Goal: Task Accomplishment & Management: Manage account settings

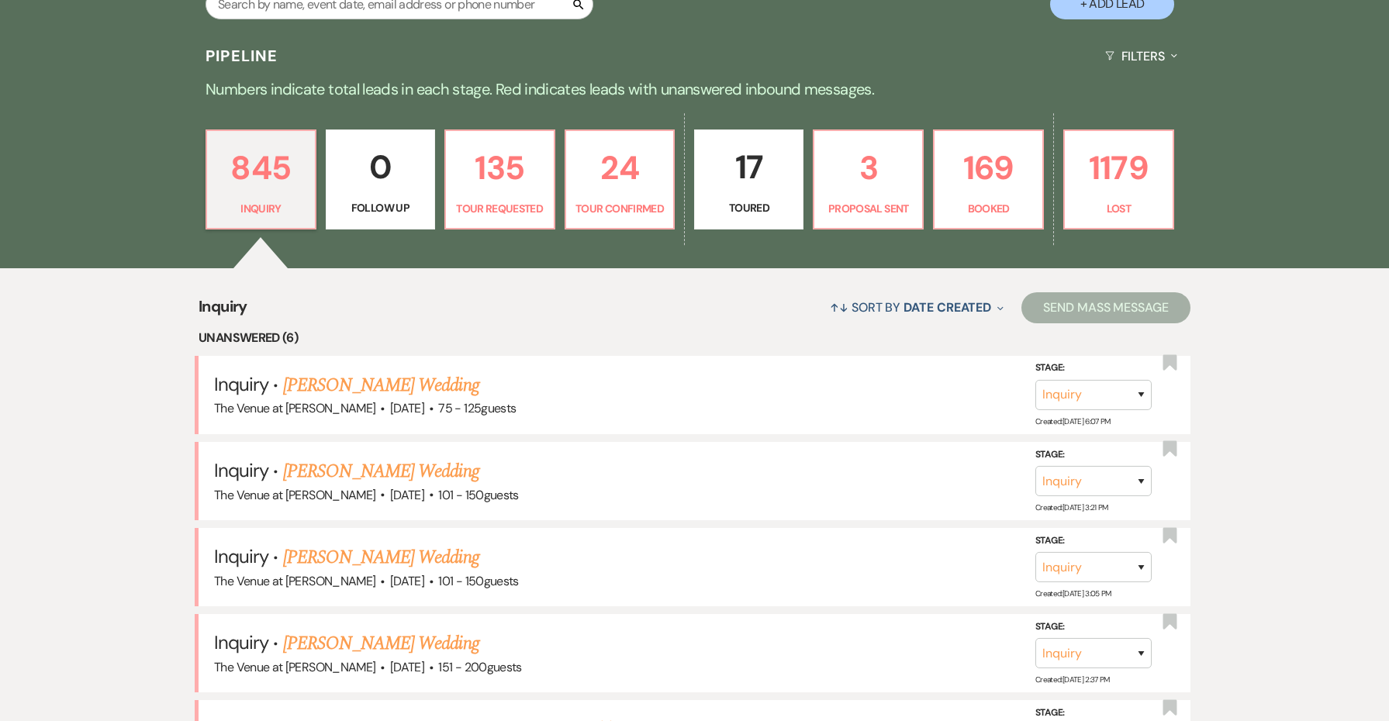
scroll to position [268, 0]
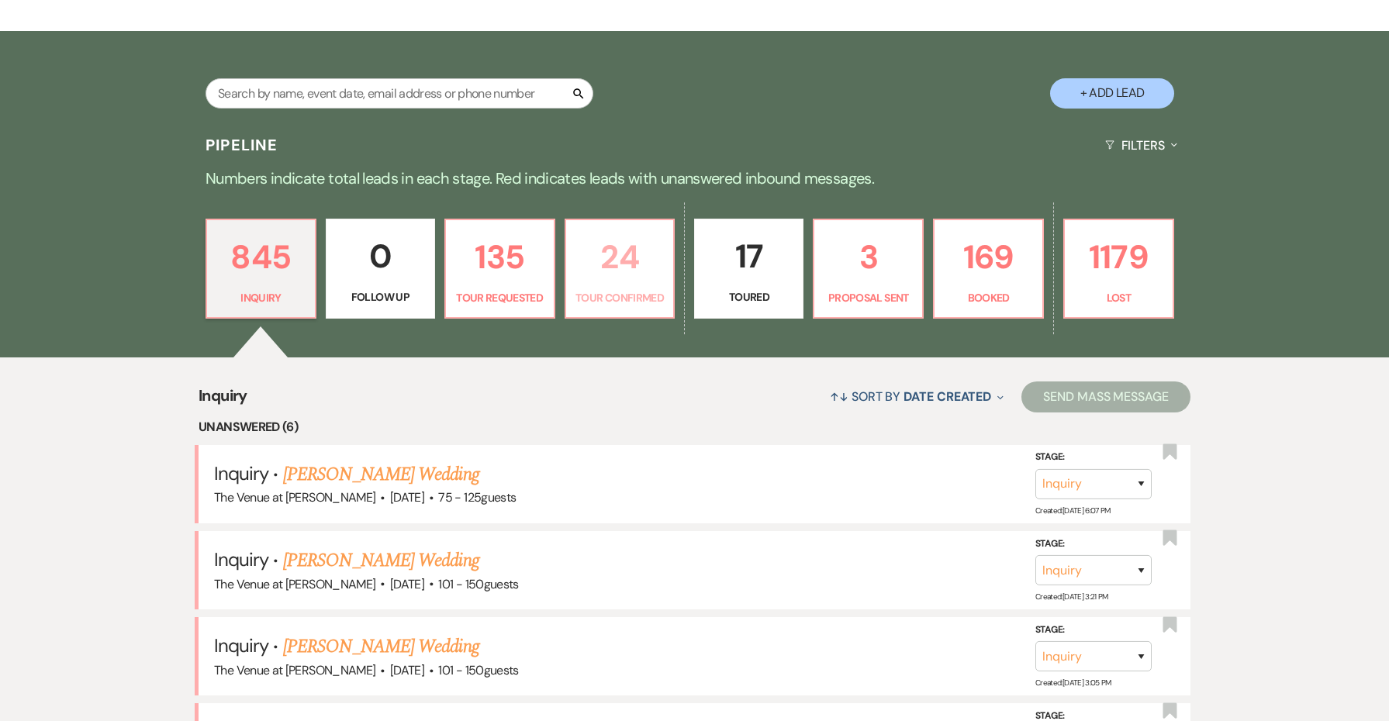
click at [634, 313] on link "24 Tour Confirmed" at bounding box center [620, 269] width 111 height 101
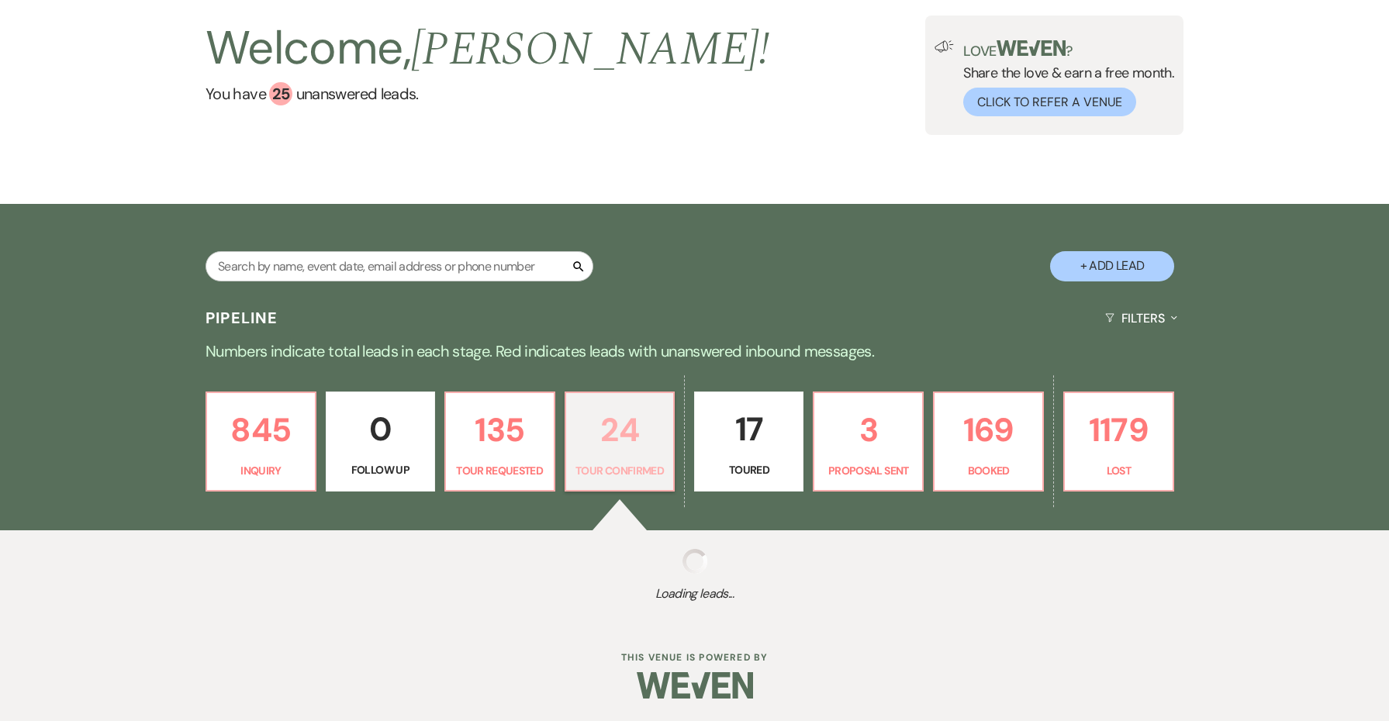
select select "4"
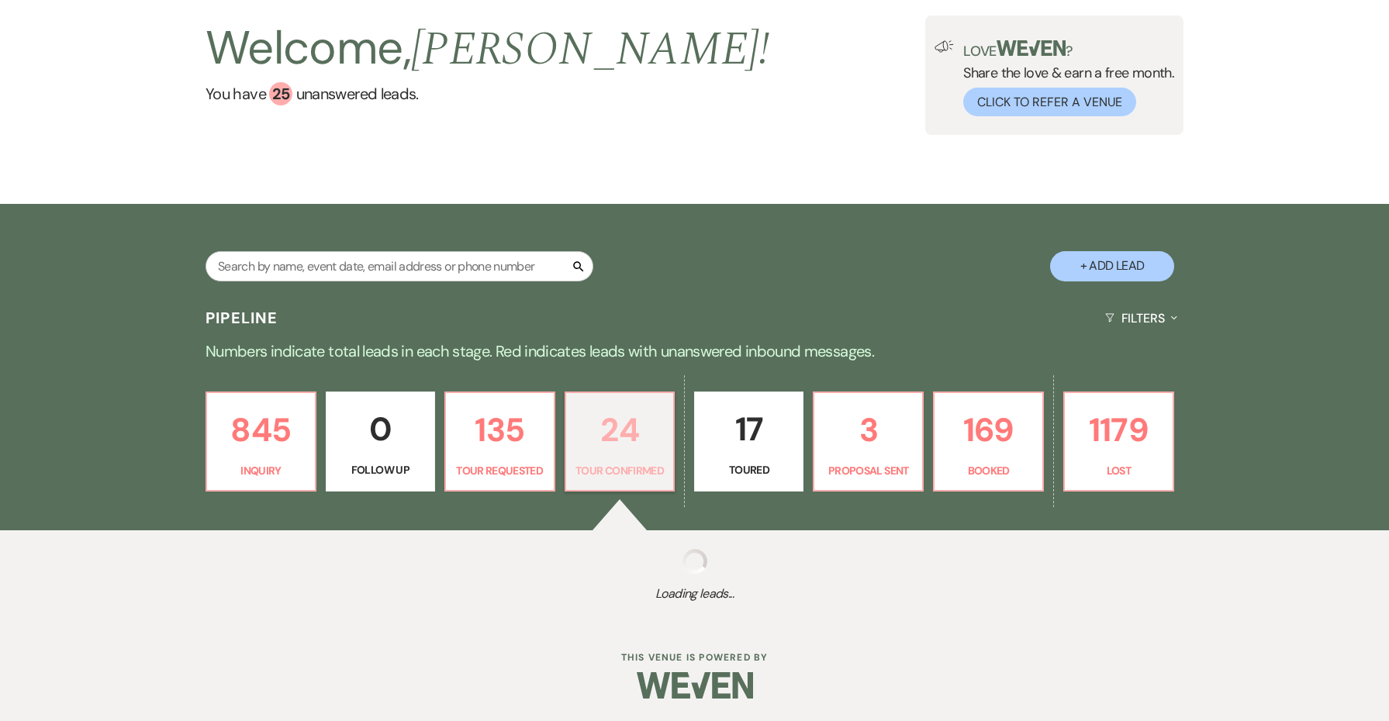
select select "4"
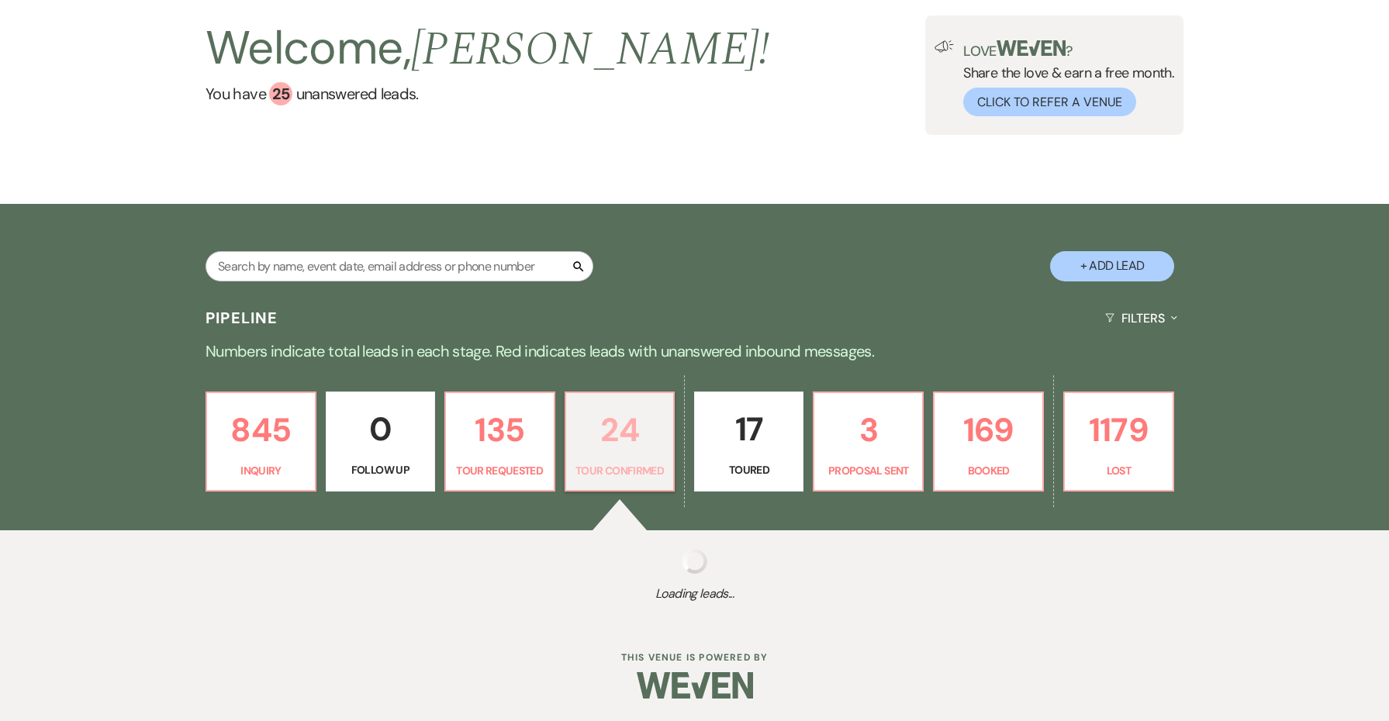
select select "4"
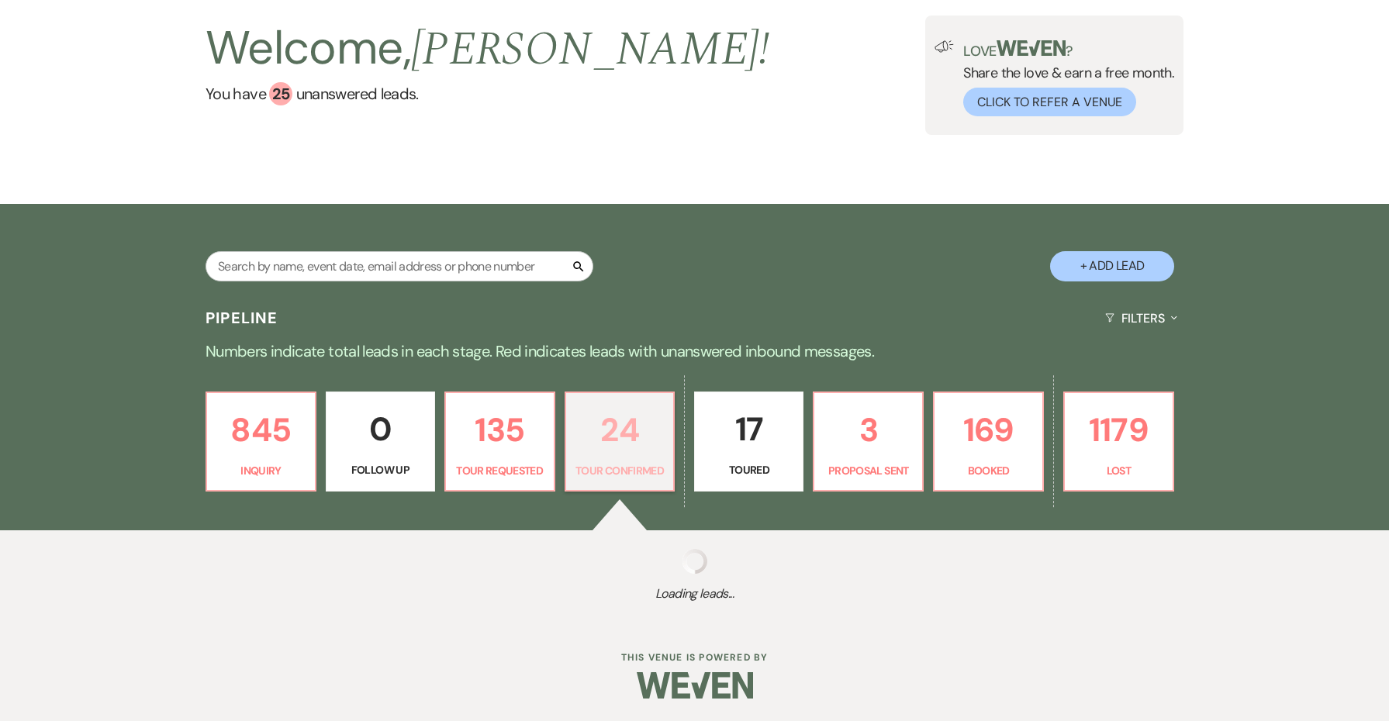
select select "4"
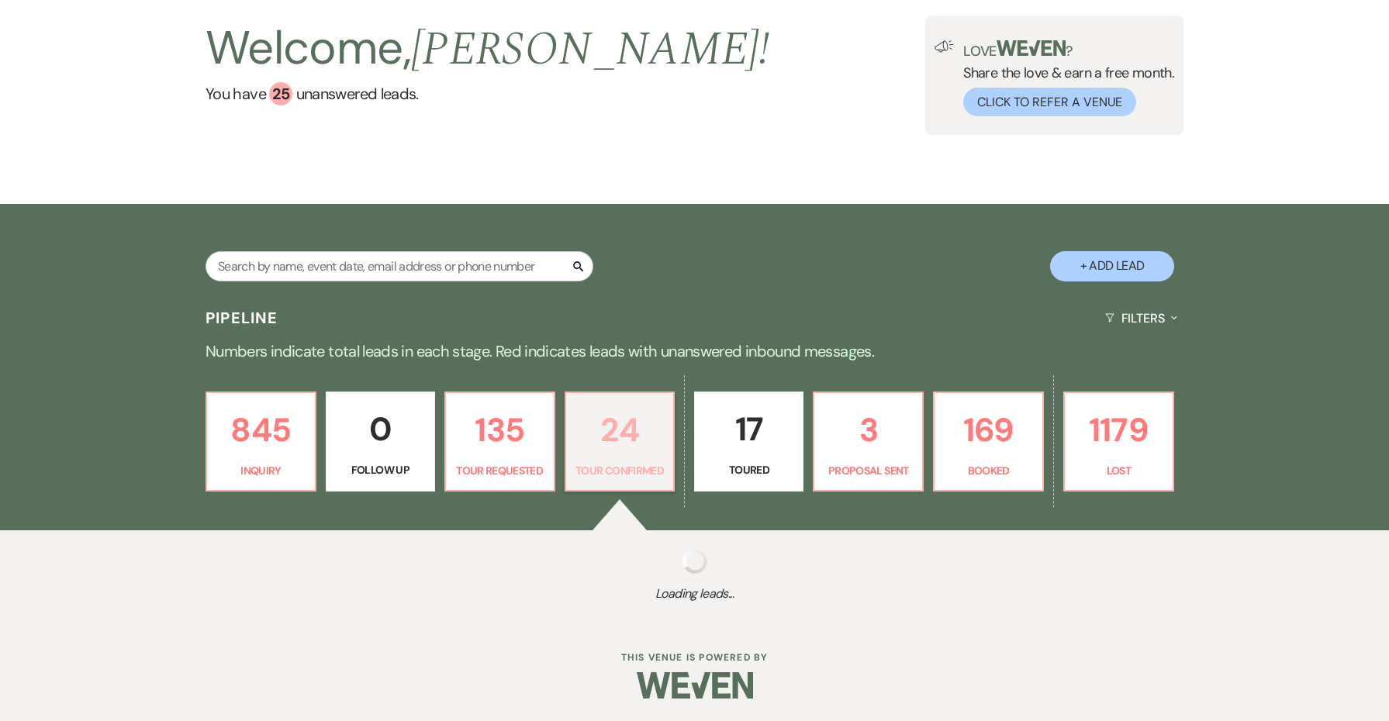
select select "4"
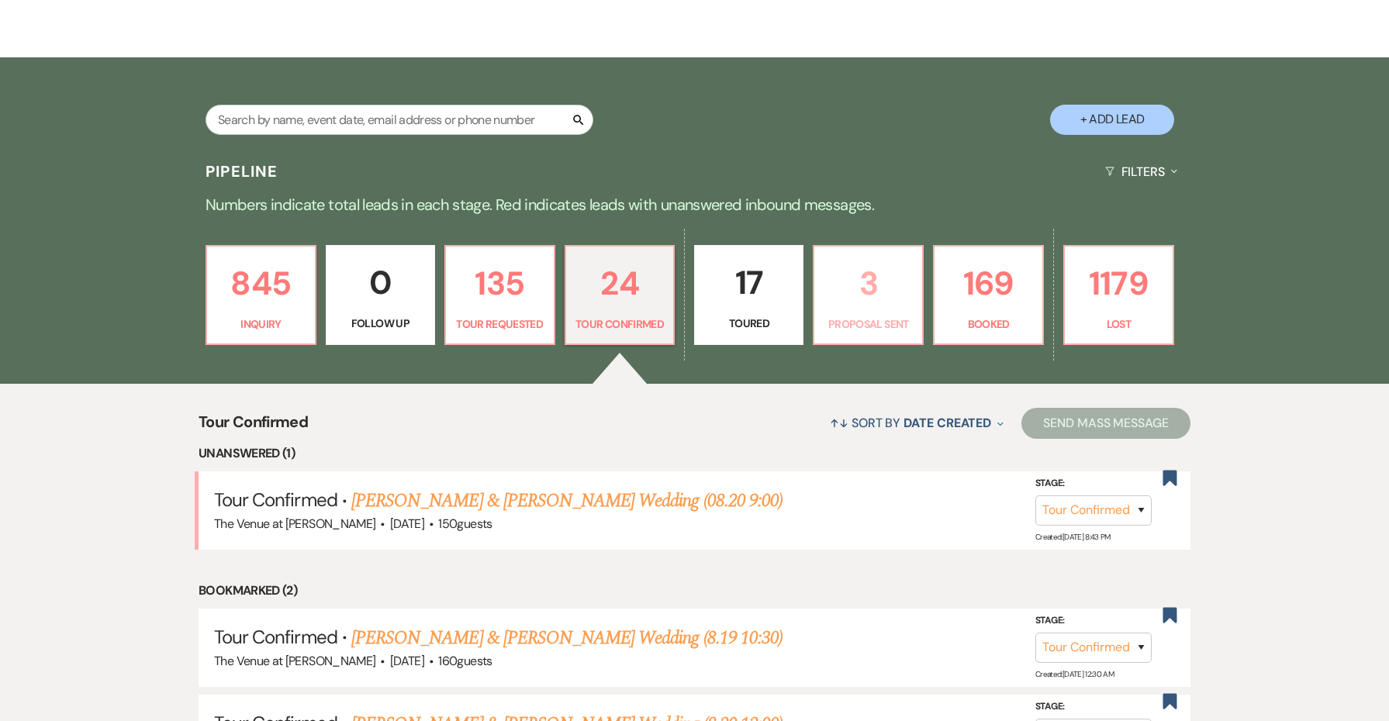
click at [856, 344] on link "3 Proposal Sent" at bounding box center [868, 295] width 111 height 101
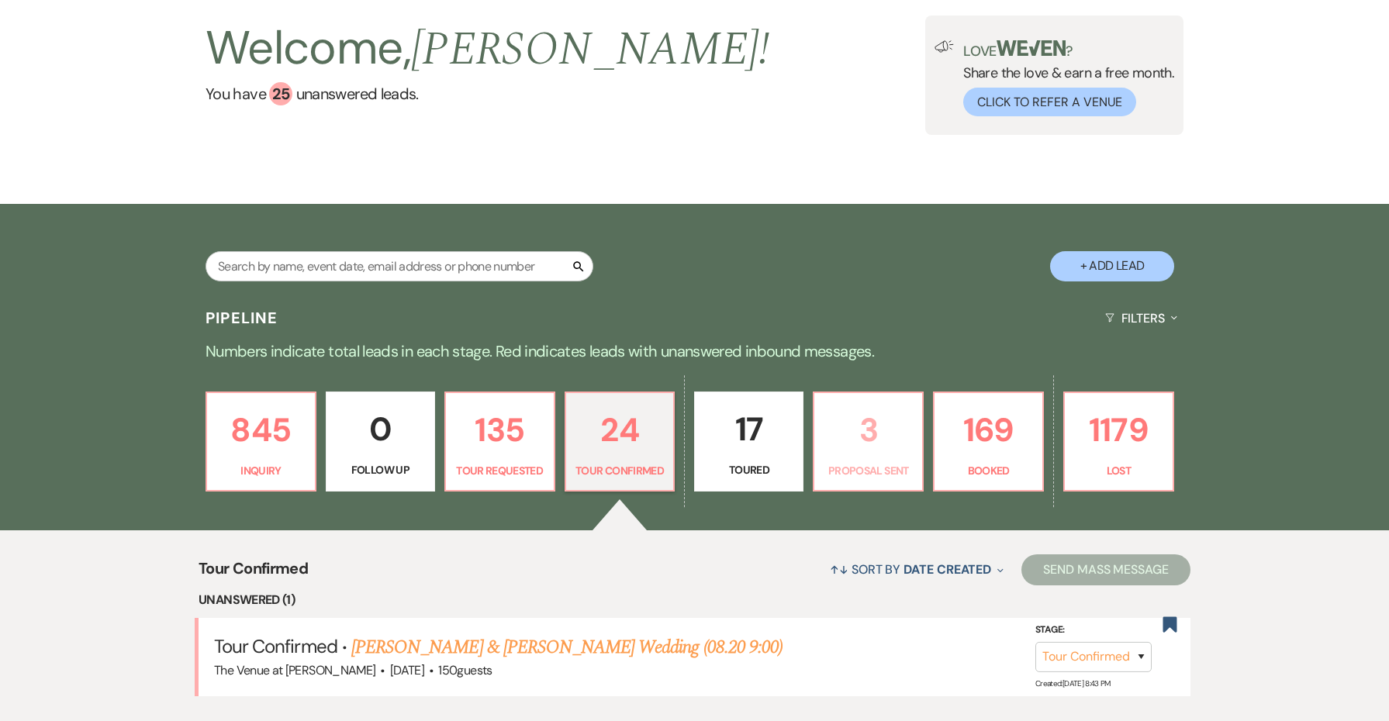
select select "6"
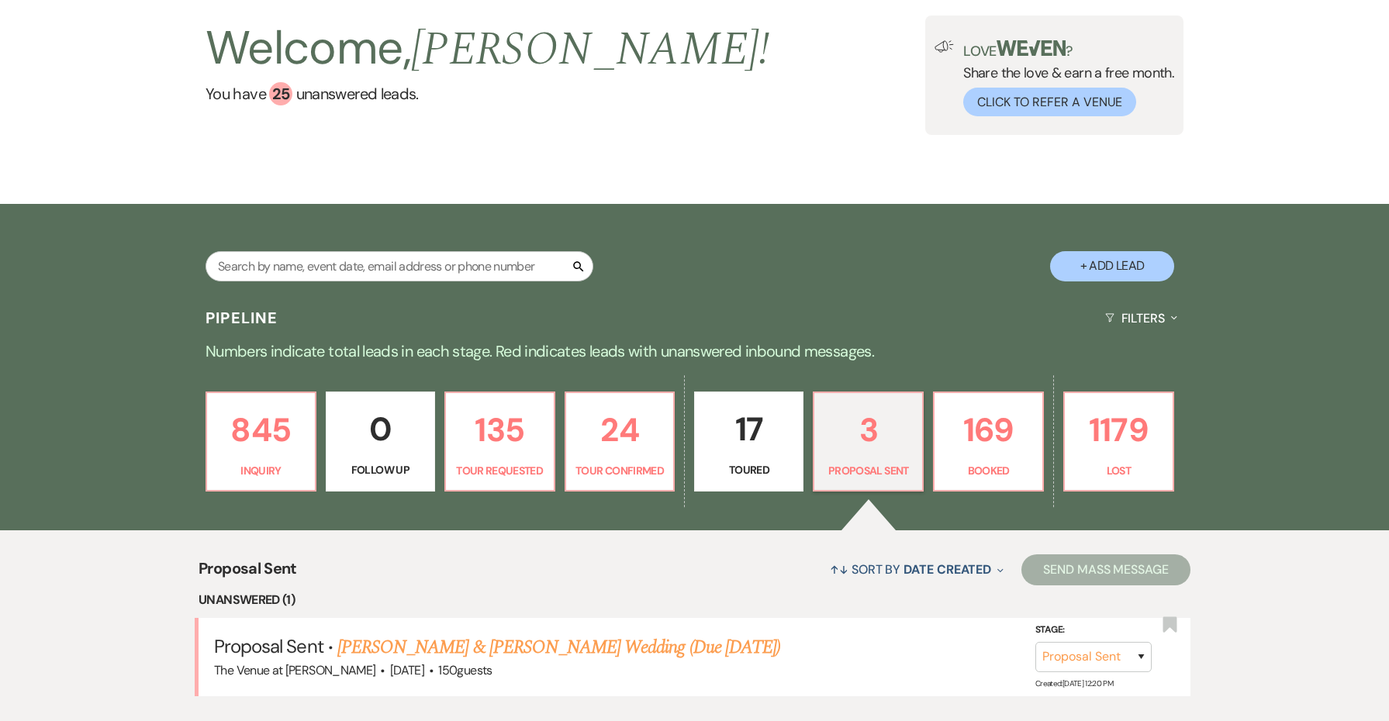
scroll to position [403, 0]
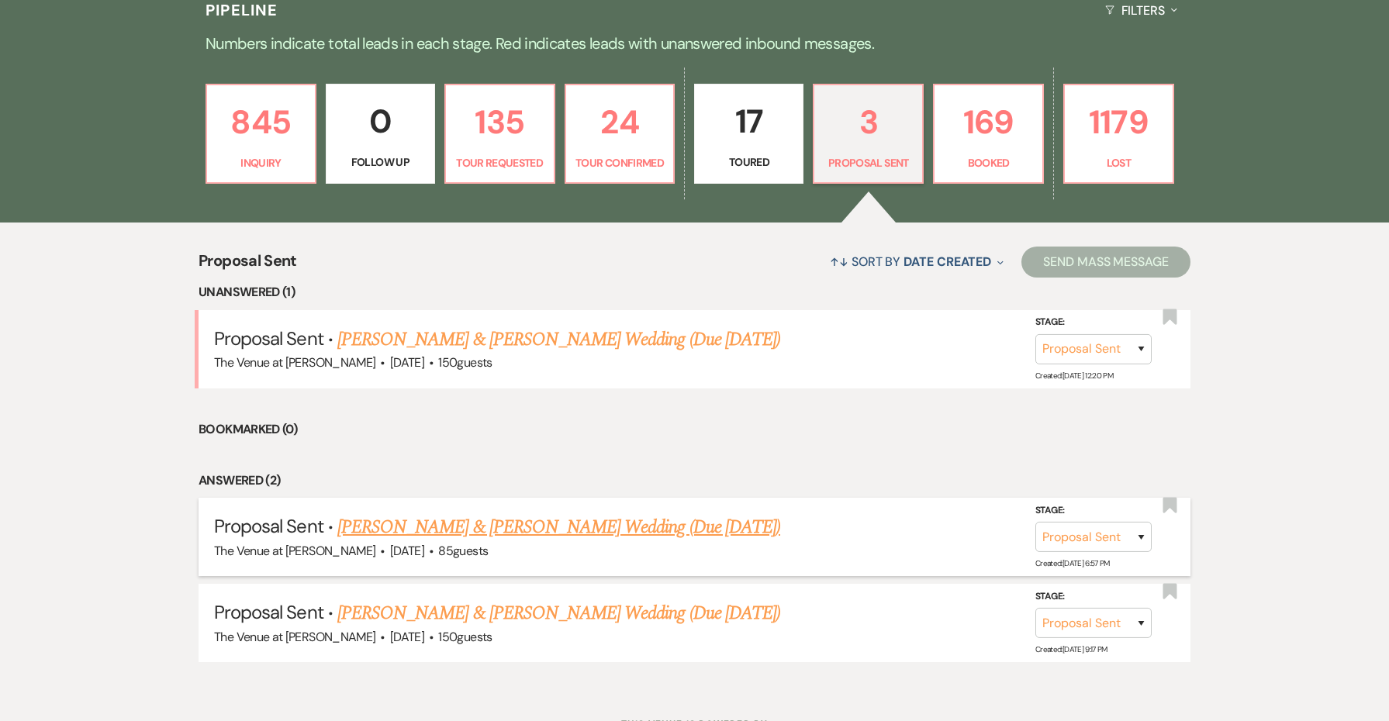
click at [623, 520] on link "[PERSON_NAME] & [PERSON_NAME] Wedding (Due [DATE])" at bounding box center [558, 528] width 443 height 28
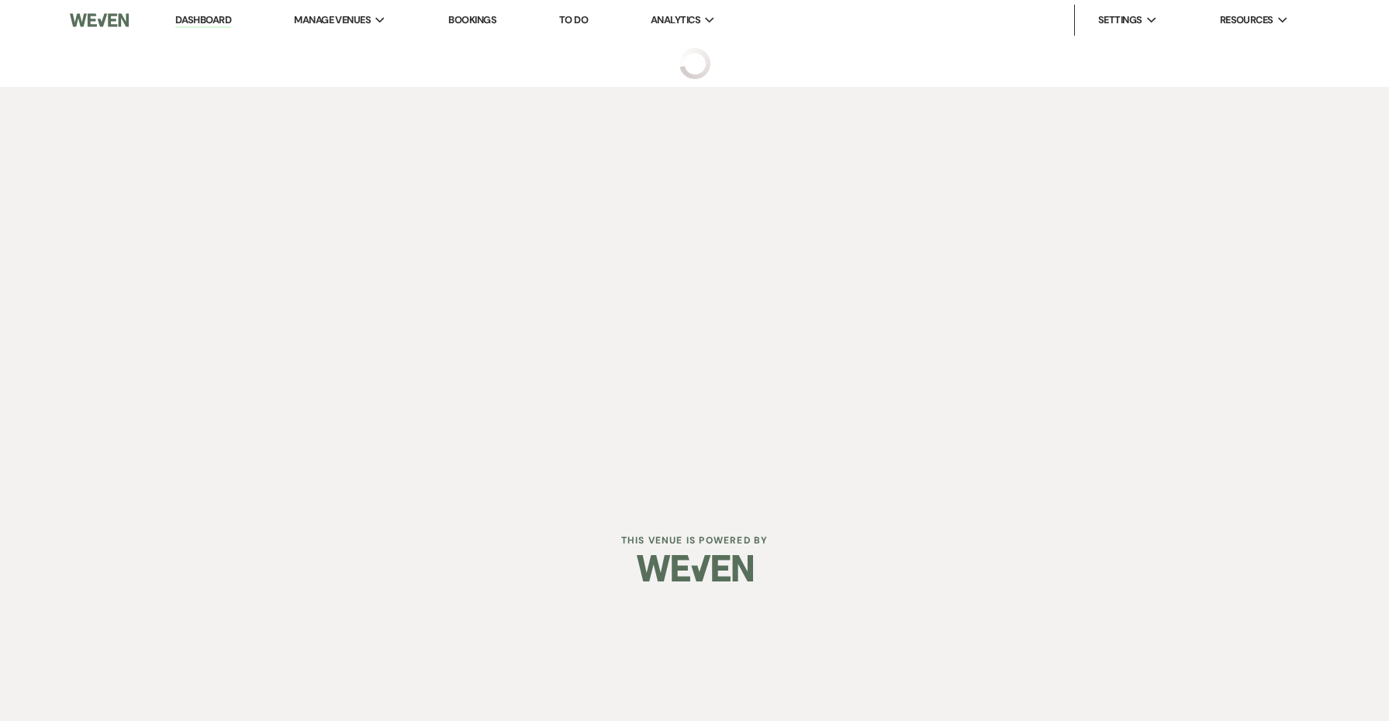
select select "6"
select select "5"
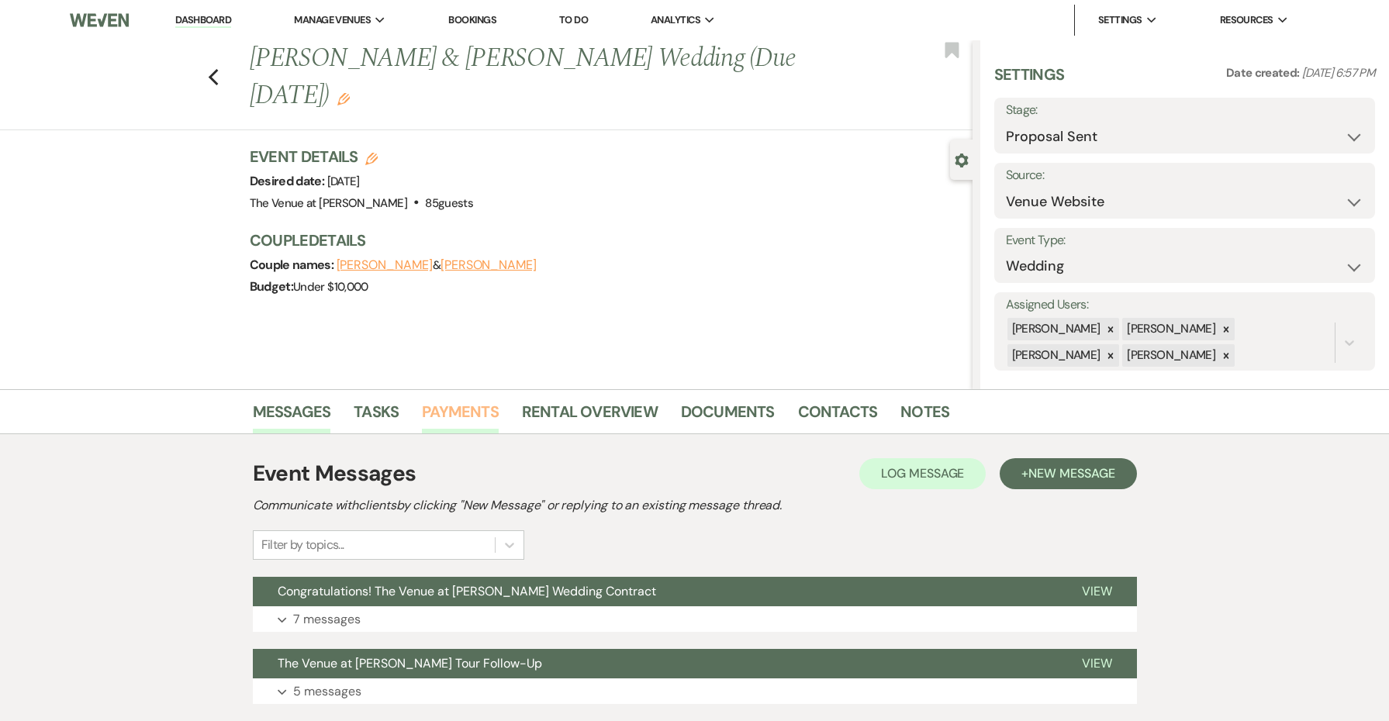
click at [458, 411] on link "Payments" at bounding box center [460, 416] width 77 height 34
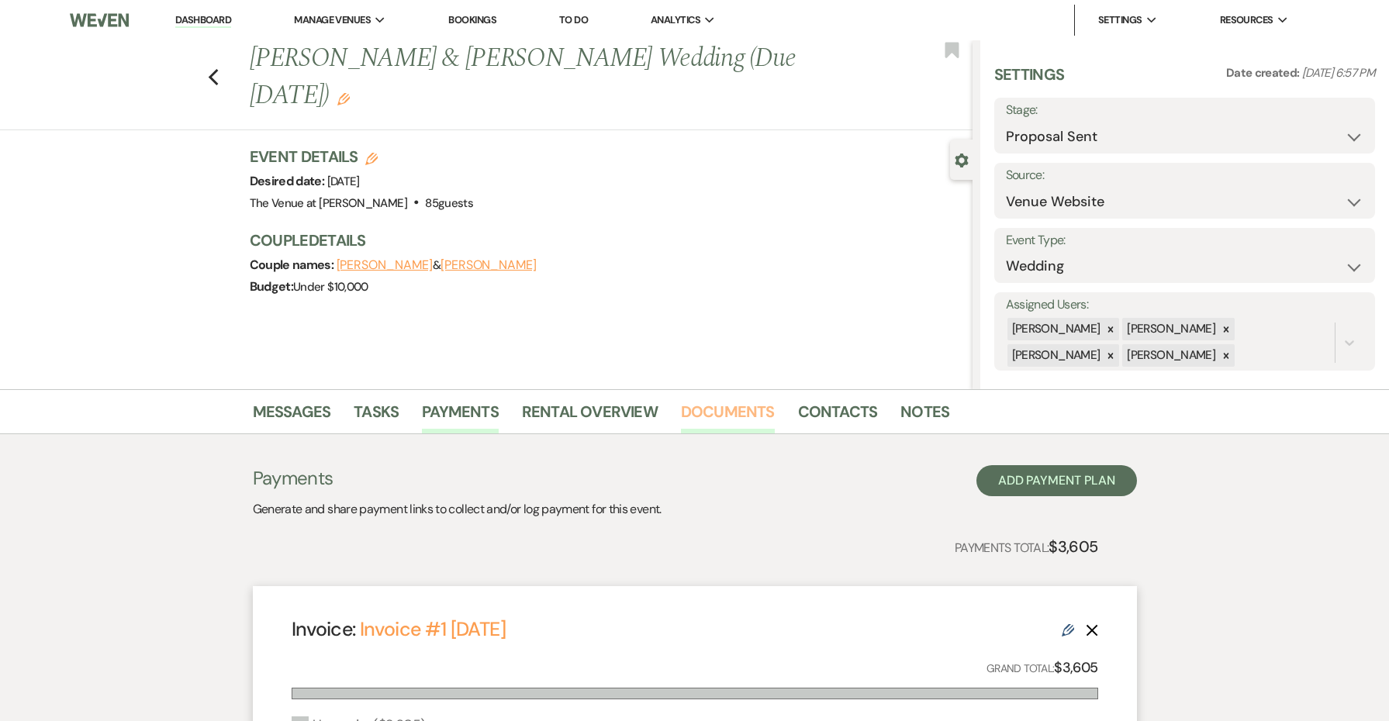
click at [721, 406] on link "Documents" at bounding box center [728, 416] width 94 height 34
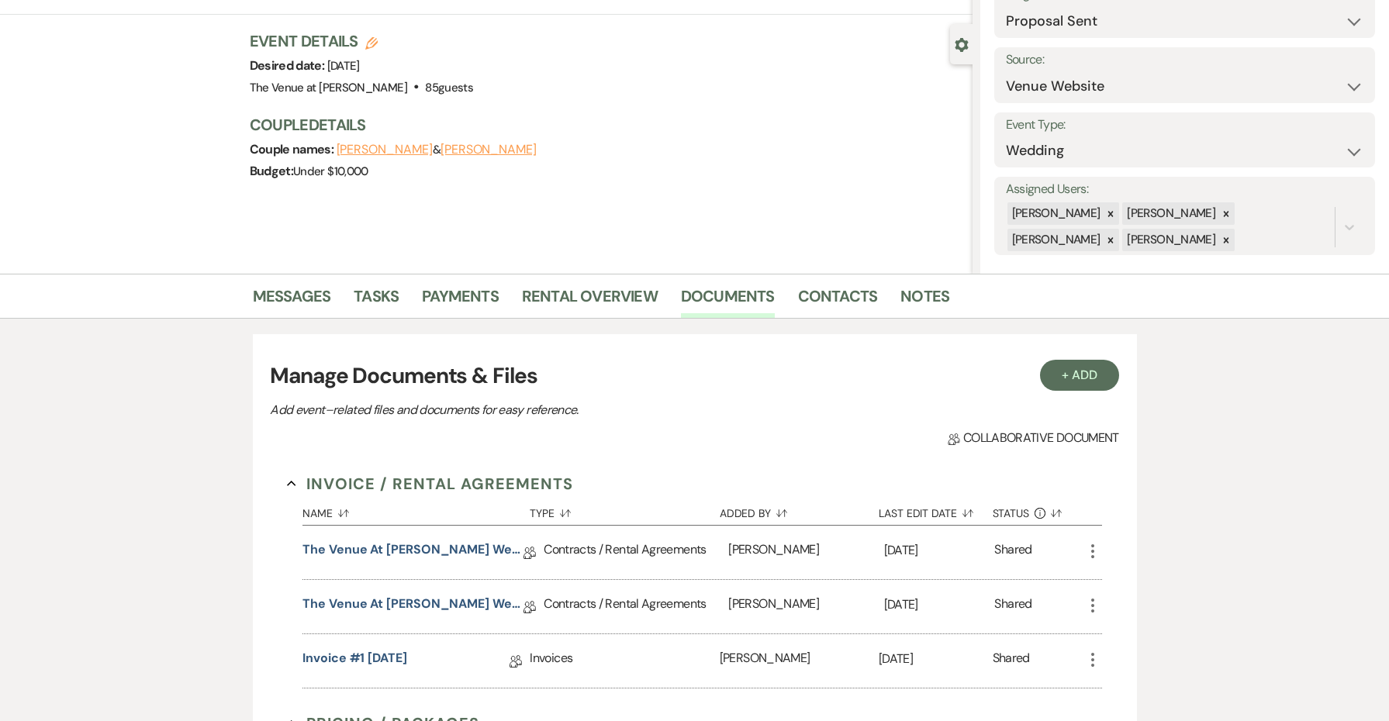
scroll to position [129, 0]
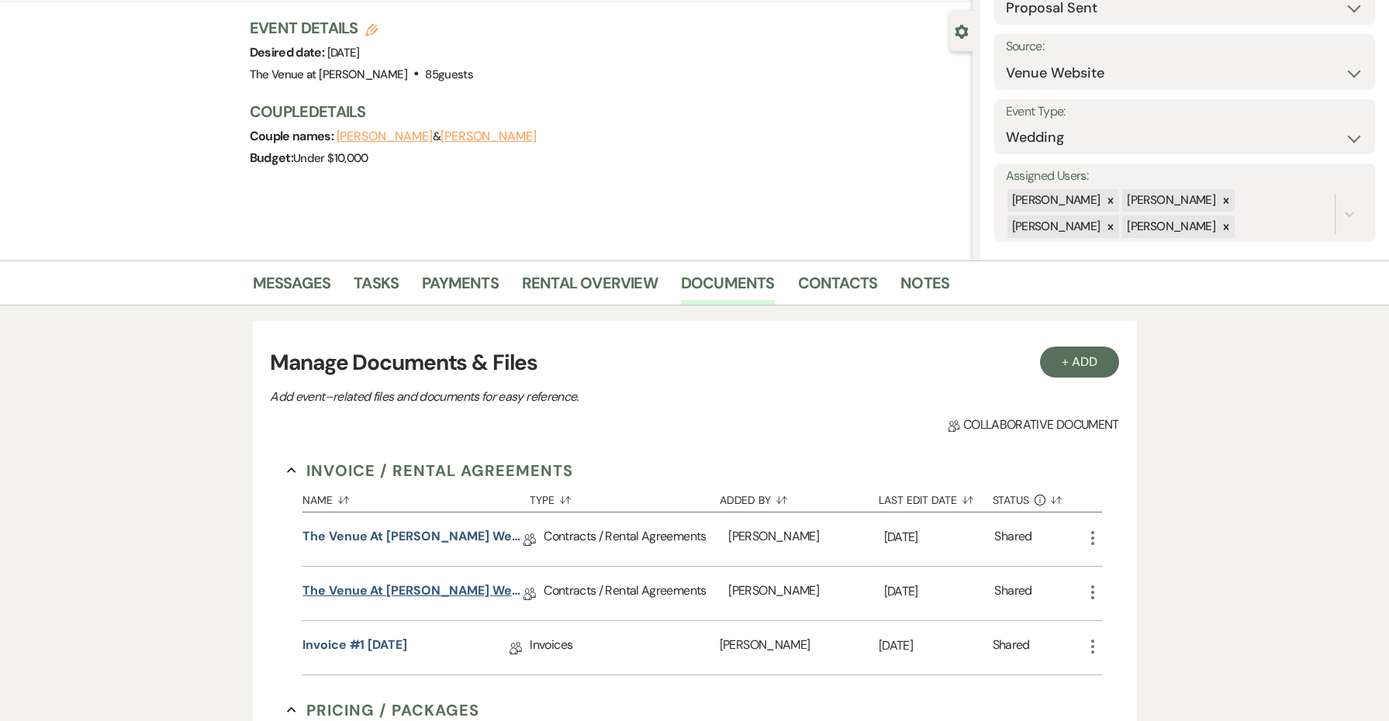
click at [434, 595] on link "The Venue at [PERSON_NAME] Wedding Contract ([DATE] [PERSON_NAME])" at bounding box center [413, 594] width 221 height 24
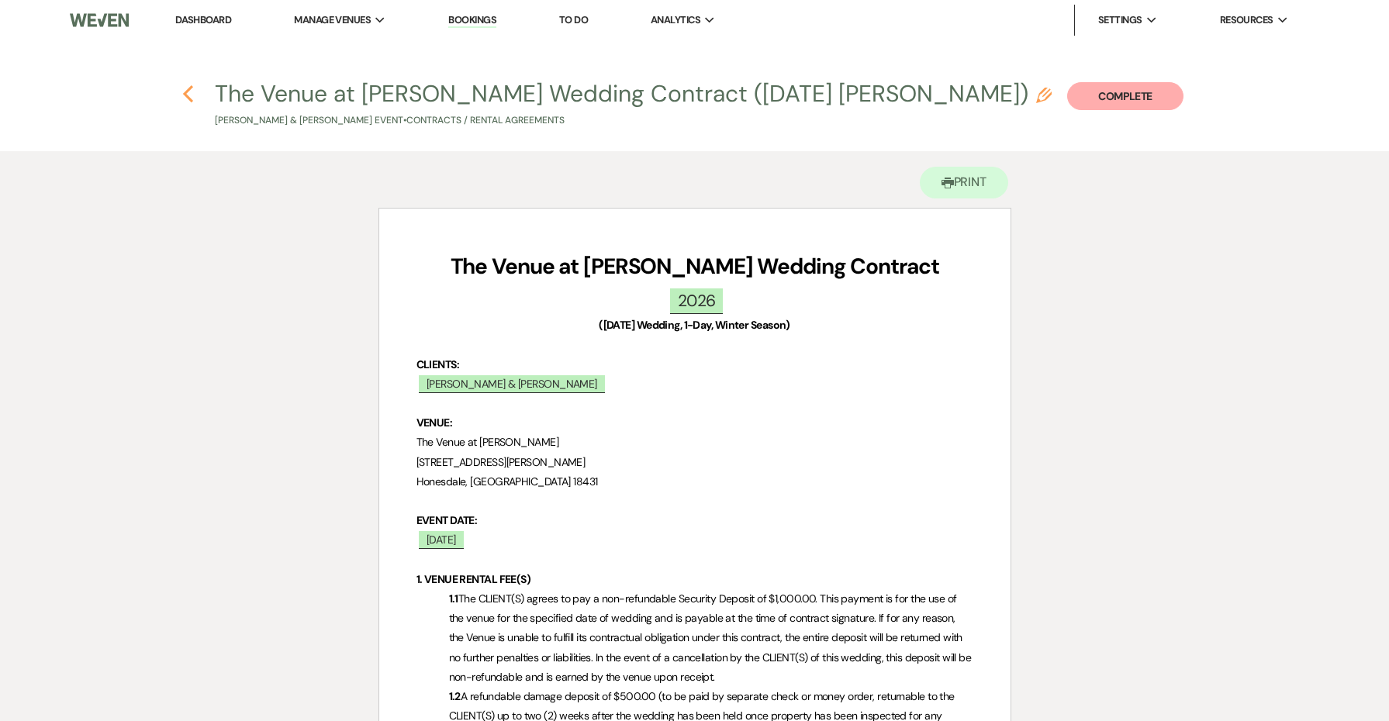
click at [192, 95] on icon "Previous" at bounding box center [188, 94] width 12 height 19
select select "6"
select select "5"
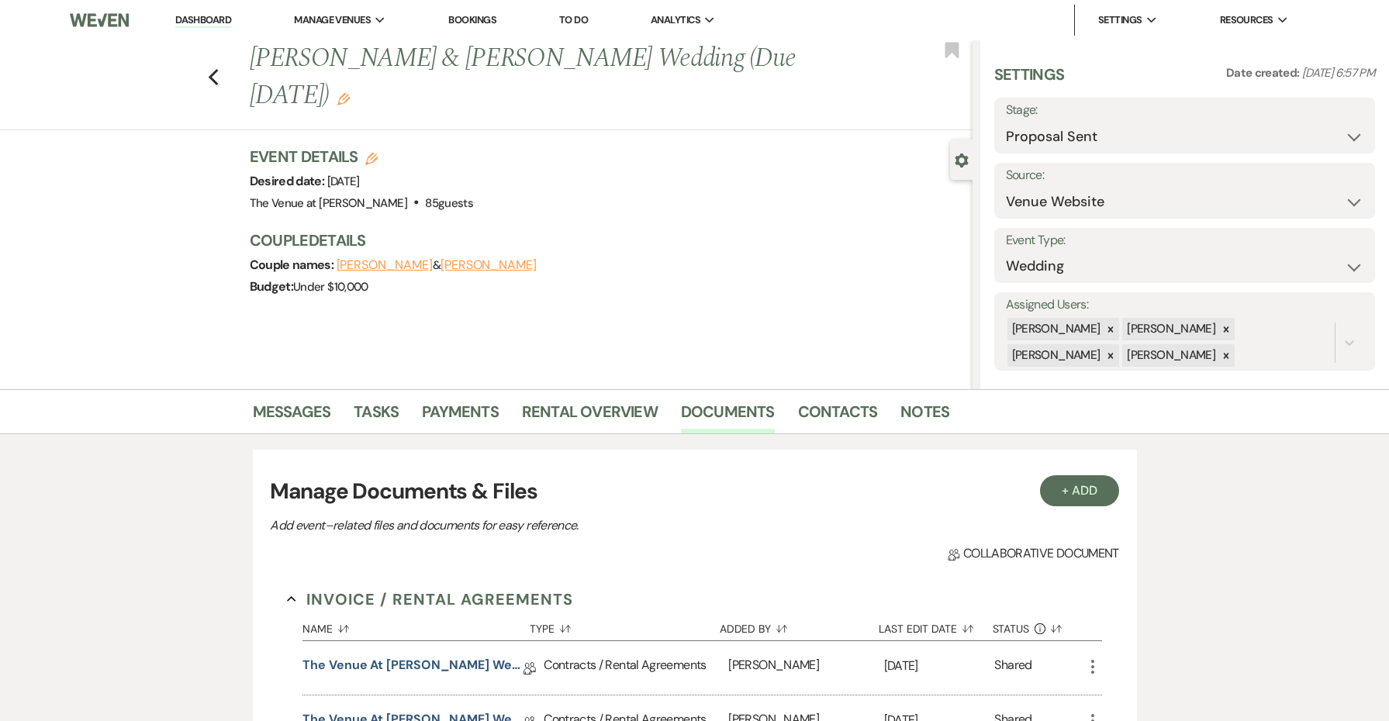
click at [350, 95] on icon "Edit" at bounding box center [343, 99] width 12 height 12
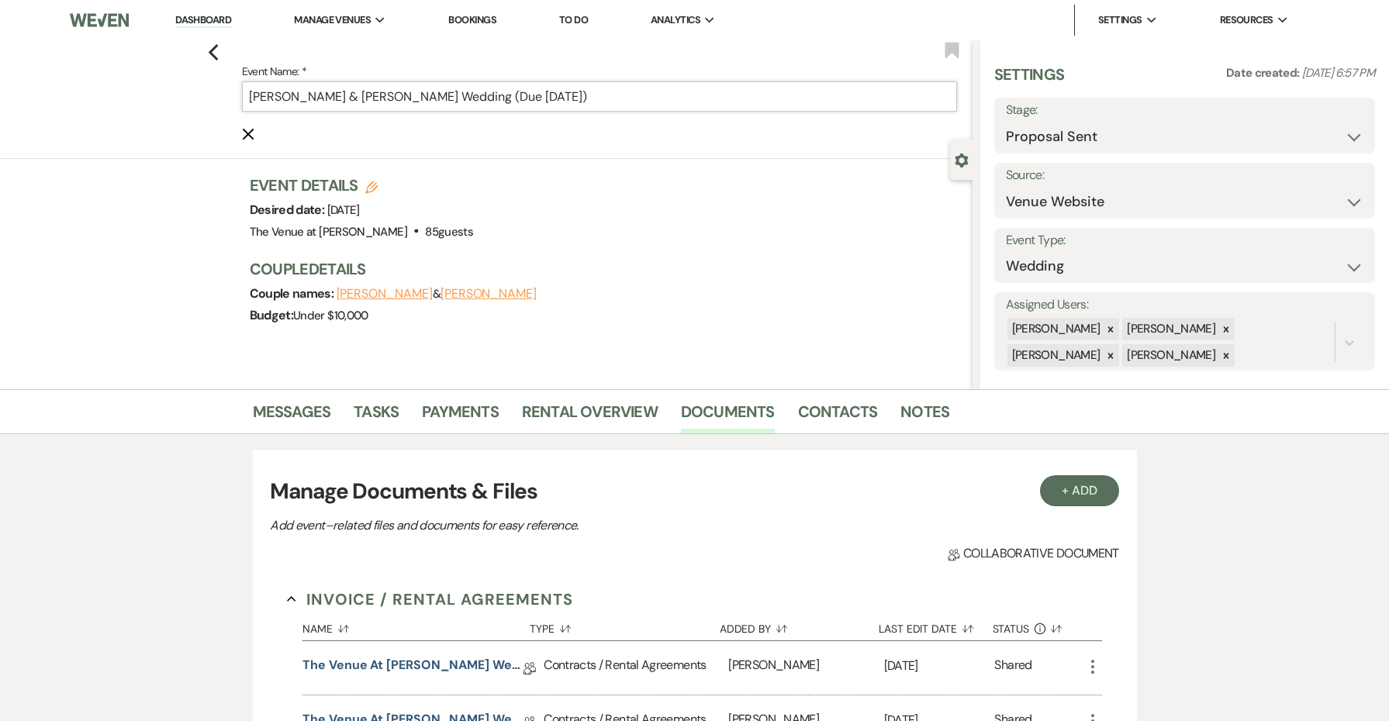
click at [593, 99] on input "[PERSON_NAME] & [PERSON_NAME] Wedding (Due [DATE])" at bounding box center [599, 96] width 715 height 30
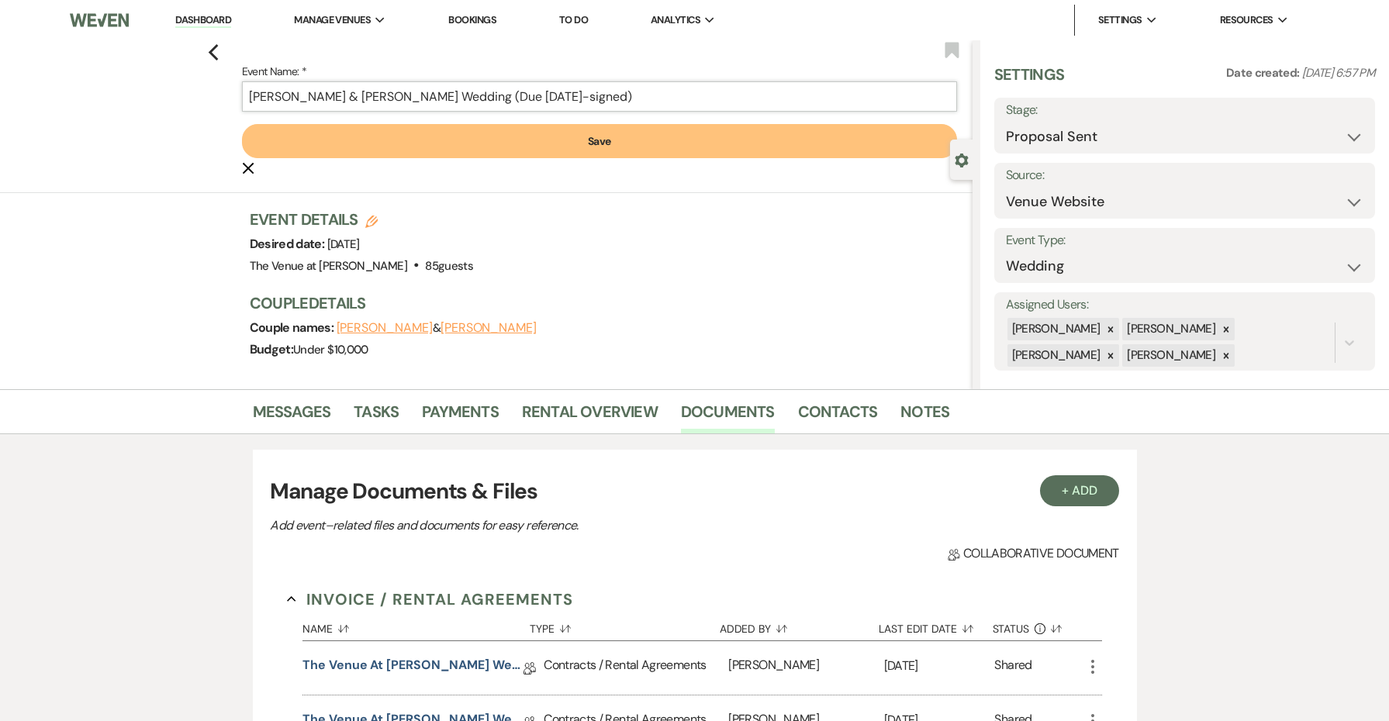
type input "[PERSON_NAME] & [PERSON_NAME] Wedding (Due [DATE]-signed)"
click at [596, 130] on button "Save" at bounding box center [599, 141] width 715 height 34
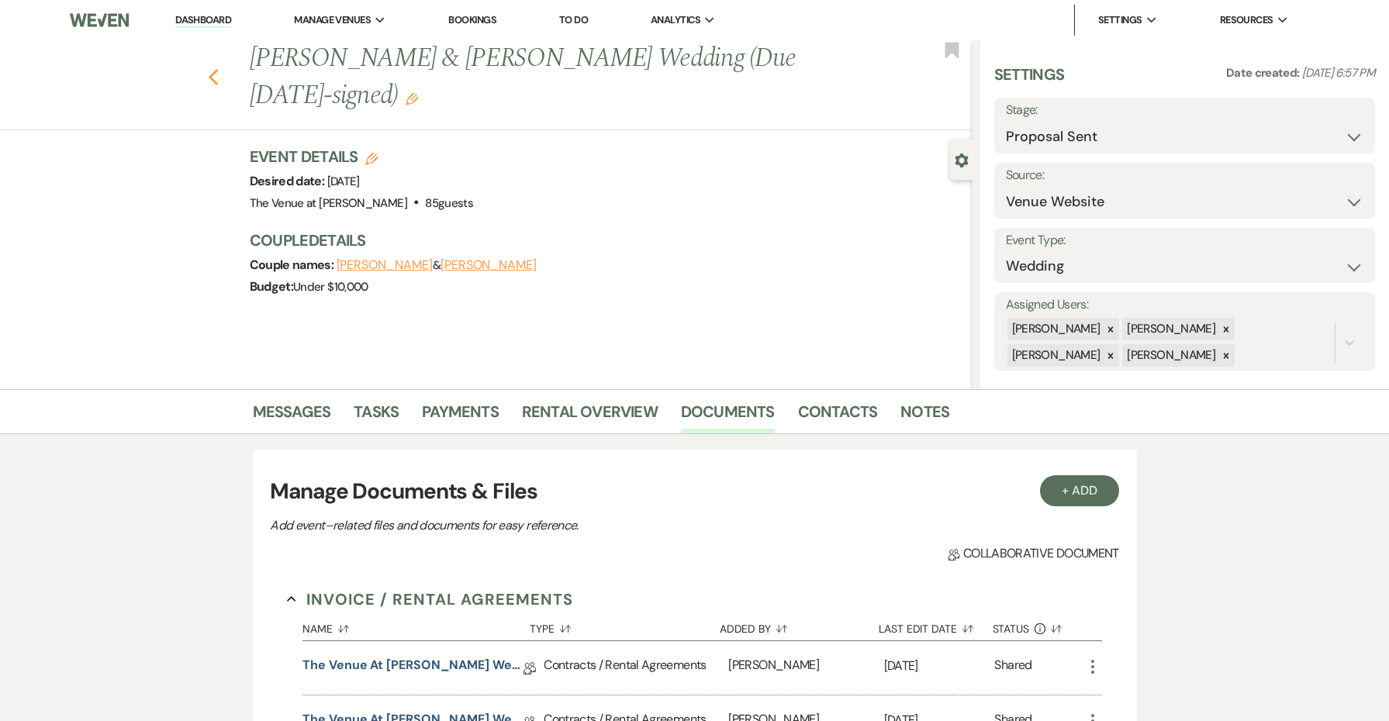
click at [213, 71] on icon "Previous" at bounding box center [214, 77] width 12 height 19
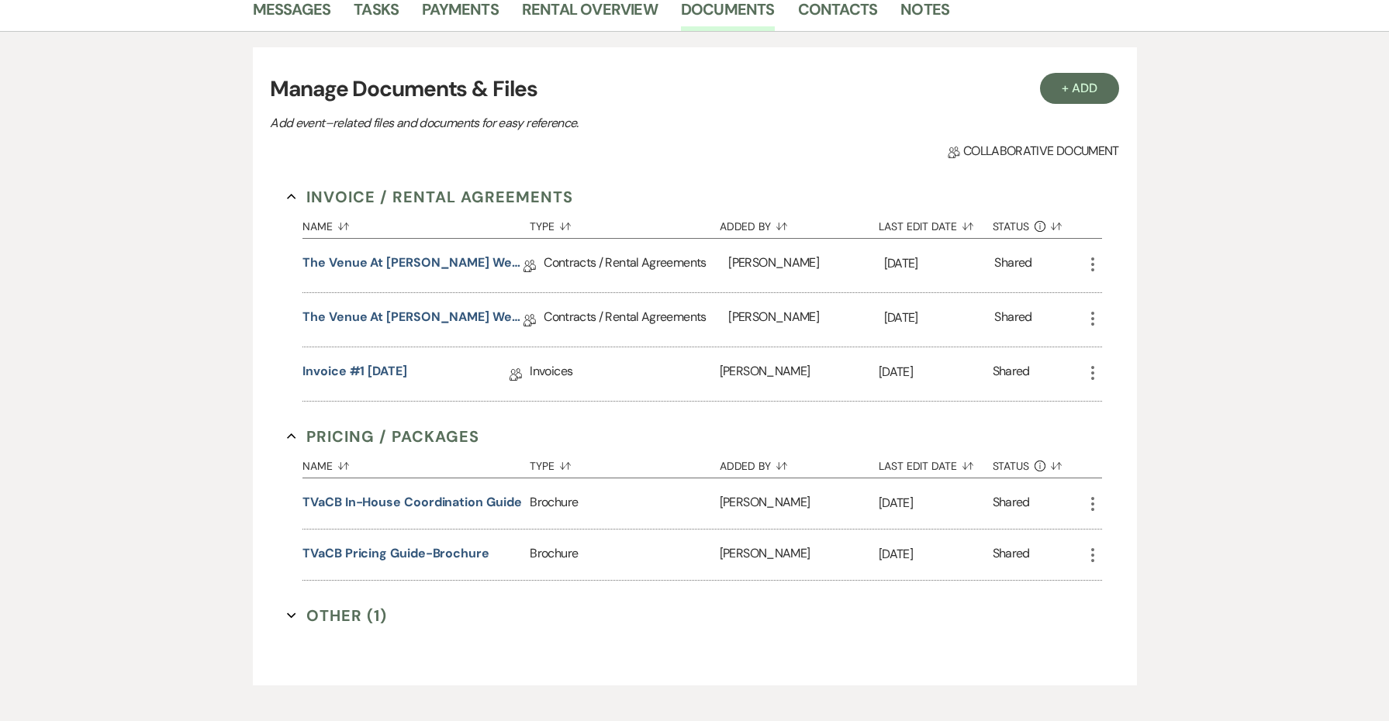
select select "6"
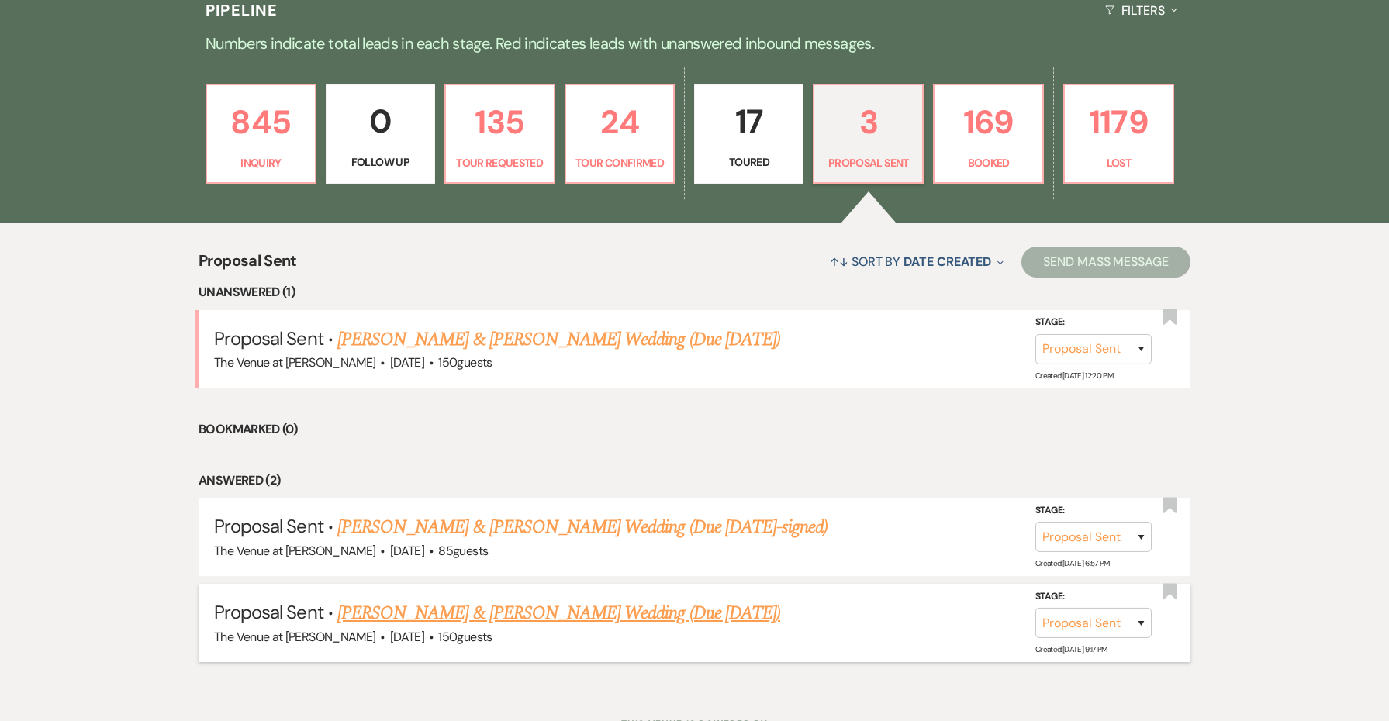
click at [580, 610] on link "[PERSON_NAME] & [PERSON_NAME] Wedding (Due [DATE])" at bounding box center [558, 614] width 443 height 28
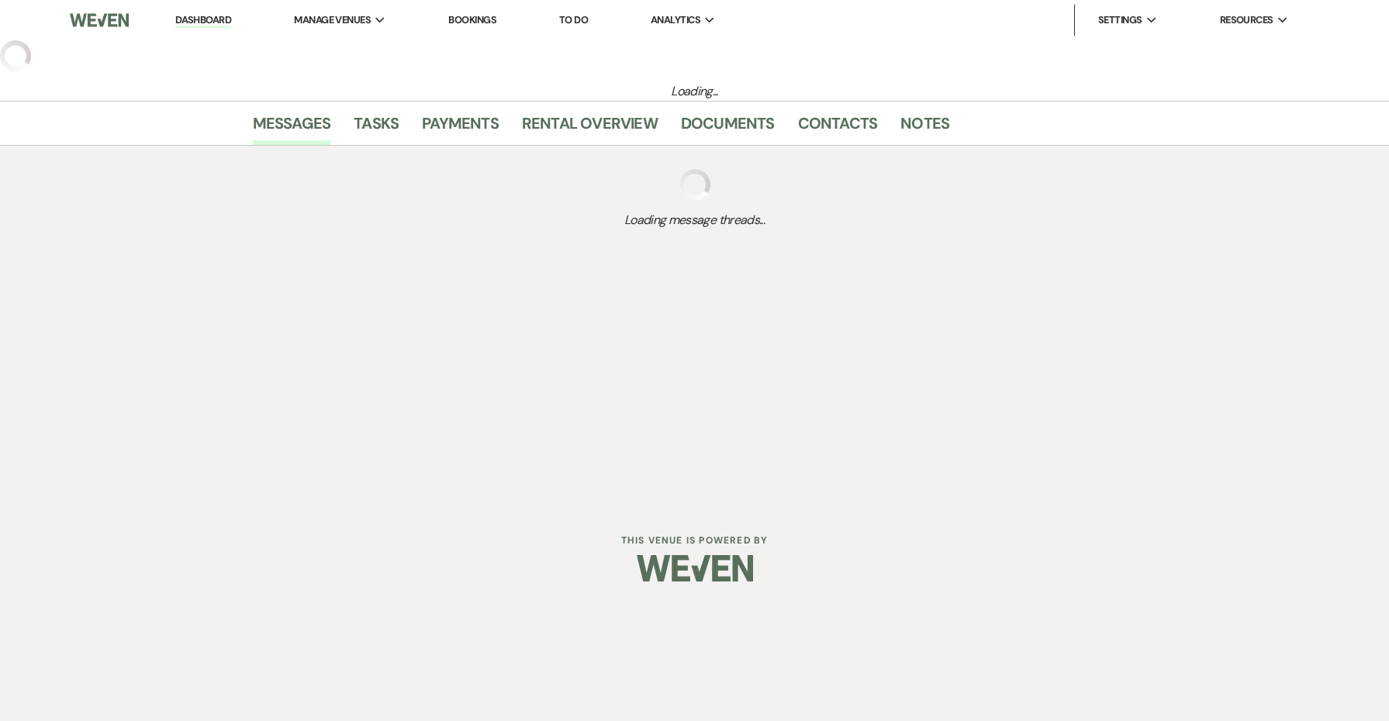
select select "6"
select select "5"
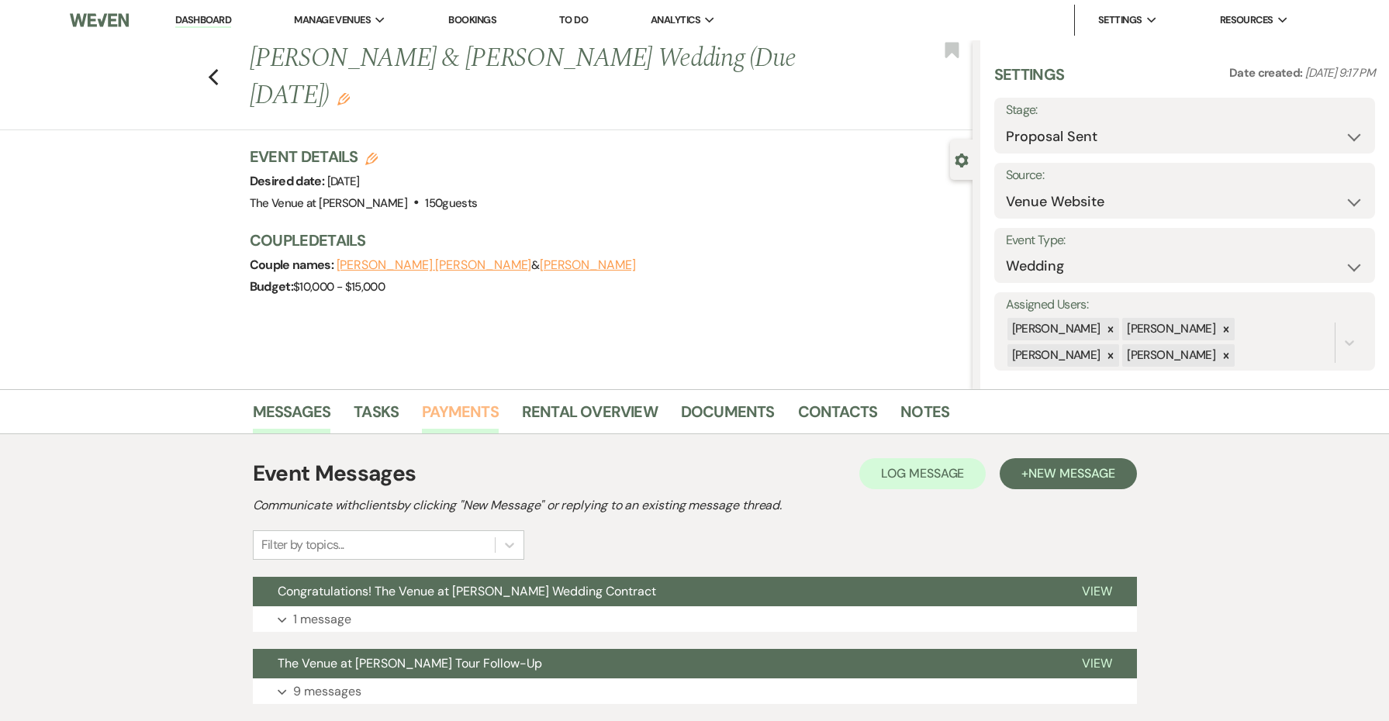
click at [474, 420] on link "Payments" at bounding box center [460, 416] width 77 height 34
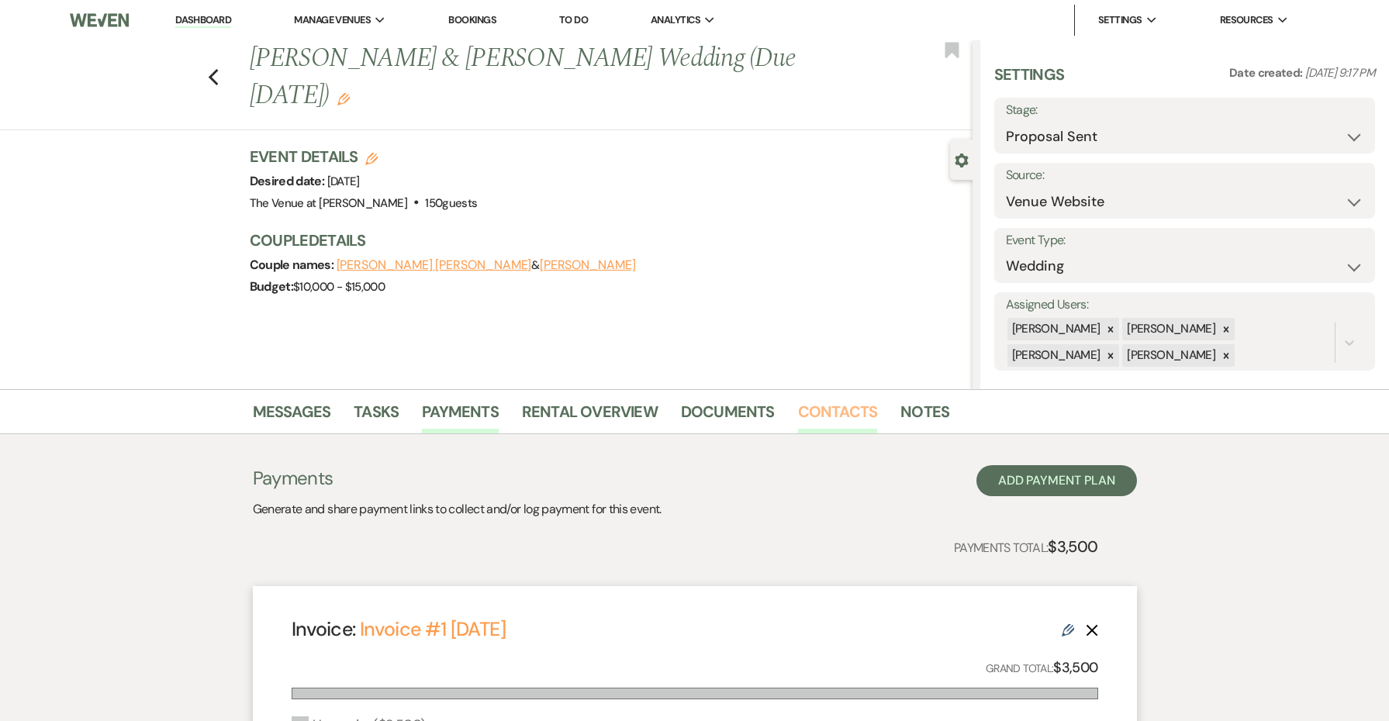
click at [822, 414] on link "Contacts" at bounding box center [838, 416] width 80 height 34
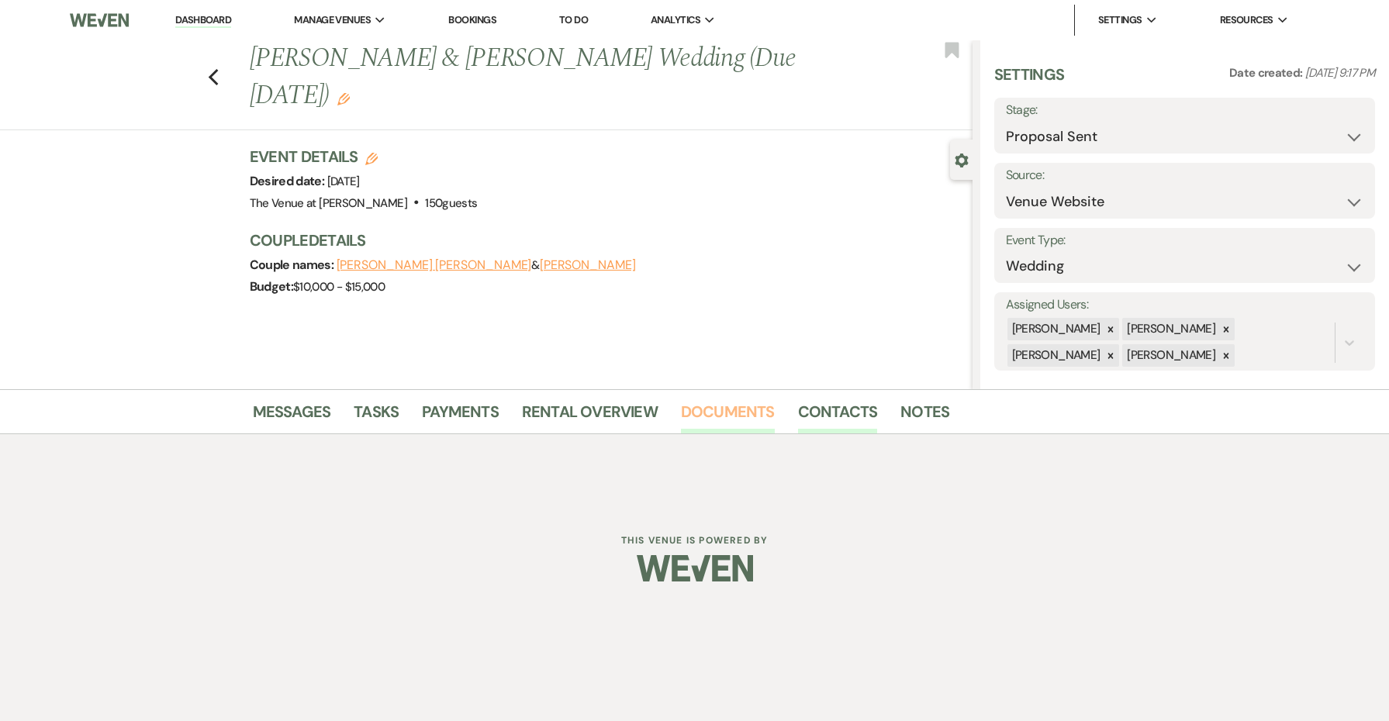
click at [736, 412] on link "Documents" at bounding box center [728, 416] width 94 height 34
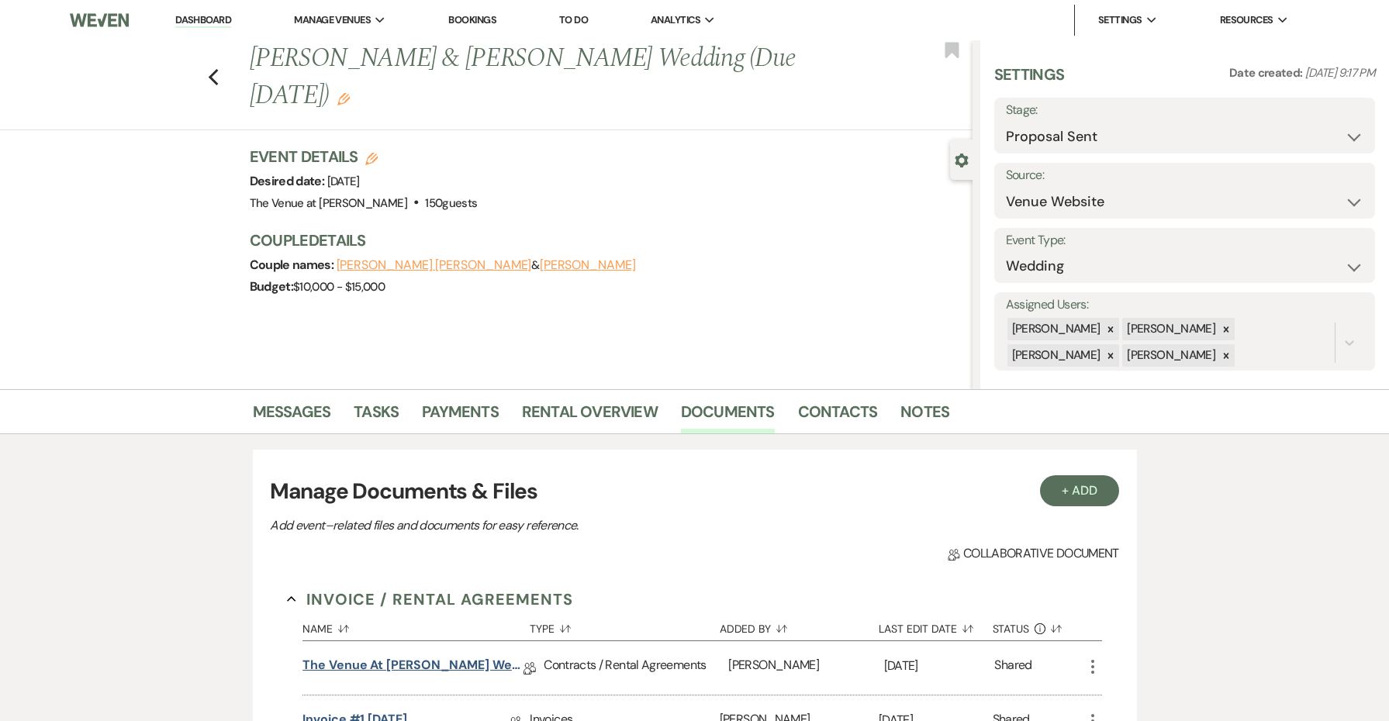
click at [465, 662] on link "The Venue at [PERSON_NAME] Wedding Contract ([DATE], [GEOGRAPHIC_DATA][PERSON_N…" at bounding box center [413, 668] width 221 height 24
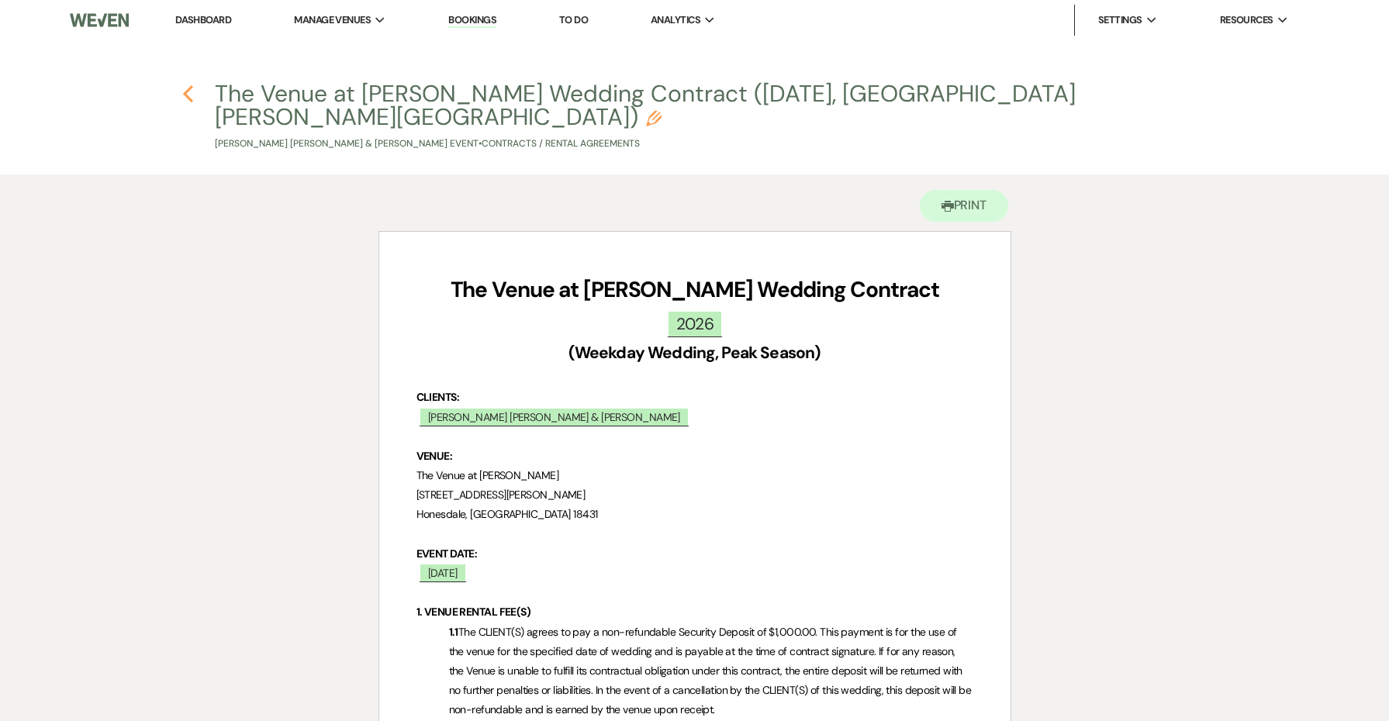
click at [191, 98] on icon "Previous" at bounding box center [188, 94] width 12 height 19
select select "6"
select select "5"
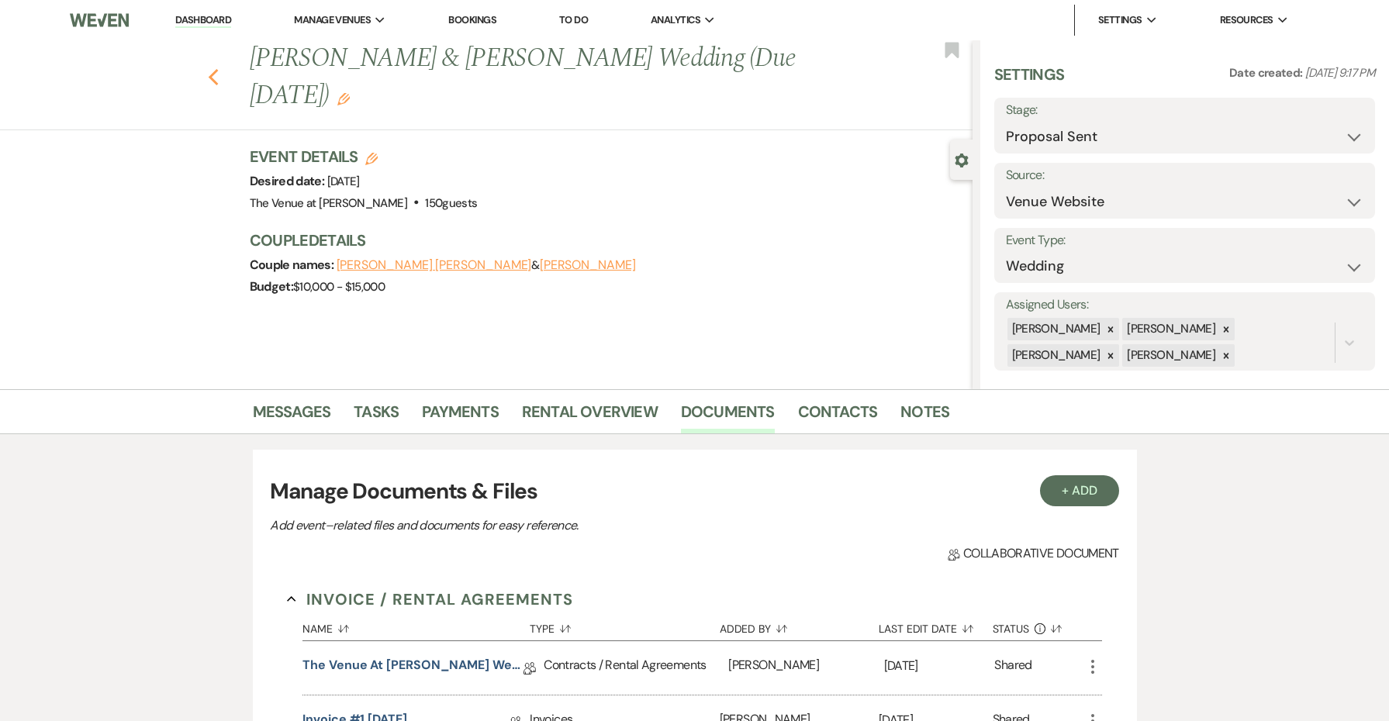
click at [214, 71] on icon "Previous" at bounding box center [214, 77] width 12 height 19
select select "6"
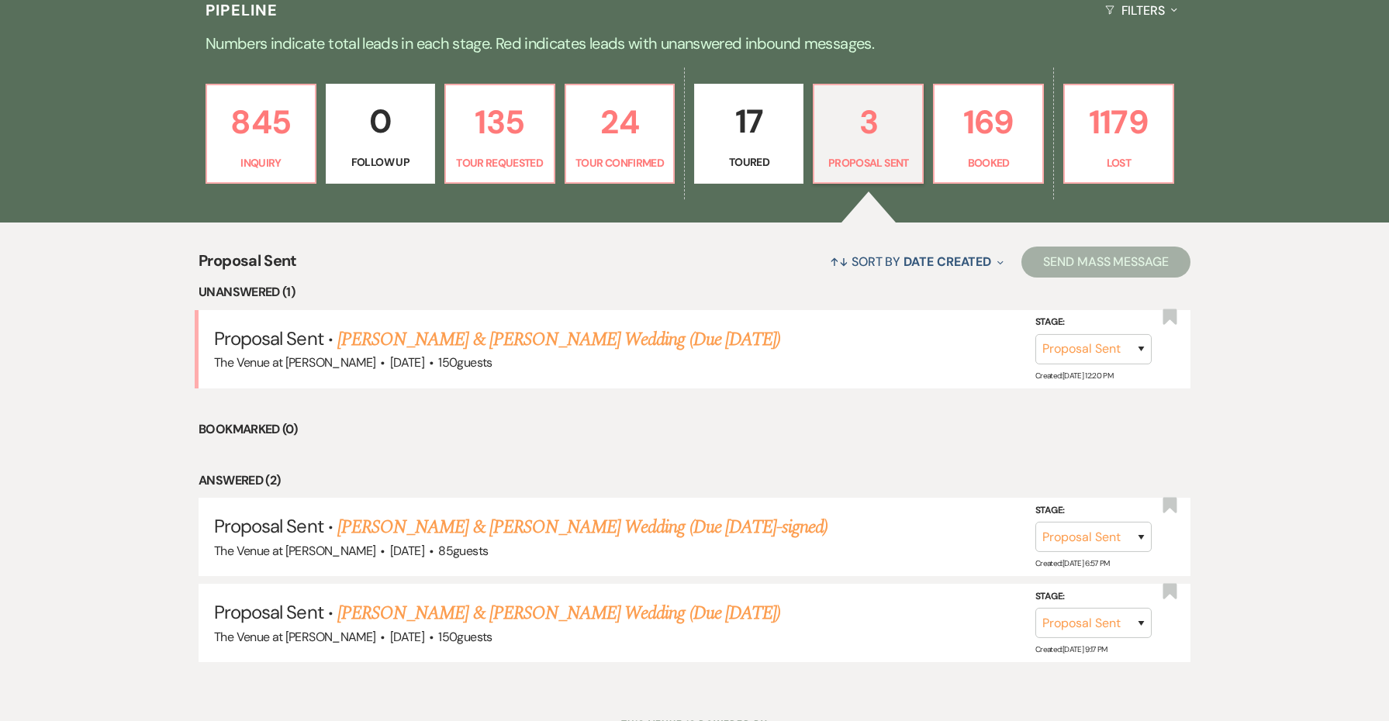
scroll to position [401, 0]
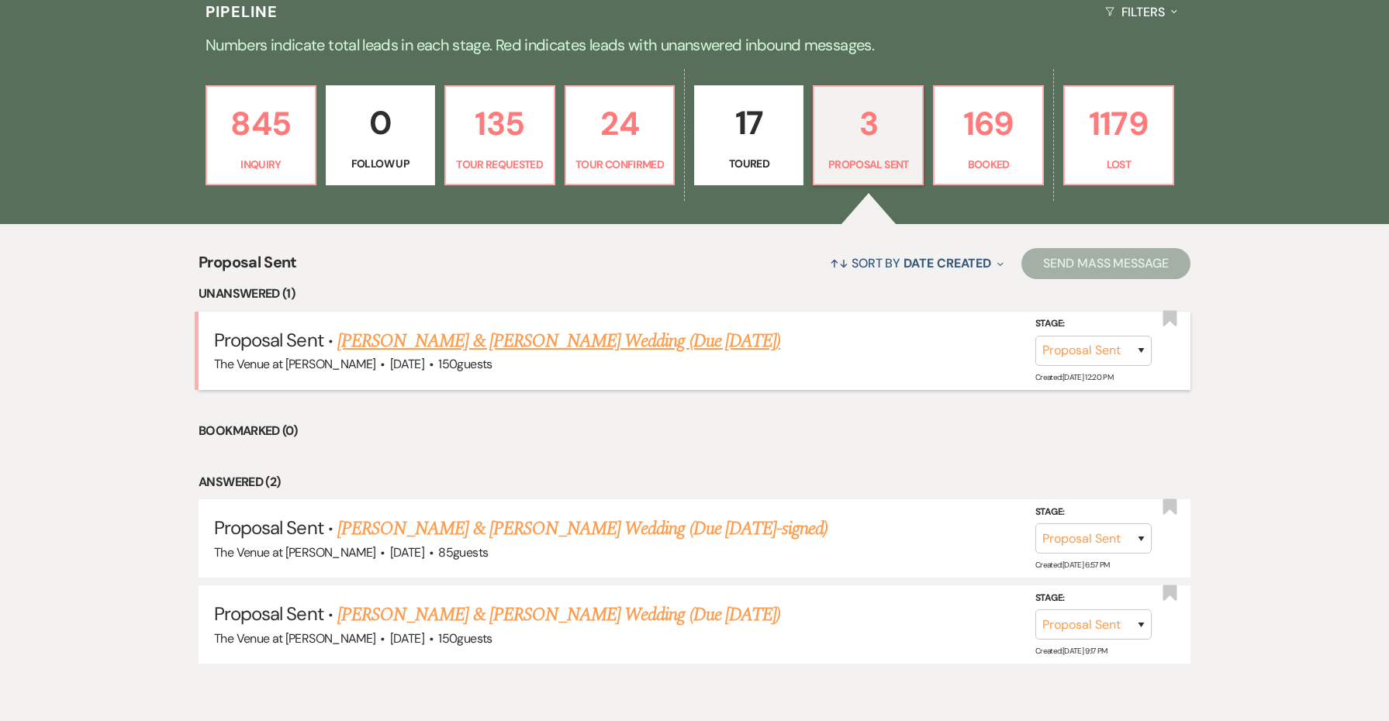
click at [482, 344] on link "[PERSON_NAME] & [PERSON_NAME] Wedding (Due [DATE])" at bounding box center [558, 341] width 443 height 28
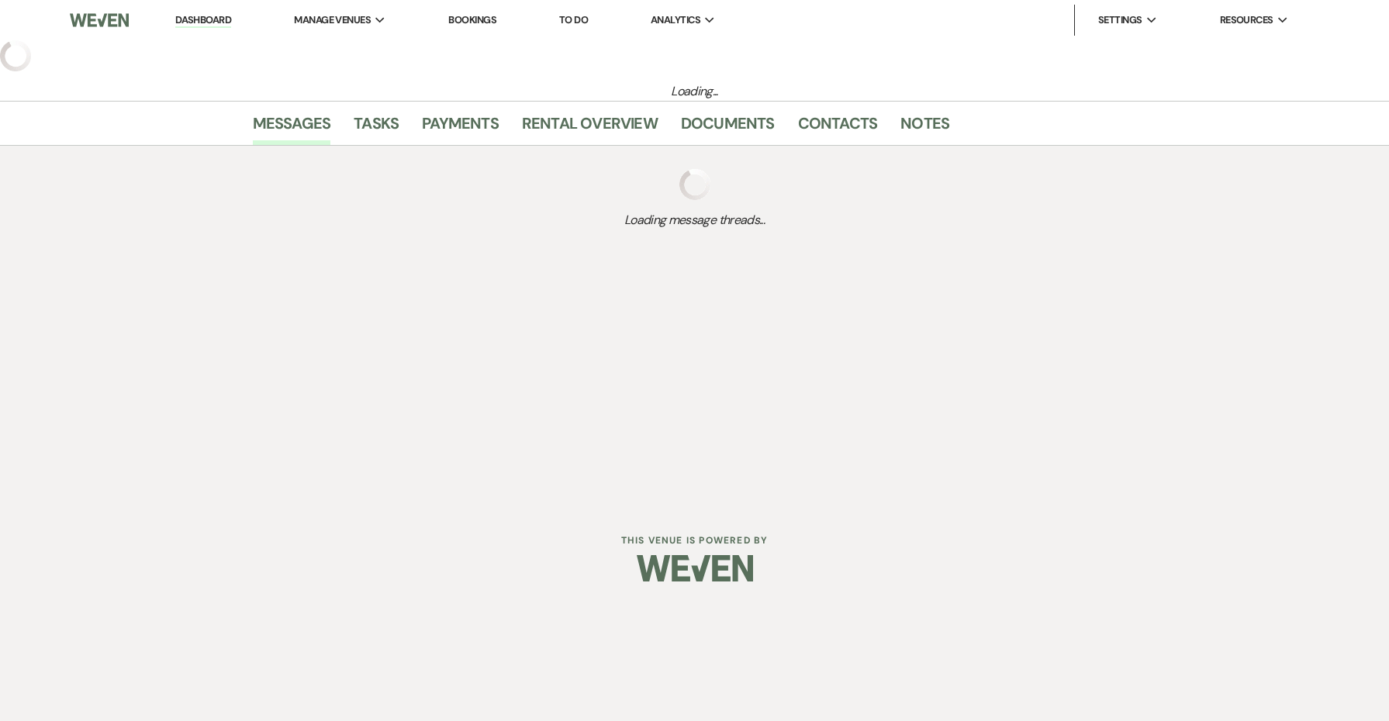
select select "6"
select select "5"
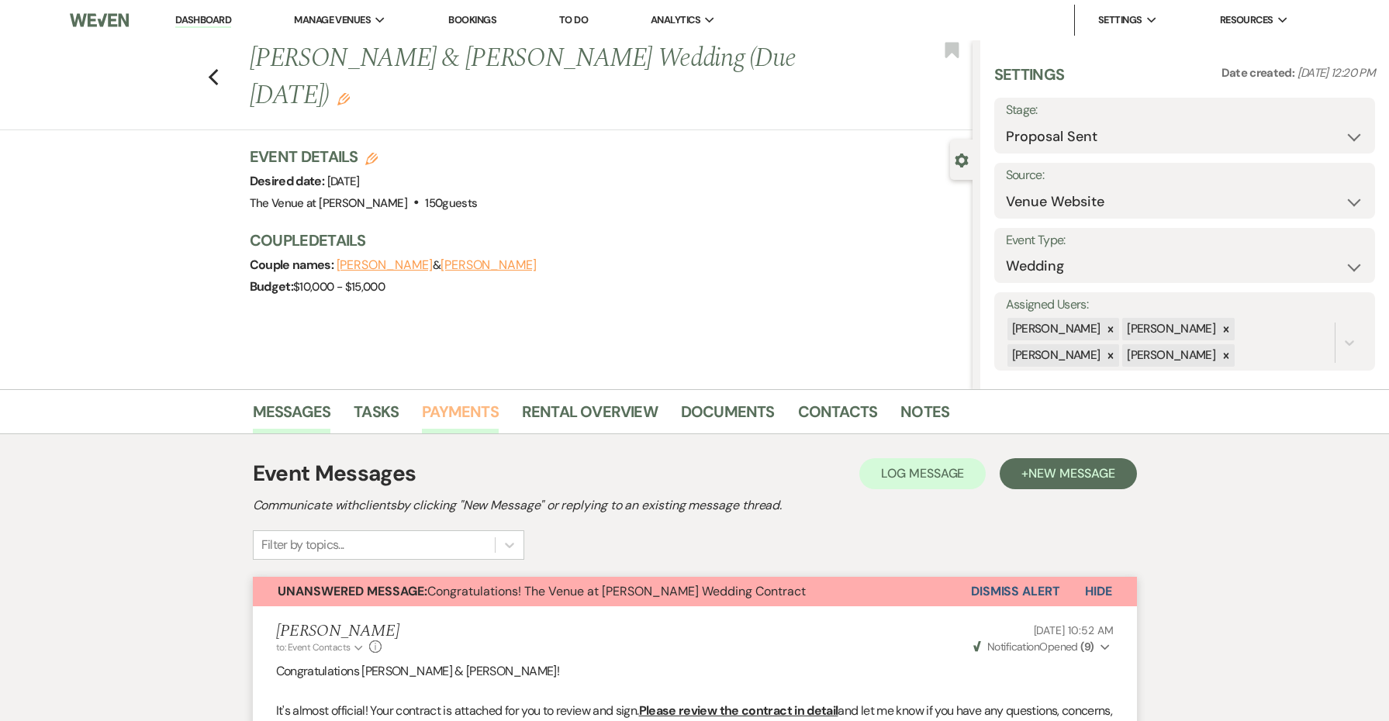
click at [479, 417] on link "Payments" at bounding box center [460, 416] width 77 height 34
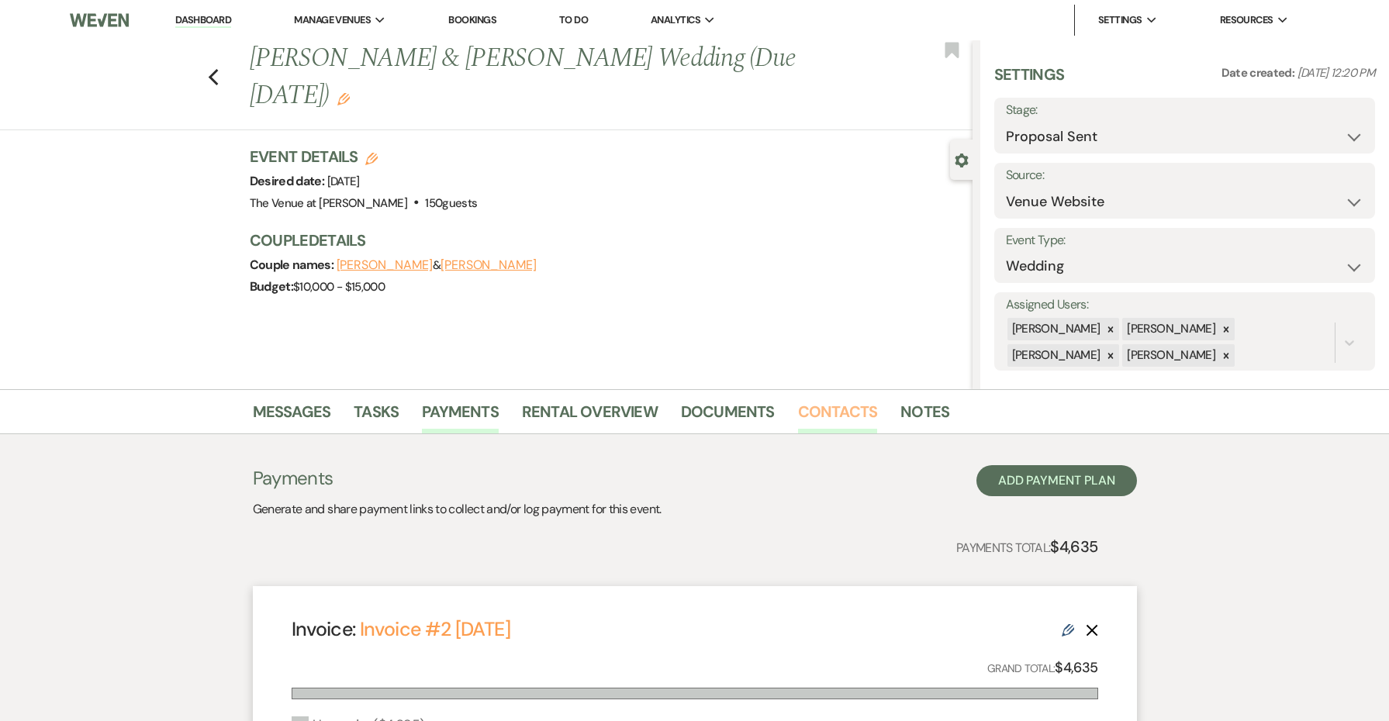
click at [811, 411] on link "Contacts" at bounding box center [838, 416] width 80 height 34
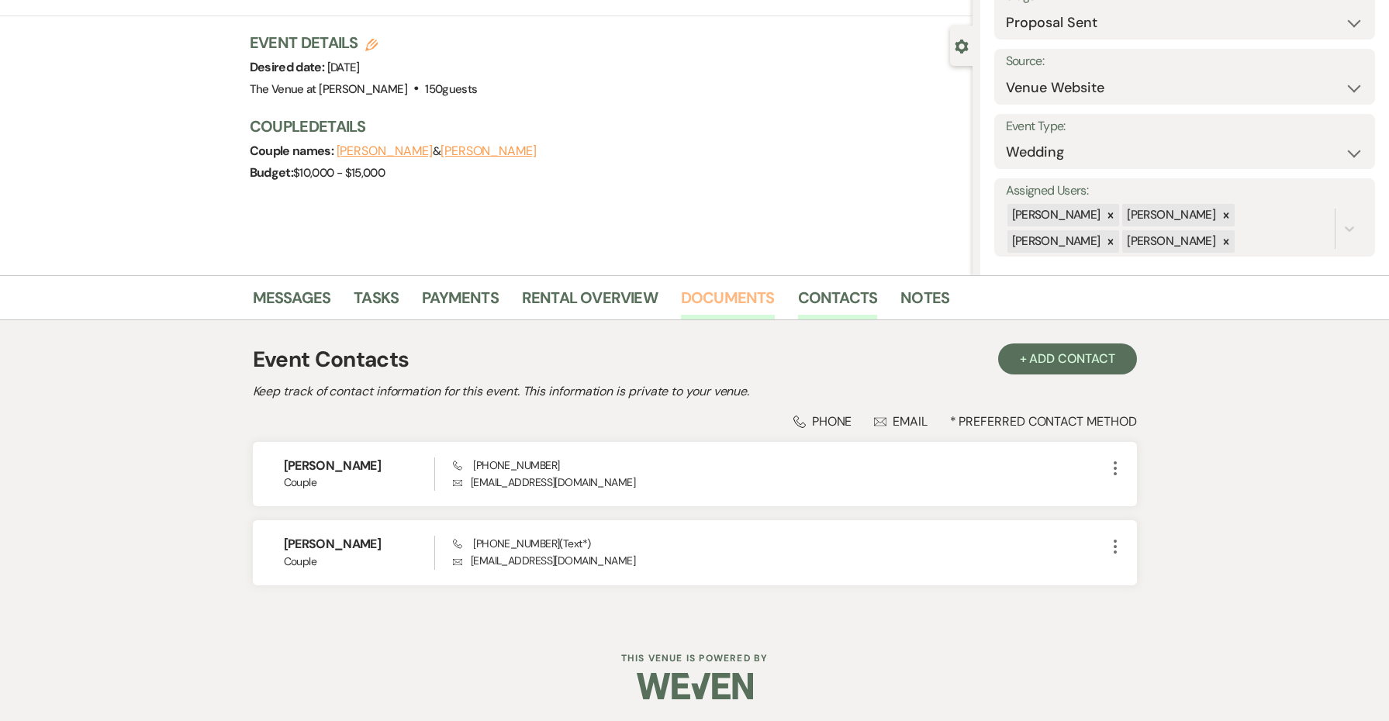
click at [723, 297] on link "Documents" at bounding box center [728, 302] width 94 height 34
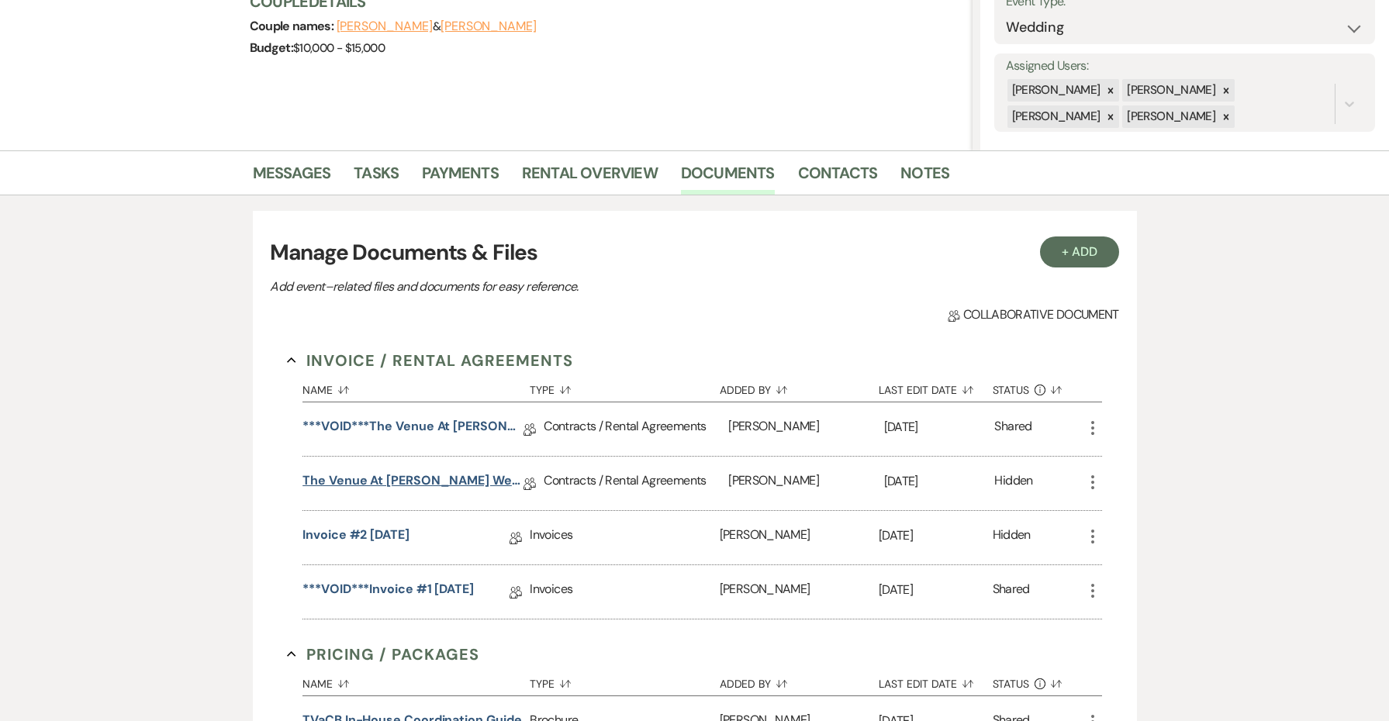
click at [479, 479] on link "The Venue at [PERSON_NAME] Wedding Contract ([DATE] [PERSON_NAME])" at bounding box center [413, 484] width 221 height 24
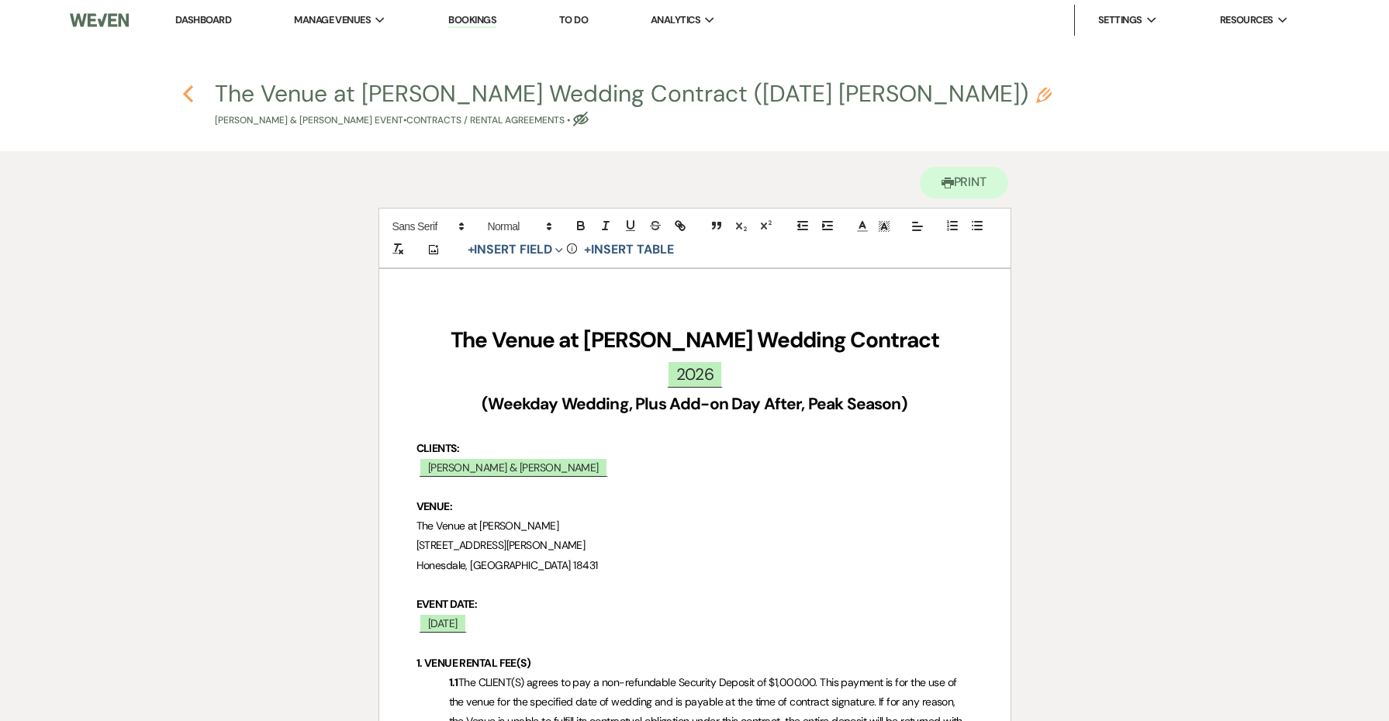
click at [191, 90] on icon "Previous" at bounding box center [188, 94] width 12 height 19
select select "6"
select select "5"
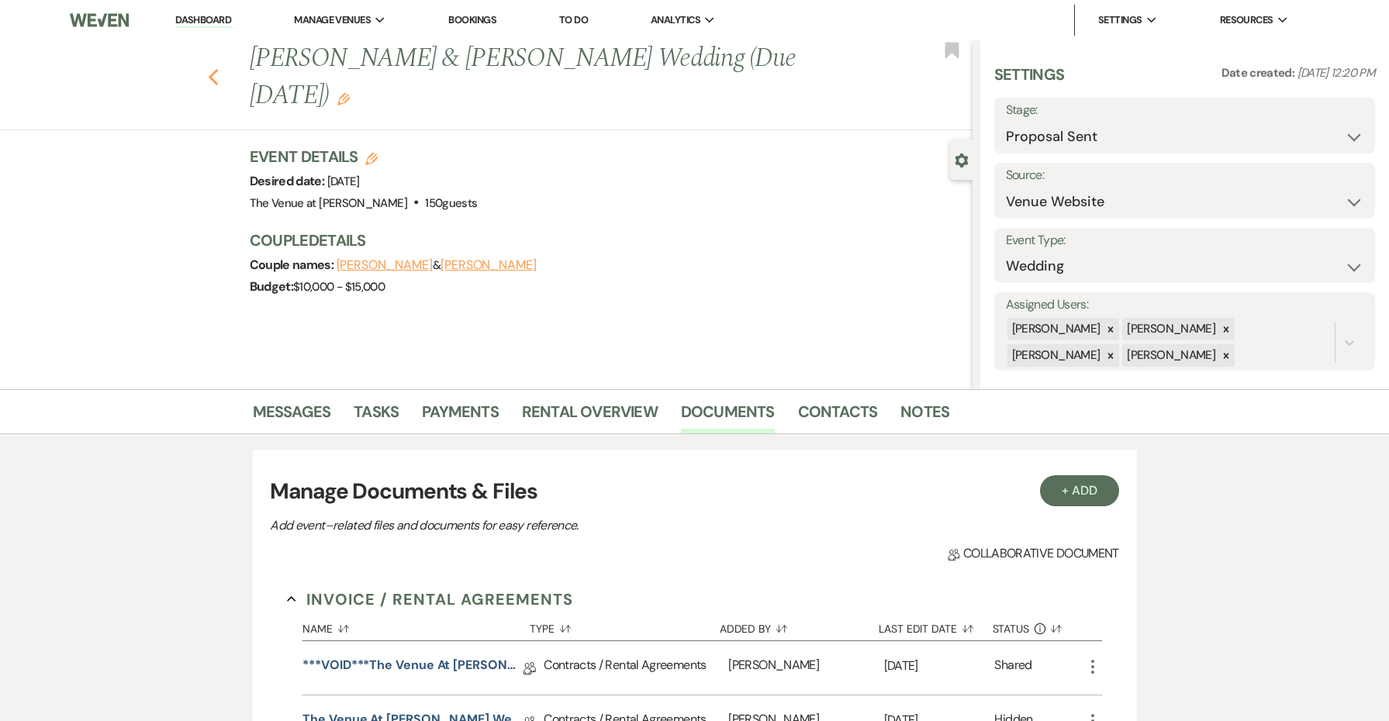
click at [208, 78] on icon "Previous" at bounding box center [214, 77] width 12 height 19
select select "6"
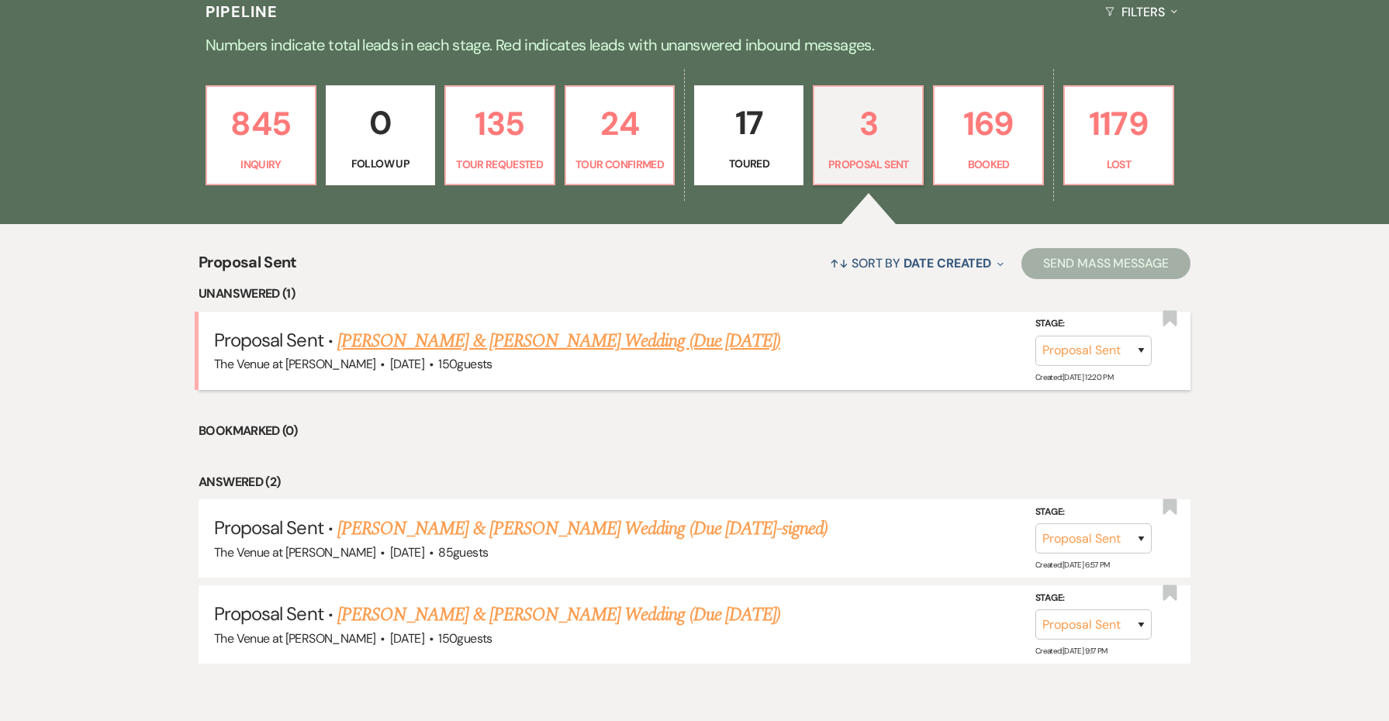
click at [407, 337] on link "[PERSON_NAME] & [PERSON_NAME] Wedding (Due [DATE])" at bounding box center [558, 341] width 443 height 28
select select "6"
select select "5"
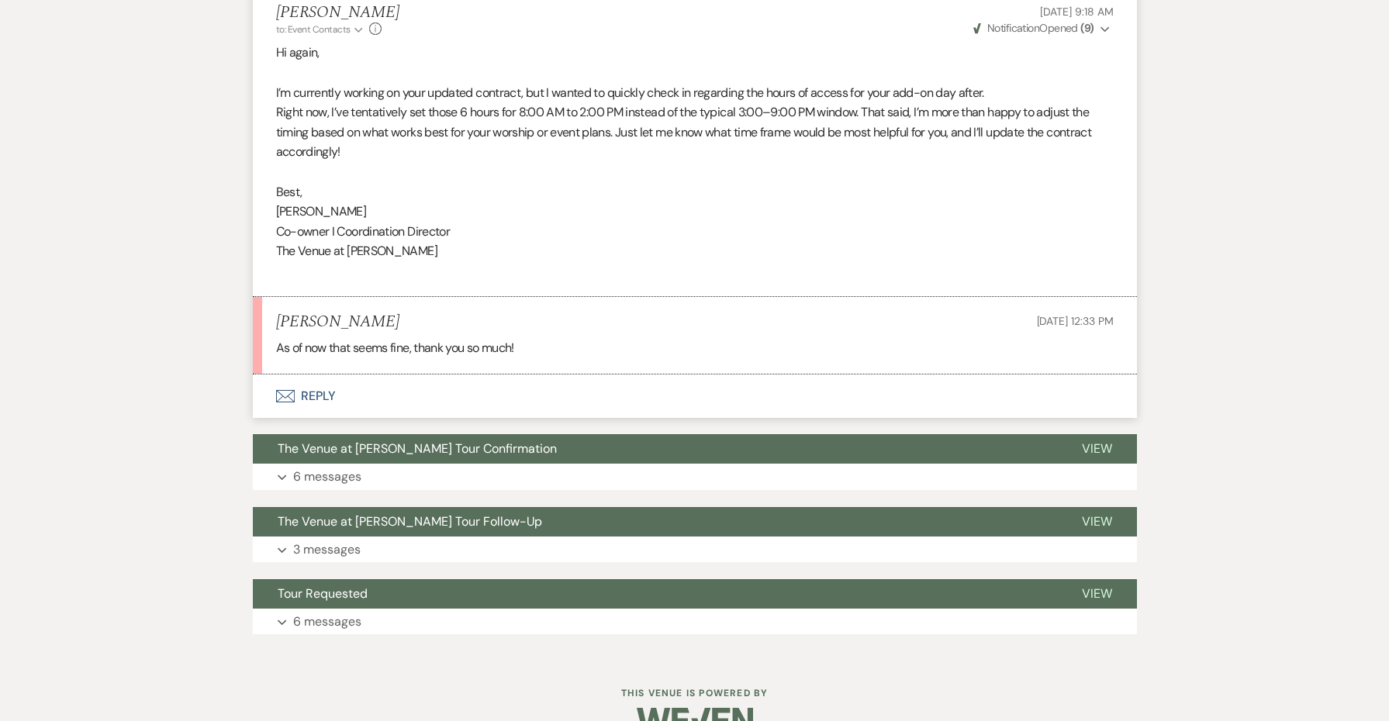
click at [326, 380] on button "Envelope Reply" at bounding box center [695, 396] width 884 height 43
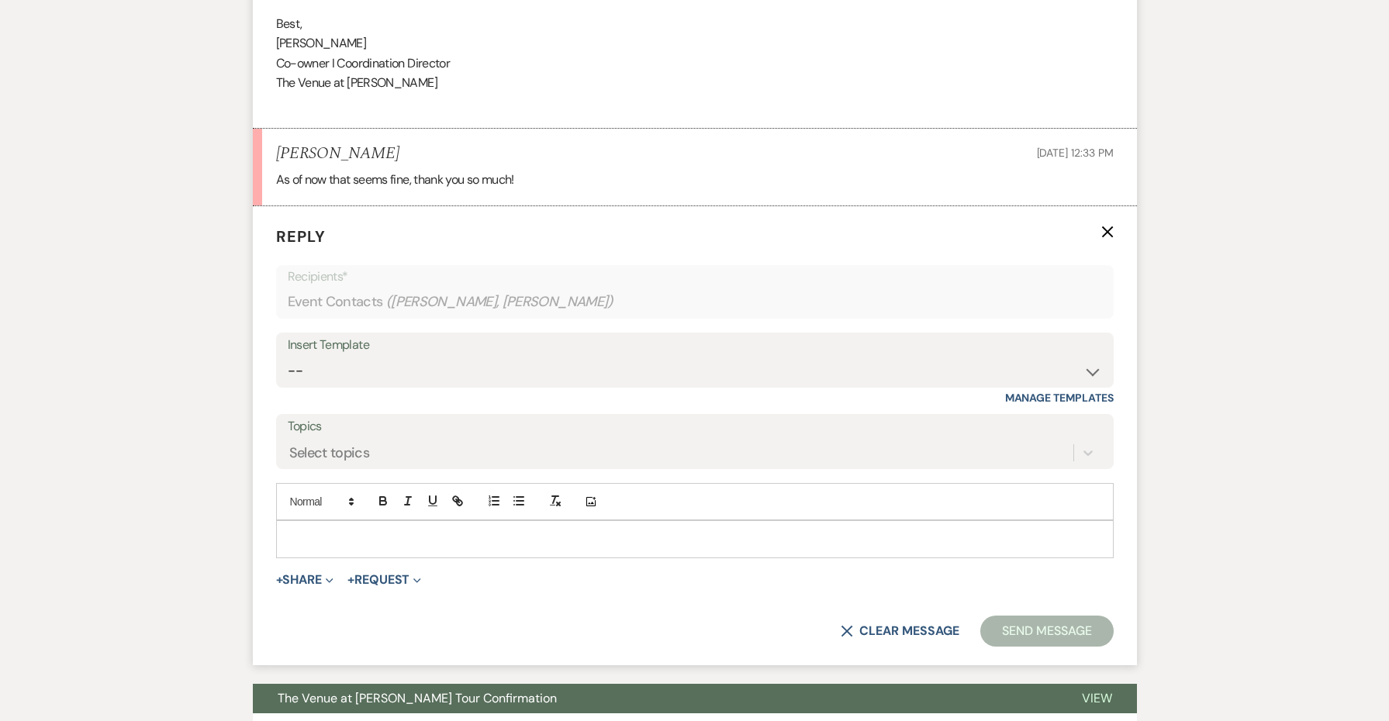
click at [353, 531] on p at bounding box center [695, 539] width 813 height 17
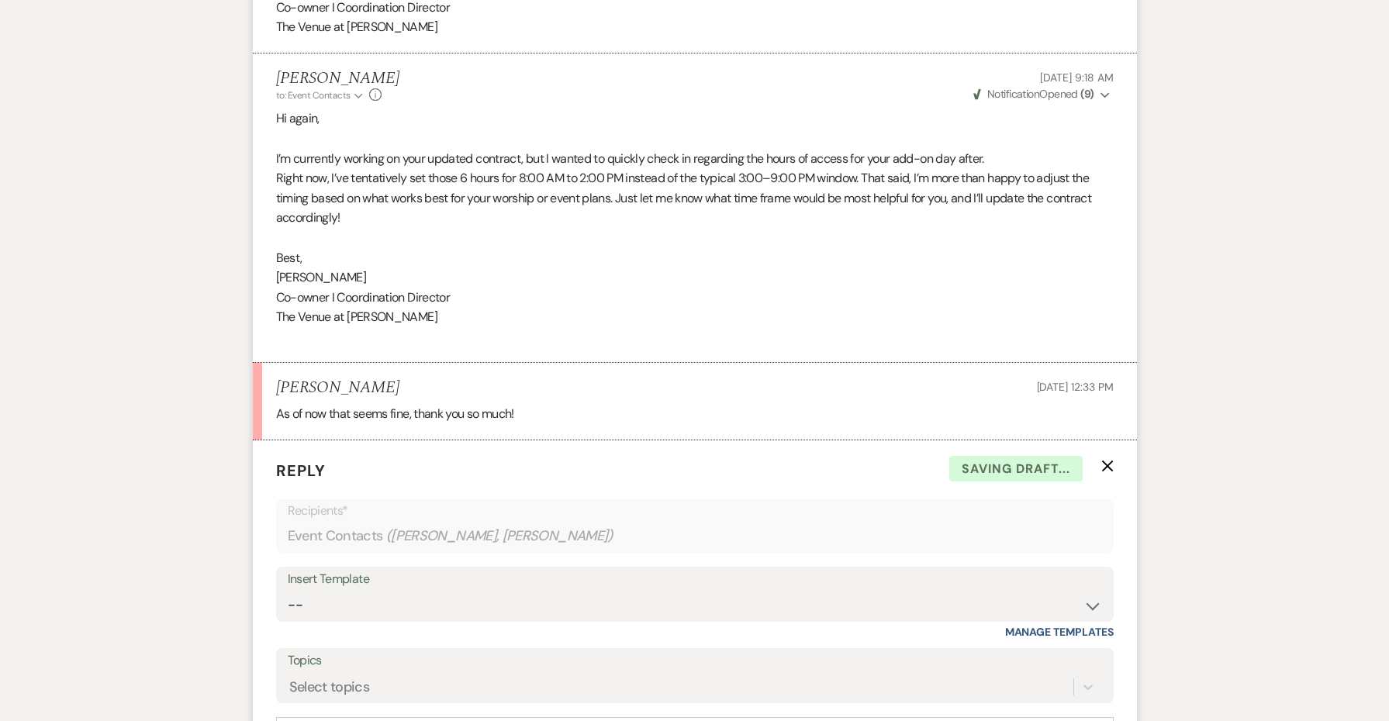
scroll to position [1905, 0]
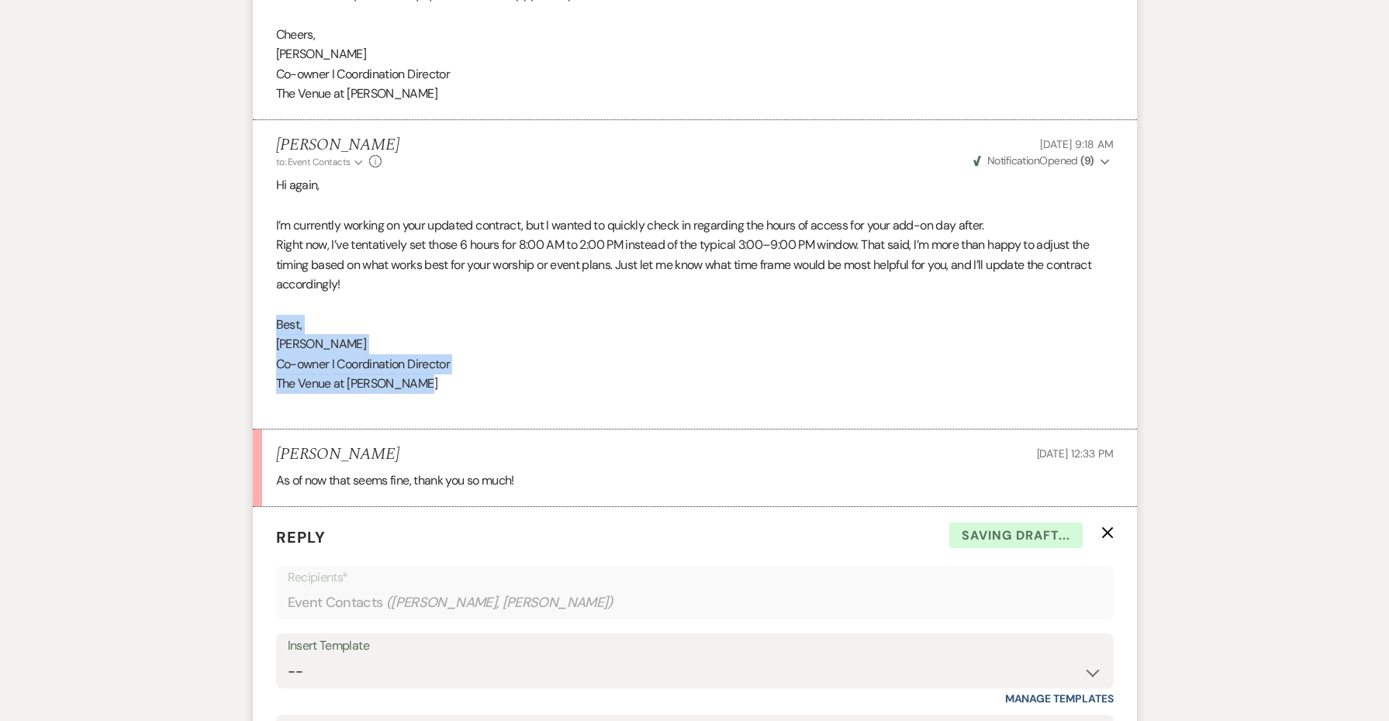
drag, startPoint x: 320, startPoint y: 337, endPoint x: 232, endPoint y: 300, distance: 96.0
copy div "Best, [PERSON_NAME] I Coordination Director The Venue at [PERSON_NAME]"
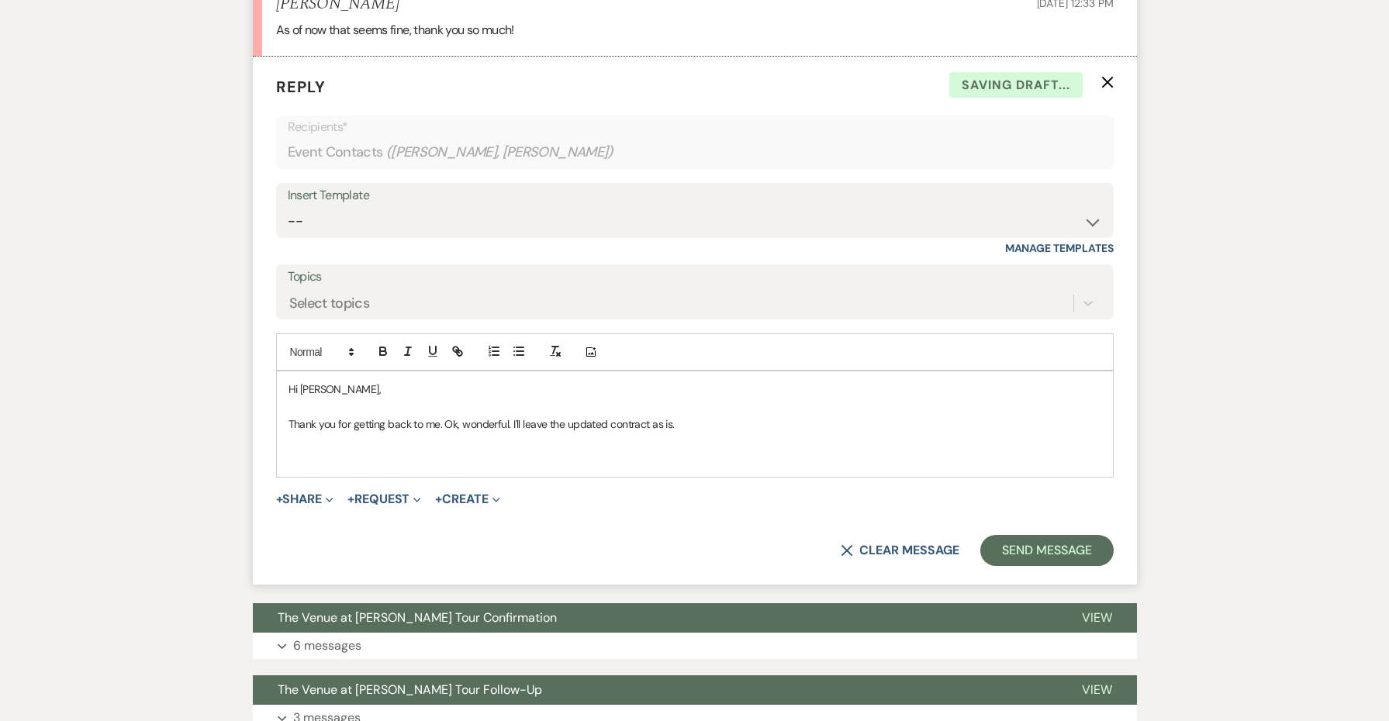
scroll to position [2495, 0]
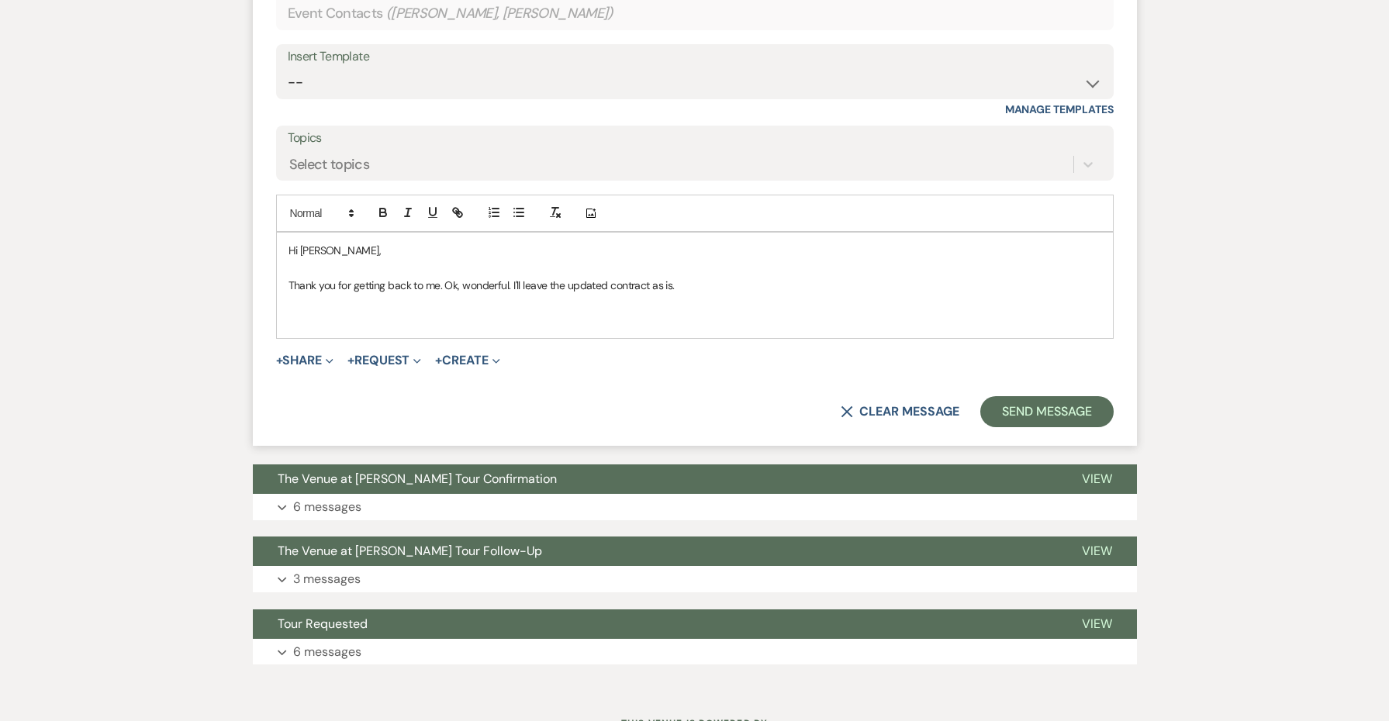
click at [371, 312] on p at bounding box center [695, 320] width 813 height 17
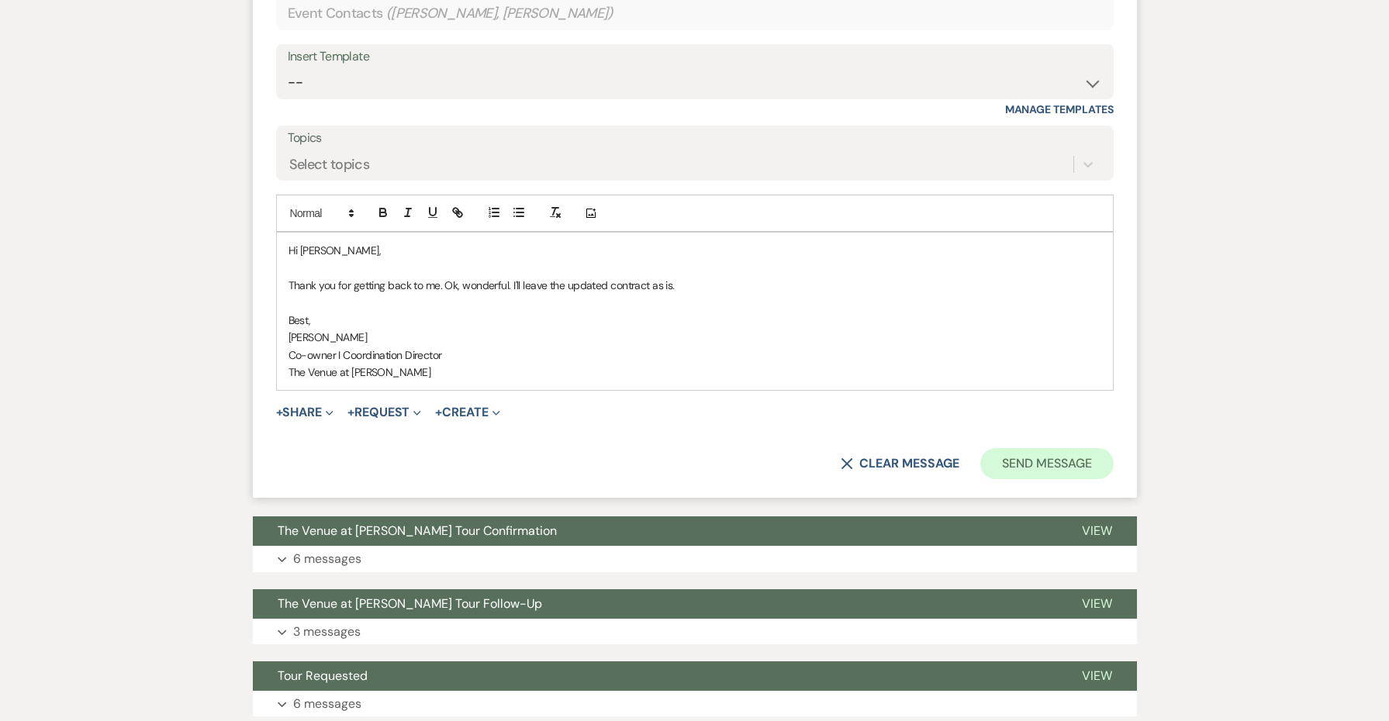
click at [1063, 448] on button "Send Message" at bounding box center [1047, 463] width 133 height 31
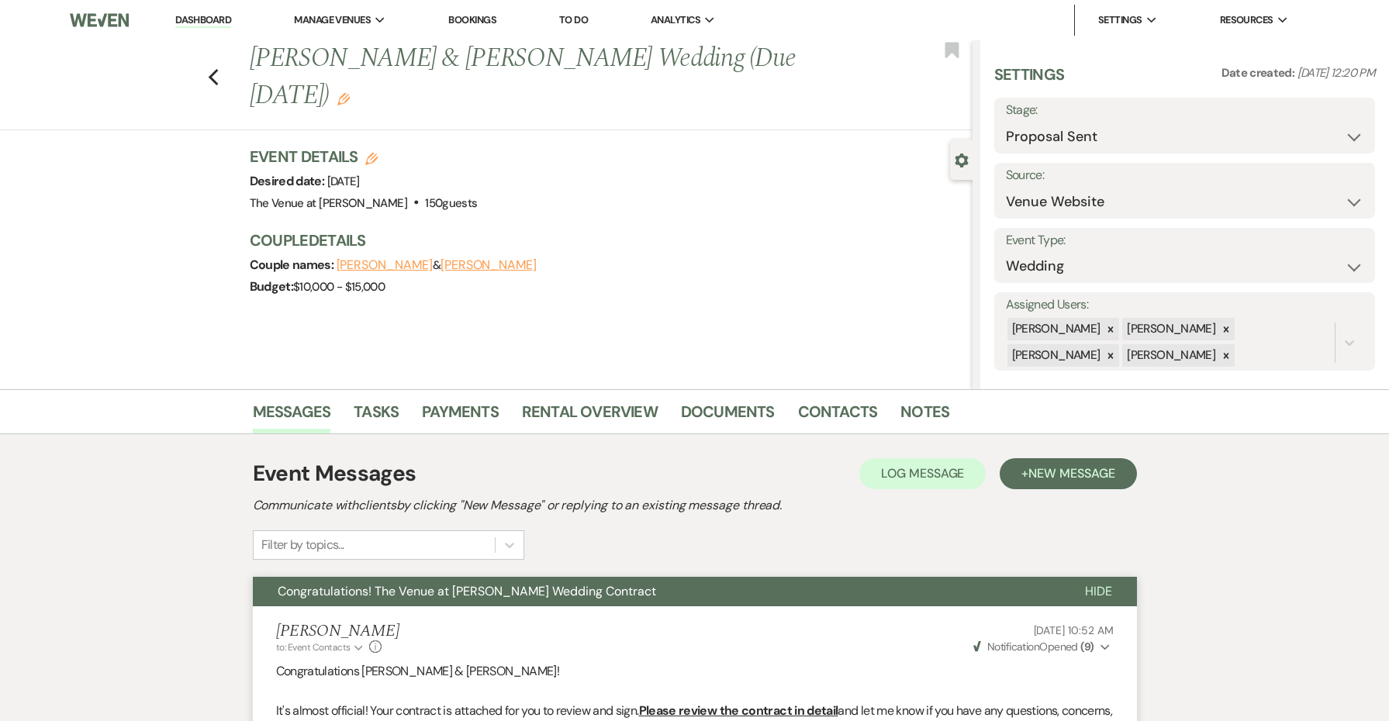
scroll to position [0, 0]
click at [214, 70] on icon "Previous" at bounding box center [214, 77] width 12 height 19
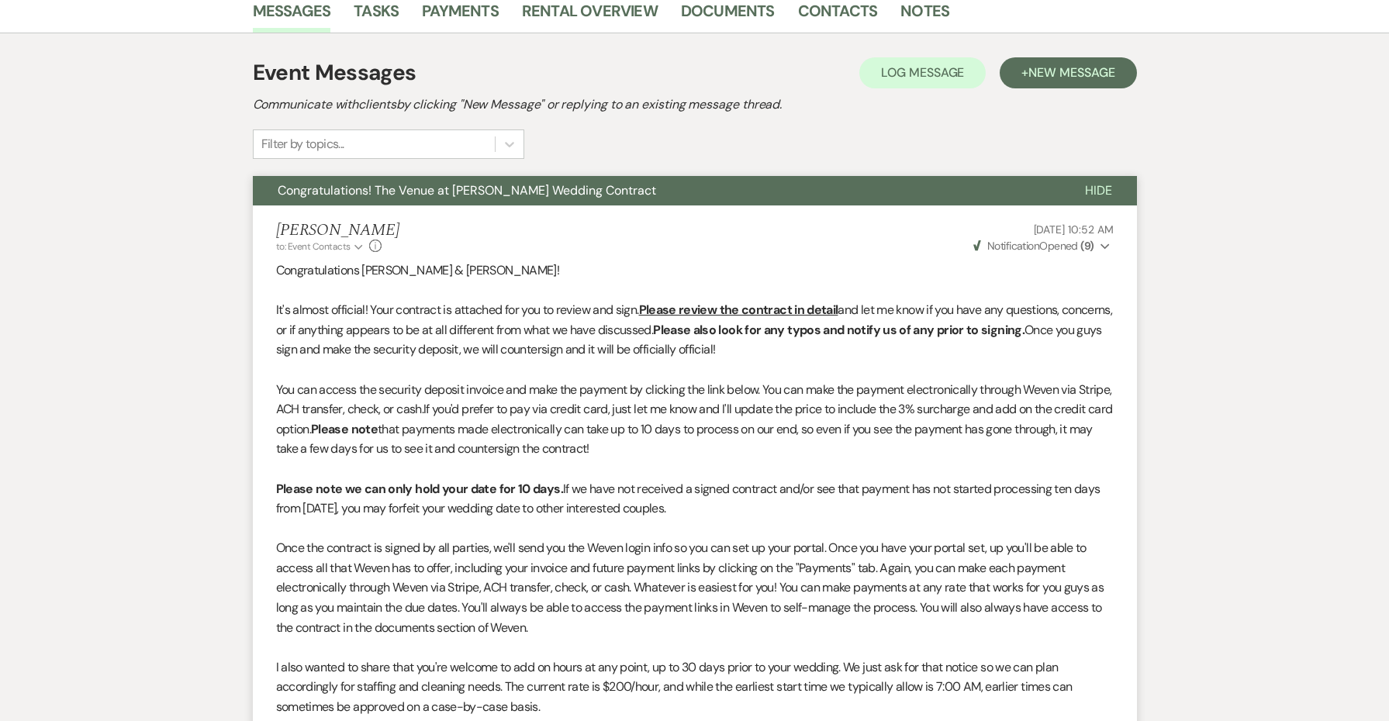
select select "6"
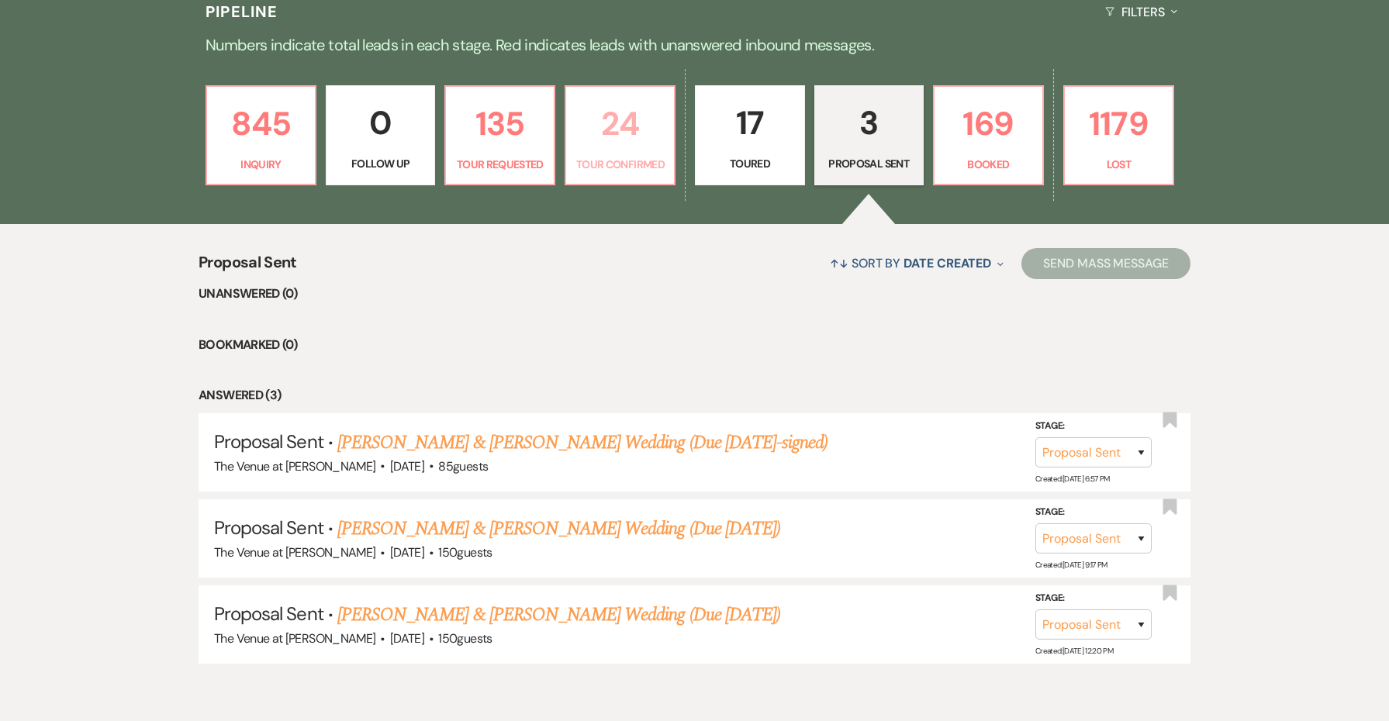
click at [624, 141] on p "24" at bounding box center [620, 124] width 89 height 52
select select "4"
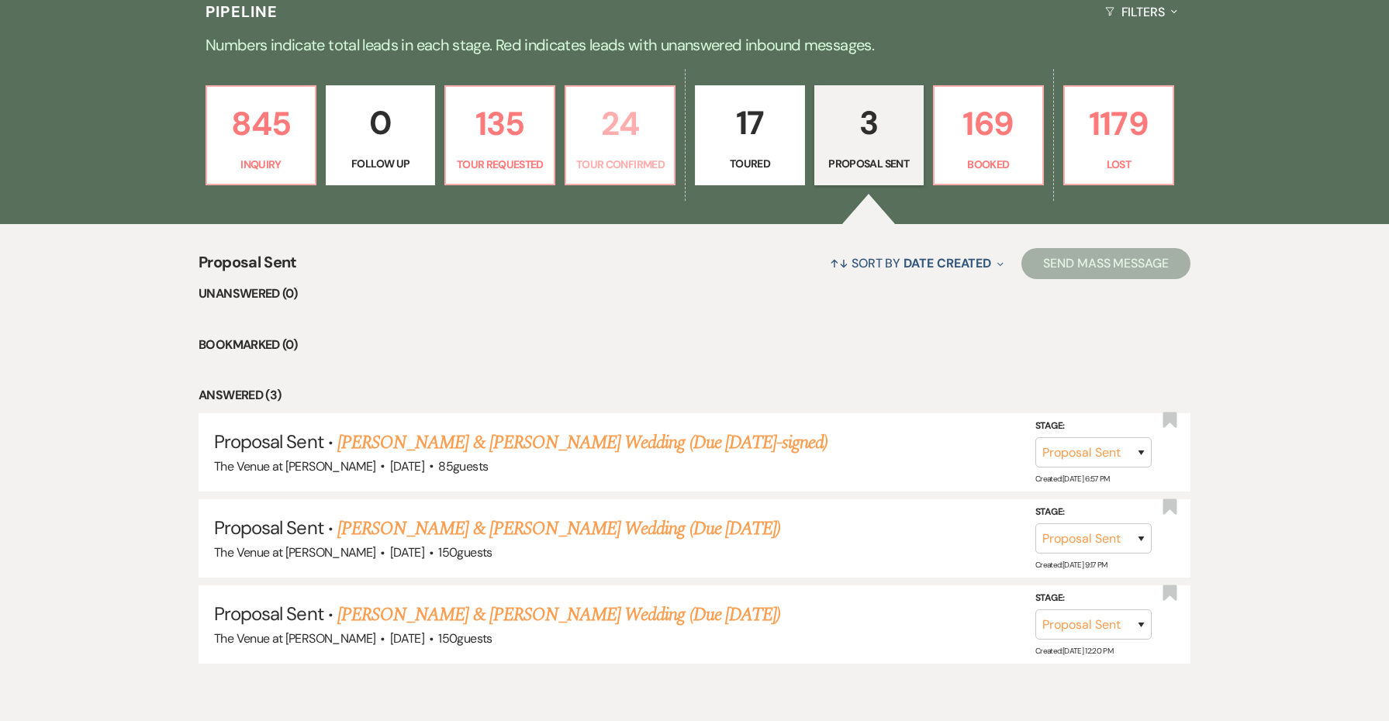
select select "4"
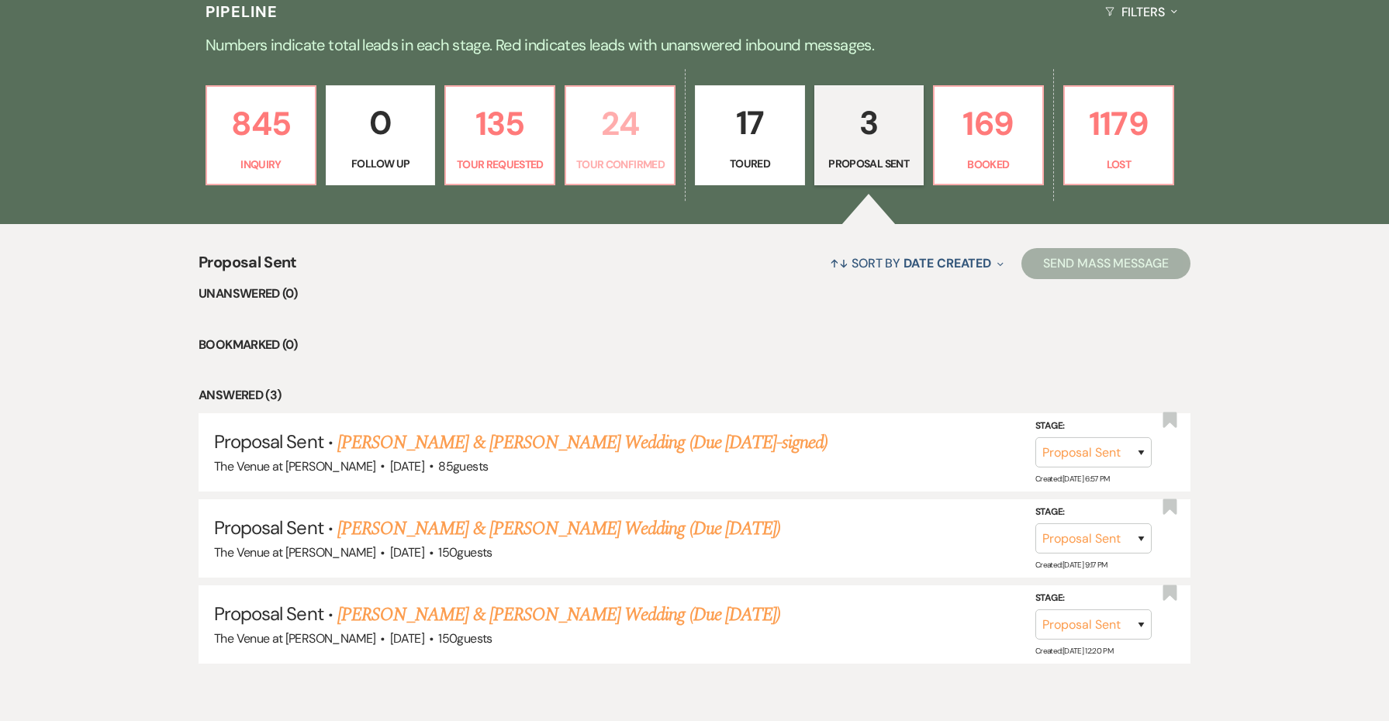
select select "4"
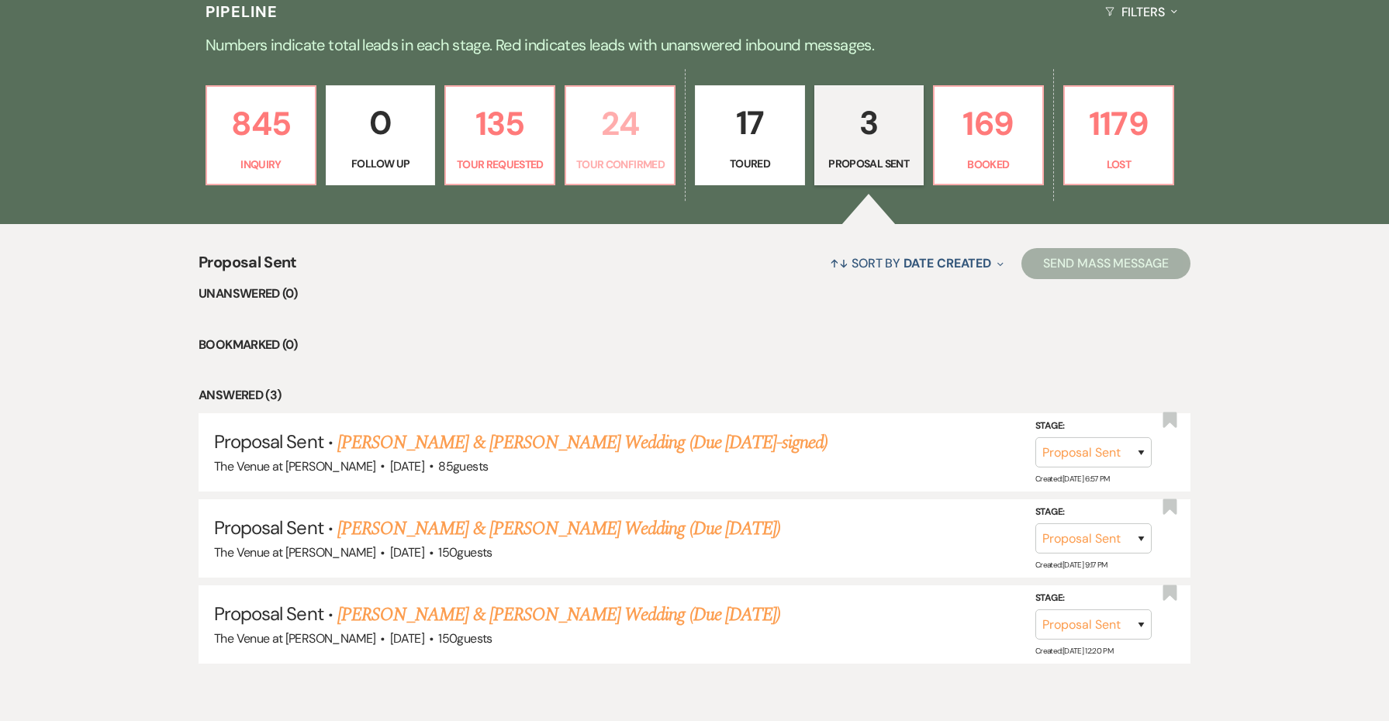
select select "4"
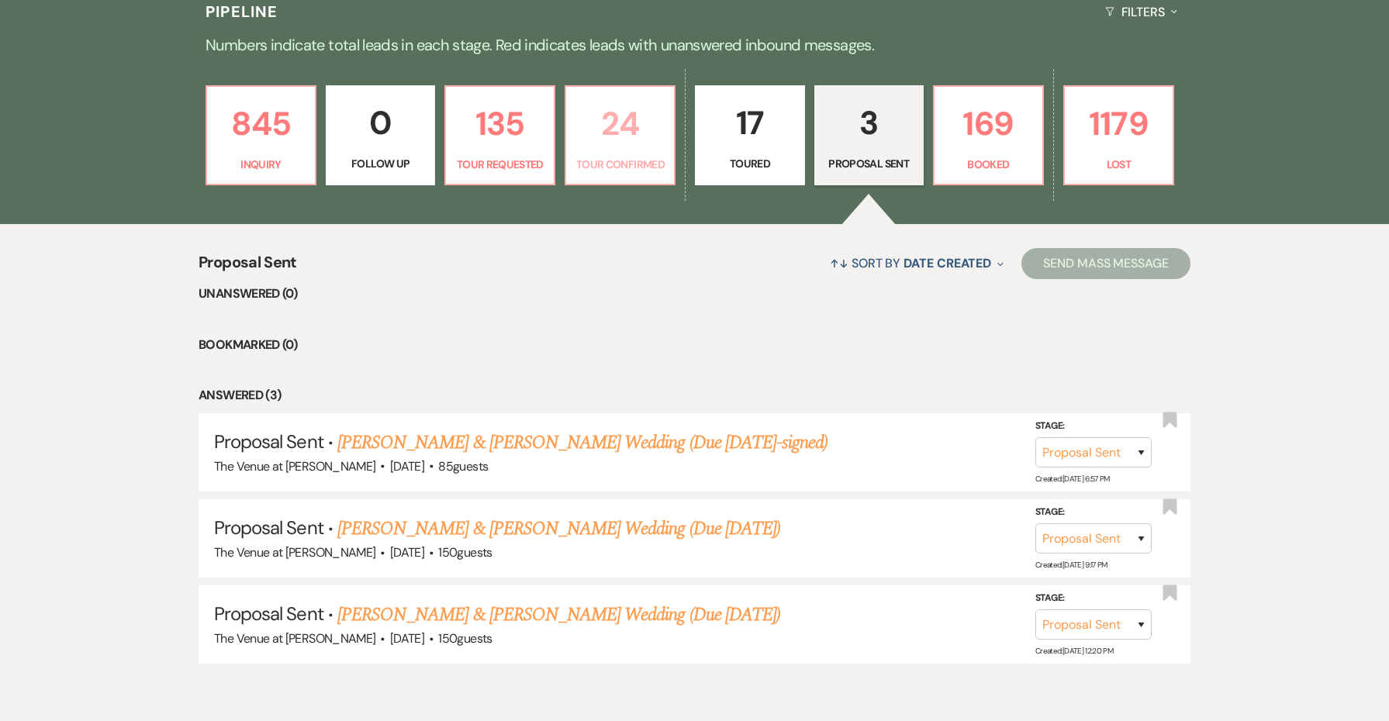
select select "4"
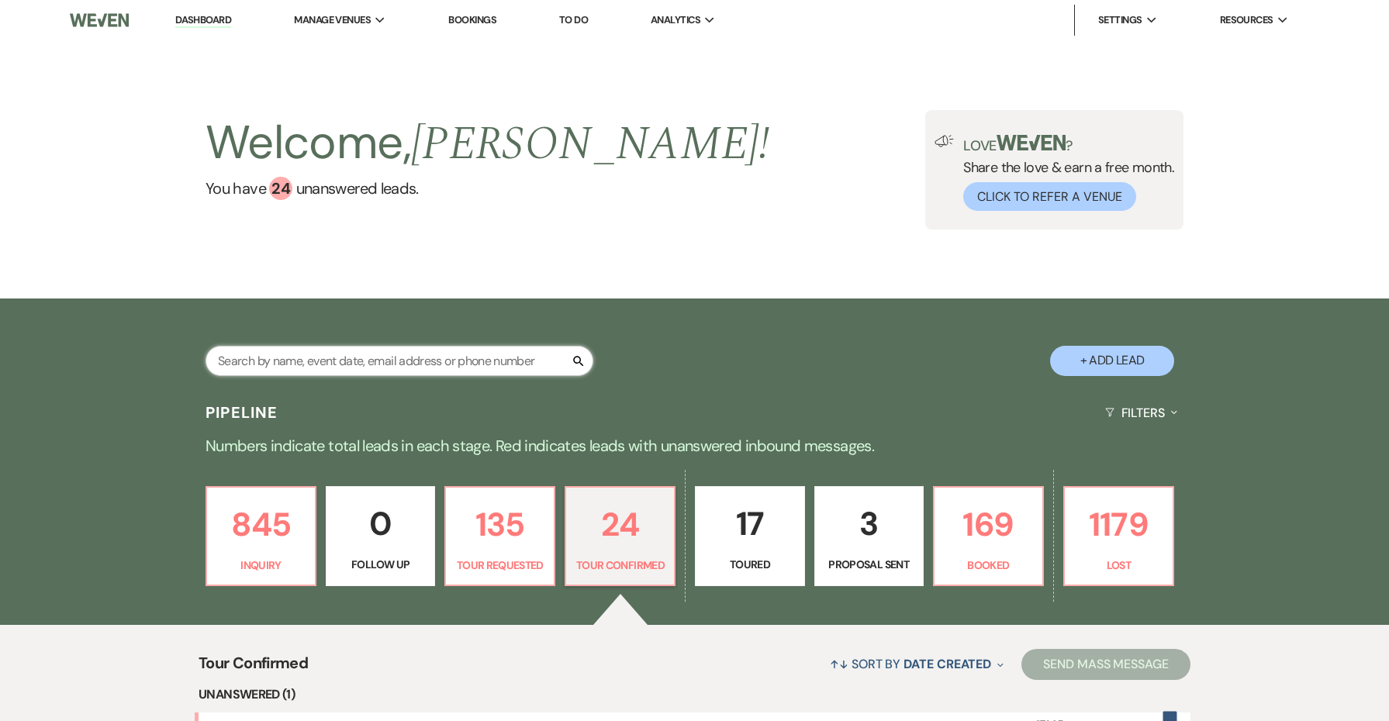
click at [456, 356] on input "text" at bounding box center [400, 361] width 388 height 30
type input "[PERSON_NAME]"
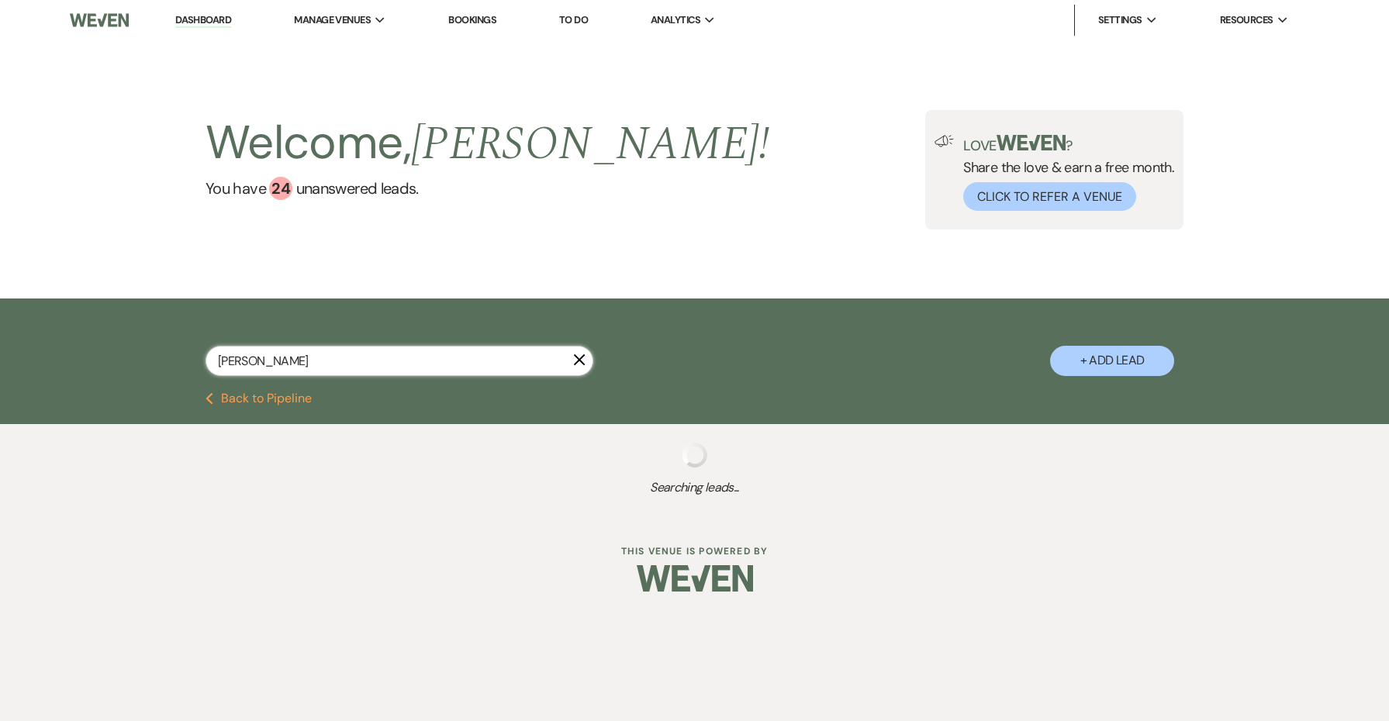
select select "4"
select select "5"
select select "8"
select select "5"
select select "2"
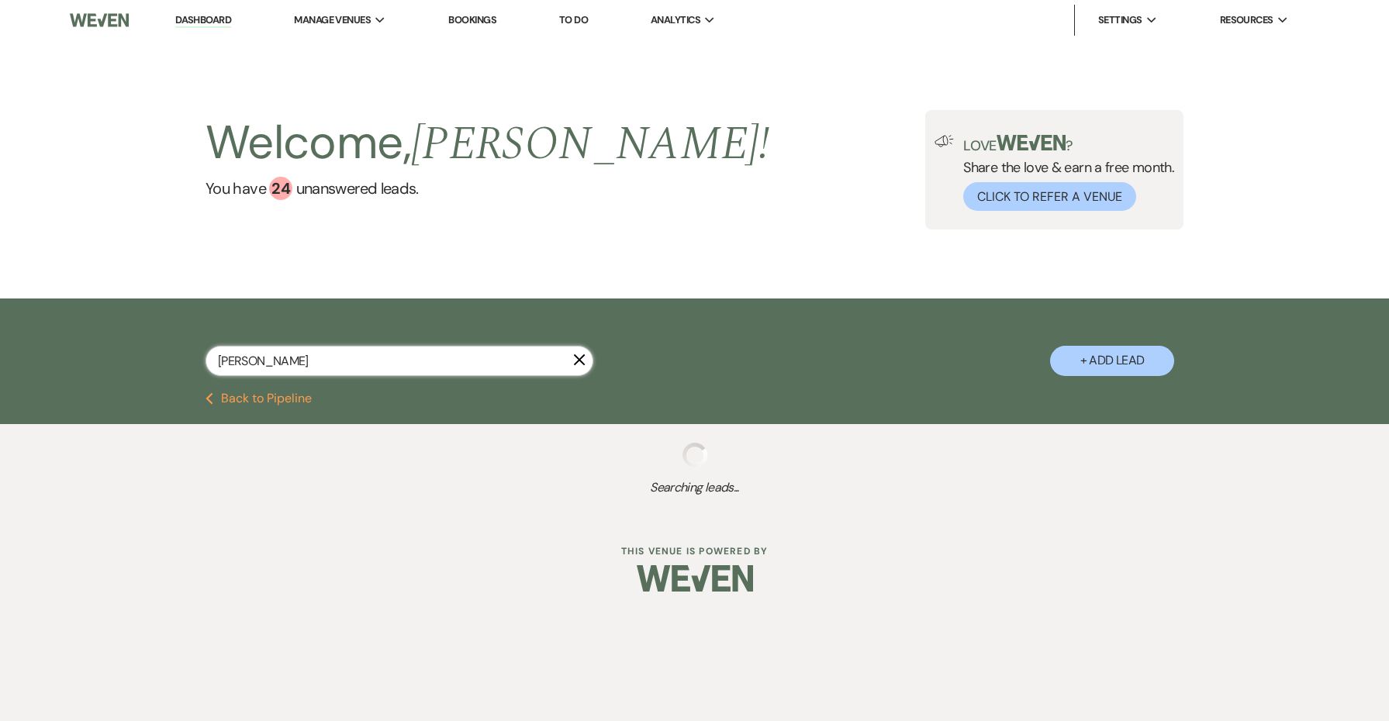
select select "8"
select select "5"
select select "8"
select select "5"
select select "8"
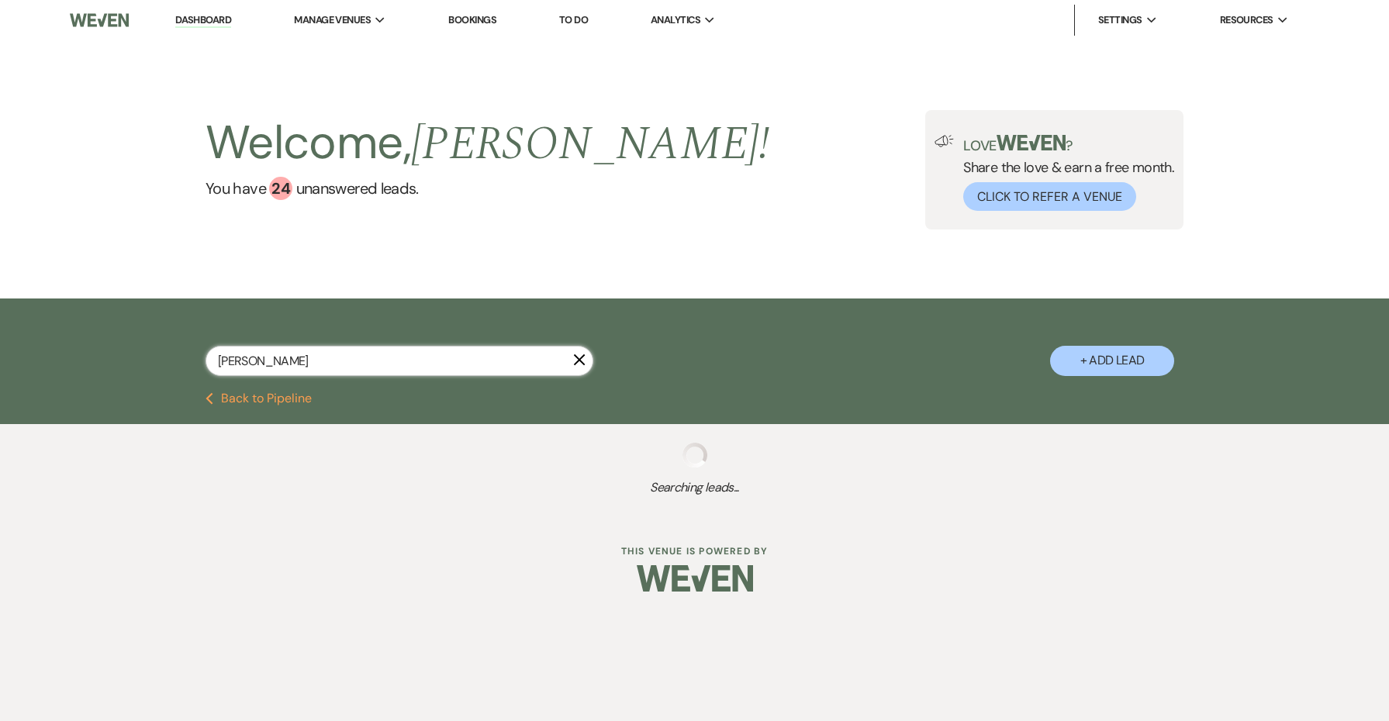
select select "5"
select select "8"
select select "5"
select select "8"
select select "5"
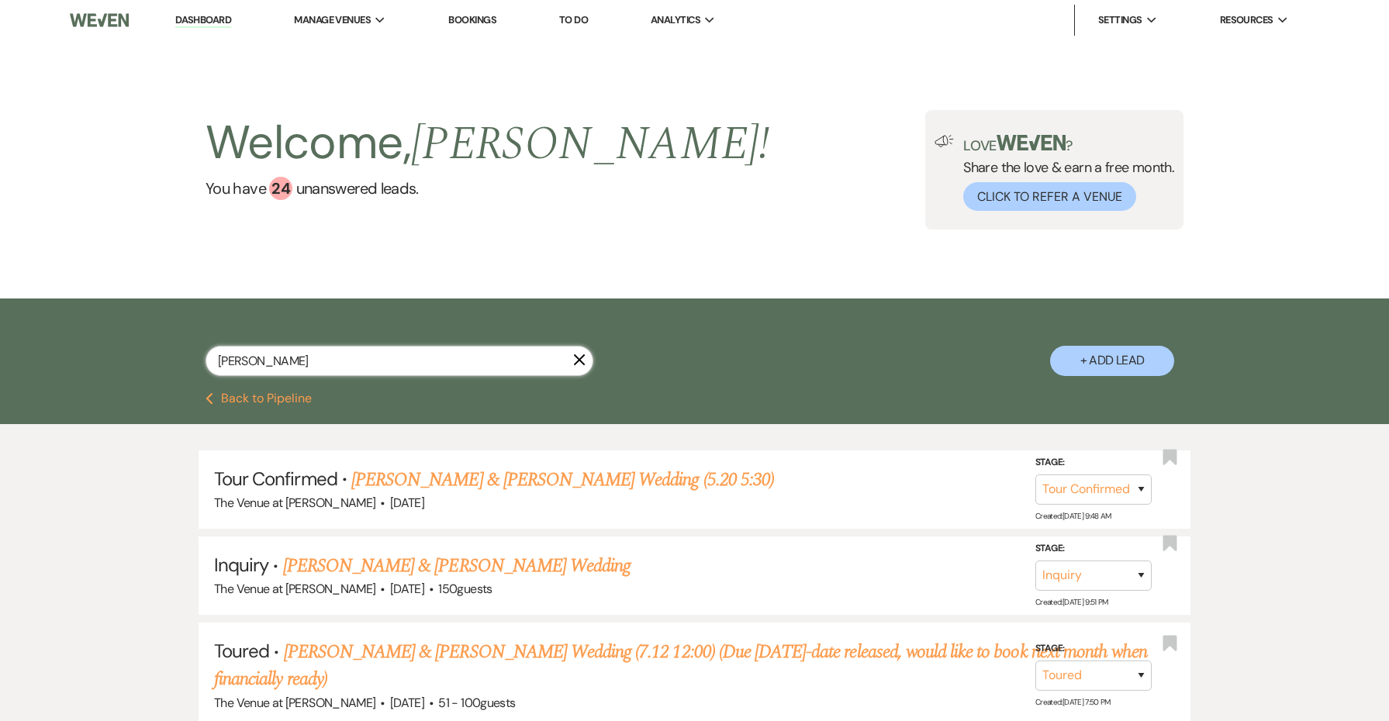
type input "[PERSON_NAME]"
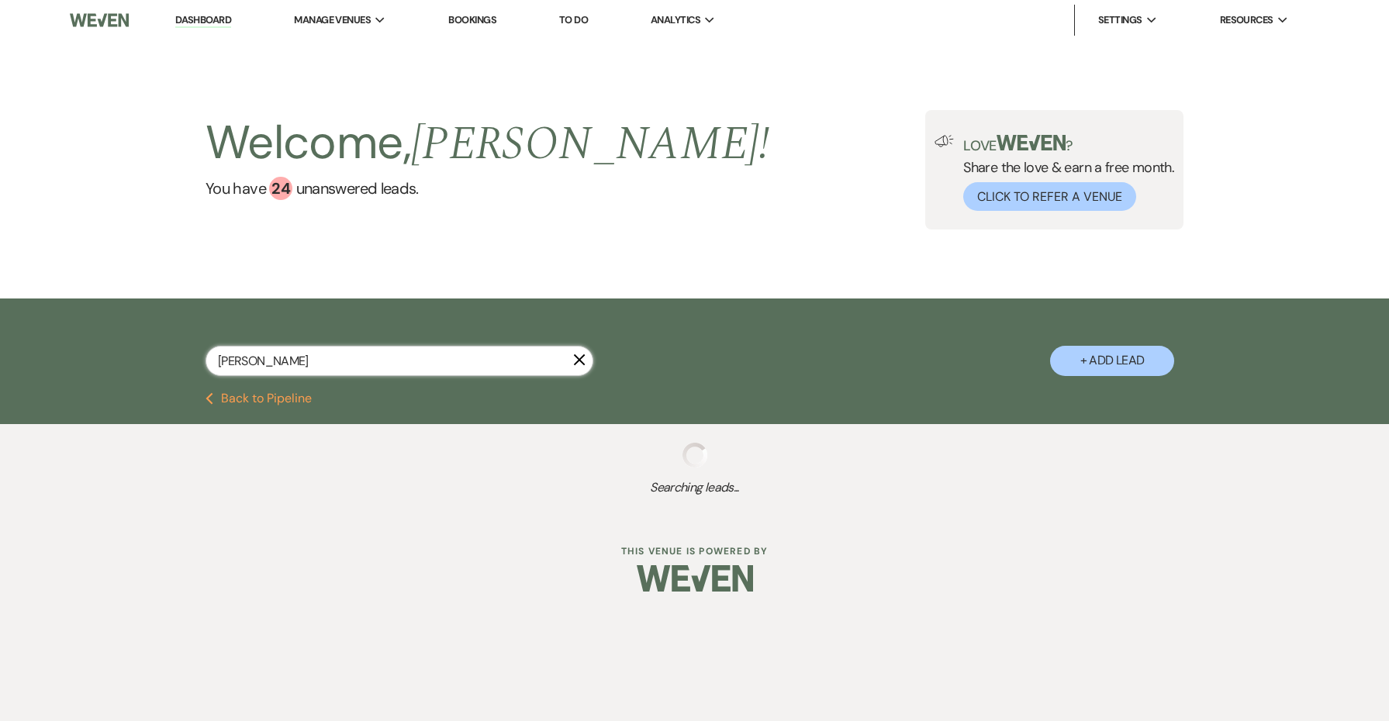
select select "4"
select select "5"
select select "8"
select select "5"
select select "2"
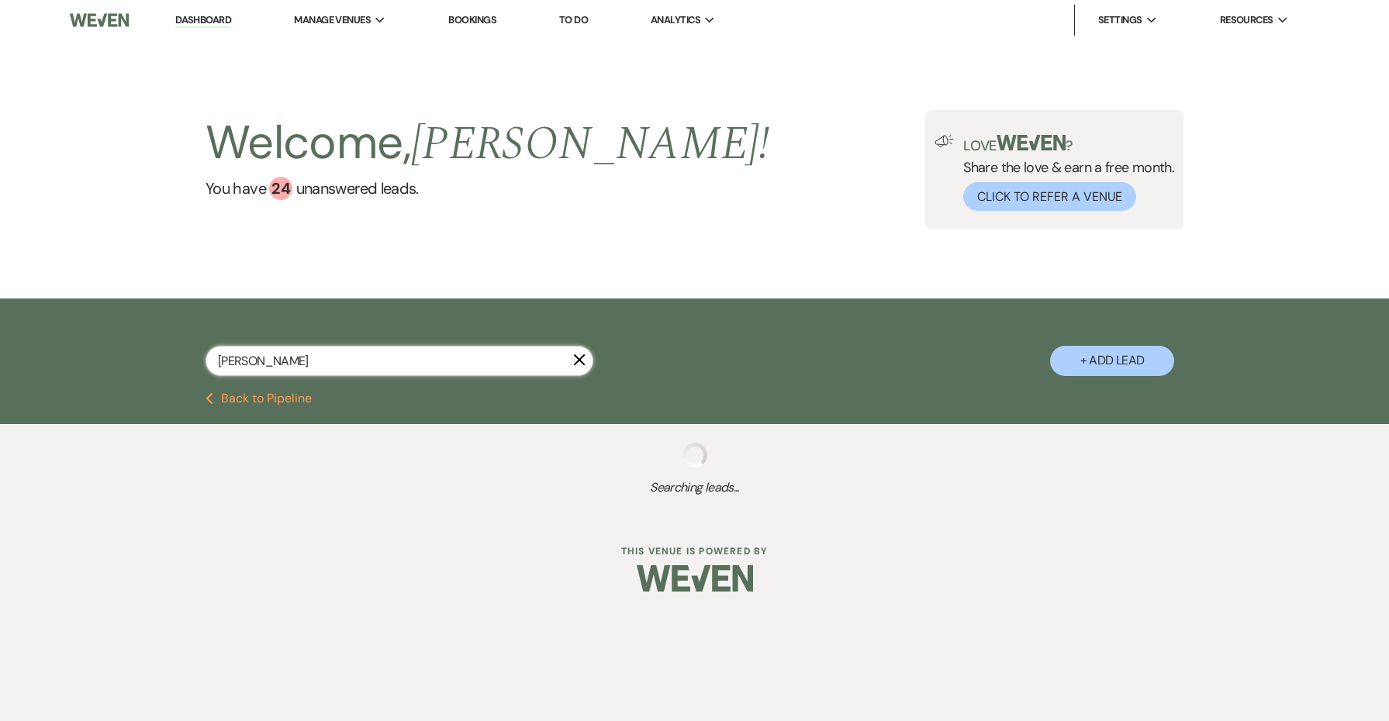
select select "8"
select select "5"
select select "8"
select select "5"
select select "8"
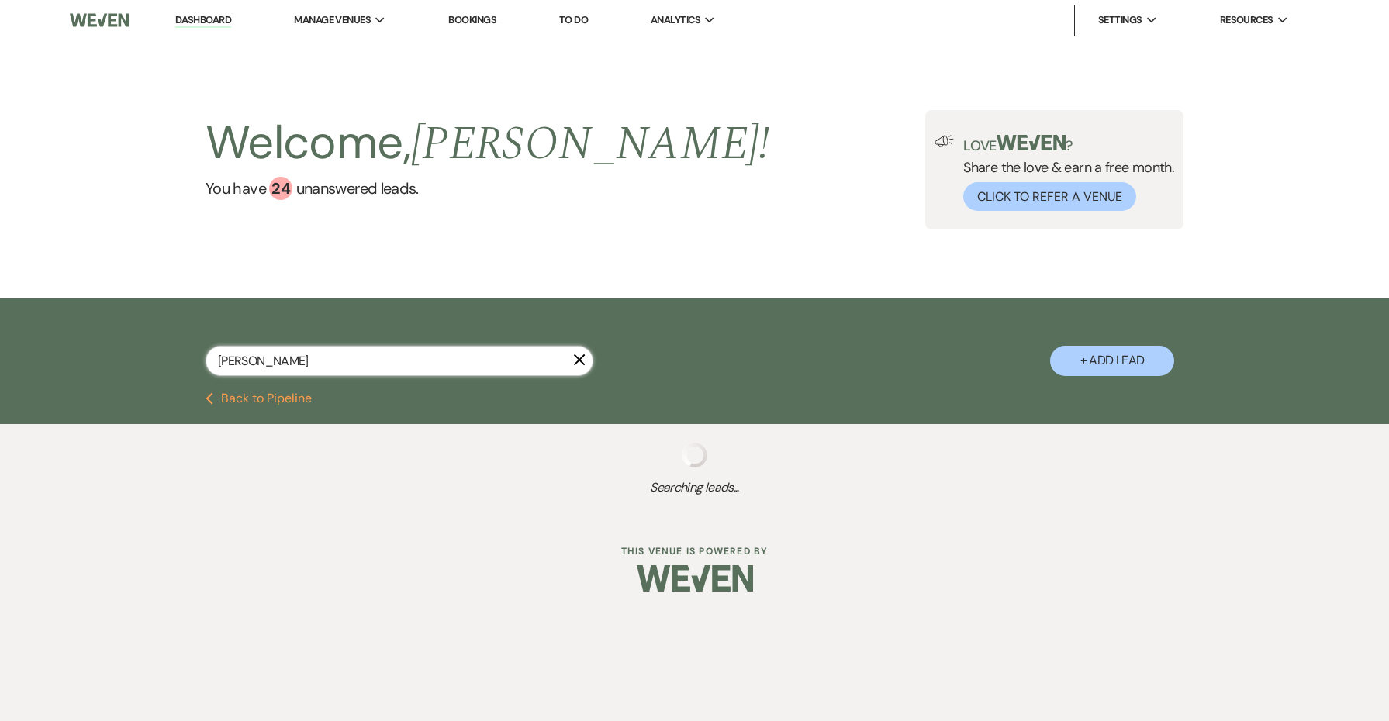
select select "5"
select select "8"
select select "5"
select select "8"
select select "5"
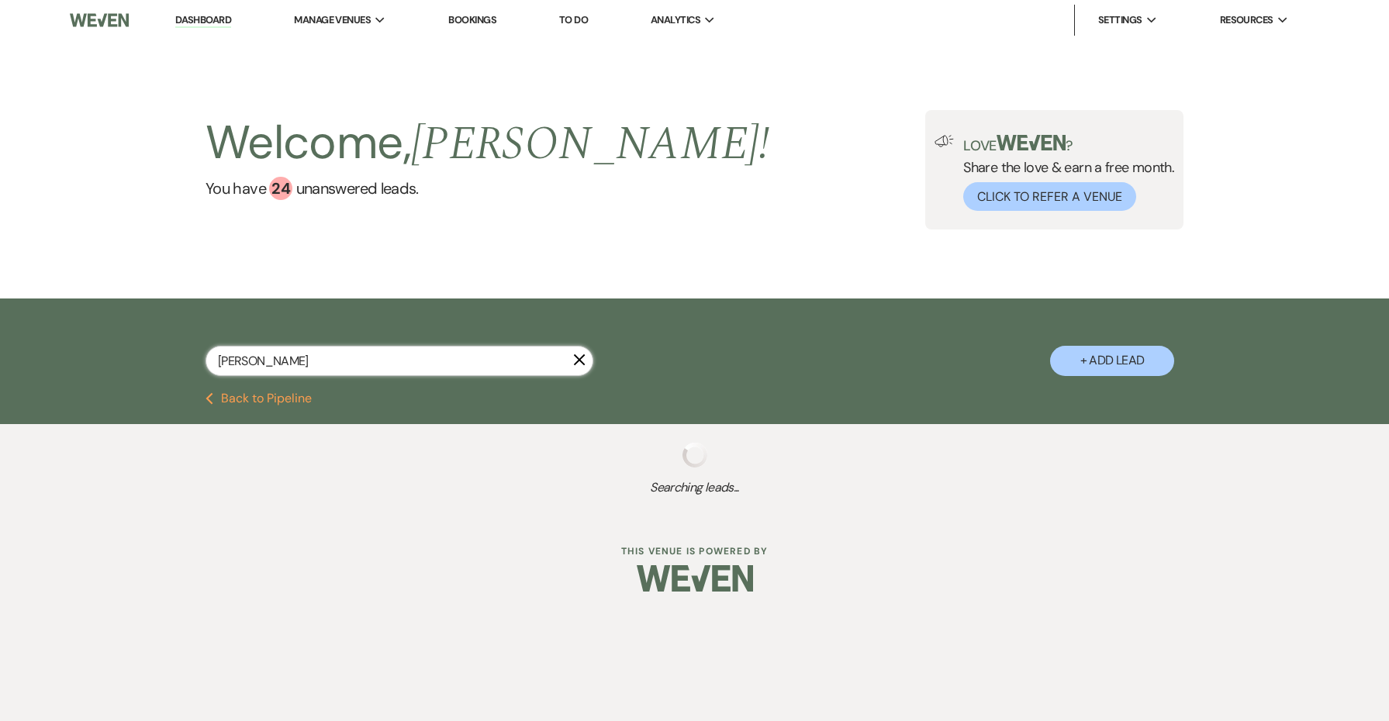
select select "8"
select select "5"
select select "8"
select select "5"
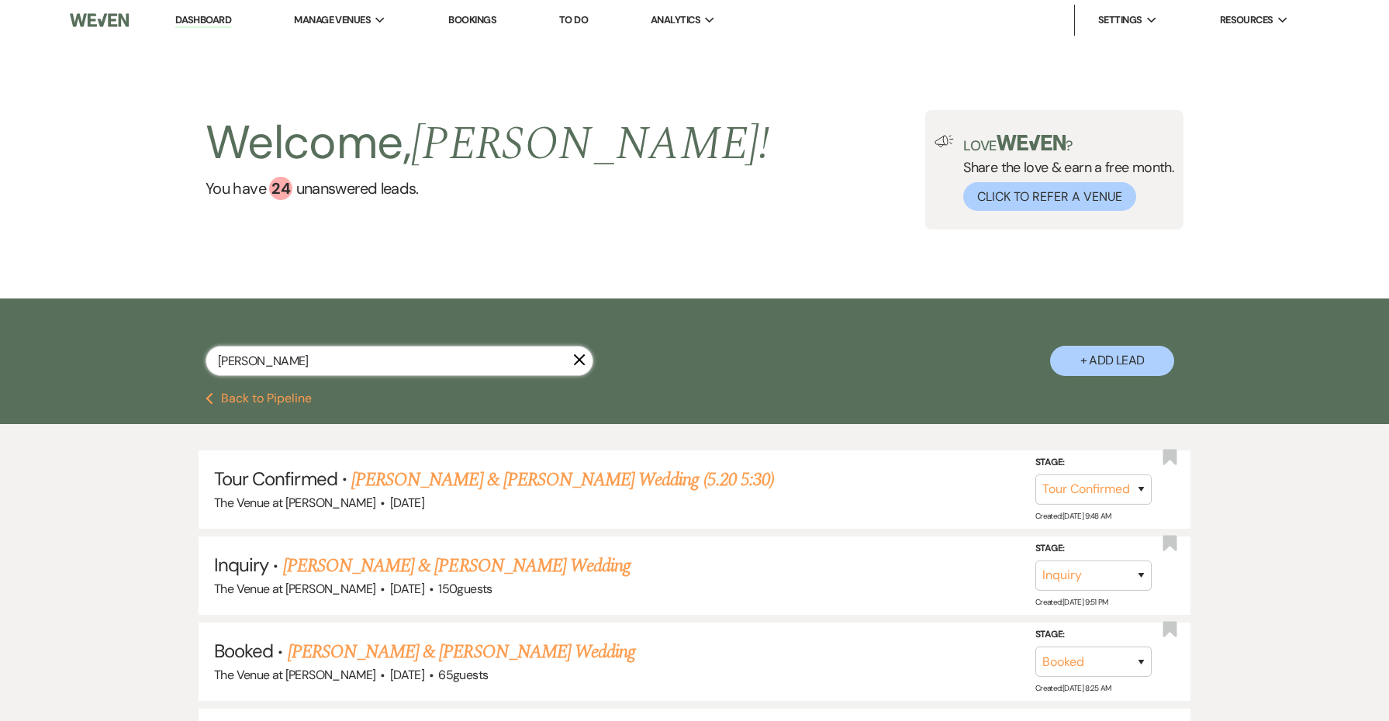
type input "[PERSON_NAME]"
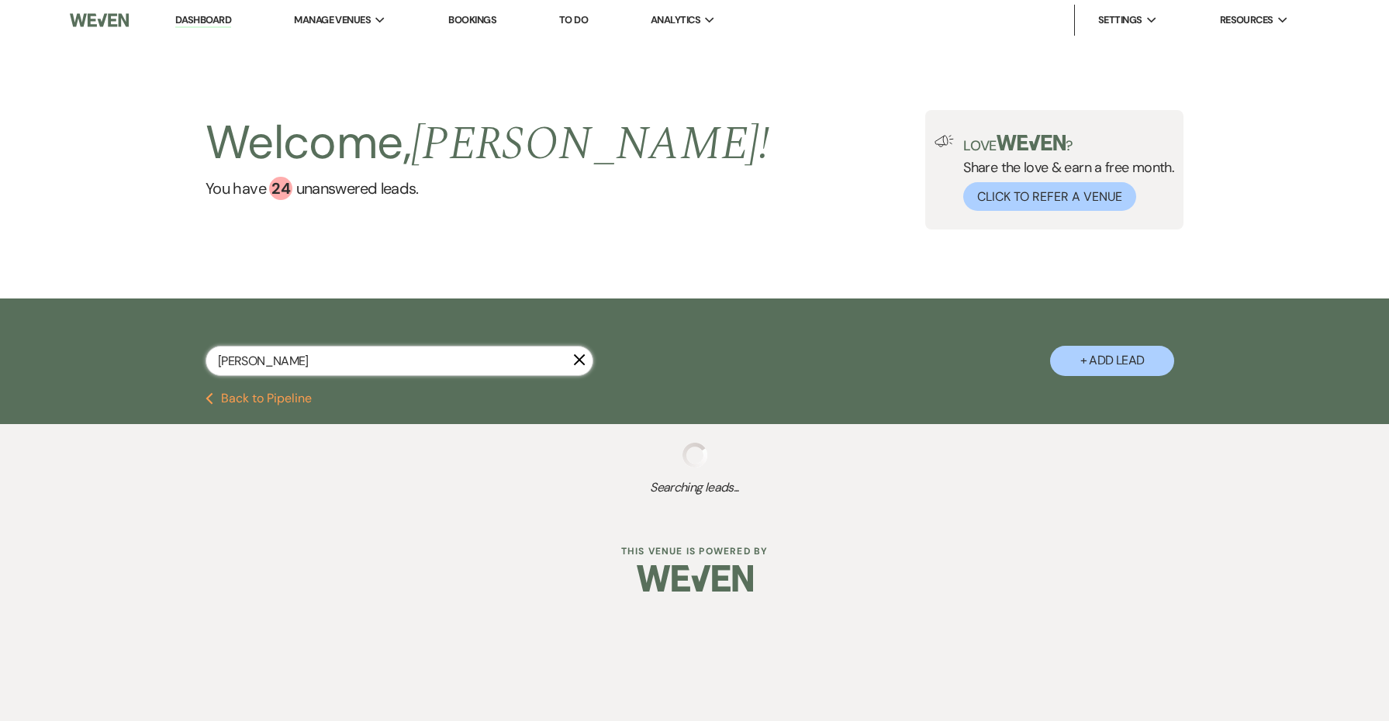
scroll to position [1, 0]
select select "4"
select select "5"
select select "8"
select select "5"
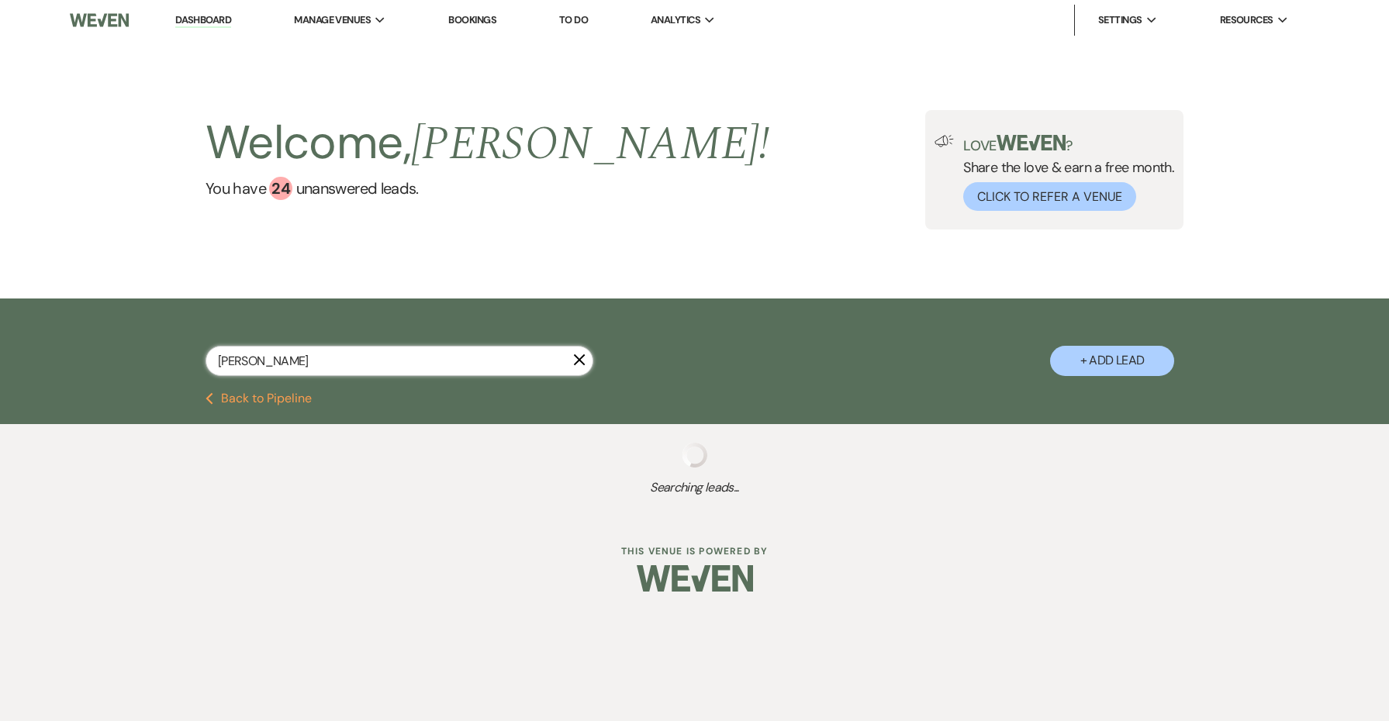
select select "2"
select select "8"
select select "5"
select select "8"
select select "5"
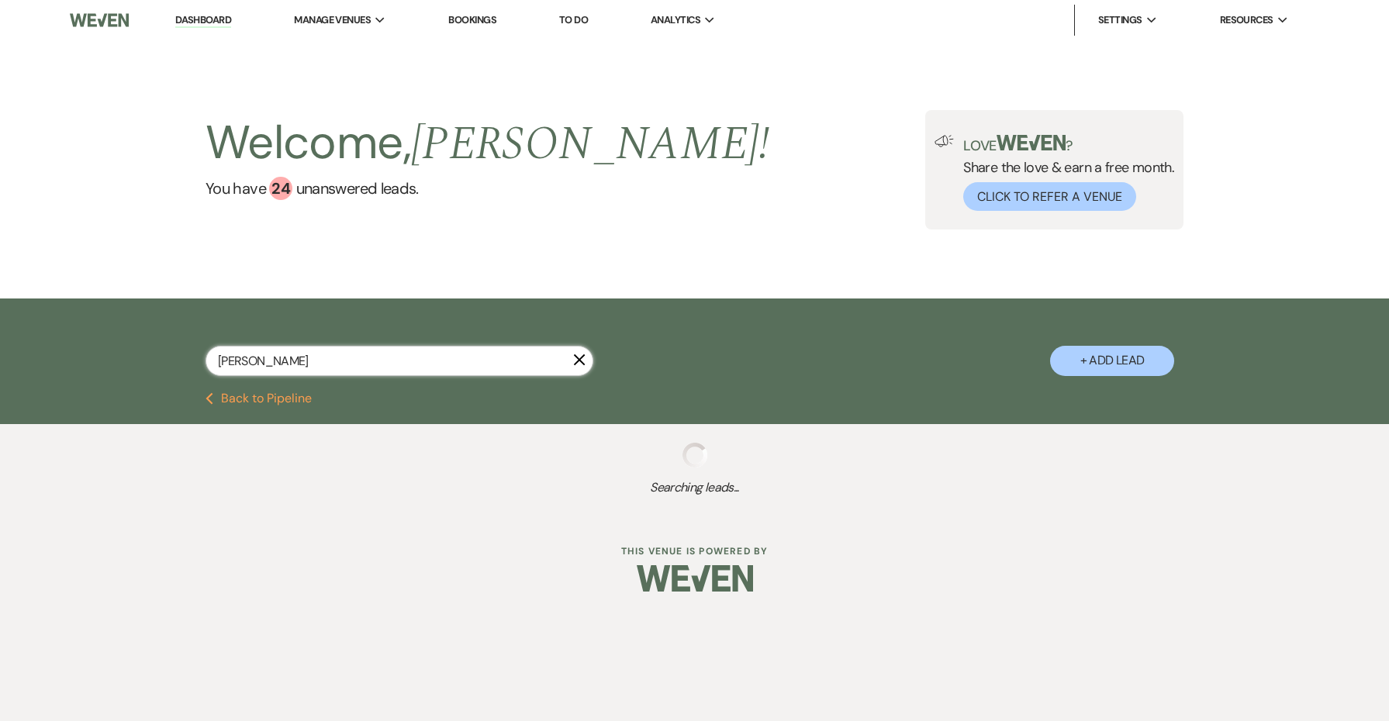
select select "8"
select select "5"
select select "8"
select select "5"
select select "8"
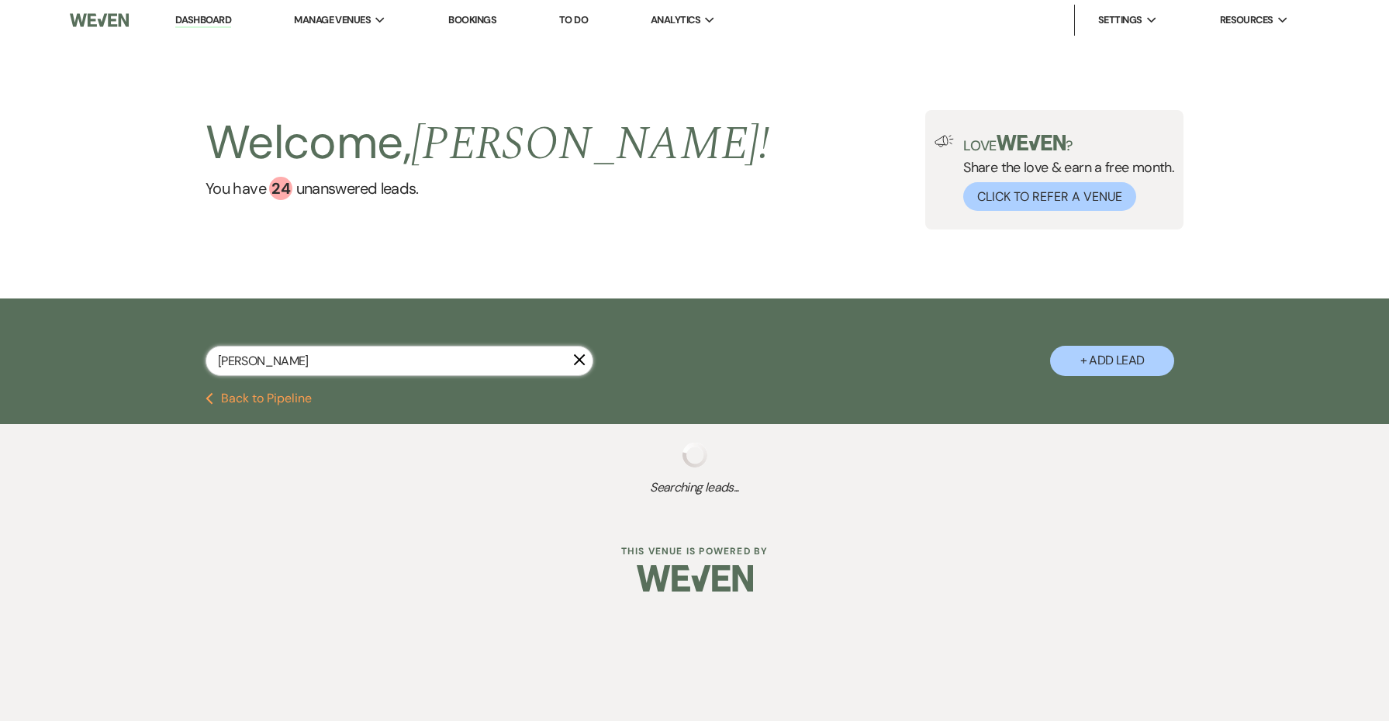
select select "5"
select select "8"
select select "5"
select select "8"
select select "5"
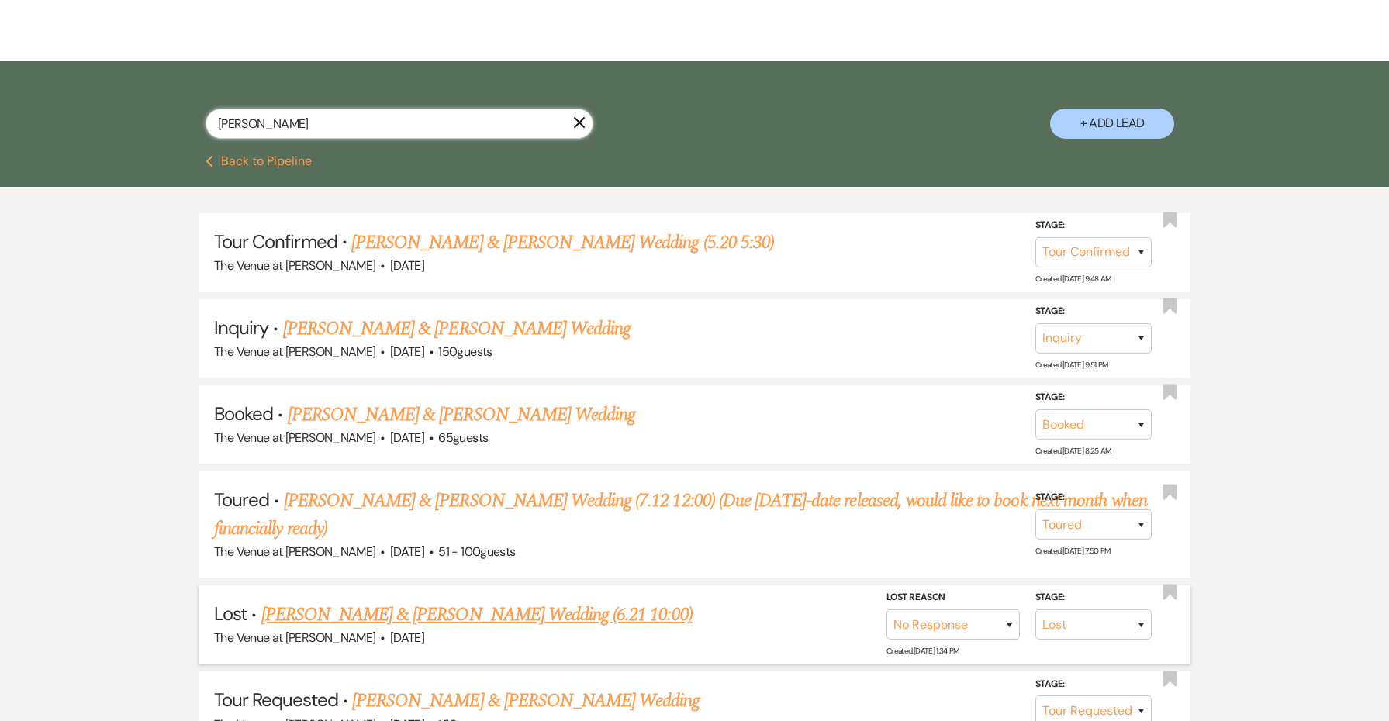
scroll to position [204, 0]
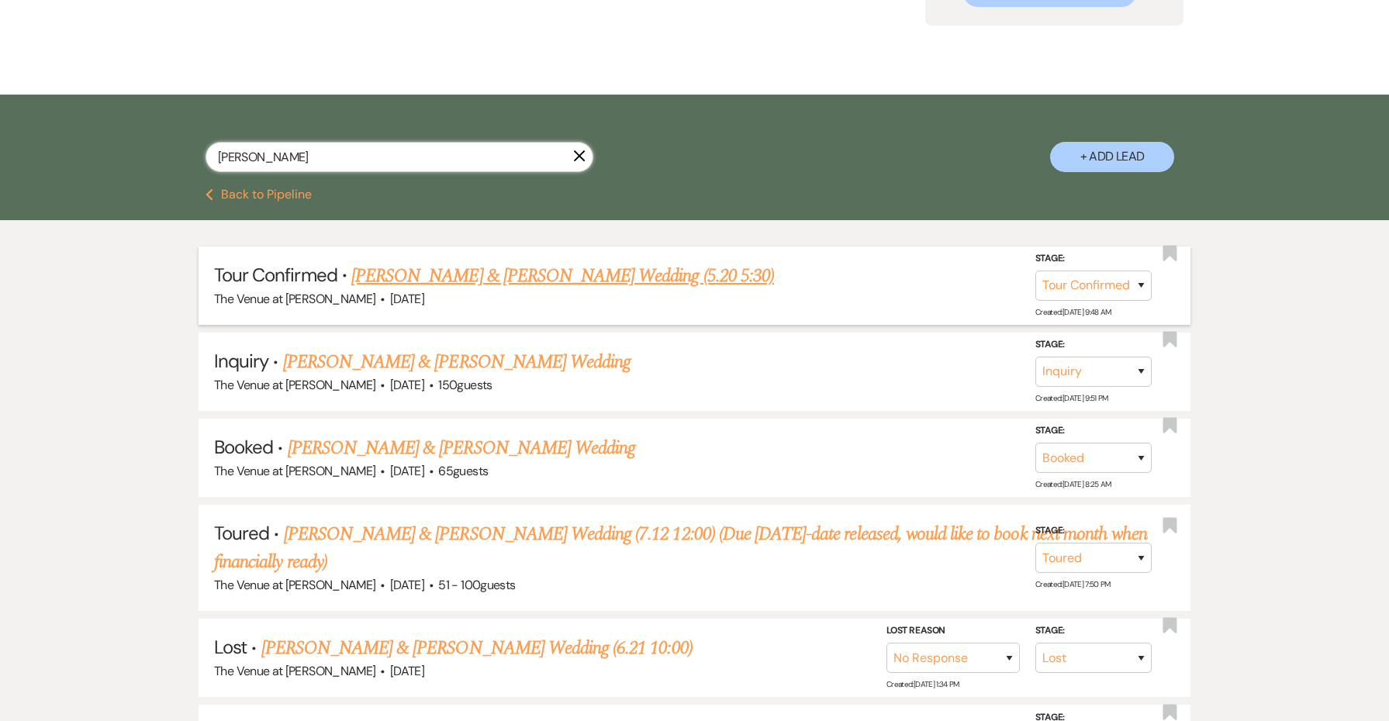
type input "[PERSON_NAME]"
click at [495, 276] on link "[PERSON_NAME] & [PERSON_NAME] Wedding (5.20 5:30)" at bounding box center [562, 276] width 423 height 28
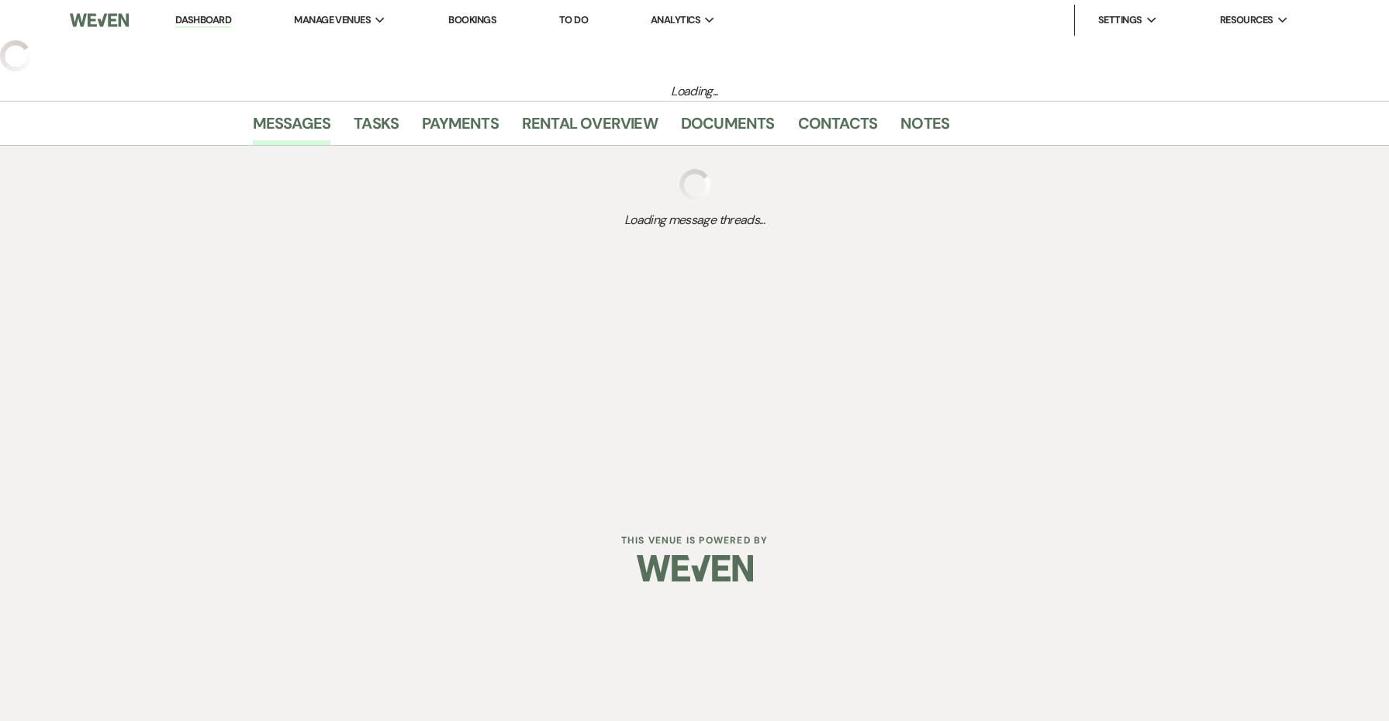
select select "4"
select select "5"
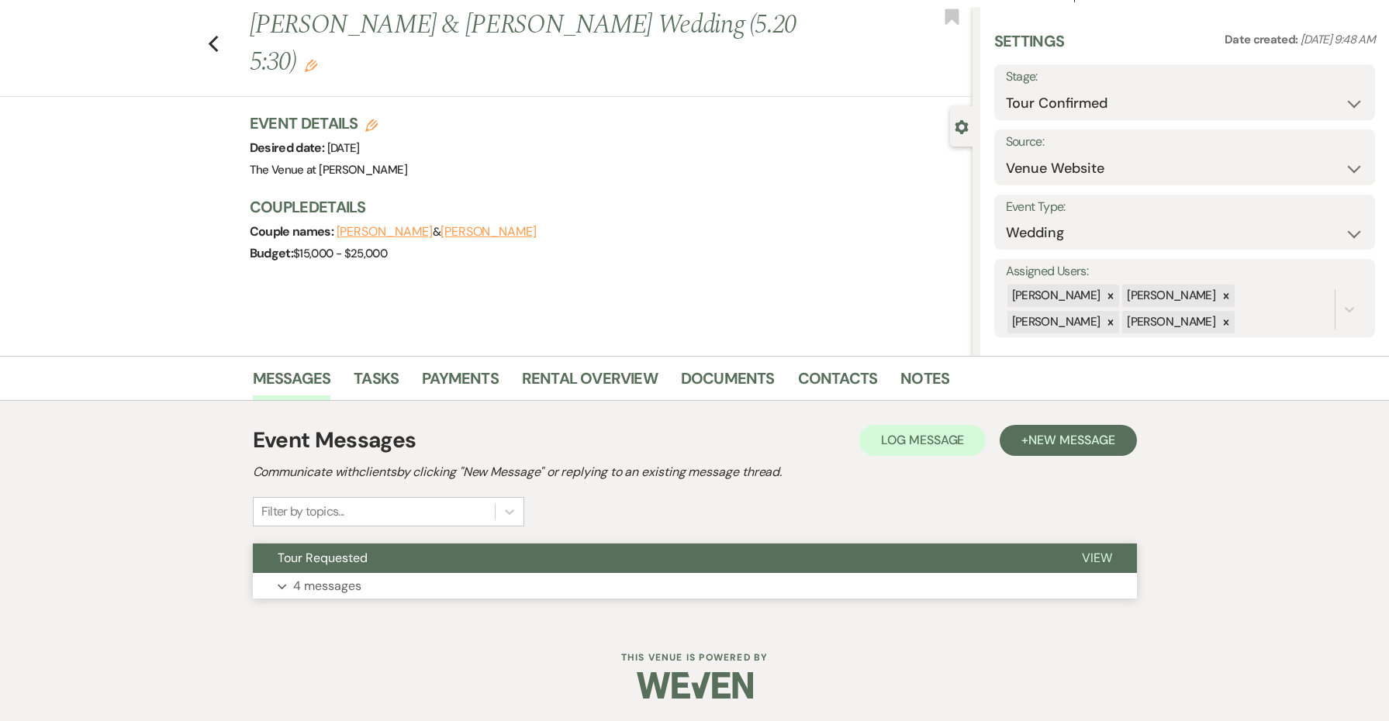
click at [551, 580] on button "Expand 4 messages" at bounding box center [695, 586] width 884 height 26
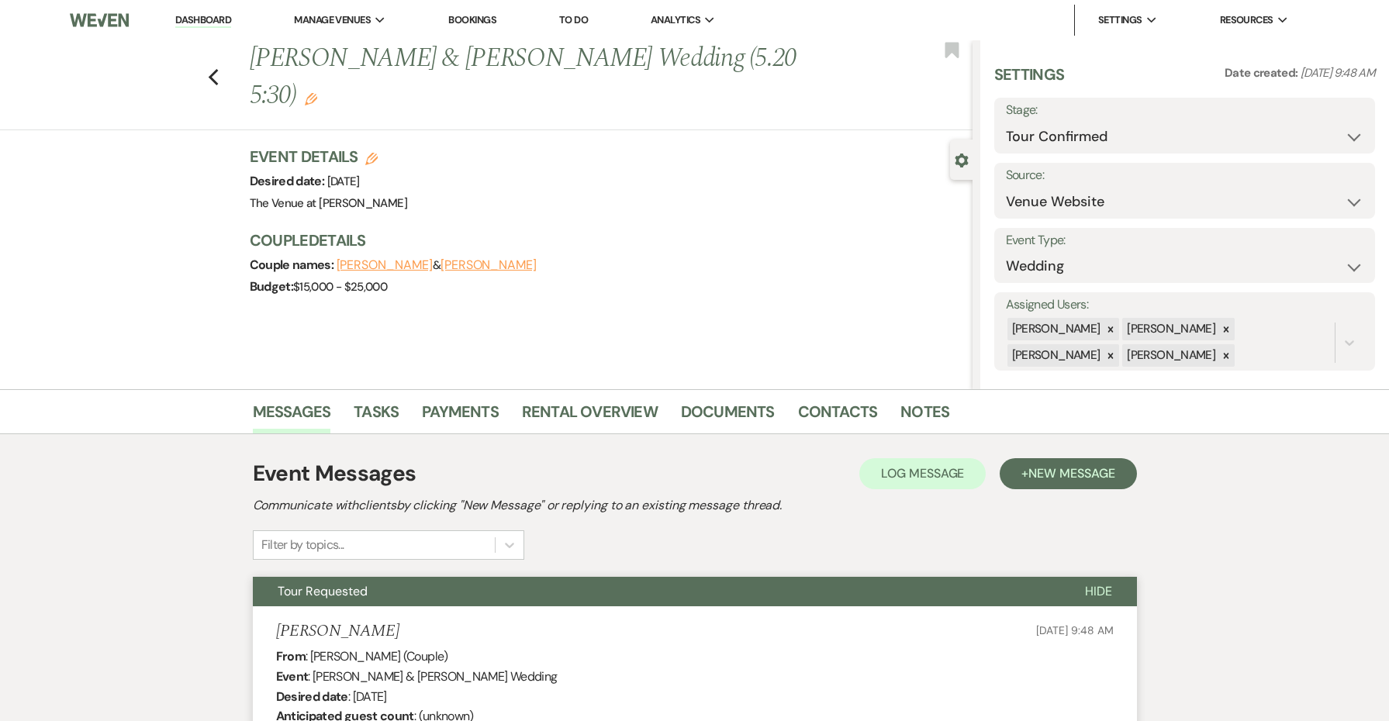
click at [317, 93] on icon "Edit" at bounding box center [311, 99] width 12 height 12
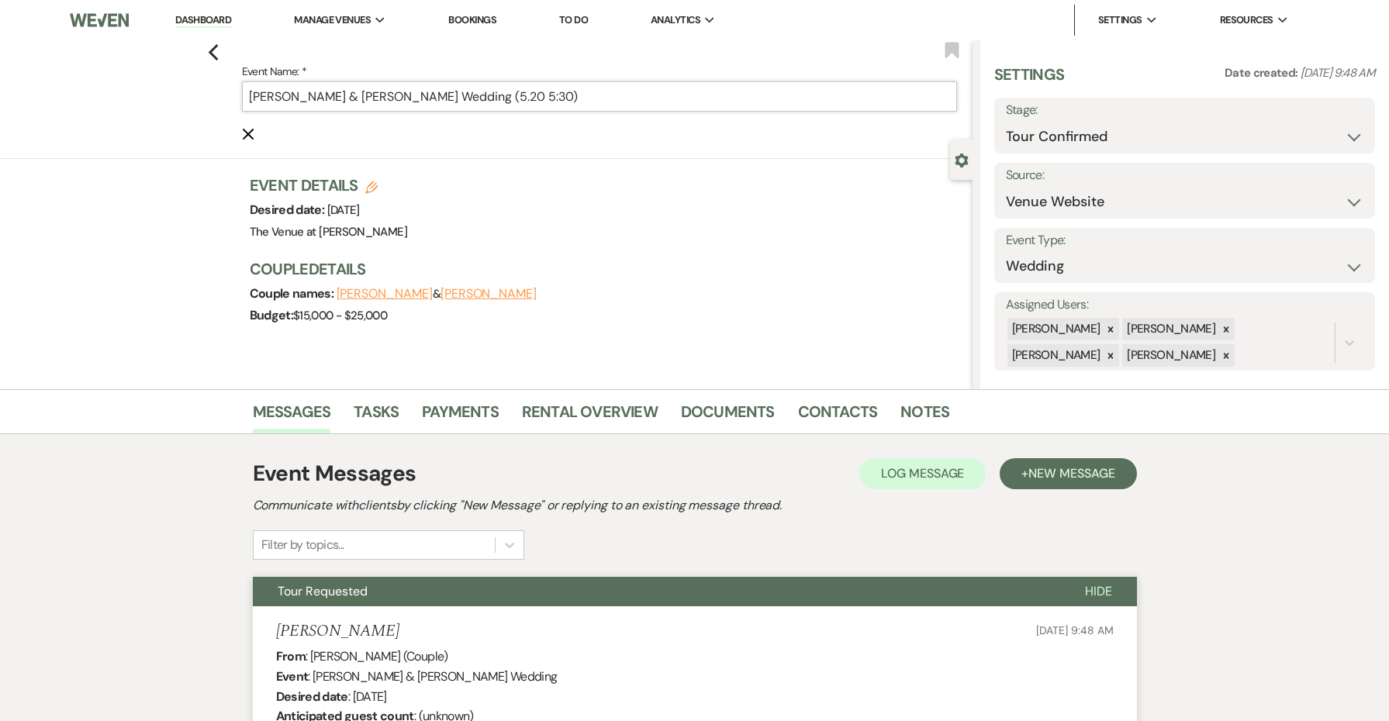
click at [520, 93] on input "[PERSON_NAME] & [PERSON_NAME] Wedding (5.20 5:30)" at bounding box center [599, 96] width 715 height 30
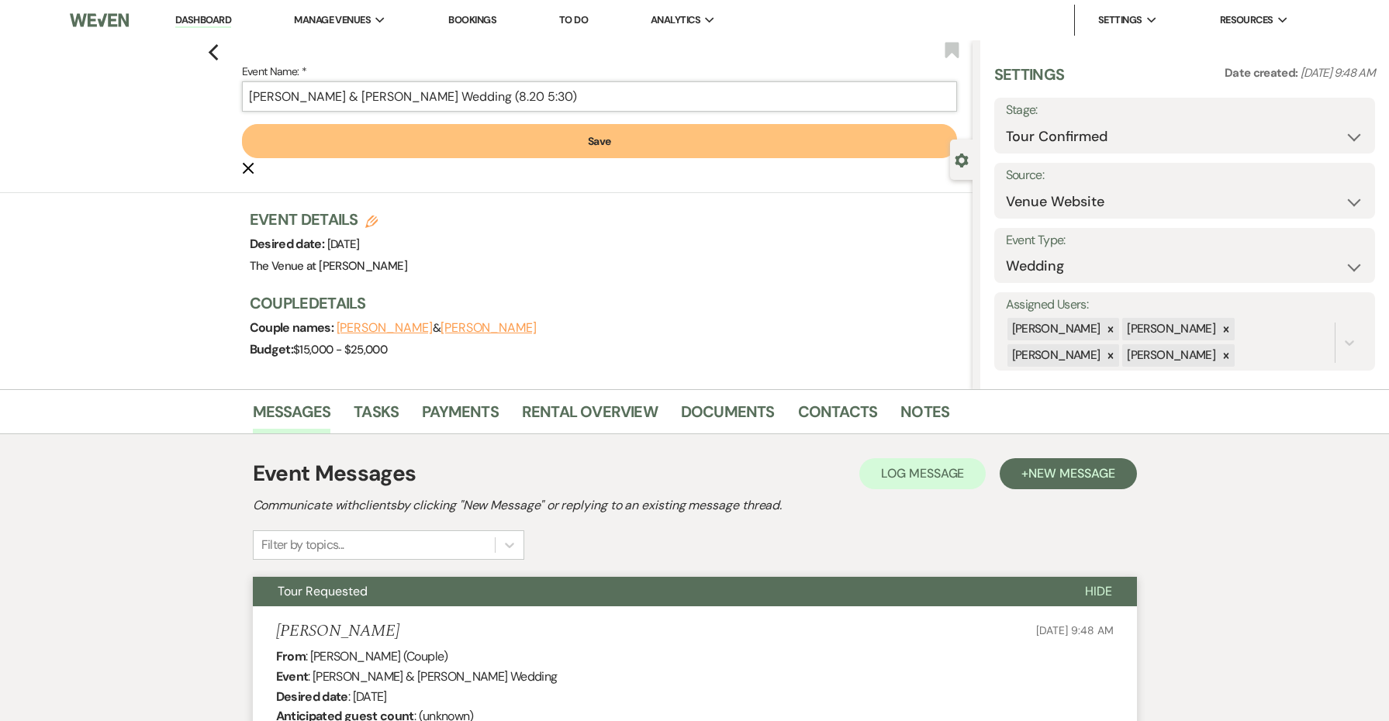
type input "[PERSON_NAME] & [PERSON_NAME] Wedding (8.20 5:30)"
click at [550, 148] on button "Save" at bounding box center [599, 141] width 715 height 34
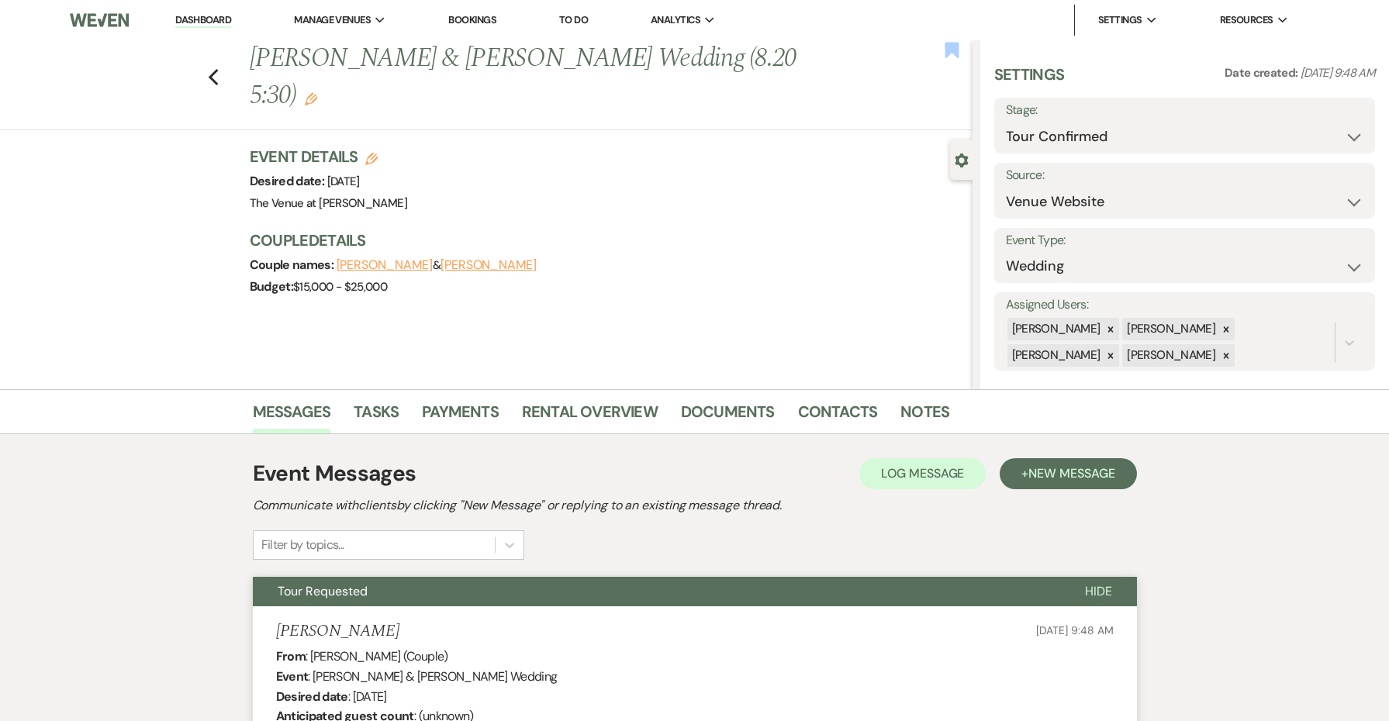
click at [949, 57] on icon "Bookmark" at bounding box center [952, 50] width 16 height 19
click at [211, 69] on use "button" at bounding box center [213, 77] width 10 height 17
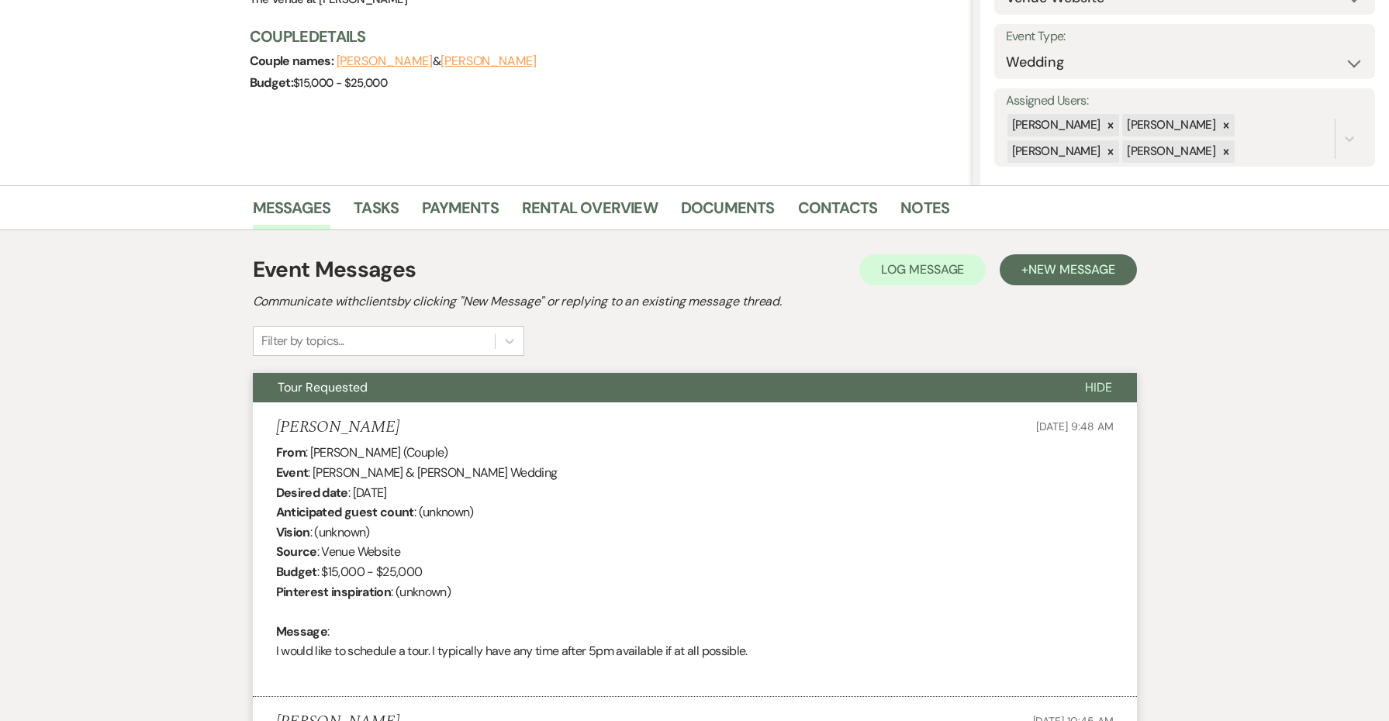
select select "4"
select select "5"
select select "8"
select select "5"
select select "2"
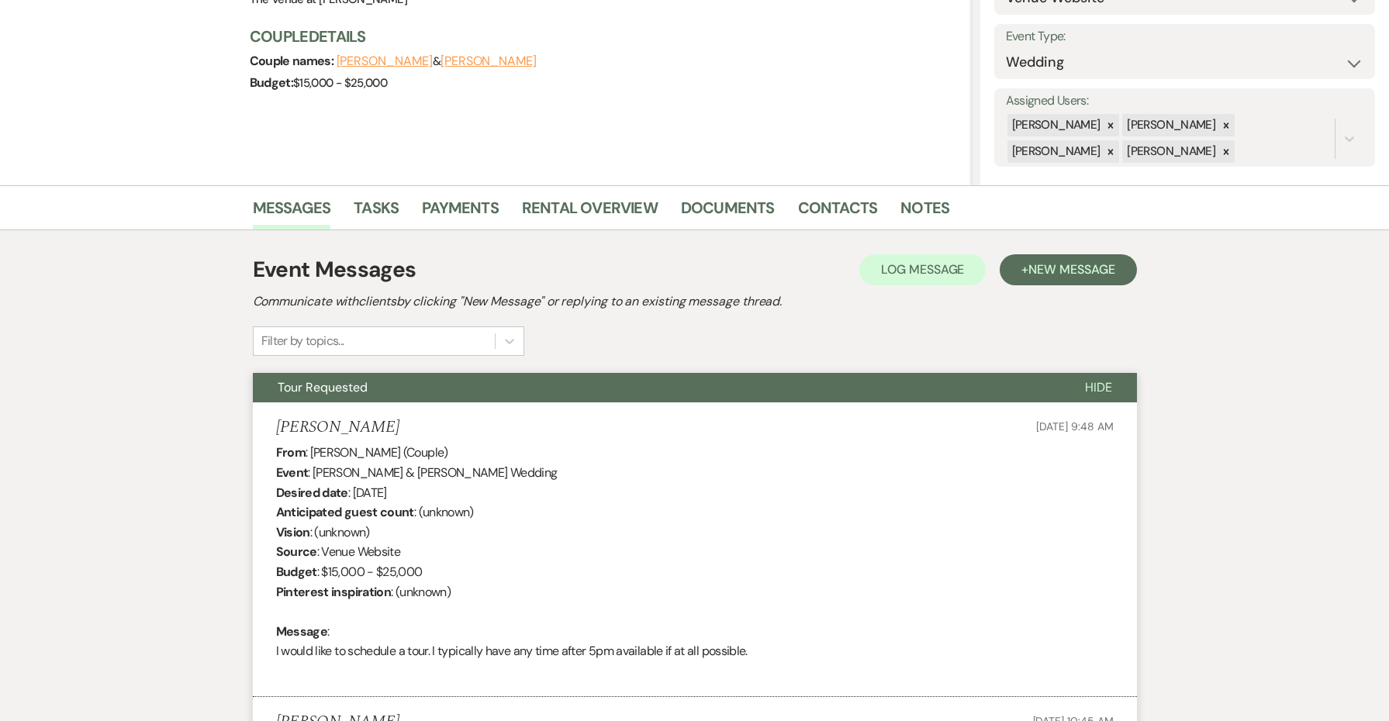
select select "8"
select select "5"
select select "8"
select select "5"
select select "8"
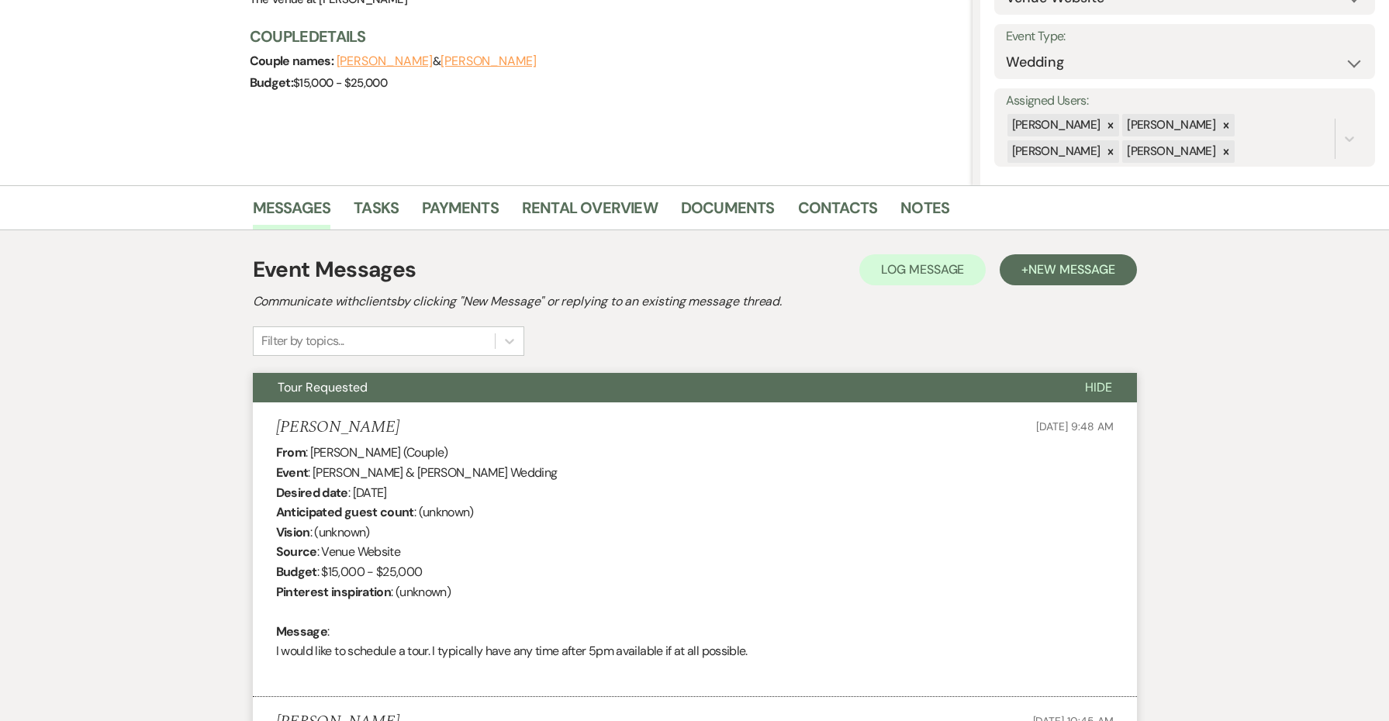
select select "5"
select select "8"
select select "5"
select select "8"
select select "5"
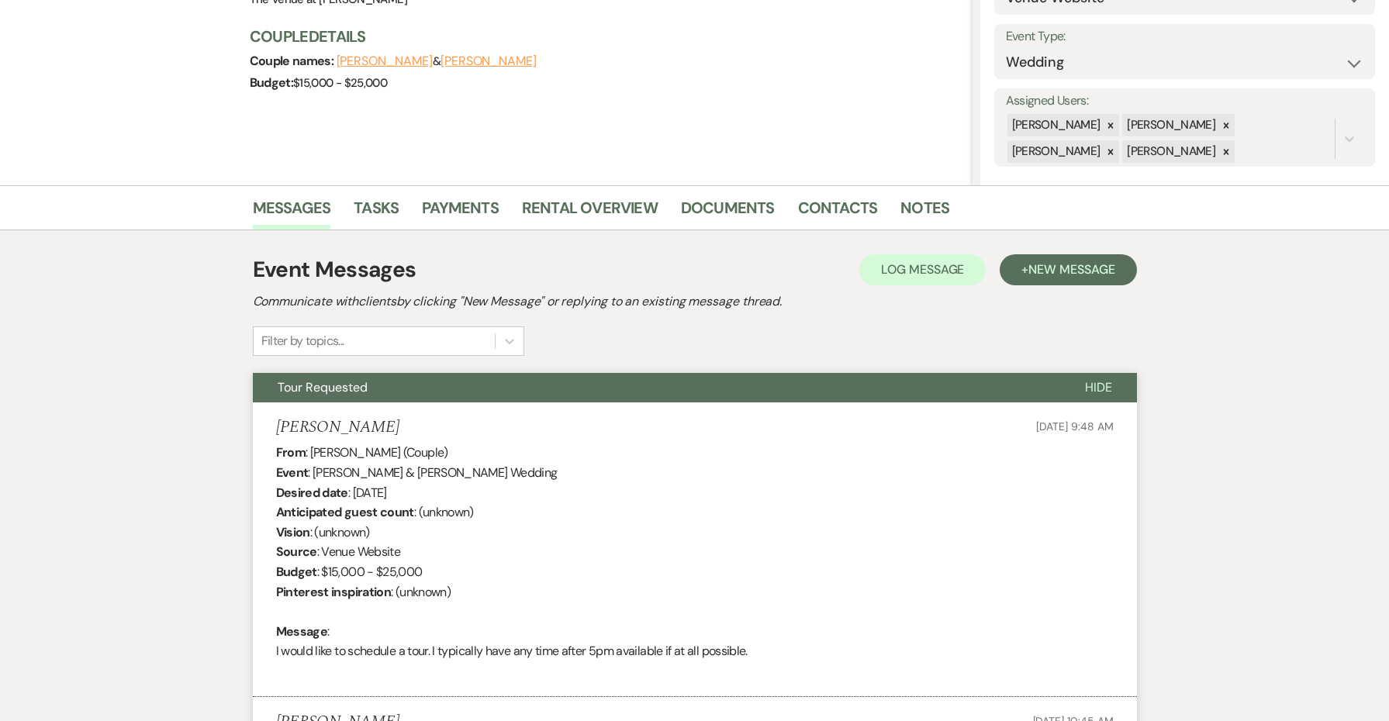
select select "8"
select select "5"
select select "8"
select select "5"
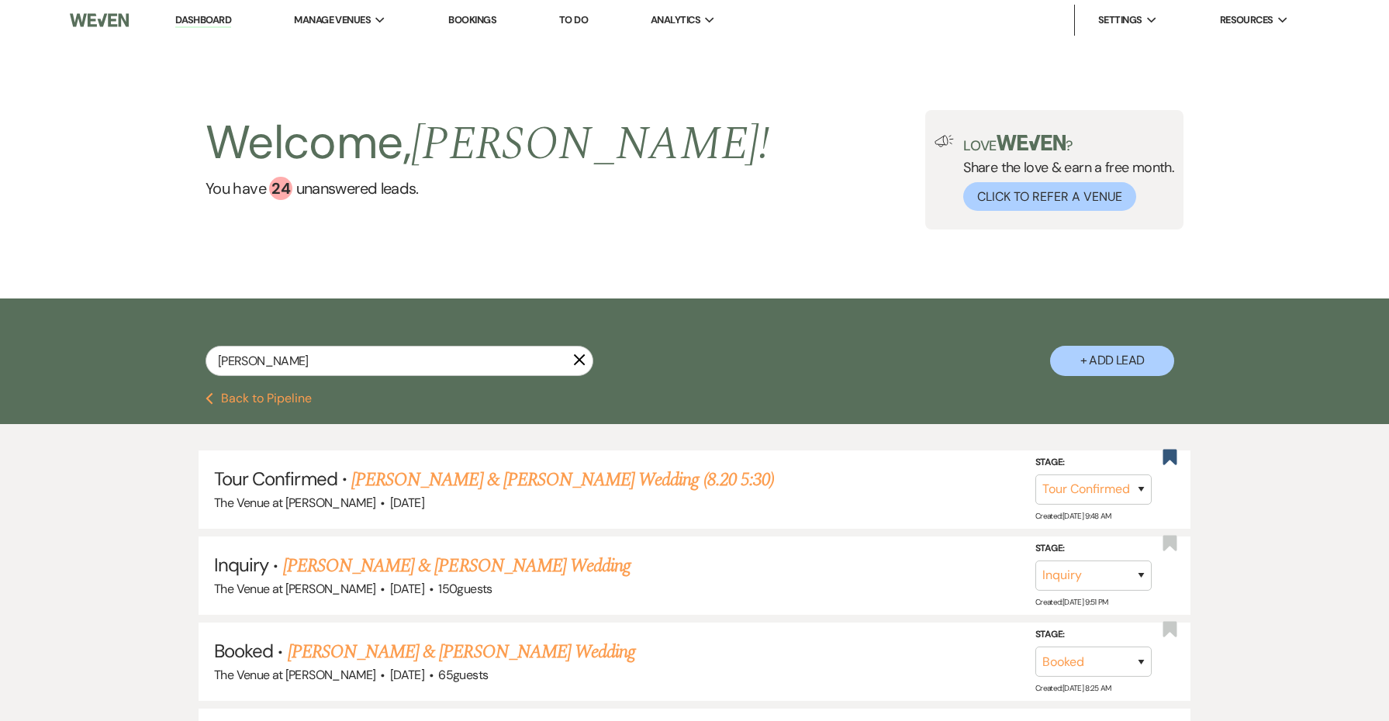
scroll to position [0, 0]
click at [569, 359] on input "[PERSON_NAME]" at bounding box center [400, 361] width 388 height 30
click at [582, 358] on use "button" at bounding box center [580, 361] width 12 height 12
select select "4"
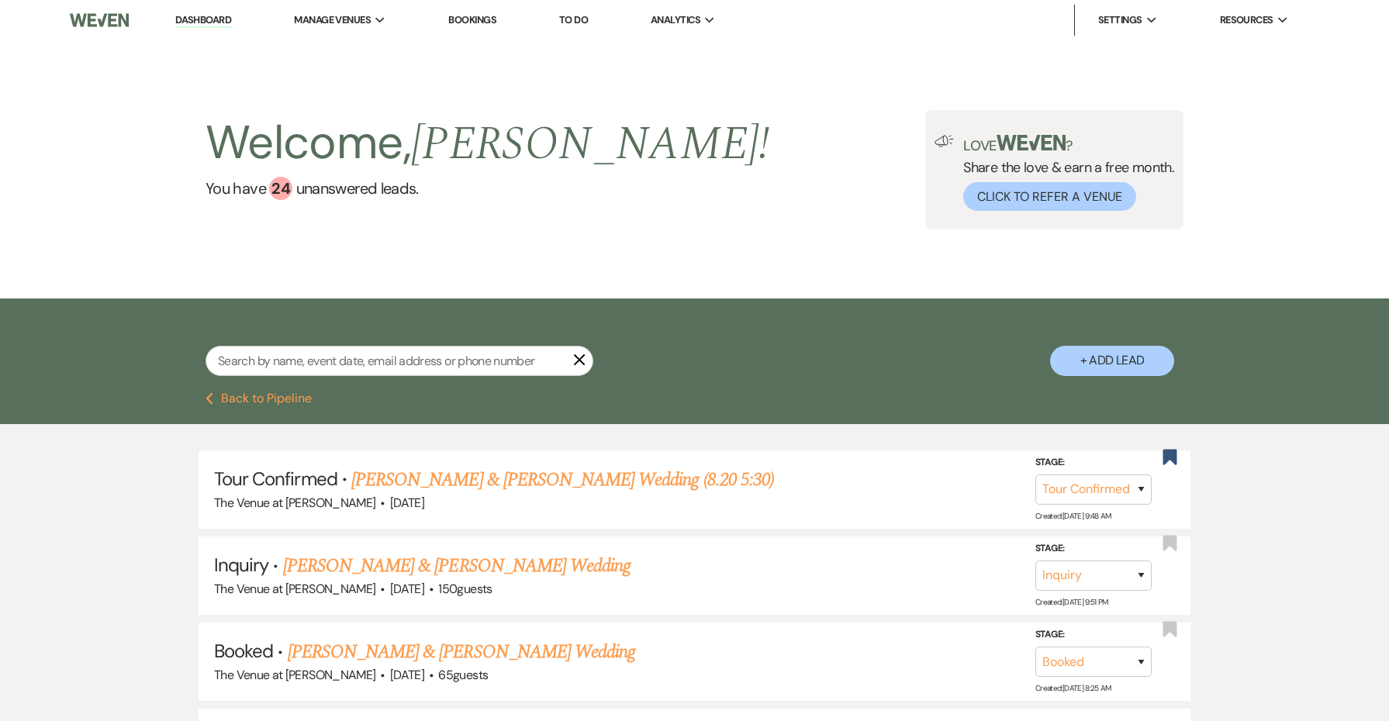
select select "4"
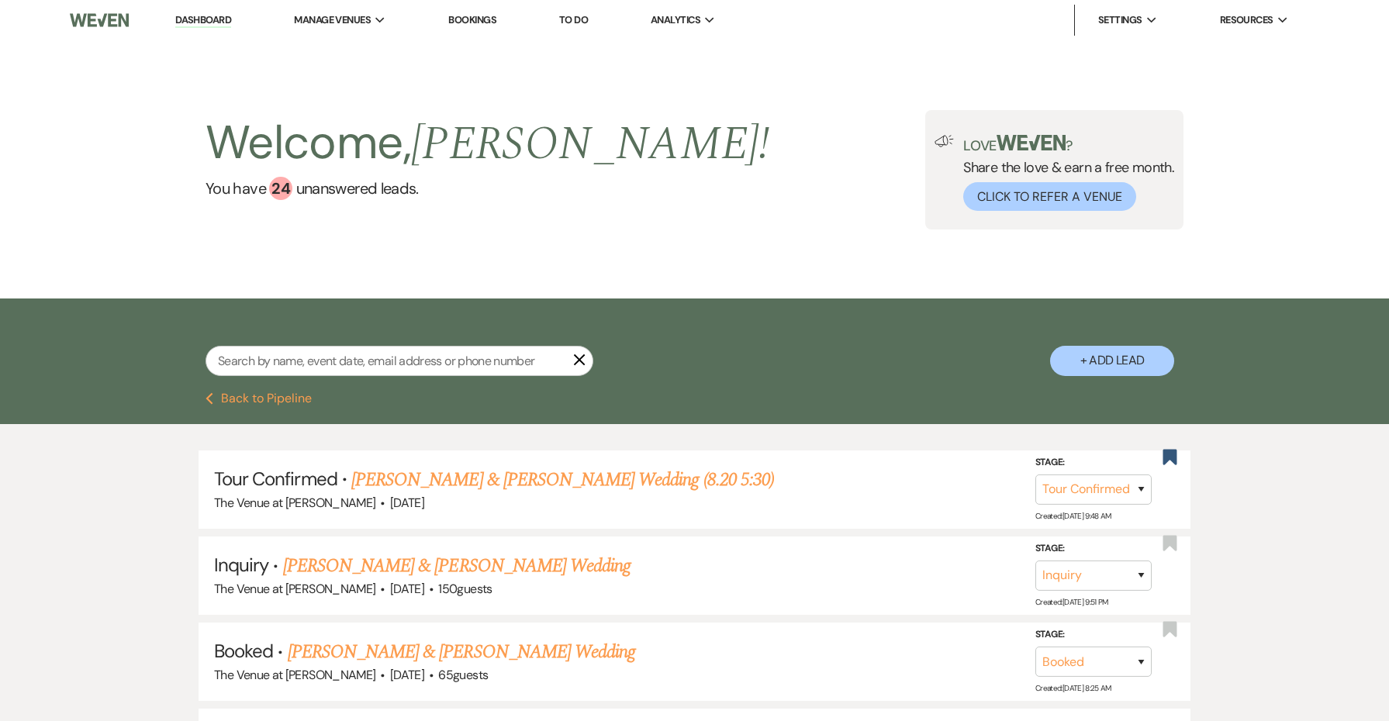
select select "4"
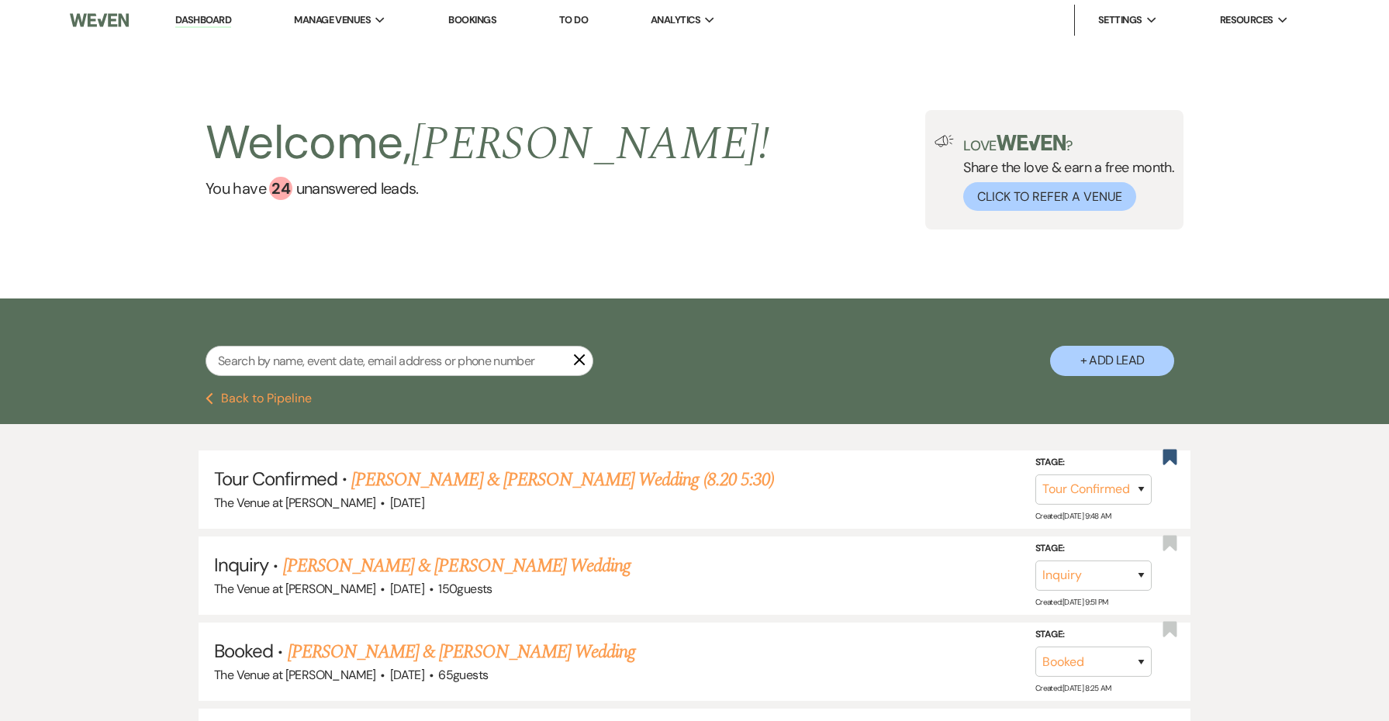
select select "4"
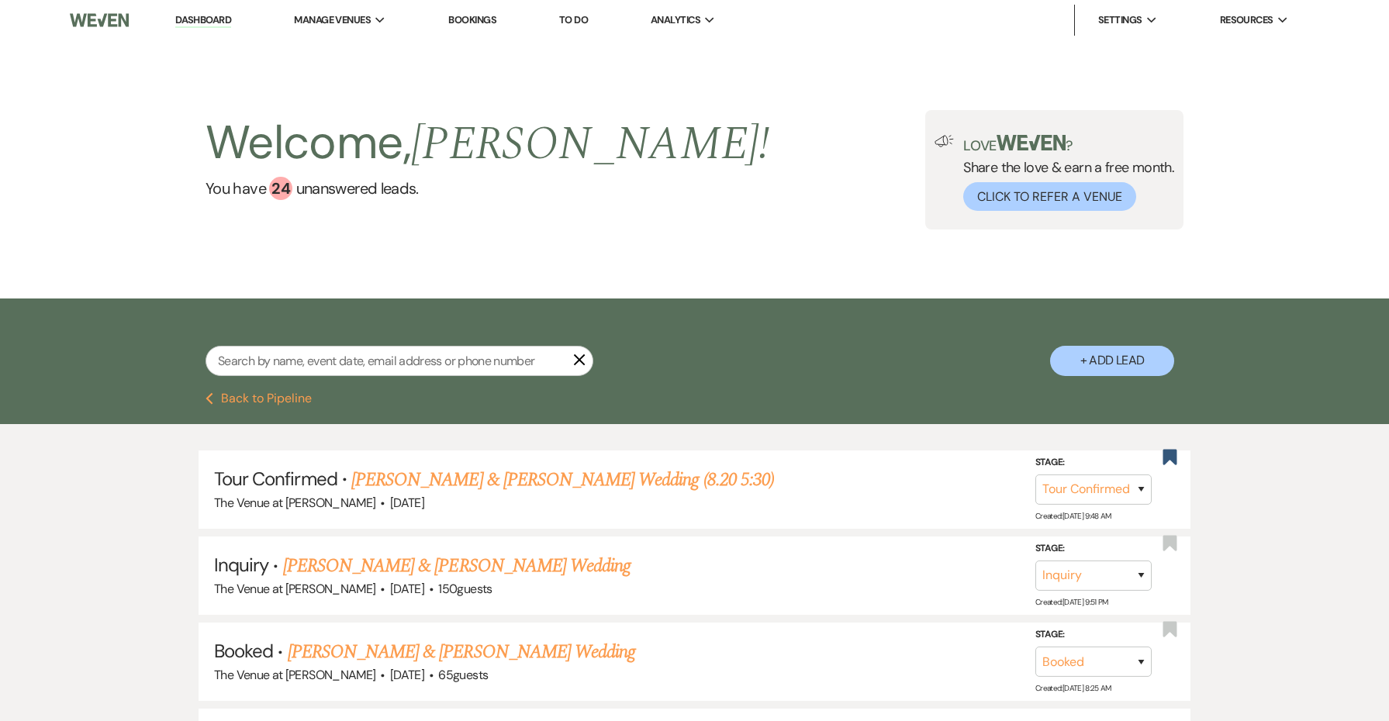
select select "4"
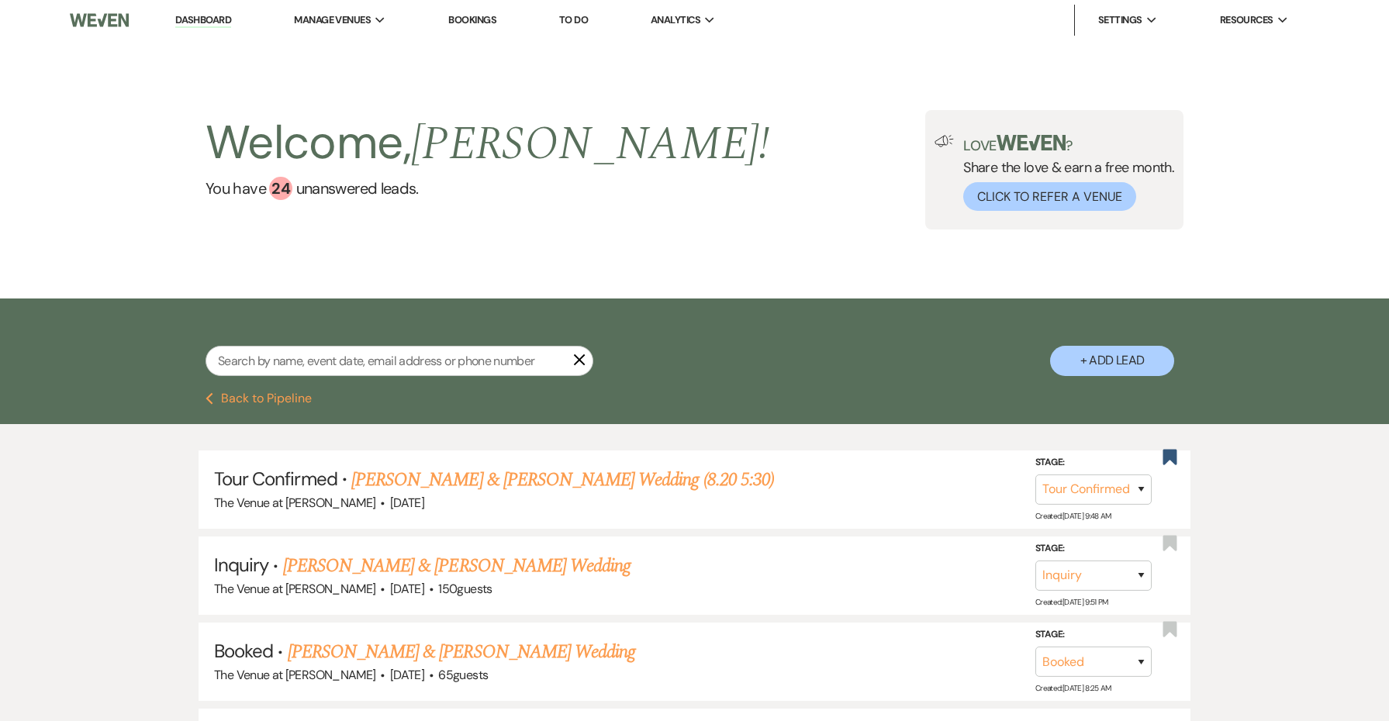
select select "4"
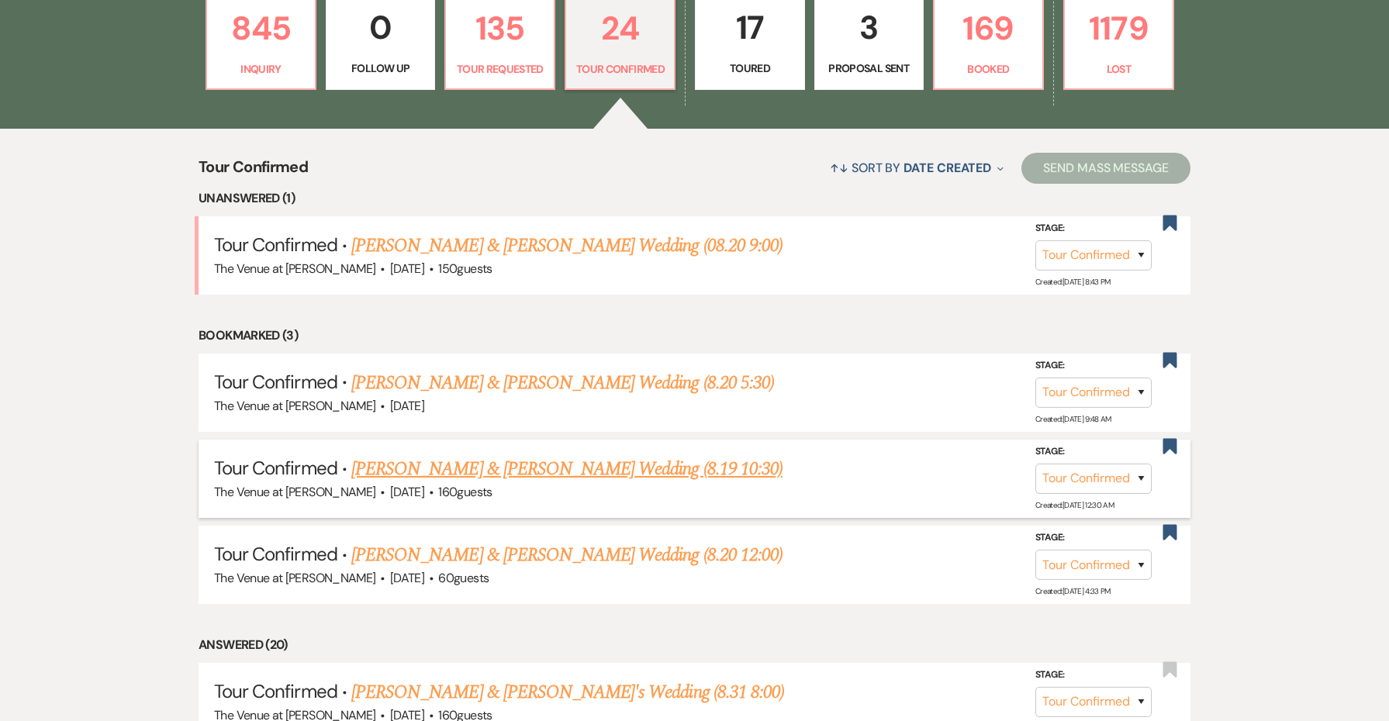
scroll to position [505, 0]
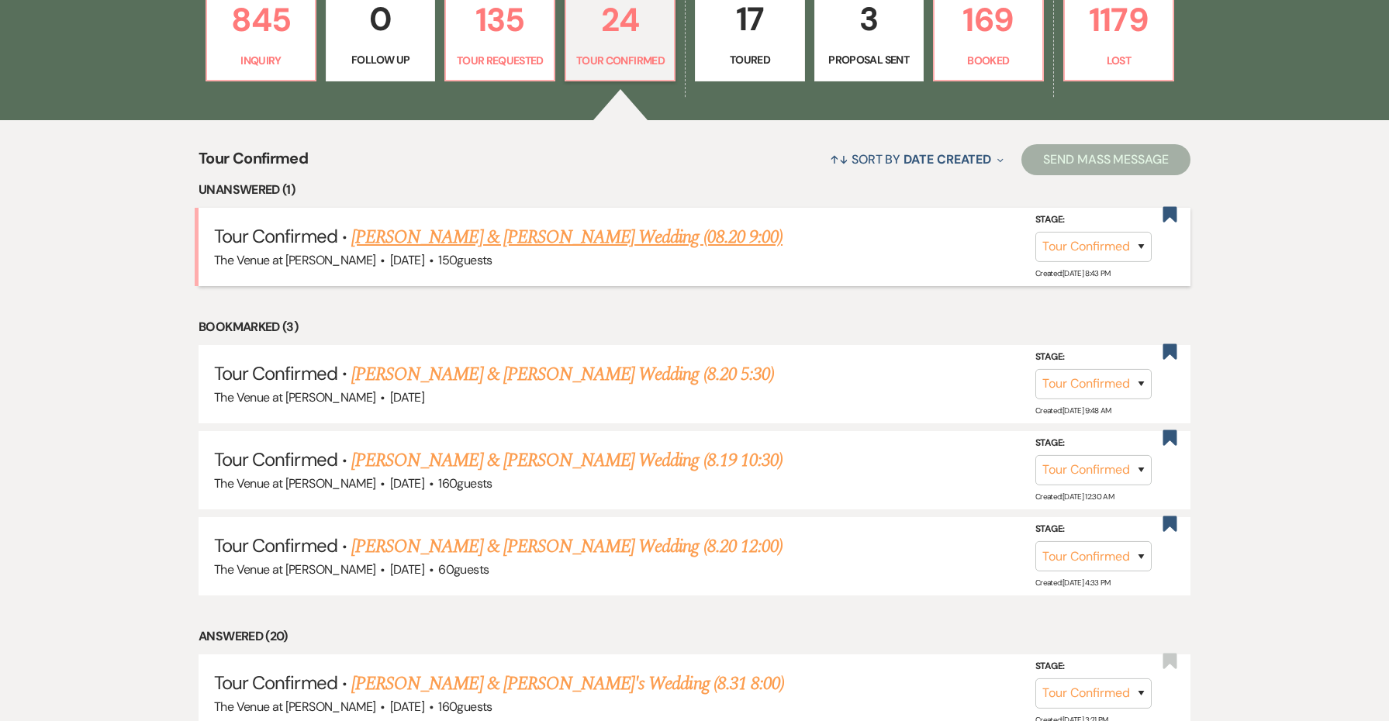
click at [559, 239] on link "[PERSON_NAME] & [PERSON_NAME] Wedding (08.20 9:00)" at bounding box center [566, 237] width 431 height 28
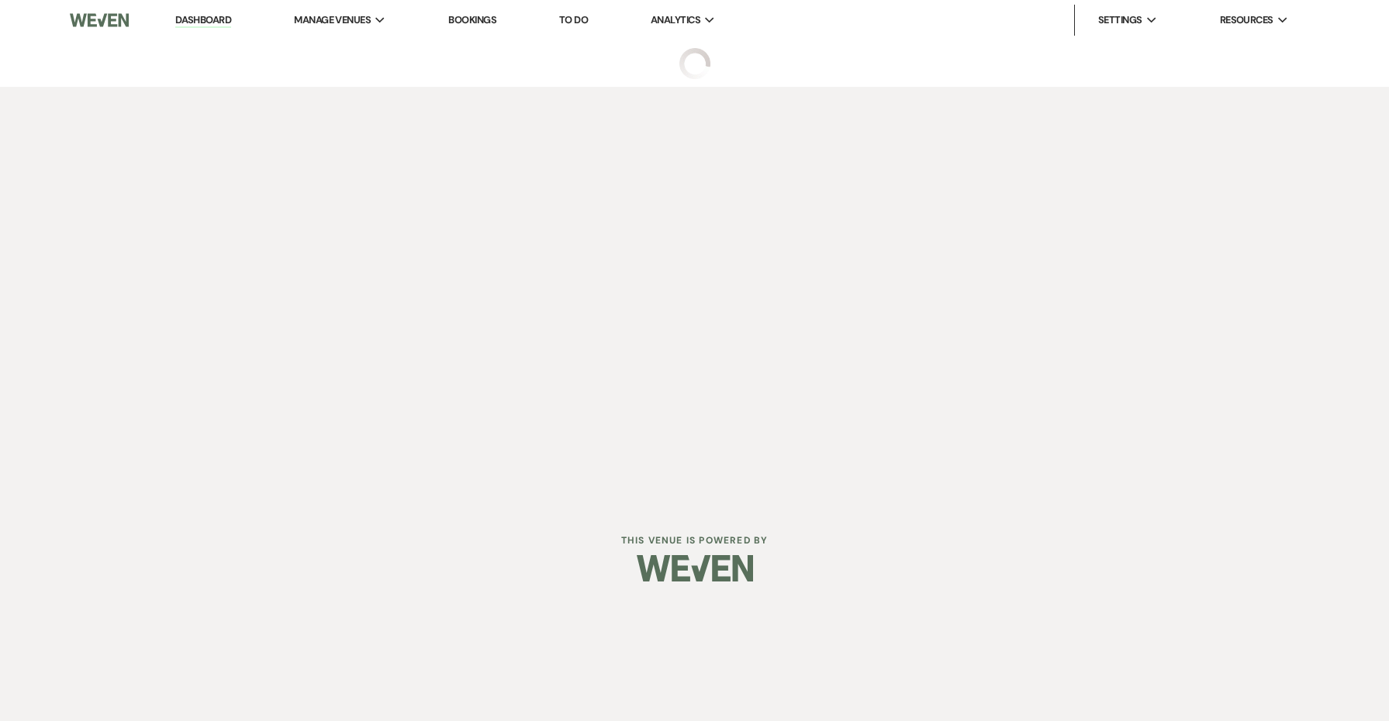
select select "4"
select select "5"
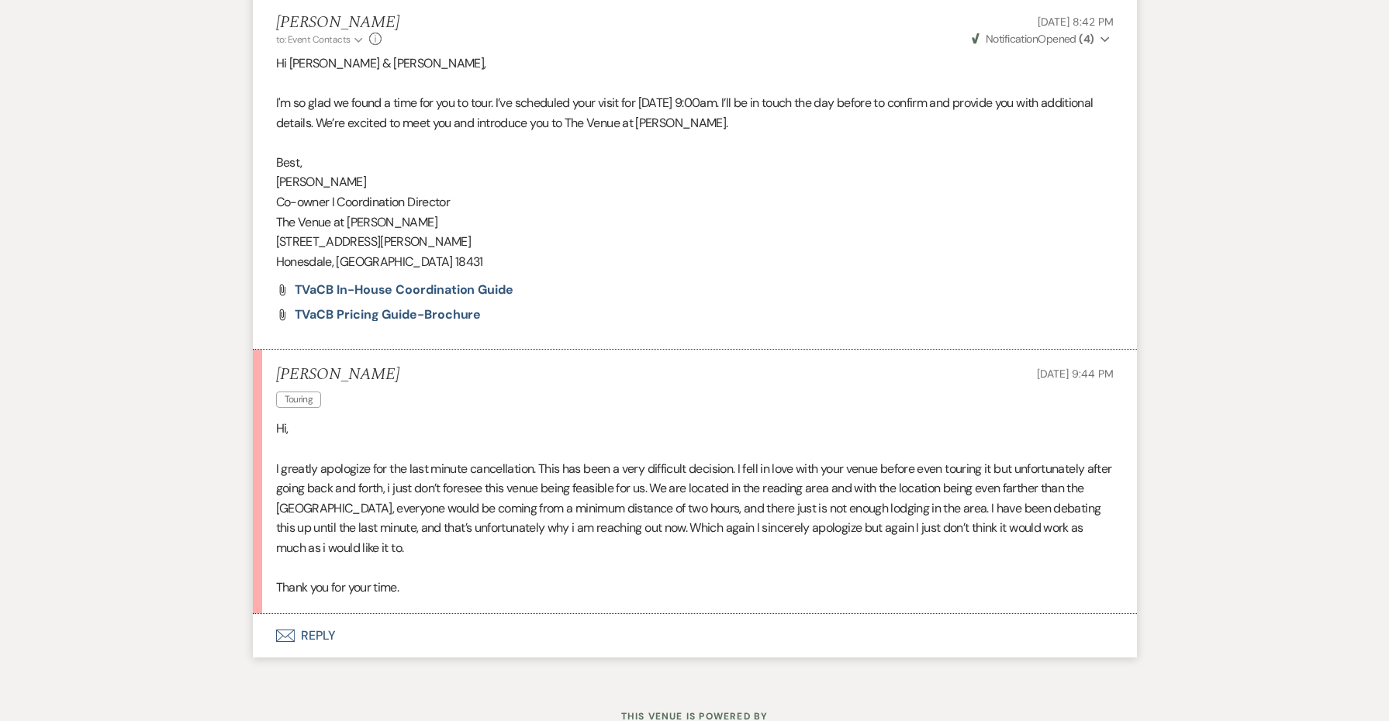
click at [329, 614] on button "Envelope Reply" at bounding box center [695, 635] width 884 height 43
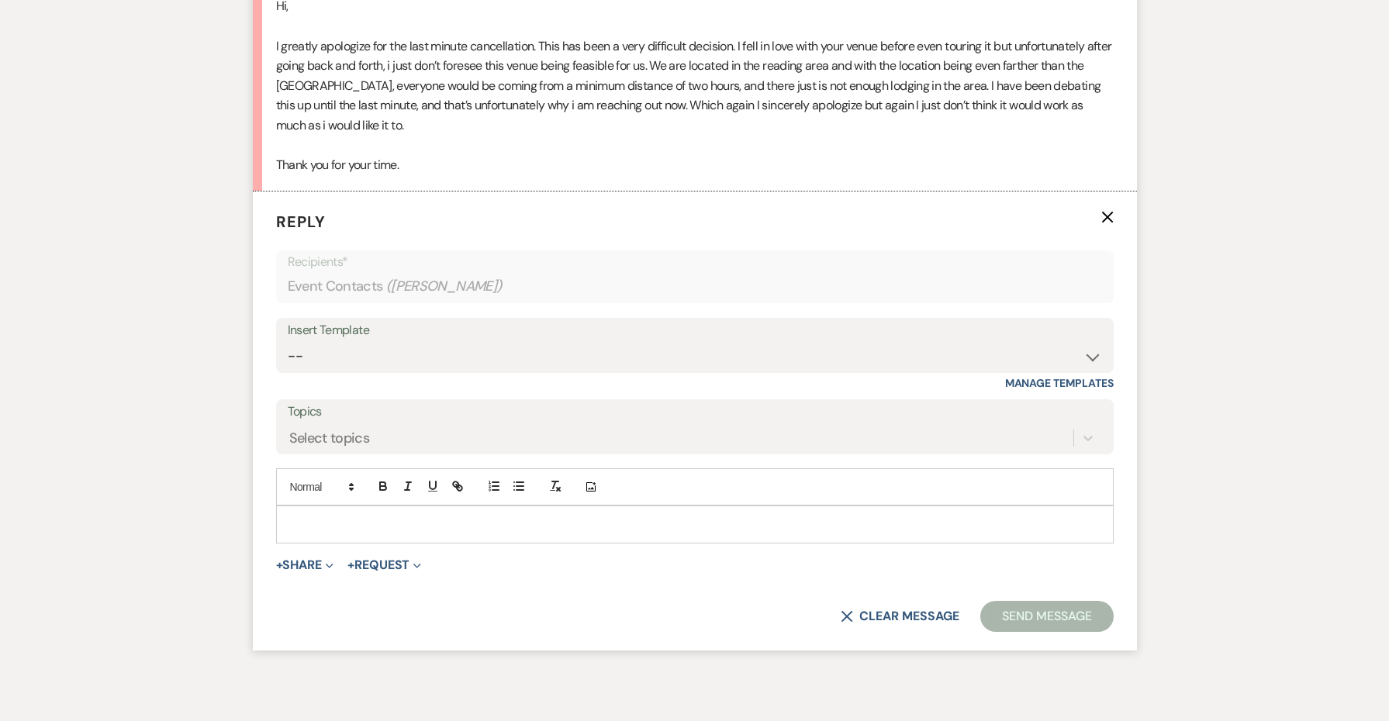
scroll to position [3374, 0]
click at [330, 506] on div at bounding box center [695, 524] width 836 height 36
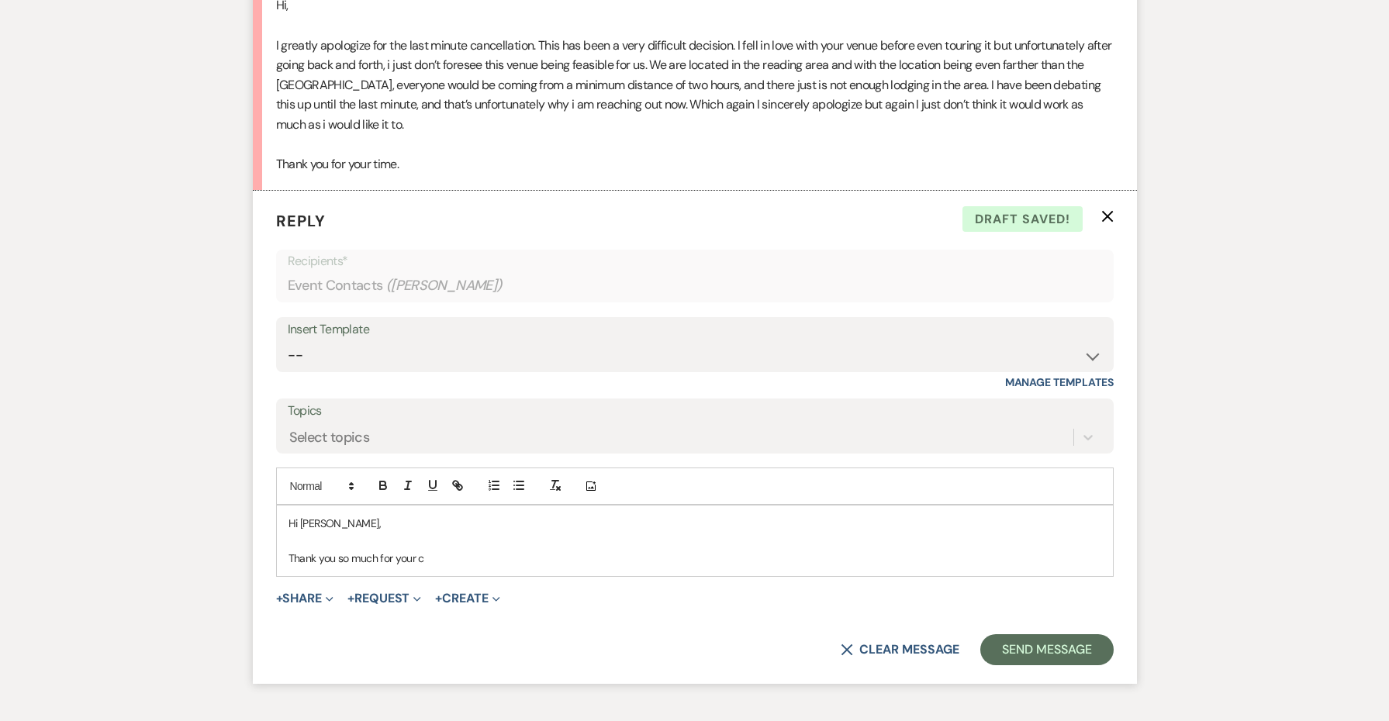
click at [433, 154] on p "Thank you for your time." at bounding box center [695, 164] width 838 height 20
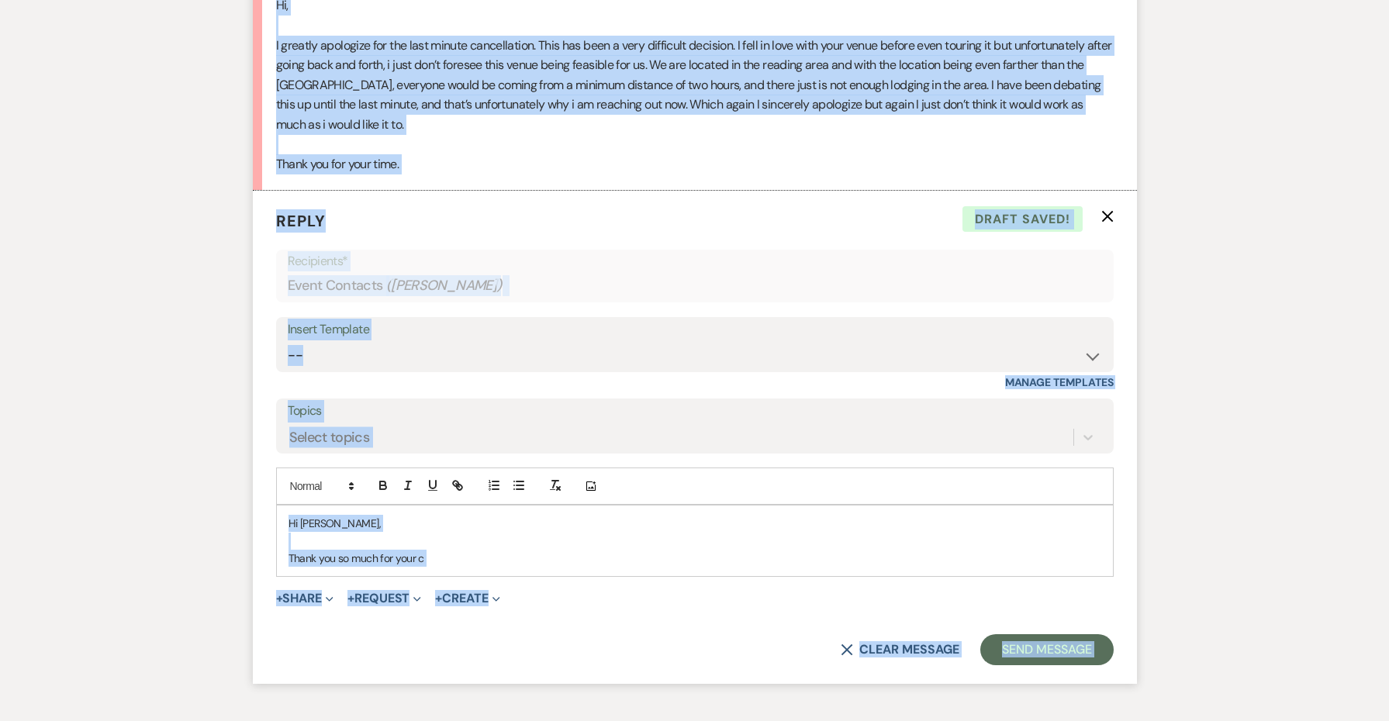
click at [433, 154] on p "Thank you for your time." at bounding box center [695, 164] width 838 height 20
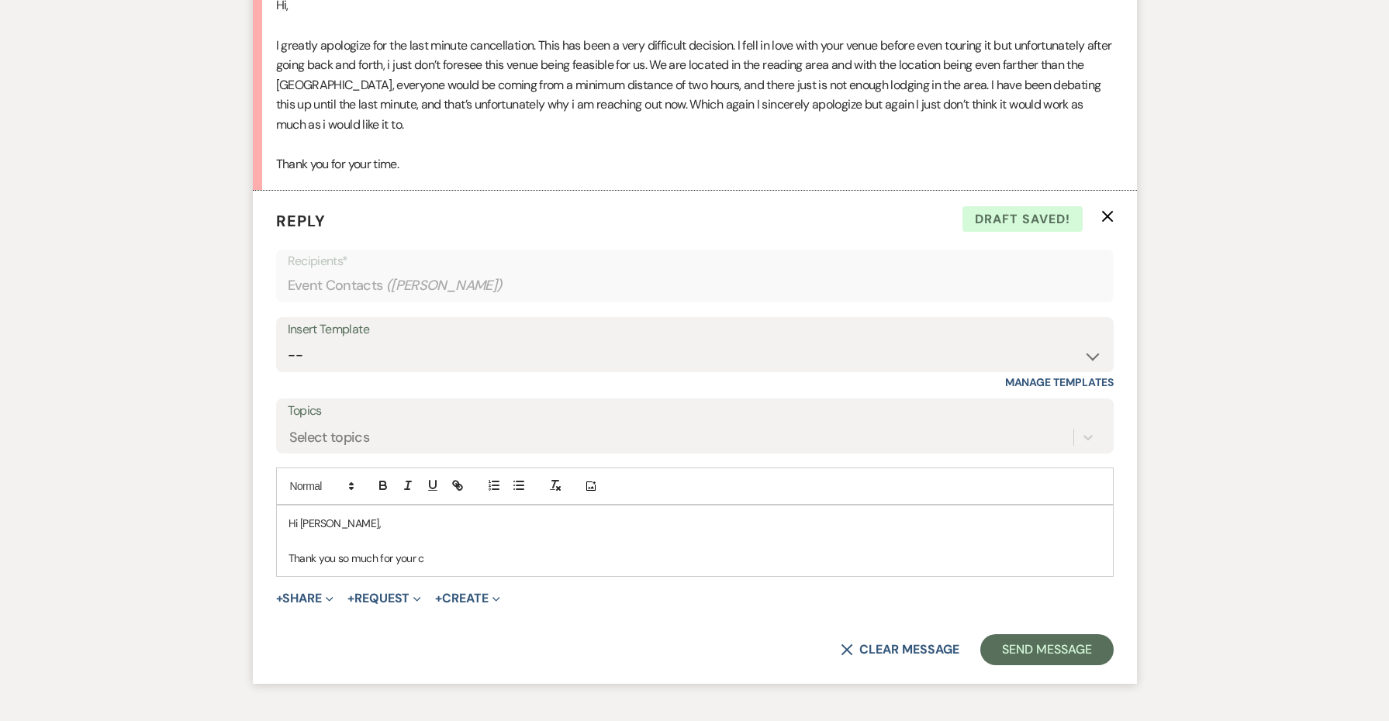
click at [438, 154] on p "Thank you for your time." at bounding box center [695, 164] width 838 height 20
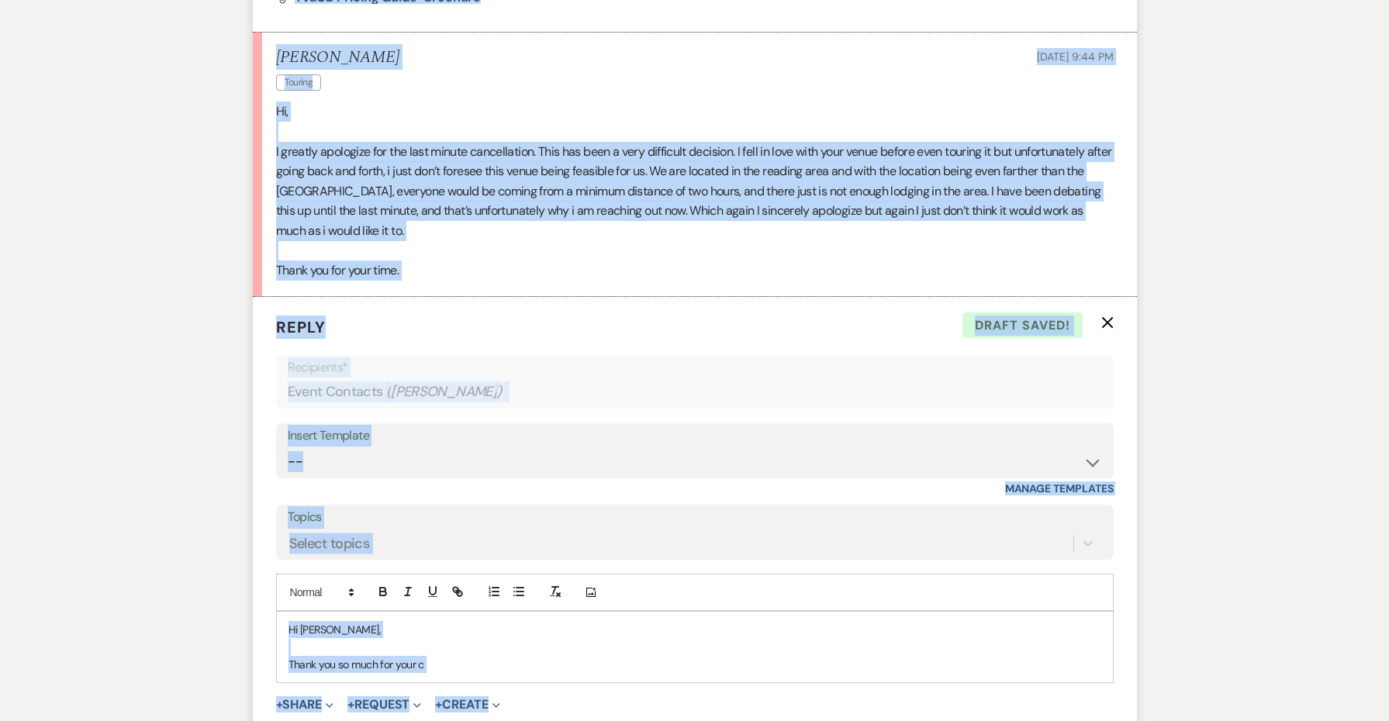
scroll to position [3247, 0]
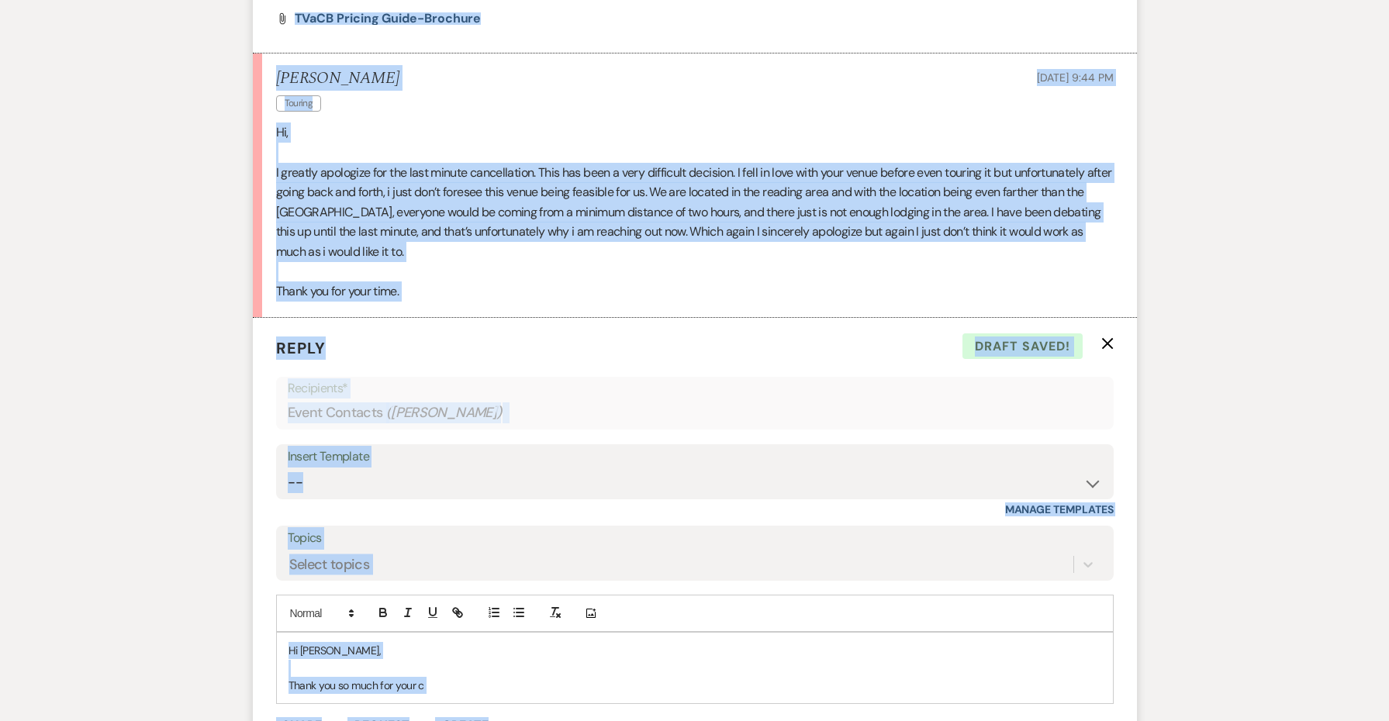
click at [413, 197] on p "I greatly apologize for the last minute cancellation. This has been a very diff…" at bounding box center [695, 212] width 838 height 99
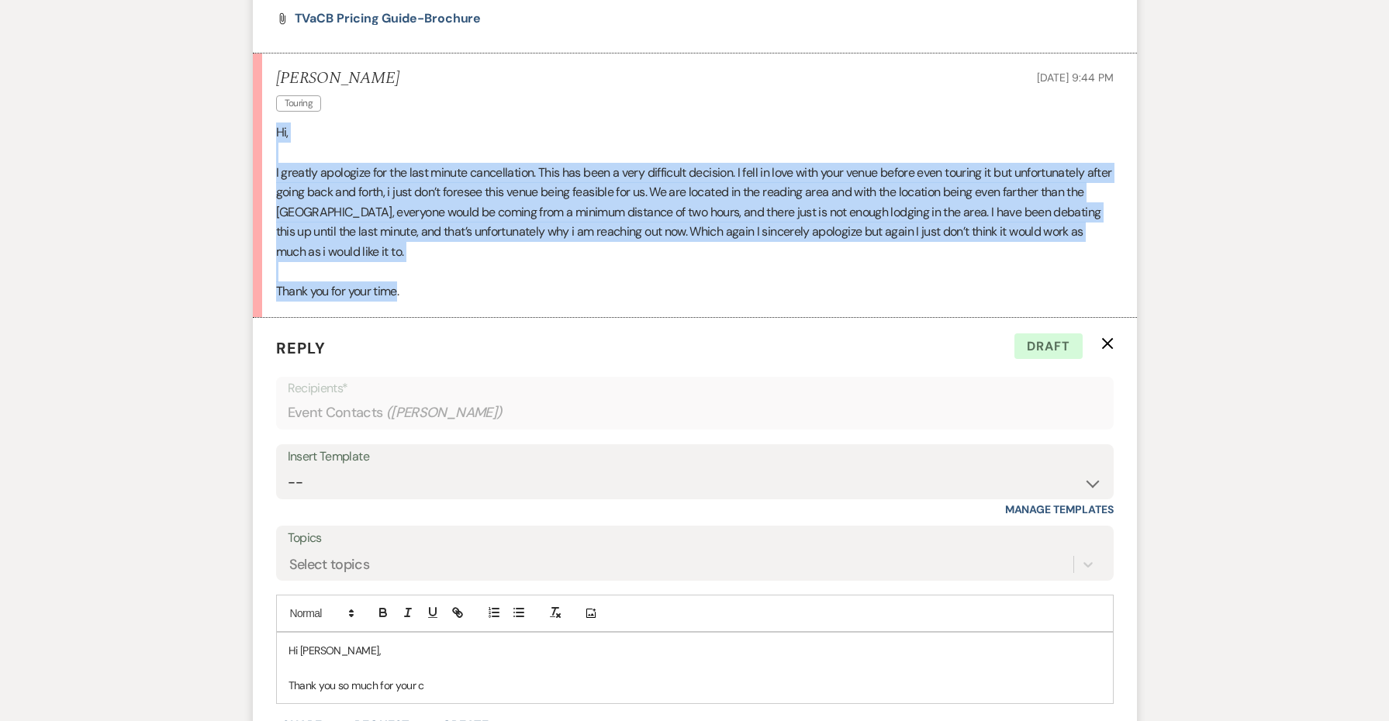
drag, startPoint x: 365, startPoint y: 209, endPoint x: 265, endPoint y: 74, distance: 168.5
click at [265, 74] on li "[PERSON_NAME] Touring [DATE] 9:44 PM Hi, I greatly apologize for the last minut…" at bounding box center [695, 186] width 884 height 264
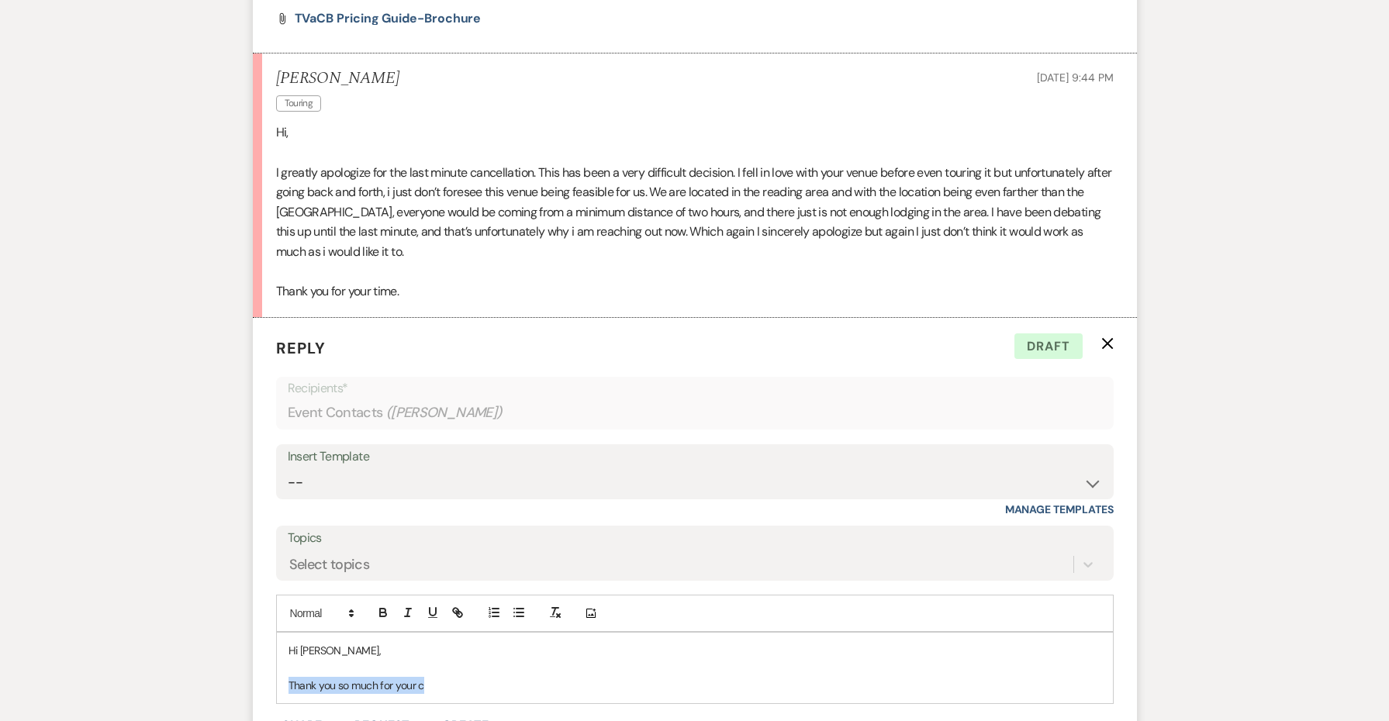
drag, startPoint x: 430, startPoint y: 618, endPoint x: 273, endPoint y: 621, distance: 156.7
click at [273, 621] on form "Reply X Draft Recipients* Event Contacts ( [PERSON_NAME] ) Insert Template -- W…" at bounding box center [695, 565] width 884 height 494
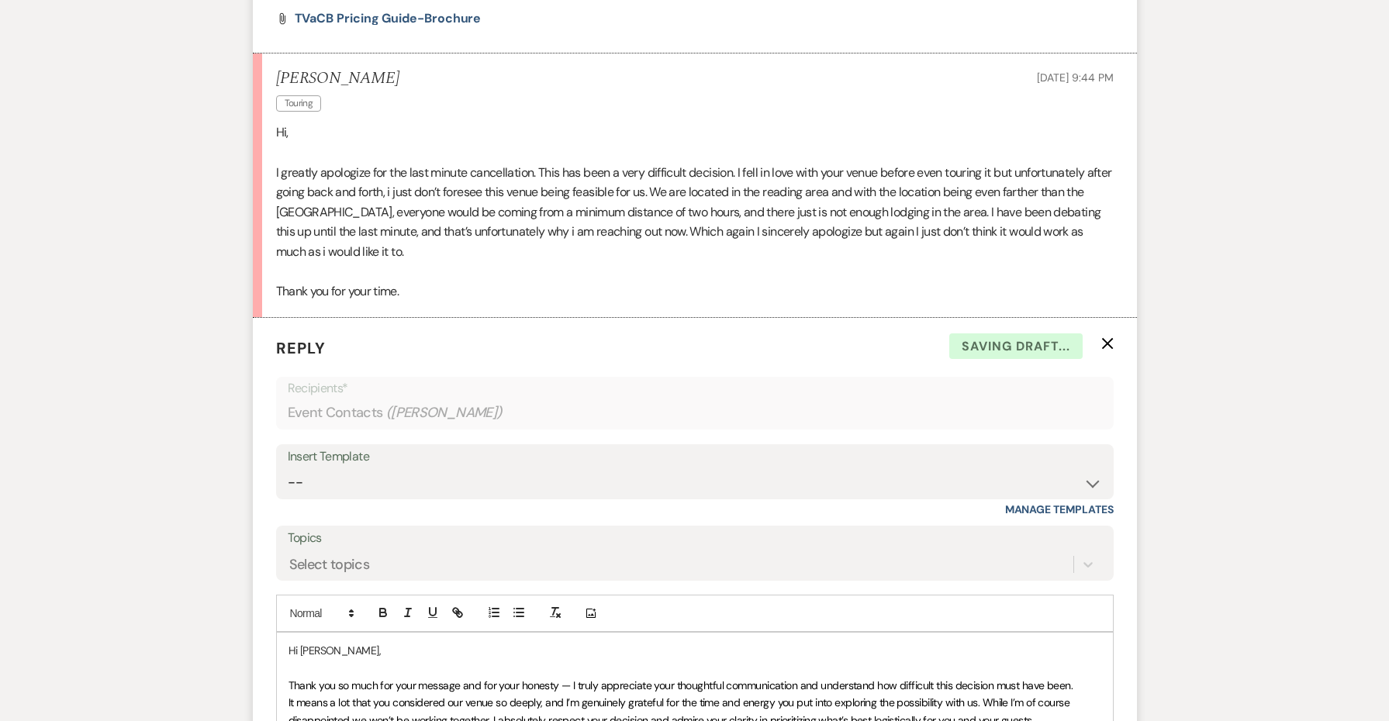
click at [330, 679] on span "Thank you so much for your message and for your honesty — I truly appreciate yo…" at bounding box center [681, 686] width 785 height 14
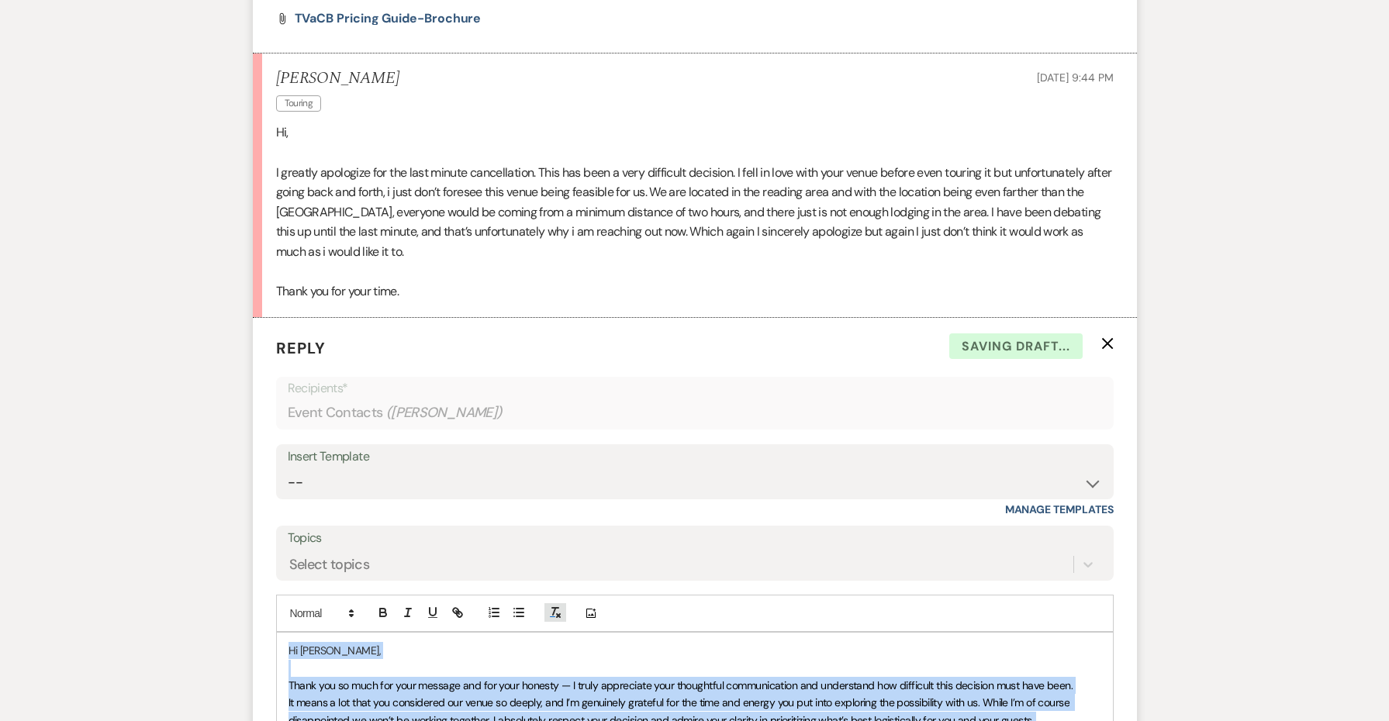
click at [553, 606] on icon "button" at bounding box center [555, 613] width 14 height 14
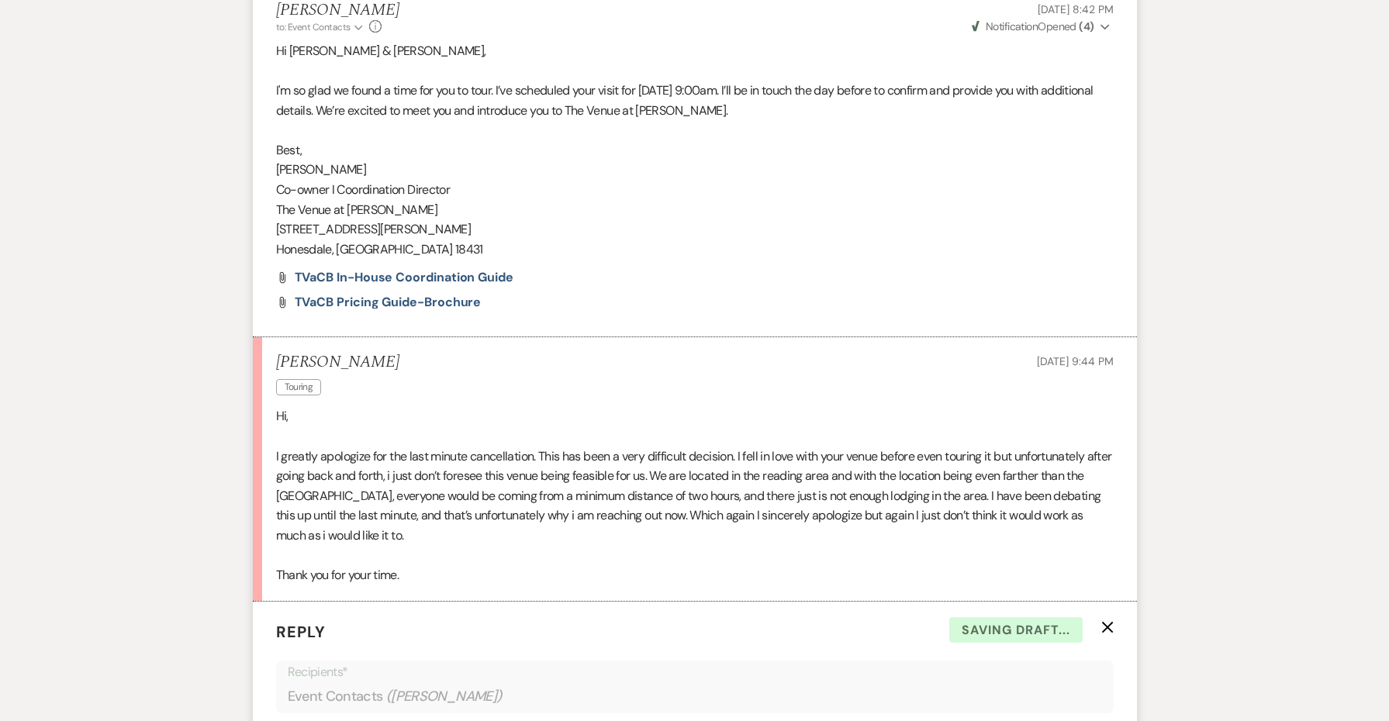
scroll to position [2841, 0]
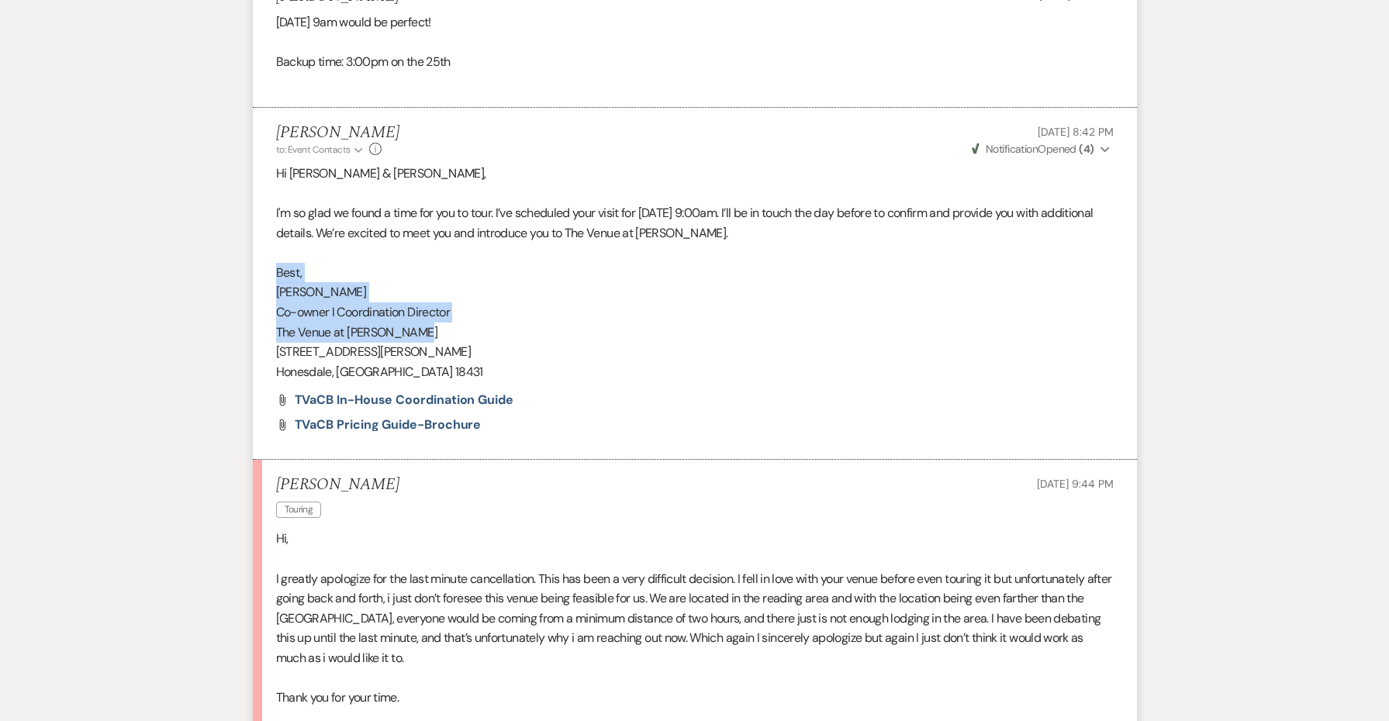
copy div "Best, [PERSON_NAME] I Coordination Director The Venue at [PERSON_NAME]"
drag, startPoint x: 431, startPoint y: 276, endPoint x: 251, endPoint y: 225, distance: 187.9
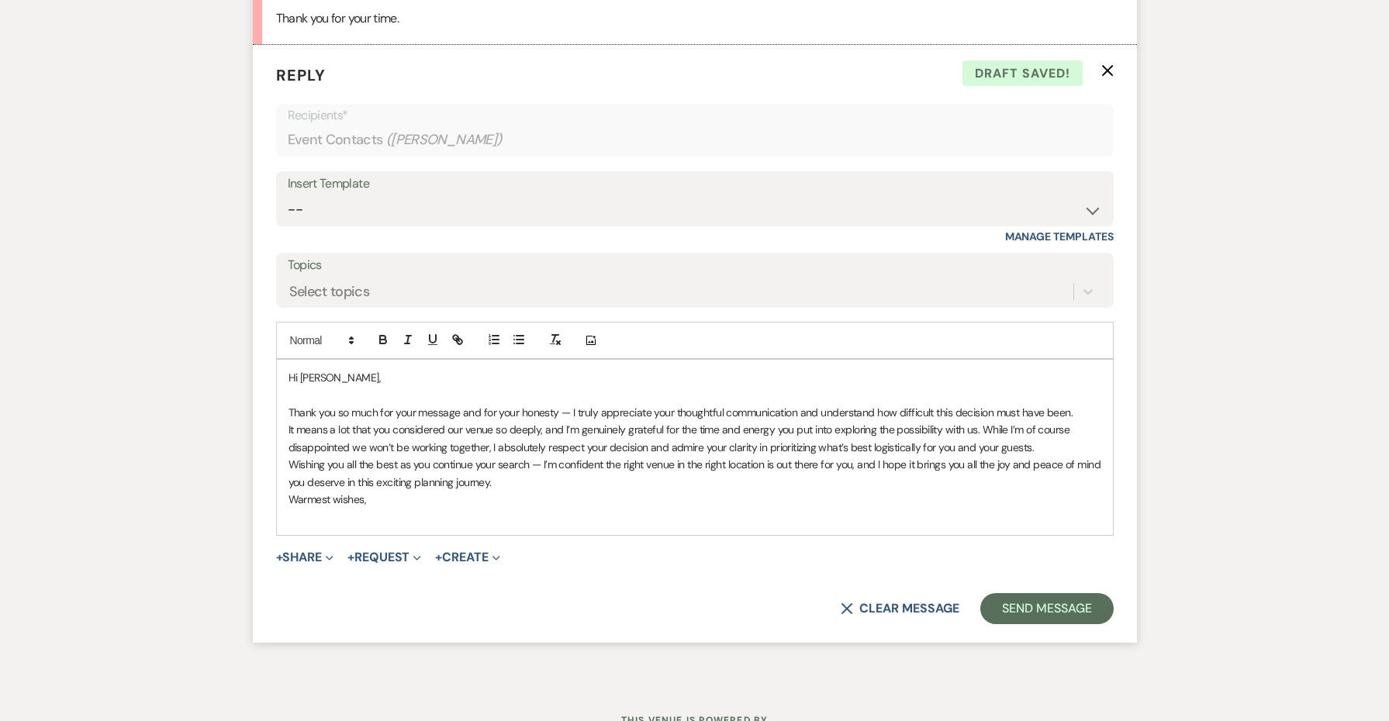
scroll to position [3519, 0]
click at [390, 509] on p at bounding box center [695, 517] width 813 height 17
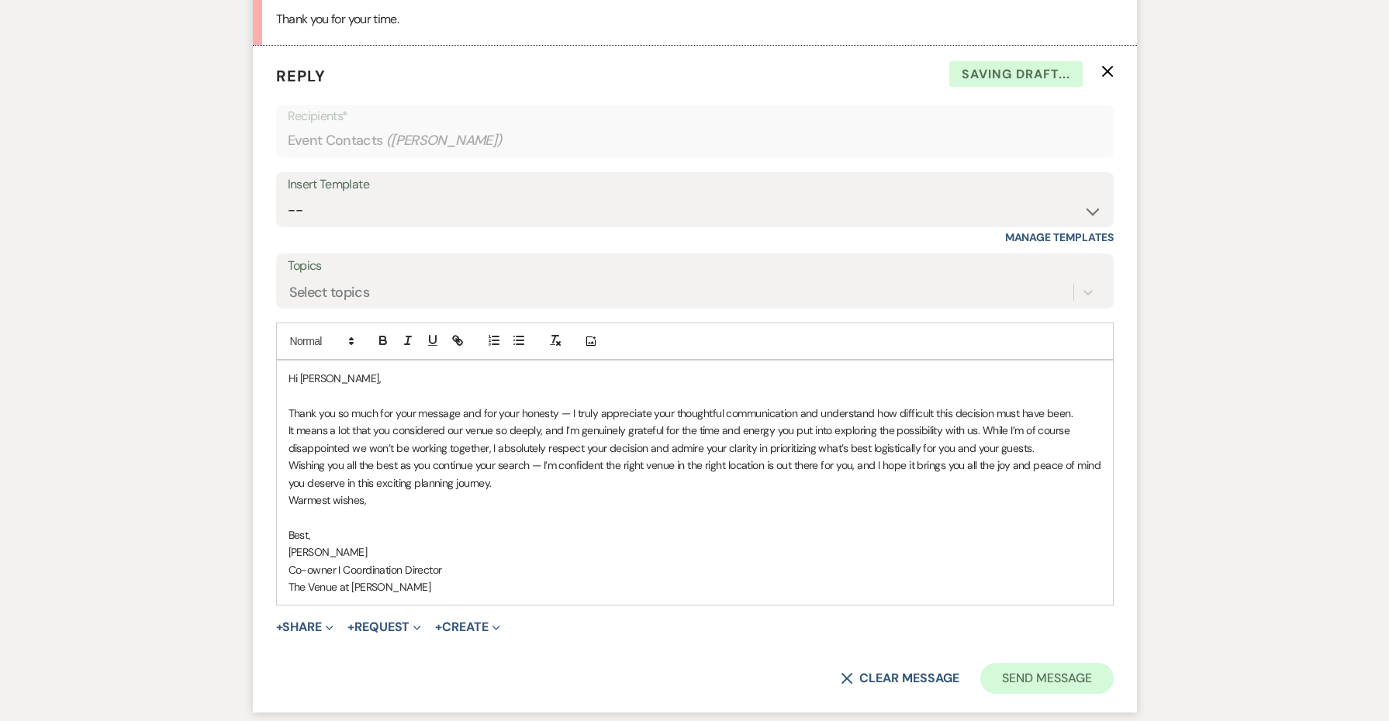
click at [1016, 663] on button "Send Message" at bounding box center [1047, 678] width 133 height 31
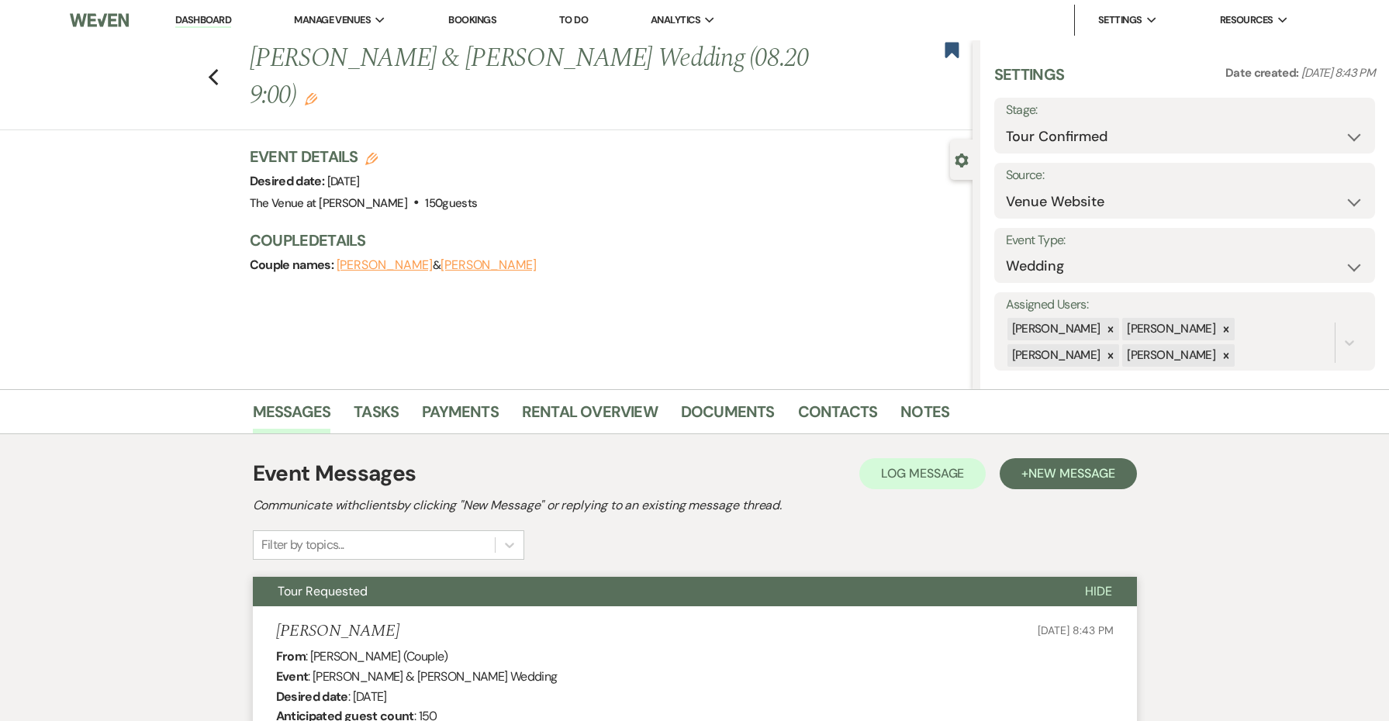
scroll to position [0, 0]
select select "8"
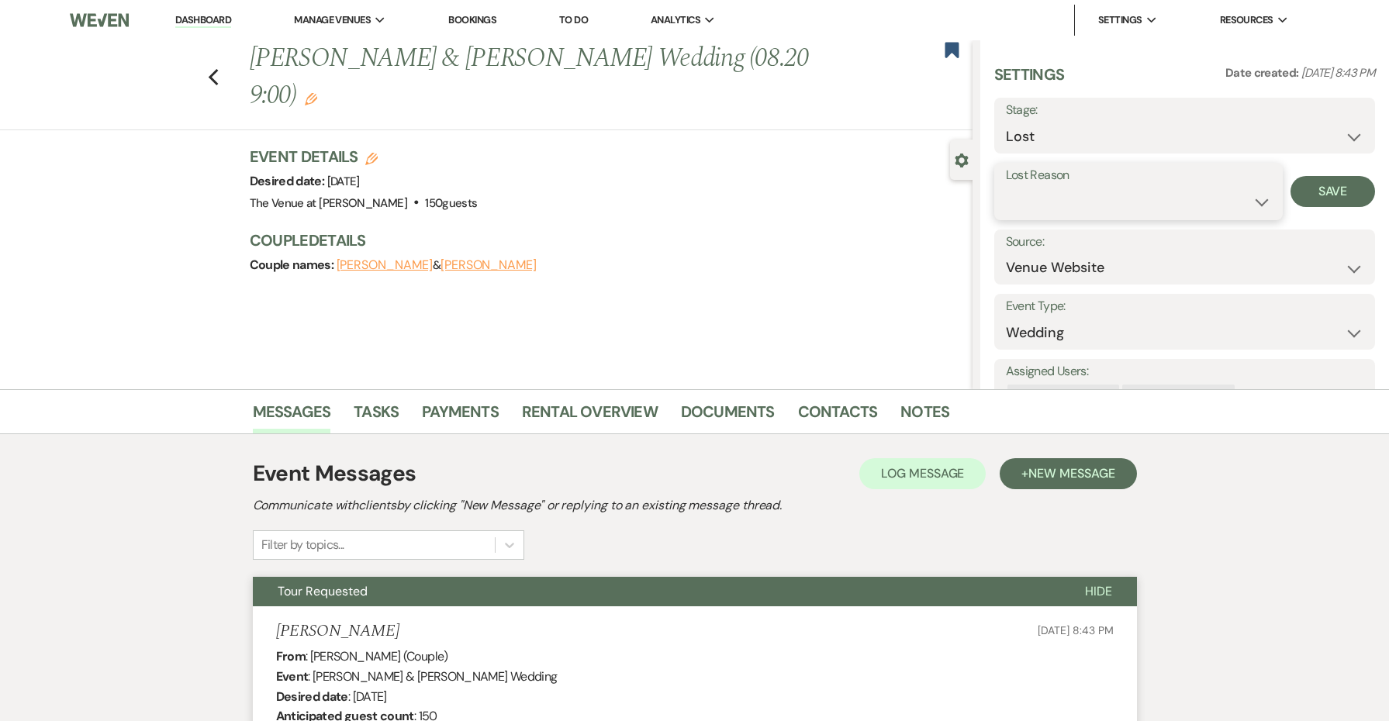
select select "1"
click at [1202, 201] on input "Other" at bounding box center [1245, 202] width 92 height 30
type input "Distance"
click at [1335, 196] on button "Save" at bounding box center [1344, 191] width 64 height 31
click at [949, 46] on use "button" at bounding box center [952, 50] width 14 height 16
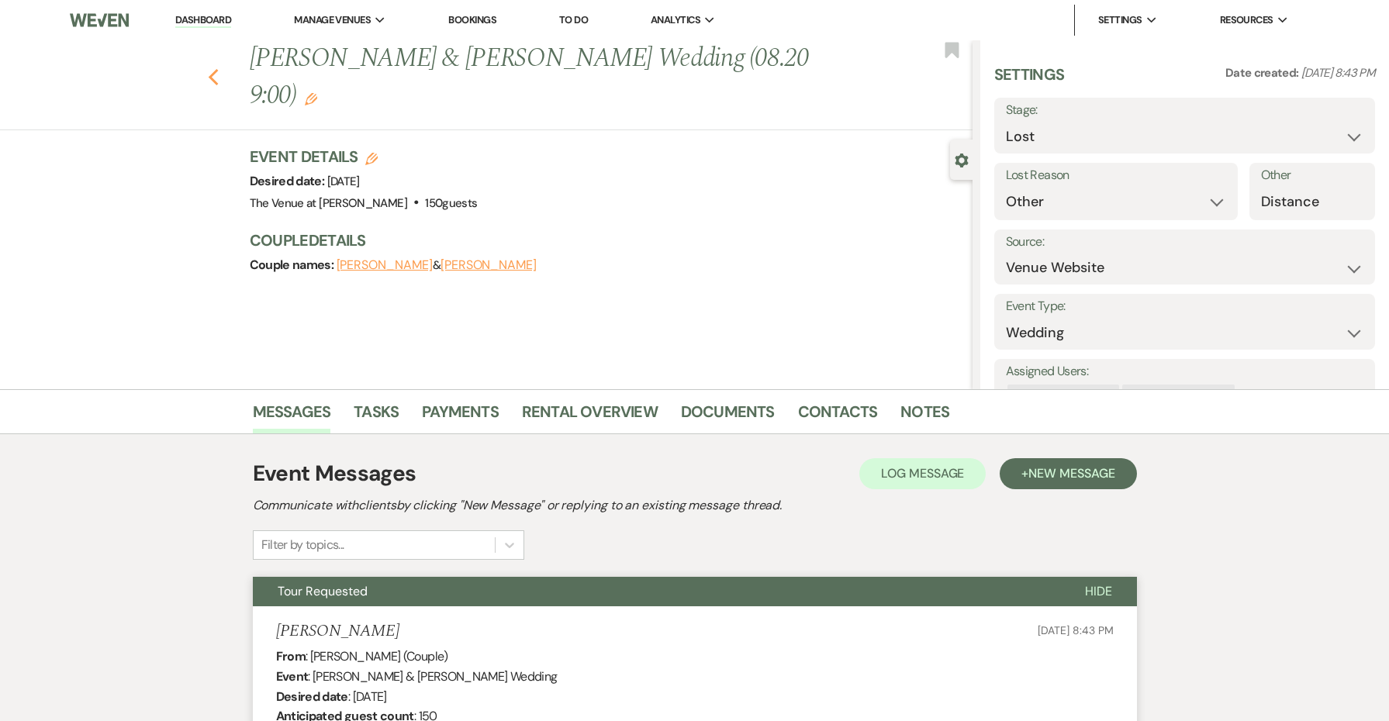
click at [209, 77] on use "button" at bounding box center [213, 77] width 10 height 17
select select "4"
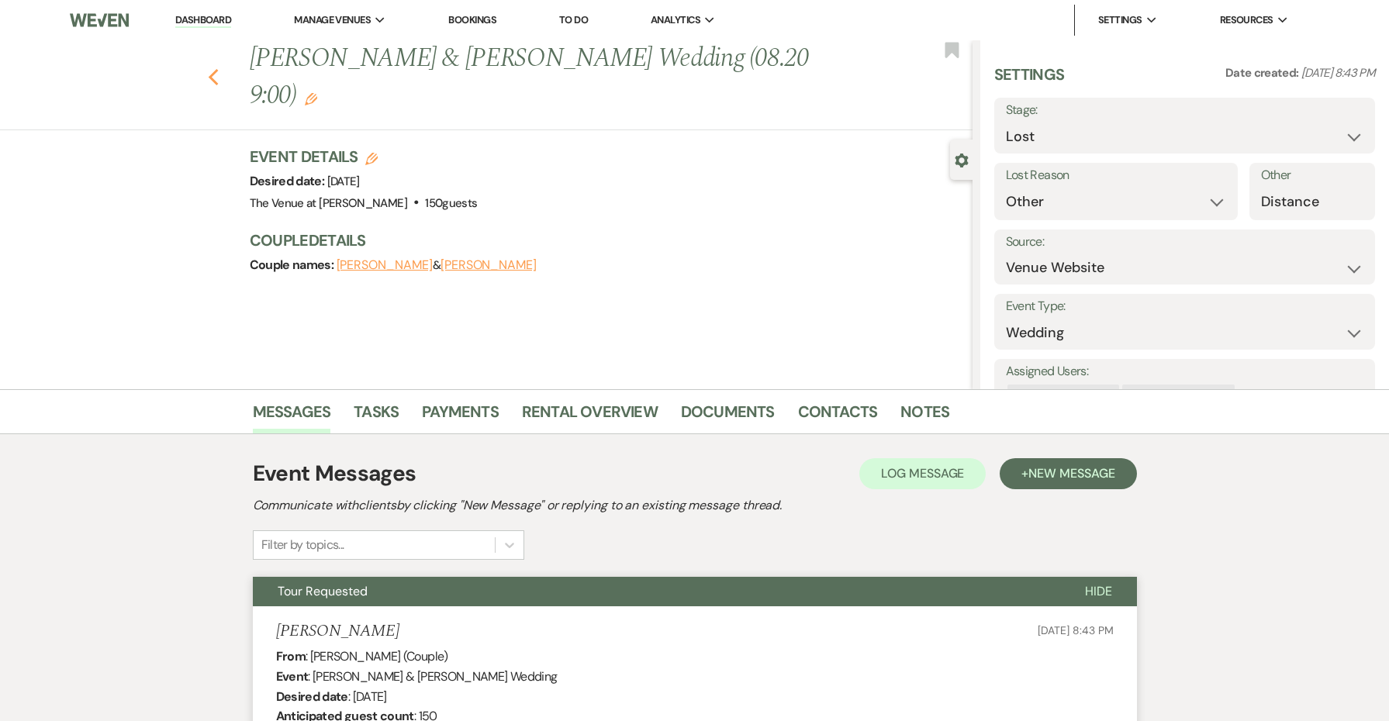
select select "4"
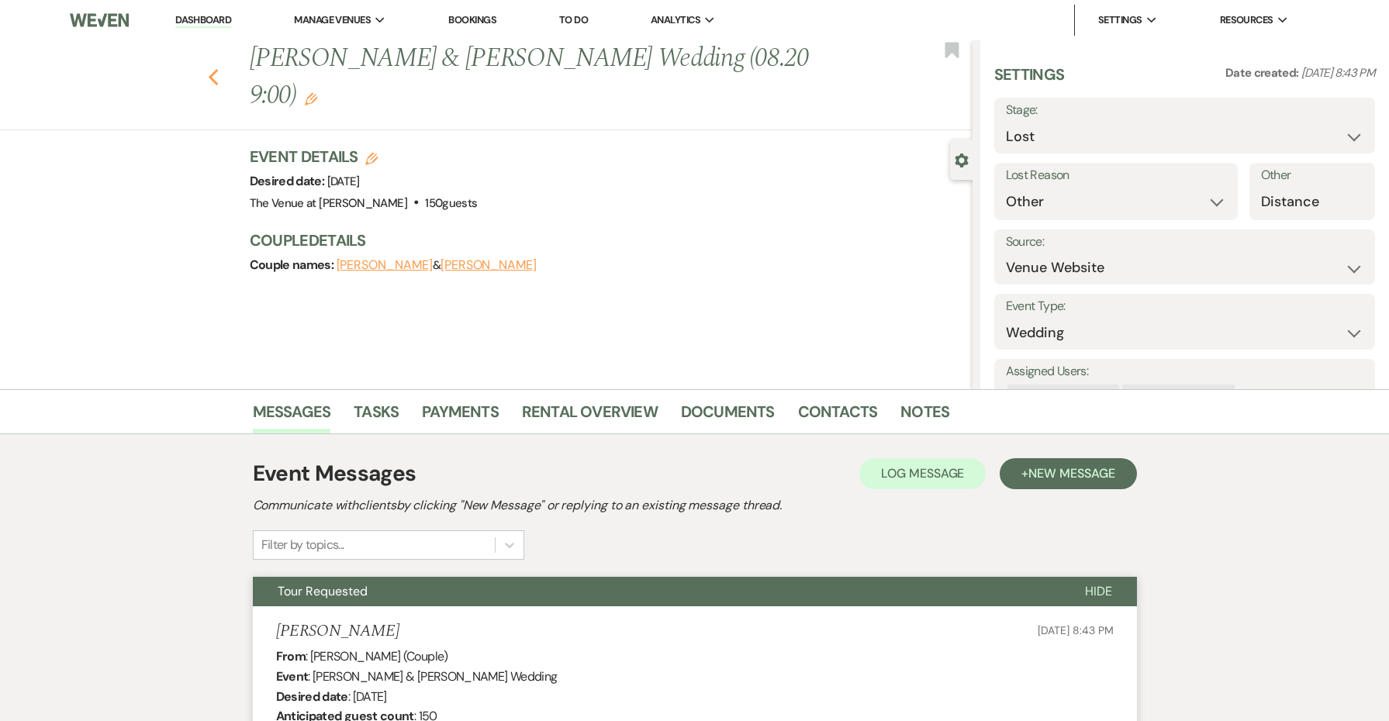
select select "4"
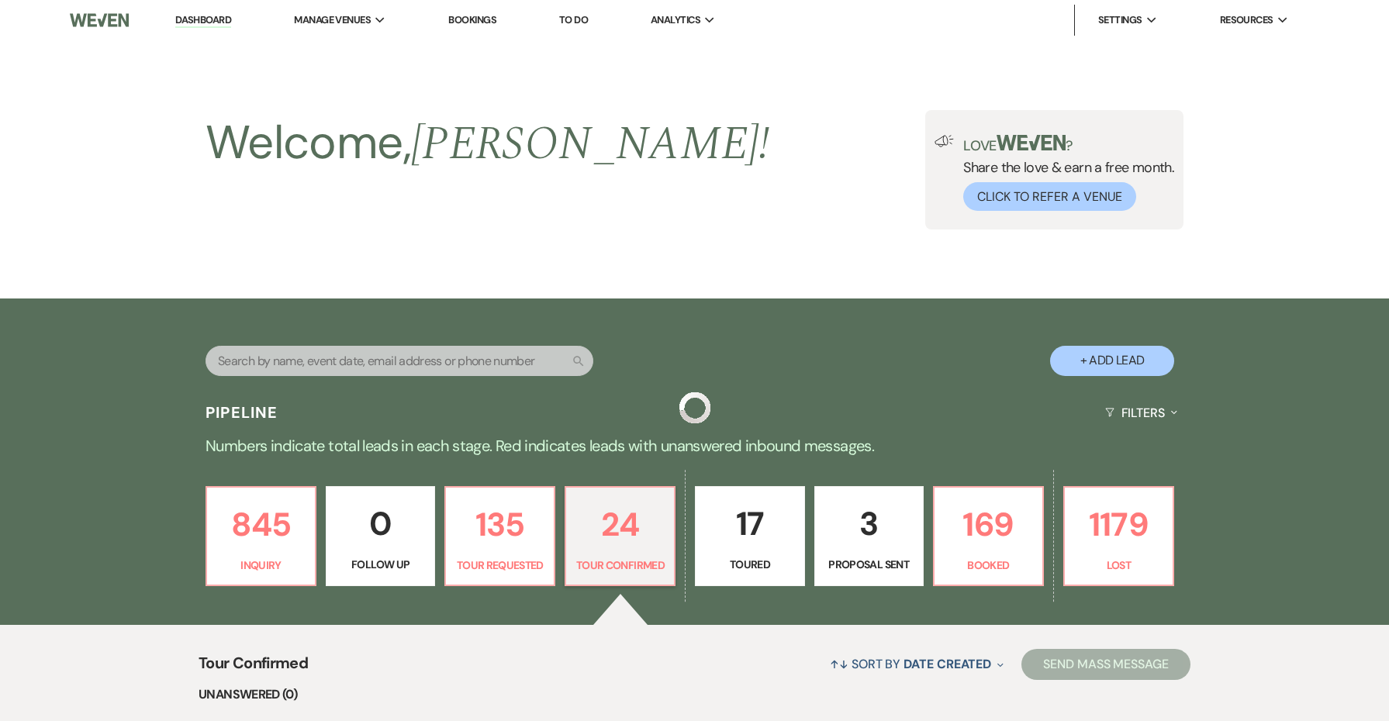
scroll to position [505, 0]
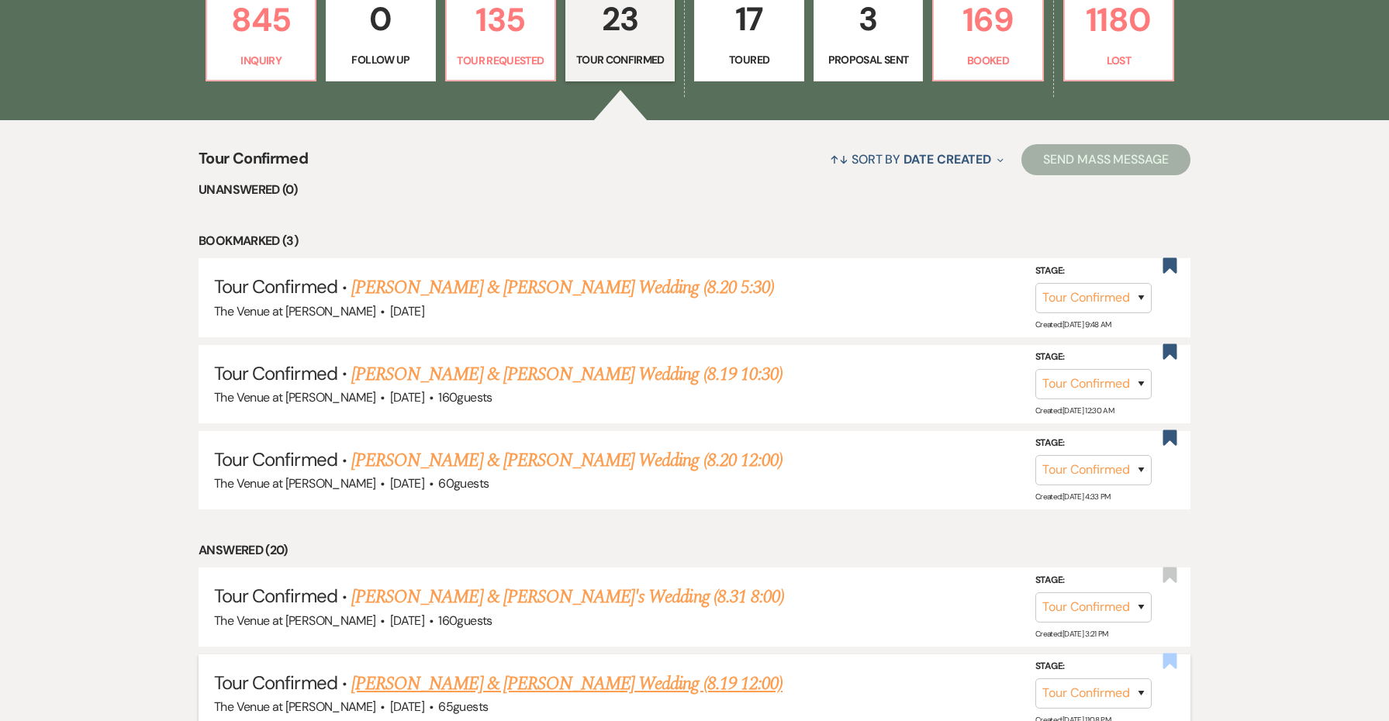
click at [1171, 654] on use "button" at bounding box center [1170, 662] width 14 height 16
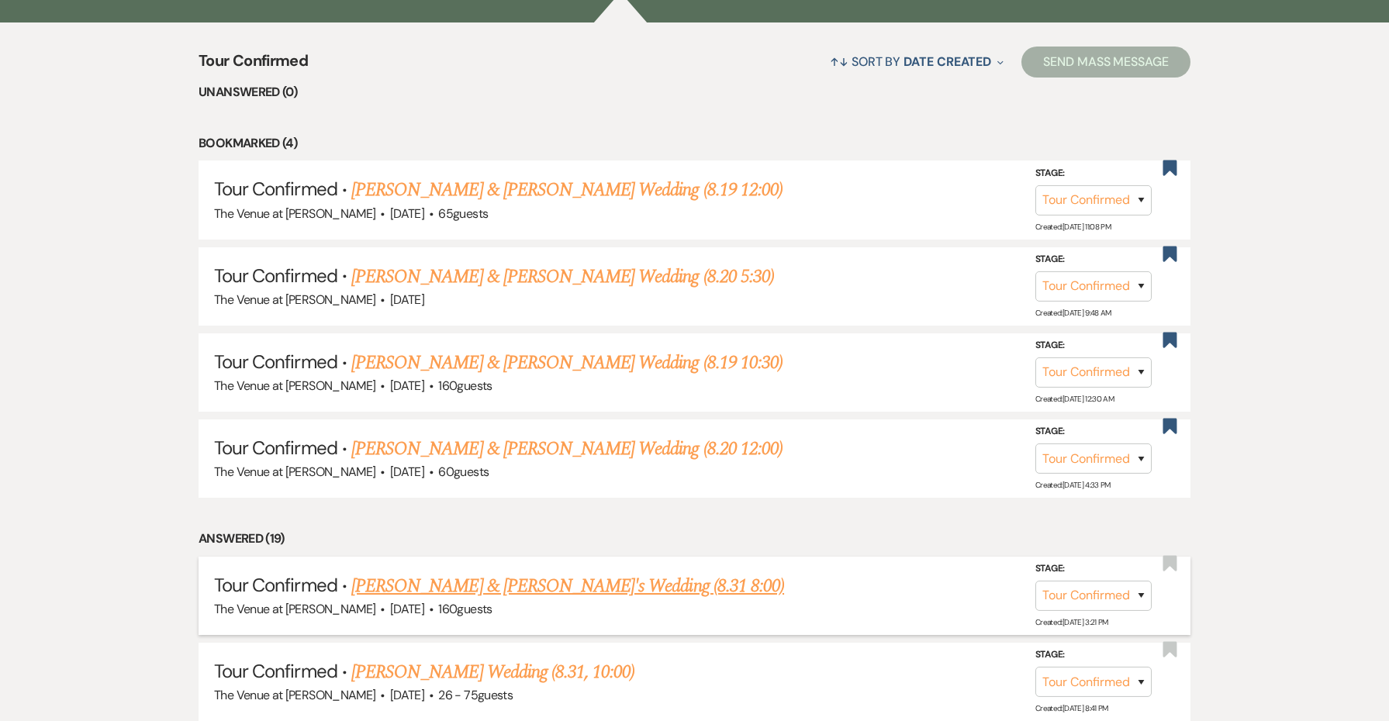
scroll to position [600, 0]
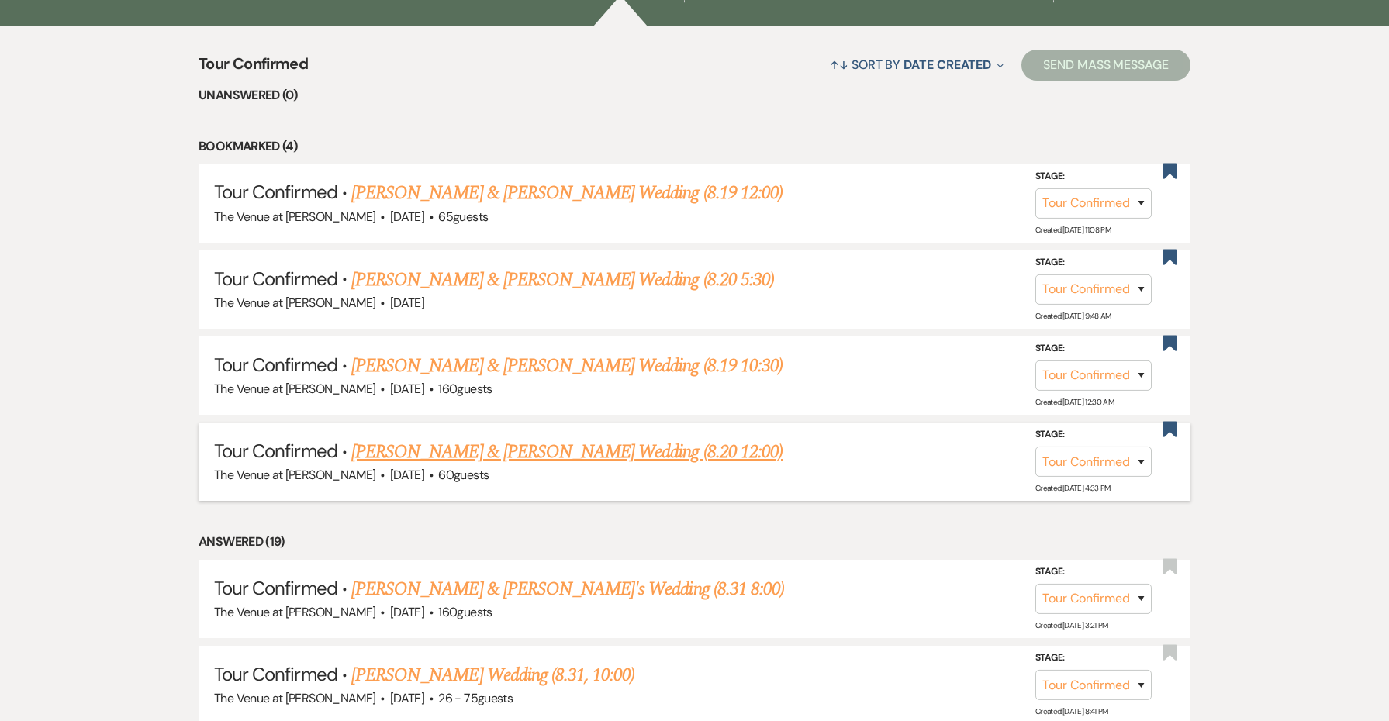
click at [680, 438] on link "[PERSON_NAME] & [PERSON_NAME] Wedding (8.20 12:00)" at bounding box center [566, 452] width 431 height 28
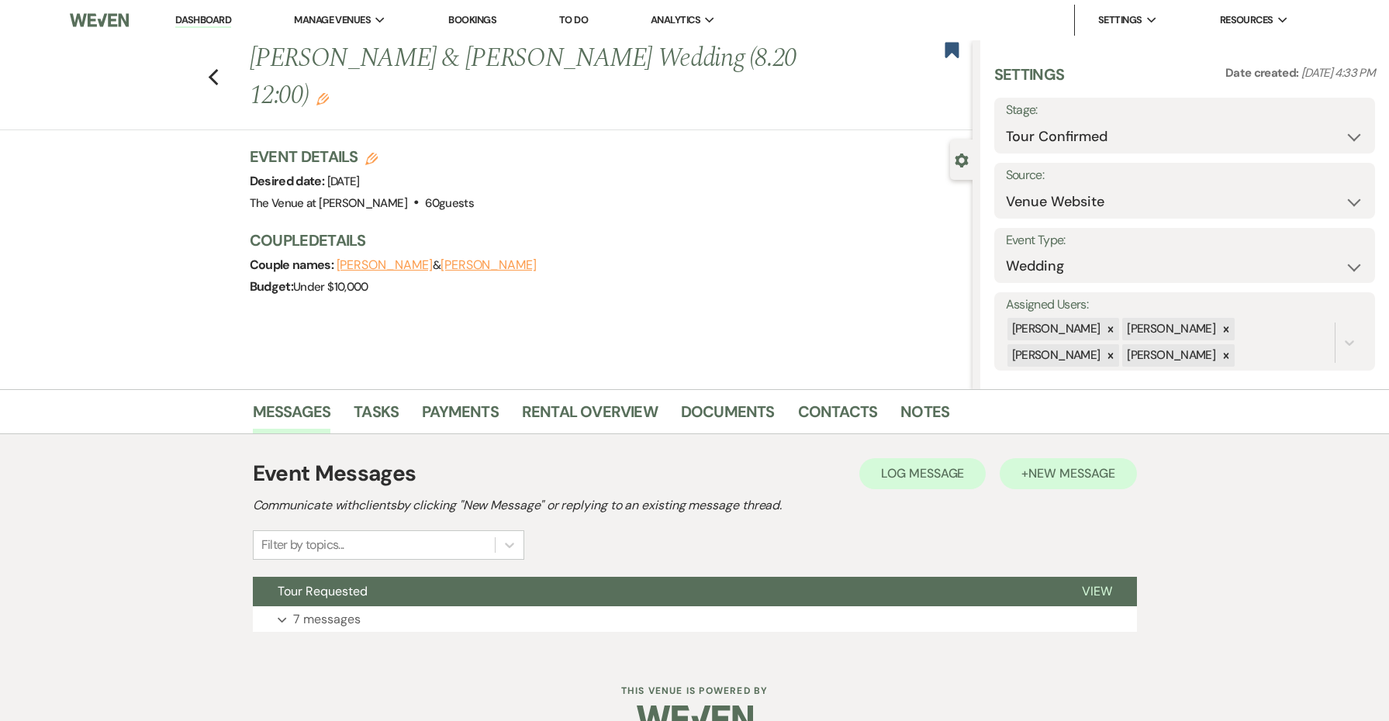
click at [1044, 486] on button "+ New Message" at bounding box center [1068, 473] width 137 height 31
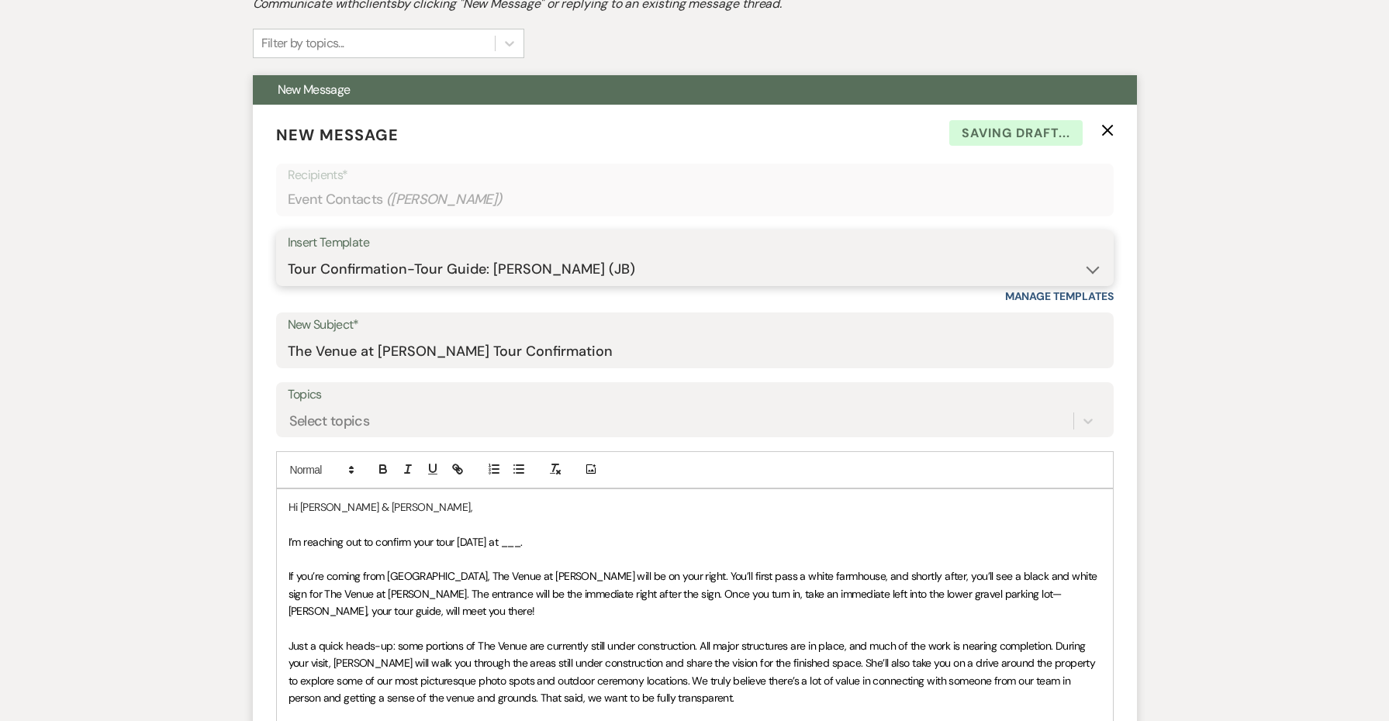
scroll to position [529, 0]
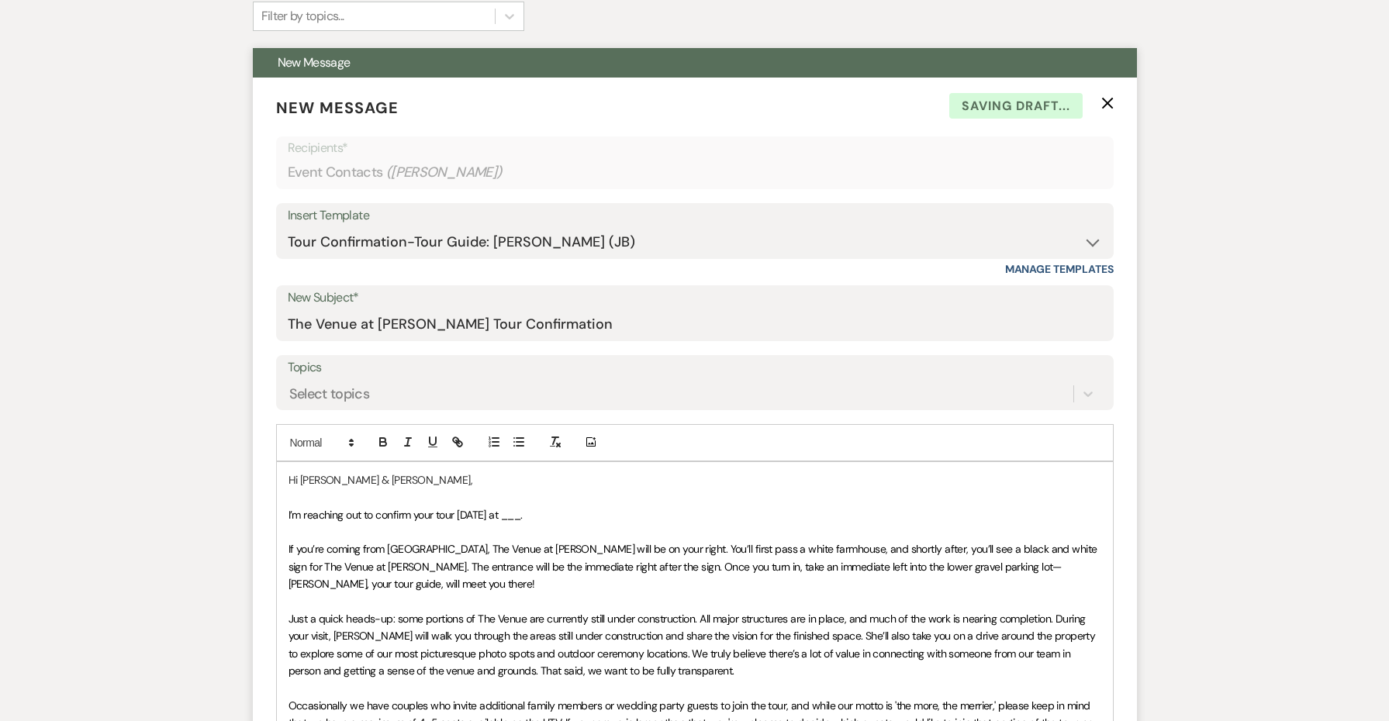
click at [486, 507] on p "I’m reaching out to confirm your tour [DATE] at ___." at bounding box center [695, 515] width 813 height 17
click at [484, 512] on span "I’m reaching out to confirm your tour [DATE] at ___." at bounding box center [406, 515] width 234 height 14
click at [509, 508] on span "I’m reaching out to confirm your tour [DATE] at ___." at bounding box center [406, 515] width 234 height 14
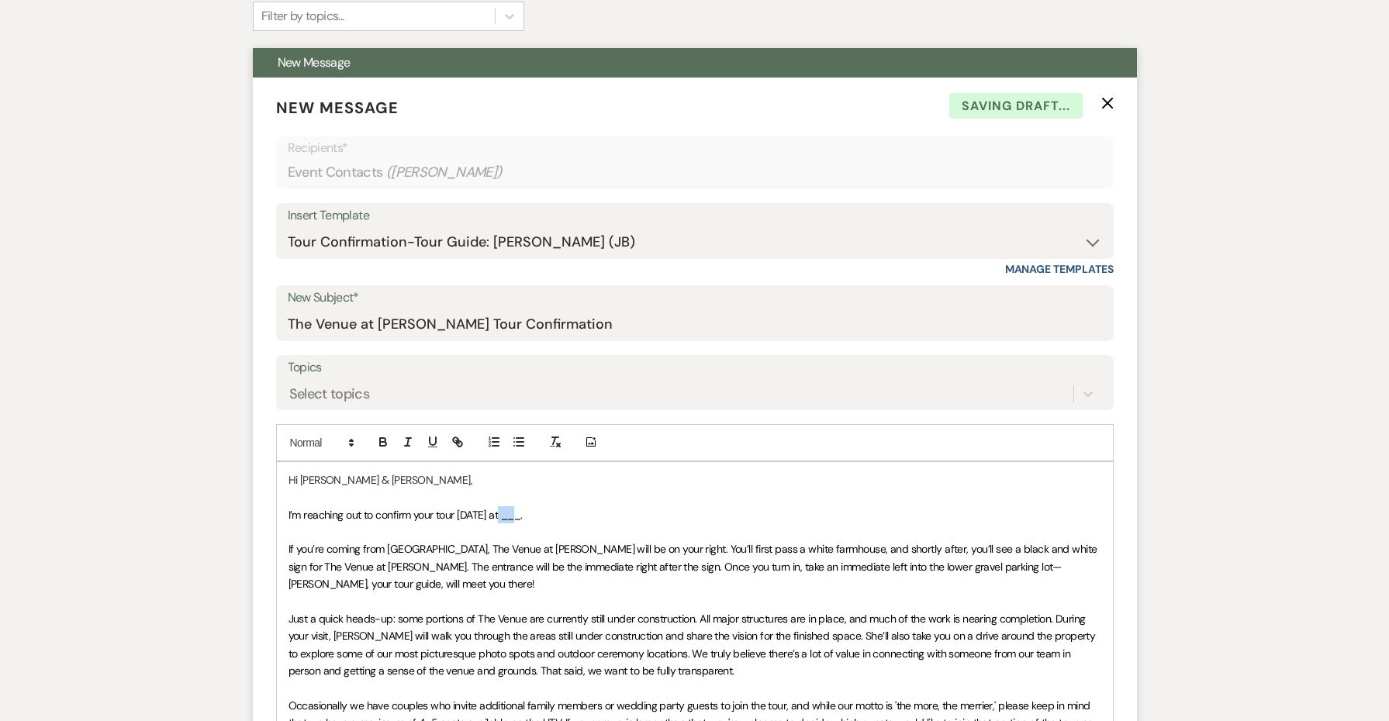
click at [509, 508] on span "I’m reaching out to confirm your tour [DATE] at ___." at bounding box center [406, 515] width 234 height 14
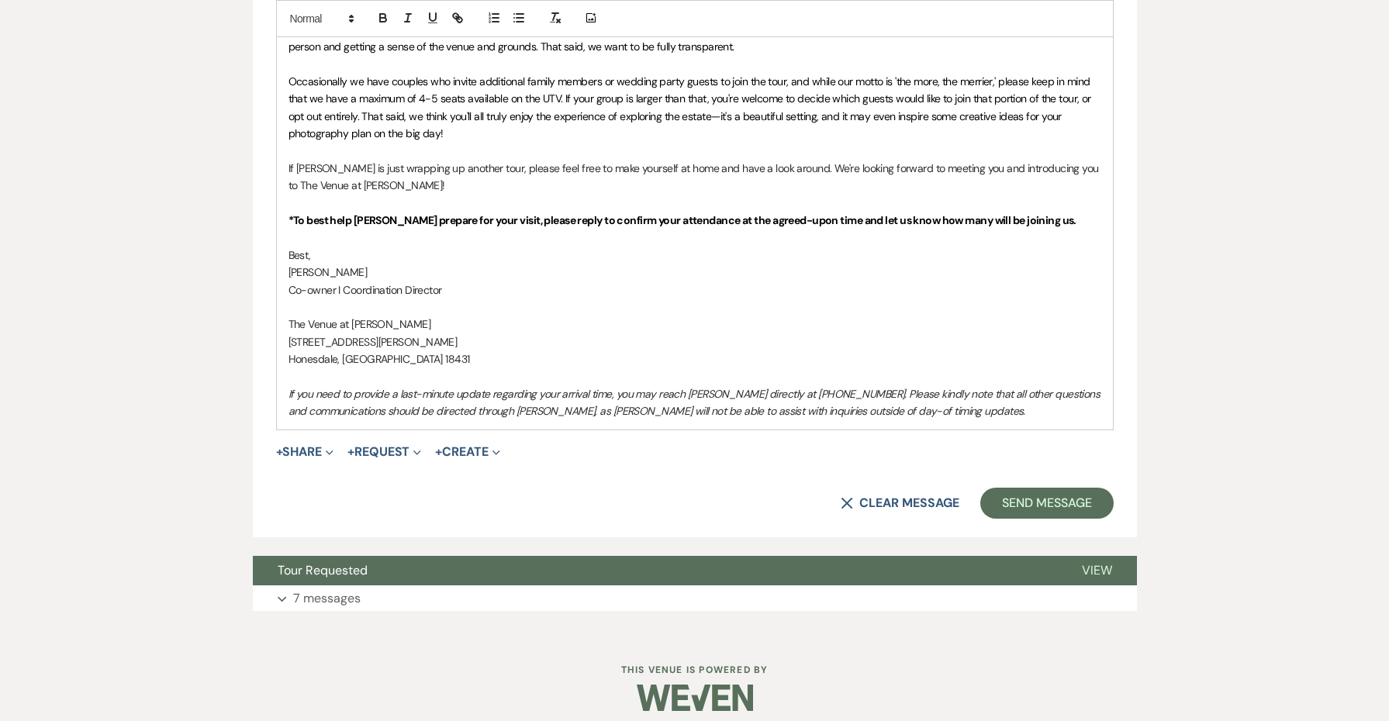
scroll to position [1153, 0]
click at [1045, 489] on button "Send Message" at bounding box center [1047, 504] width 133 height 31
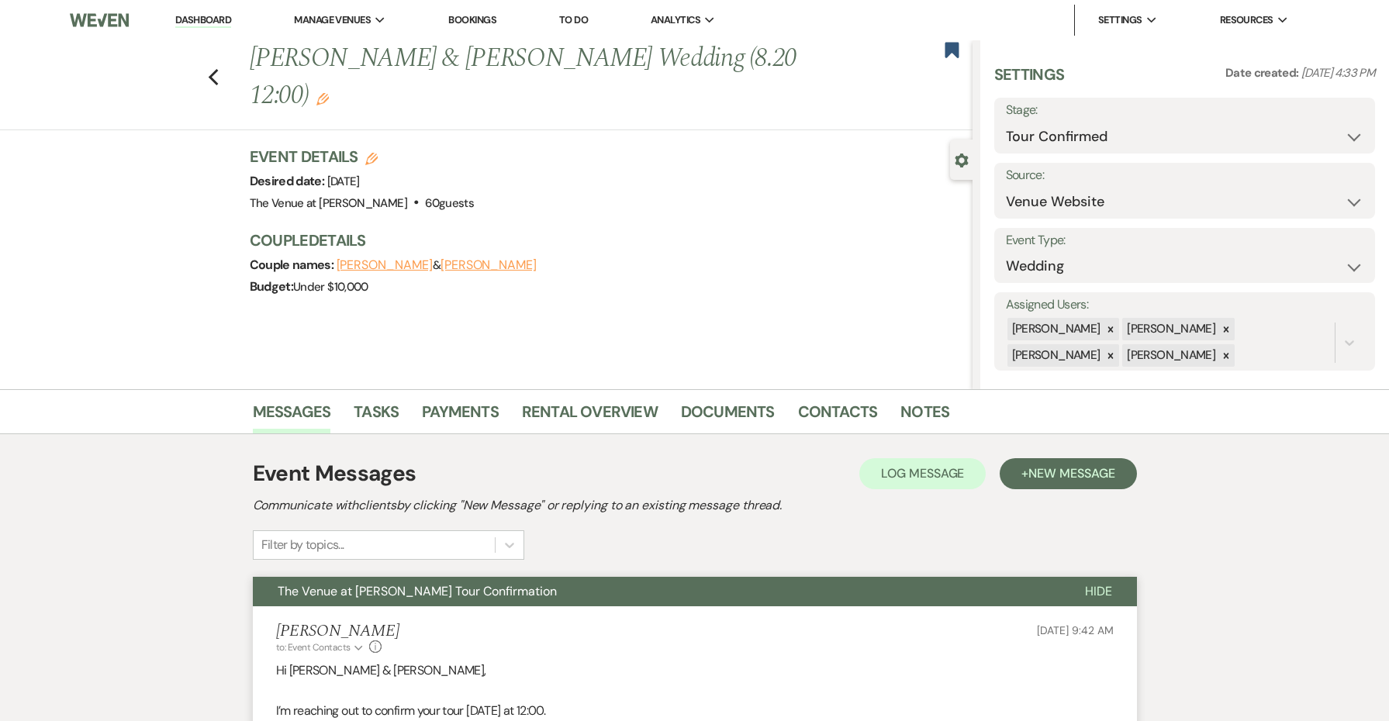
scroll to position [0, 0]
click at [212, 69] on icon "Previous" at bounding box center [214, 77] width 12 height 19
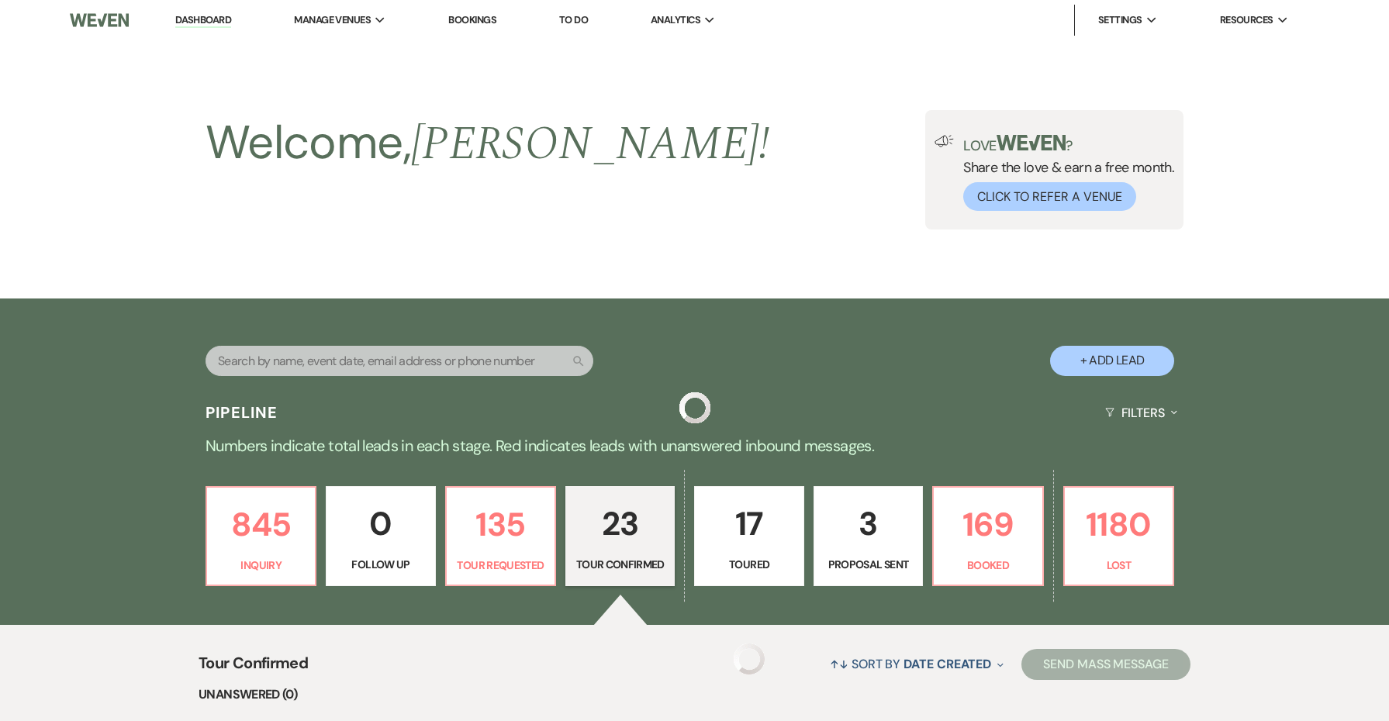
scroll to position [600, 0]
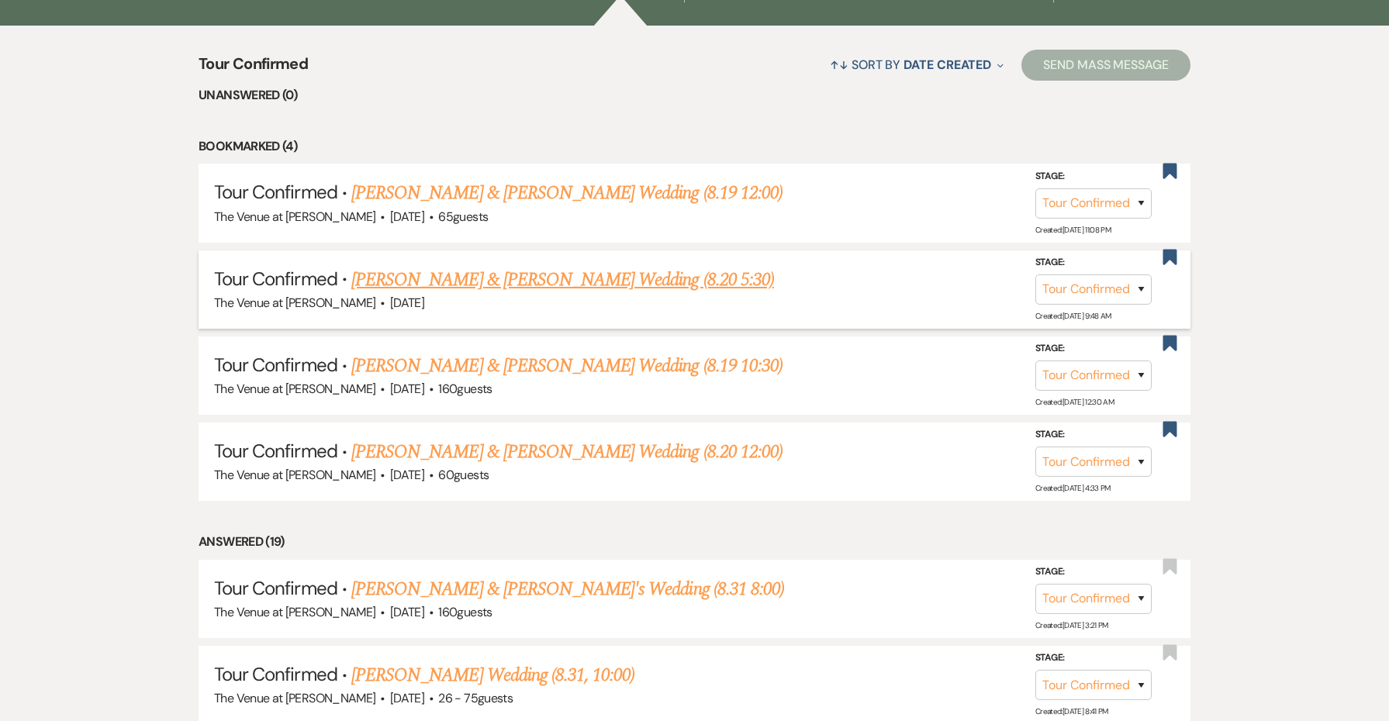
click at [659, 267] on link "[PERSON_NAME] & [PERSON_NAME] Wedding (8.20 5:30)" at bounding box center [562, 280] width 423 height 28
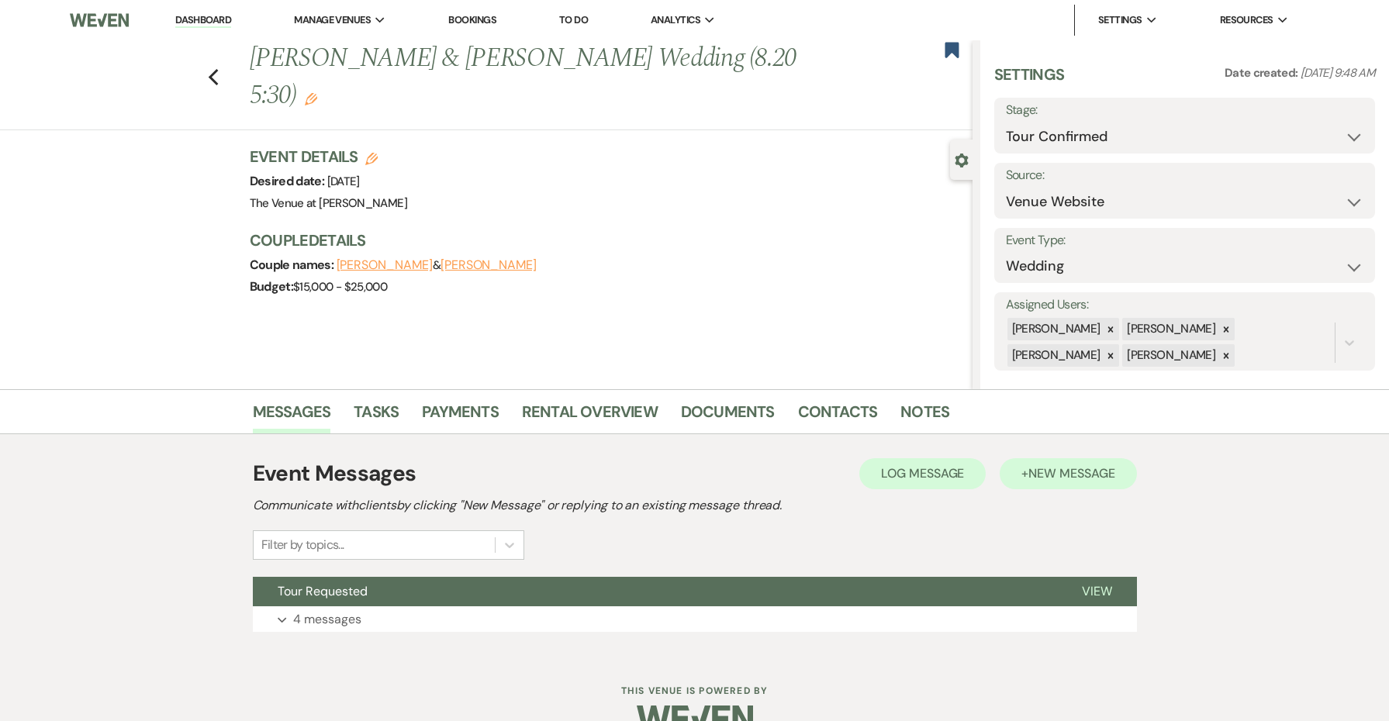
click at [1053, 479] on span "New Message" at bounding box center [1072, 473] width 86 height 16
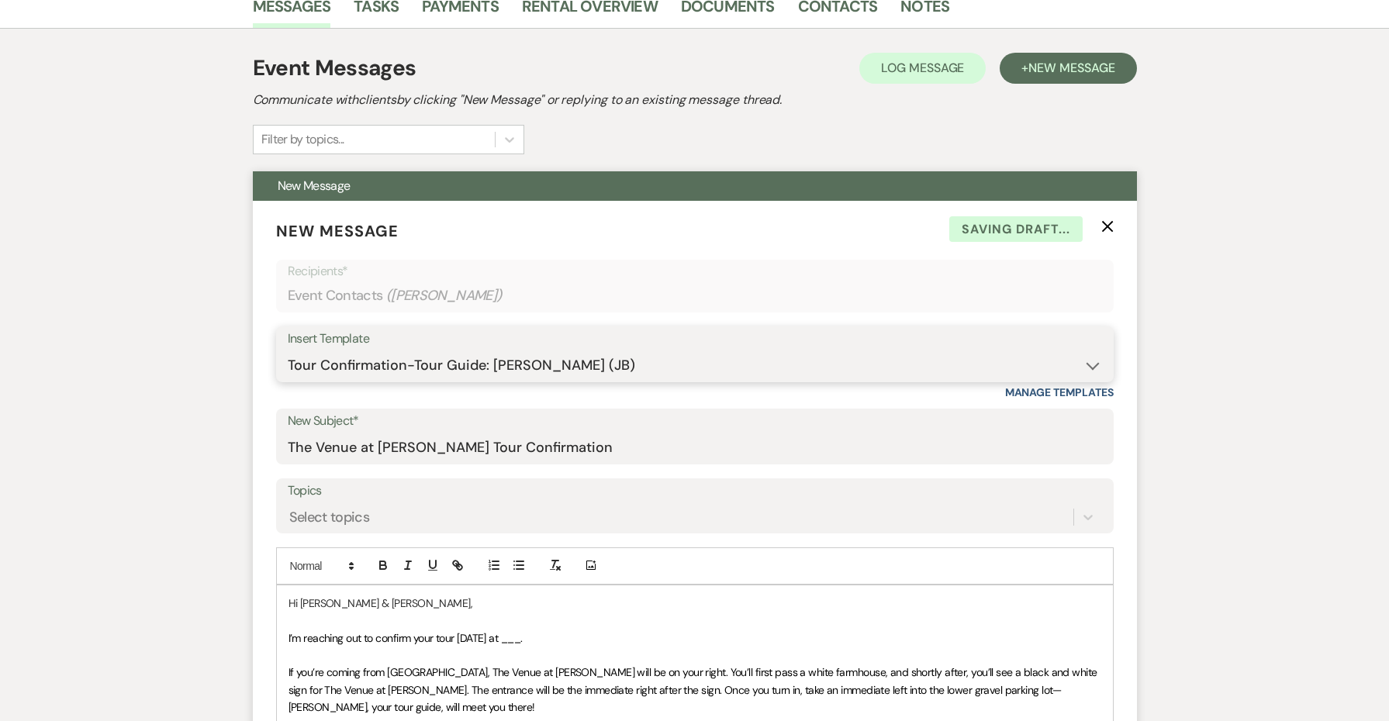
scroll to position [471, 0]
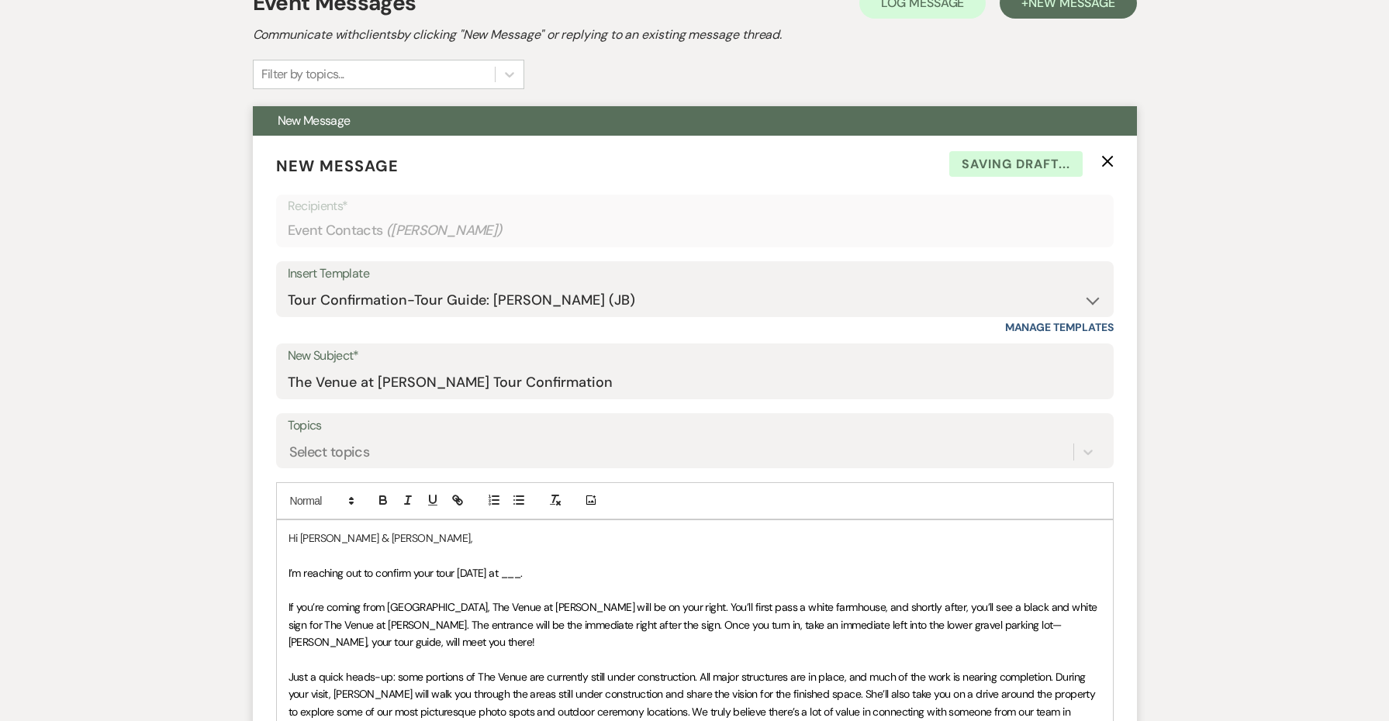
click at [482, 574] on span "I’m reaching out to confirm your tour [DATE] at ___." at bounding box center [406, 573] width 234 height 14
click at [506, 572] on span "I’m reaching out to confirm your tour [DATE] at ___." at bounding box center [406, 573] width 234 height 14
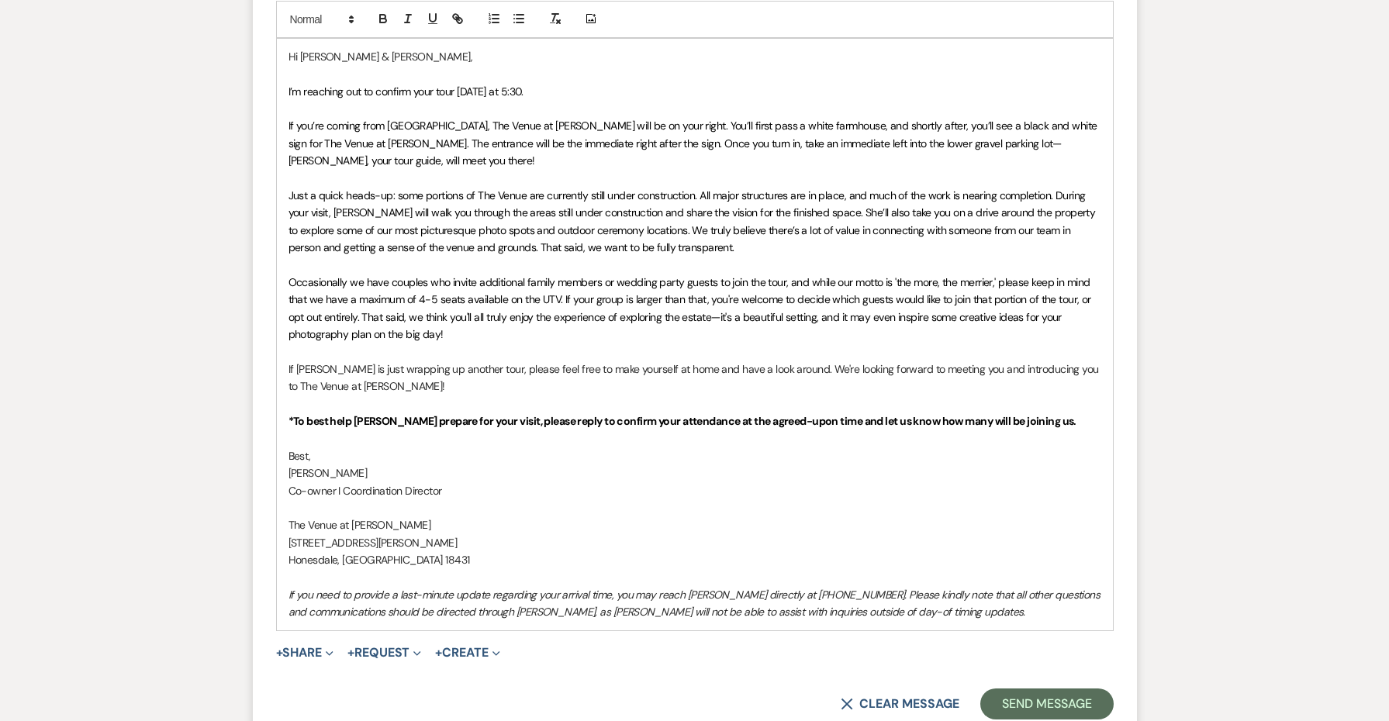
scroll to position [1150, 0]
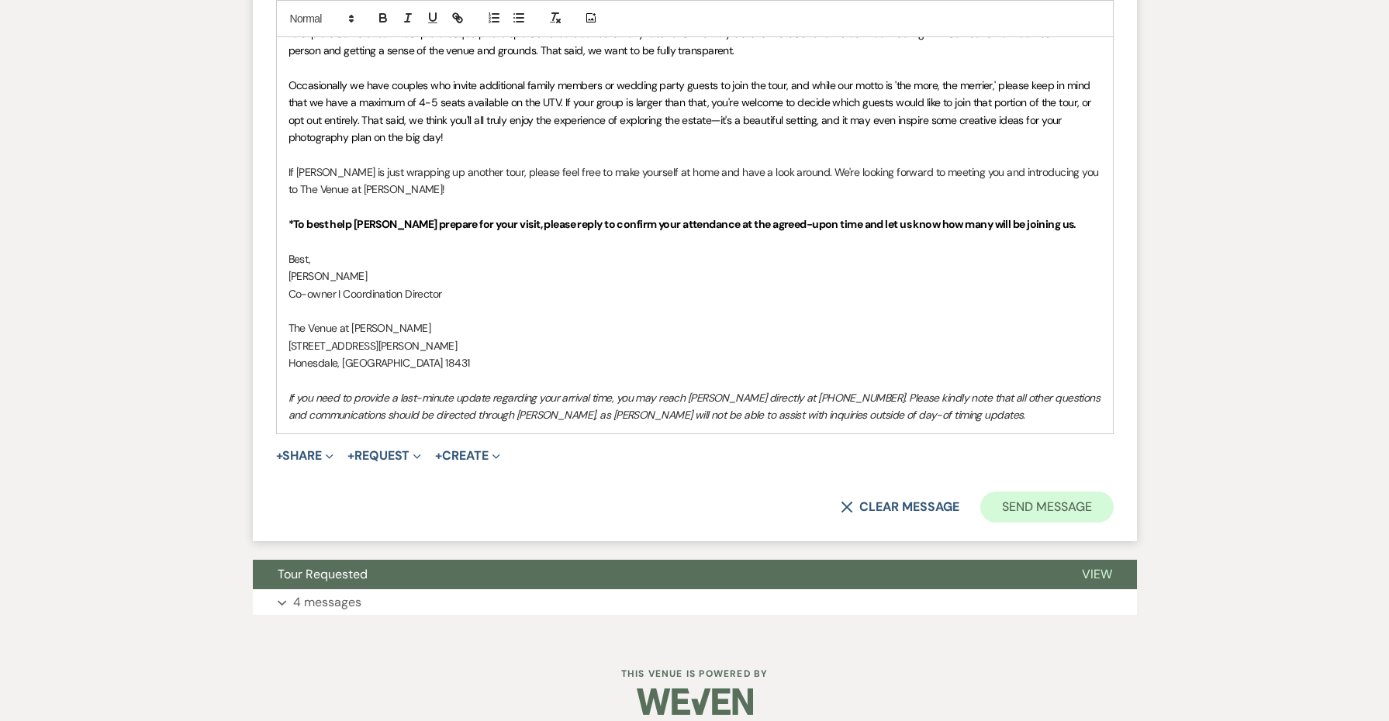
click at [1087, 493] on button "Send Message" at bounding box center [1047, 507] width 133 height 31
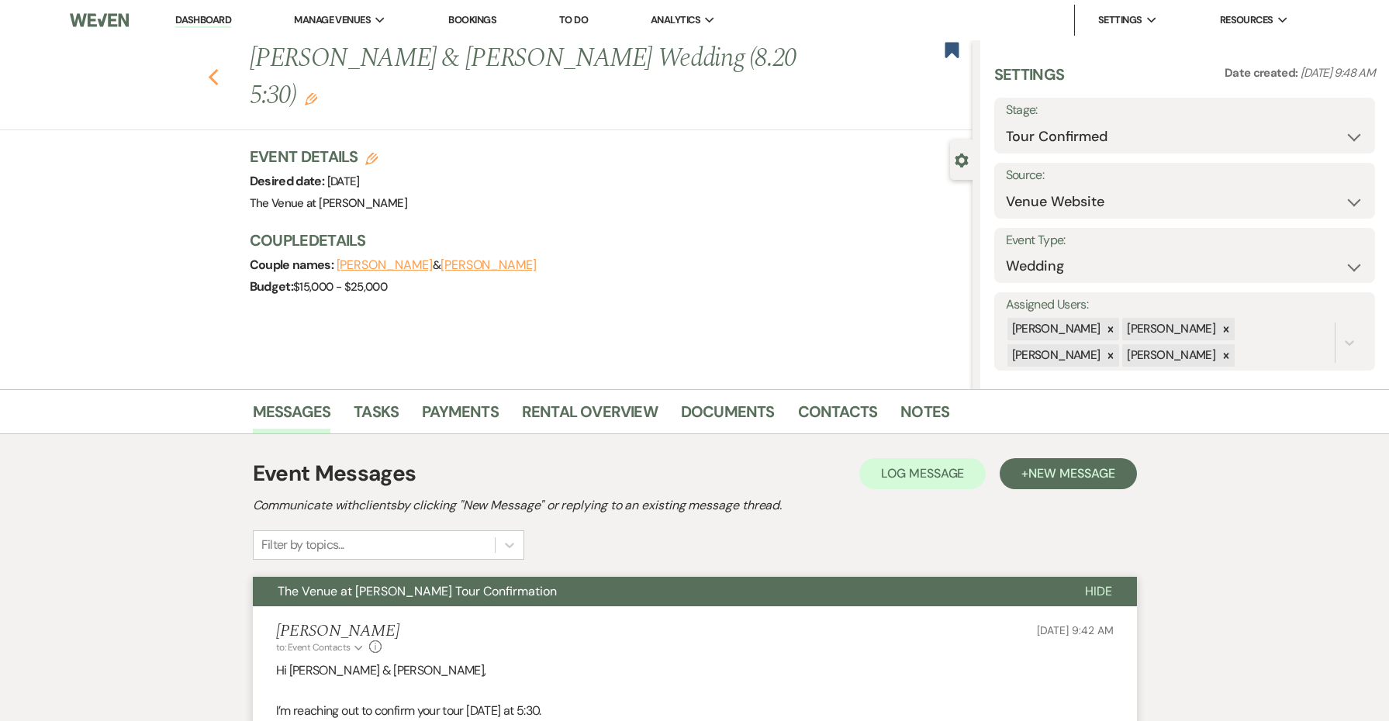
scroll to position [0, 0]
click at [212, 69] on use "button" at bounding box center [213, 77] width 10 height 17
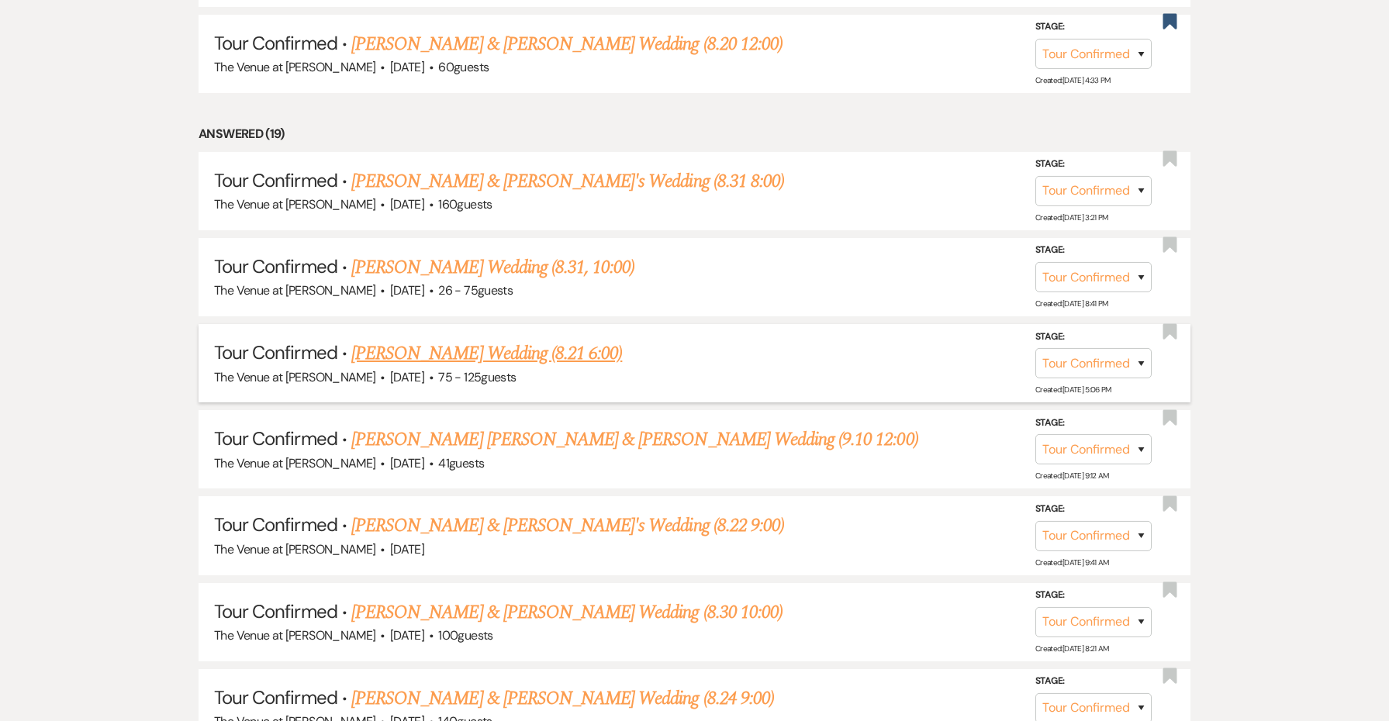
scroll to position [1019, 0]
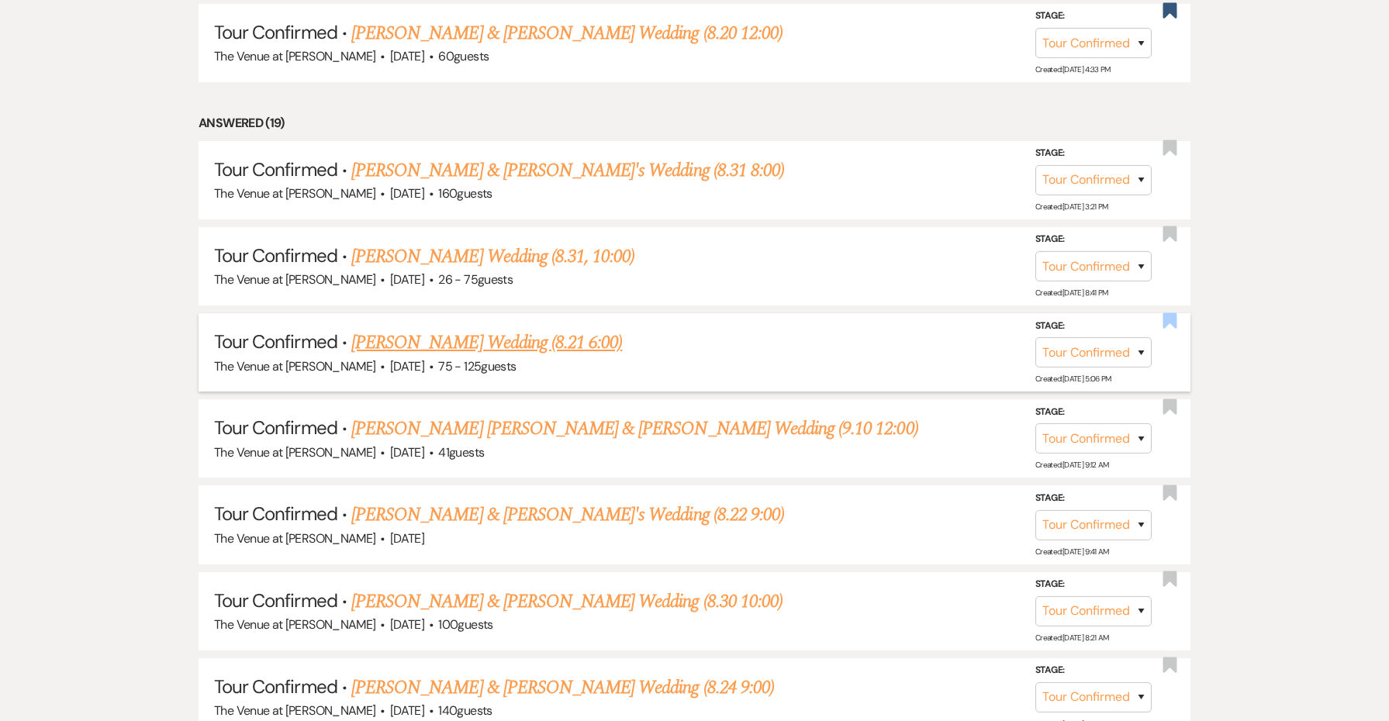
click at [1167, 313] on use "button" at bounding box center [1170, 321] width 14 height 16
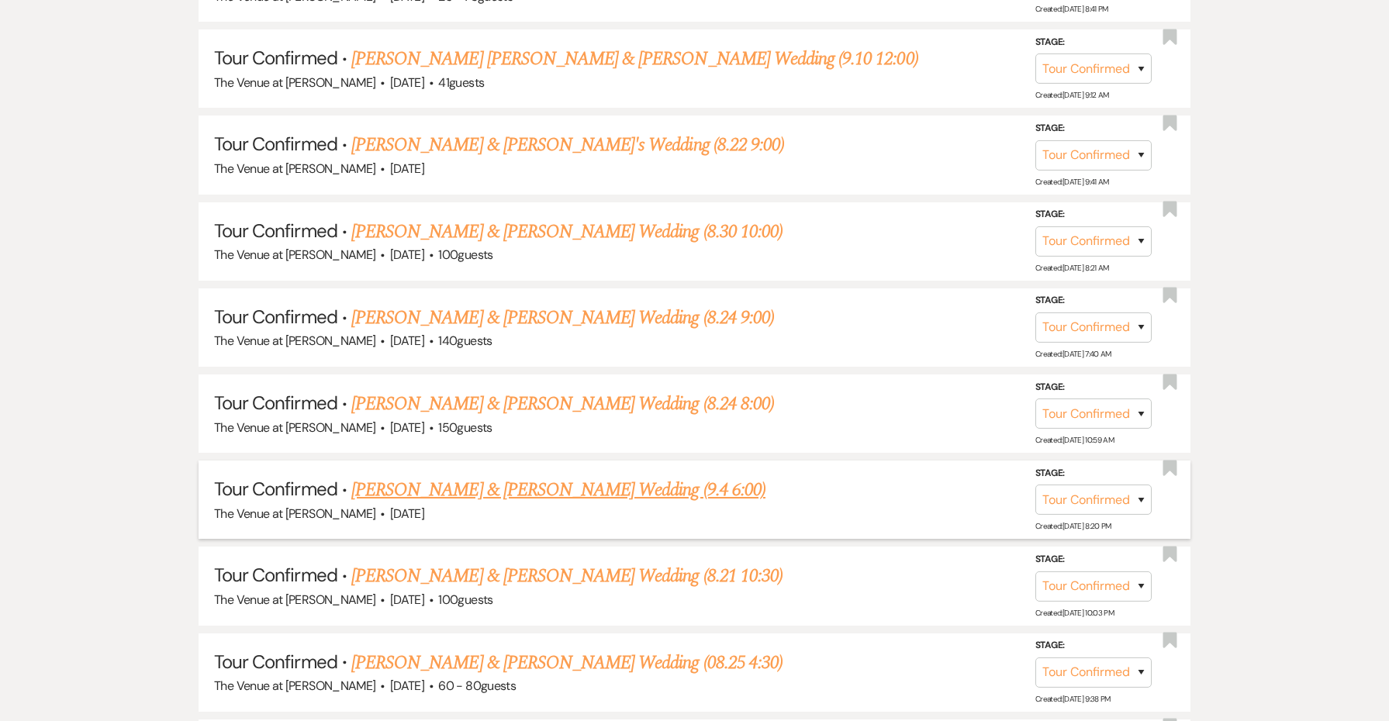
scroll to position [1396, 0]
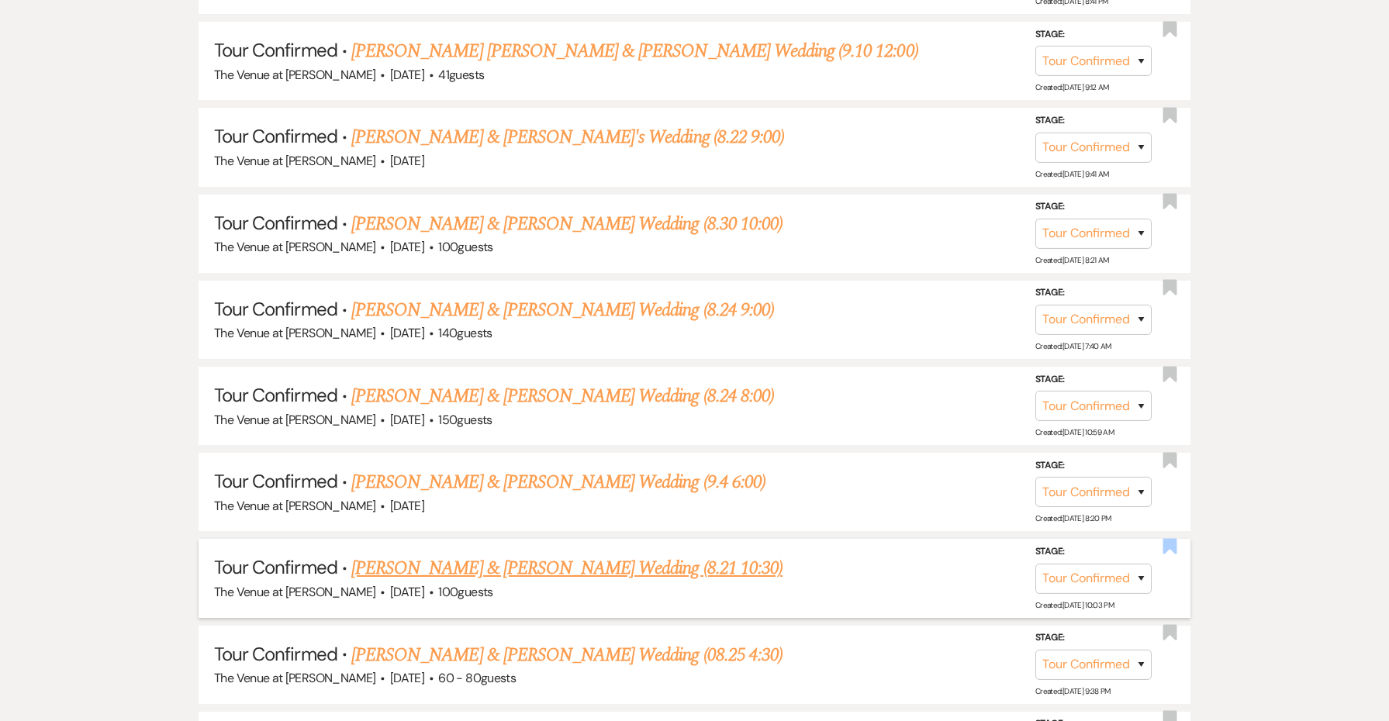
click at [1171, 538] on use "button" at bounding box center [1170, 546] width 14 height 16
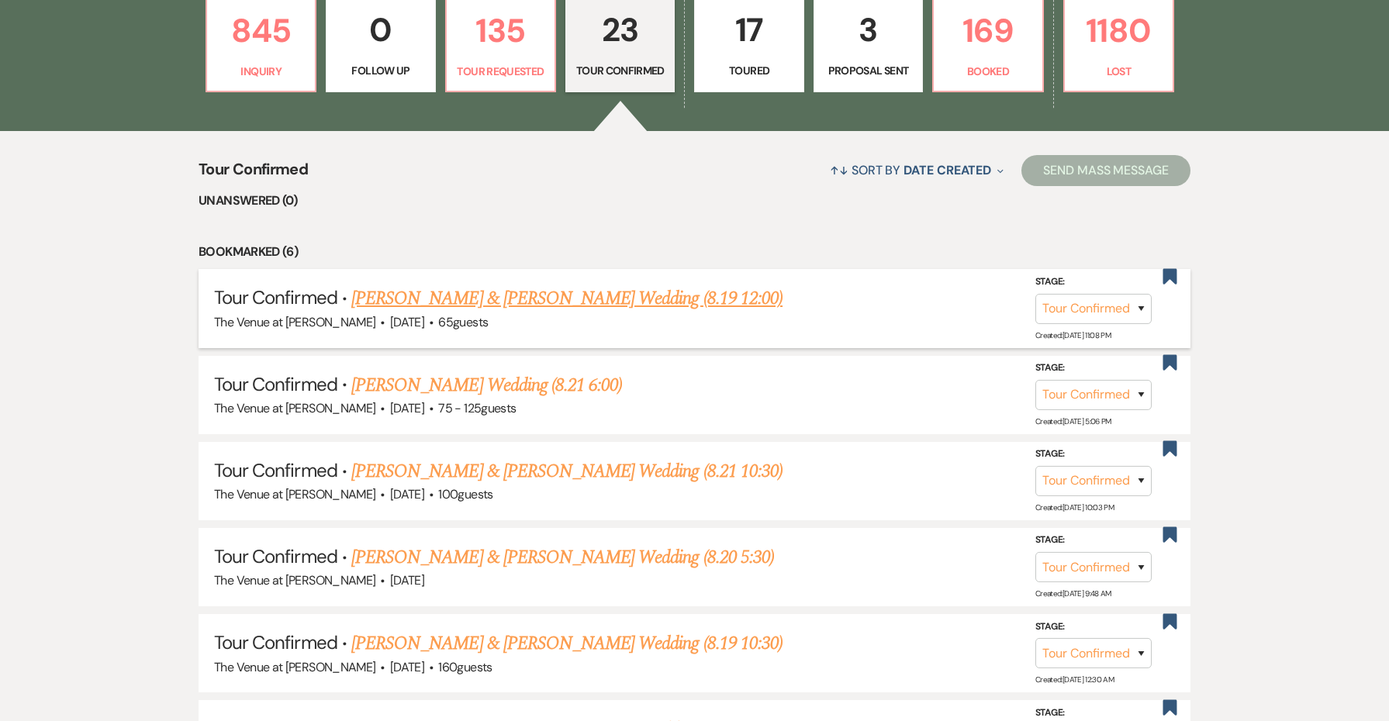
scroll to position [674, 0]
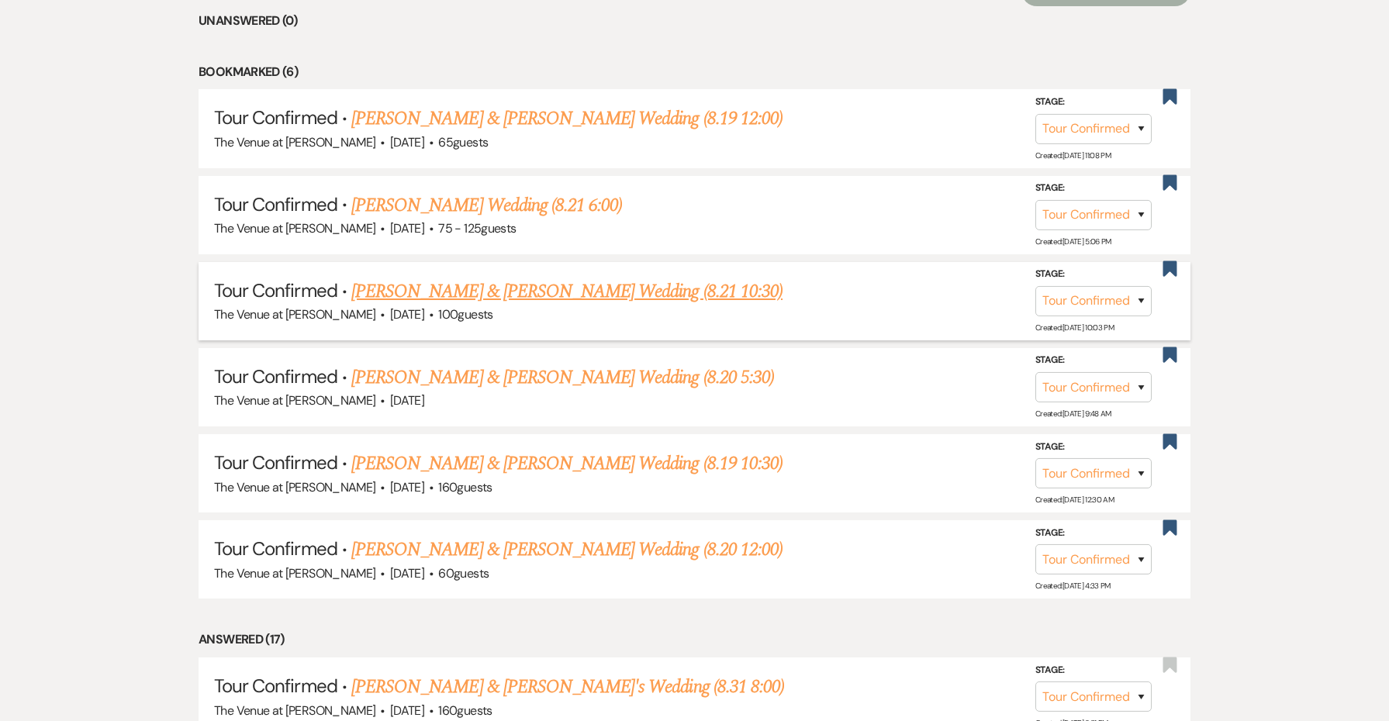
click at [627, 283] on link "[PERSON_NAME] & [PERSON_NAME] Wedding (8.21 10:30)" at bounding box center [566, 292] width 431 height 28
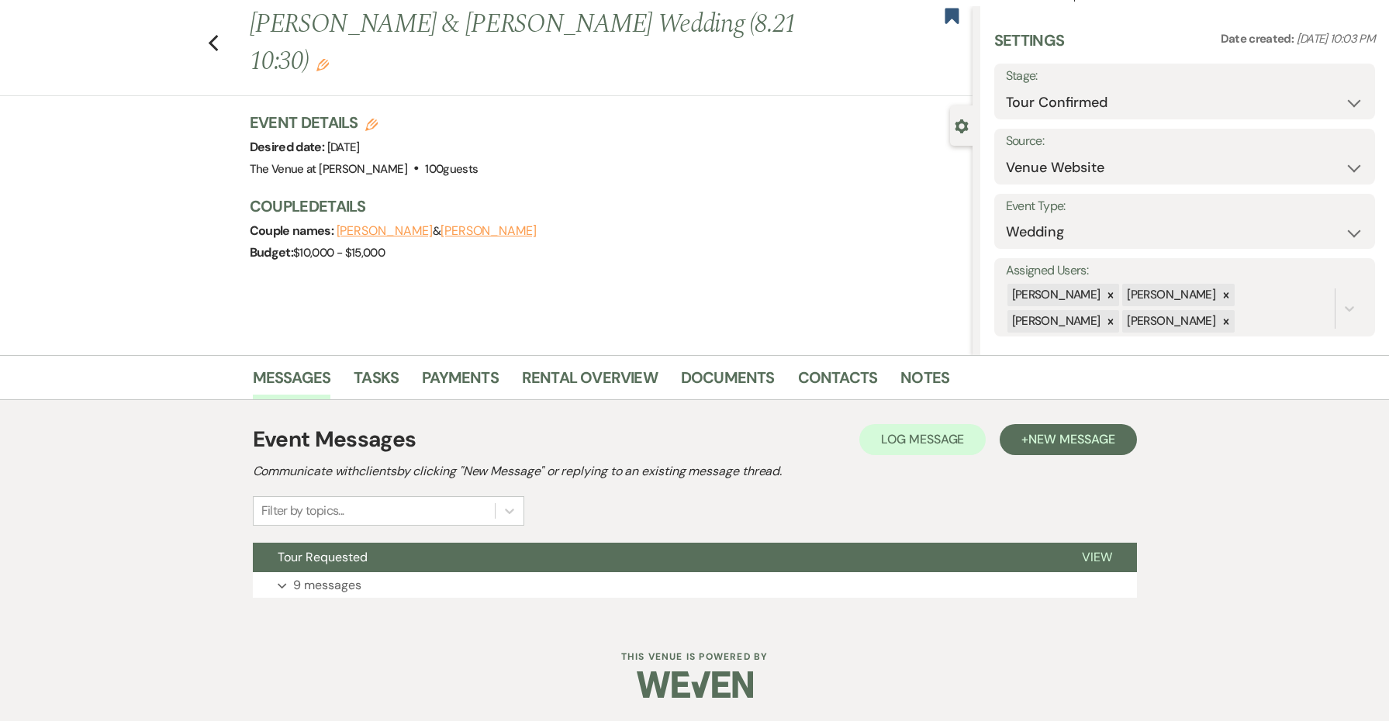
scroll to position [33, 0]
click at [1060, 445] on span "New Message" at bounding box center [1072, 440] width 86 height 16
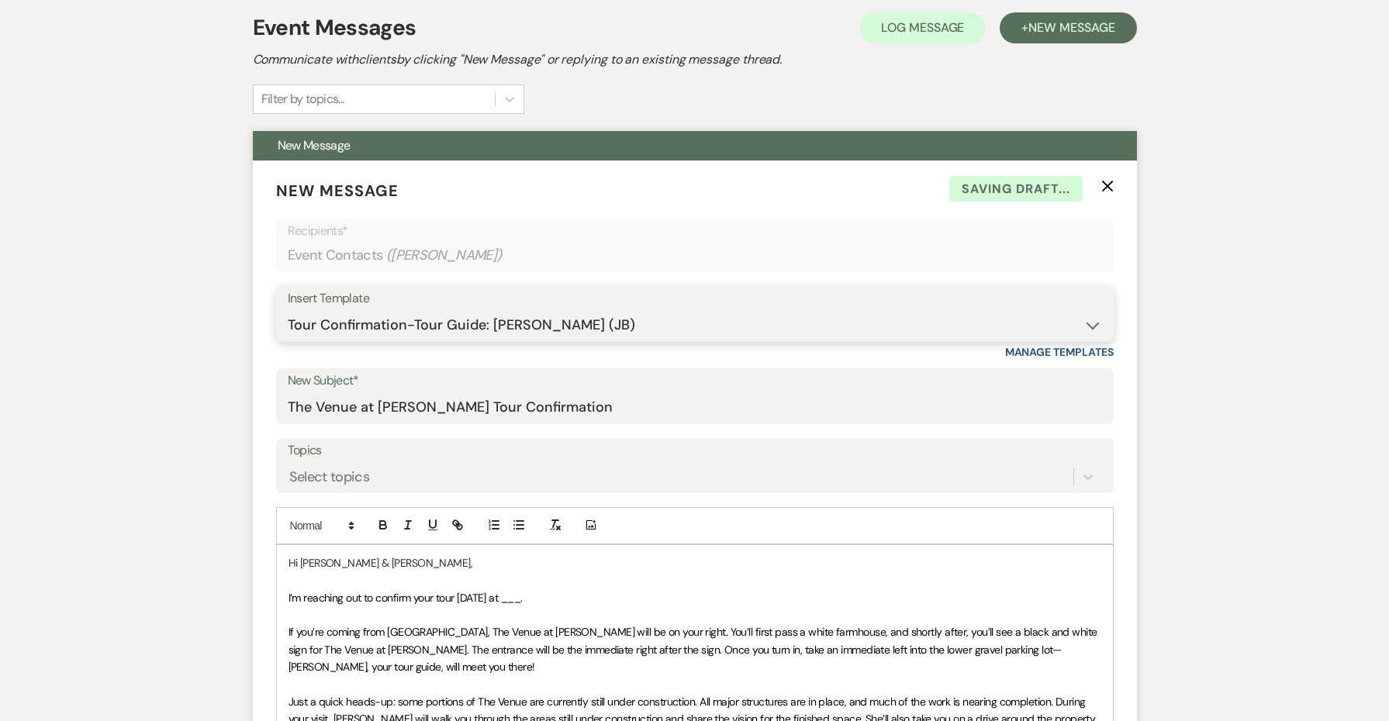
scroll to position [462, 0]
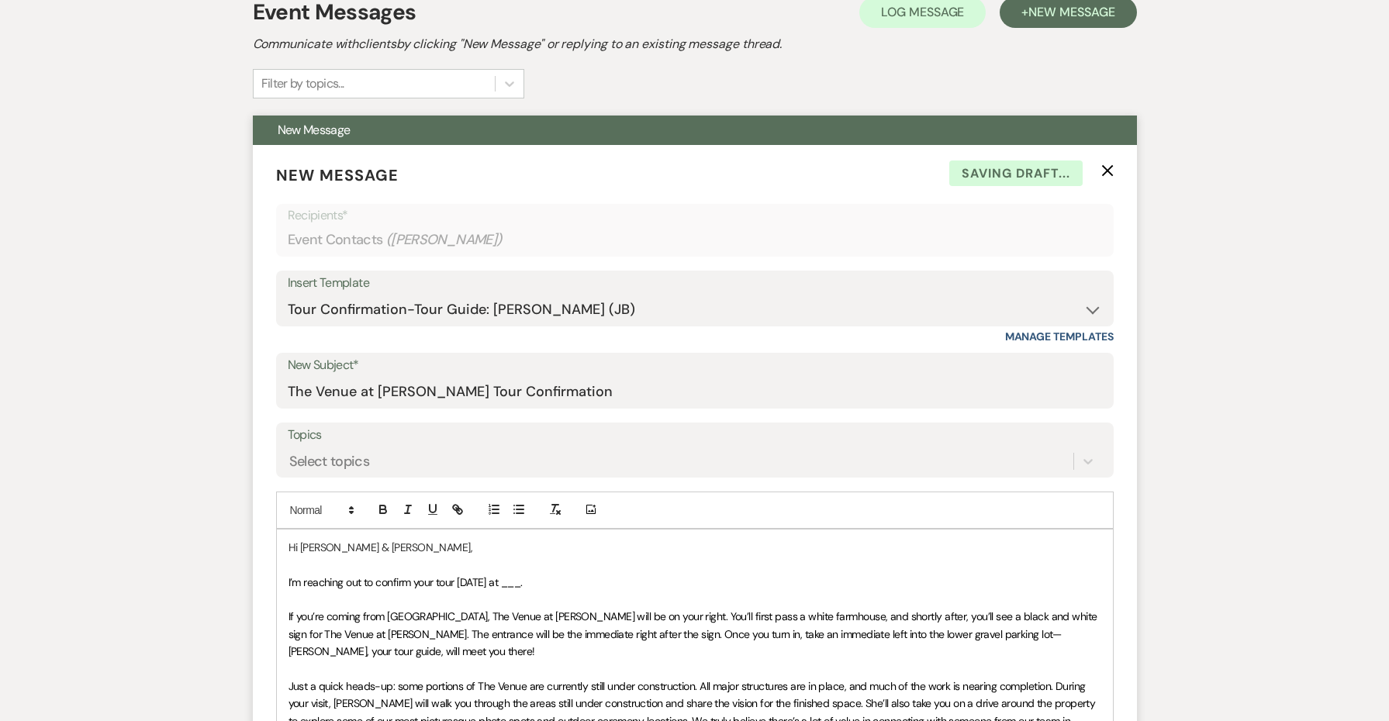
click at [517, 582] on span "I’m reaching out to confirm your tour [DATE] at ___." at bounding box center [406, 583] width 234 height 14
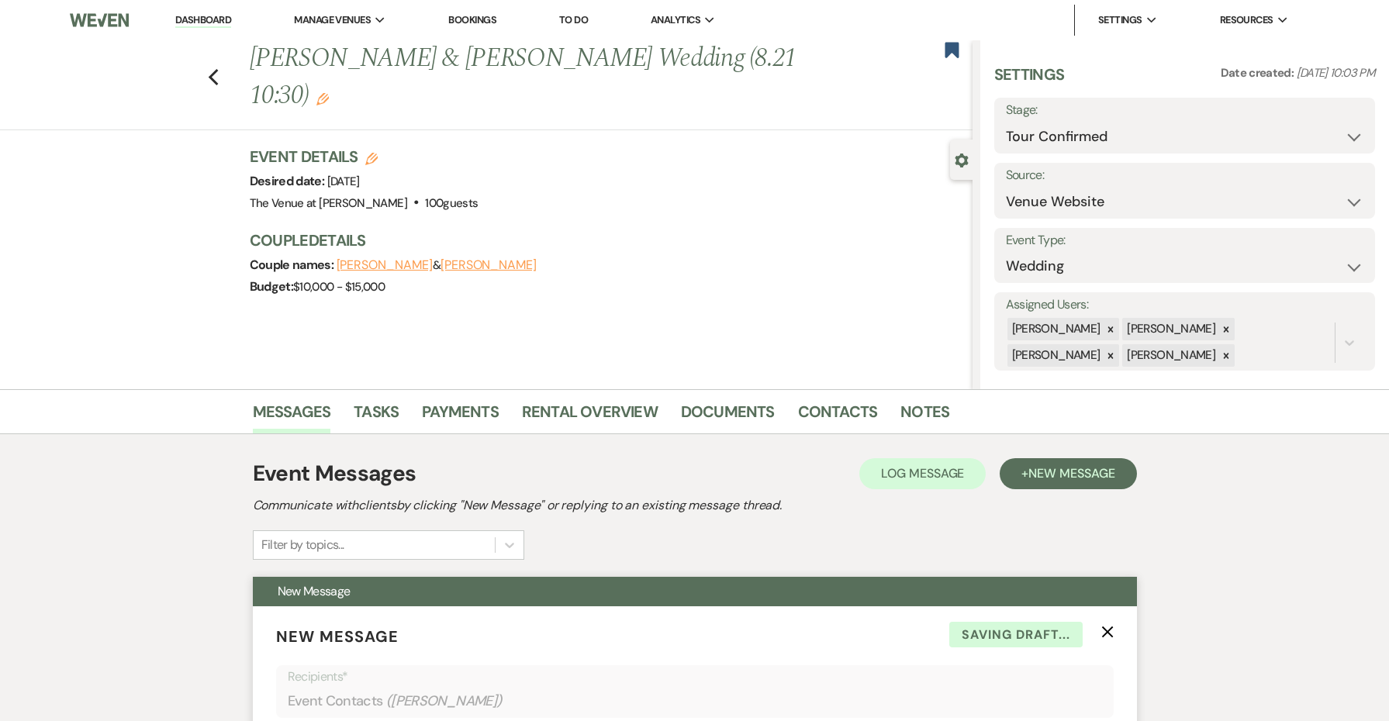
scroll to position [0, 0]
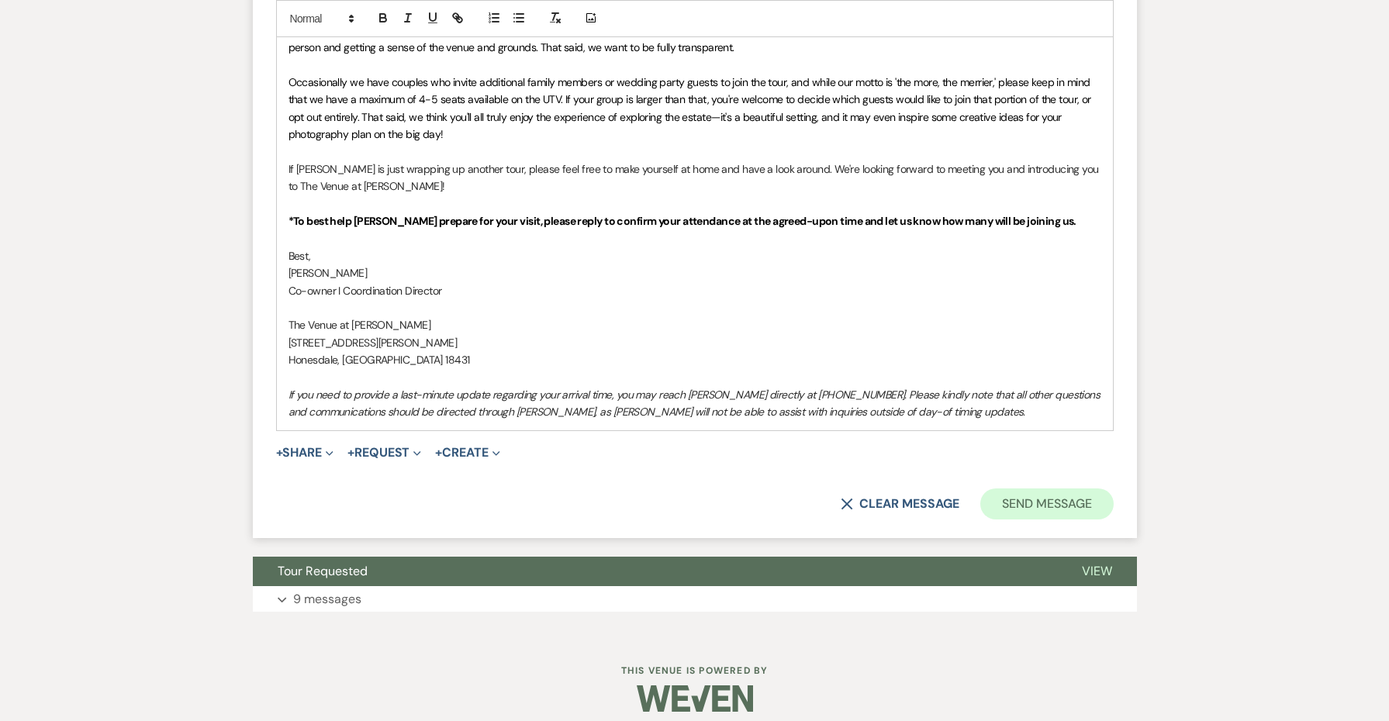
click at [1020, 496] on button "Send Message" at bounding box center [1047, 504] width 133 height 31
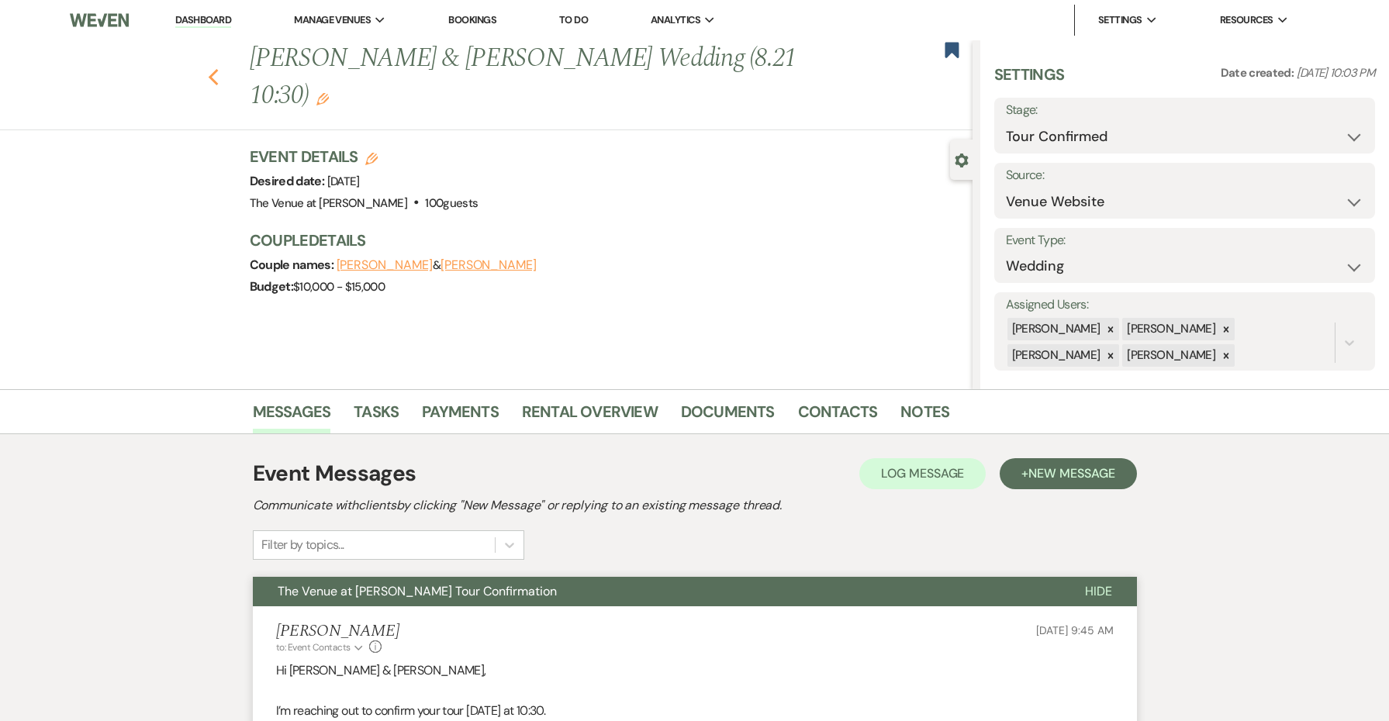
click at [215, 68] on icon "Previous" at bounding box center [214, 77] width 12 height 19
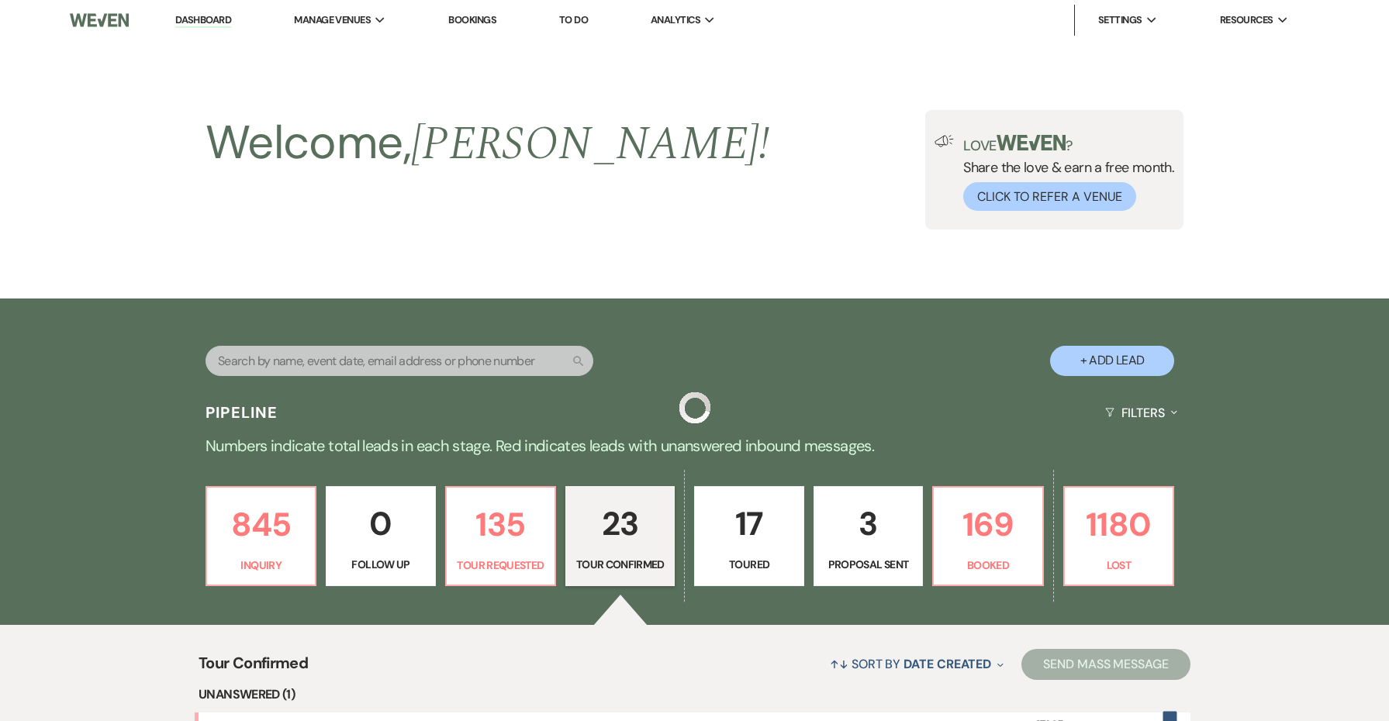
scroll to position [674, 0]
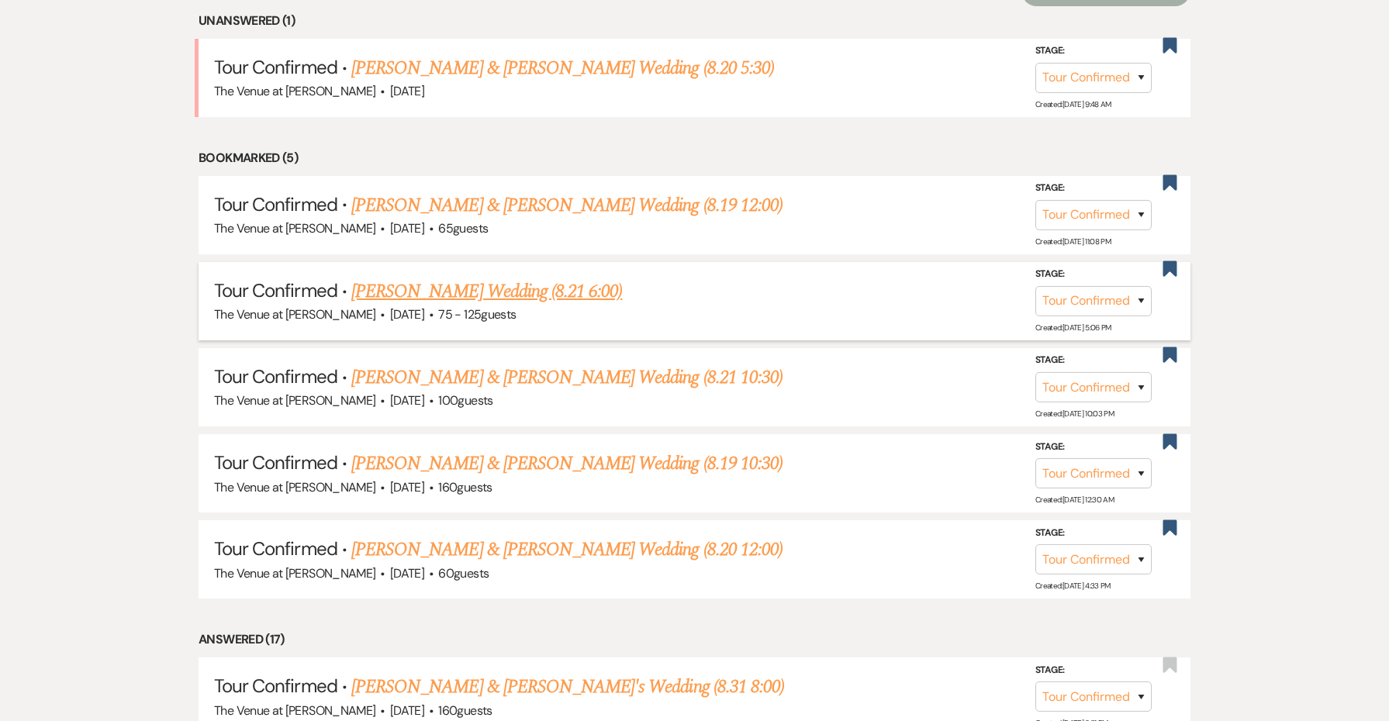
click at [600, 289] on link "[PERSON_NAME] Wedding (8.21 6:00)" at bounding box center [486, 292] width 271 height 28
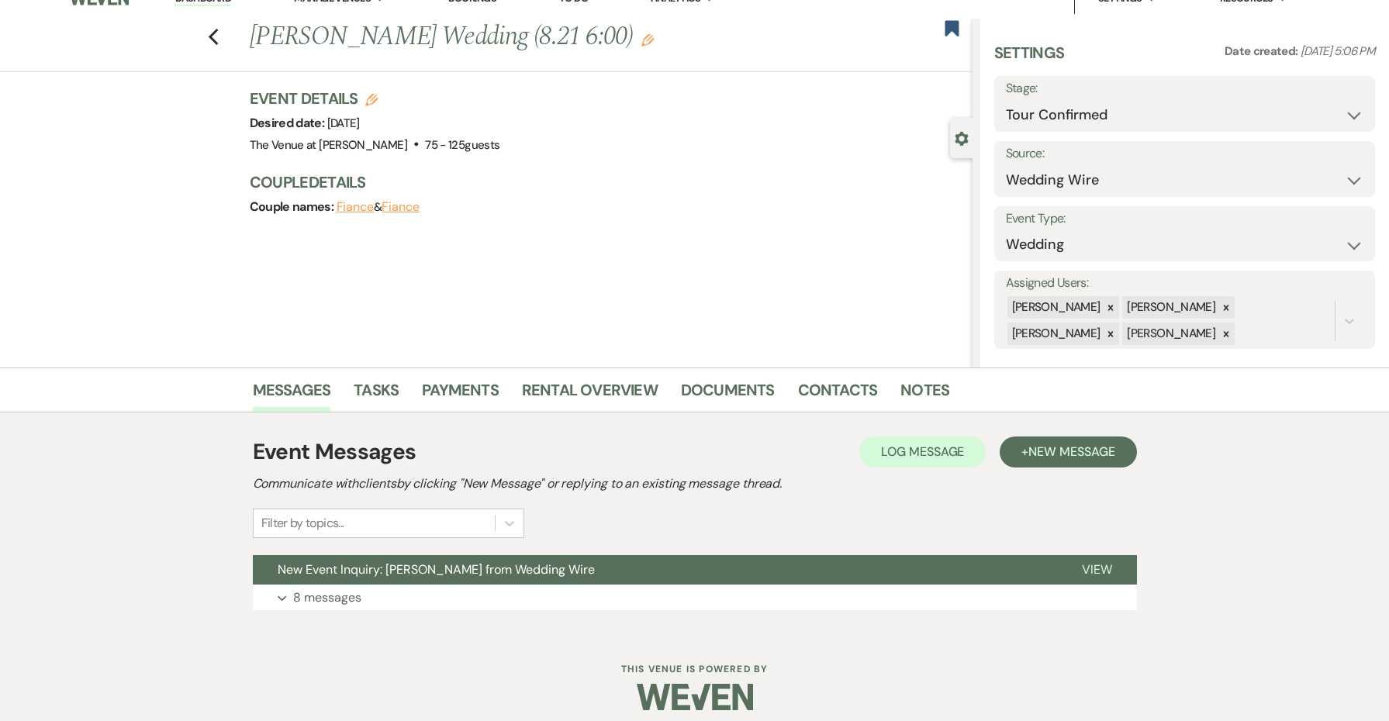
scroll to position [27, 0]
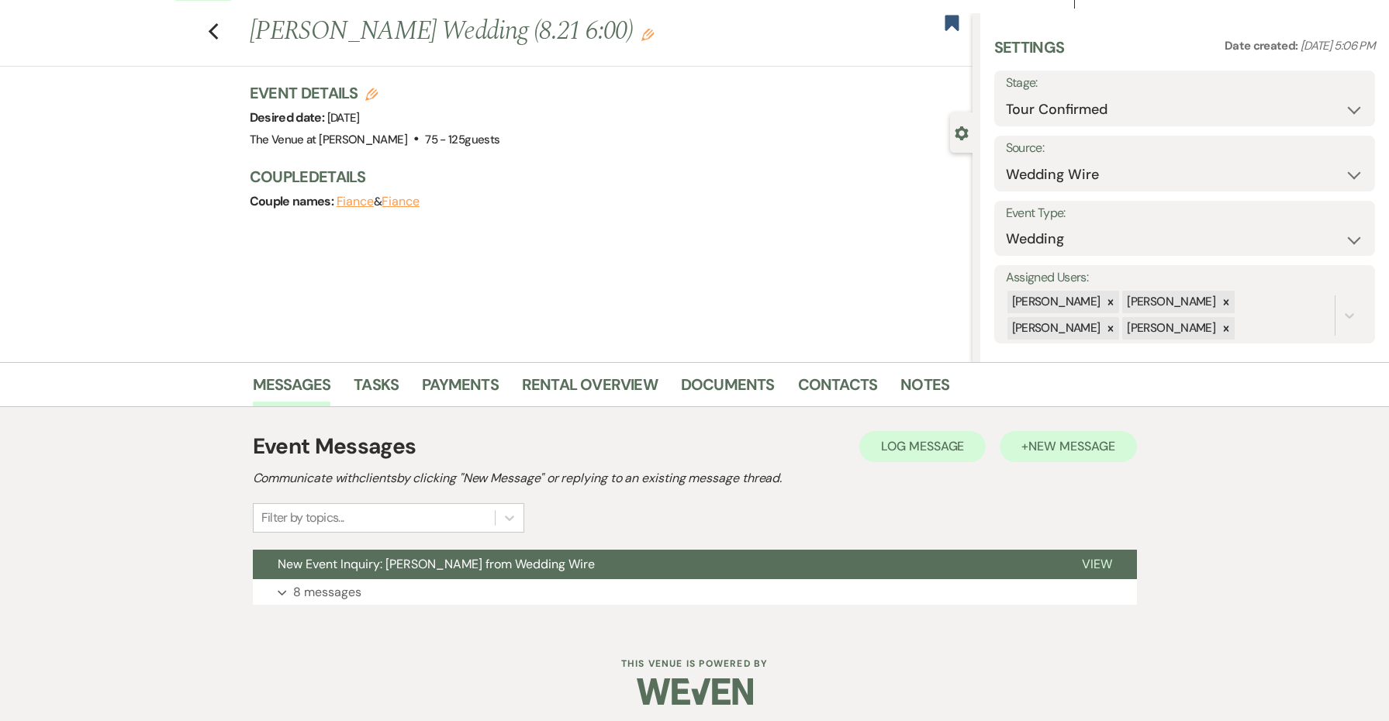
click at [1077, 458] on button "+ New Message" at bounding box center [1068, 446] width 137 height 31
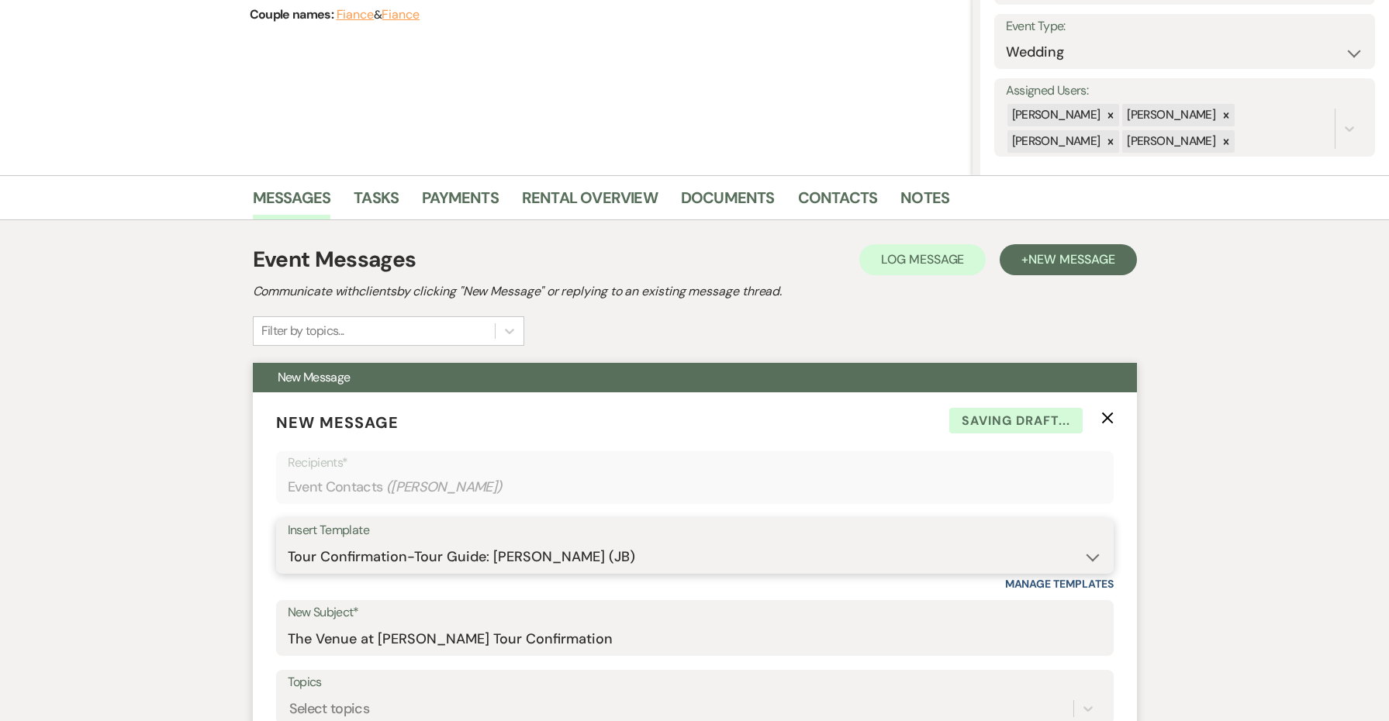
scroll to position [446, 0]
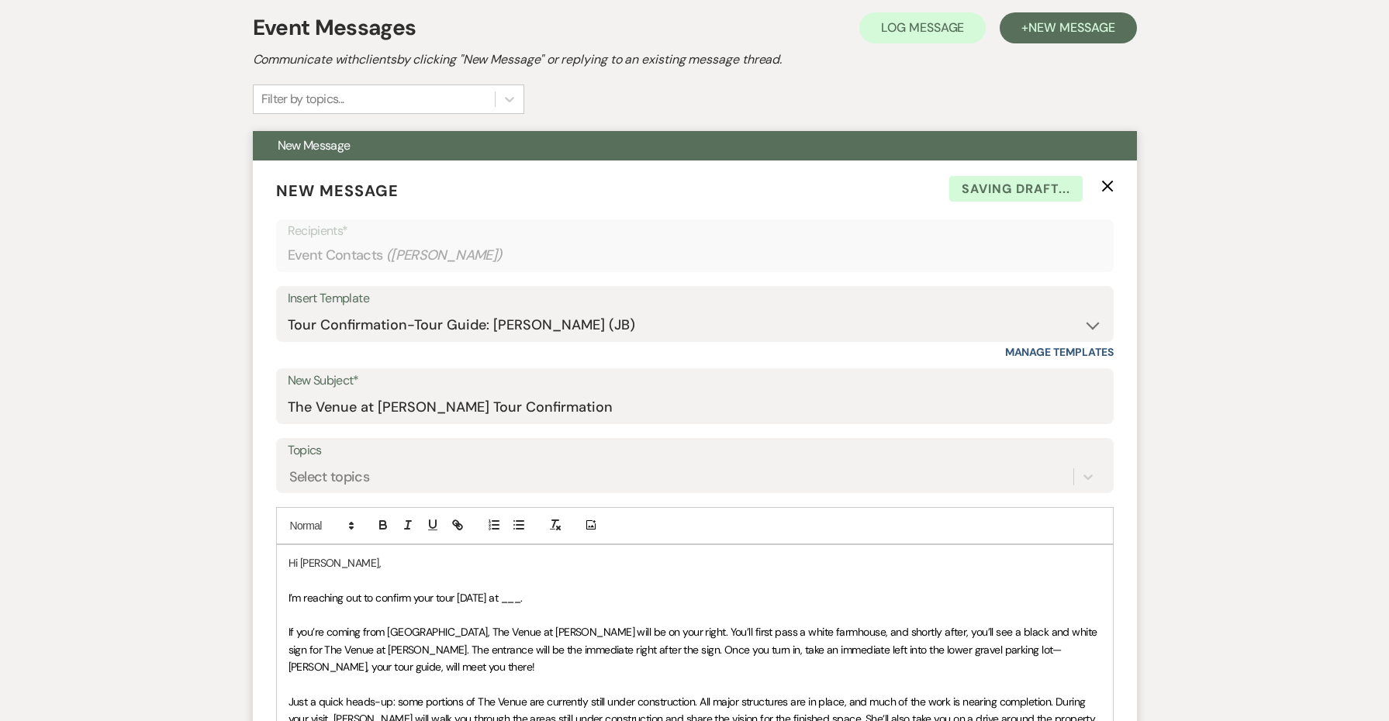
click at [522, 600] on span "I’m reaching out to confirm your tour [DATE] at ___." at bounding box center [406, 598] width 234 height 14
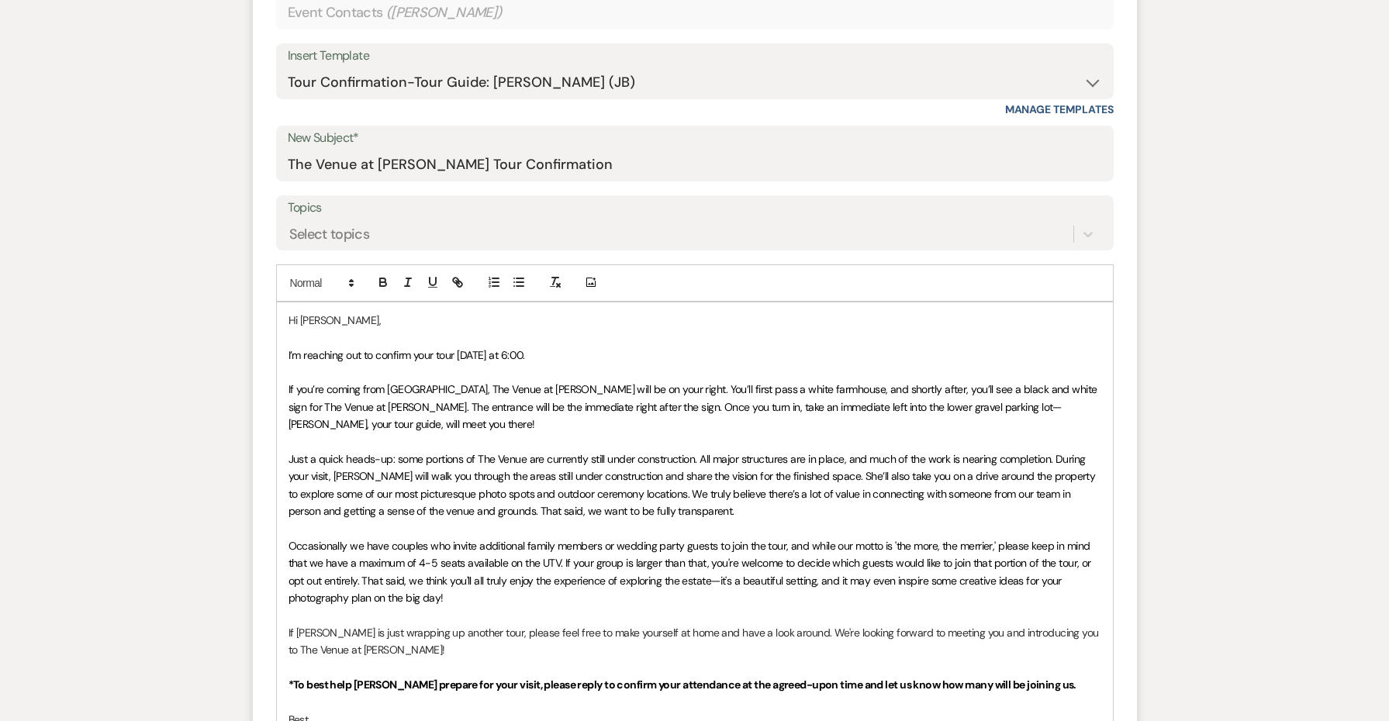
scroll to position [930, 0]
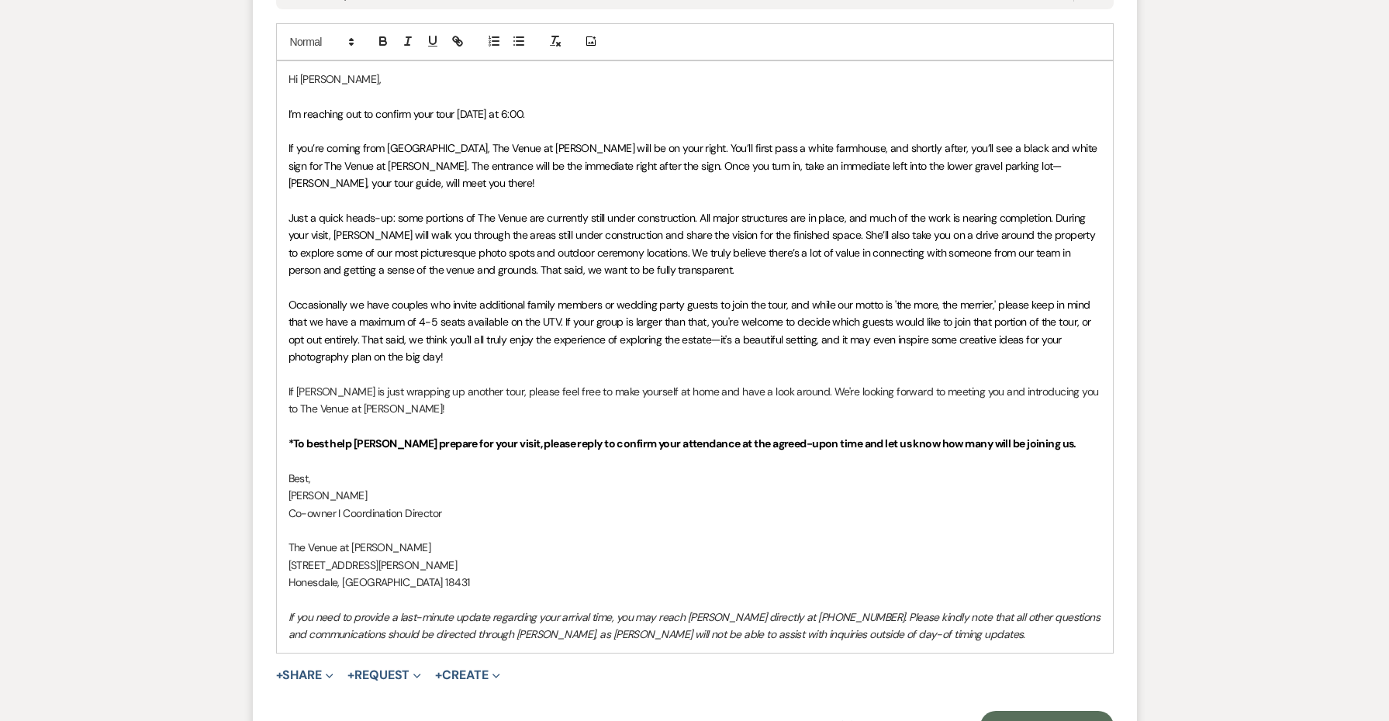
click at [968, 628] on p "If you need to provide a last-minute update regarding your arrival time, you ma…" at bounding box center [695, 626] width 813 height 35
click at [1000, 711] on button "Send Message" at bounding box center [1047, 726] width 133 height 31
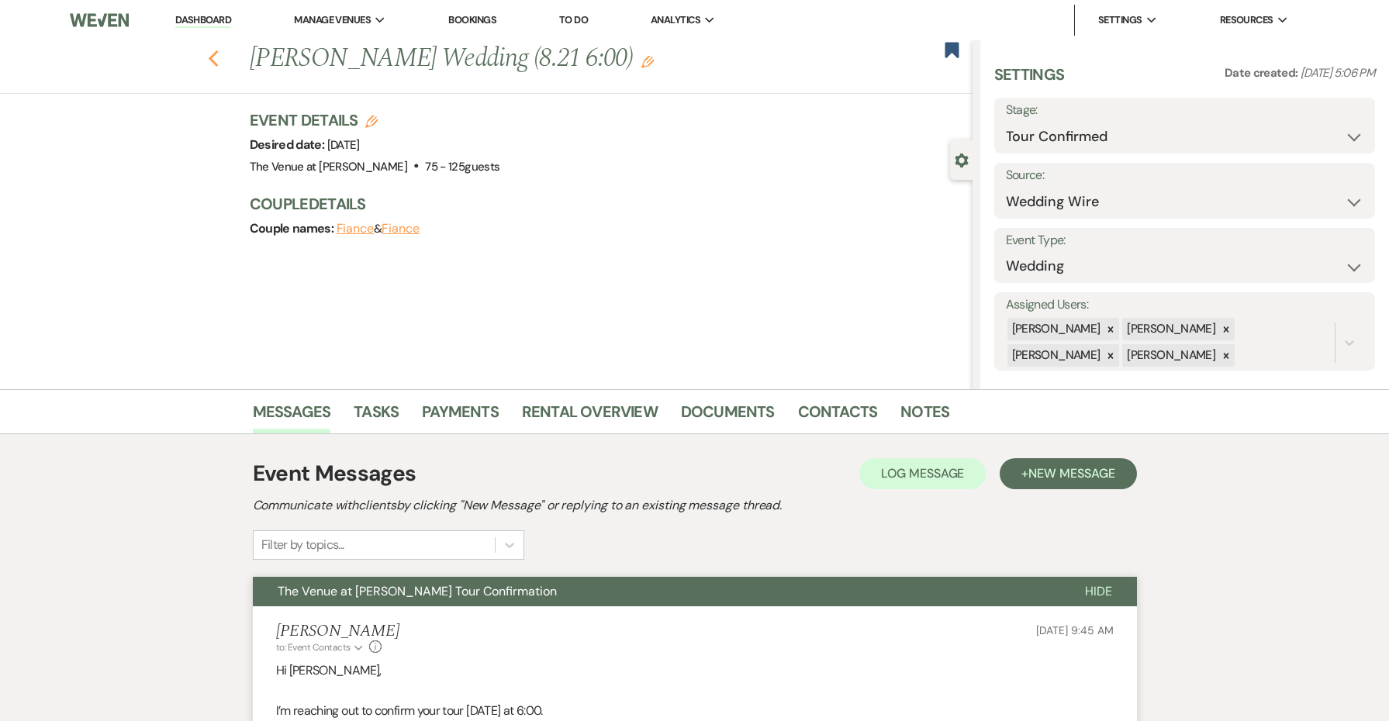
scroll to position [0, 0]
click at [213, 54] on icon "Previous" at bounding box center [214, 59] width 12 height 19
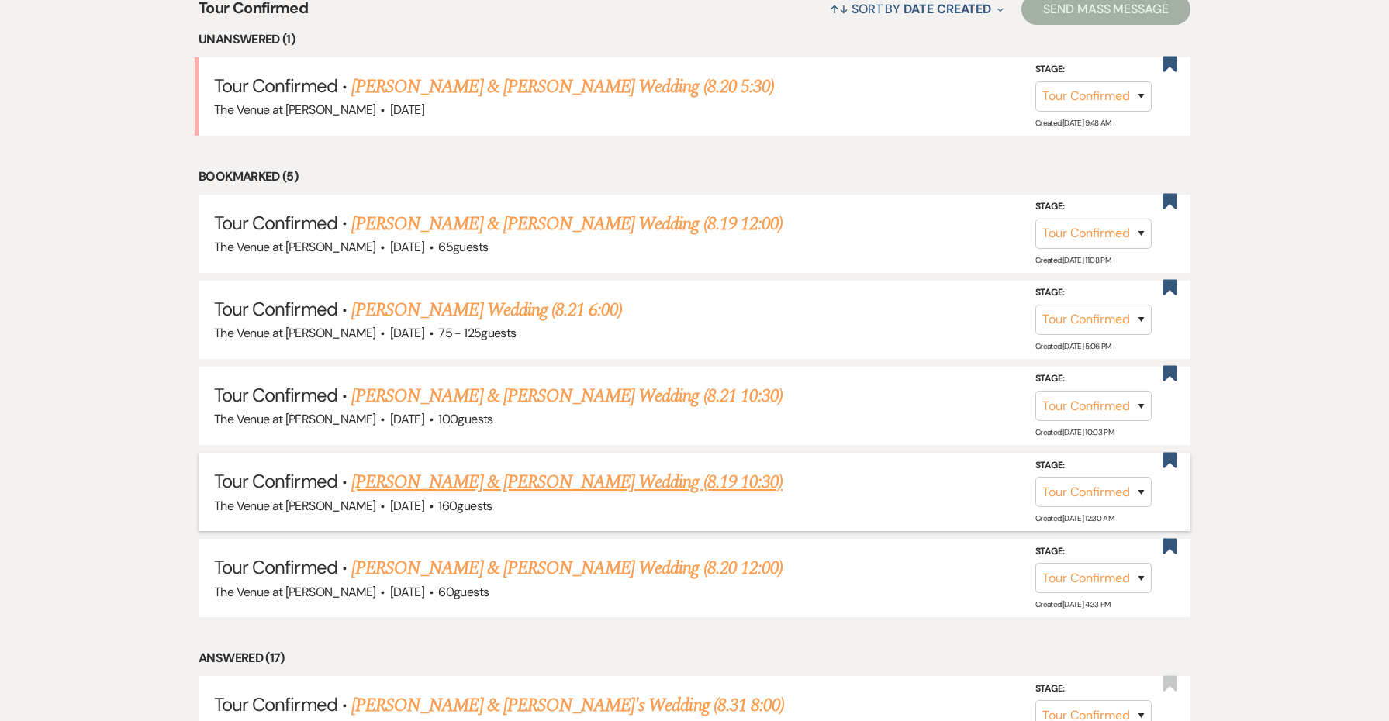
scroll to position [652, 0]
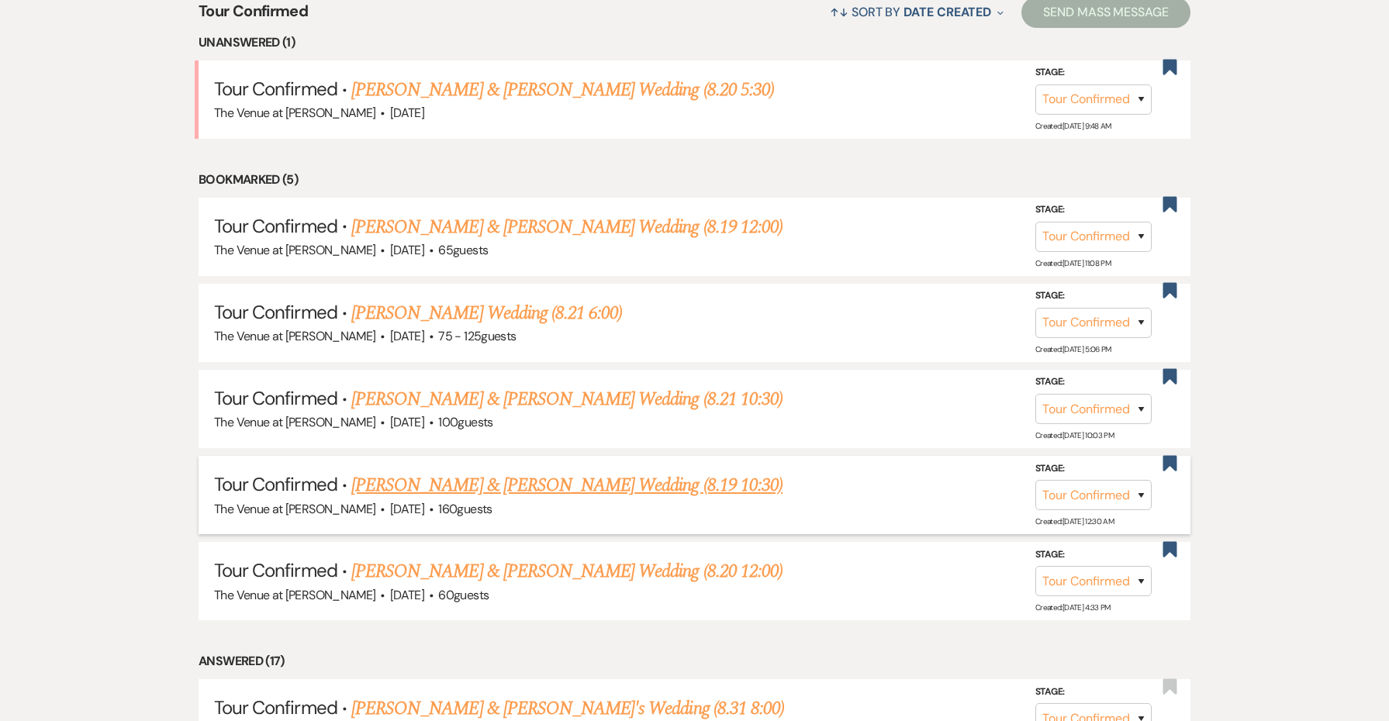
click at [588, 477] on link "[PERSON_NAME] & [PERSON_NAME] Wedding (8.19 10:30)" at bounding box center [566, 486] width 431 height 28
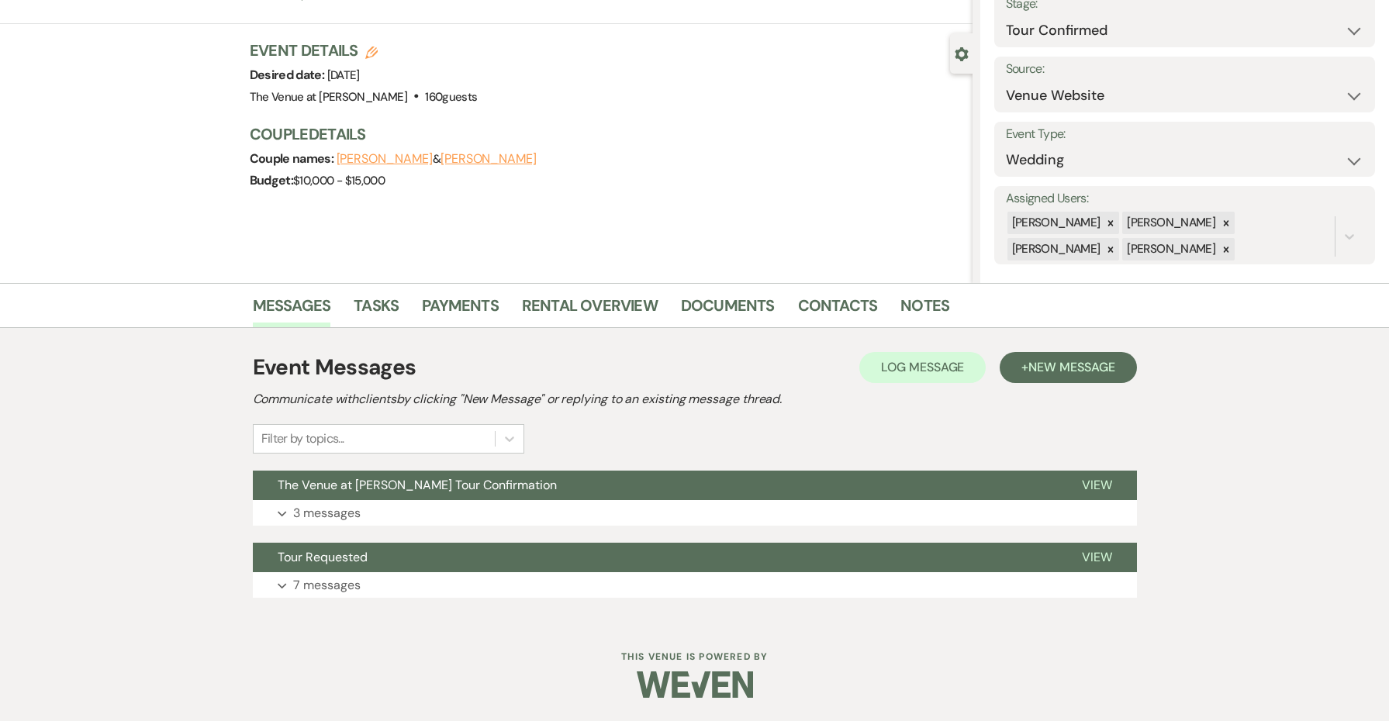
scroll to position [105, 0]
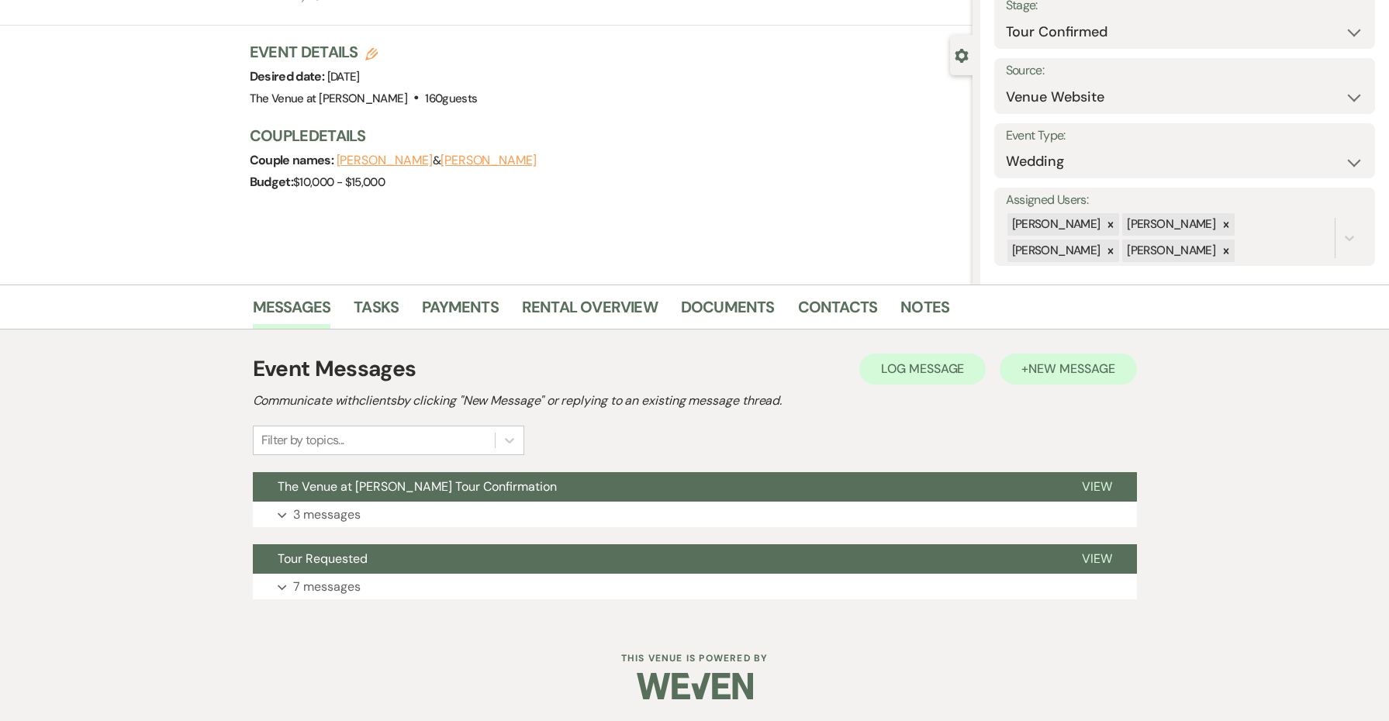
click at [1019, 377] on button "+ New Message" at bounding box center [1068, 369] width 137 height 31
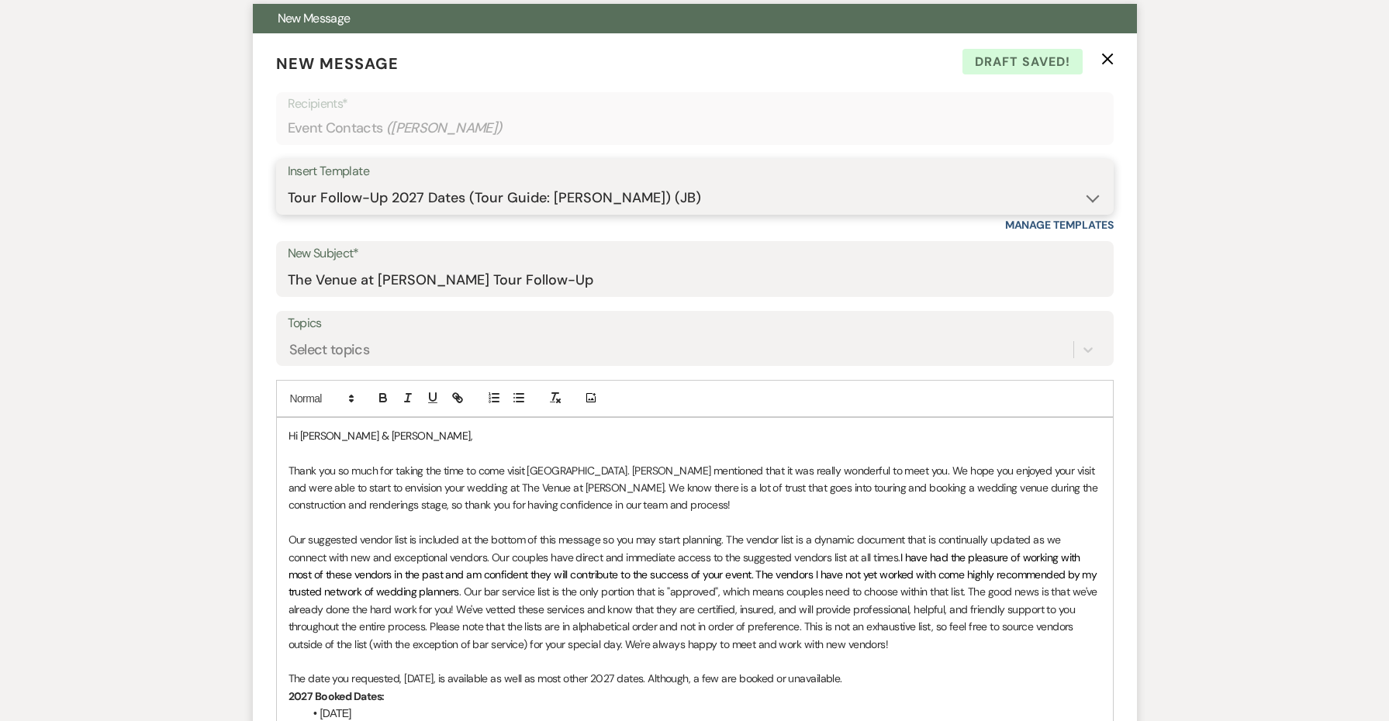
scroll to position [839, 0]
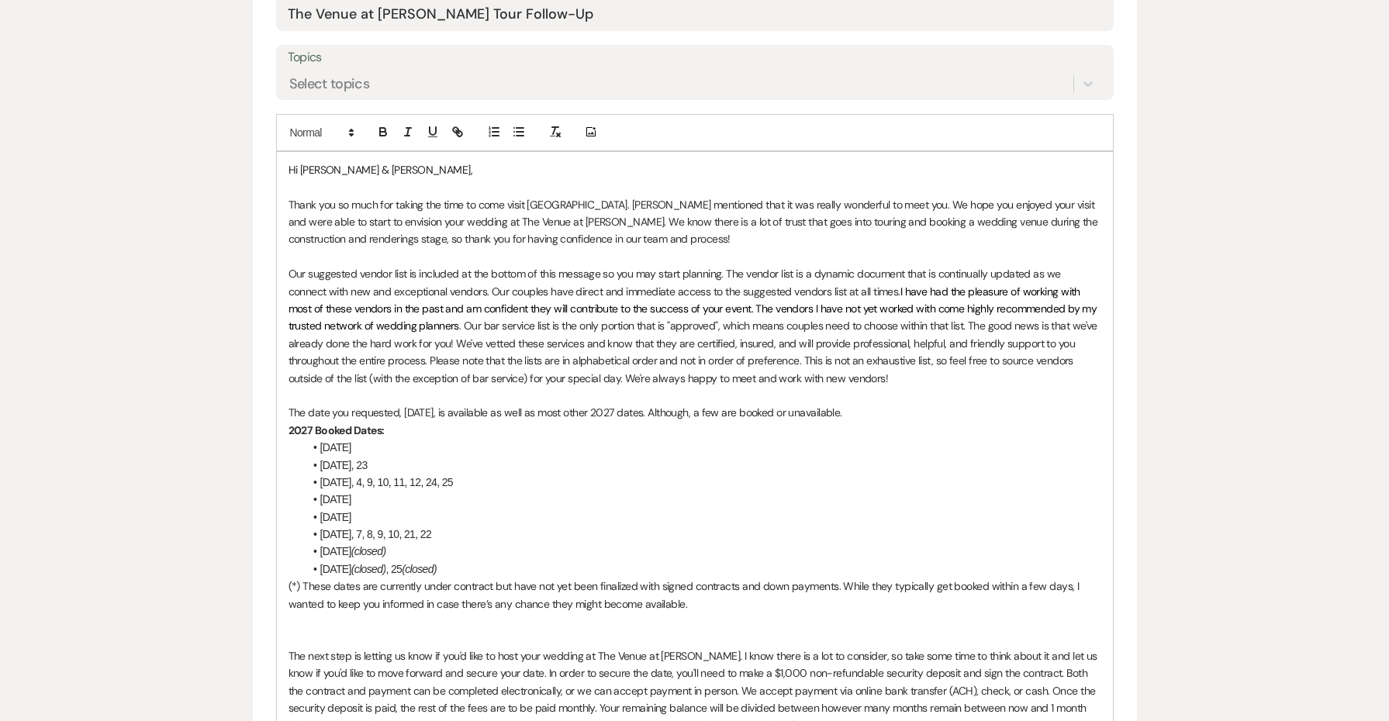
drag, startPoint x: 887, startPoint y: 403, endPoint x: 247, endPoint y: 402, distance: 640.7
click at [247, 402] on div "Messages Tasks Payments Rental Overview Documents Contacts Notes Event Messages…" at bounding box center [694, 531] width 1389 height 1963
click at [306, 614] on p at bounding box center [695, 621] width 813 height 17
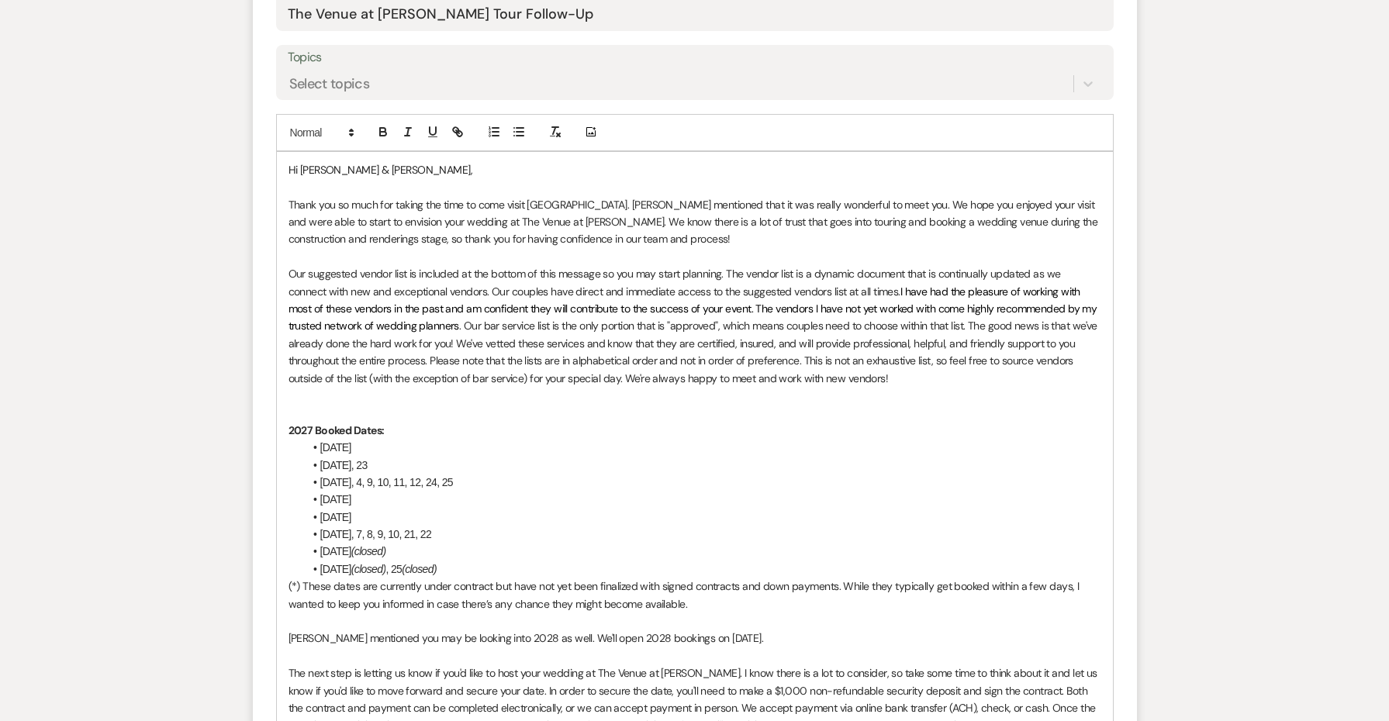
click at [306, 614] on p at bounding box center [695, 621] width 813 height 17
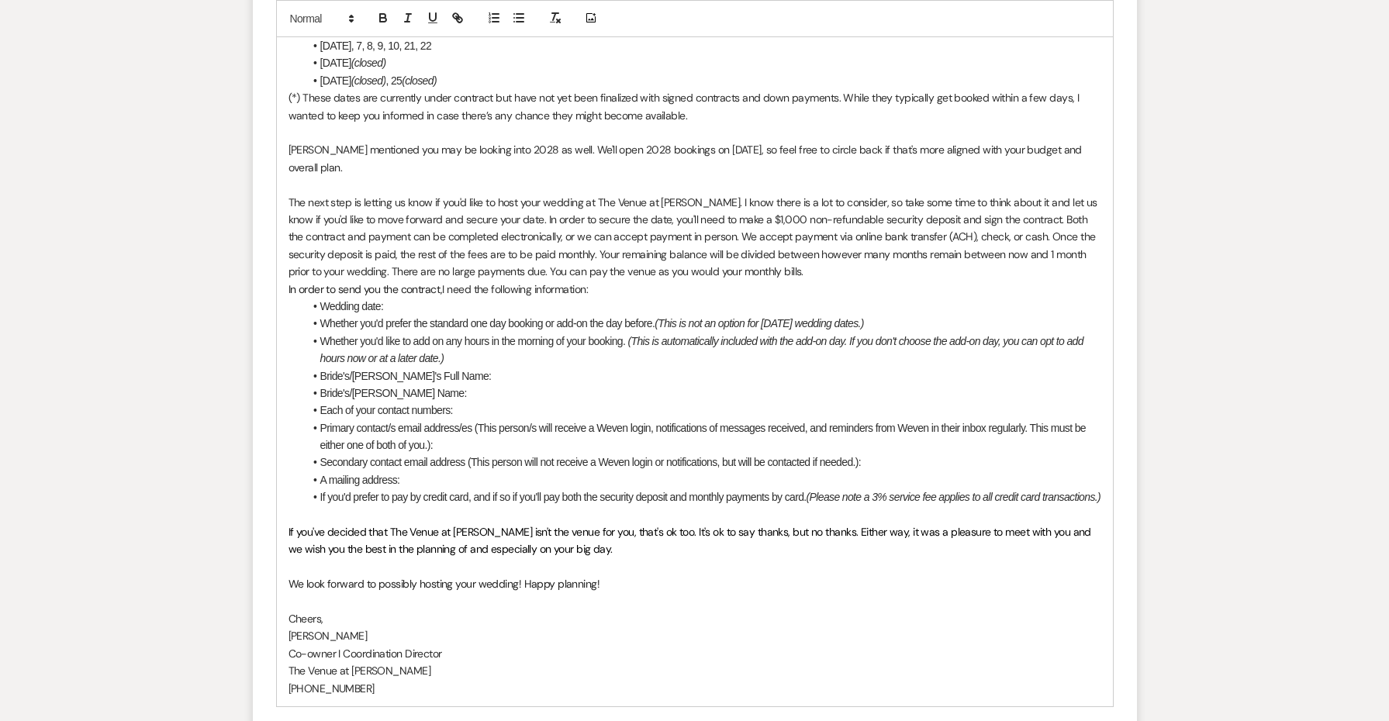
scroll to position [1506, 0]
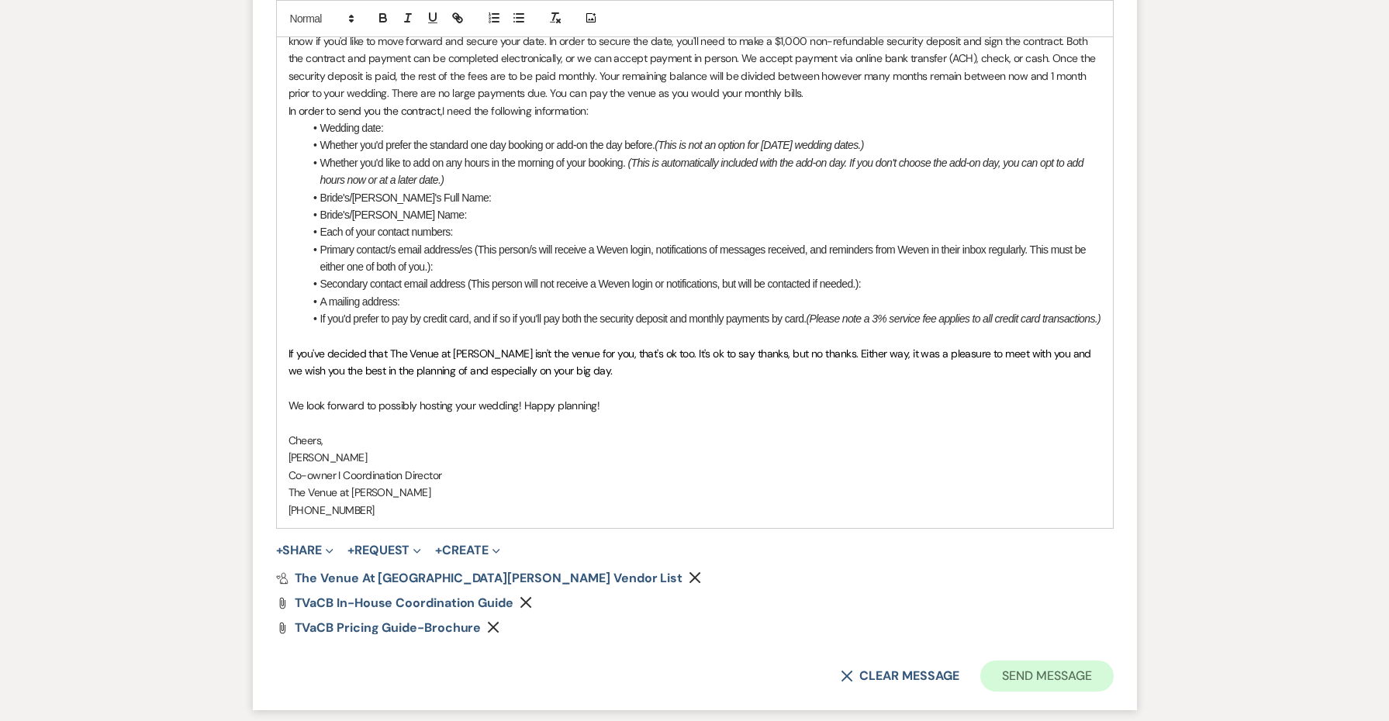
click at [995, 669] on button "Send Message" at bounding box center [1047, 676] width 133 height 31
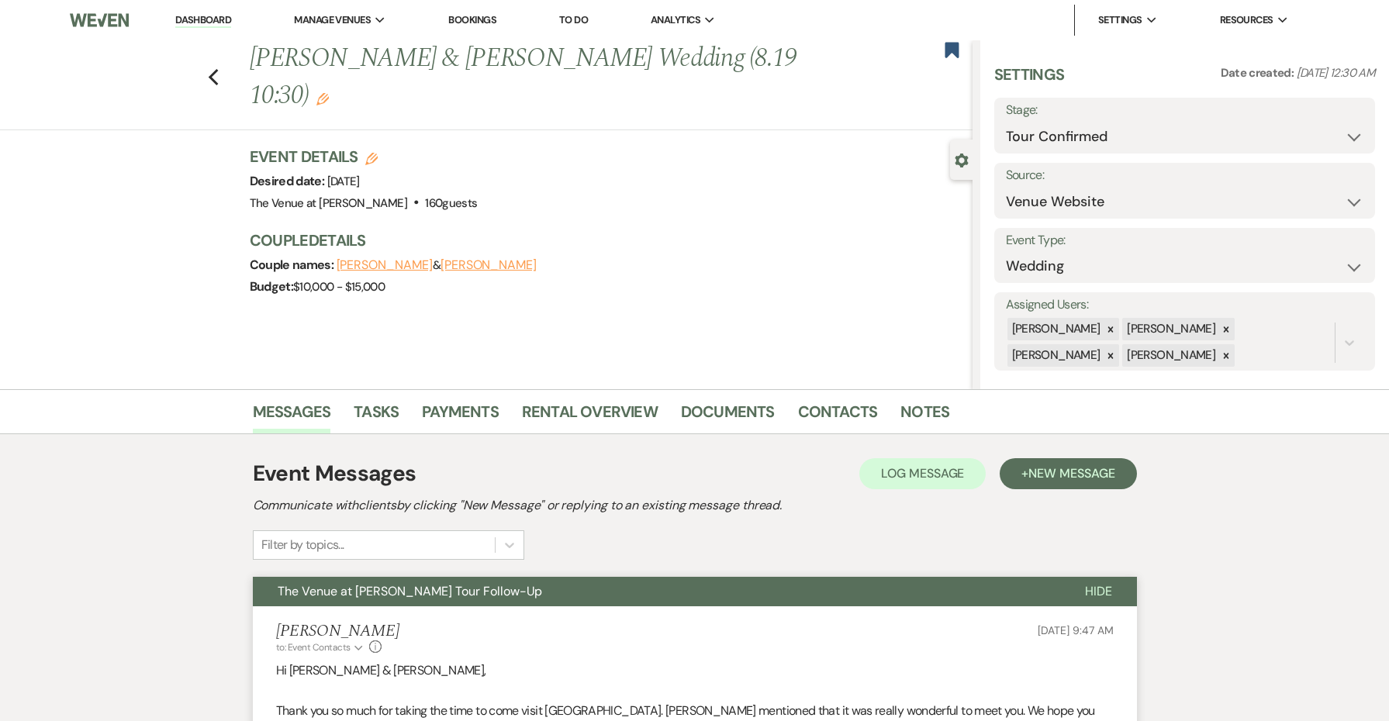
scroll to position [0, 0]
click at [1326, 119] on button "Save" at bounding box center [1334, 125] width 81 height 31
click at [953, 43] on use "button" at bounding box center [952, 50] width 14 height 16
click at [213, 69] on use "button" at bounding box center [213, 77] width 10 height 17
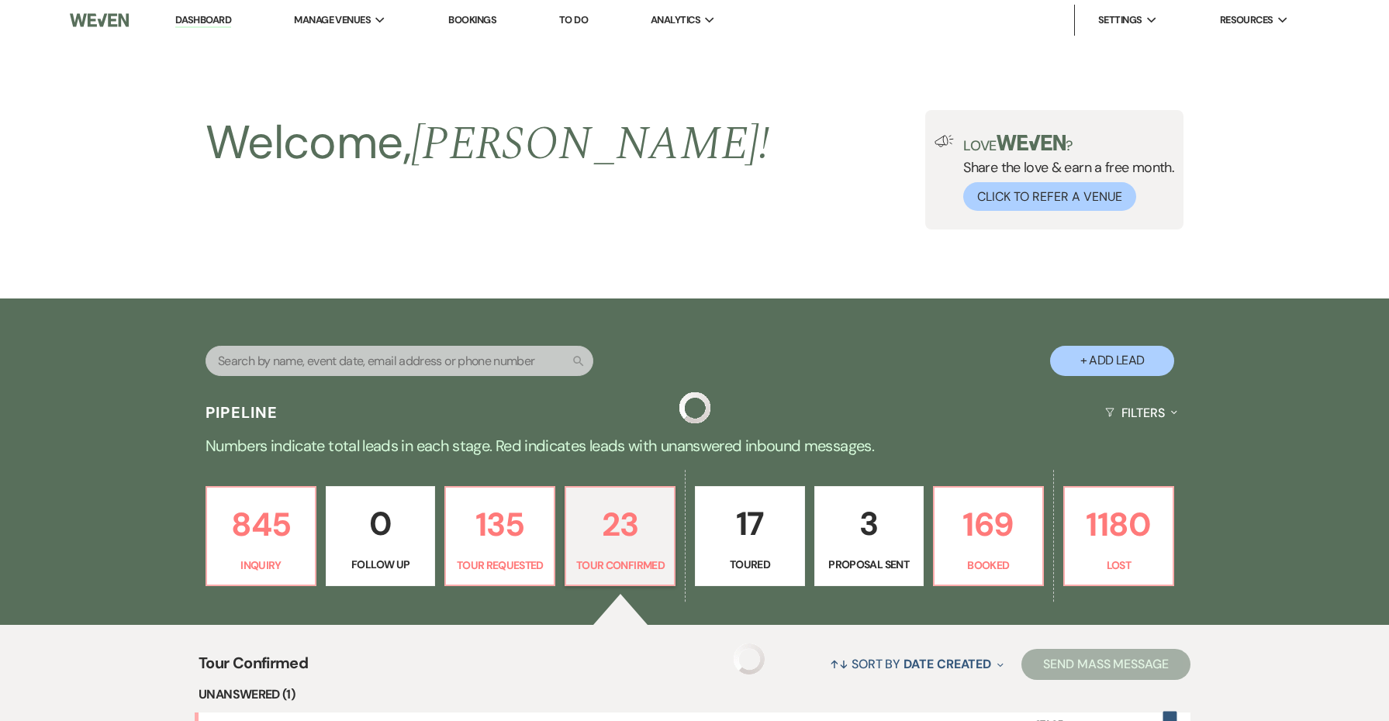
scroll to position [652, 0]
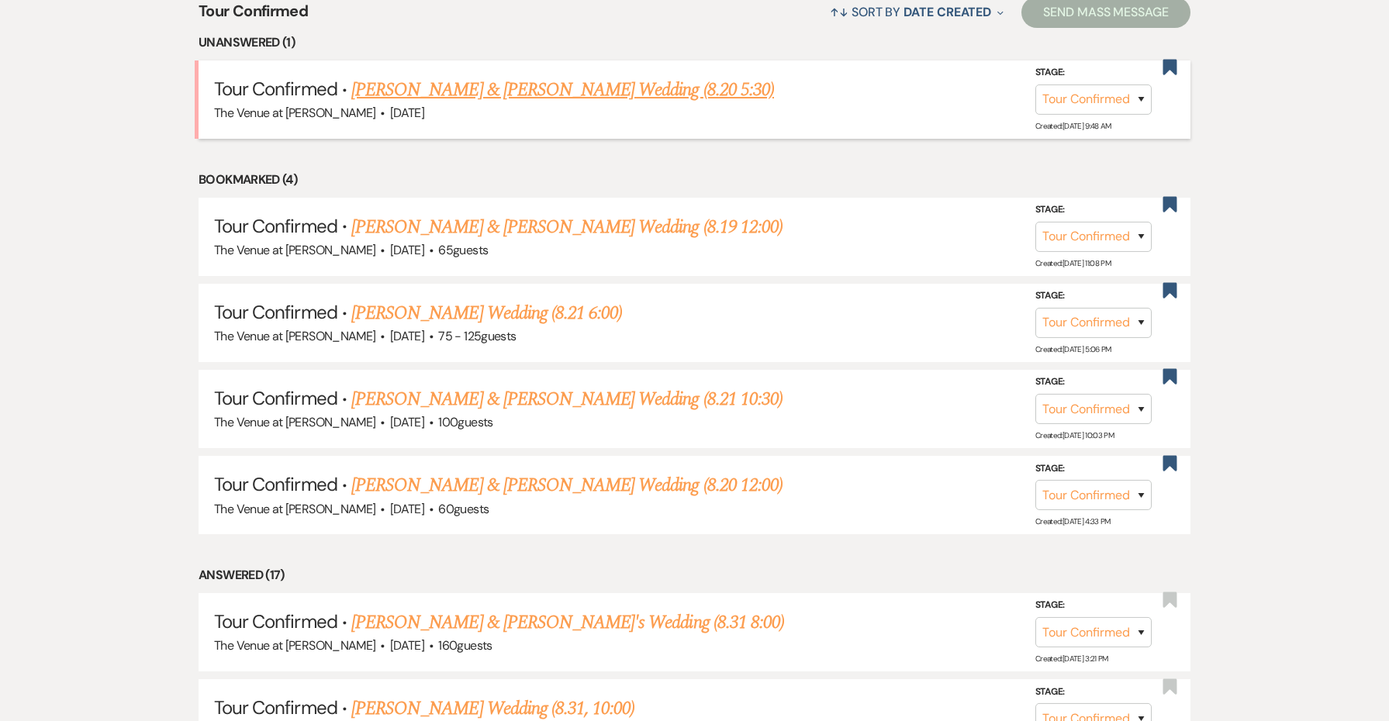
click at [467, 96] on link "[PERSON_NAME] & [PERSON_NAME] Wedding (8.20 5:30)" at bounding box center [562, 90] width 423 height 28
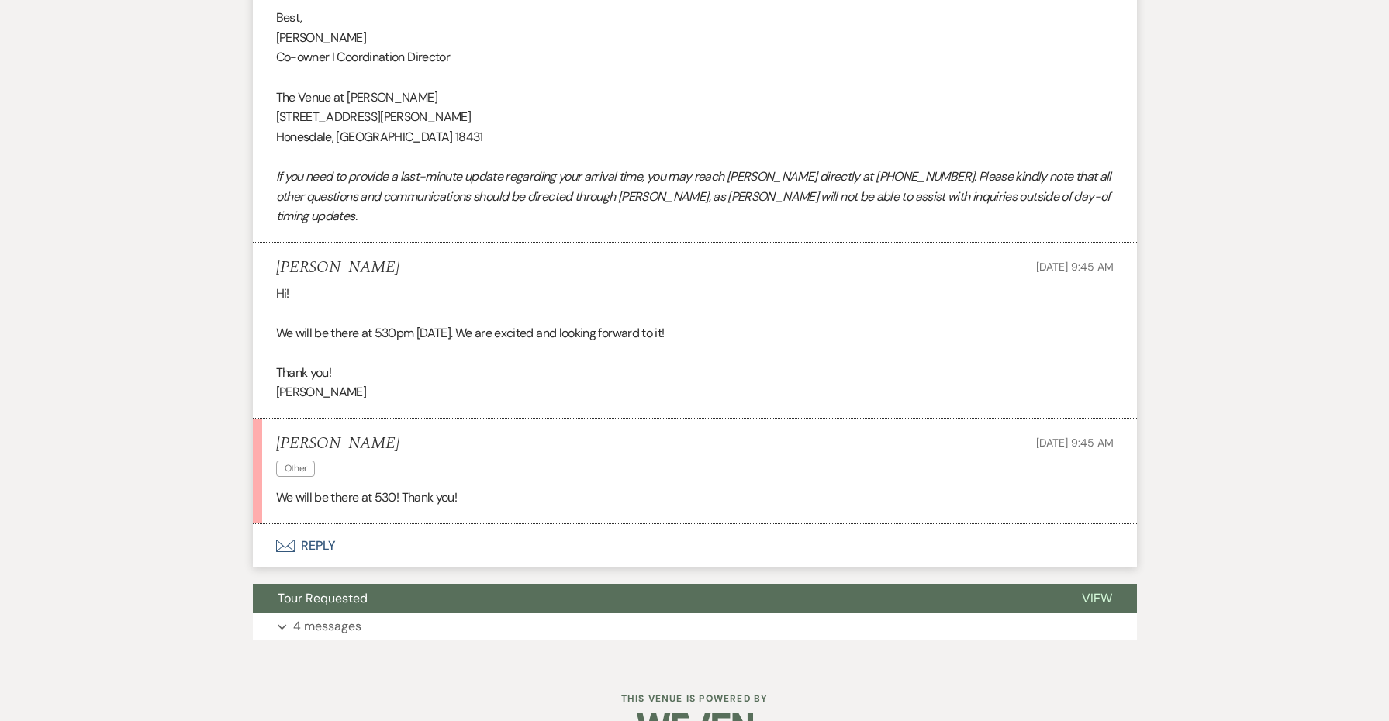
click at [320, 524] on button "Envelope Reply" at bounding box center [695, 545] width 884 height 43
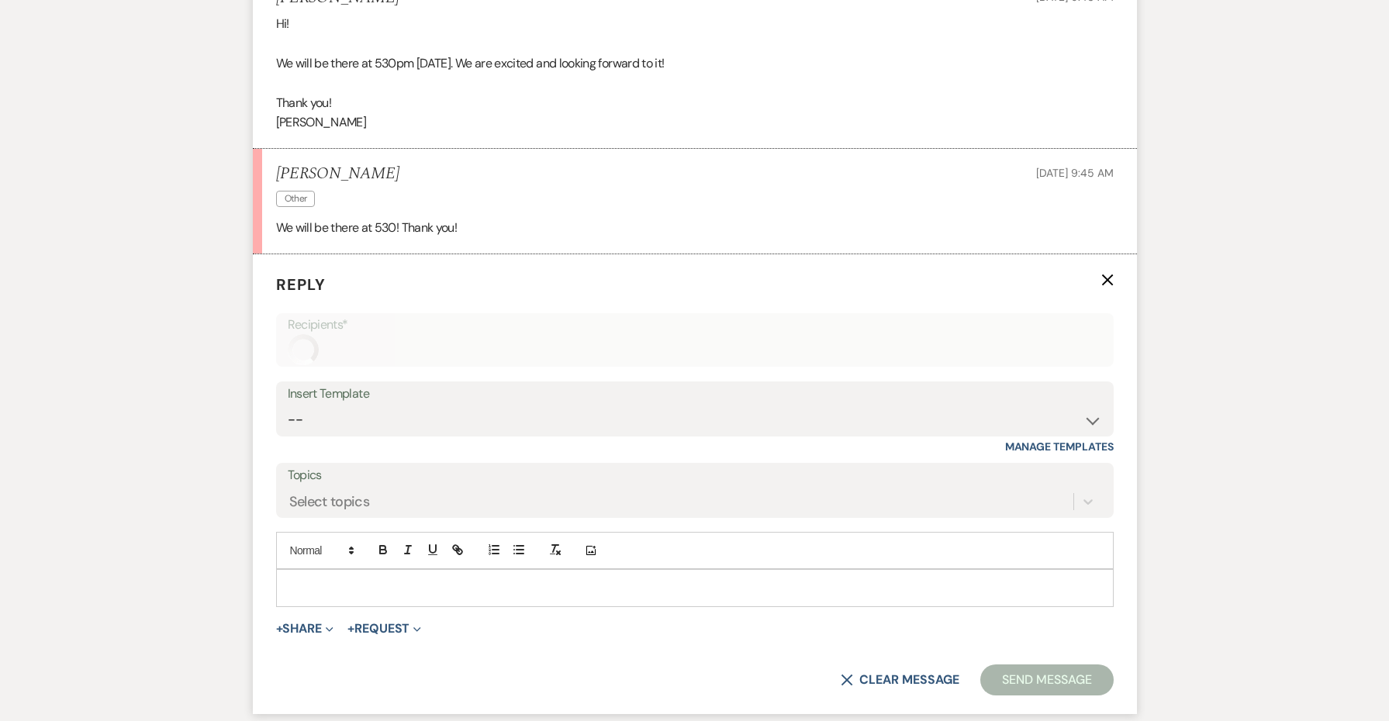
scroll to position [1482, 0]
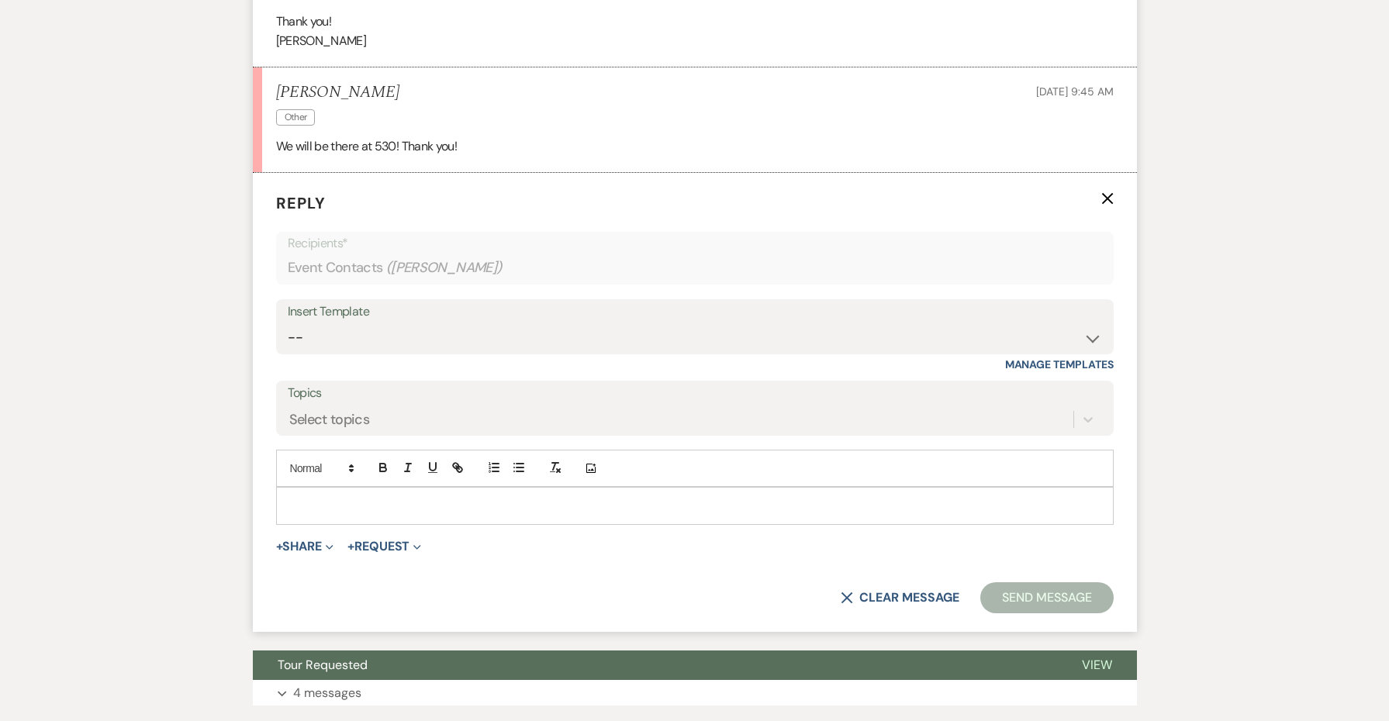
click at [331, 497] on p at bounding box center [695, 505] width 813 height 17
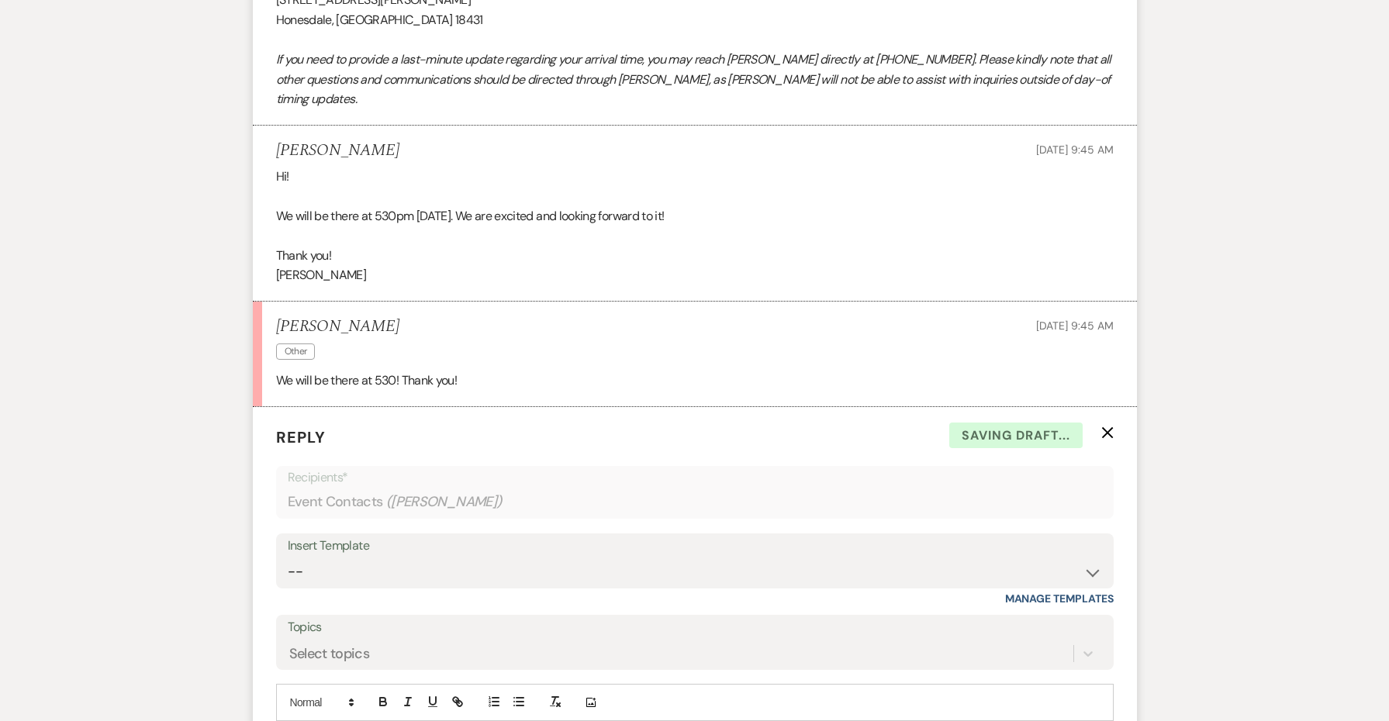
scroll to position [1081, 0]
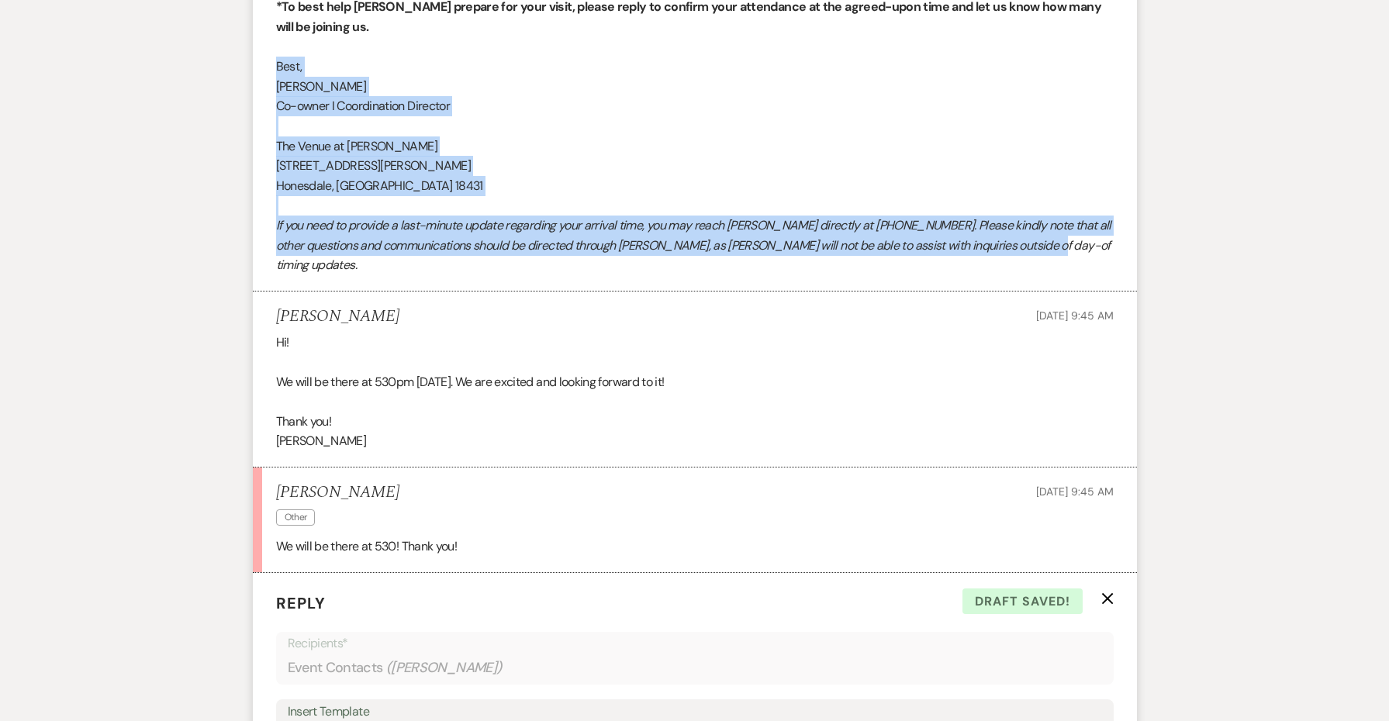
drag, startPoint x: 1039, startPoint y: 234, endPoint x: 260, endPoint y: 61, distance: 798.0
copy div "Best, [PERSON_NAME] I Coordination Director The Venue at [PERSON_NAME] [STREET_…"
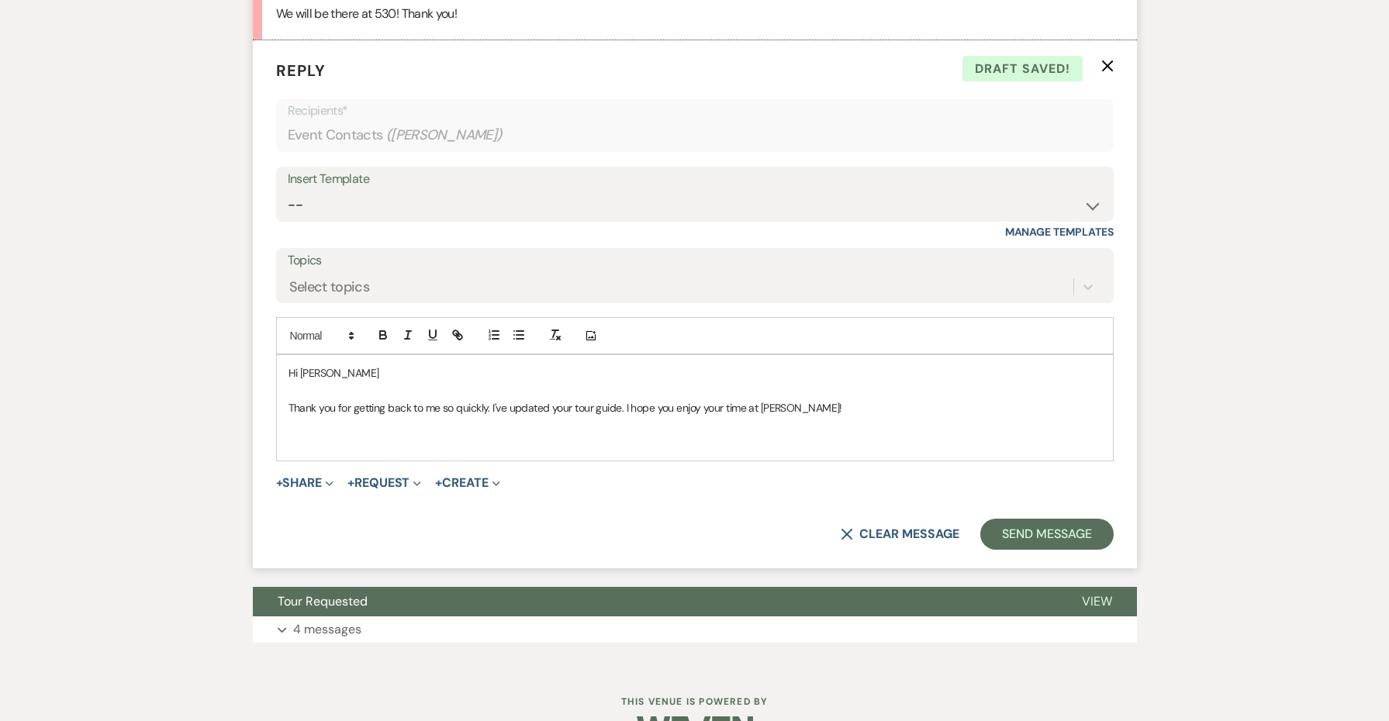
scroll to position [1613, 0]
click at [324, 435] on p at bounding box center [695, 443] width 813 height 17
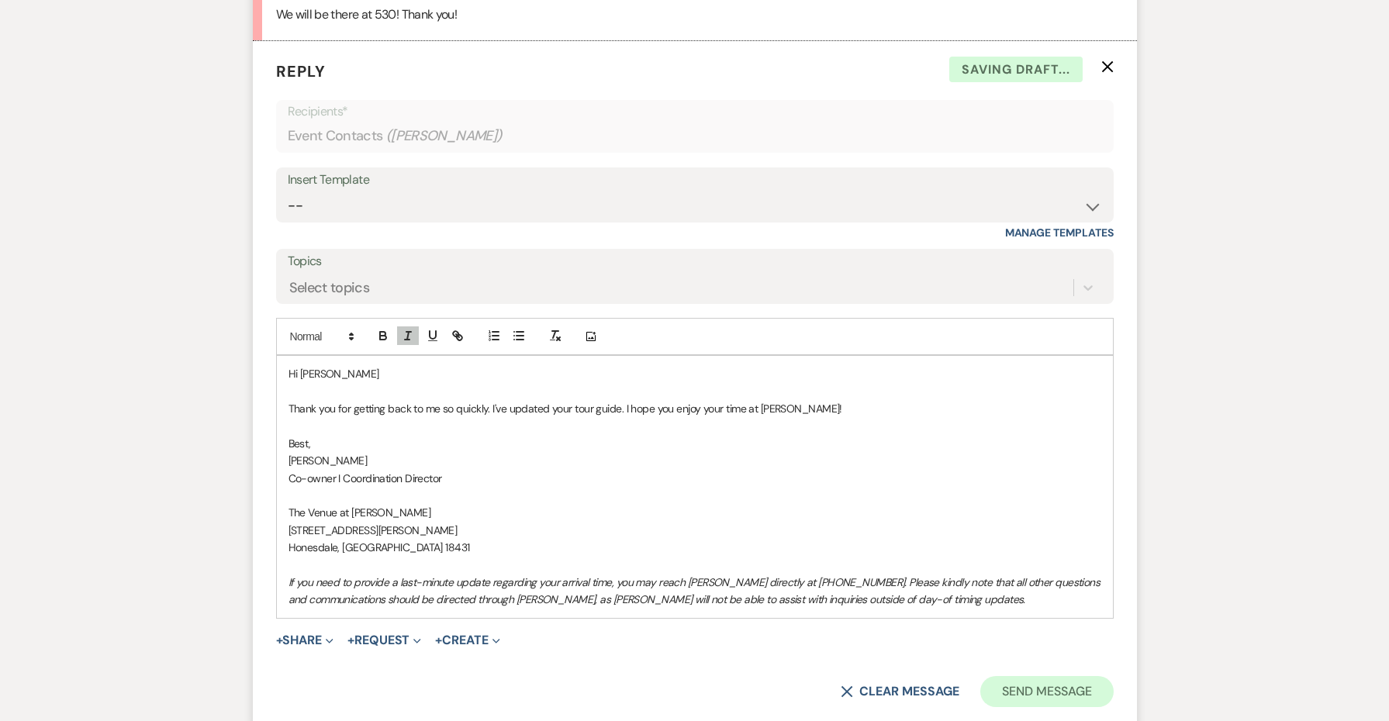
click at [1052, 676] on button "Send Message" at bounding box center [1047, 691] width 133 height 31
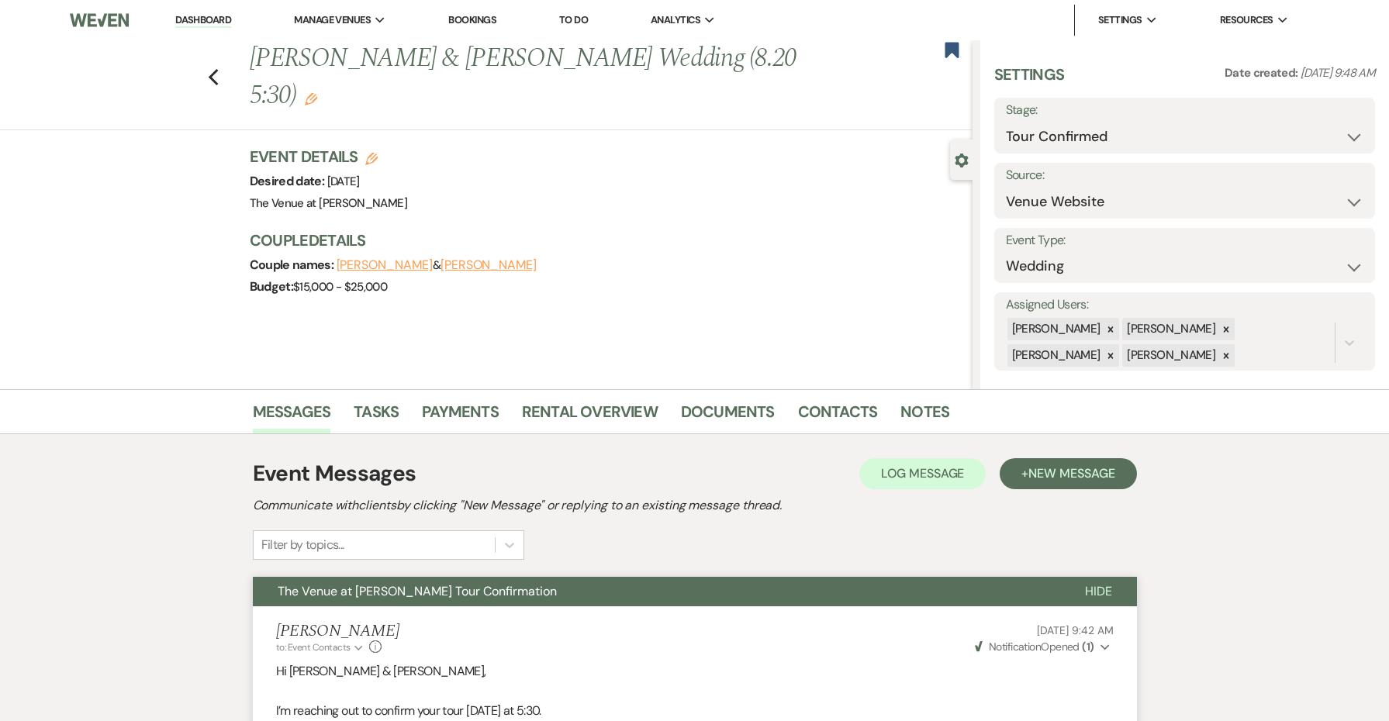
scroll to position [0, 0]
click at [213, 68] on icon "Previous" at bounding box center [214, 77] width 12 height 19
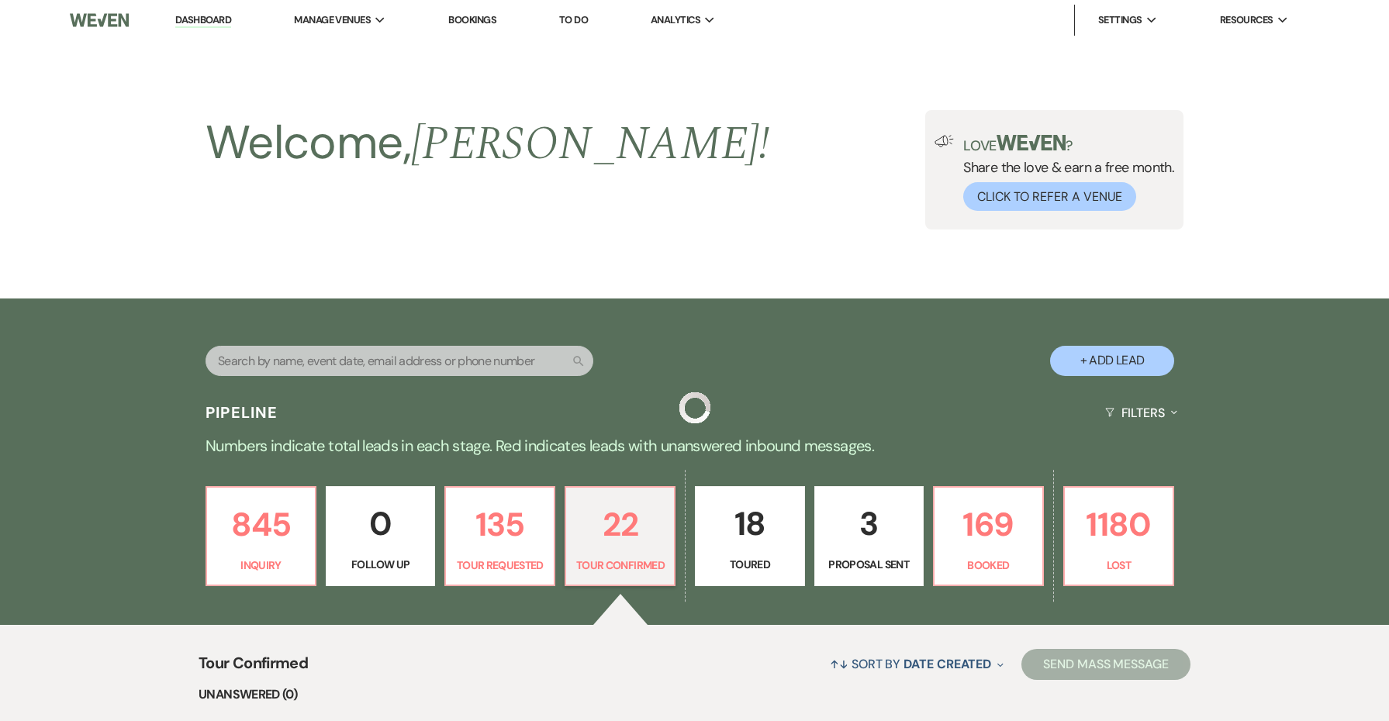
scroll to position [652, 0]
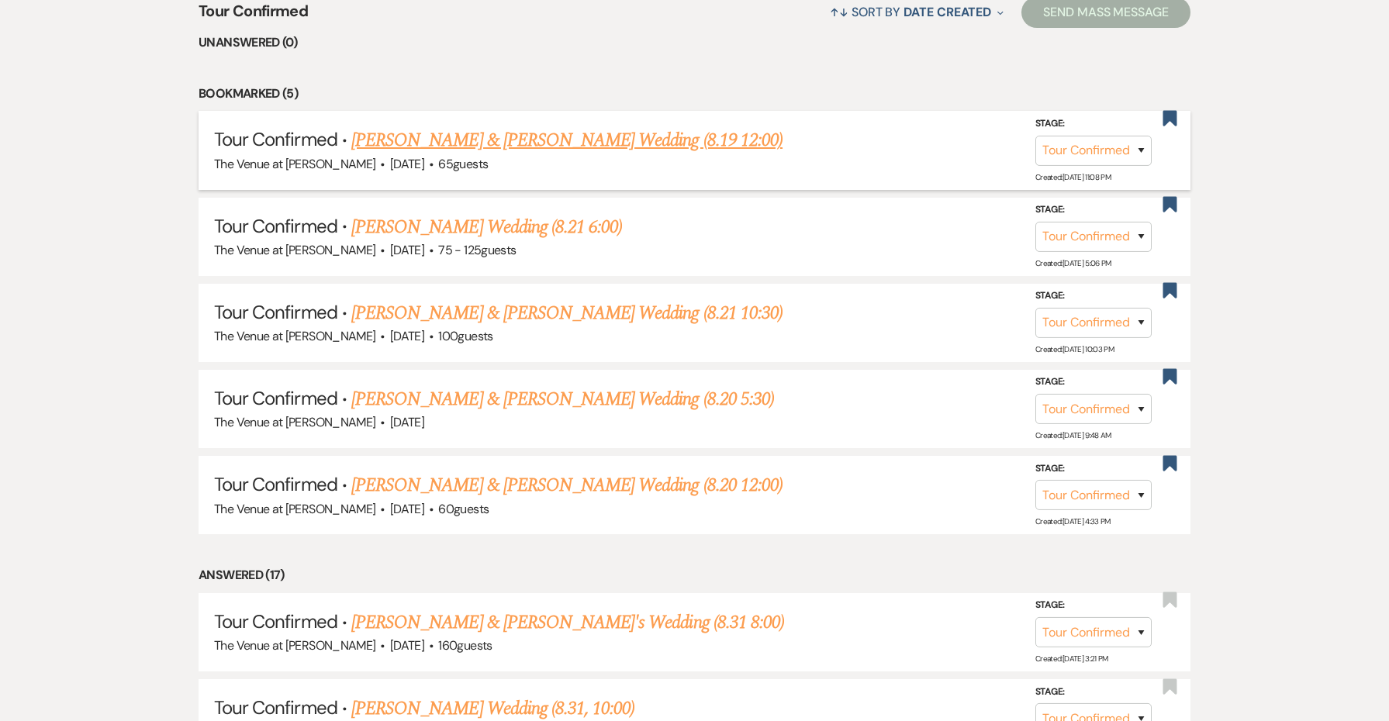
click at [639, 144] on link "[PERSON_NAME] & [PERSON_NAME] Wedding (8.19 12:00)" at bounding box center [566, 140] width 431 height 28
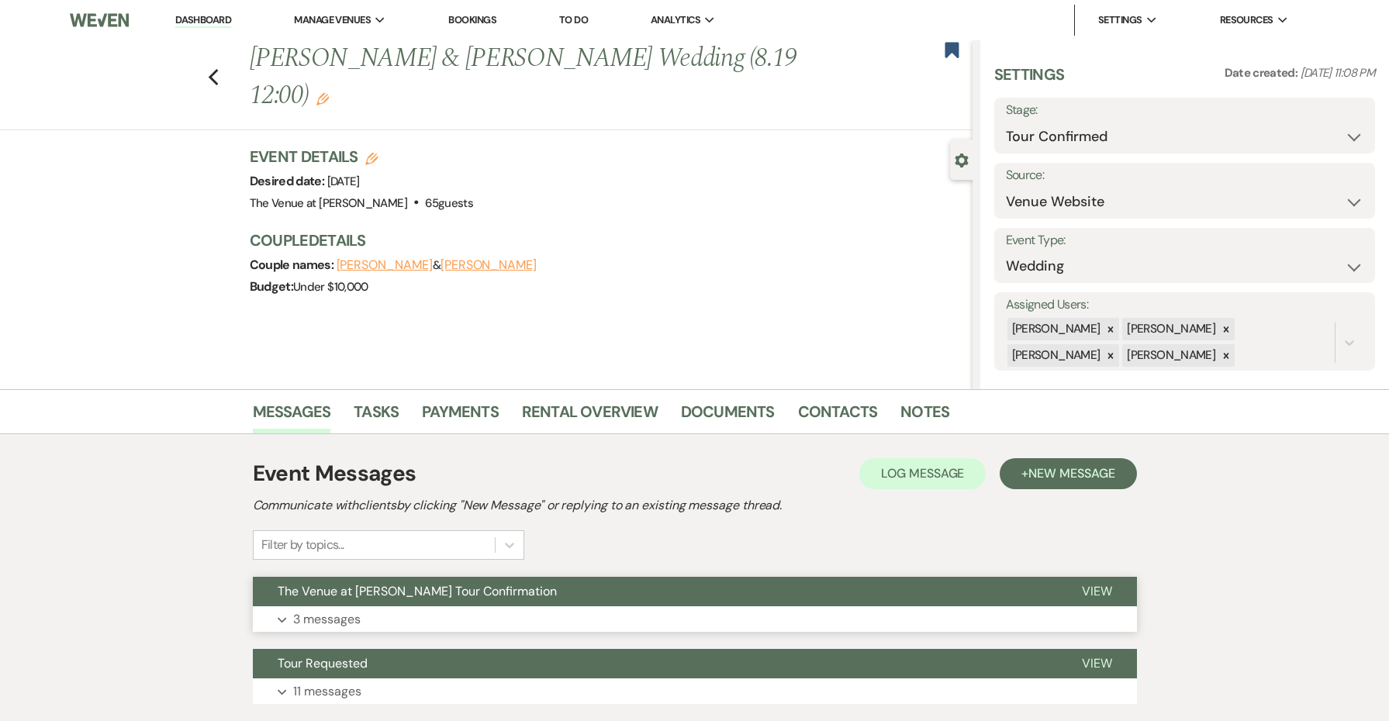
click at [545, 588] on button "The Venue at [PERSON_NAME] Tour Confirmation" at bounding box center [655, 591] width 804 height 29
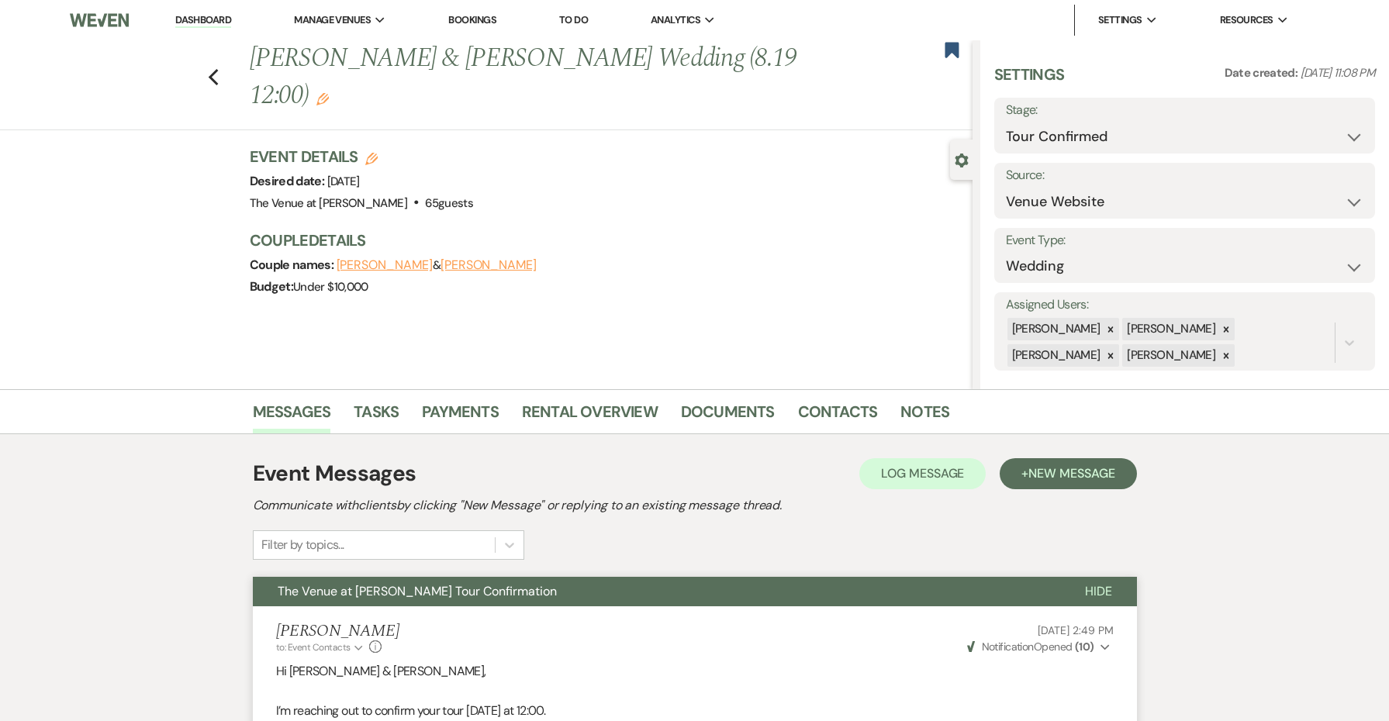
click at [400, 595] on span "The Venue at [PERSON_NAME] Tour Confirmation" at bounding box center [417, 591] width 279 height 16
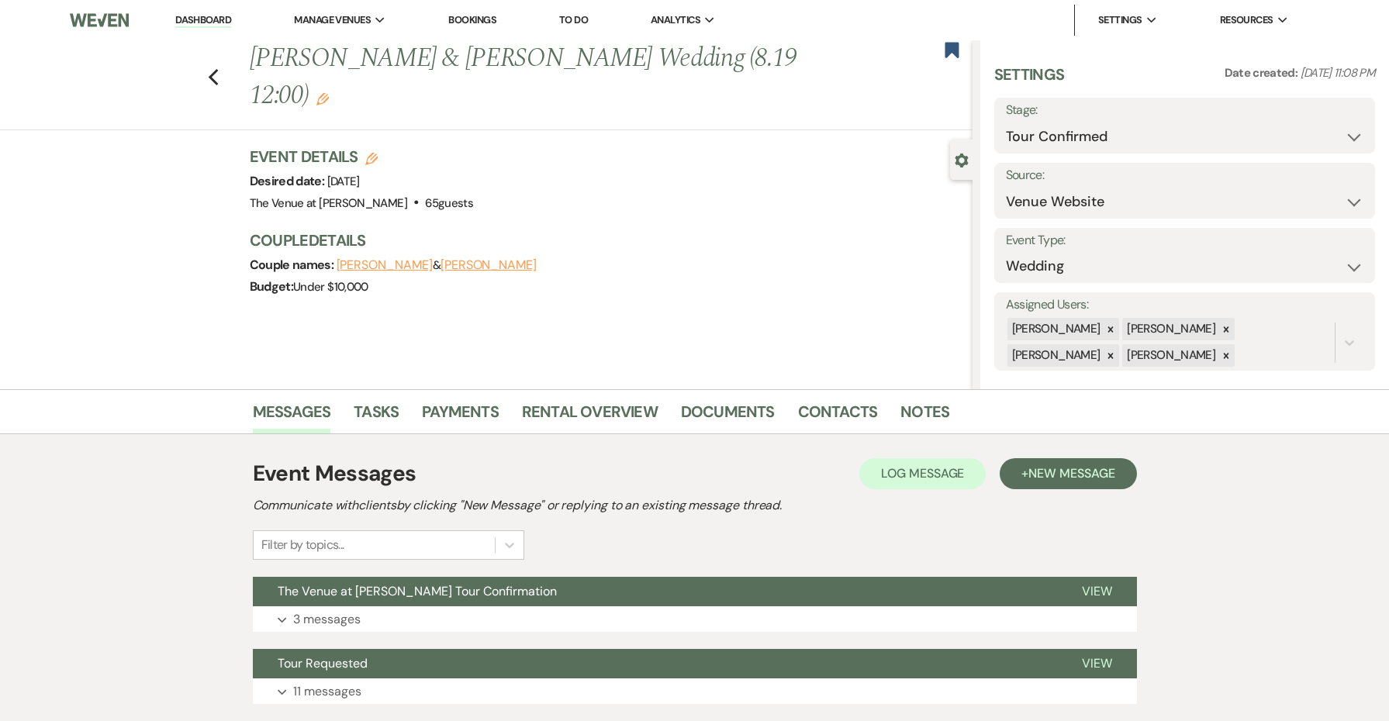
click at [1053, 458] on div "Event Messages Log Log Message + New Message" at bounding box center [695, 474] width 884 height 33
click at [1050, 471] on span "New Message" at bounding box center [1072, 473] width 86 height 16
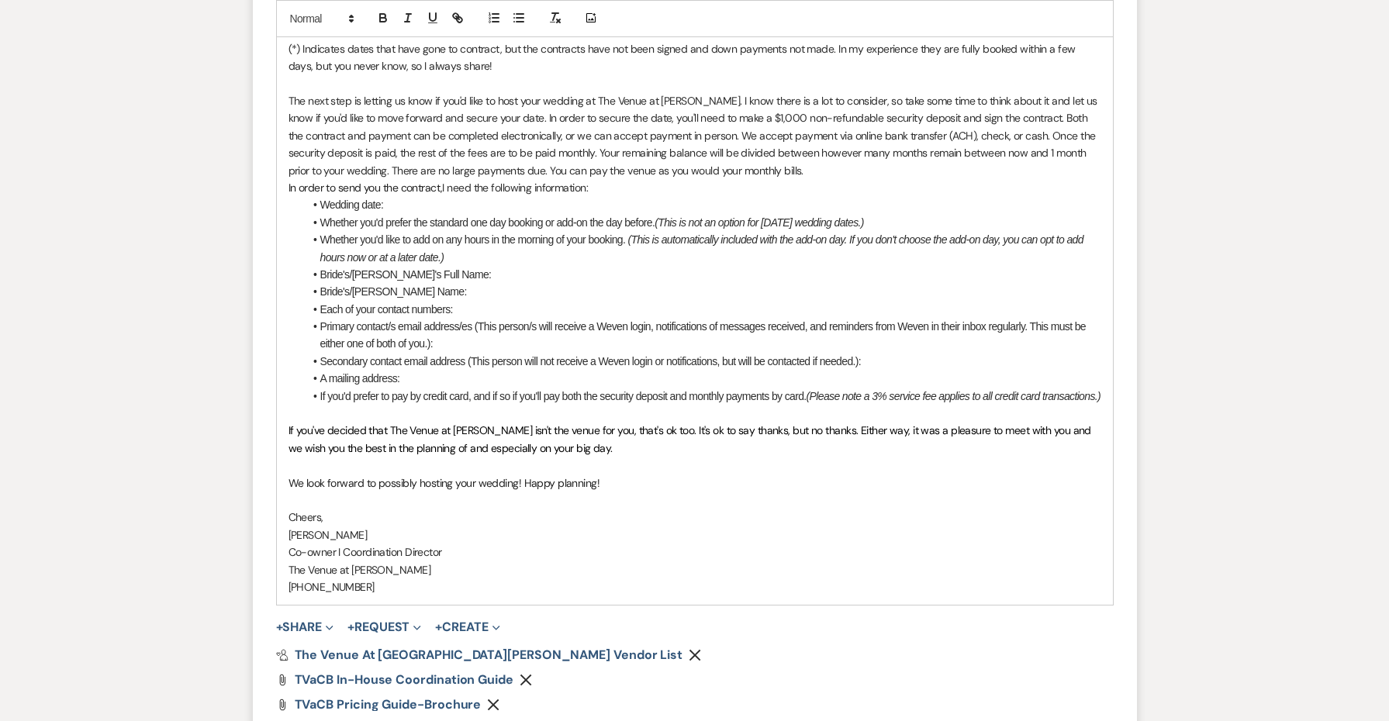
scroll to position [1572, 0]
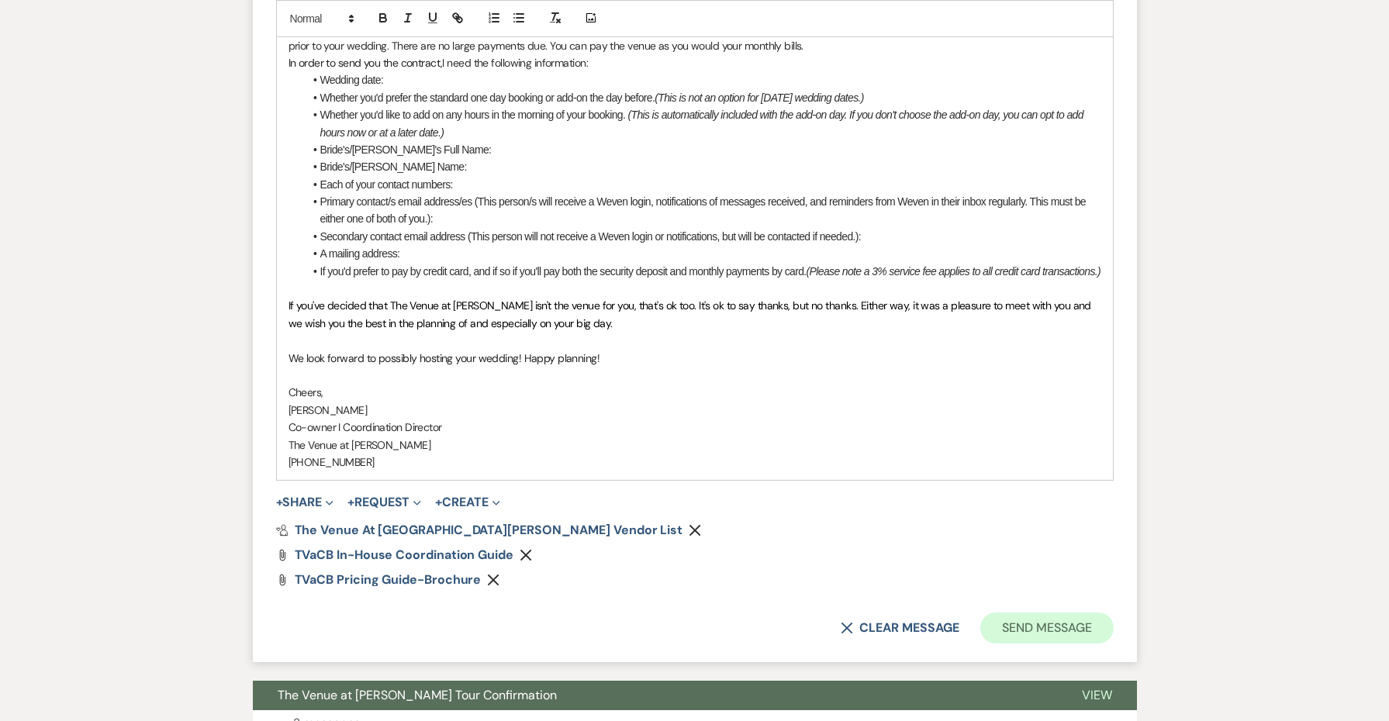
click at [1055, 628] on button "Send Message" at bounding box center [1047, 628] width 133 height 31
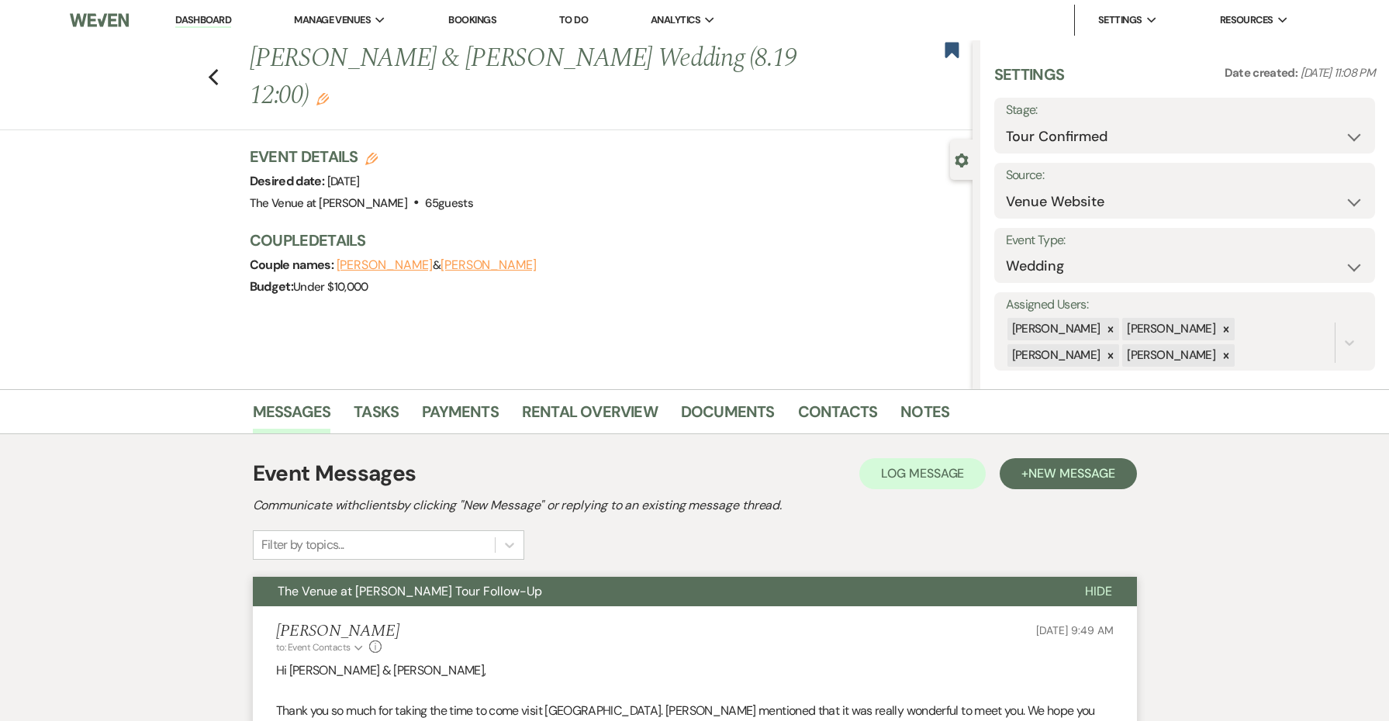
scroll to position [0, 0]
click at [1323, 137] on button "Save" at bounding box center [1334, 125] width 81 height 31
click at [950, 50] on use "button" at bounding box center [952, 50] width 14 height 16
click at [206, 76] on div "Previous [PERSON_NAME] & [PERSON_NAME] Wedding (8.19 12:00) Edit Bookmark" at bounding box center [482, 85] width 981 height 90
click at [219, 77] on icon "Previous" at bounding box center [214, 77] width 12 height 19
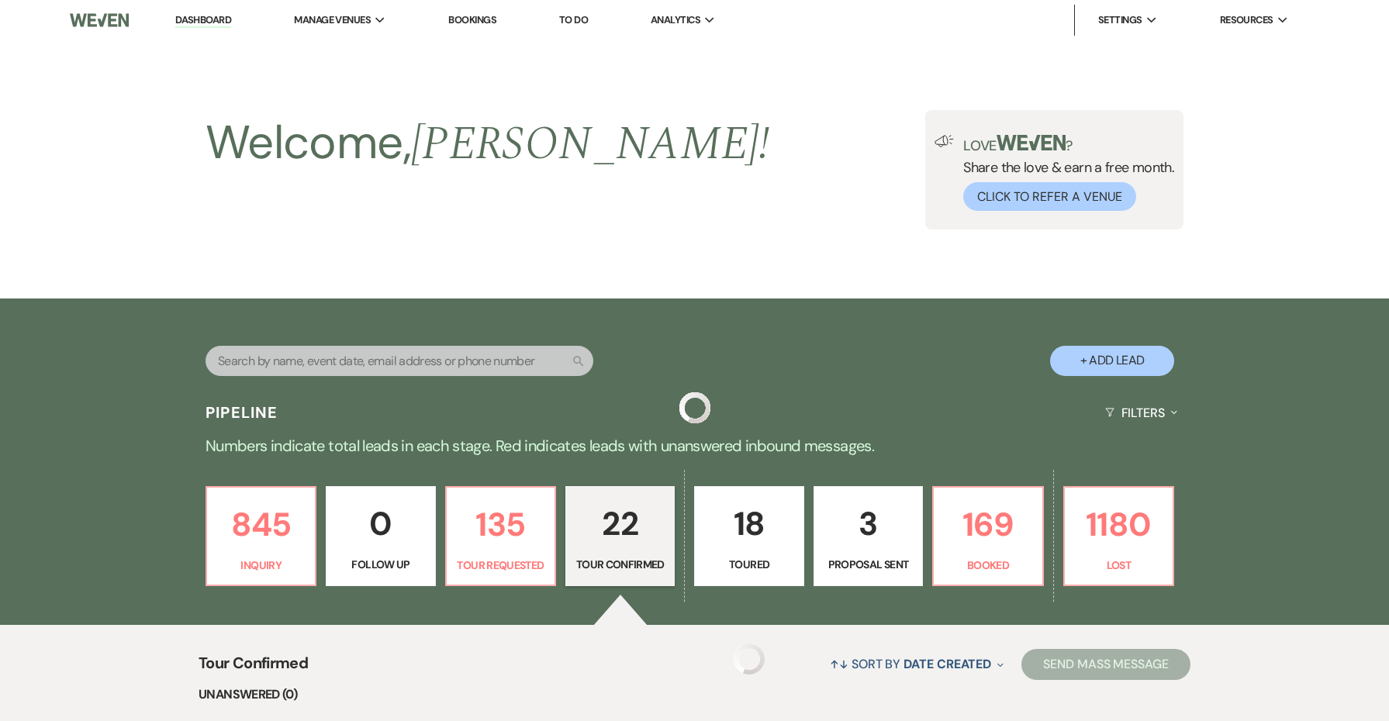
scroll to position [652, 0]
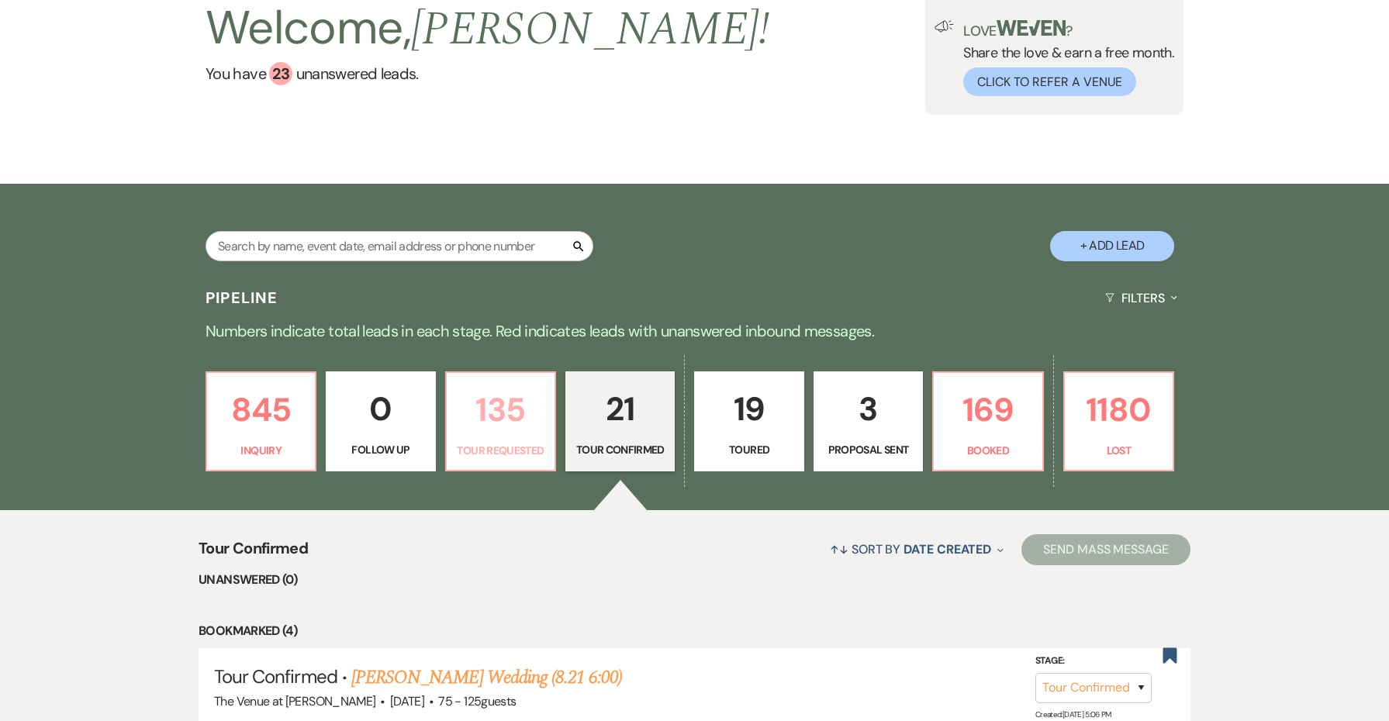
click at [479, 427] on p "135" at bounding box center [500, 410] width 89 height 52
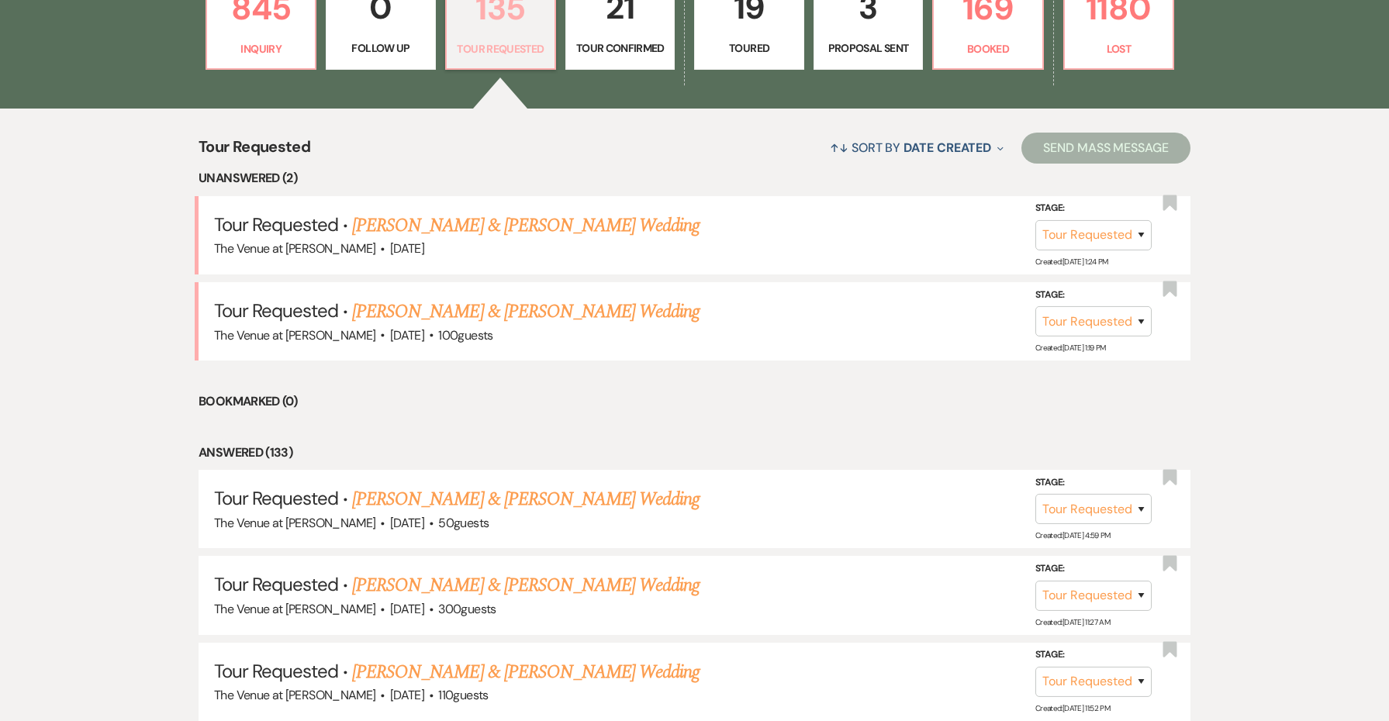
scroll to position [448, 0]
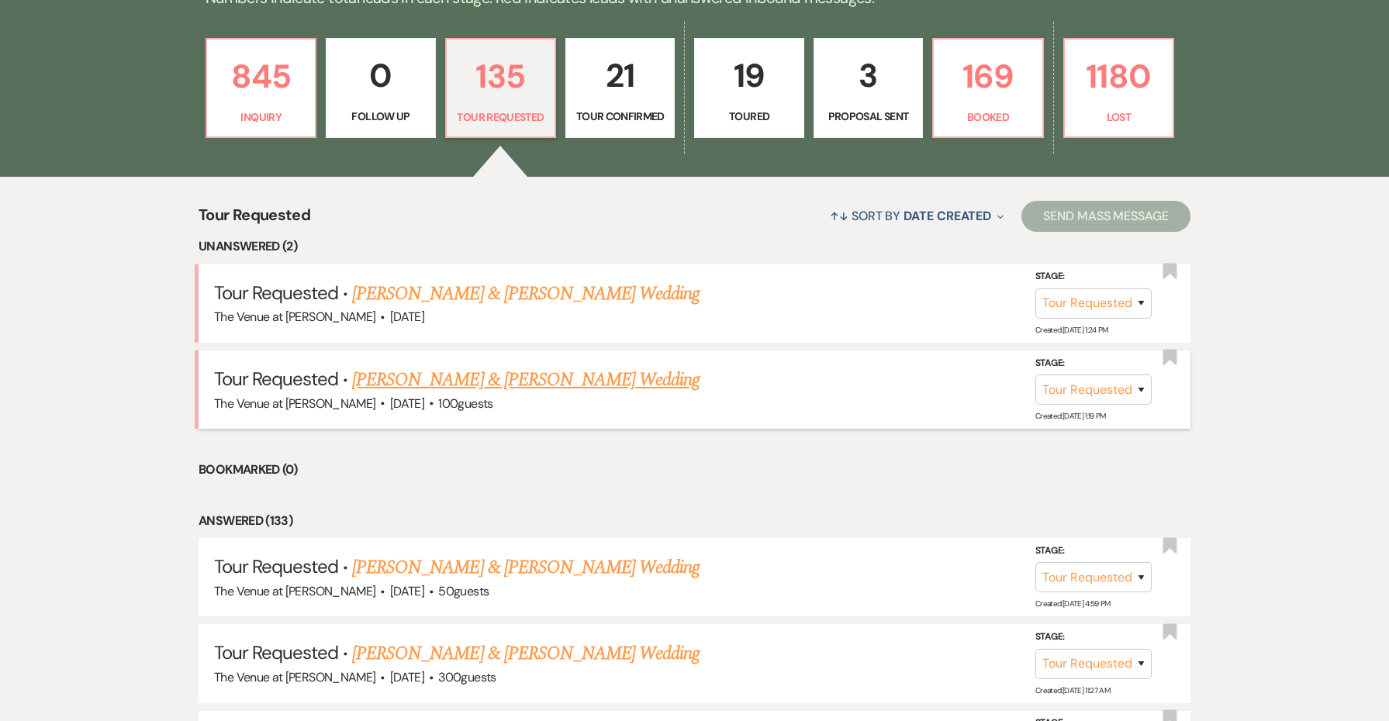
click at [478, 379] on link "[PERSON_NAME] & [PERSON_NAME] Wedding" at bounding box center [526, 380] width 348 height 28
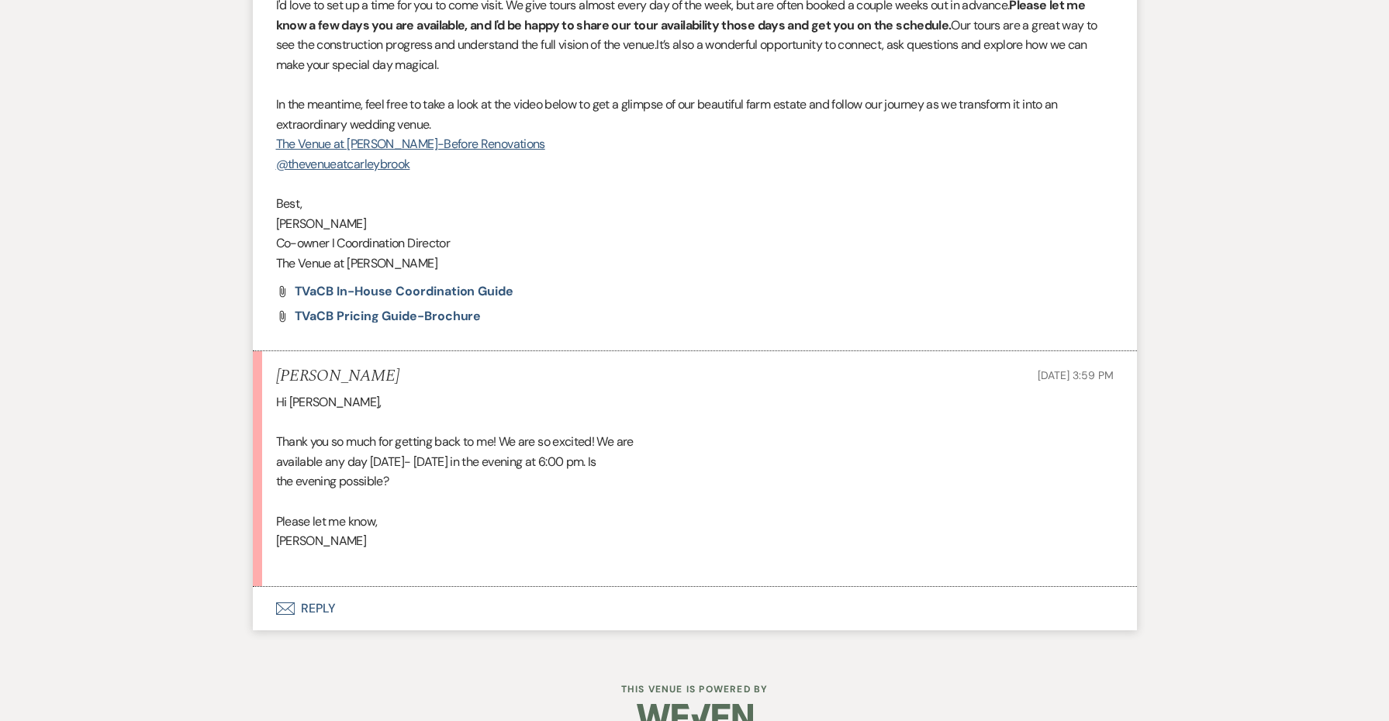
scroll to position [1636, 0]
click at [289, 516] on div "Hi [PERSON_NAME], Thank you so much for getting back to me! We are so excited! …" at bounding box center [695, 482] width 838 height 178
click at [320, 588] on button "Envelope Reply" at bounding box center [695, 609] width 884 height 43
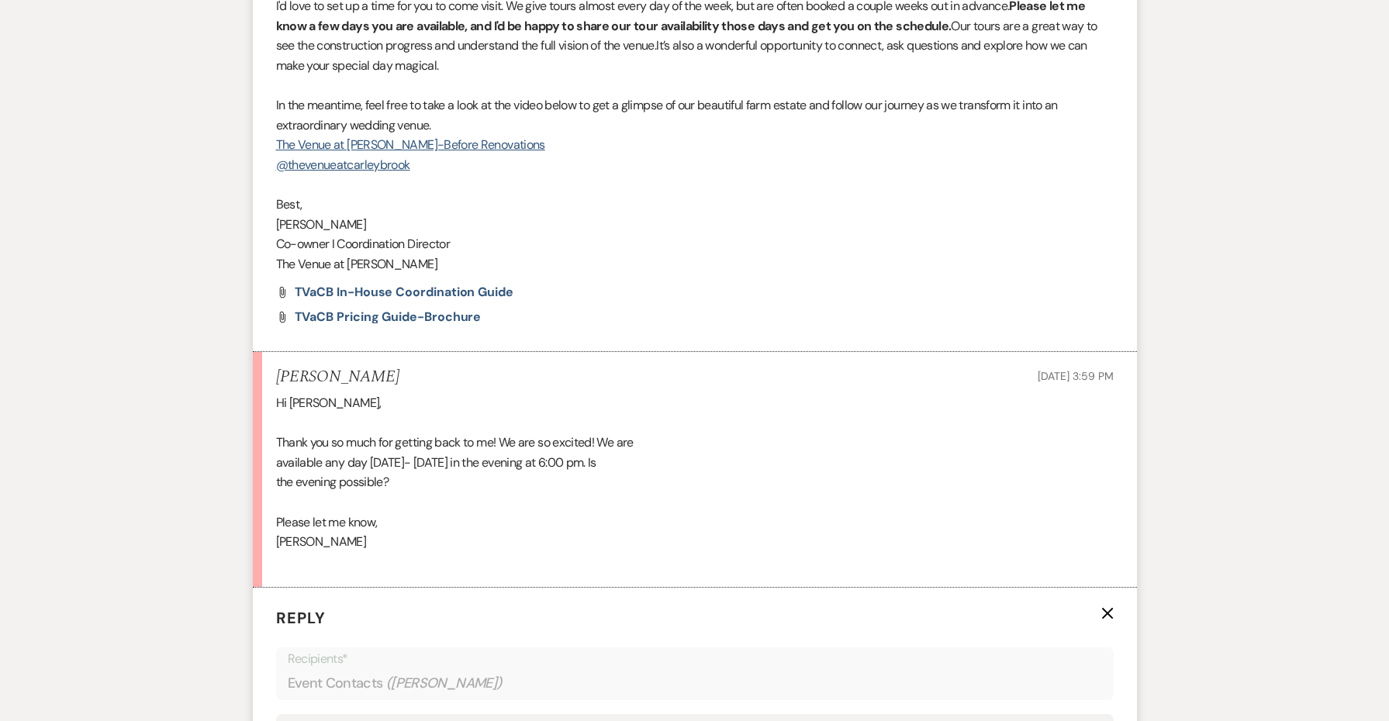
scroll to position [2060, 0]
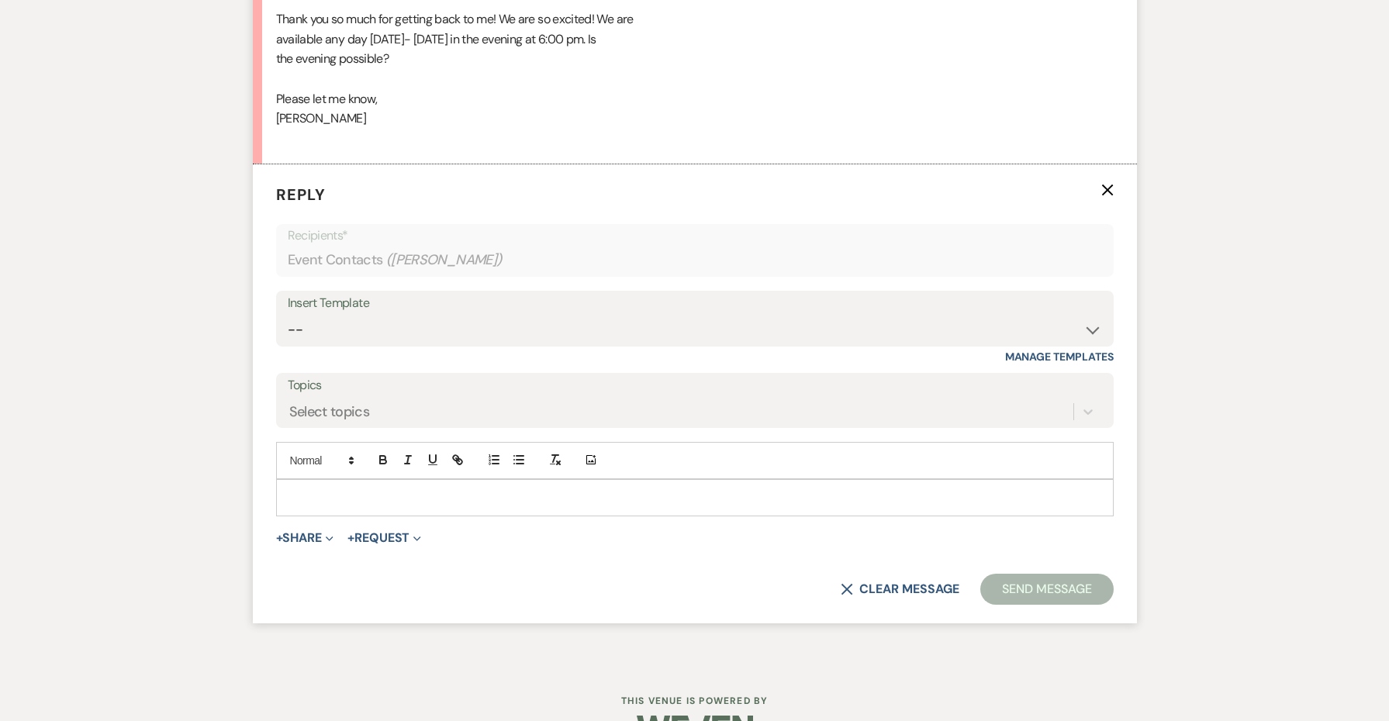
click at [334, 480] on div at bounding box center [695, 498] width 836 height 36
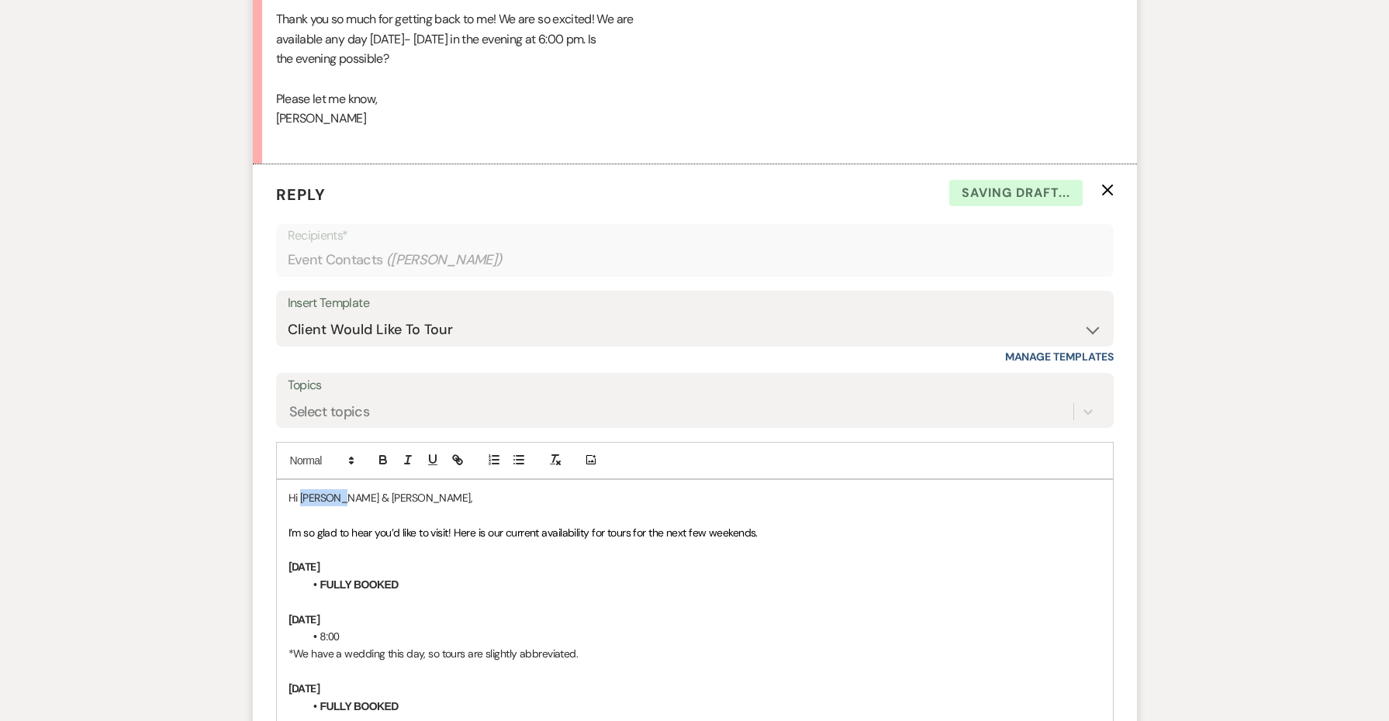
drag, startPoint x: 339, startPoint y: 463, endPoint x: 299, endPoint y: 462, distance: 39.6
click at [299, 489] on p "Hi [PERSON_NAME] & [PERSON_NAME]," at bounding box center [695, 497] width 813 height 17
drag, startPoint x: 758, startPoint y: 493, endPoint x: 456, endPoint y: 489, distance: 301.8
click at [456, 524] on p "I’m so glad to hear you’d like to visit! Here is our current availability for t…" at bounding box center [695, 532] width 813 height 17
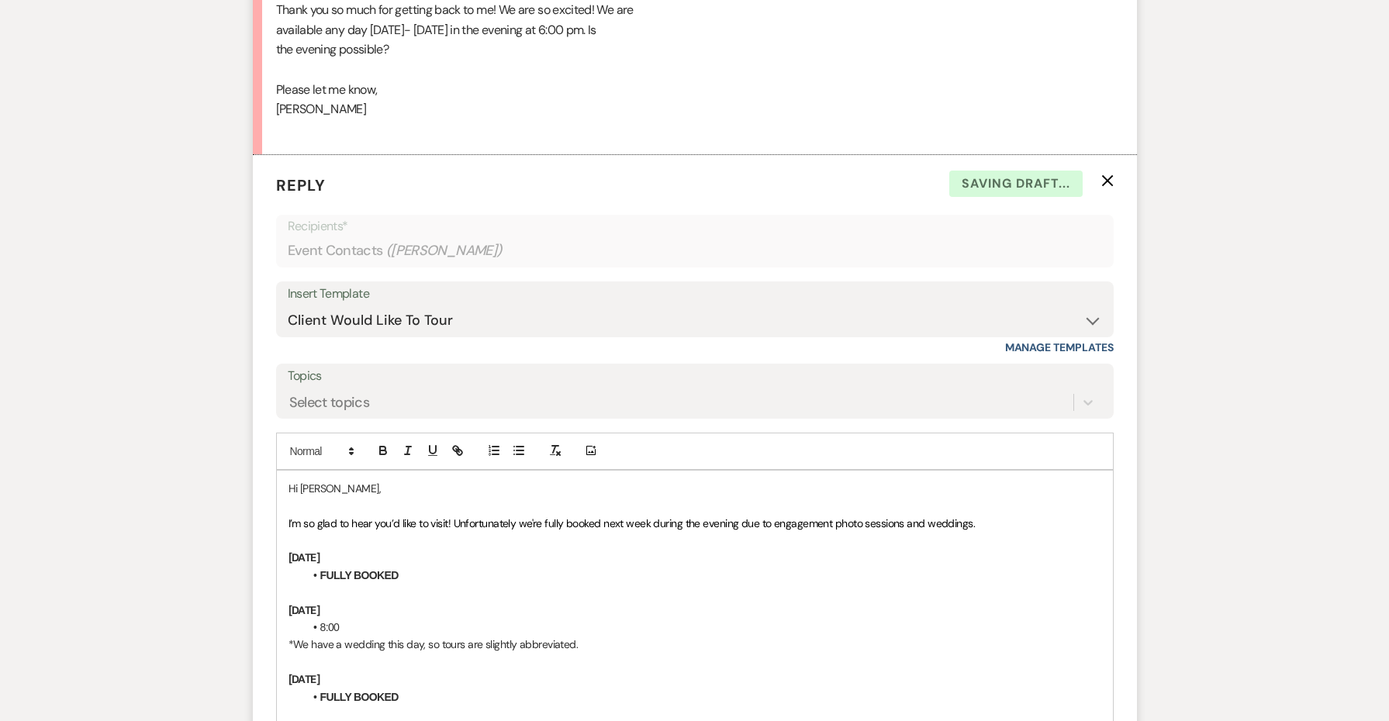
scroll to position [2079, 0]
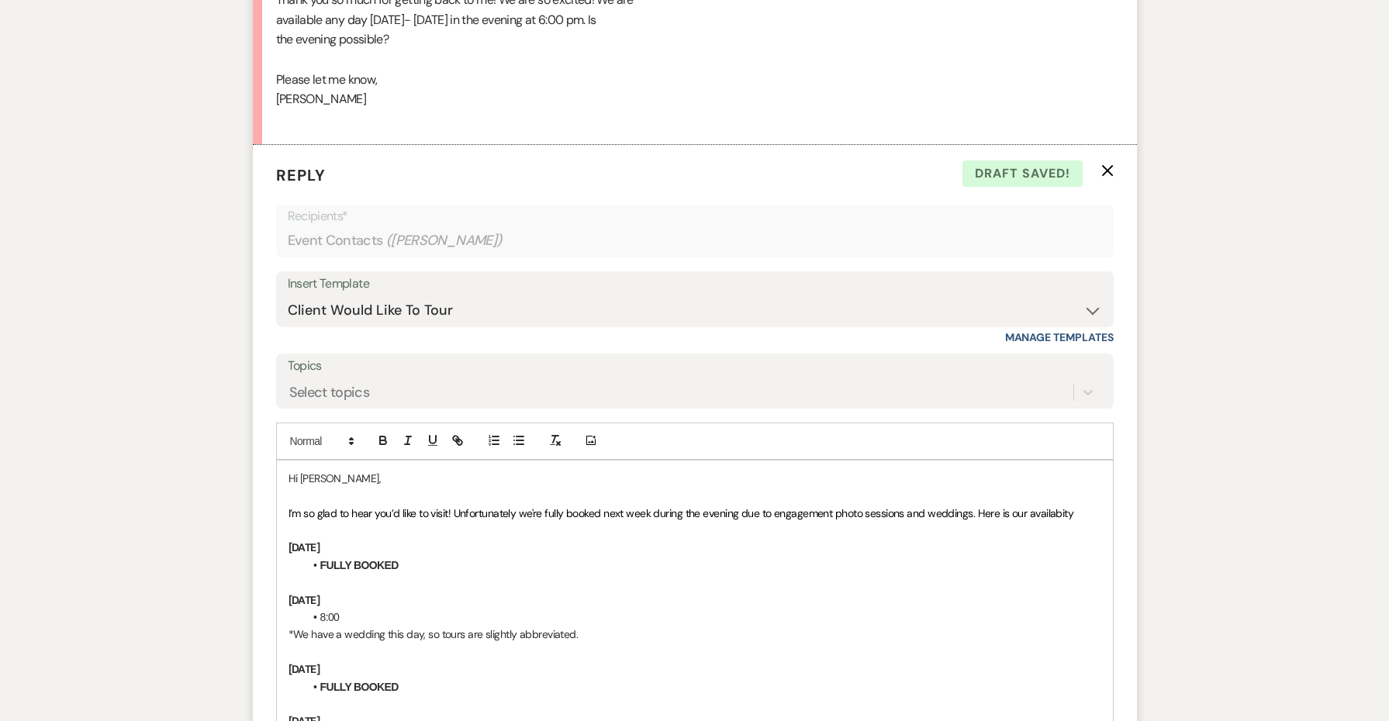
drag, startPoint x: 1081, startPoint y: 482, endPoint x: 977, endPoint y: 475, distance: 104.2
click at [977, 505] on p "I’m so glad to hear you’d like to visit! Unfortunately we're fully booked next …" at bounding box center [695, 513] width 813 height 17
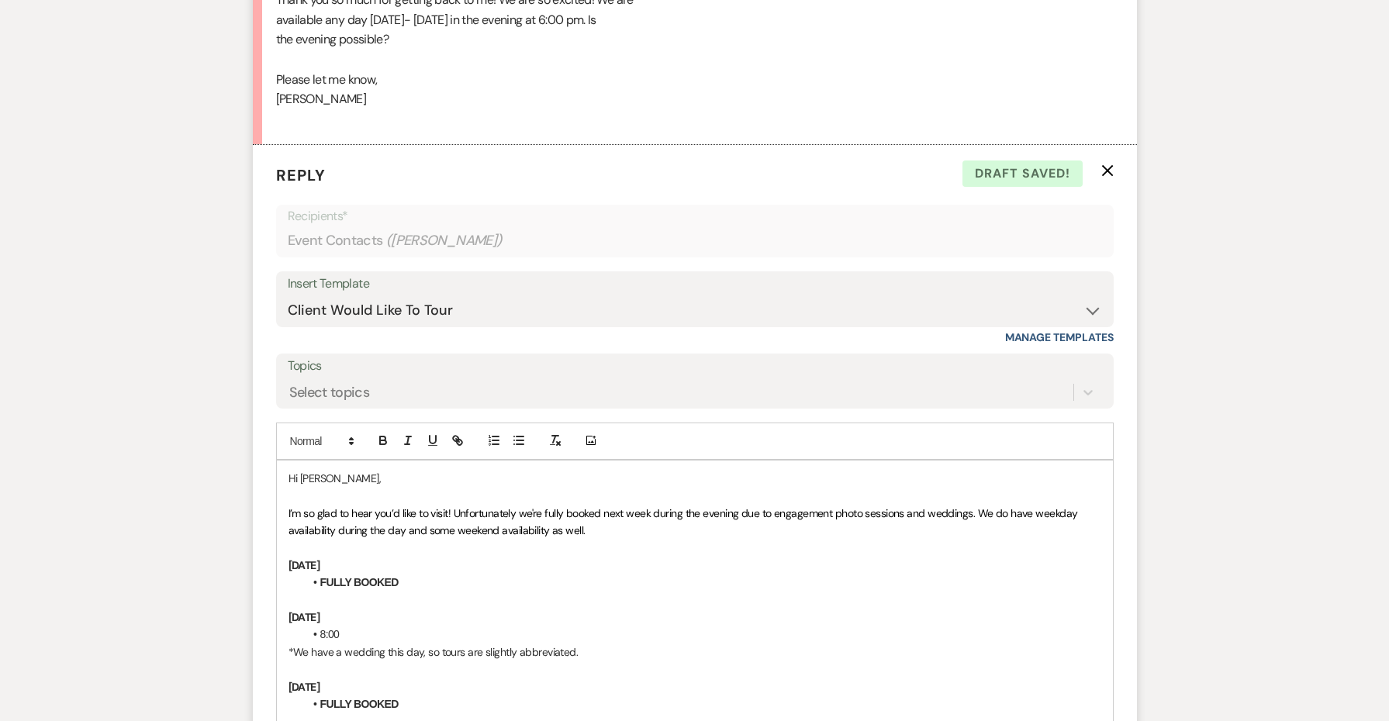
drag, startPoint x: 591, startPoint y: 494, endPoint x: 402, endPoint y: 490, distance: 189.3
click at [402, 505] on p "I’m so glad to hear you’d like to visit! Unfortunately we're fully booked next …" at bounding box center [695, 522] width 813 height 35
drag, startPoint x: 420, startPoint y: 549, endPoint x: 289, endPoint y: 546, distance: 131.1
copy strong "FULLY BOOKED"
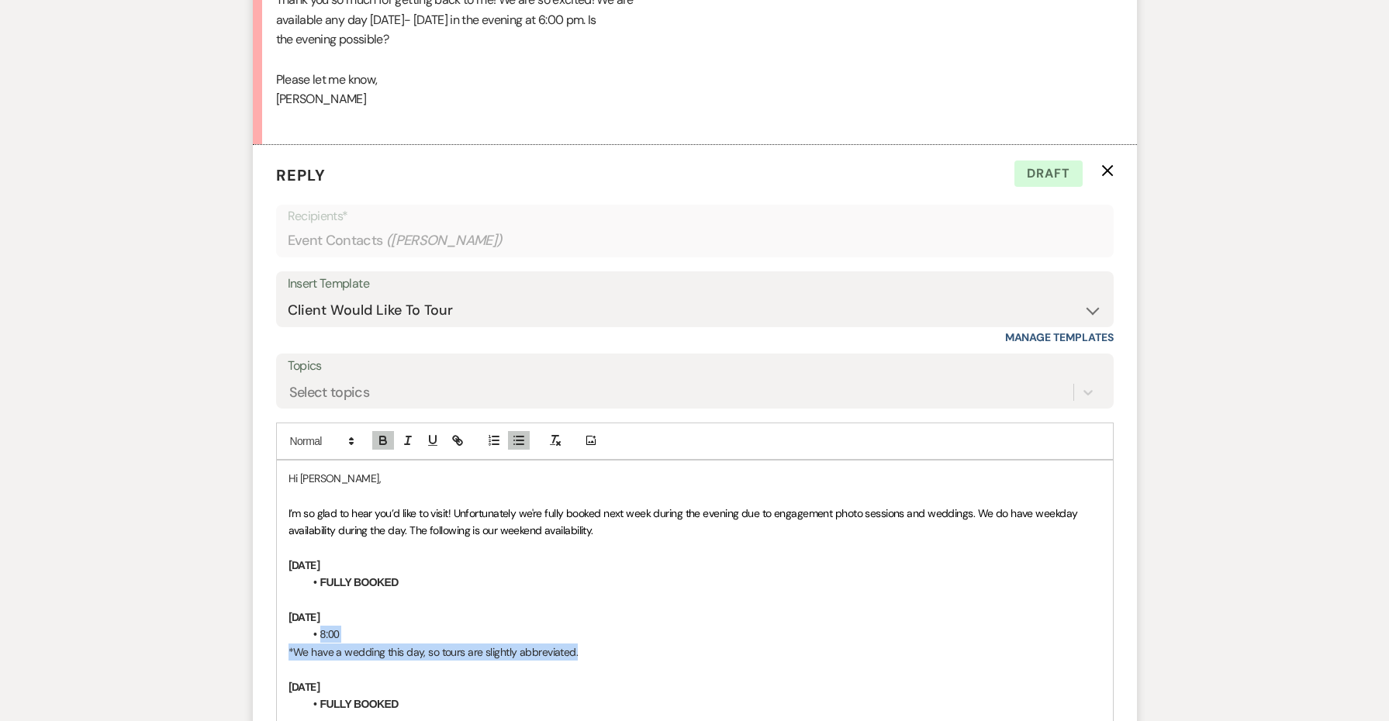
drag, startPoint x: 590, startPoint y: 615, endPoint x: 273, endPoint y: 592, distance: 318.1
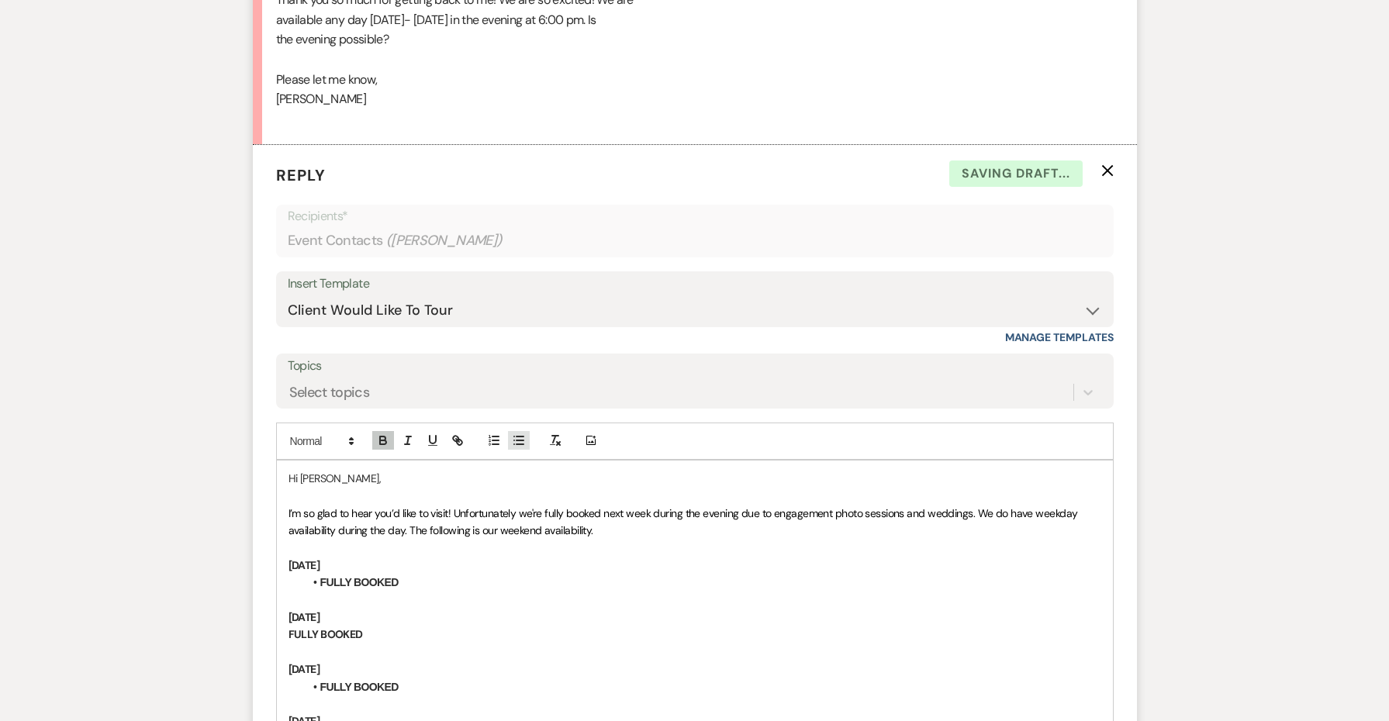
click at [517, 434] on icon "button" at bounding box center [519, 441] width 14 height 14
click at [593, 507] on span "I’m so glad to hear you’d like to visit! Unfortunately we're fully booked next …" at bounding box center [685, 522] width 792 height 31
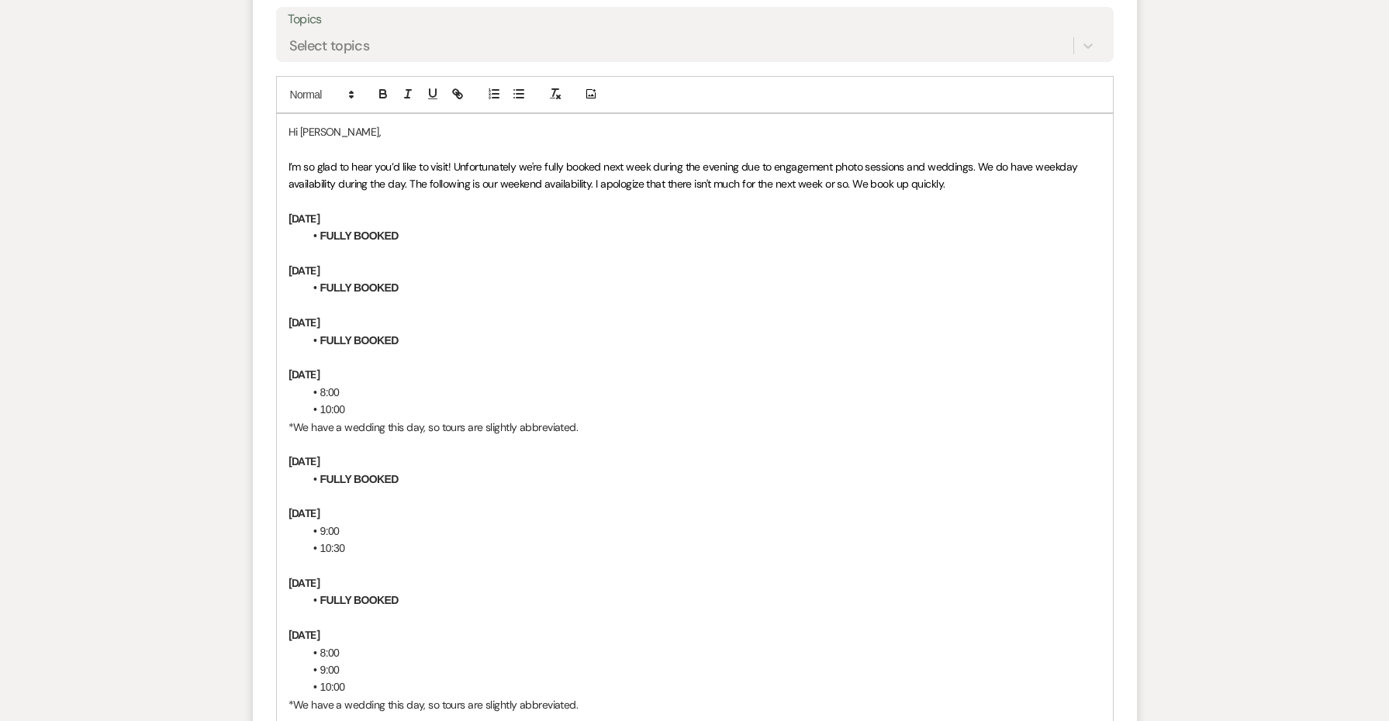
scroll to position [2423, 0]
drag, startPoint x: 413, startPoint y: 297, endPoint x: 291, endPoint y: 299, distance: 122.6
click at [291, 299] on div "Hi [PERSON_NAME], I’m so glad to hear you’d like to visit! Unfortunately we're …" at bounding box center [695, 724] width 836 height 1217
copy strong "FULLY BOOKED"
drag, startPoint x: 602, startPoint y: 382, endPoint x: 282, endPoint y: 358, distance: 321.3
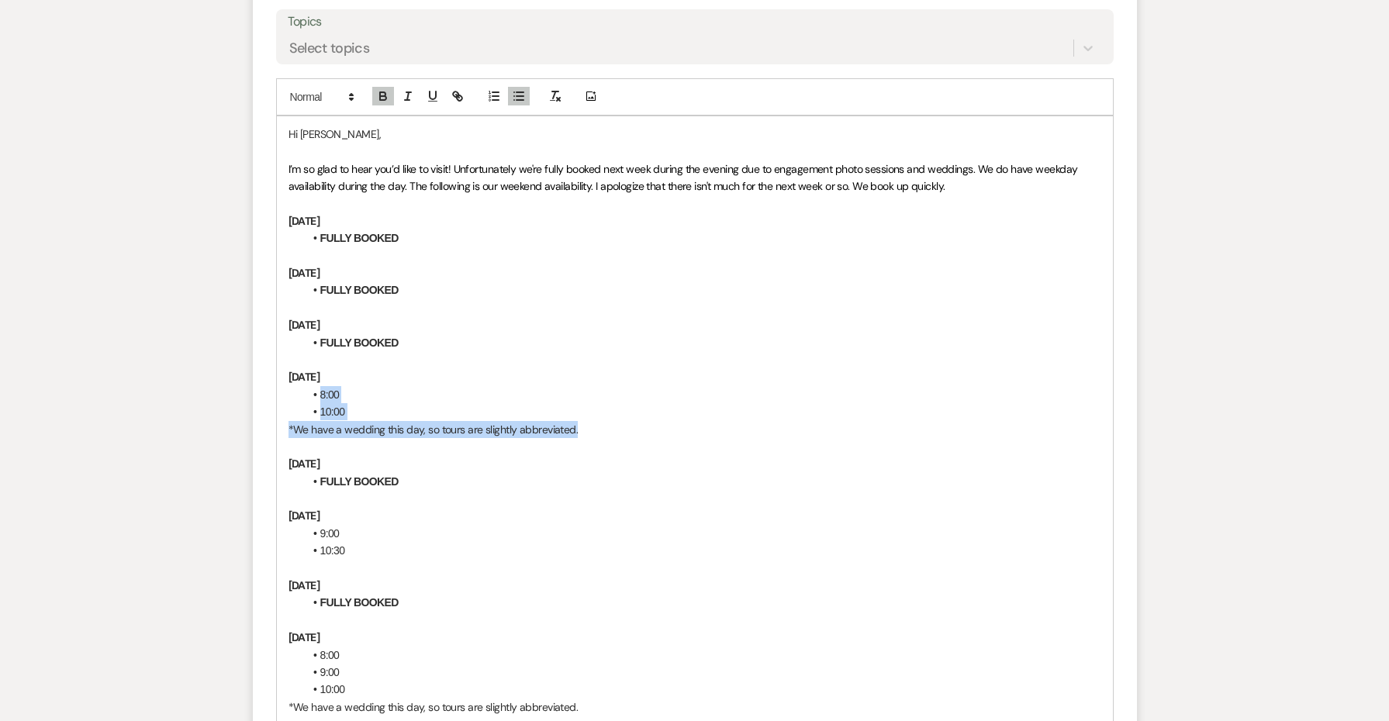
click at [282, 358] on div "Hi [PERSON_NAME], I’m so glad to hear you’d like to visit! Unfortunately we're …" at bounding box center [695, 724] width 836 height 1217
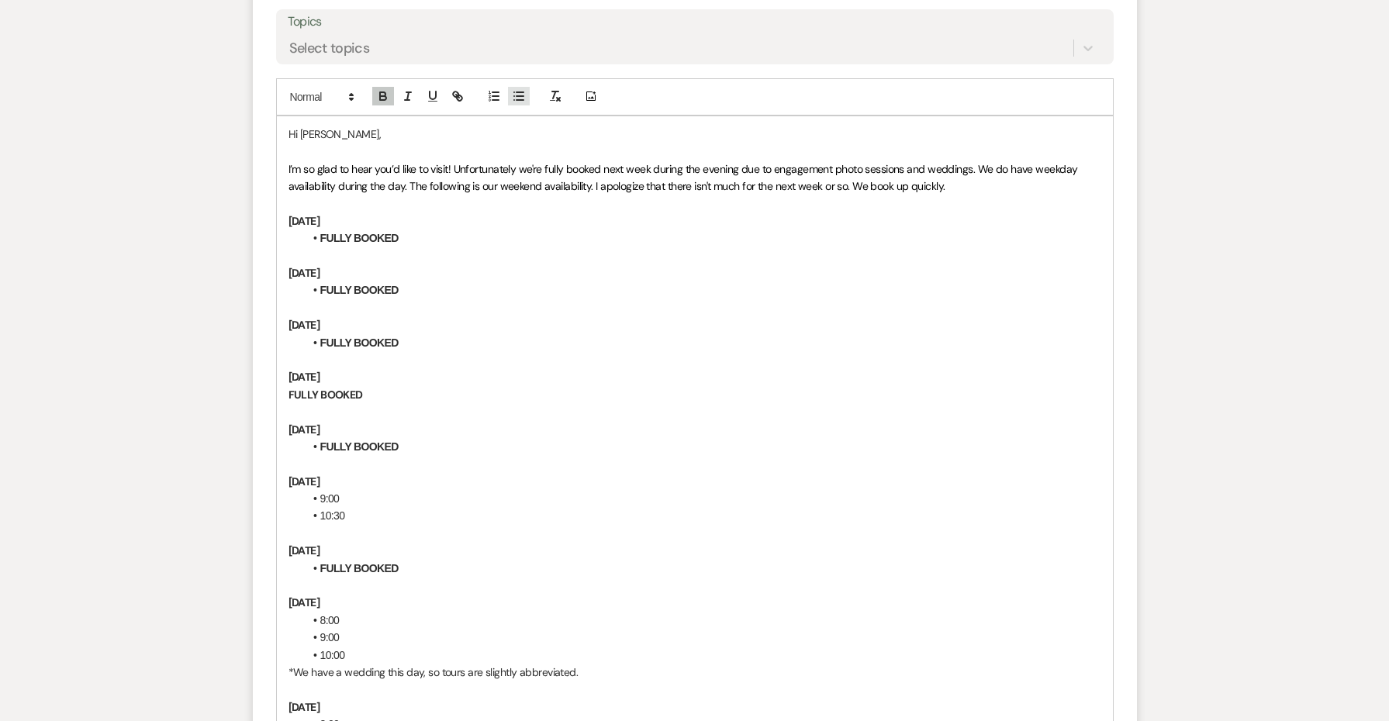
click at [517, 89] on icon "button" at bounding box center [519, 96] width 14 height 14
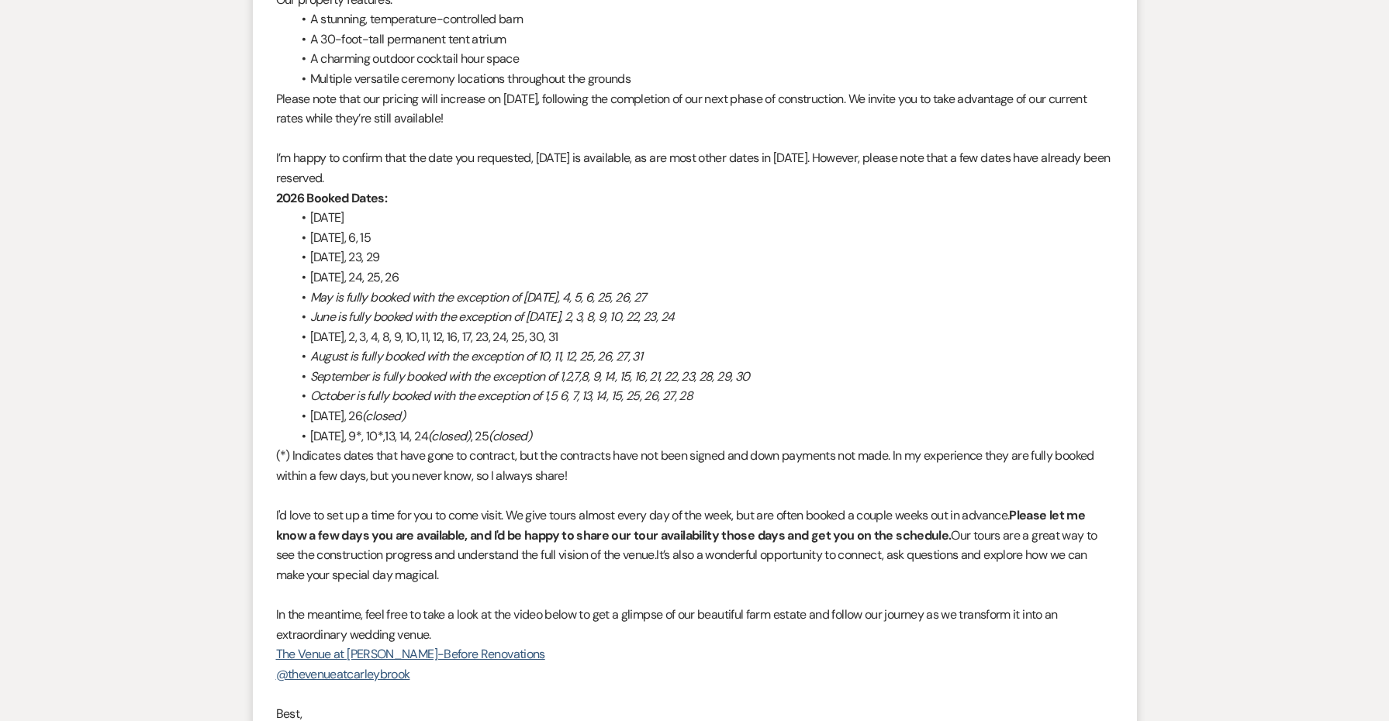
scroll to position [1140, 0]
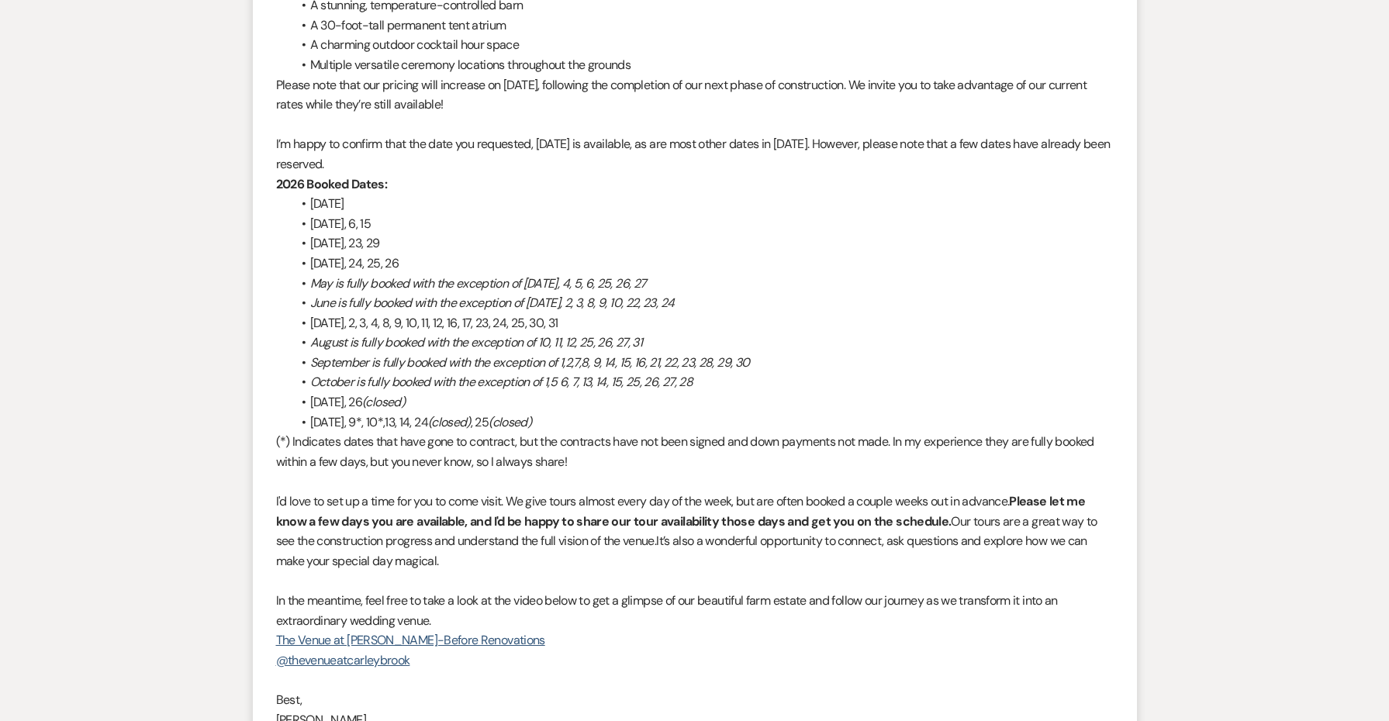
click at [324, 0] on span "A stunning, temperature-controlled barn" at bounding box center [416, 5] width 213 height 16
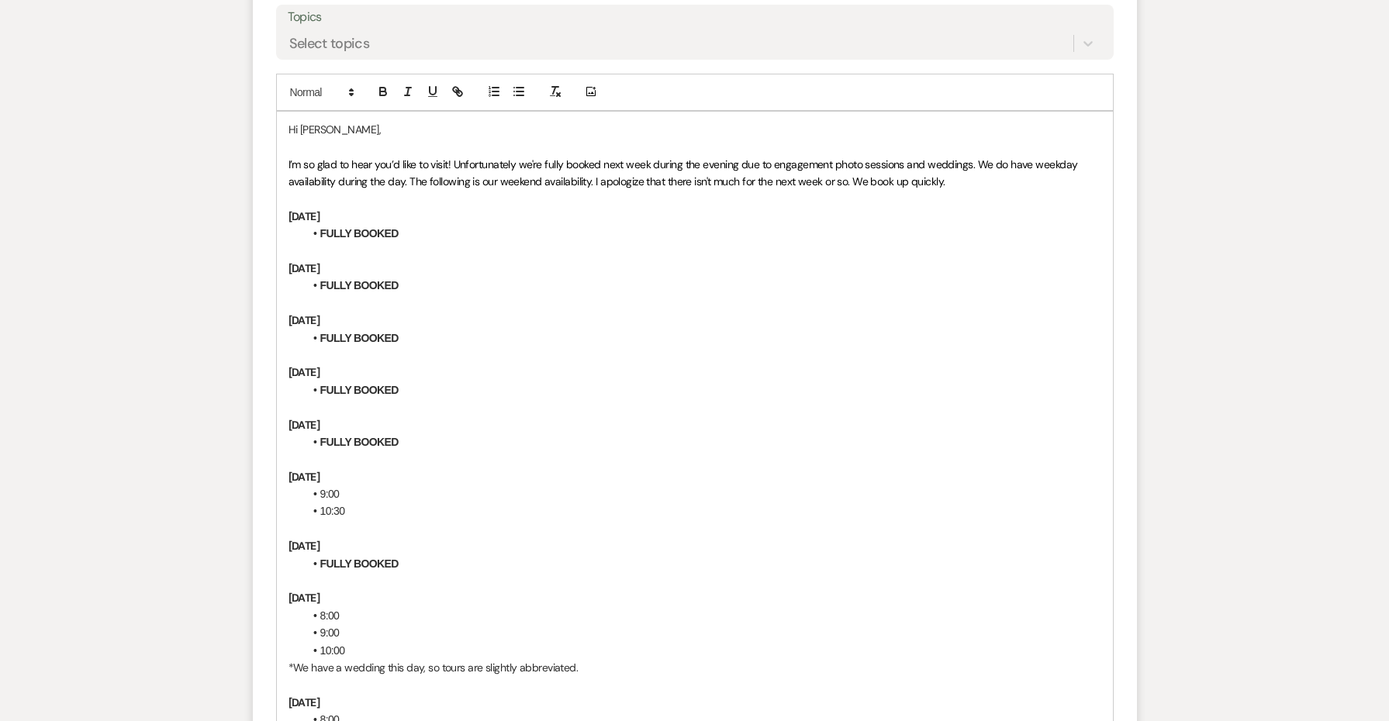
scroll to position [2425, 0]
drag, startPoint x: 406, startPoint y: 254, endPoint x: 319, endPoint y: 253, distance: 87.7
click at [319, 280] on li "FULLY BOOKED" at bounding box center [702, 288] width 797 height 17
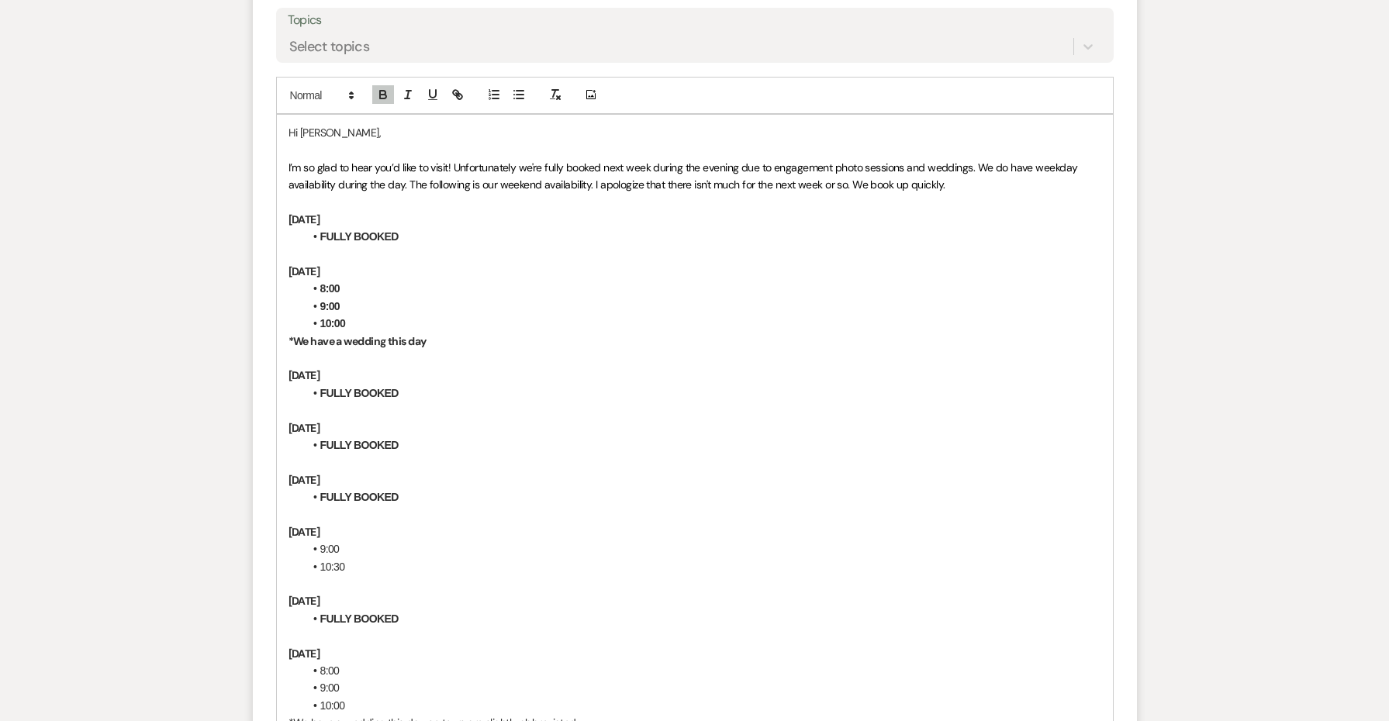
click at [341, 716] on span "*We have a wedding this day, so tours are slightly abbreviated." at bounding box center [434, 723] width 290 height 14
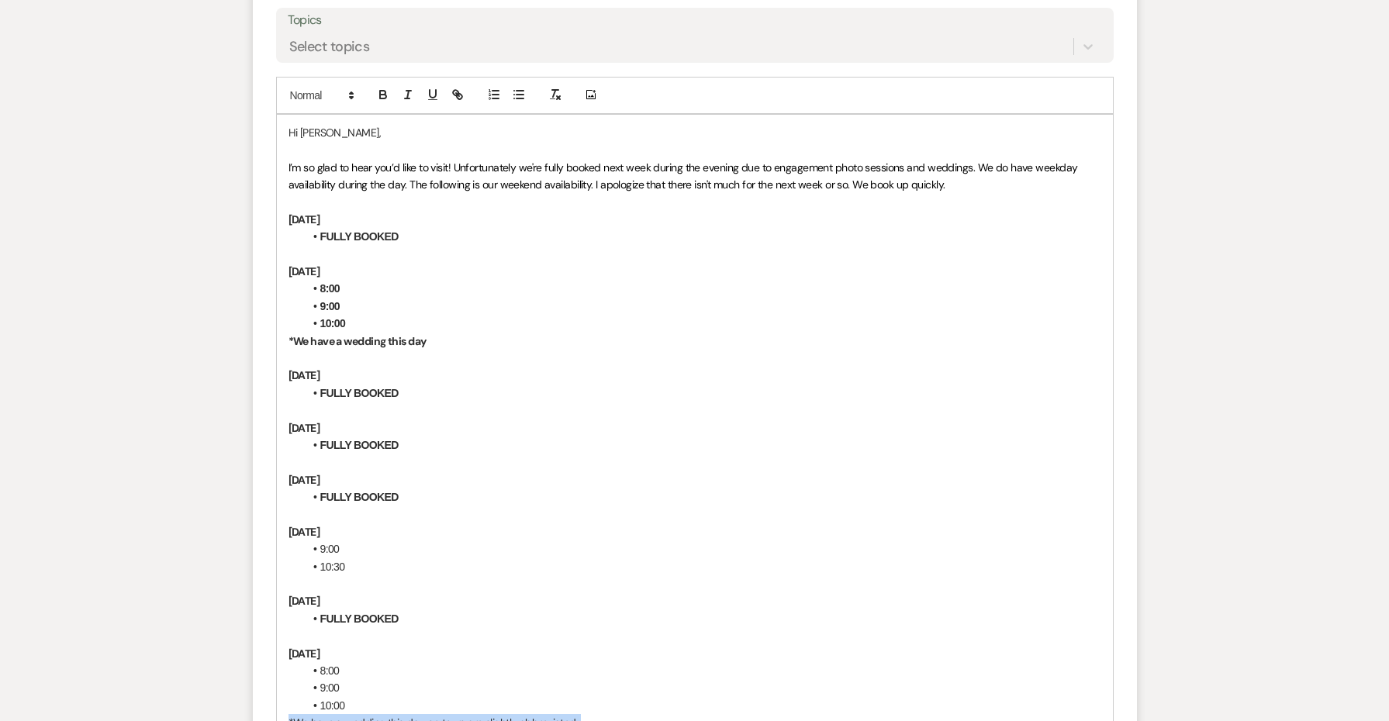
click at [341, 716] on span "*We have a wedding this day, so tours are slightly abbreviated." at bounding box center [434, 723] width 290 height 14
copy span "*We have a wedding this day, so tours are slightly abbreviated."
click at [348, 334] on strong "*We have a wedding this day" at bounding box center [358, 341] width 138 height 14
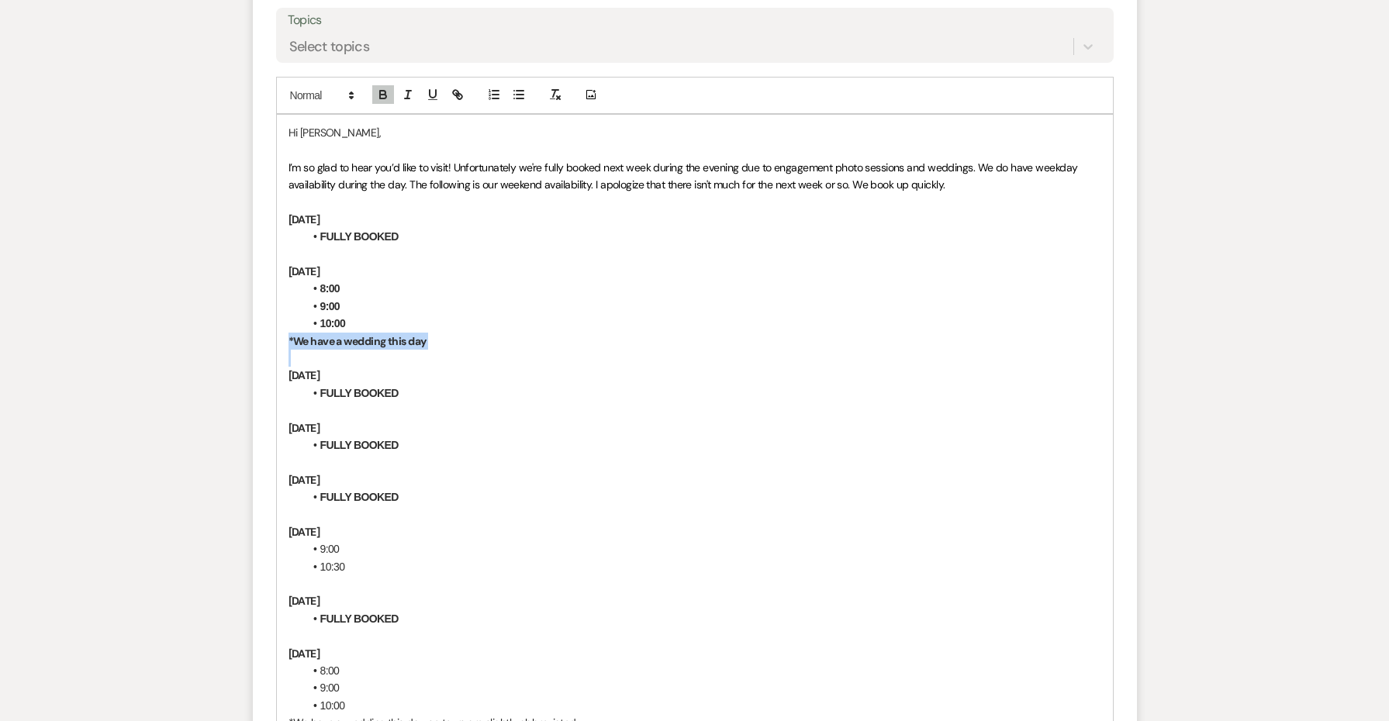
click at [348, 334] on strong "*We have a wedding this day" at bounding box center [358, 341] width 138 height 14
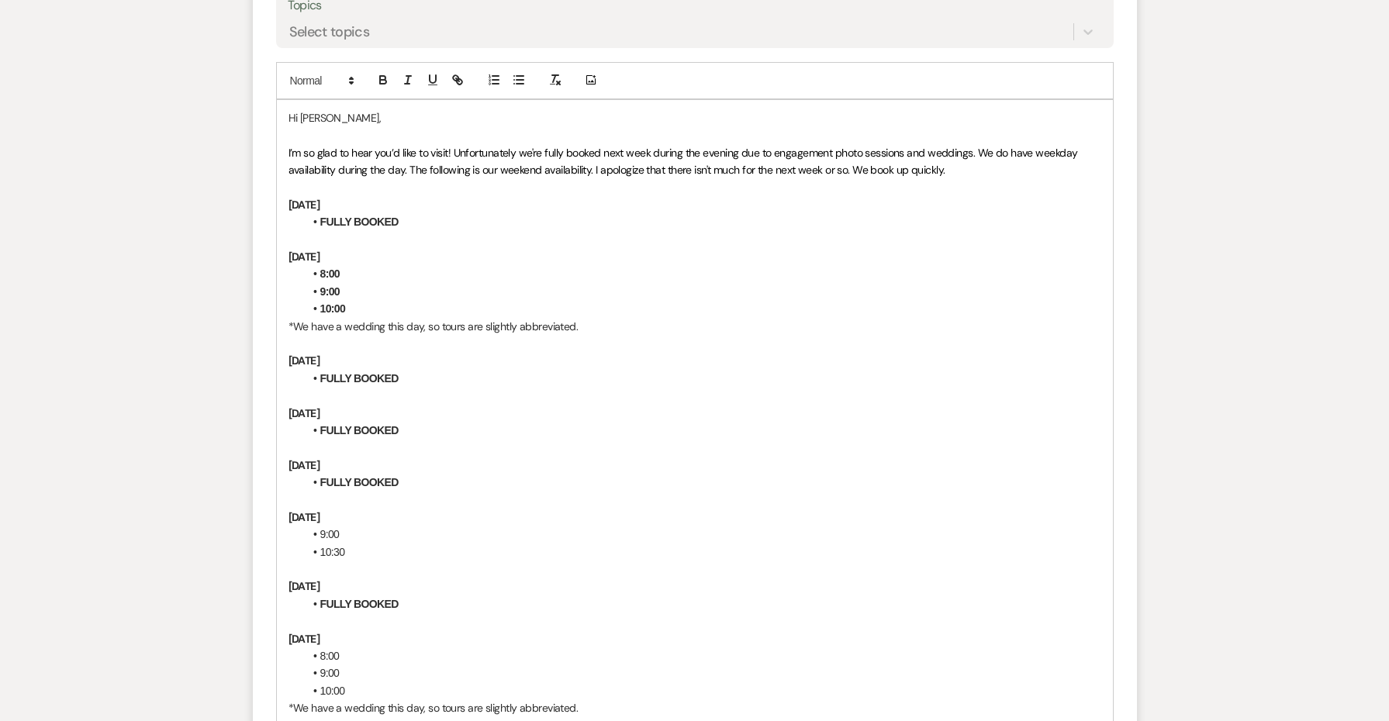
scroll to position [2441, 0]
click at [318, 524] on li "﻿9:00" at bounding box center [702, 532] width 797 height 17
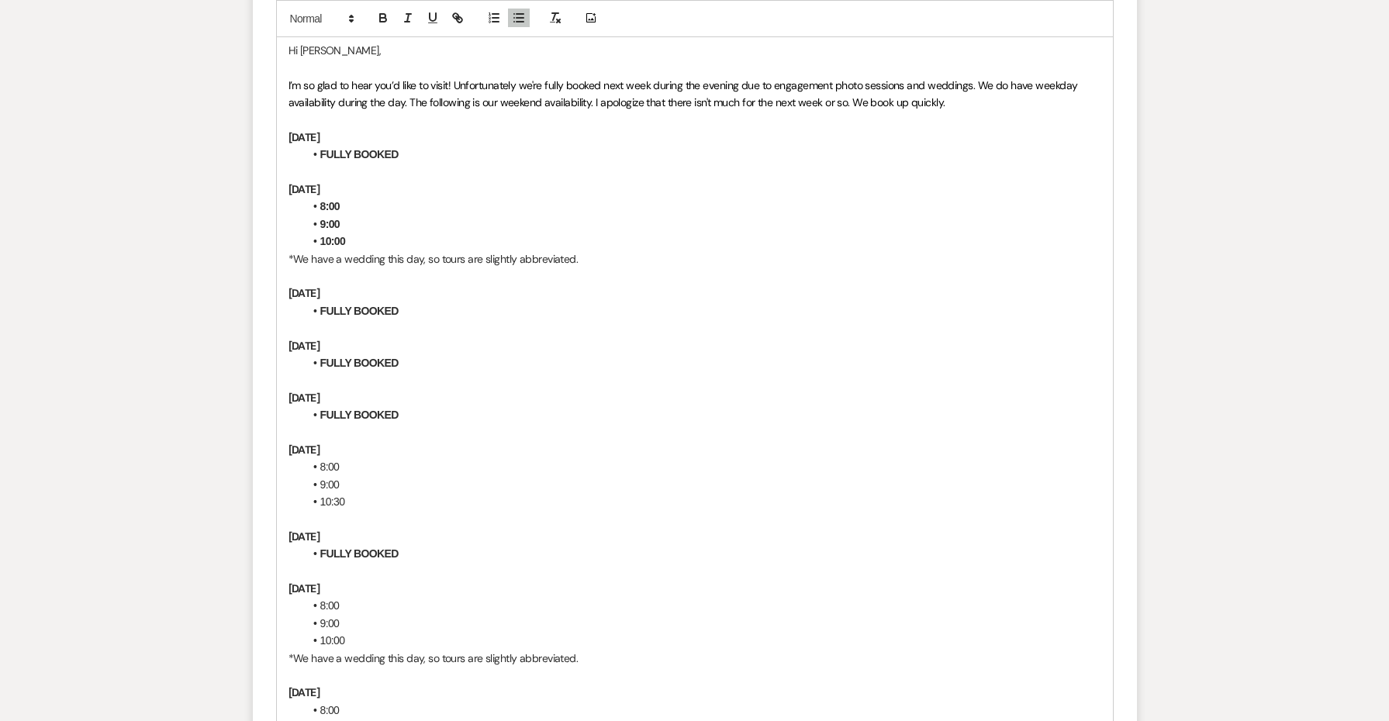
scroll to position [2504, 0]
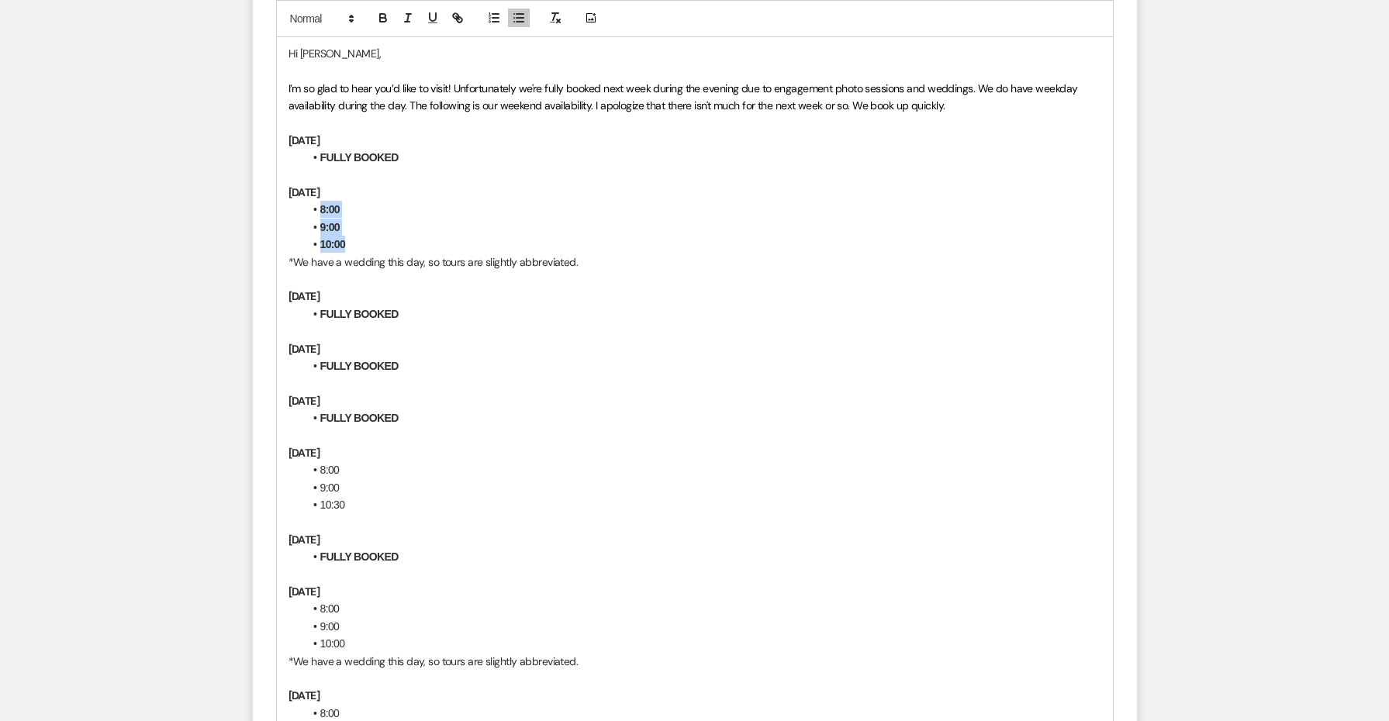
drag, startPoint x: 364, startPoint y: 211, endPoint x: 306, endPoint y: 175, distance: 67.6
click at [306, 201] on ul "8:00 9:00 10:00" at bounding box center [702, 227] width 797 height 52
click at [588, 306] on li "FULLY BOOKED" at bounding box center [702, 314] width 797 height 17
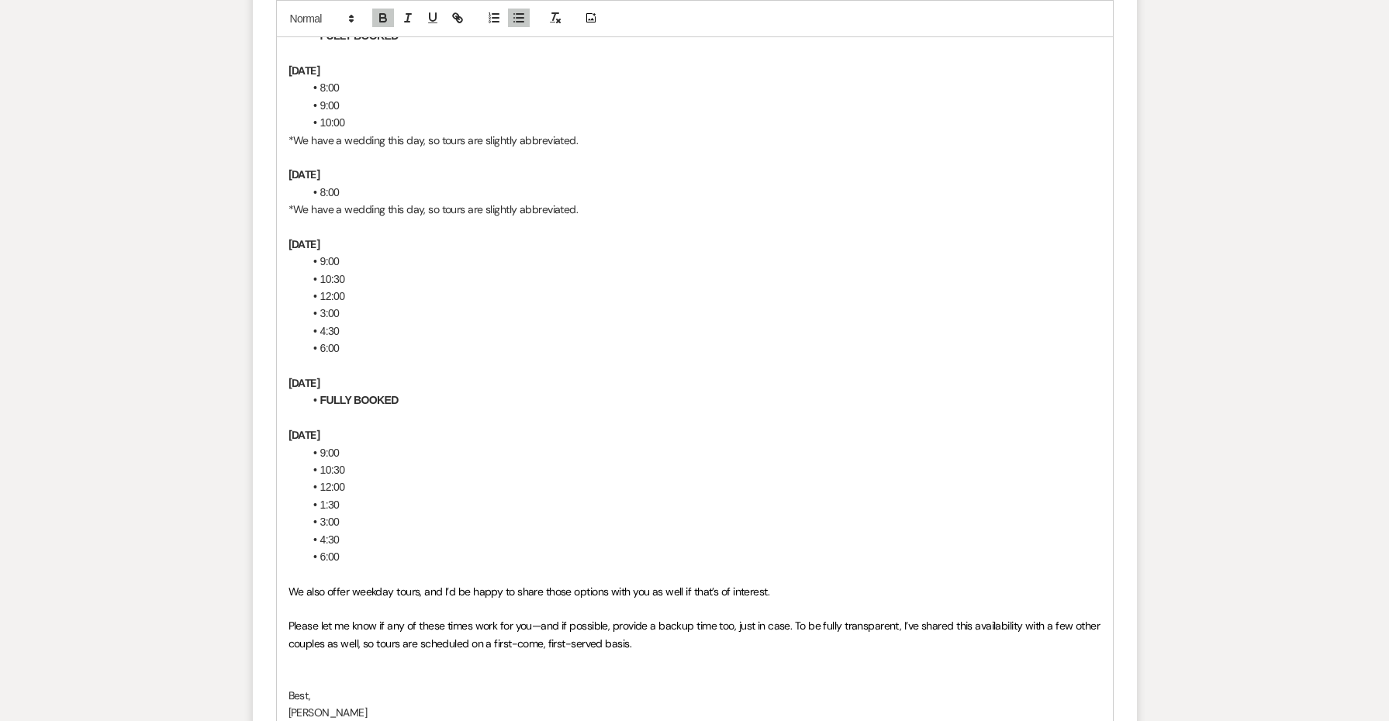
scroll to position [3148, 0]
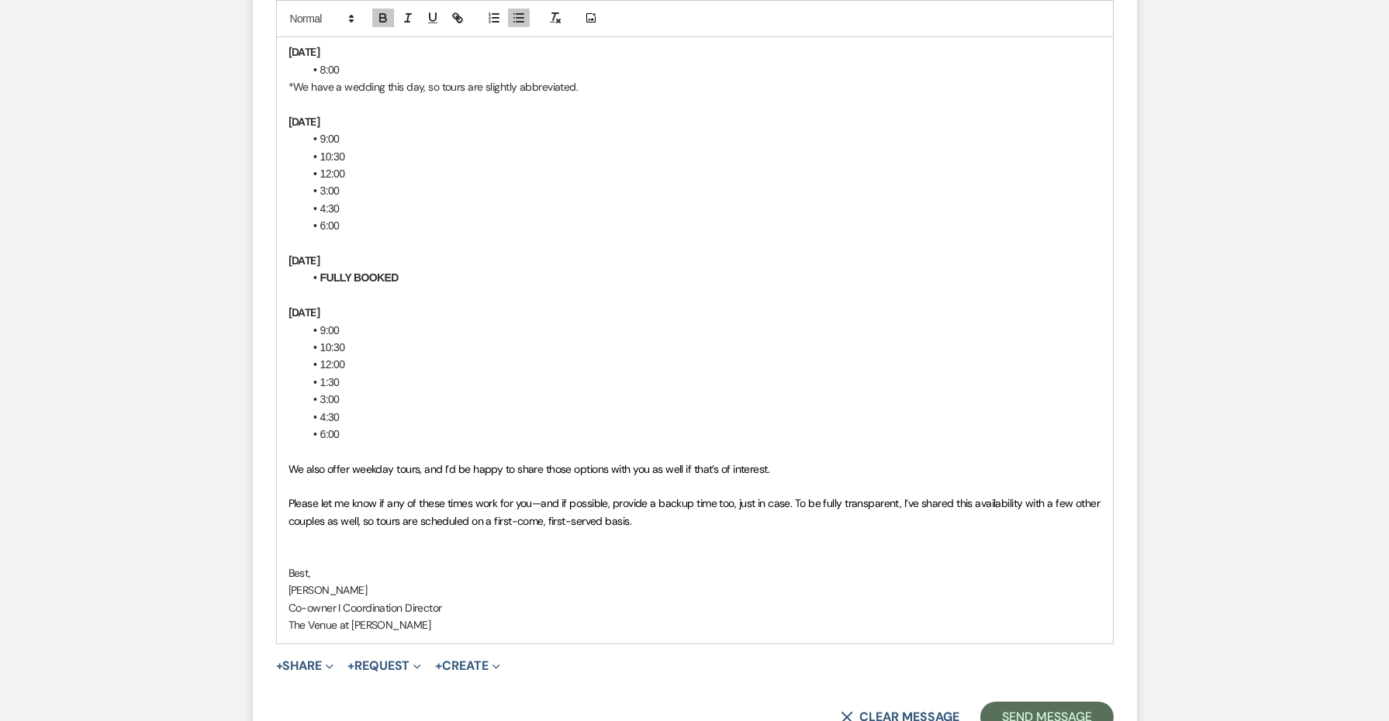
click at [299, 462] on span "We also offer weekday tours, and I’d be happy to share those options with you a…" at bounding box center [530, 469] width 482 height 14
click at [647, 462] on span "As I mentioned, we also offer weekday tours, and I’d be happy to share those op…" at bounding box center [565, 469] width 553 height 14
drag, startPoint x: 647, startPoint y: 417, endPoint x: 918, endPoint y: 401, distance: 271.2
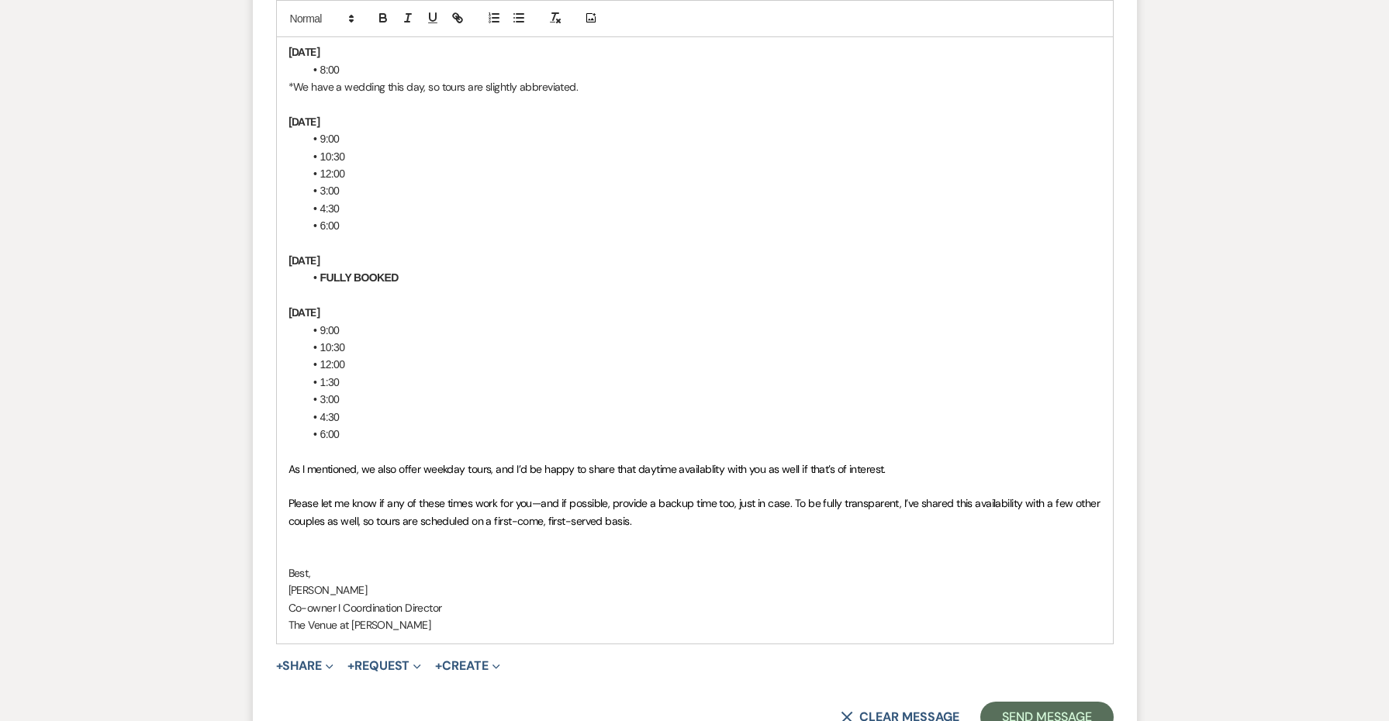
click at [918, 443] on p at bounding box center [695, 451] width 813 height 17
click at [897, 461] on p "As I mentioned, we also offer weekday tours, and I’d be happy to share that day…" at bounding box center [695, 469] width 813 height 17
click at [1030, 702] on button "Send Message" at bounding box center [1047, 717] width 133 height 31
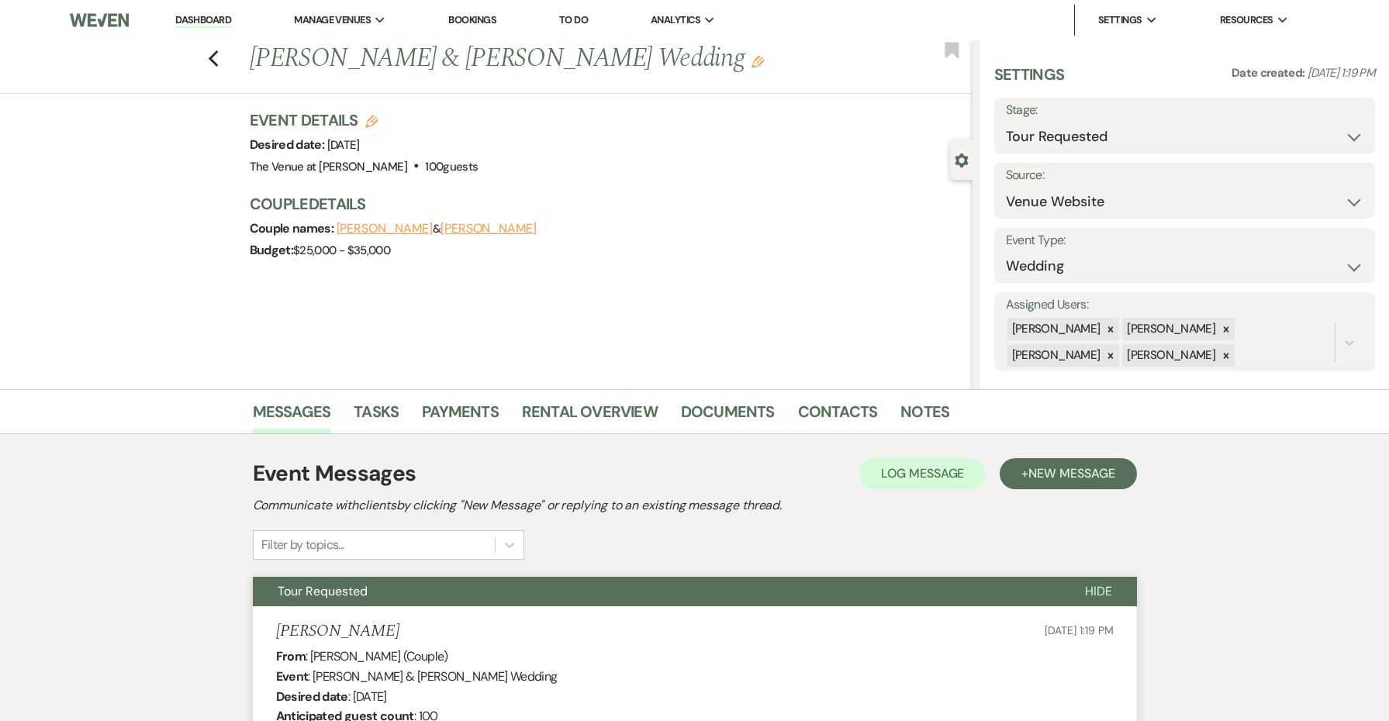
scroll to position [0, 0]
click at [215, 61] on icon "Previous" at bounding box center [214, 59] width 12 height 19
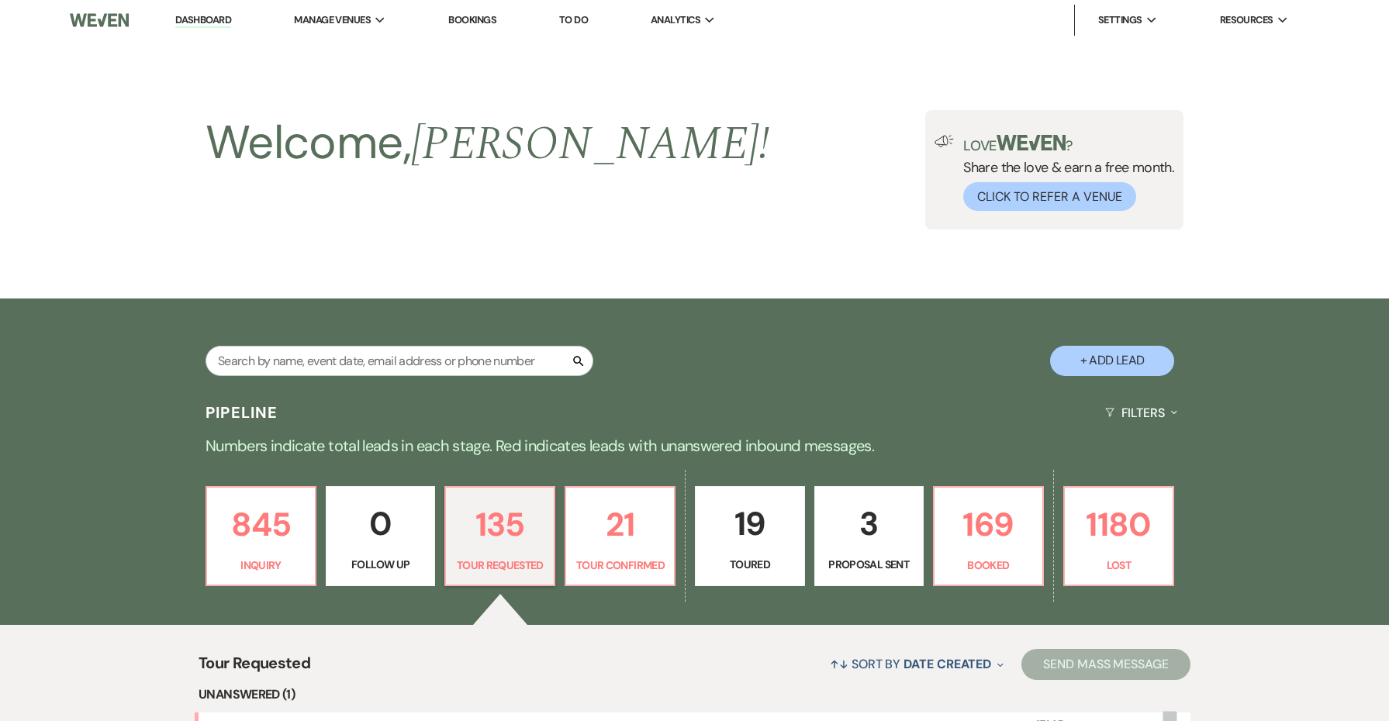
scroll to position [448, 0]
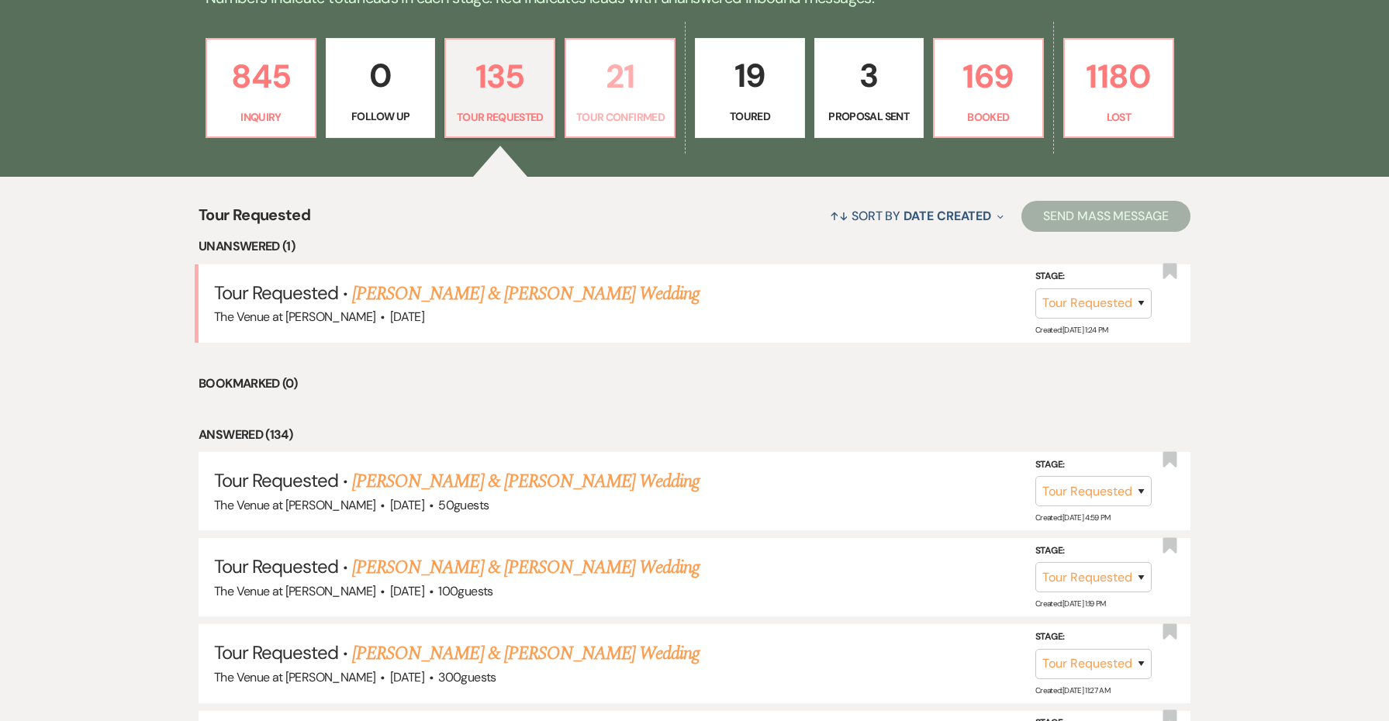
click at [597, 126] on link "21 Tour Confirmed" at bounding box center [620, 88] width 111 height 101
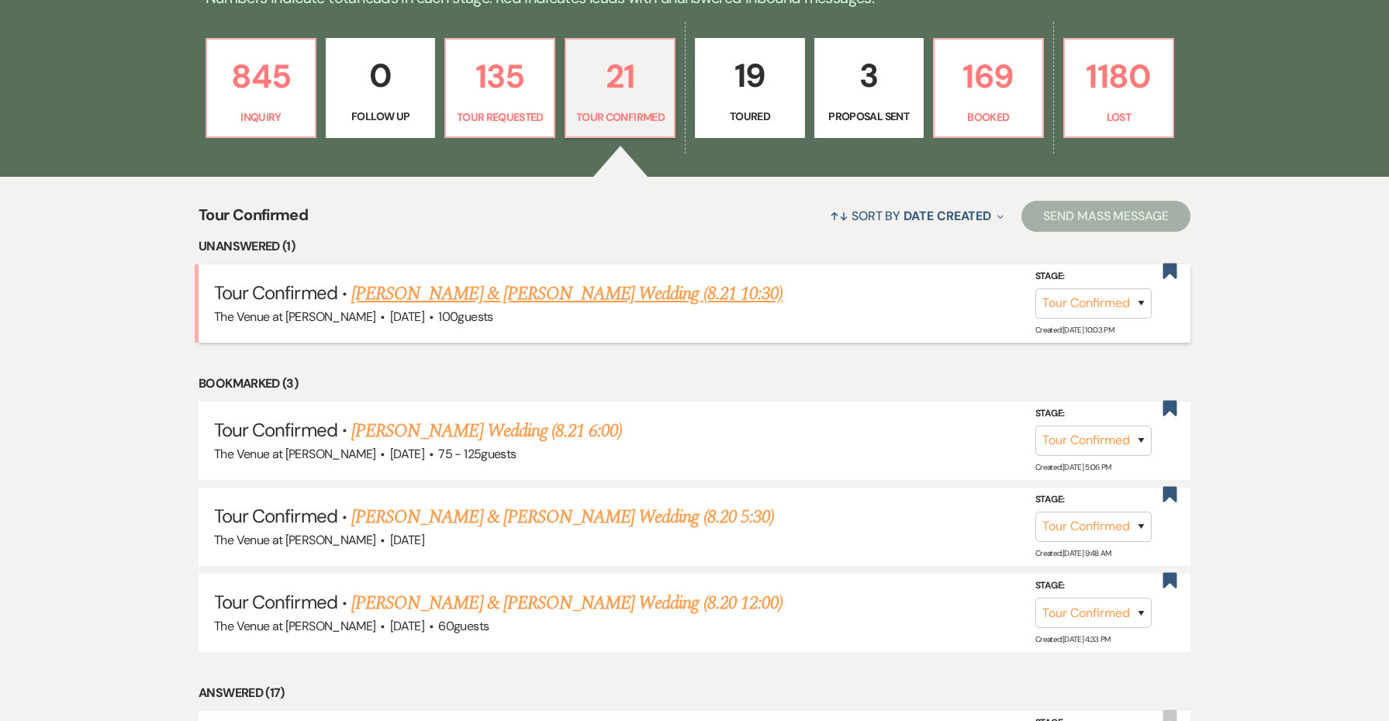
click at [628, 296] on link "[PERSON_NAME] & [PERSON_NAME] Wedding (8.21 10:30)" at bounding box center [566, 294] width 431 height 28
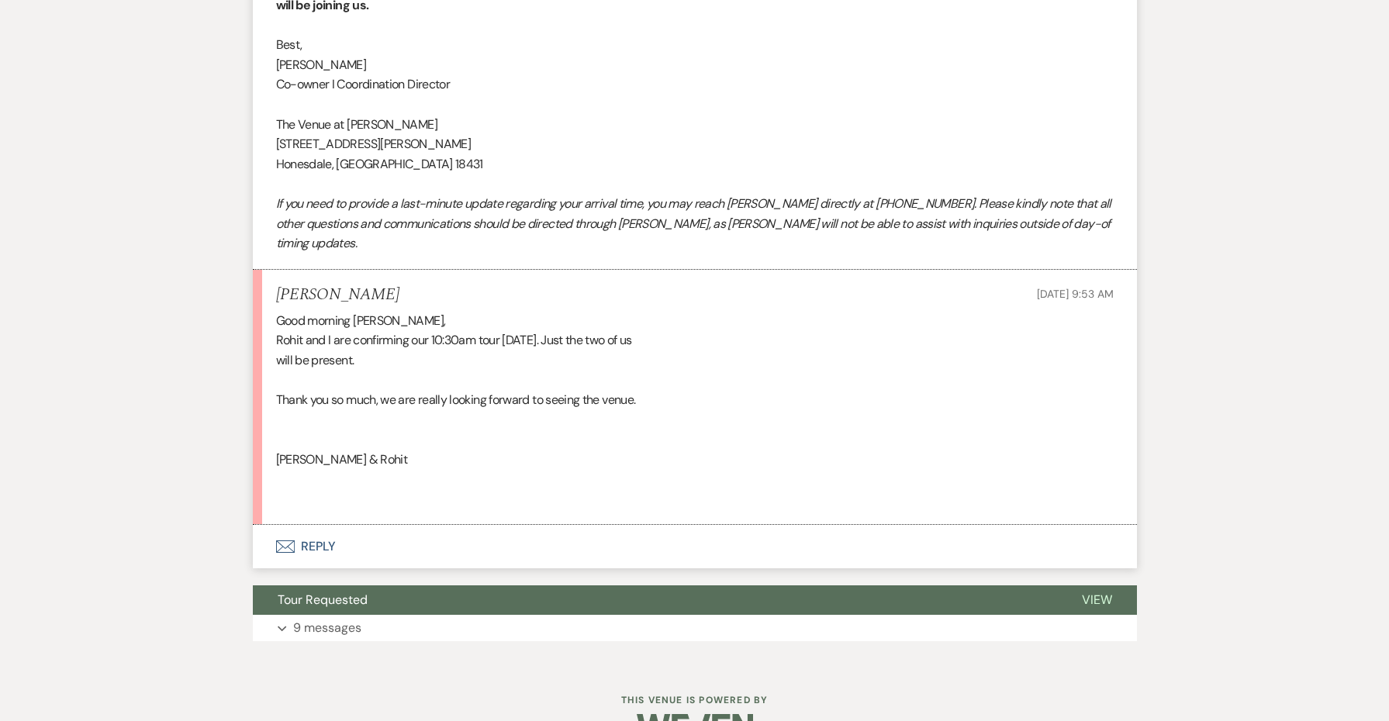
click at [334, 525] on button "Envelope Reply" at bounding box center [695, 546] width 884 height 43
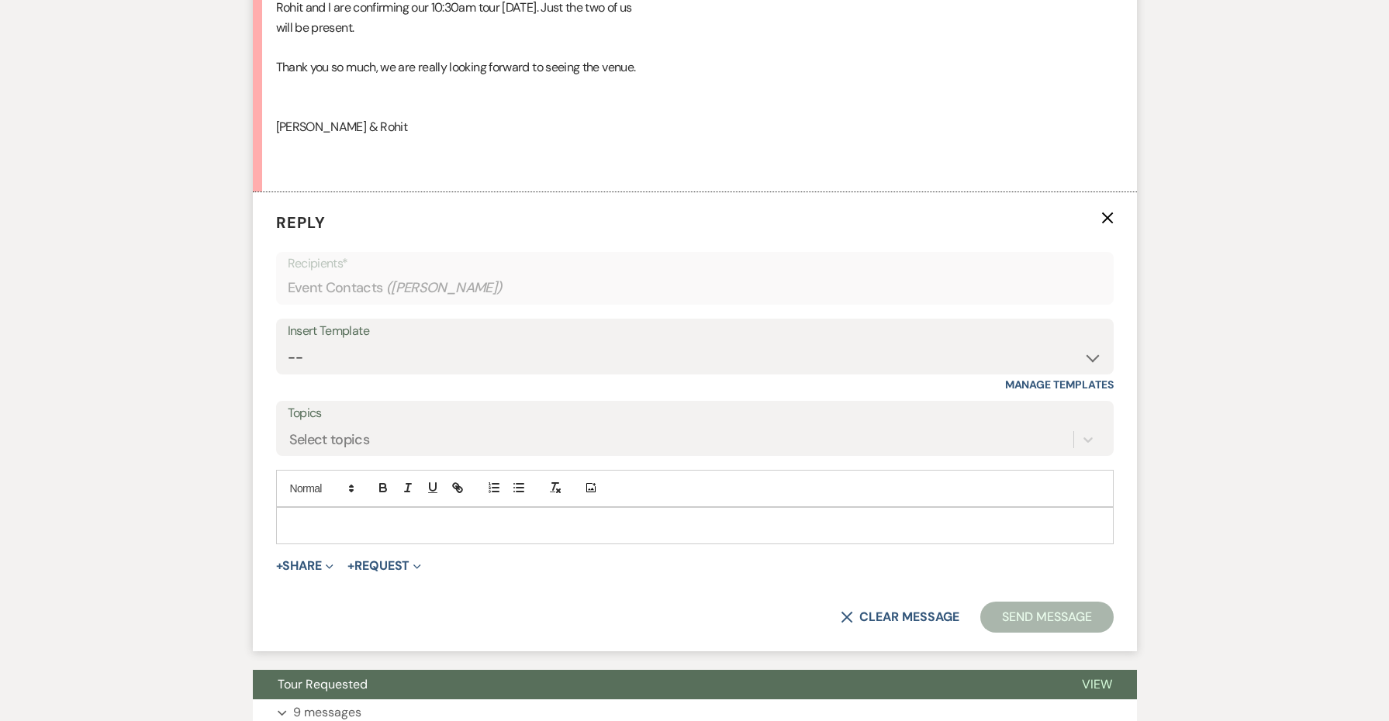
scroll to position [1456, 0]
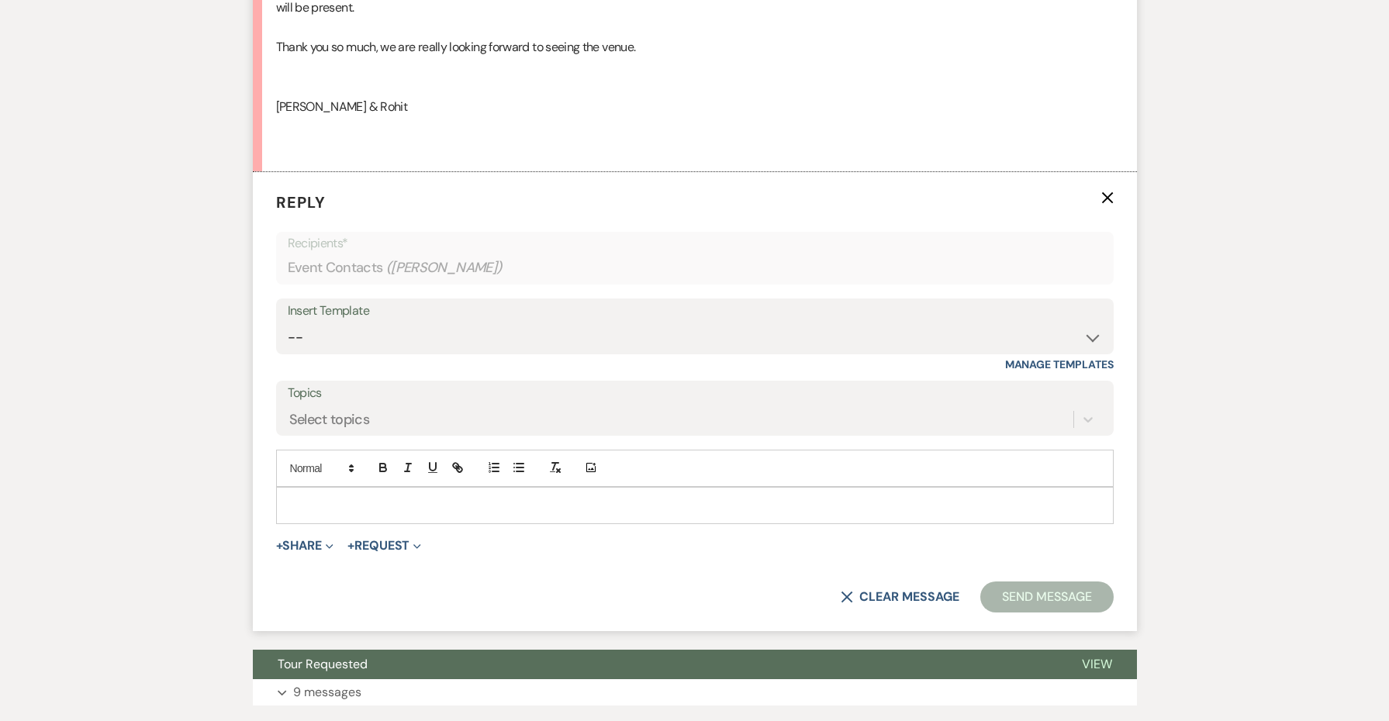
click at [336, 497] on p at bounding box center [695, 505] width 813 height 17
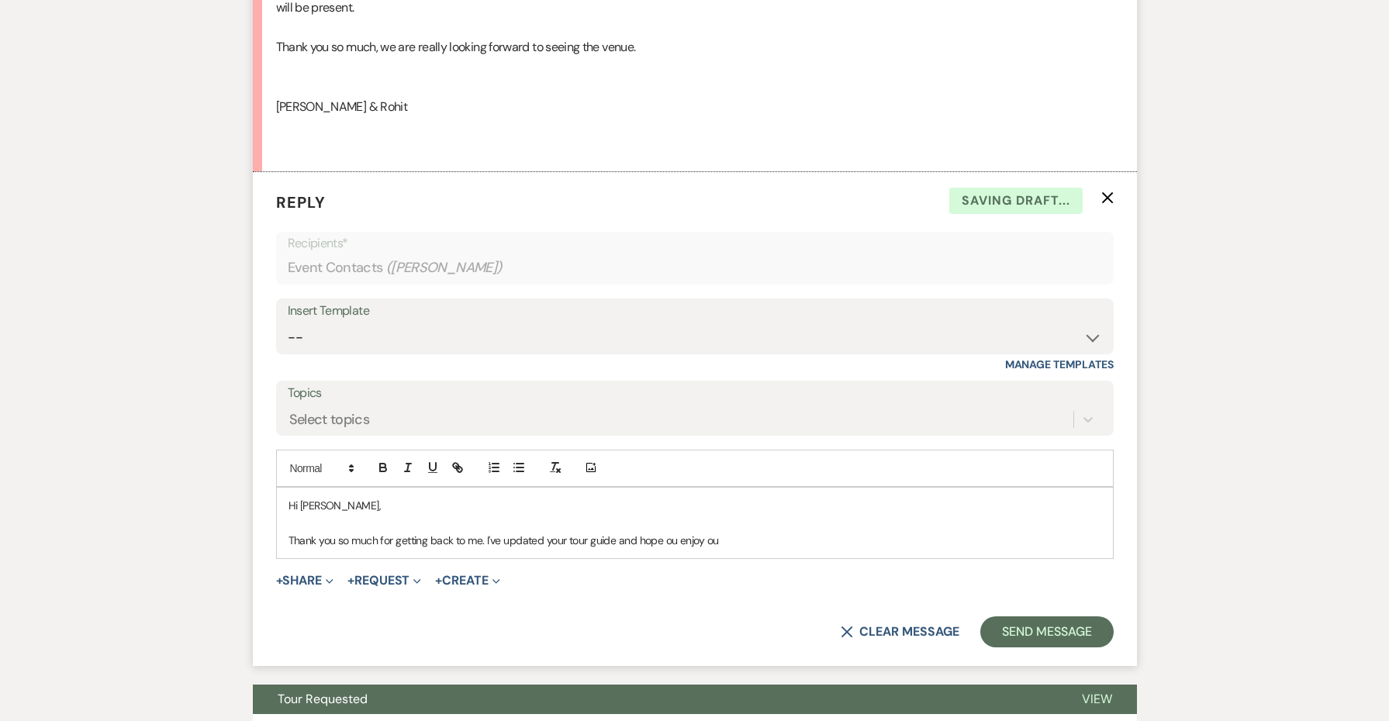
click at [627, 532] on p "Thank you so much for getting back to me. I've updated your tour guide and hope…" at bounding box center [695, 540] width 813 height 17
drag, startPoint x: 718, startPoint y: 497, endPoint x: 614, endPoint y: 496, distance: 104.7
click at [614, 532] on p "Thank you so much for getting back to me. I've updated your tour guide and hope…" at bounding box center [695, 540] width 813 height 17
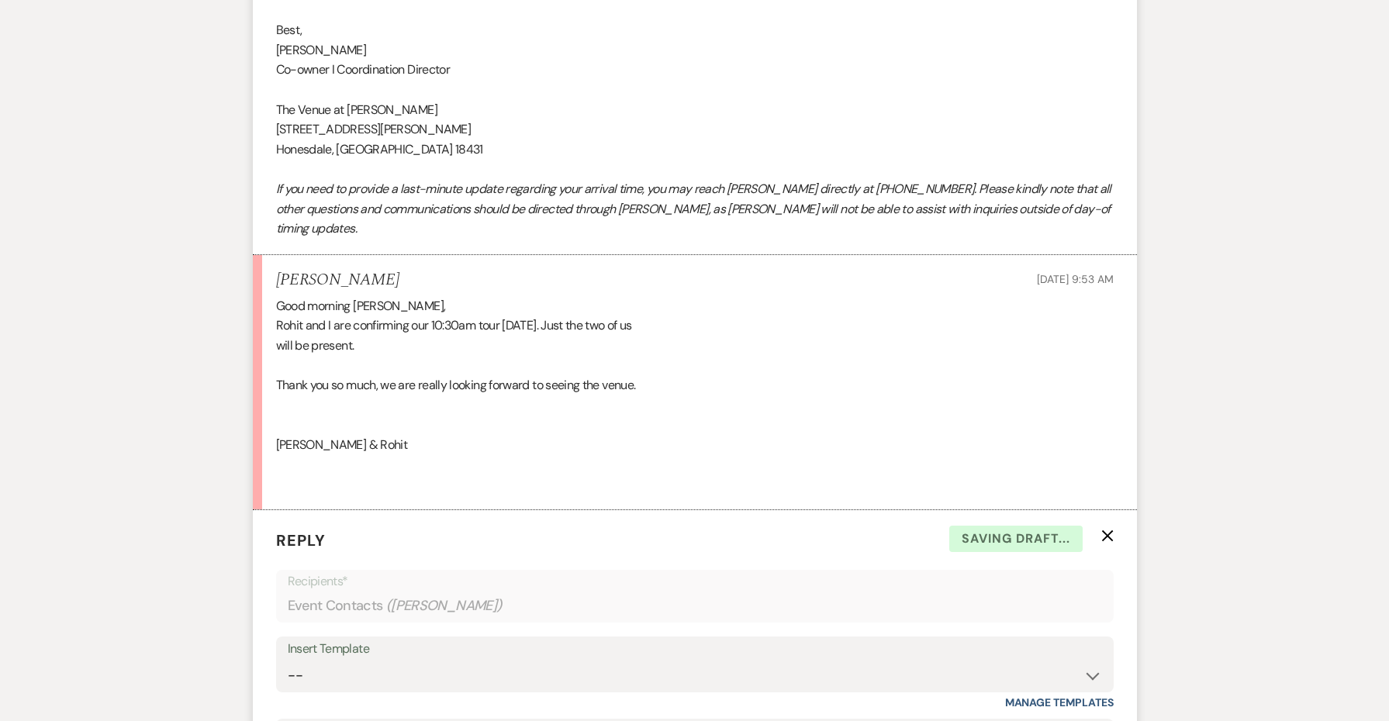
scroll to position [1079, 0]
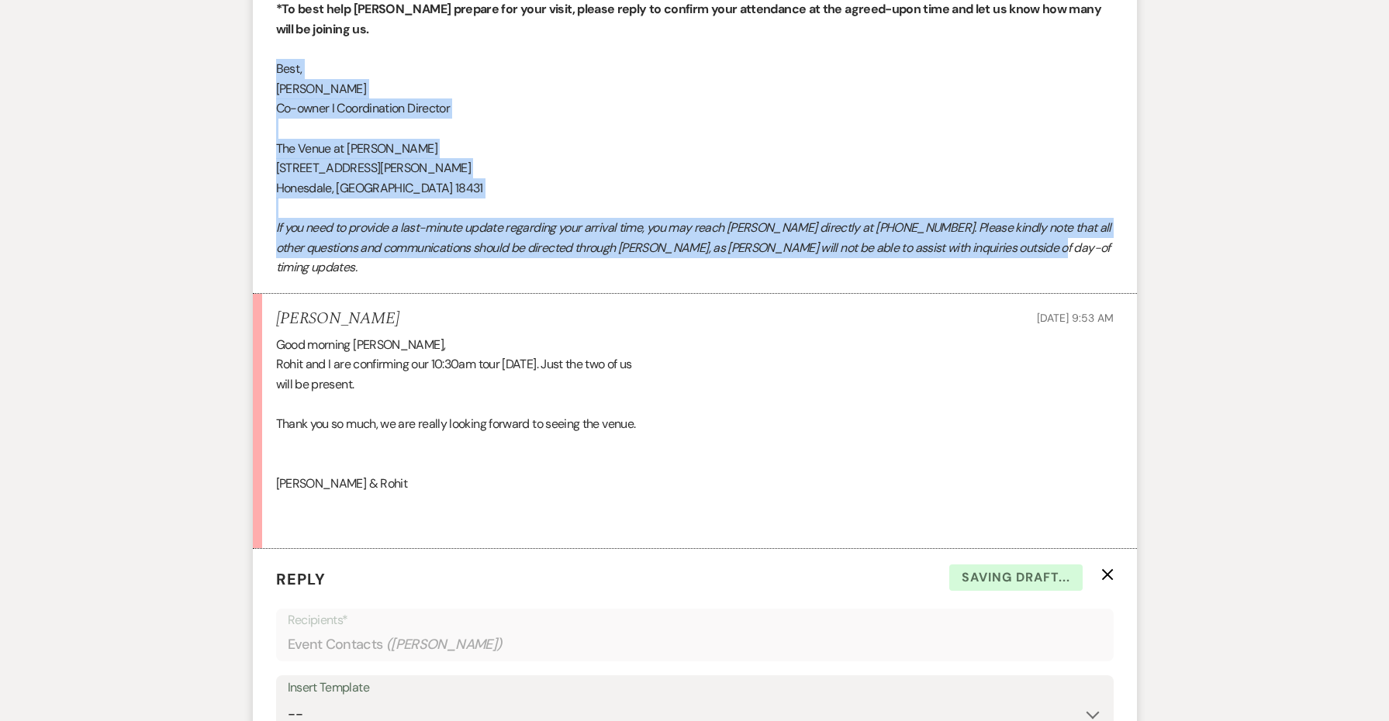
drag, startPoint x: 1072, startPoint y: 233, endPoint x: 273, endPoint y: 54, distance: 818.7
copy div "Best, [PERSON_NAME] I Coordination Director The Venue at [PERSON_NAME] [STREET_…"
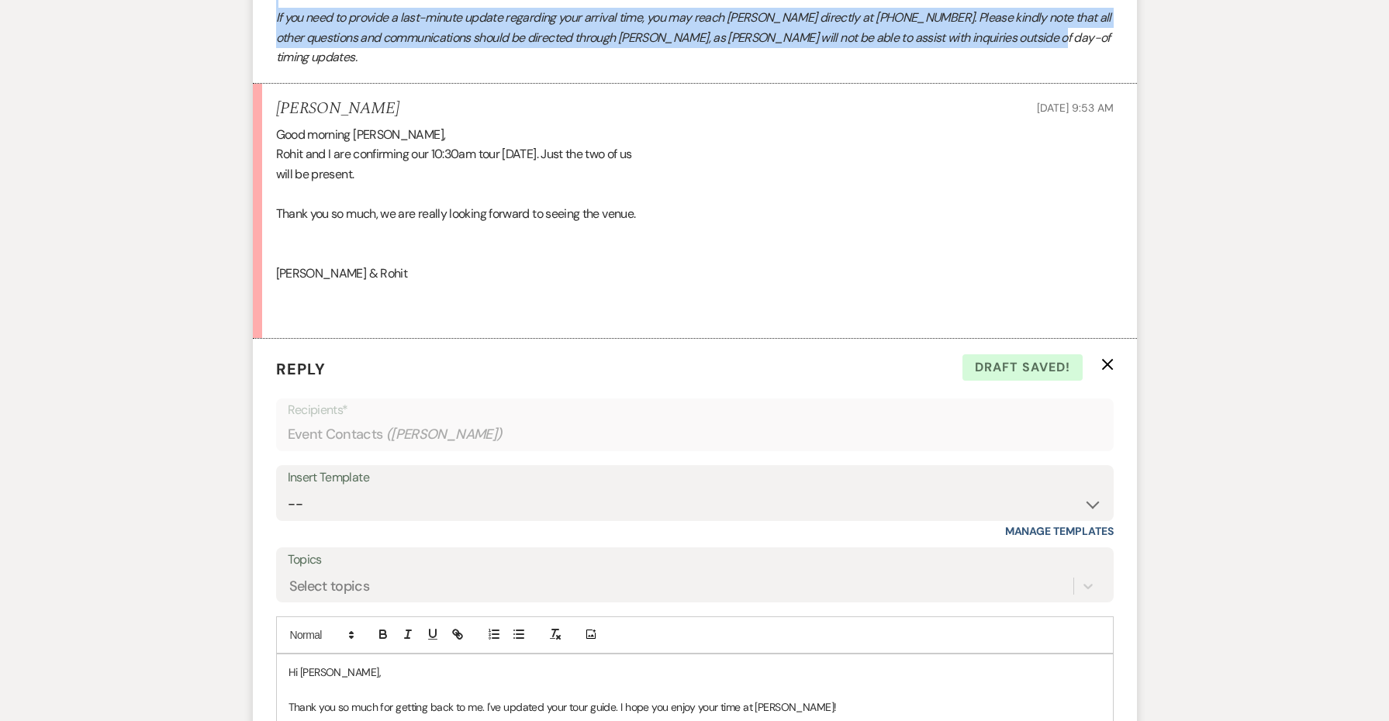
scroll to position [1396, 0]
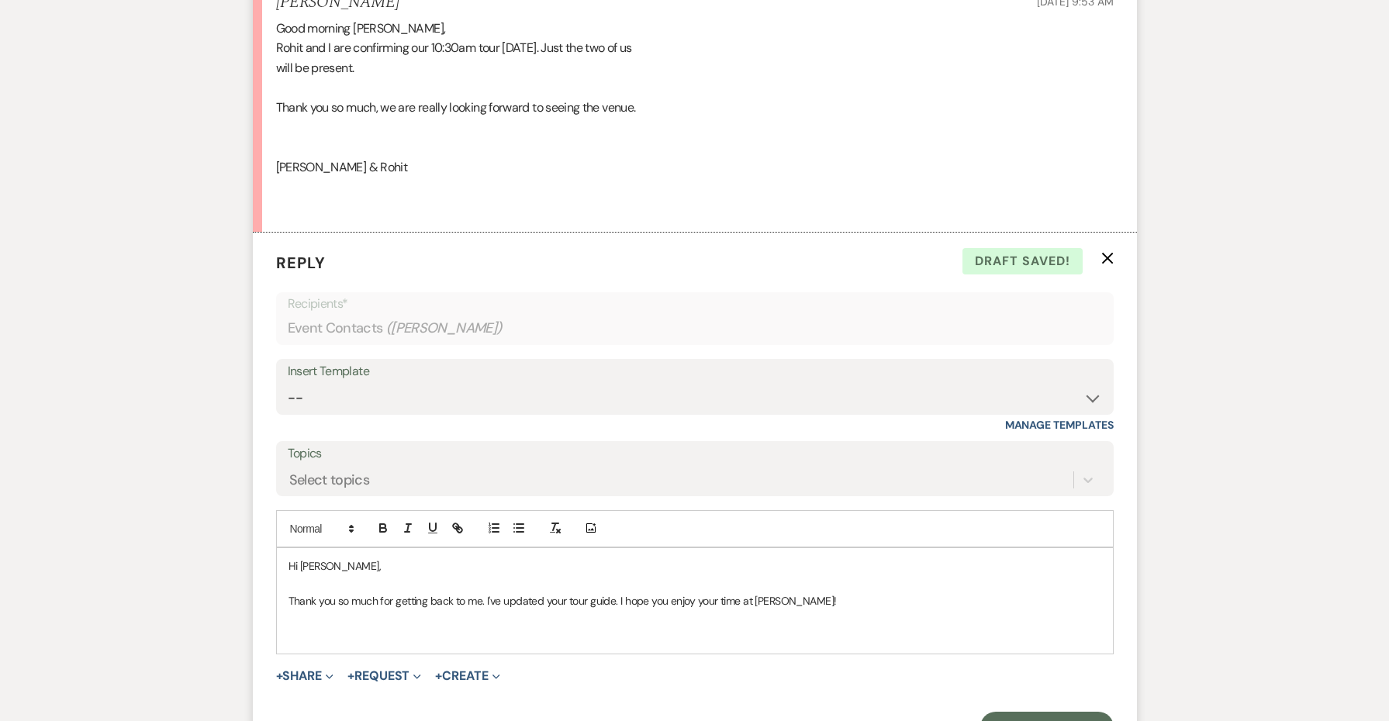
click at [357, 627] on p at bounding box center [695, 635] width 813 height 17
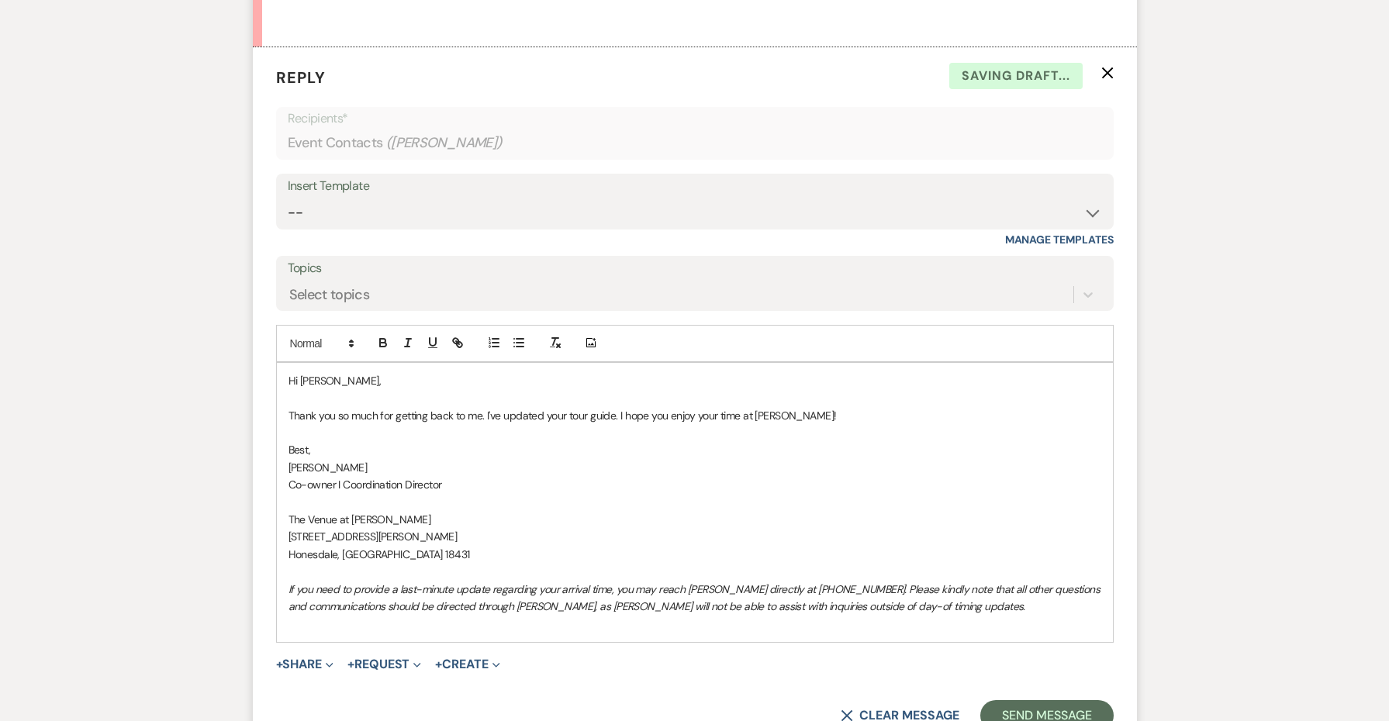
scroll to position [1674, 0]
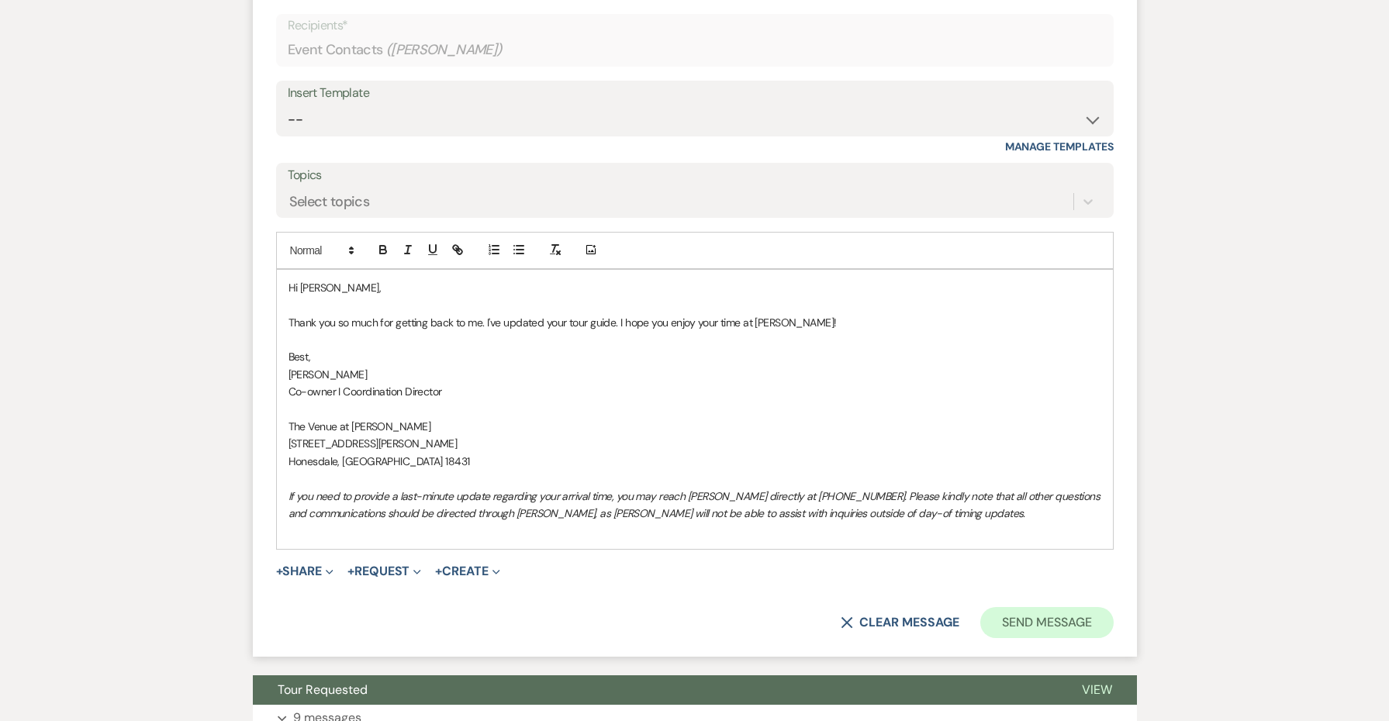
click at [1023, 607] on button "Send Message" at bounding box center [1047, 622] width 133 height 31
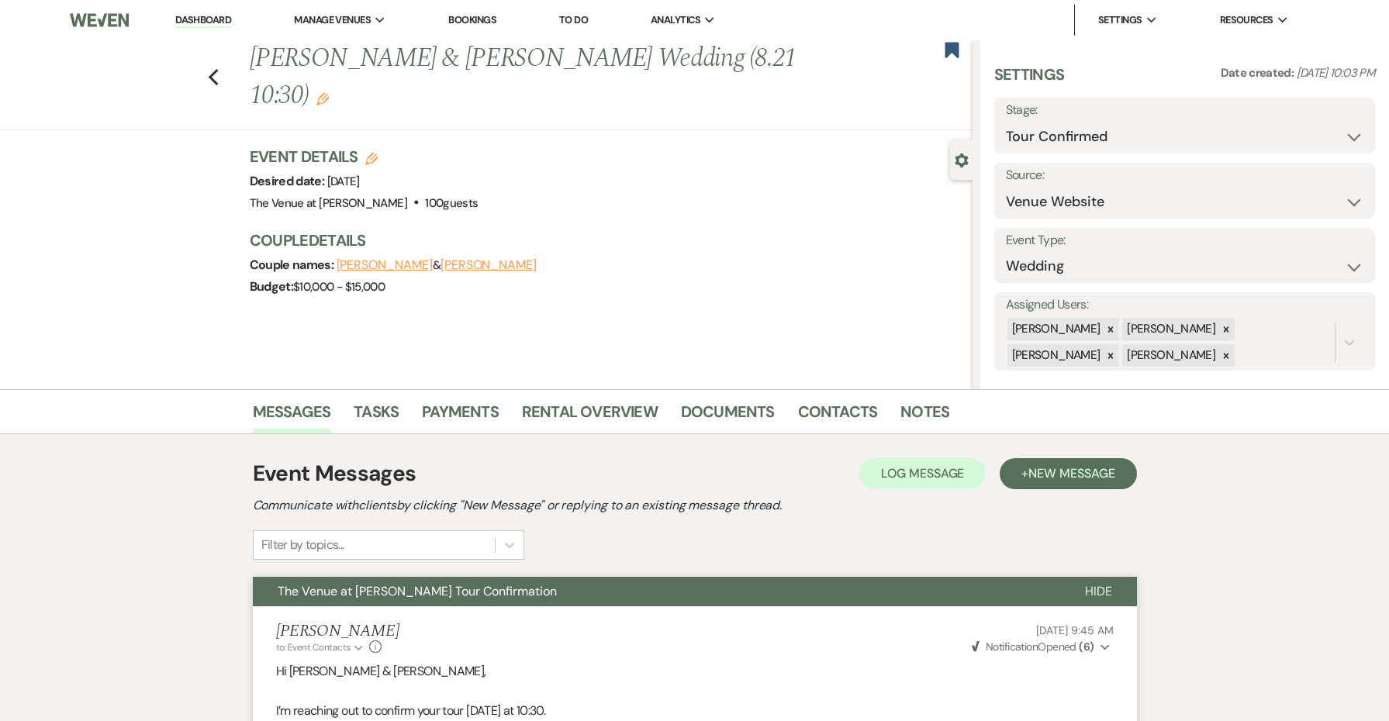
scroll to position [0, 0]
click at [220, 21] on link "Dashboard" at bounding box center [203, 20] width 56 height 15
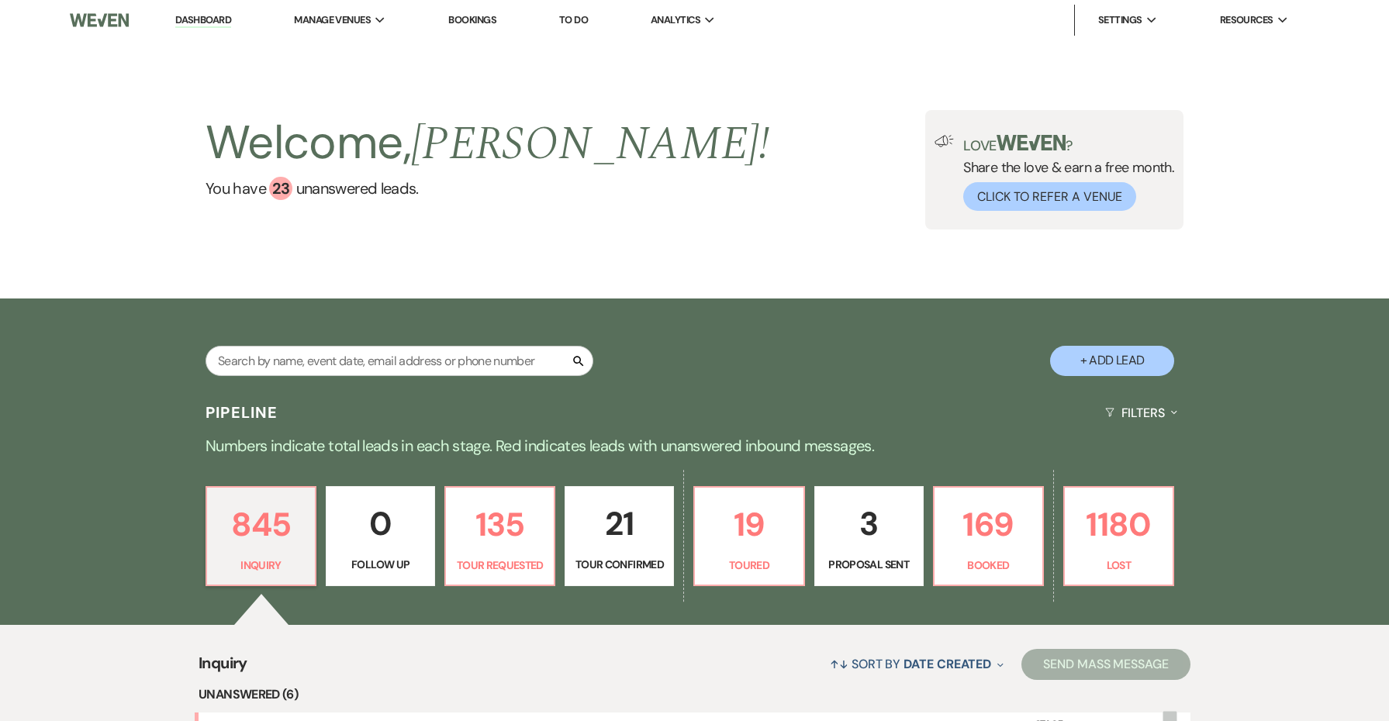
scroll to position [193, 0]
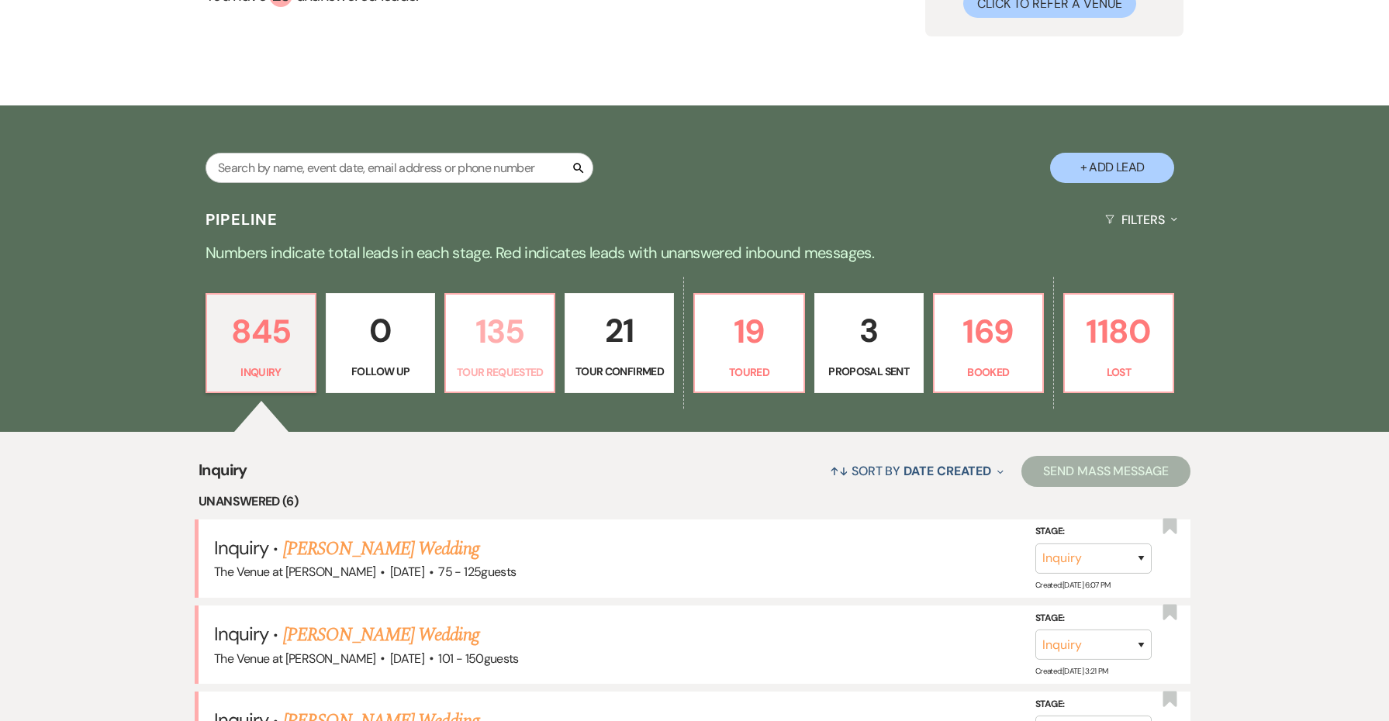
click at [496, 337] on p "135" at bounding box center [499, 332] width 89 height 52
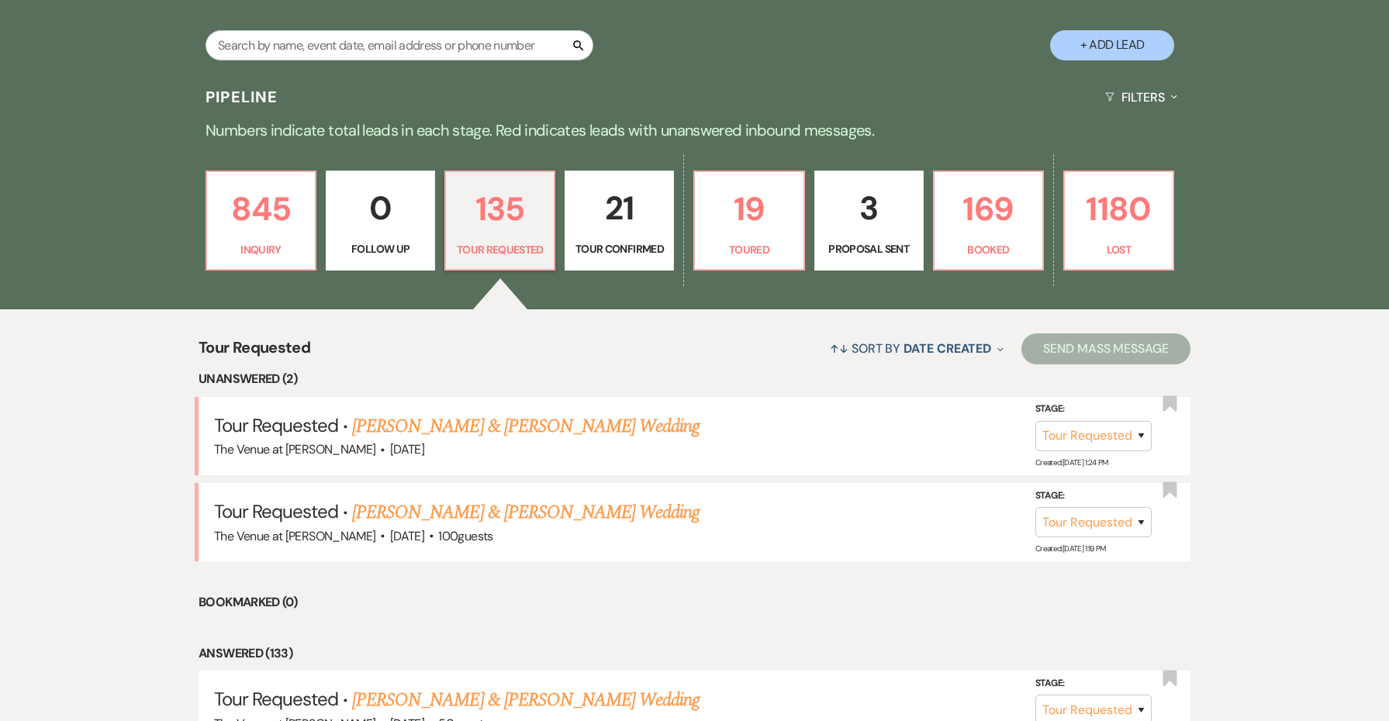
scroll to position [330, 0]
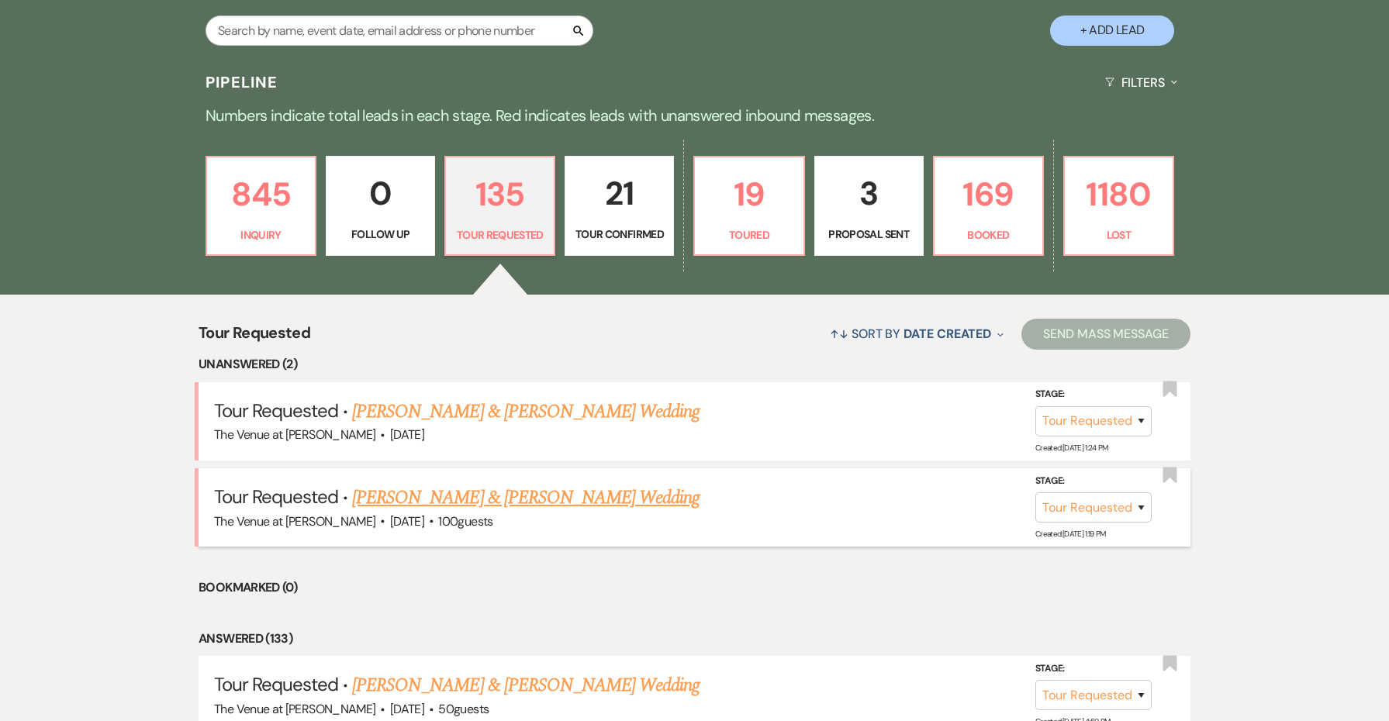
click at [645, 492] on link "[PERSON_NAME] & [PERSON_NAME] Wedding" at bounding box center [526, 498] width 348 height 28
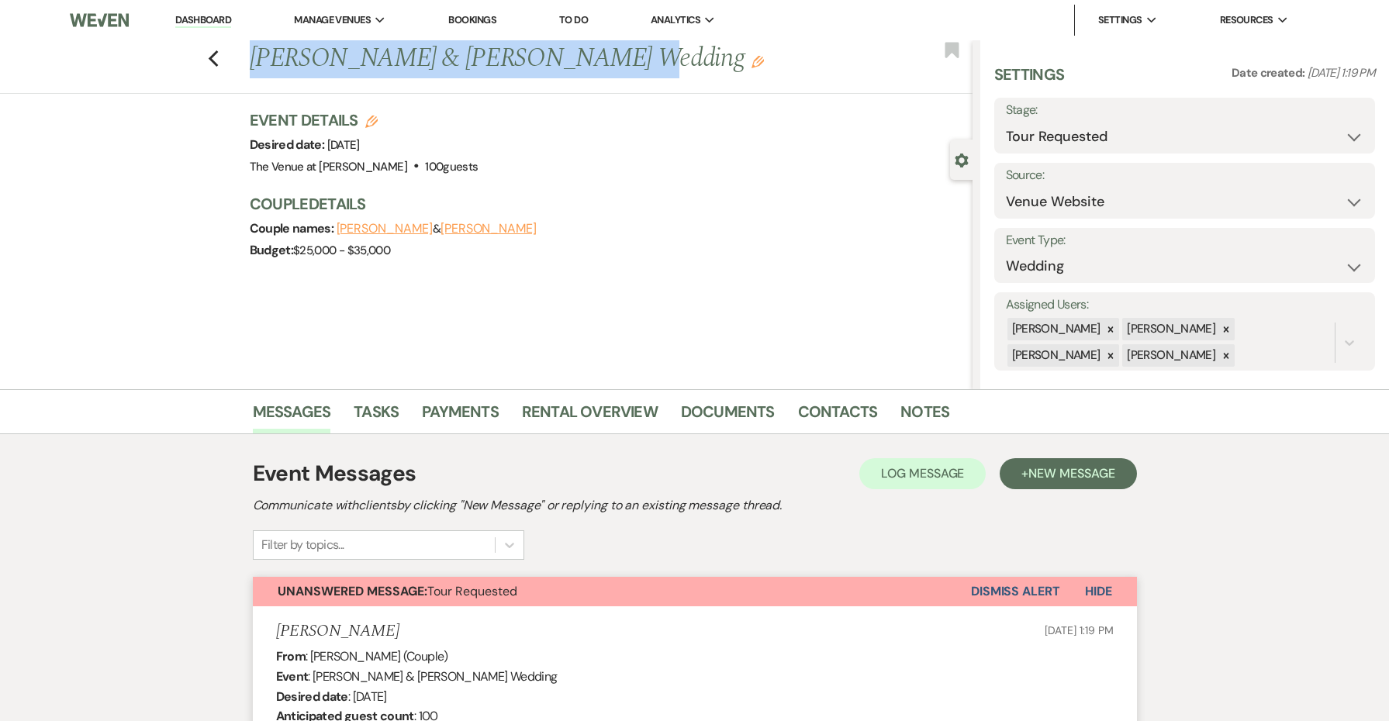
drag, startPoint x: 601, startPoint y: 67, endPoint x: 251, endPoint y: 61, distance: 349.9
click at [251, 61] on h1 "[PERSON_NAME] & [PERSON_NAME] Wedding Edit" at bounding box center [536, 58] width 572 height 37
copy h1 "[PERSON_NAME] & [PERSON_NAME]"
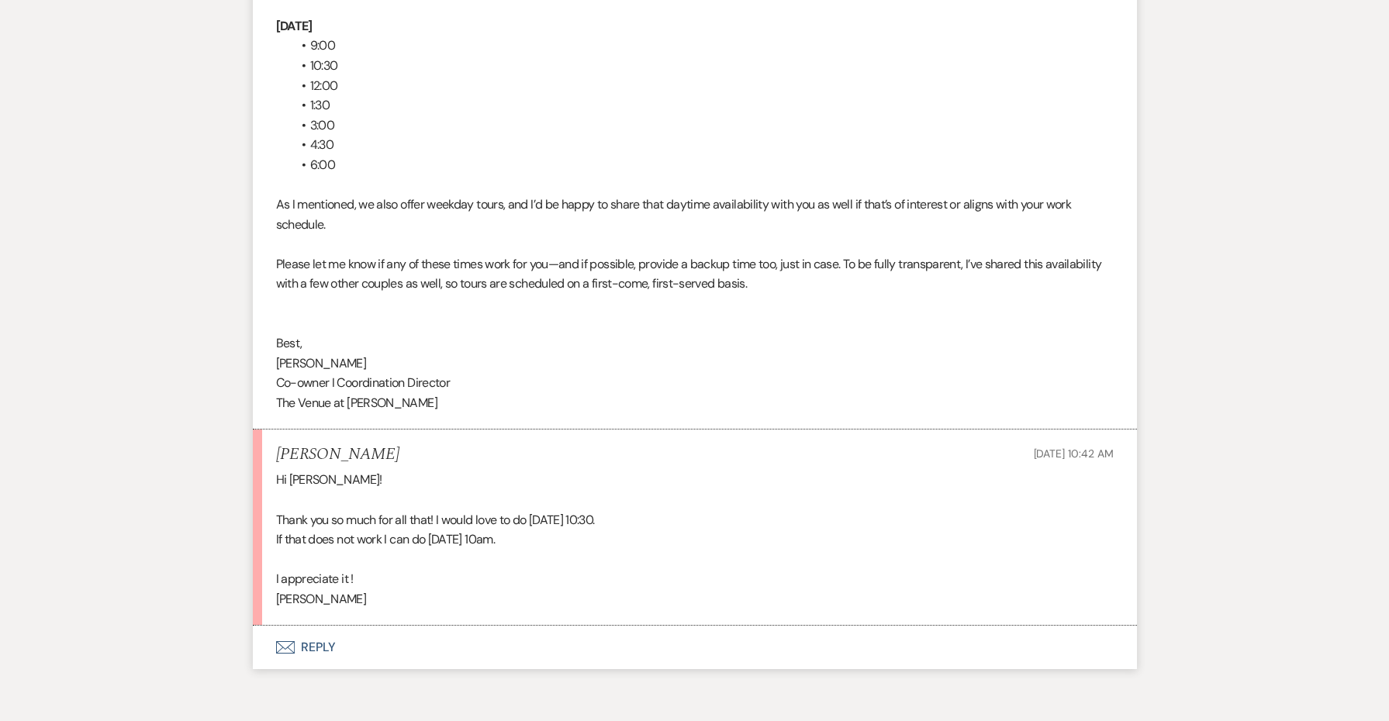
click at [318, 626] on button "Envelope Reply" at bounding box center [695, 647] width 884 height 43
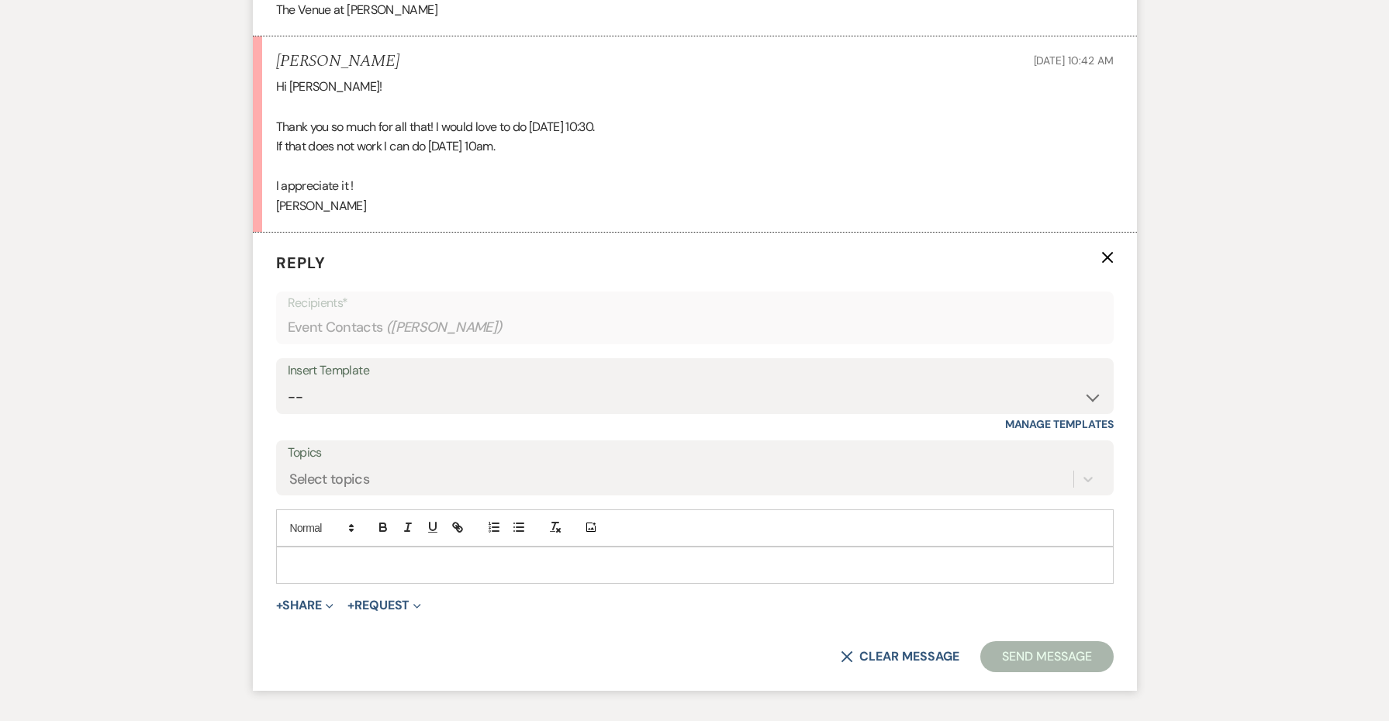
scroll to position [3720, 0]
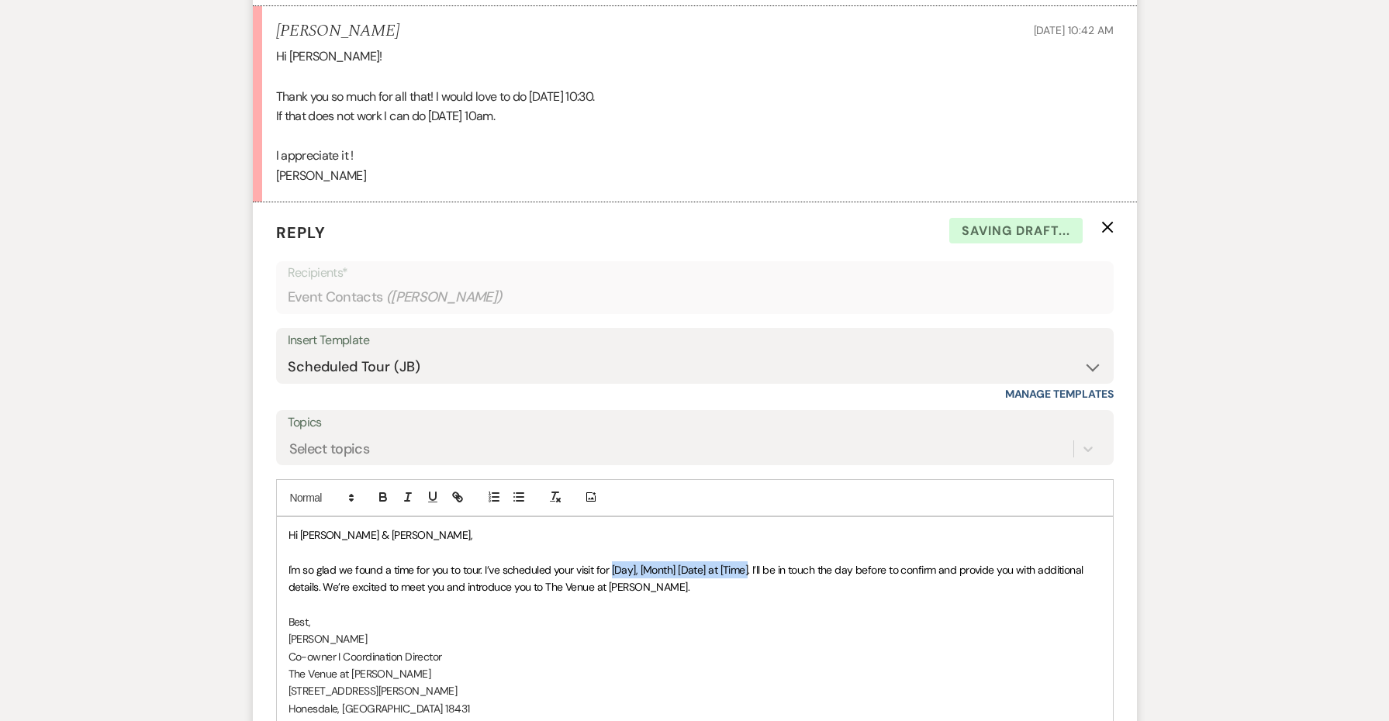
drag, startPoint x: 749, startPoint y: 496, endPoint x: 612, endPoint y: 492, distance: 136.6
click at [612, 563] on span "I'm so glad we found a time for you to tour. I’ve scheduled your visit for [Day…" at bounding box center [688, 578] width 798 height 31
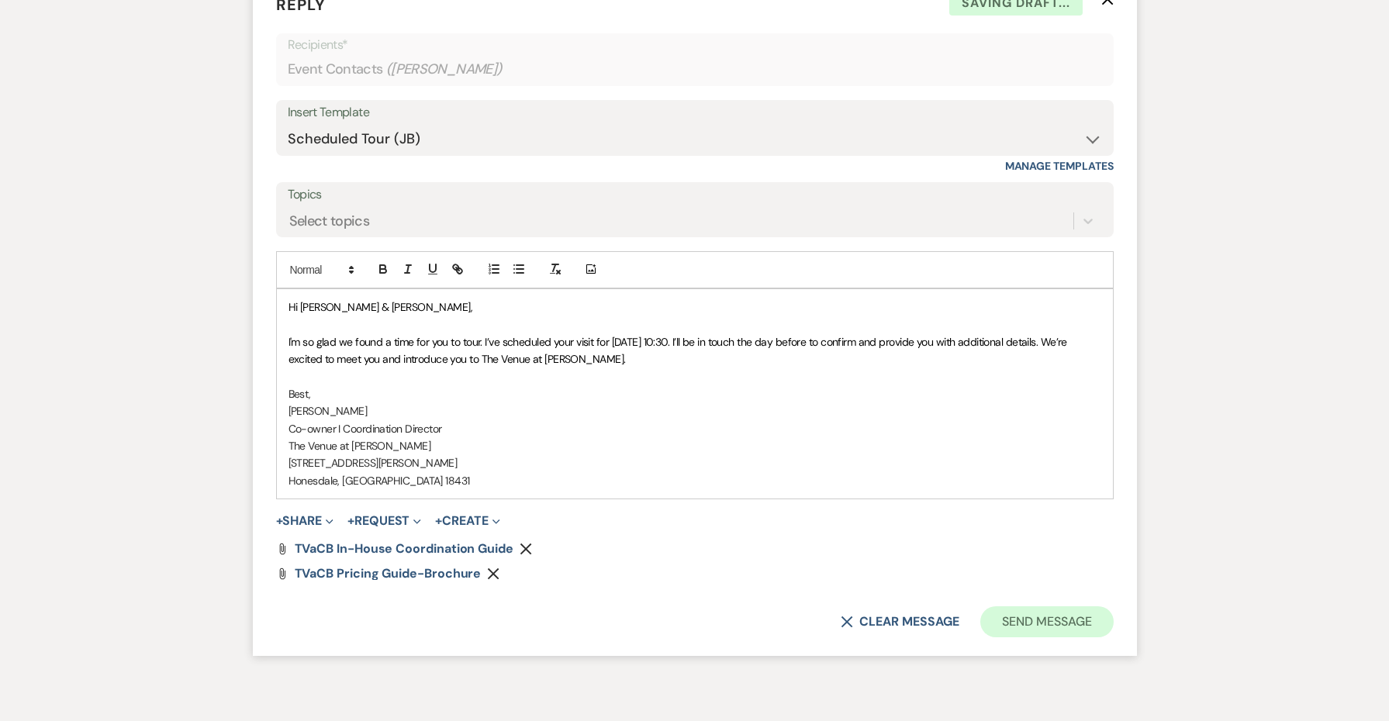
click at [1025, 607] on button "Send Message" at bounding box center [1047, 622] width 133 height 31
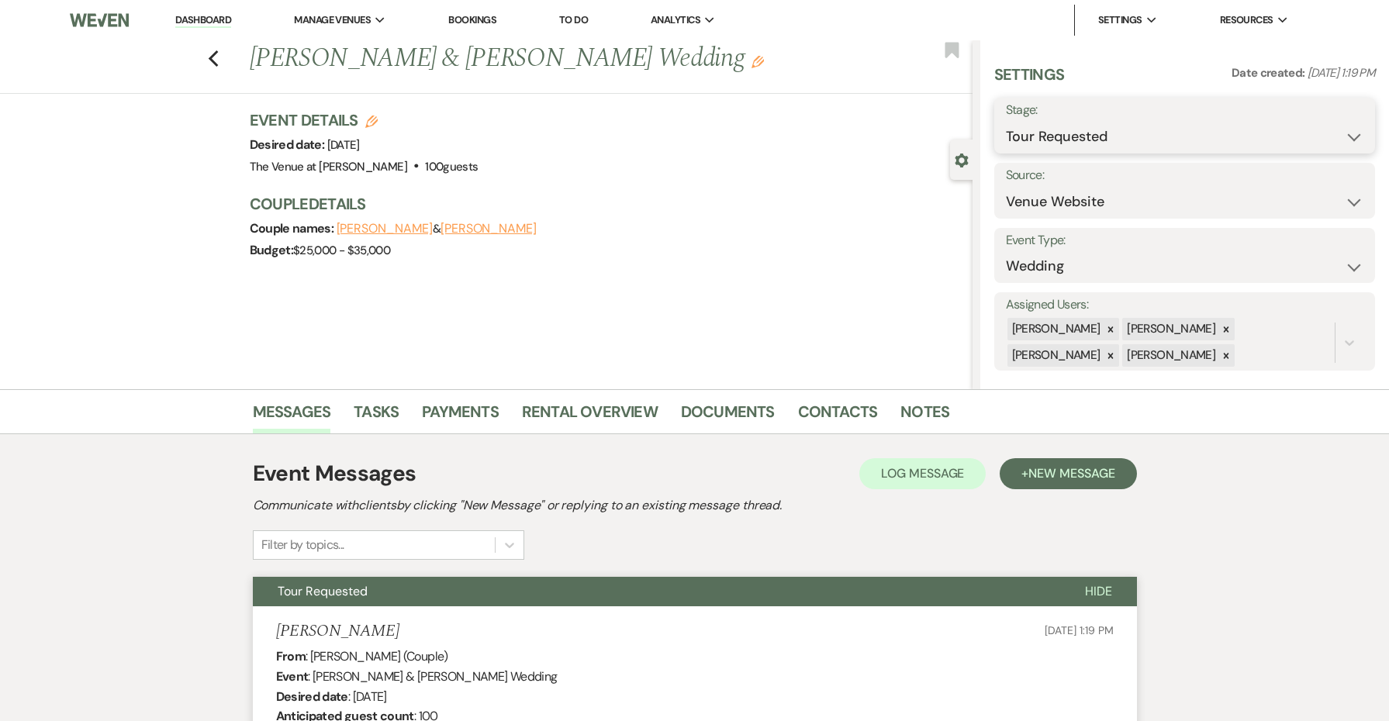
scroll to position [0, 0]
click at [1334, 127] on button "Save" at bounding box center [1334, 125] width 81 height 31
click at [752, 61] on icon "Edit" at bounding box center [758, 62] width 12 height 12
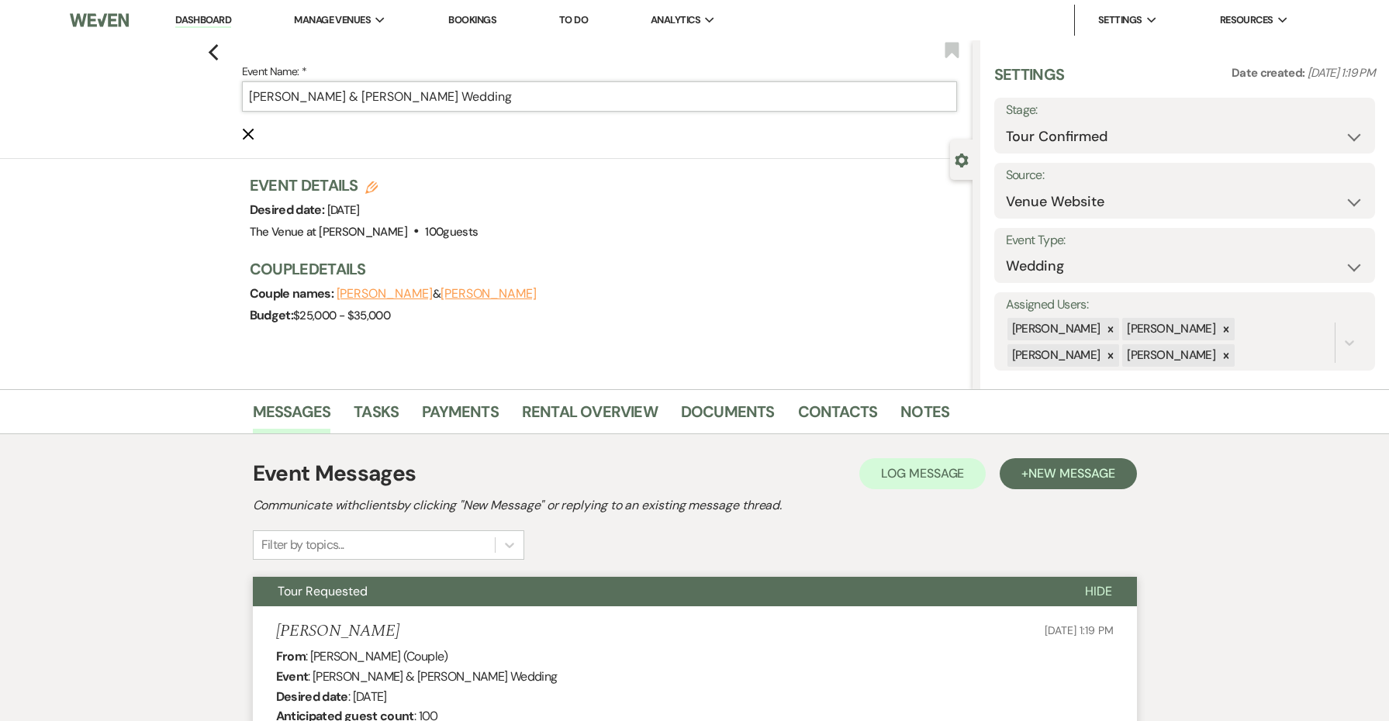
click at [721, 86] on input "[PERSON_NAME] & [PERSON_NAME] Wedding" at bounding box center [599, 96] width 715 height 30
click at [715, 96] on input "[PERSON_NAME] & [PERSON_NAME] Wedding" at bounding box center [599, 96] width 715 height 30
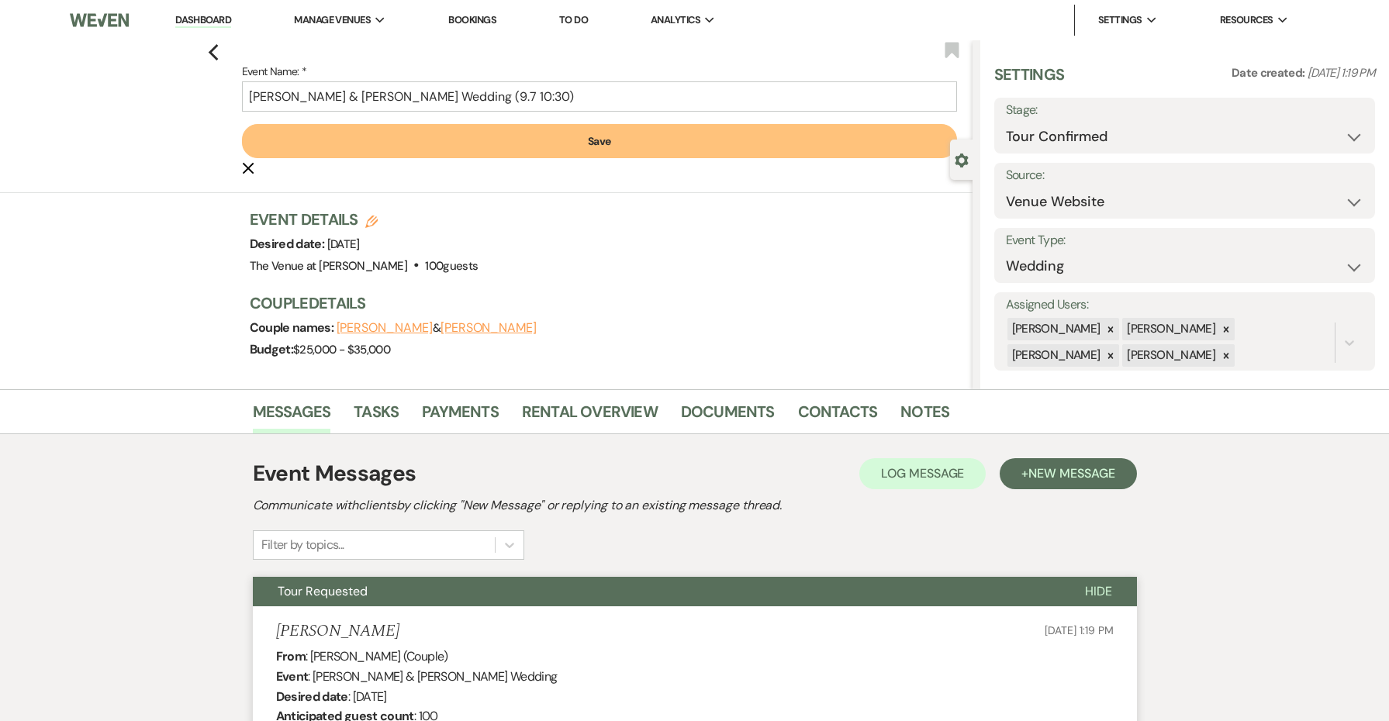
click at [735, 140] on button "Save" at bounding box center [599, 141] width 715 height 34
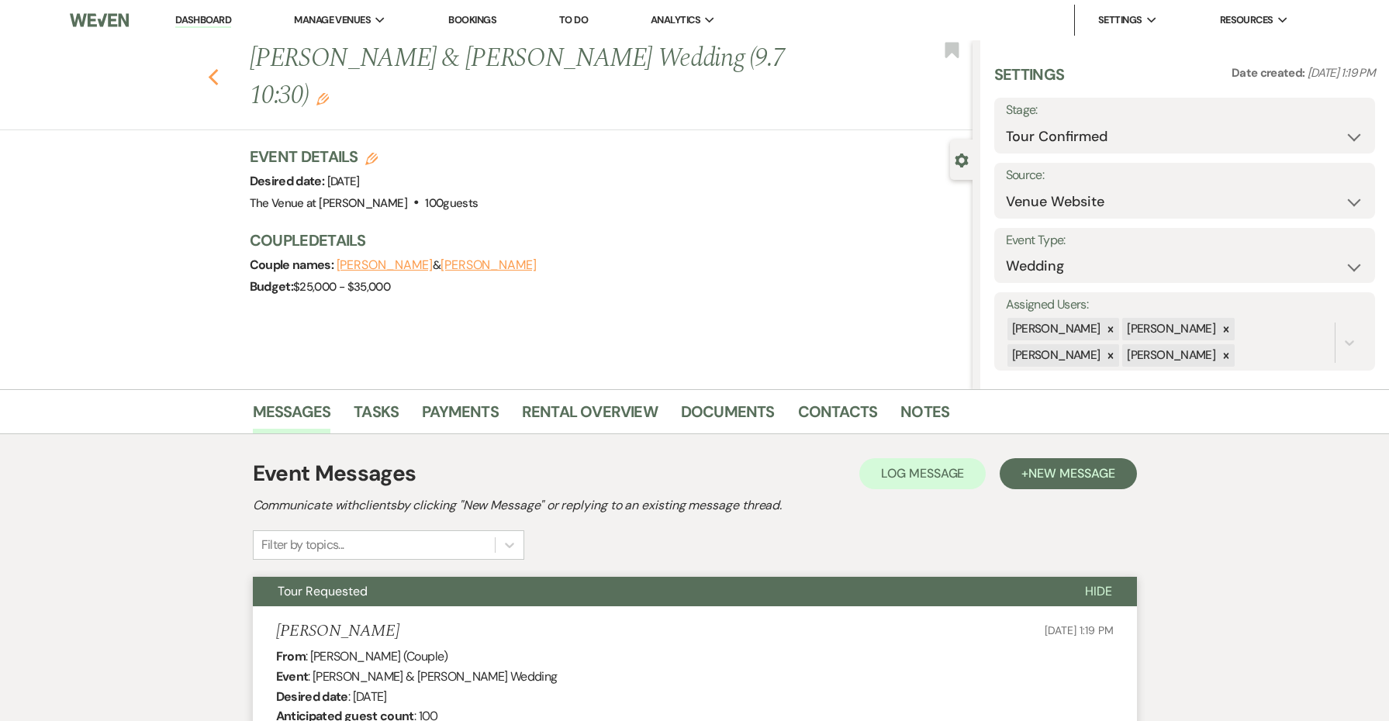
click at [212, 78] on use "button" at bounding box center [213, 77] width 10 height 17
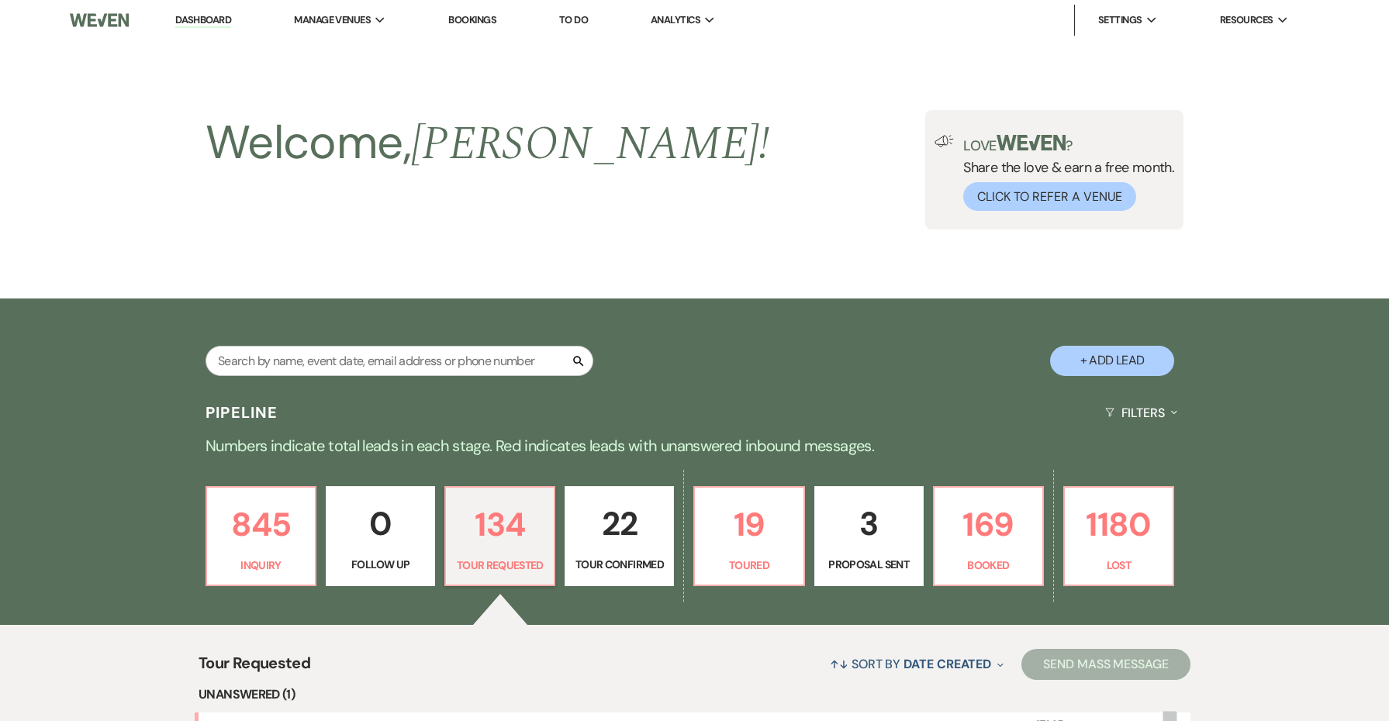
scroll to position [330, 0]
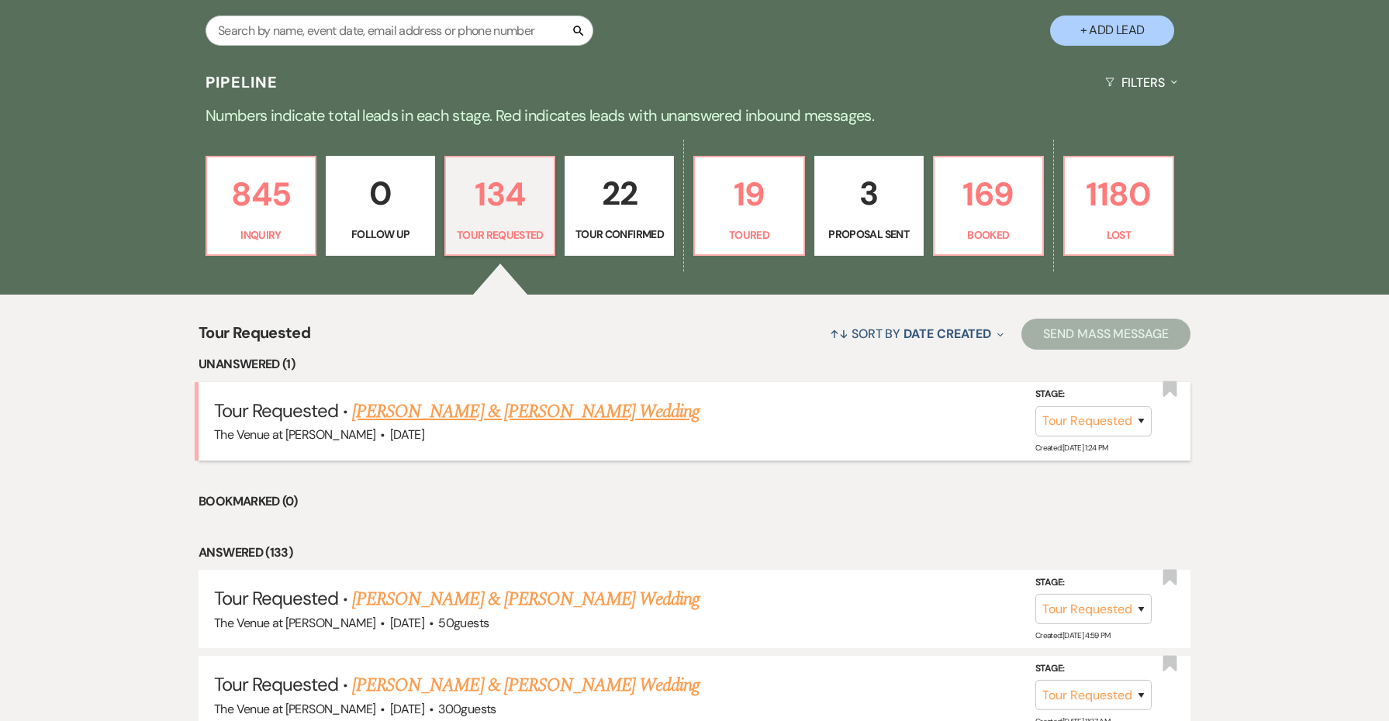
click at [514, 406] on link "[PERSON_NAME] & [PERSON_NAME] Wedding" at bounding box center [526, 412] width 348 height 28
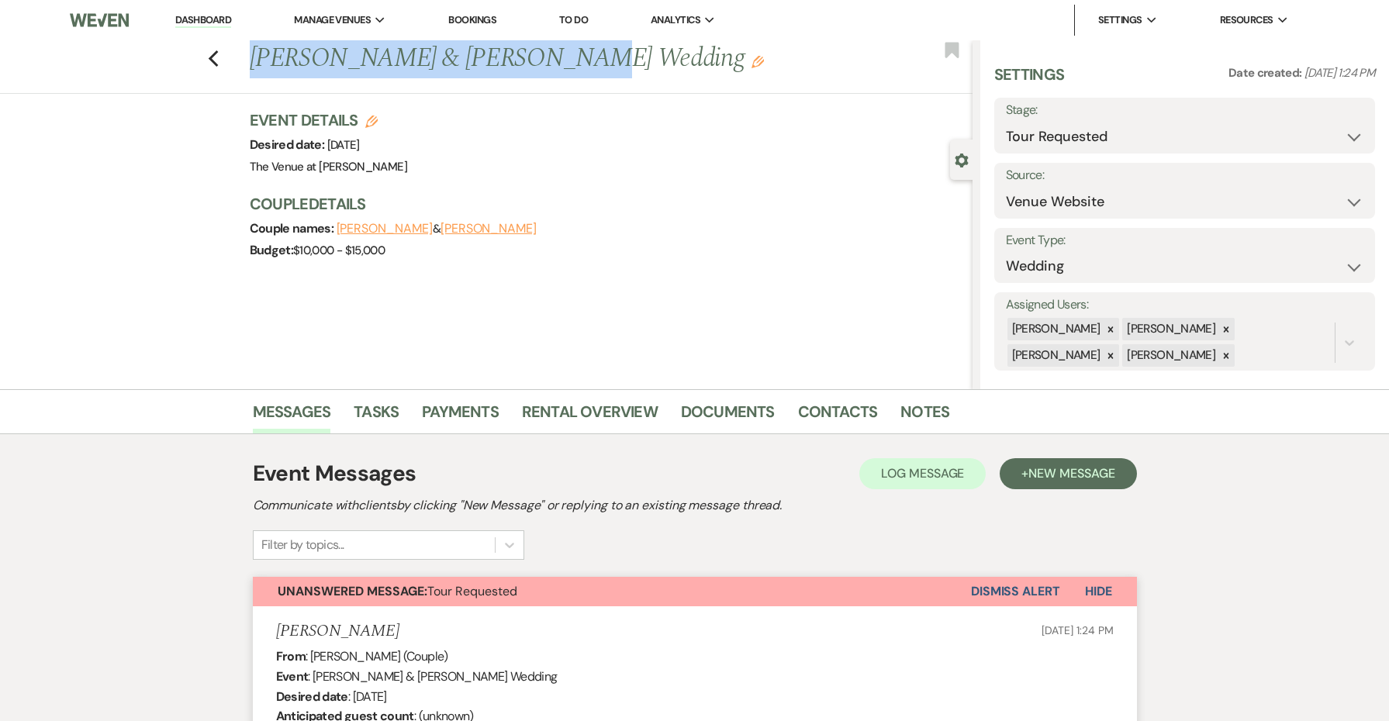
copy h1 "[PERSON_NAME] & [PERSON_NAME]"
drag, startPoint x: 553, startPoint y: 63, endPoint x: 244, endPoint y: 60, distance: 308.8
click at [244, 60] on div "Previous [PERSON_NAME] & [PERSON_NAME] Wedding Edit" at bounding box center [607, 58] width 731 height 37
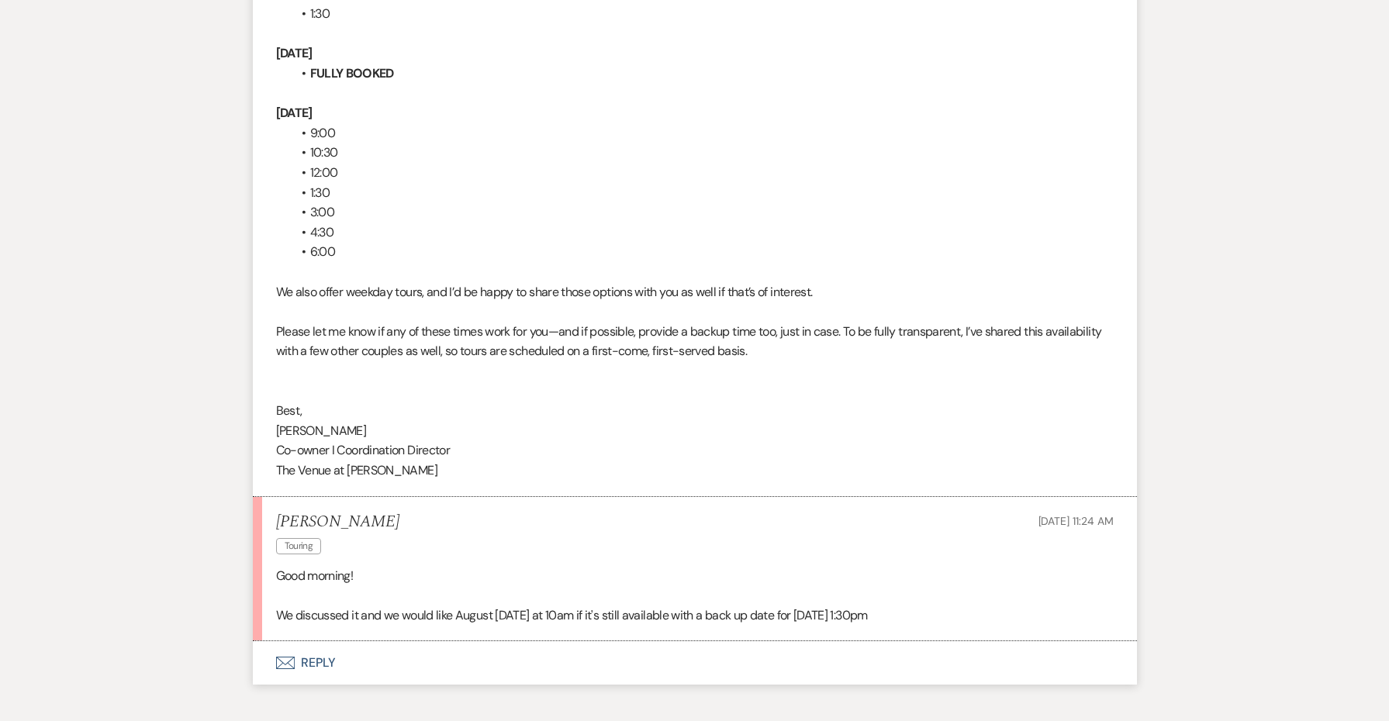
click at [323, 642] on button "Envelope Reply" at bounding box center [695, 663] width 884 height 43
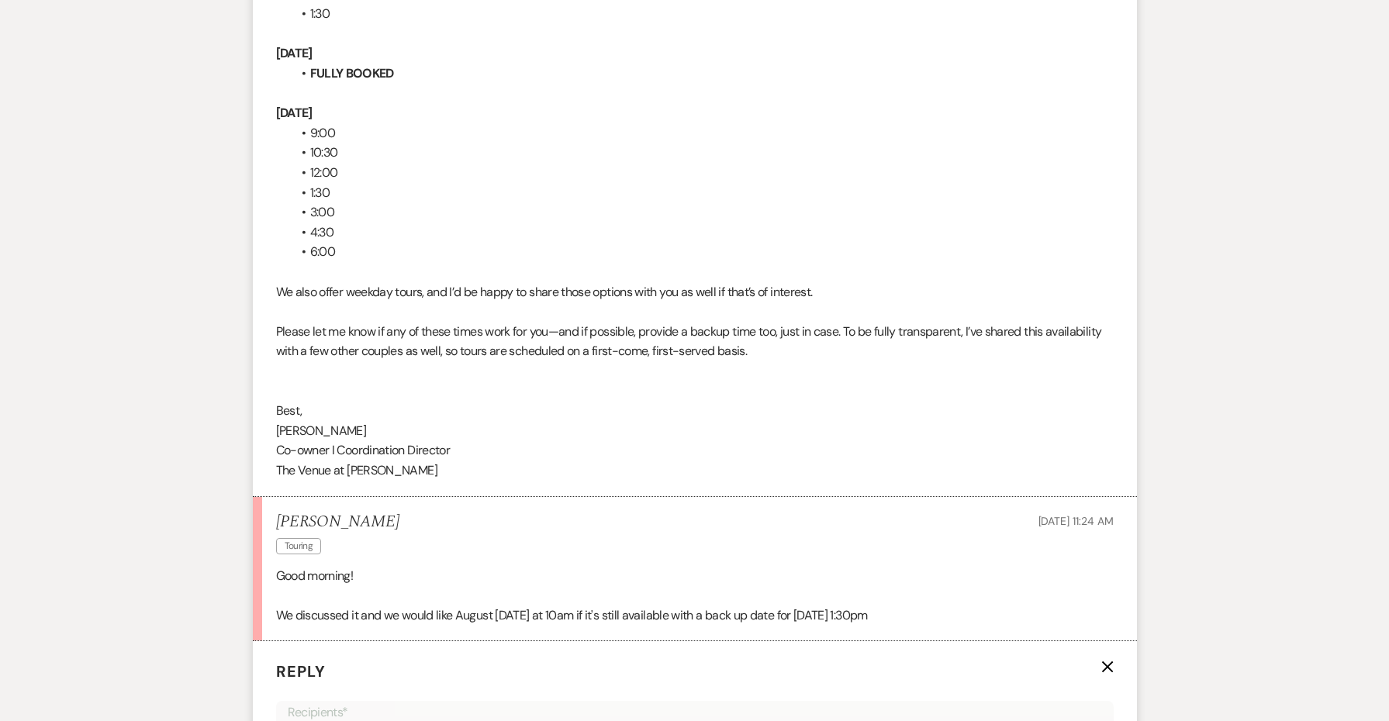
scroll to position [4432, 0]
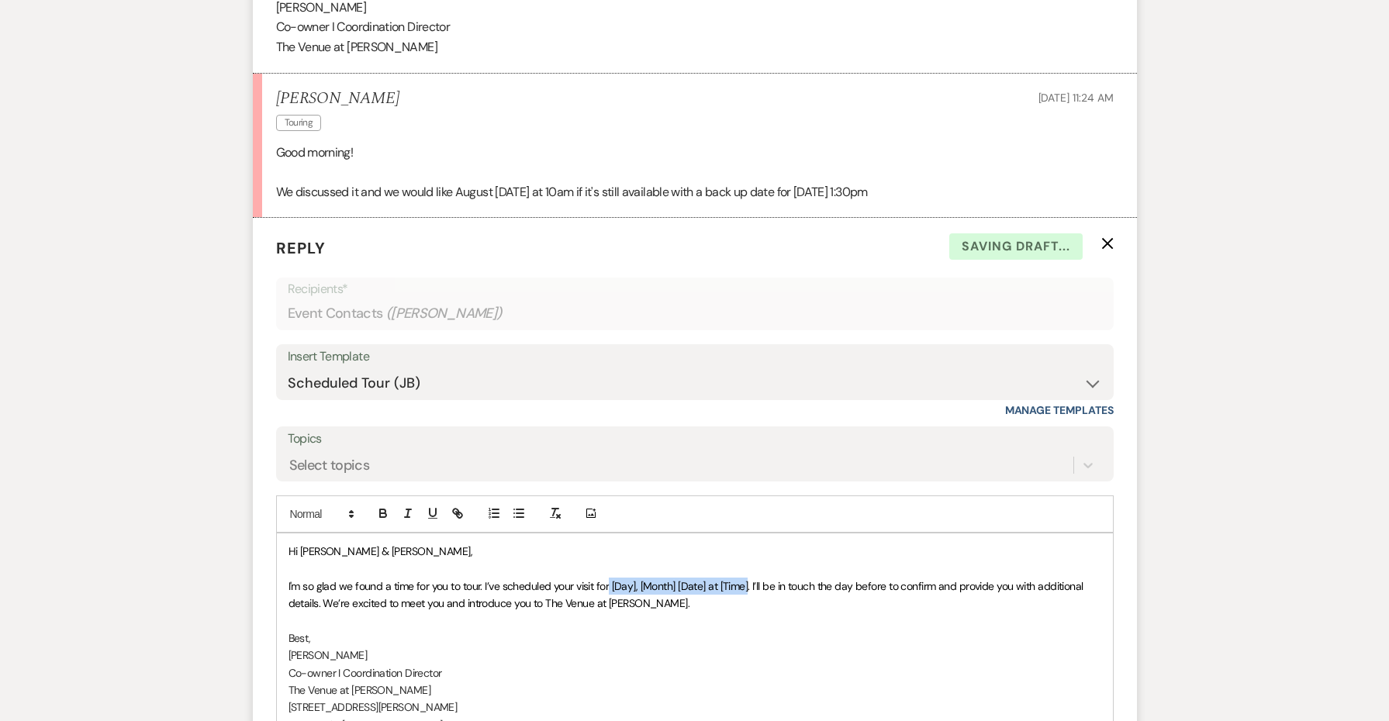
drag, startPoint x: 748, startPoint y: 499, endPoint x: 611, endPoint y: 493, distance: 136.6
click at [611, 579] on span "I'm so glad we found a time for you to tour. I’ve scheduled your visit for [Day…" at bounding box center [688, 594] width 798 height 31
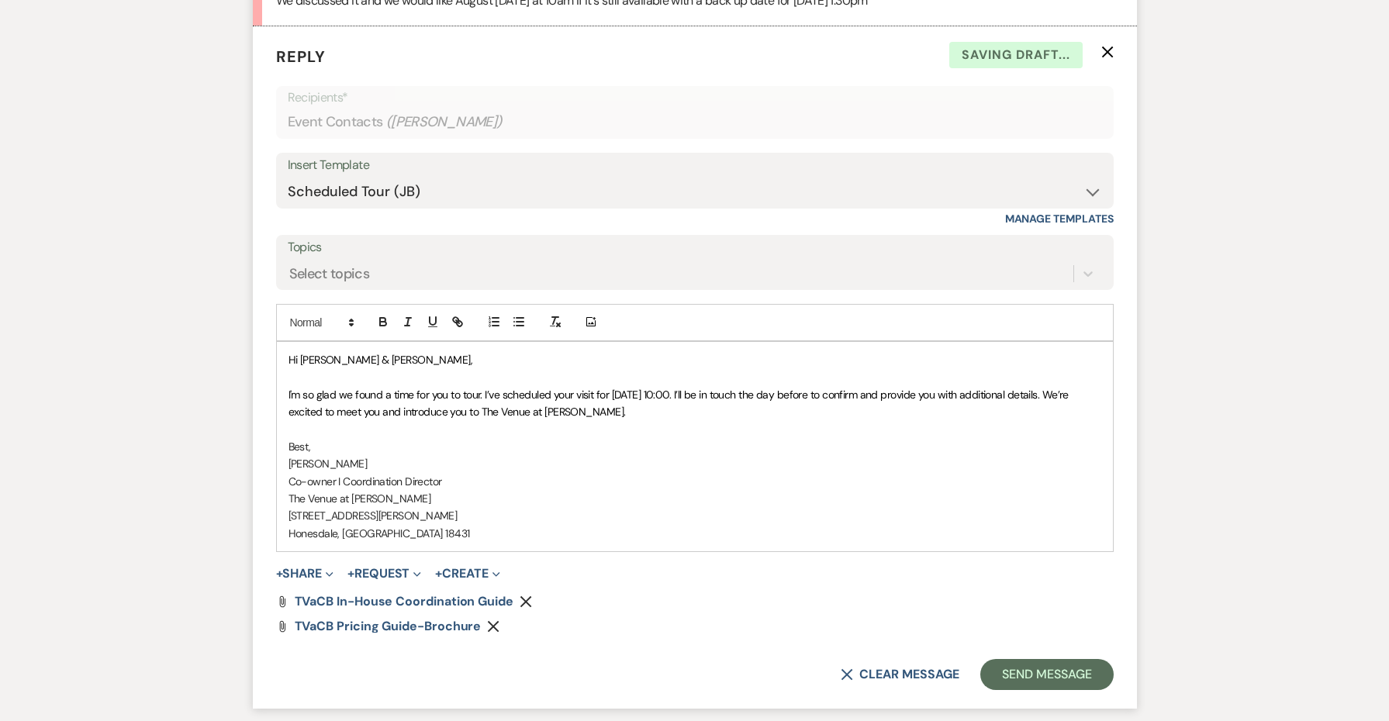
scroll to position [4640, 0]
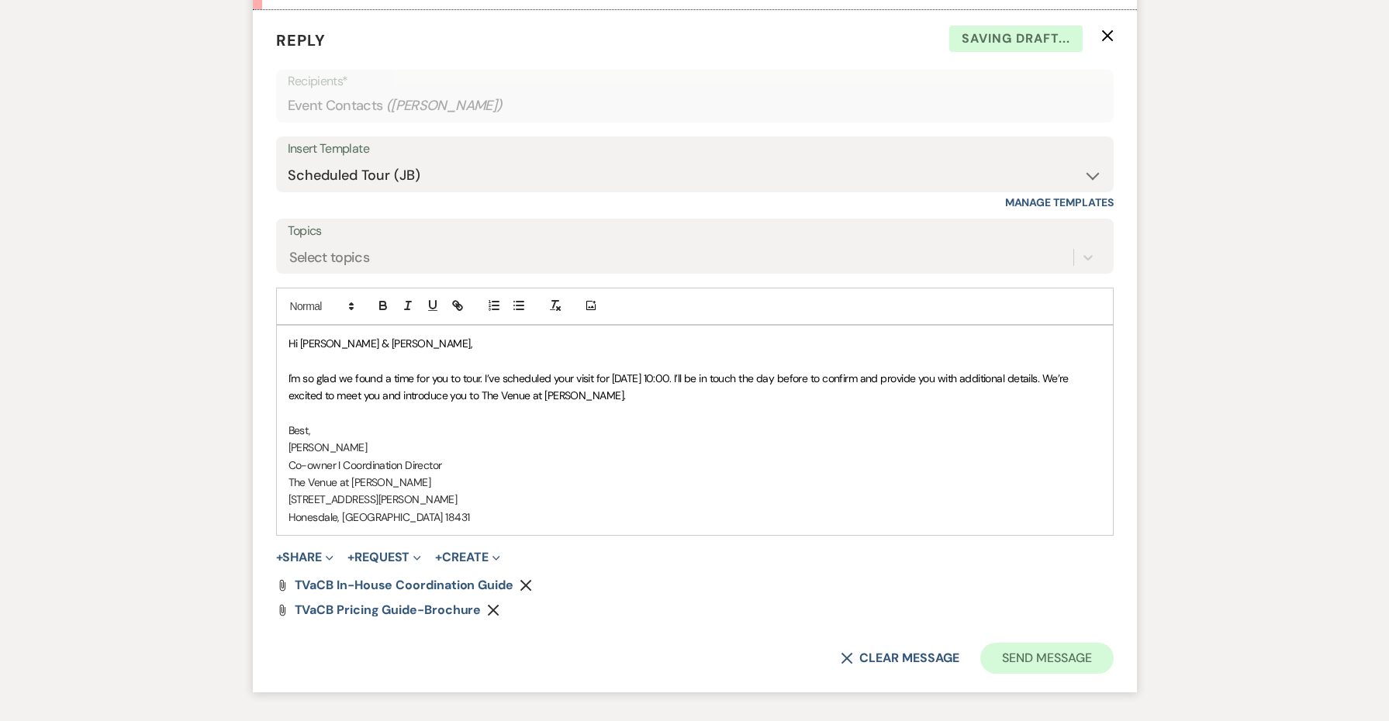
click at [1029, 643] on button "Send Message" at bounding box center [1047, 658] width 133 height 31
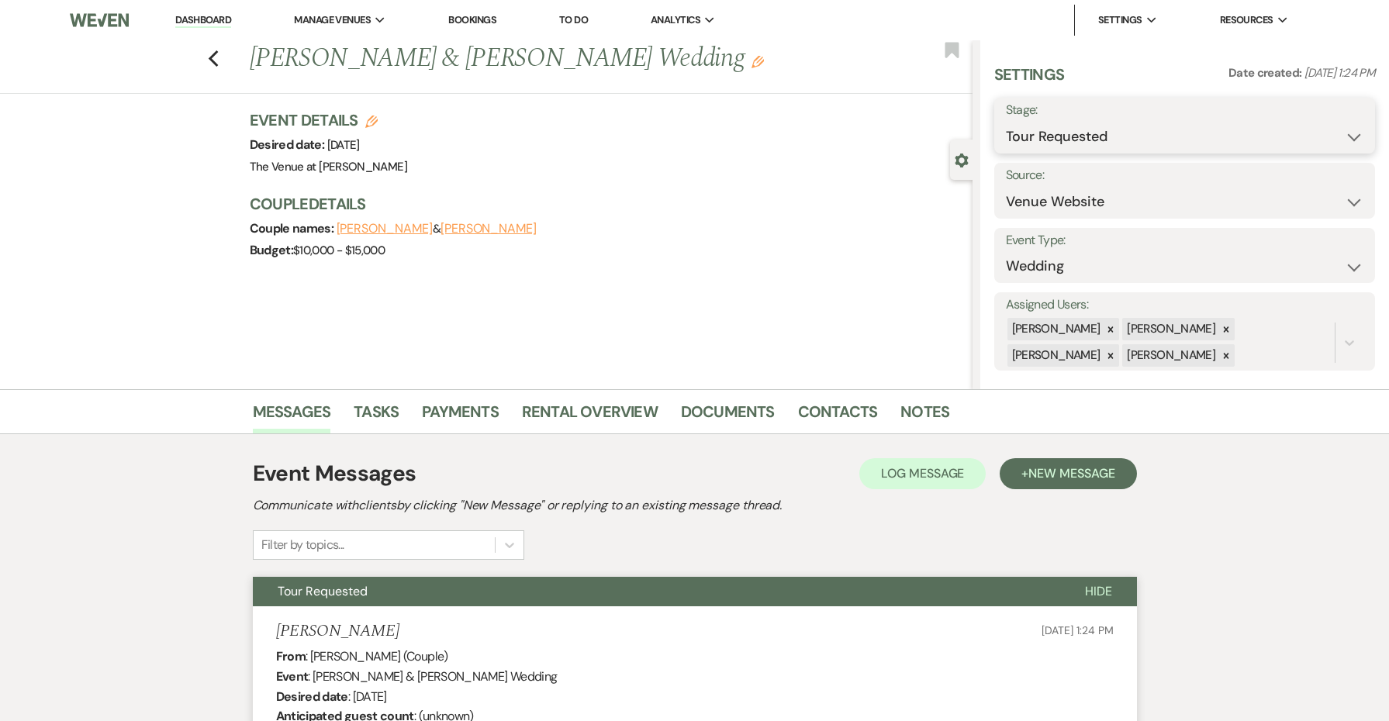
scroll to position [0, 0]
click at [1303, 126] on button "Save" at bounding box center [1334, 125] width 81 height 31
click at [752, 64] on icon "Edit" at bounding box center [758, 62] width 12 height 12
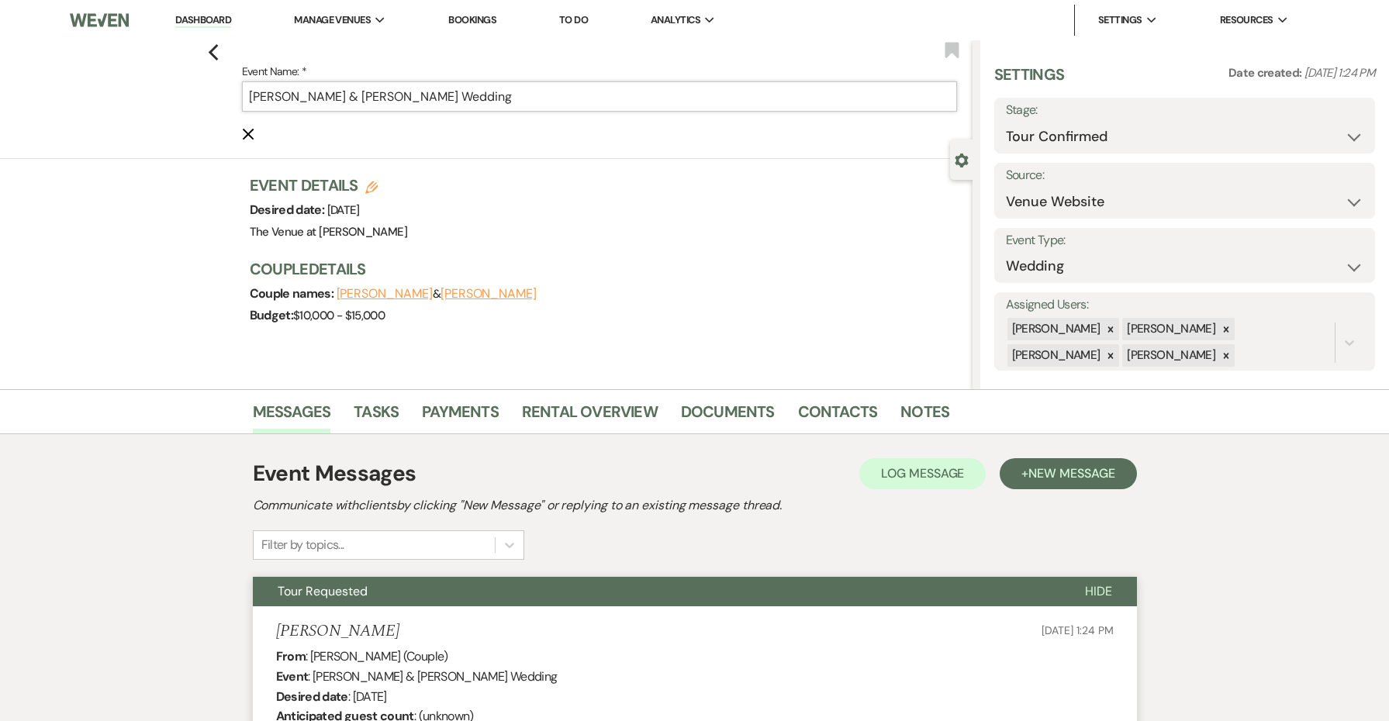
click at [673, 87] on input "[PERSON_NAME] & [PERSON_NAME] Wedding" at bounding box center [599, 96] width 715 height 30
click at [667, 98] on input "[PERSON_NAME] & [PERSON_NAME] Wedding" at bounding box center [599, 96] width 715 height 30
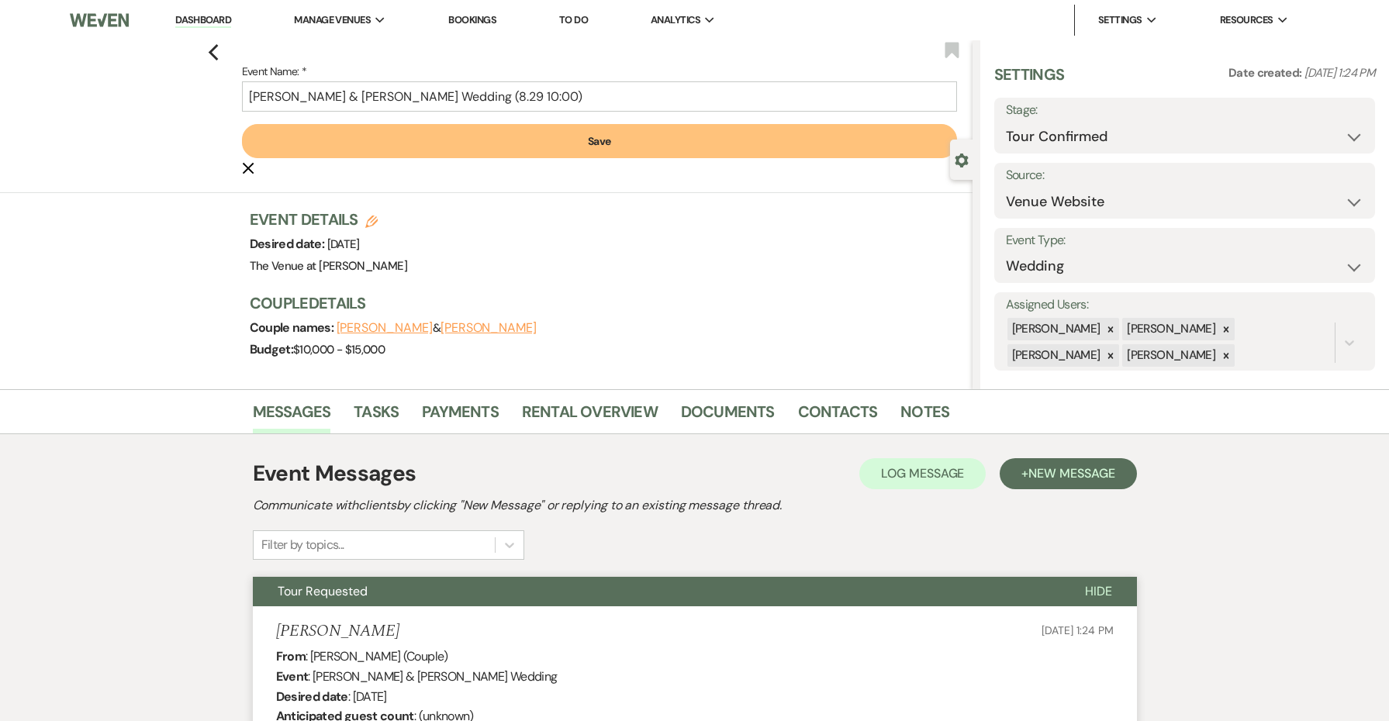
click at [701, 167] on form "Event Name: * [PERSON_NAME] & [PERSON_NAME] Wedding (8.29 10:00) Save Cancel Ed…" at bounding box center [599, 119] width 715 height 115
click at [689, 147] on button "Save" at bounding box center [599, 141] width 715 height 34
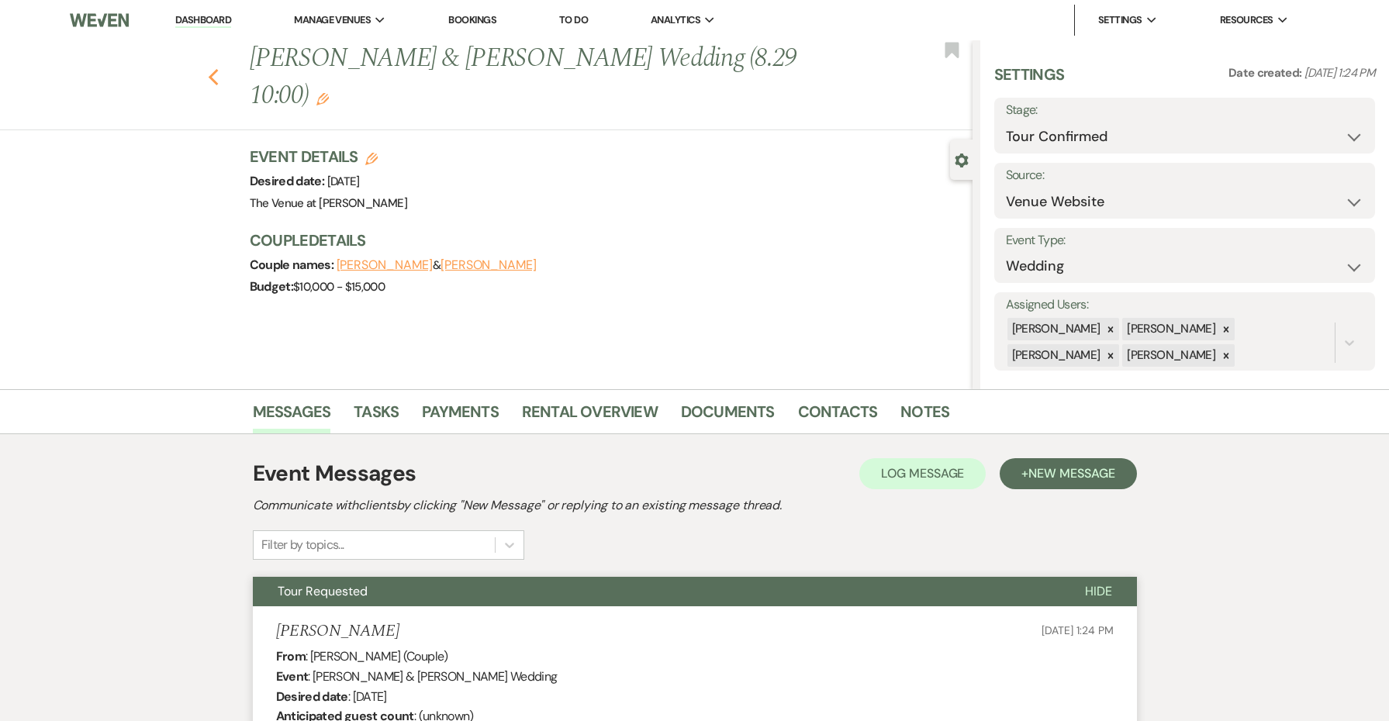
click at [212, 69] on use "button" at bounding box center [213, 77] width 10 height 17
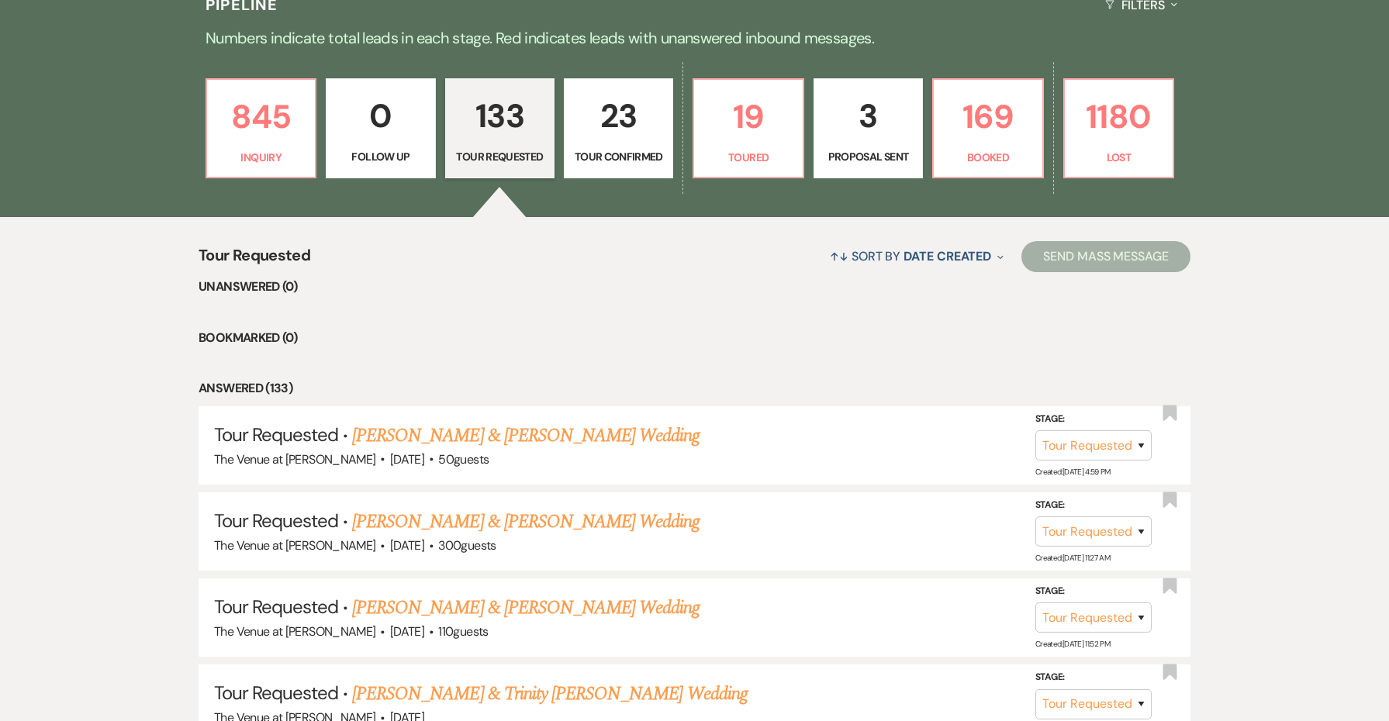
scroll to position [410, 0]
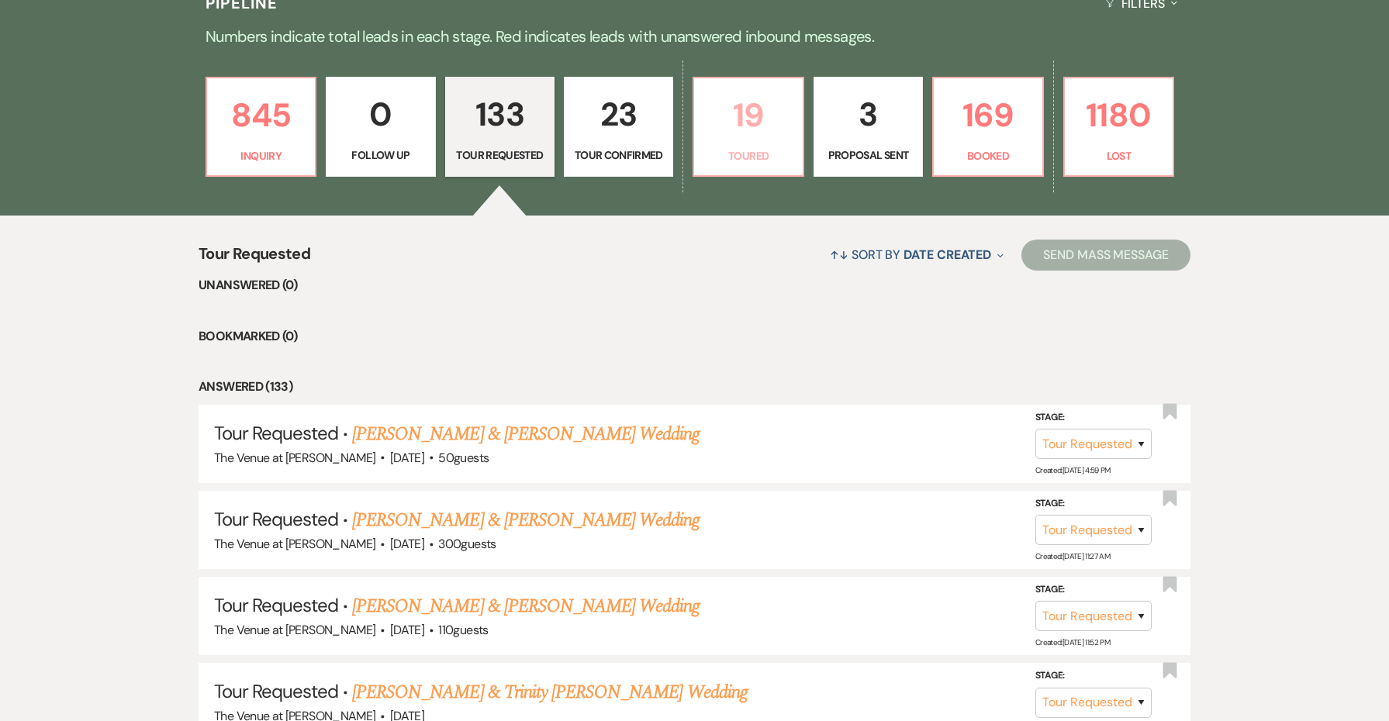
click at [731, 123] on p "19" at bounding box center [748, 115] width 89 height 52
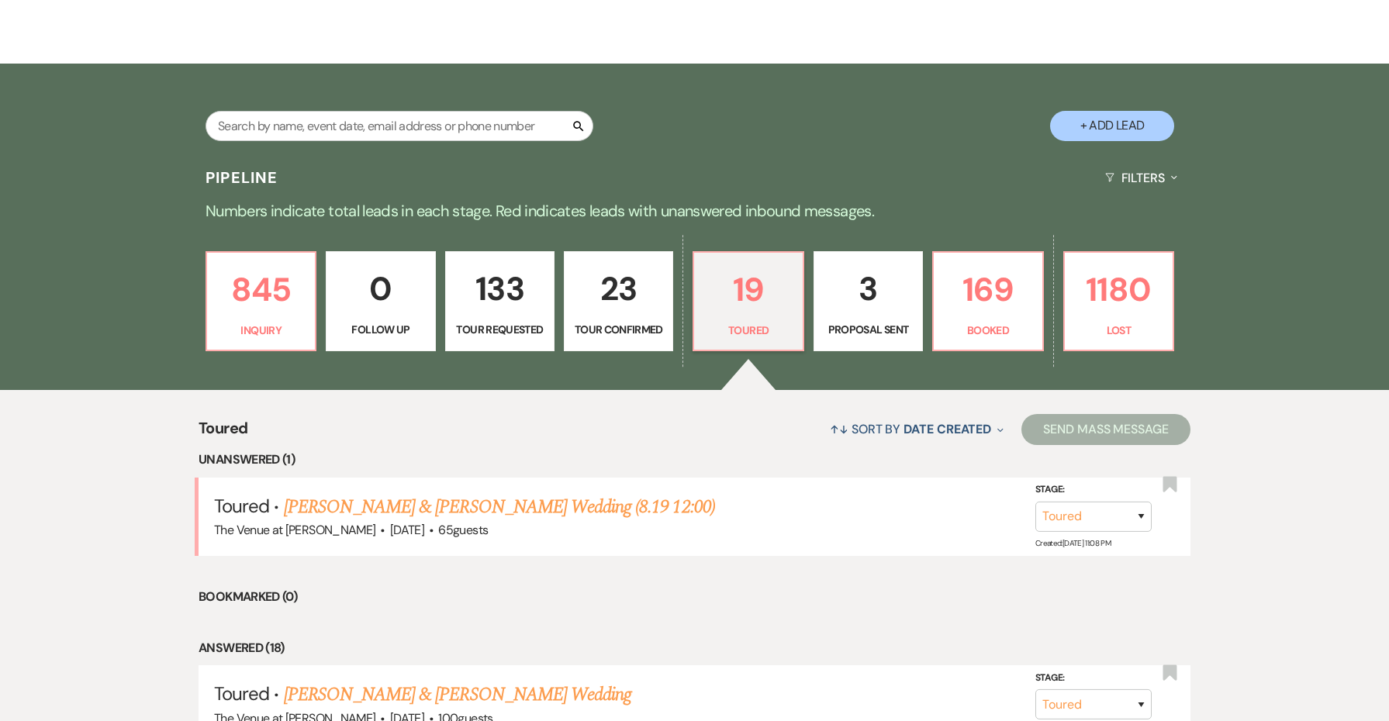
scroll to position [251, 0]
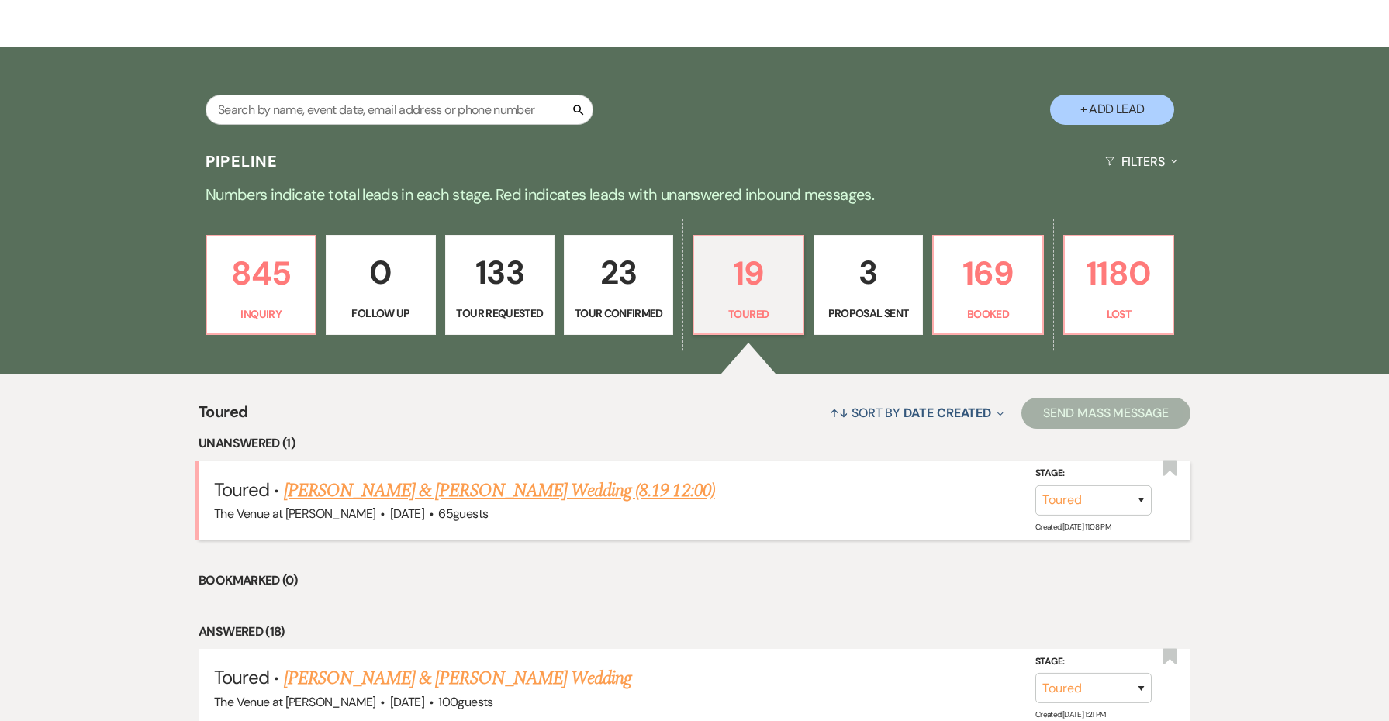
click at [529, 480] on link "[PERSON_NAME] & [PERSON_NAME] Wedding (8.19 12:00)" at bounding box center [499, 491] width 431 height 28
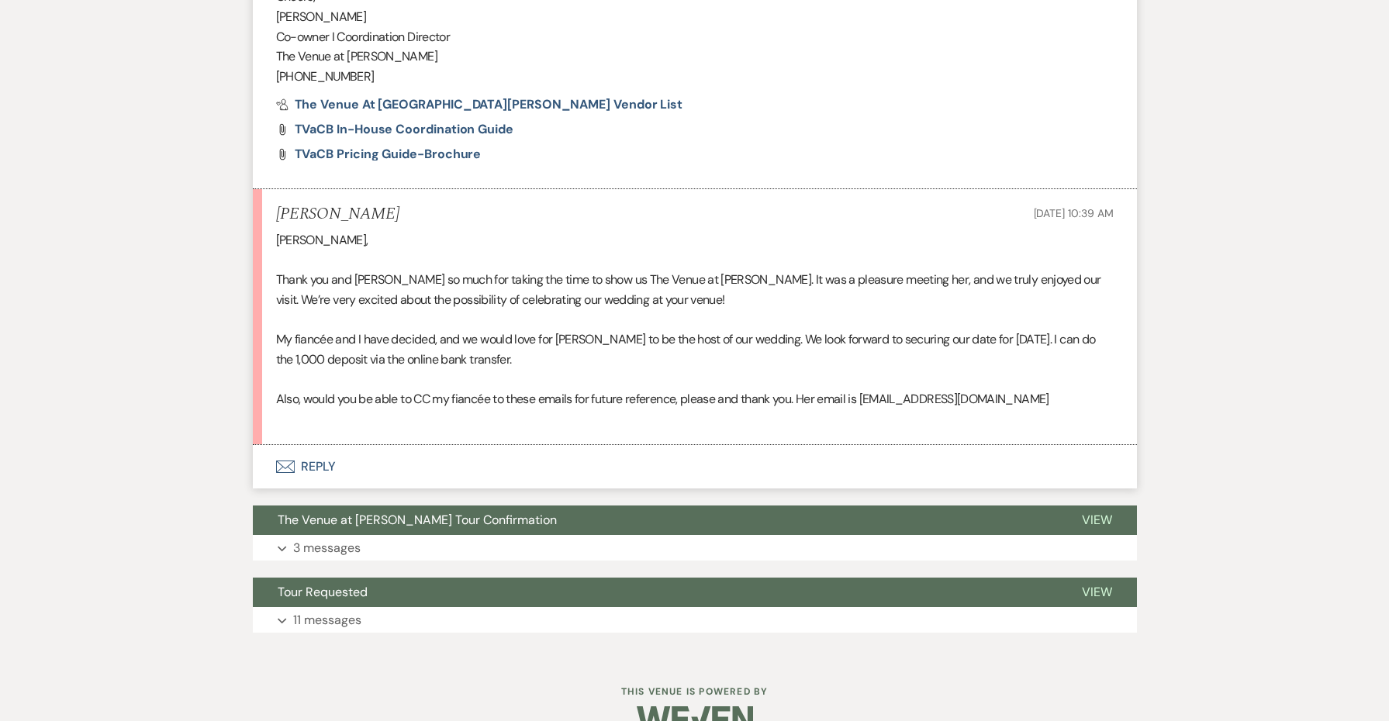
scroll to position [1824, 0]
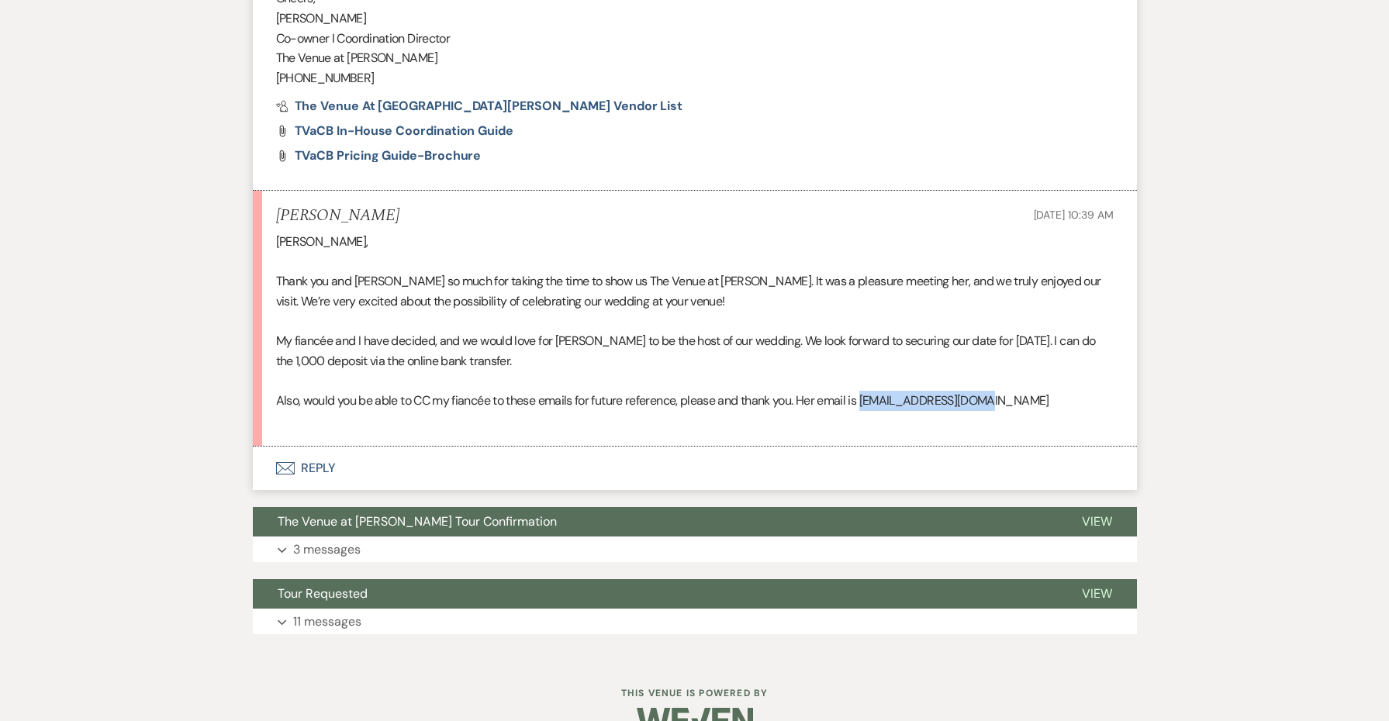
drag, startPoint x: 1001, startPoint y: 361, endPoint x: 866, endPoint y: 362, distance: 134.2
click at [866, 391] on p "Also, would you be able to CC my fiancée to these emails for future reference, …" at bounding box center [695, 401] width 838 height 20
copy p "[EMAIL_ADDRESS][DOMAIN_NAME]"
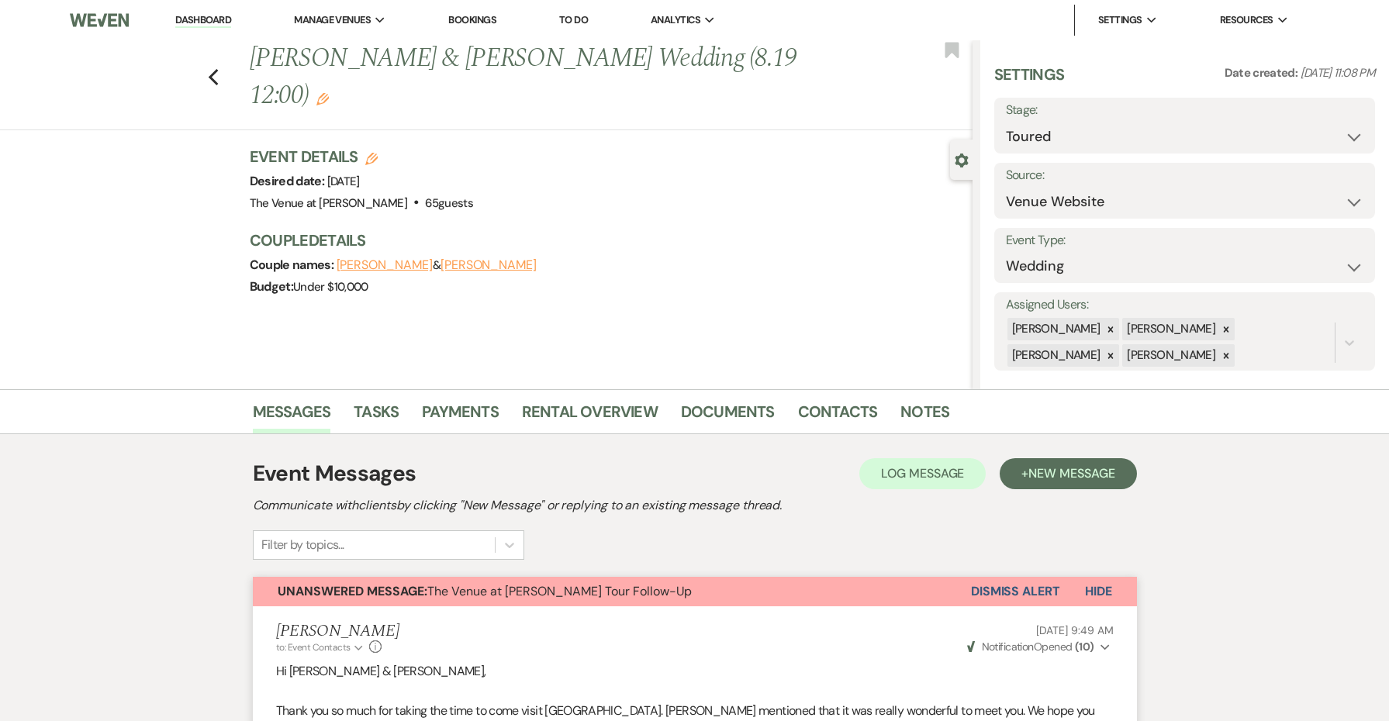
scroll to position [0, 0]
click at [843, 413] on link "Contacts" at bounding box center [838, 416] width 80 height 34
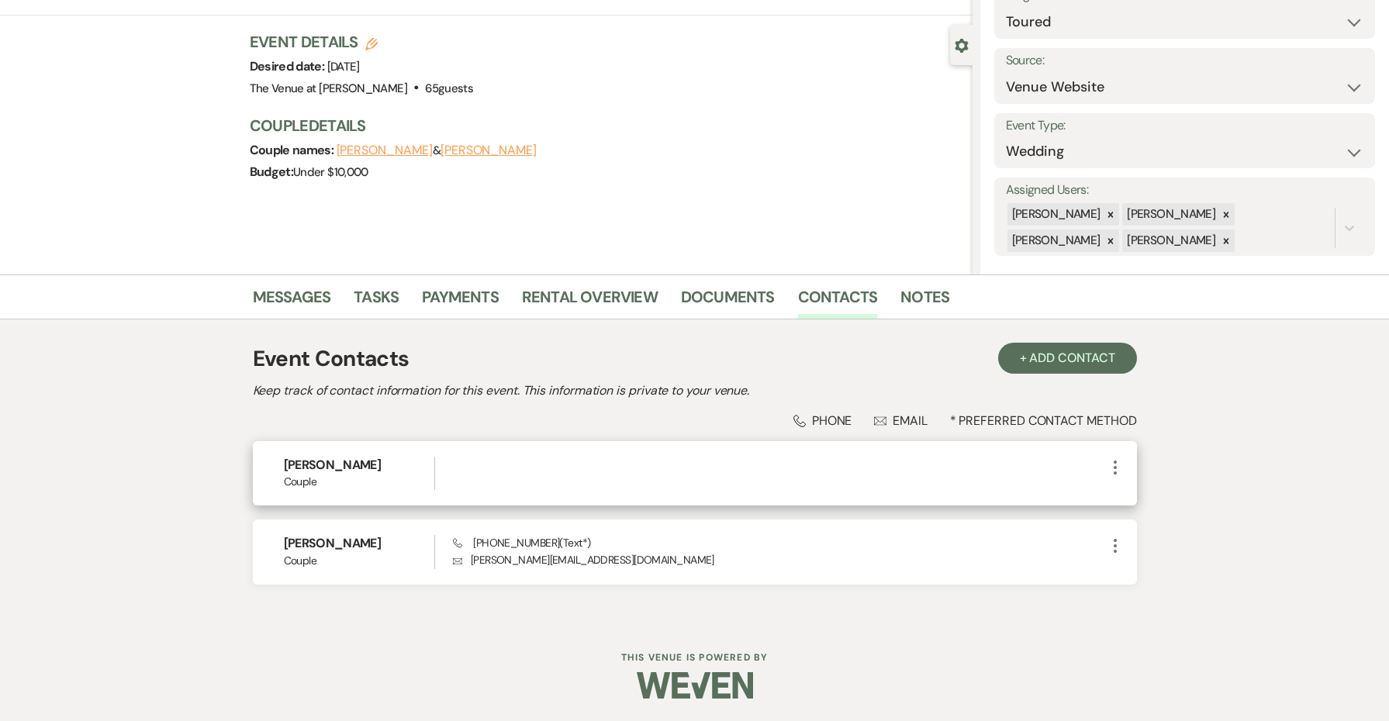
scroll to position [114, 0]
click at [1112, 464] on icon "More" at bounding box center [1115, 468] width 19 height 19
click at [1127, 493] on icon "Pencil" at bounding box center [1131, 499] width 12 height 12
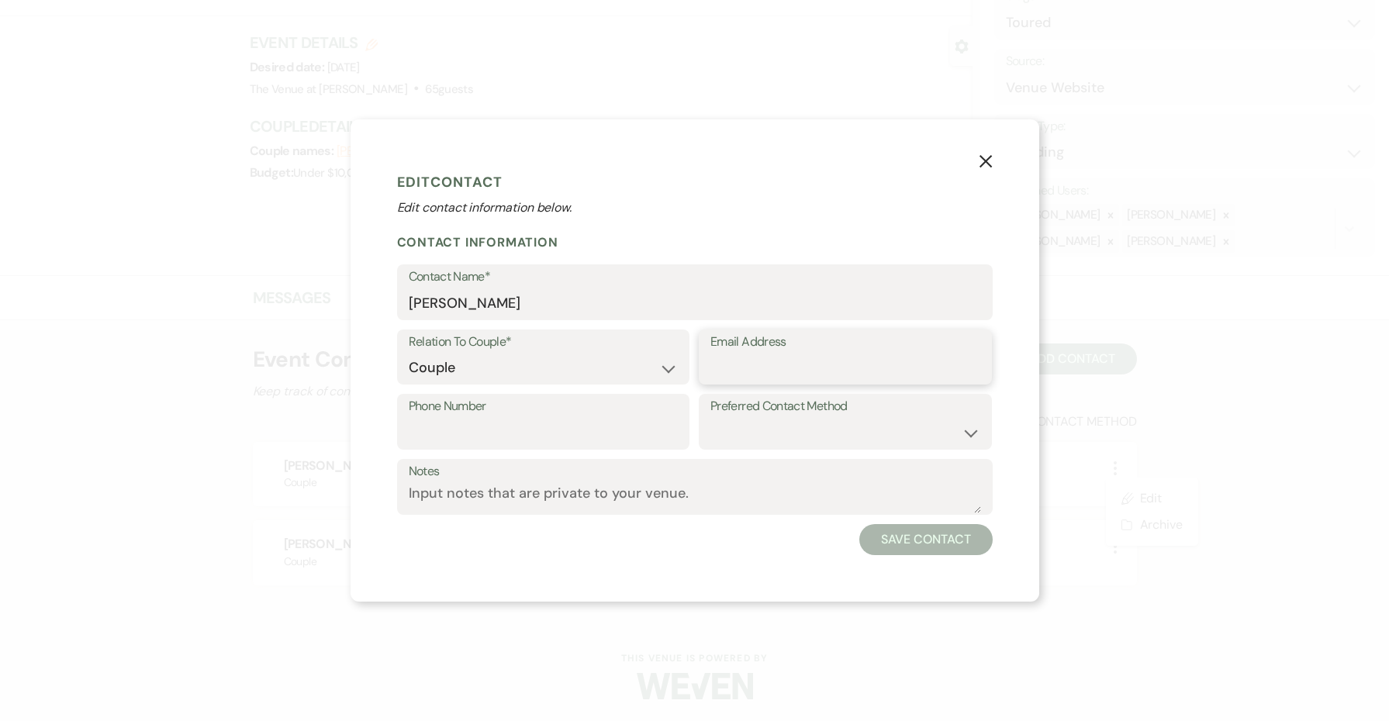
paste input "[EMAIL_ADDRESS][DOMAIN_NAME]"
click at [941, 541] on button "Save Contact" at bounding box center [925, 539] width 133 height 31
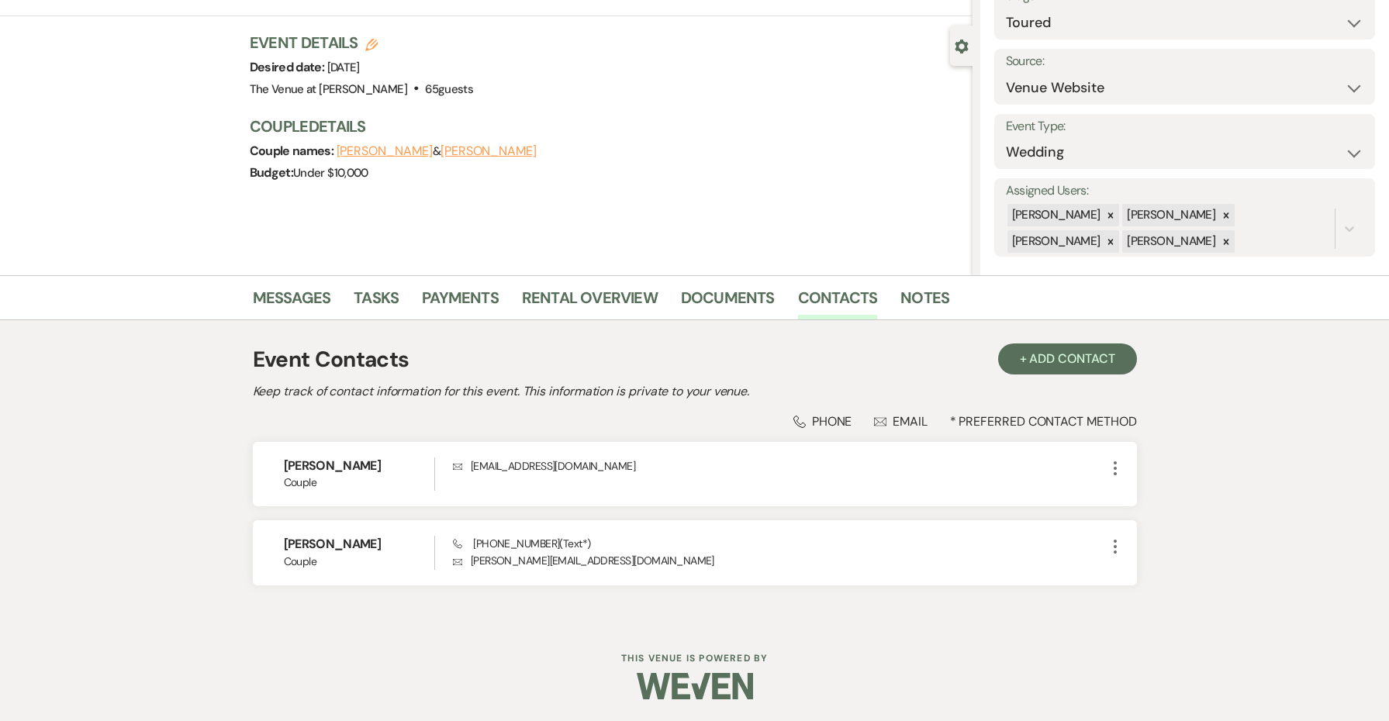
click at [280, 280] on div "Messages Tasks Payments Rental Overview Documents Contacts Notes" at bounding box center [694, 297] width 1389 height 45
click at [279, 285] on link "Messages" at bounding box center [292, 302] width 78 height 34
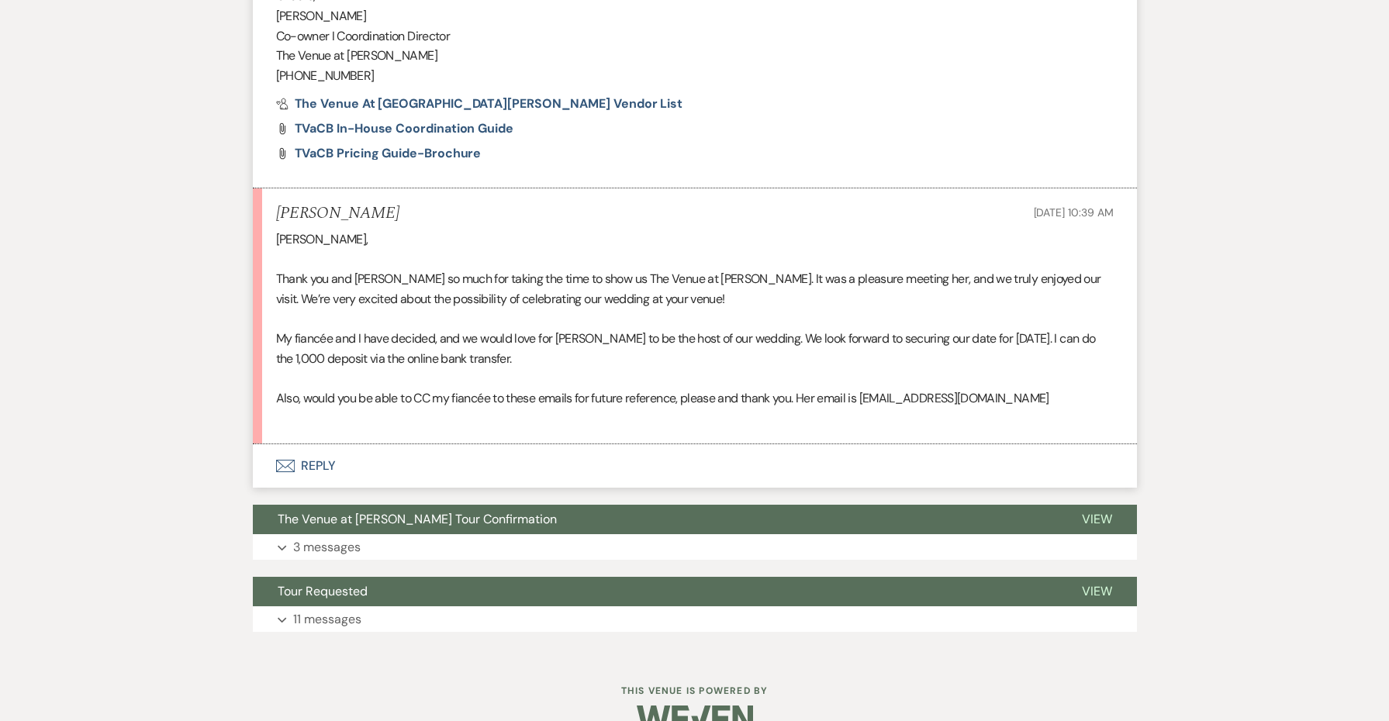
scroll to position [1825, 0]
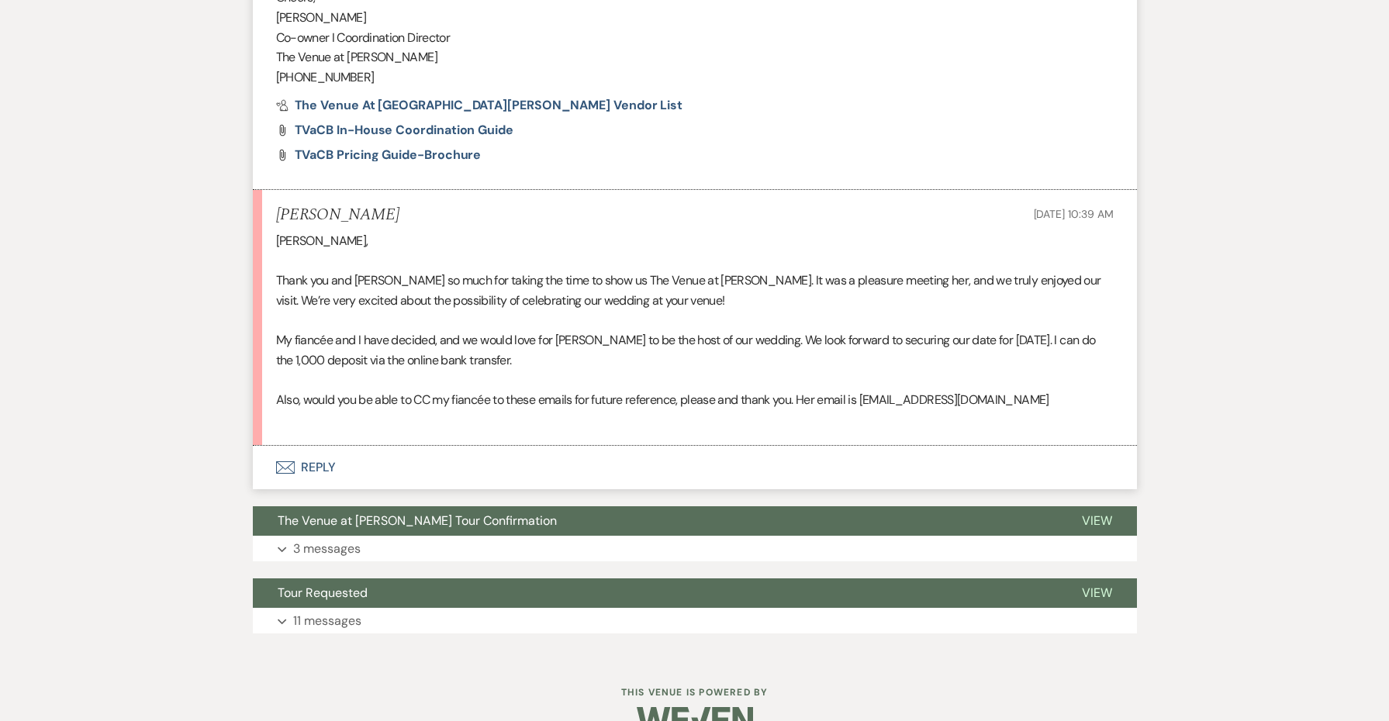
click at [320, 446] on button "Envelope Reply" at bounding box center [695, 467] width 884 height 43
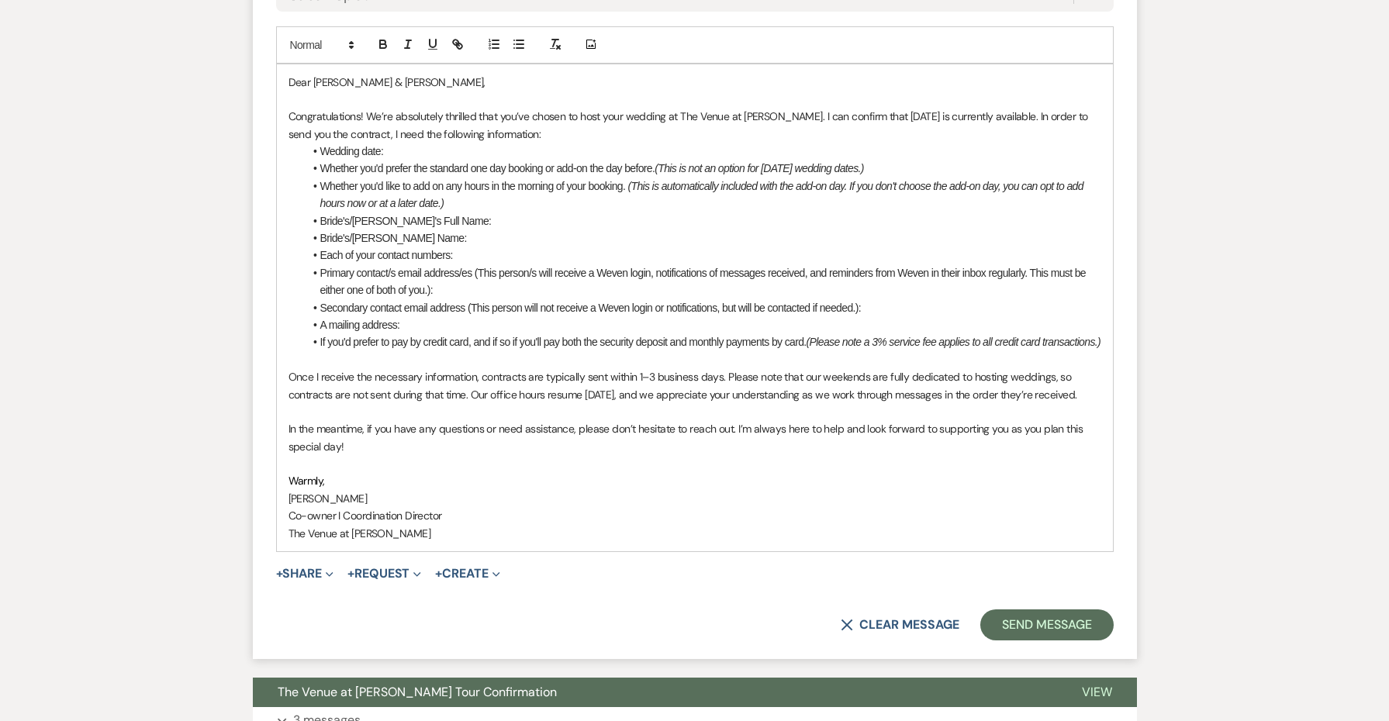
scroll to position [2528, 0]
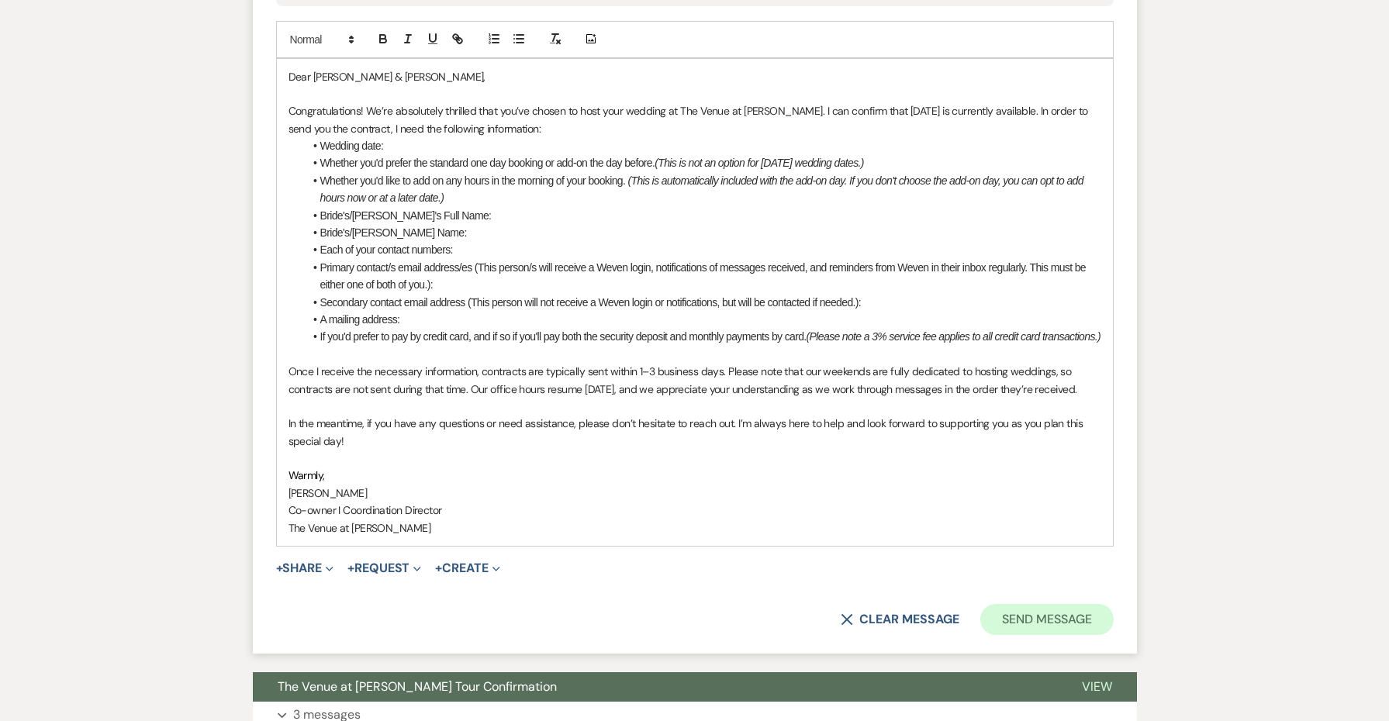
click at [1015, 604] on button "Send Message" at bounding box center [1047, 619] width 133 height 31
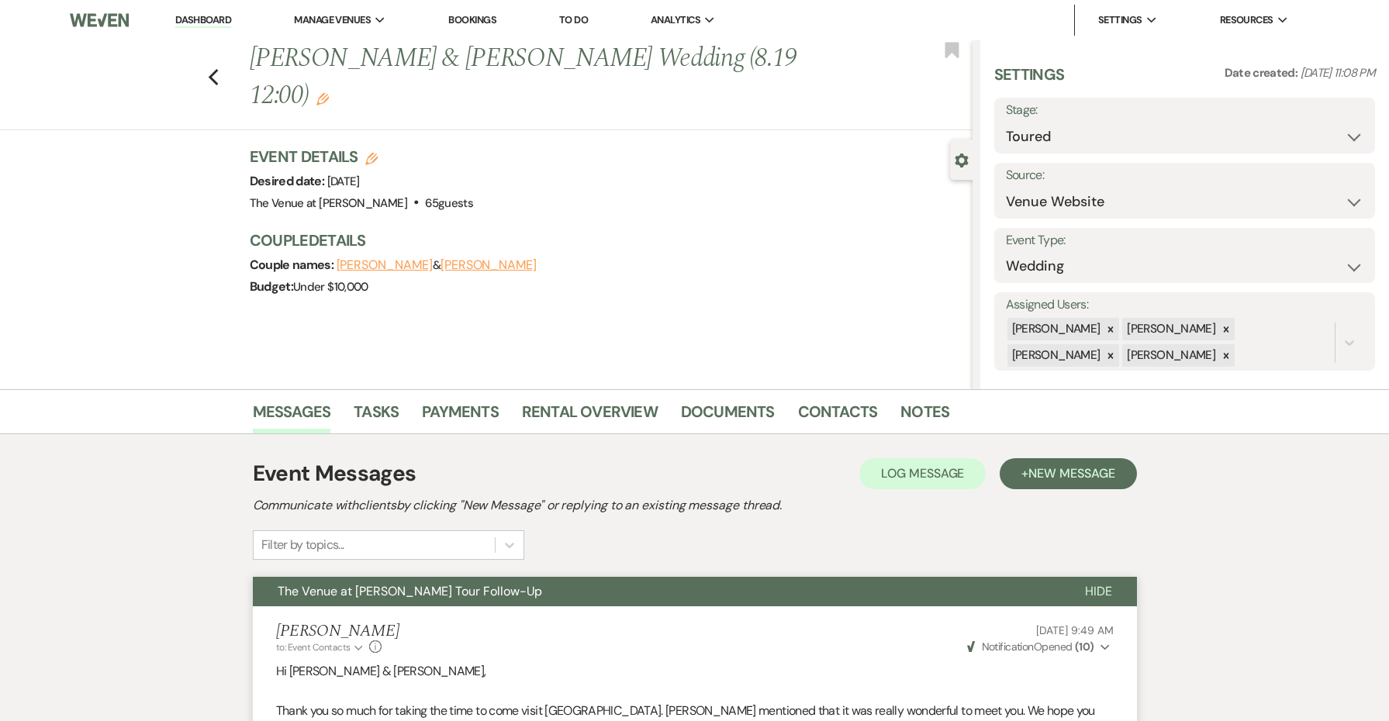
scroll to position [0, 0]
click at [323, 99] on icon "Edit" at bounding box center [322, 99] width 12 height 12
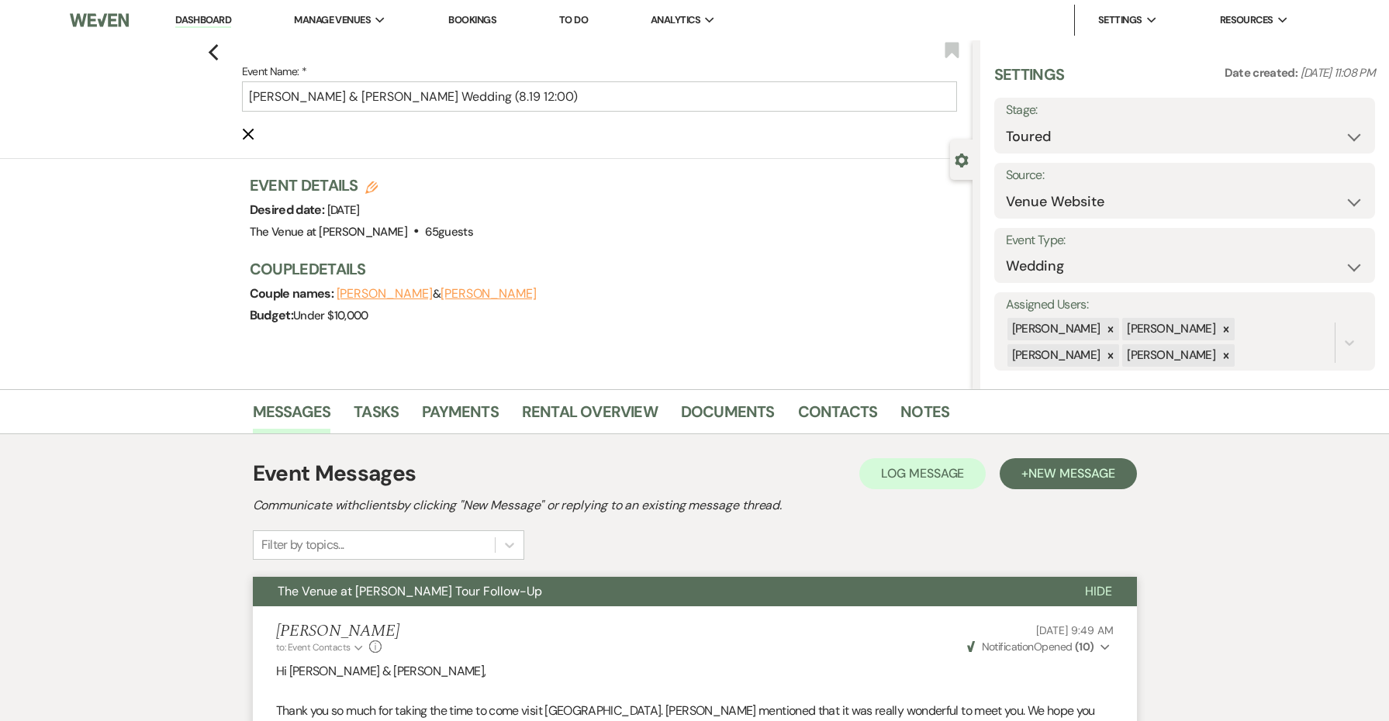
scroll to position [3, 0]
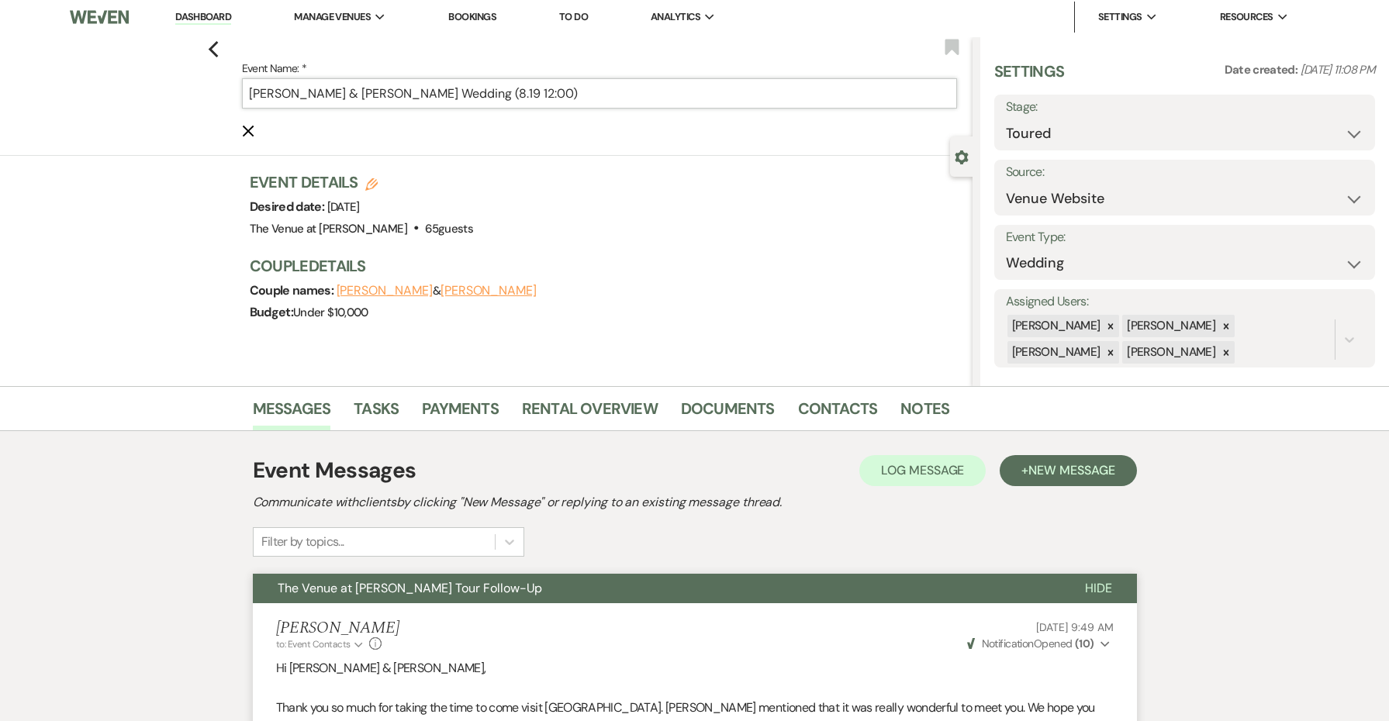
drag, startPoint x: 626, startPoint y: 98, endPoint x: 527, endPoint y: 95, distance: 99.3
click at [527, 95] on input "[PERSON_NAME] & [PERSON_NAME] Wedding (8.19 12:00)" at bounding box center [599, 93] width 715 height 30
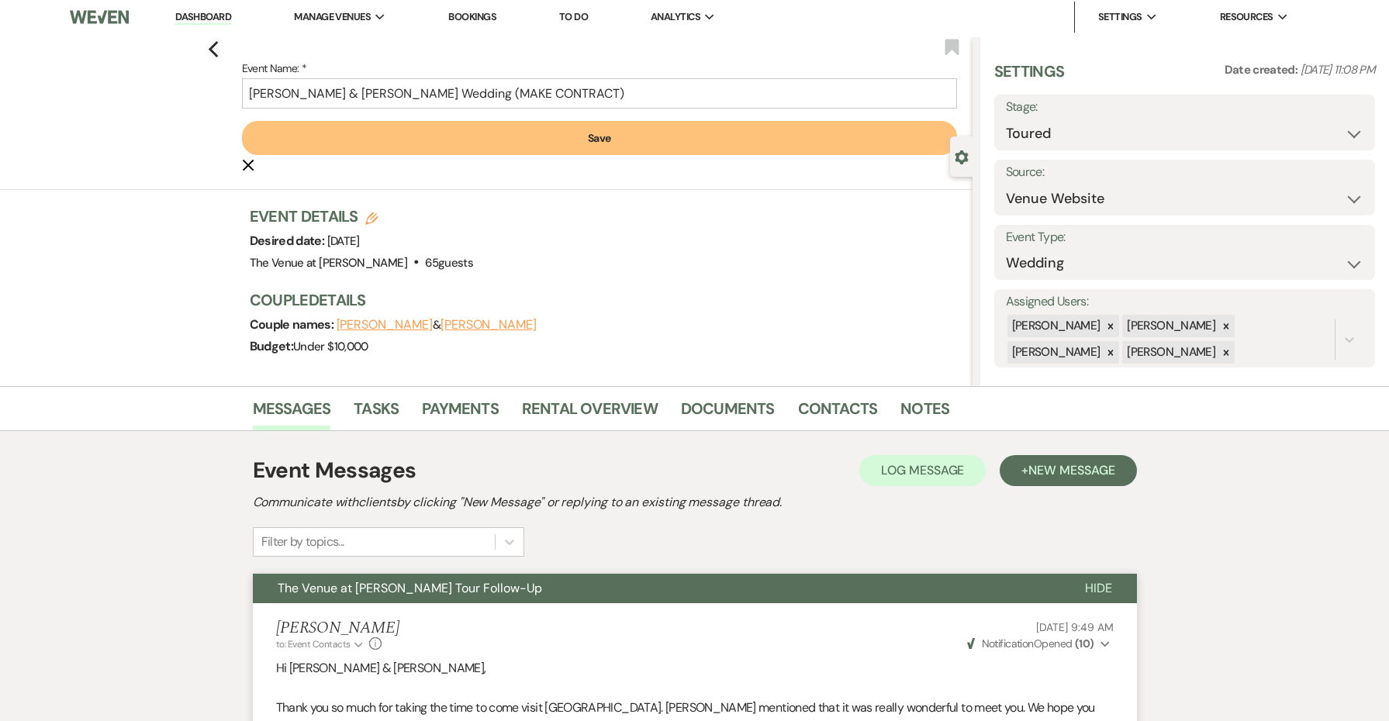
click at [572, 144] on button "Save" at bounding box center [599, 138] width 715 height 34
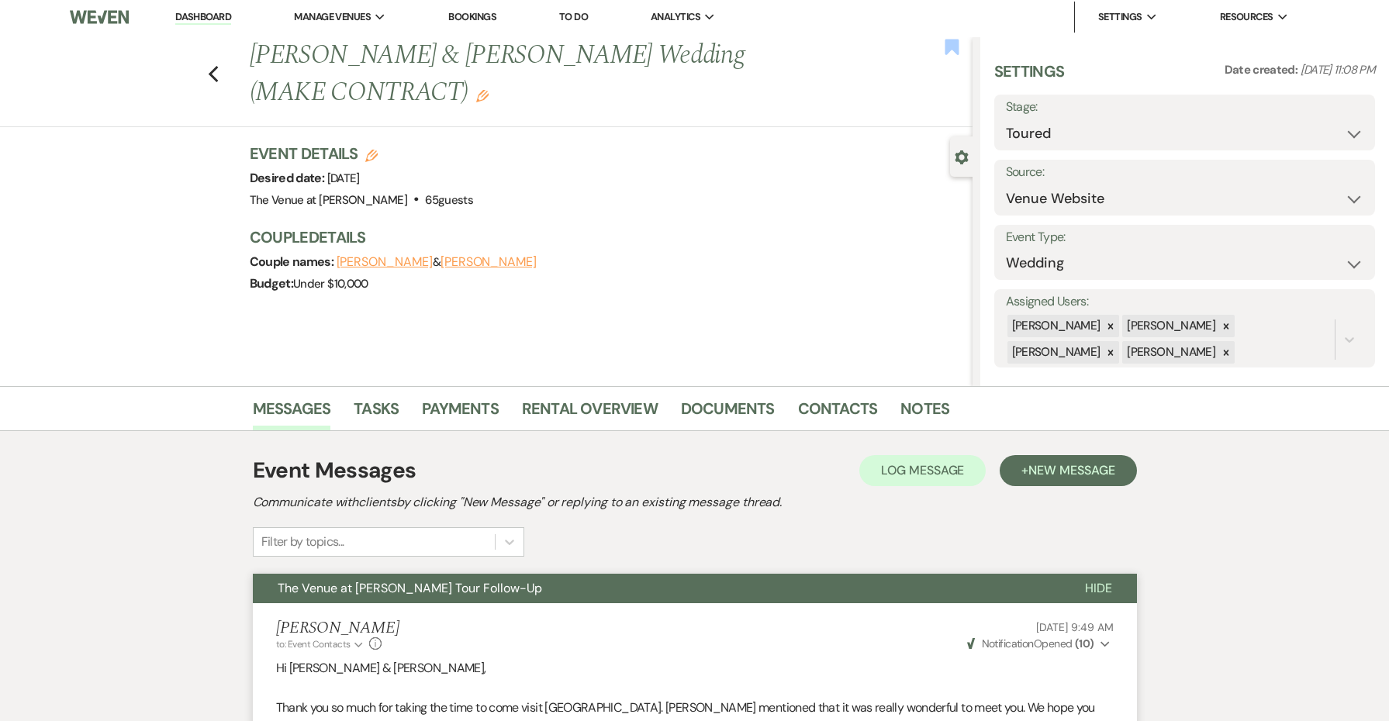
click at [953, 41] on use "button" at bounding box center [952, 47] width 14 height 16
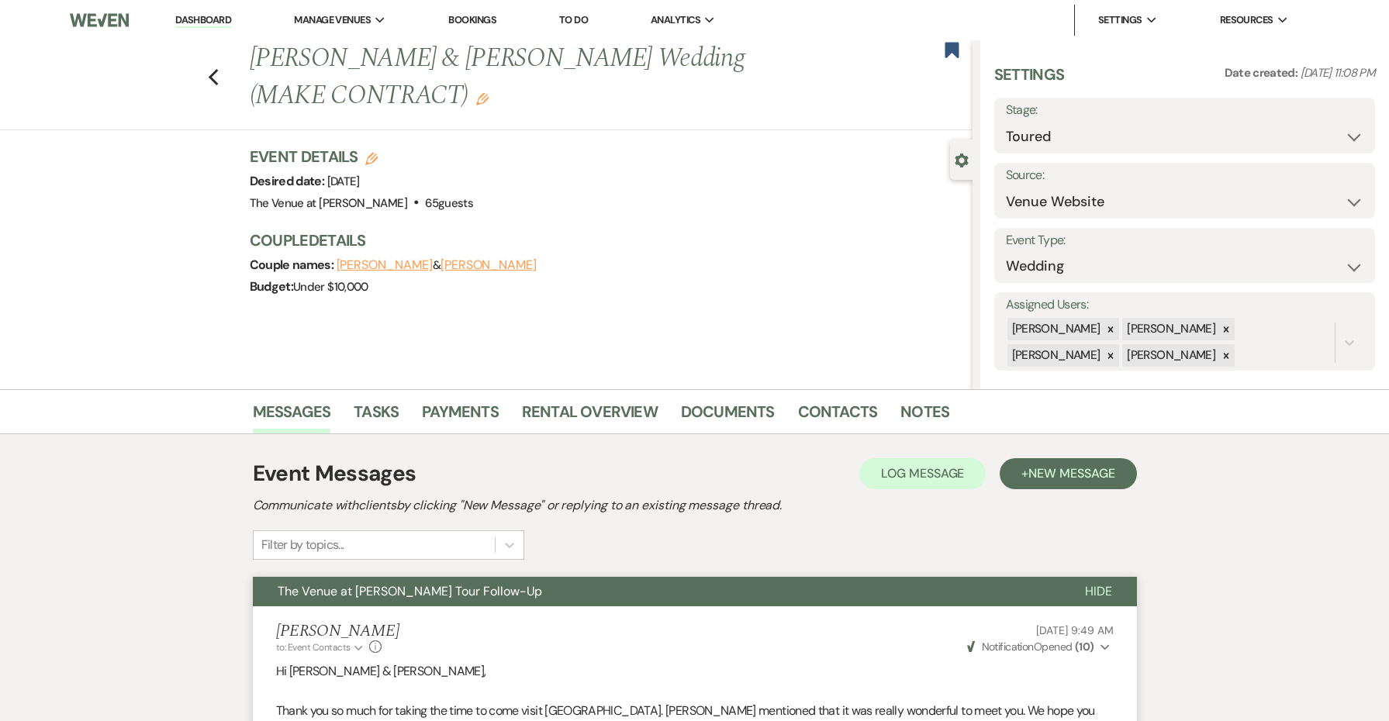
scroll to position [0, 0]
click at [214, 75] on icon "Previous" at bounding box center [214, 77] width 12 height 19
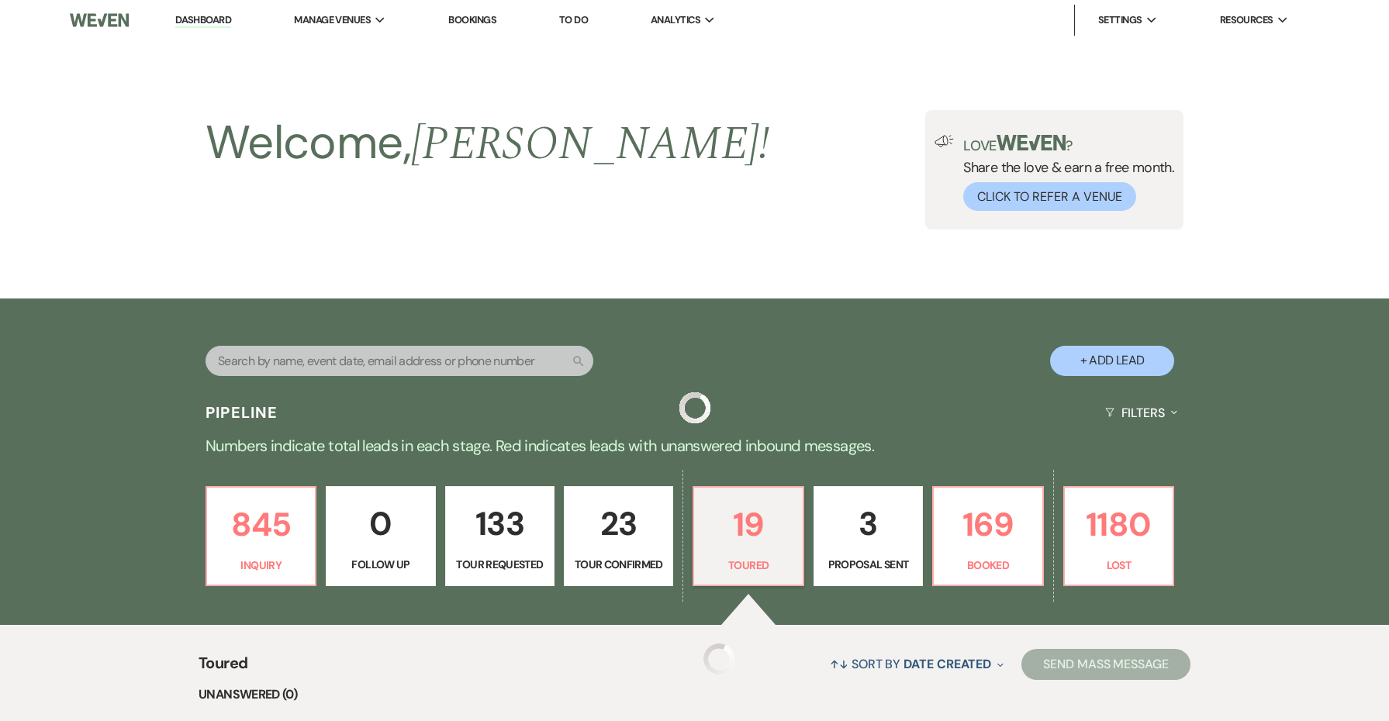
scroll to position [251, 0]
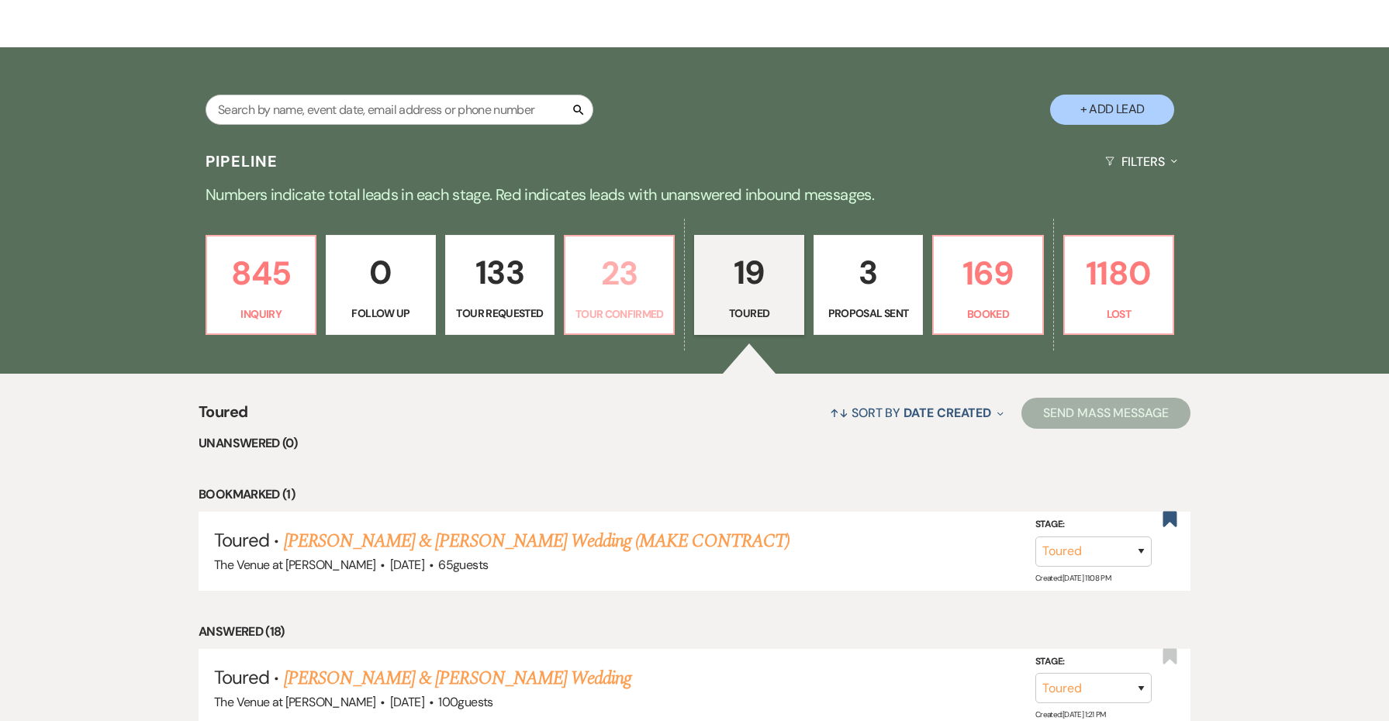
click at [635, 303] on link "23 Tour Confirmed" at bounding box center [619, 285] width 111 height 101
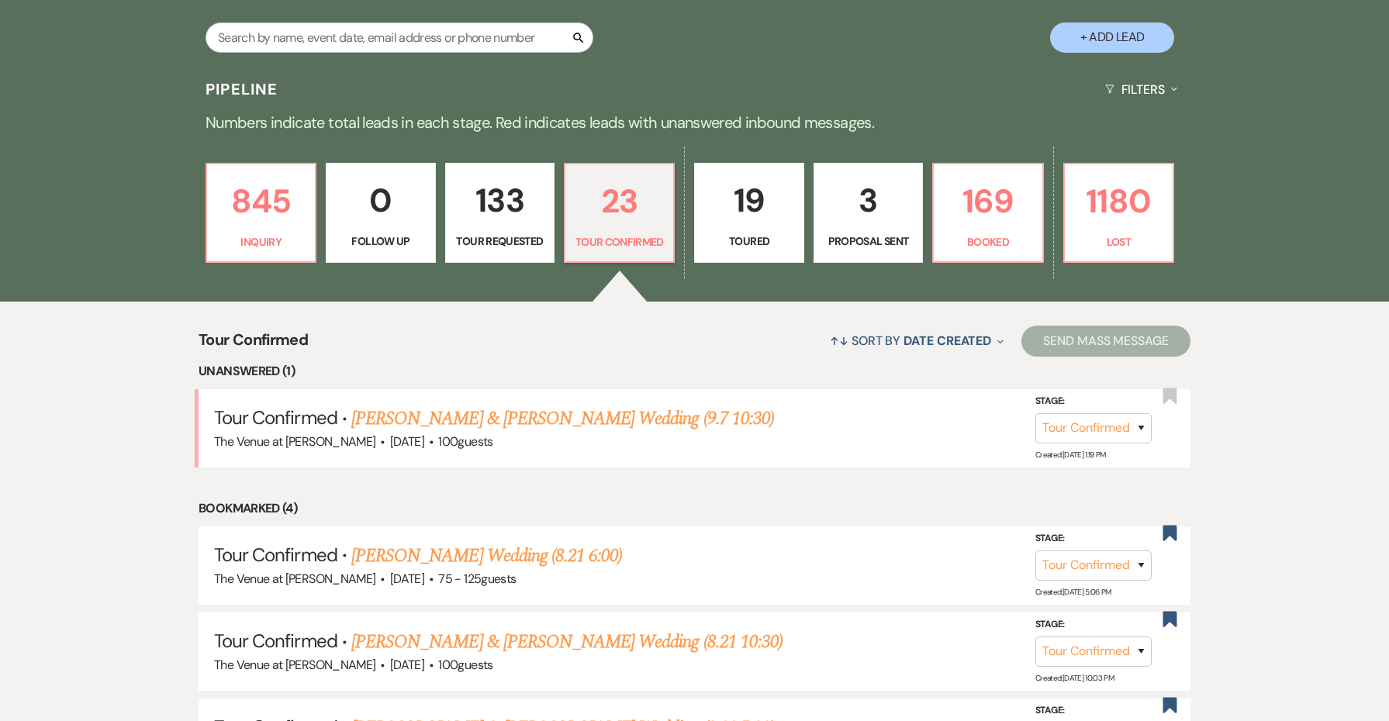
scroll to position [324, 0]
click at [588, 415] on link "[PERSON_NAME] & [PERSON_NAME] Wedding (9.7 10:30)" at bounding box center [562, 418] width 423 height 28
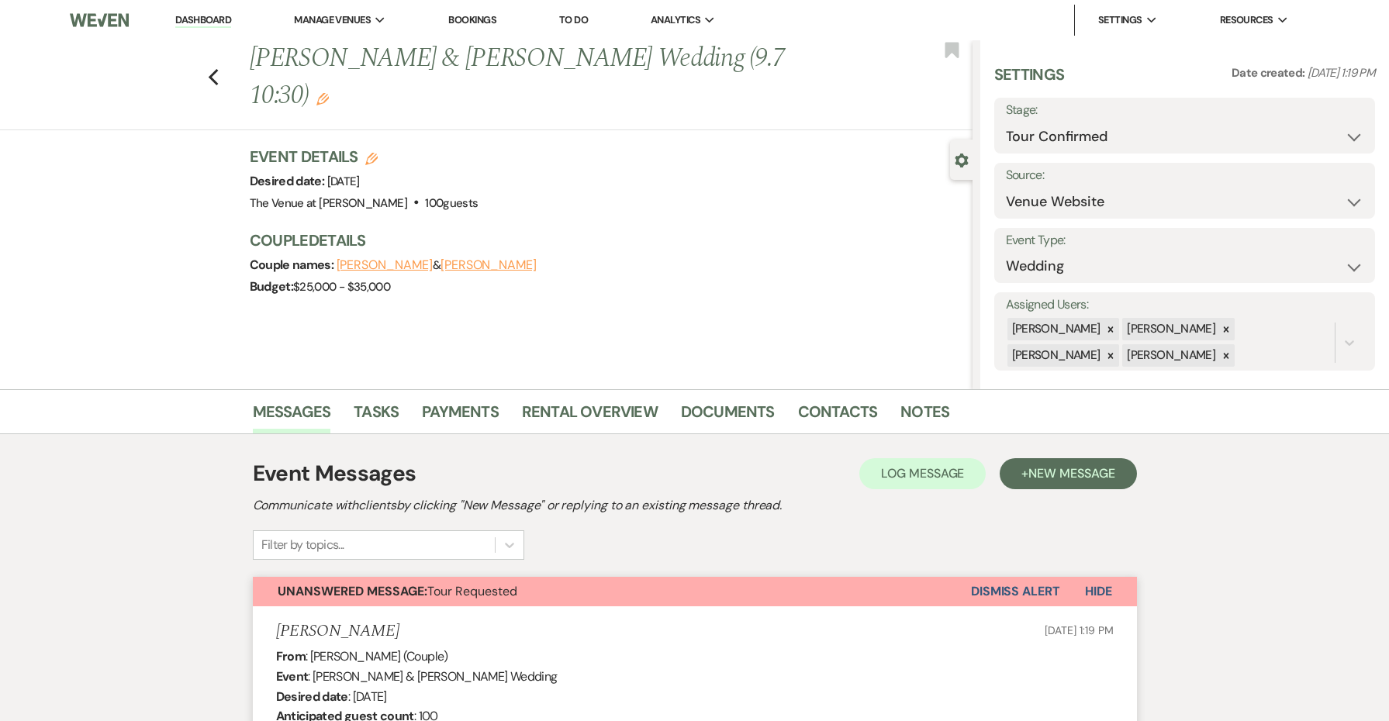
click at [1034, 600] on button "Dismiss Alert" at bounding box center [1015, 591] width 89 height 29
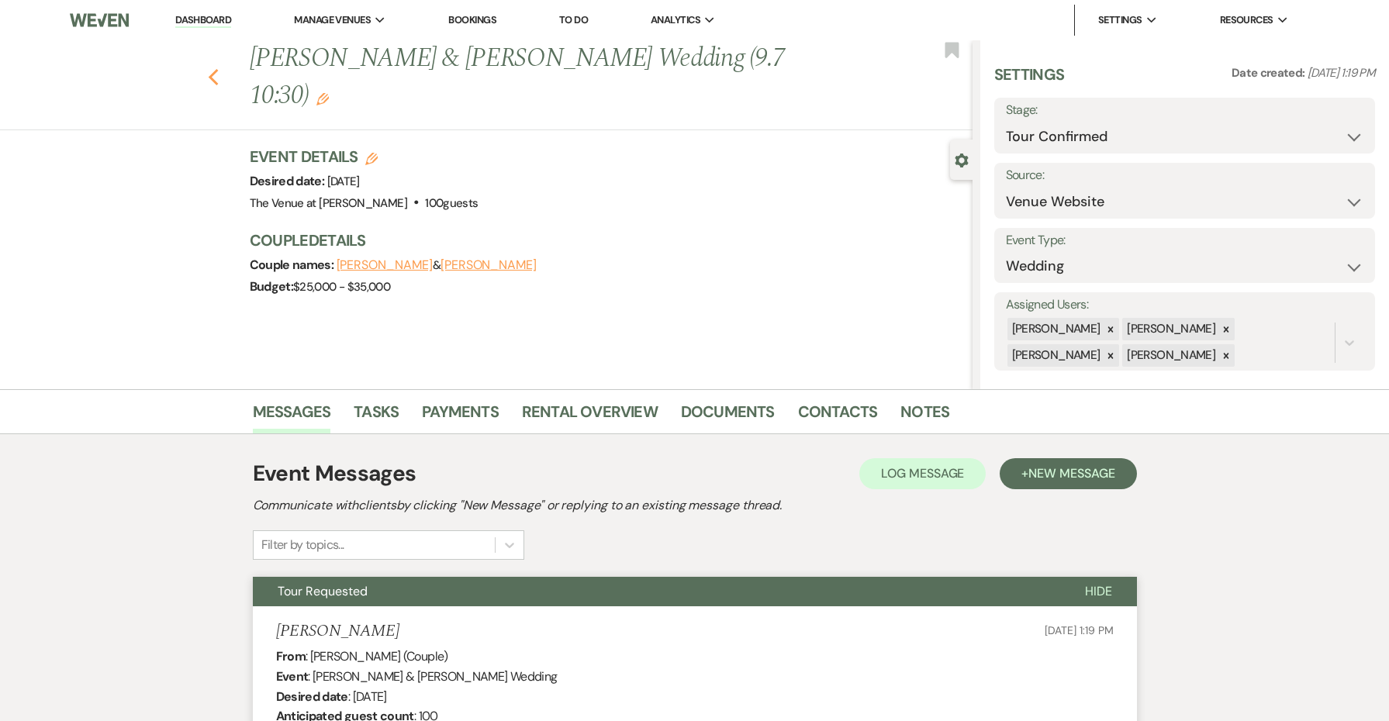
click at [213, 70] on icon "Previous" at bounding box center [214, 77] width 12 height 19
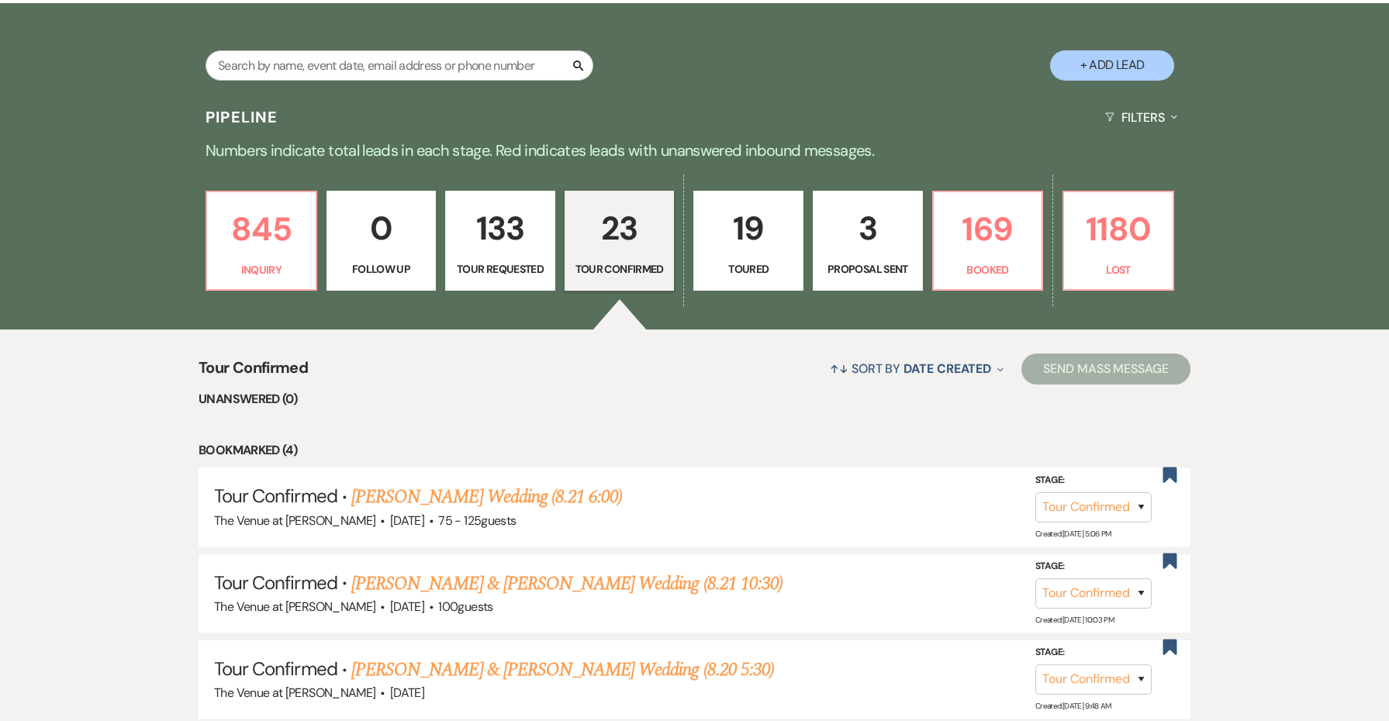
scroll to position [294, 0]
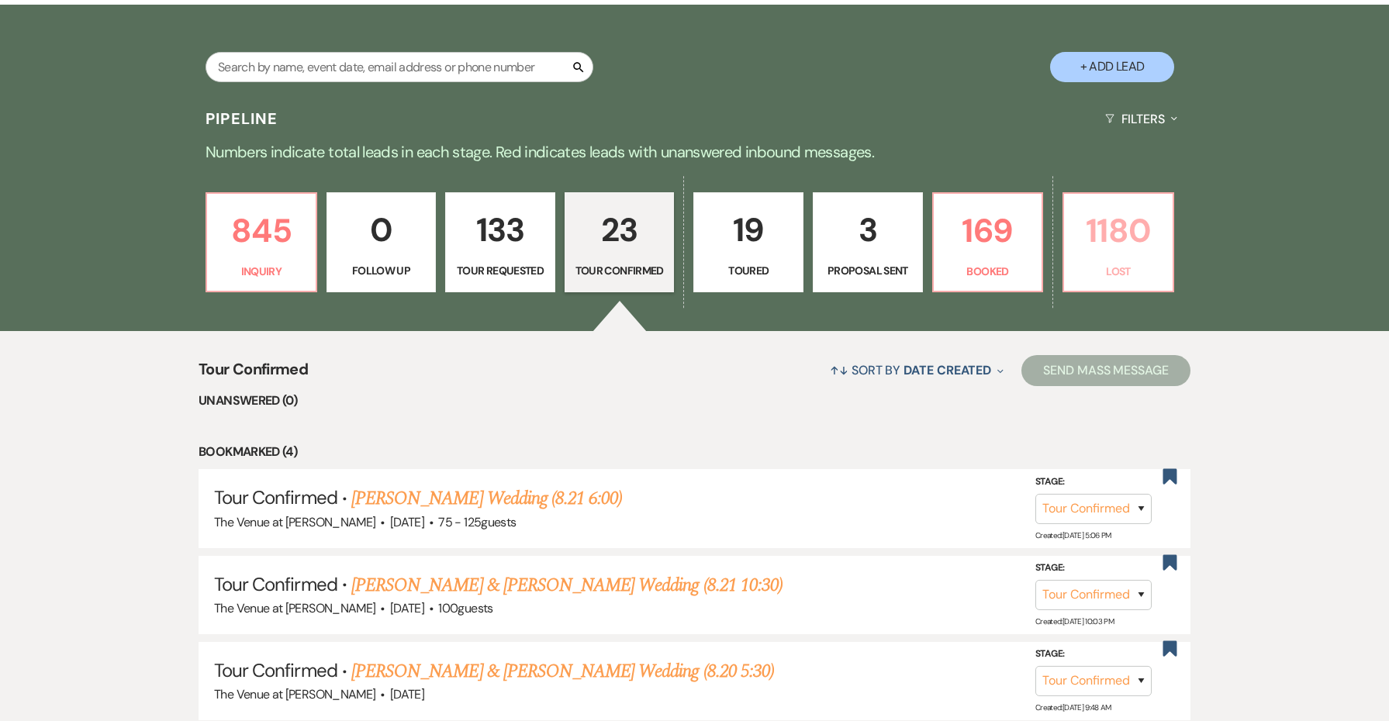
click at [1129, 247] on p "1180" at bounding box center [1119, 231] width 90 height 52
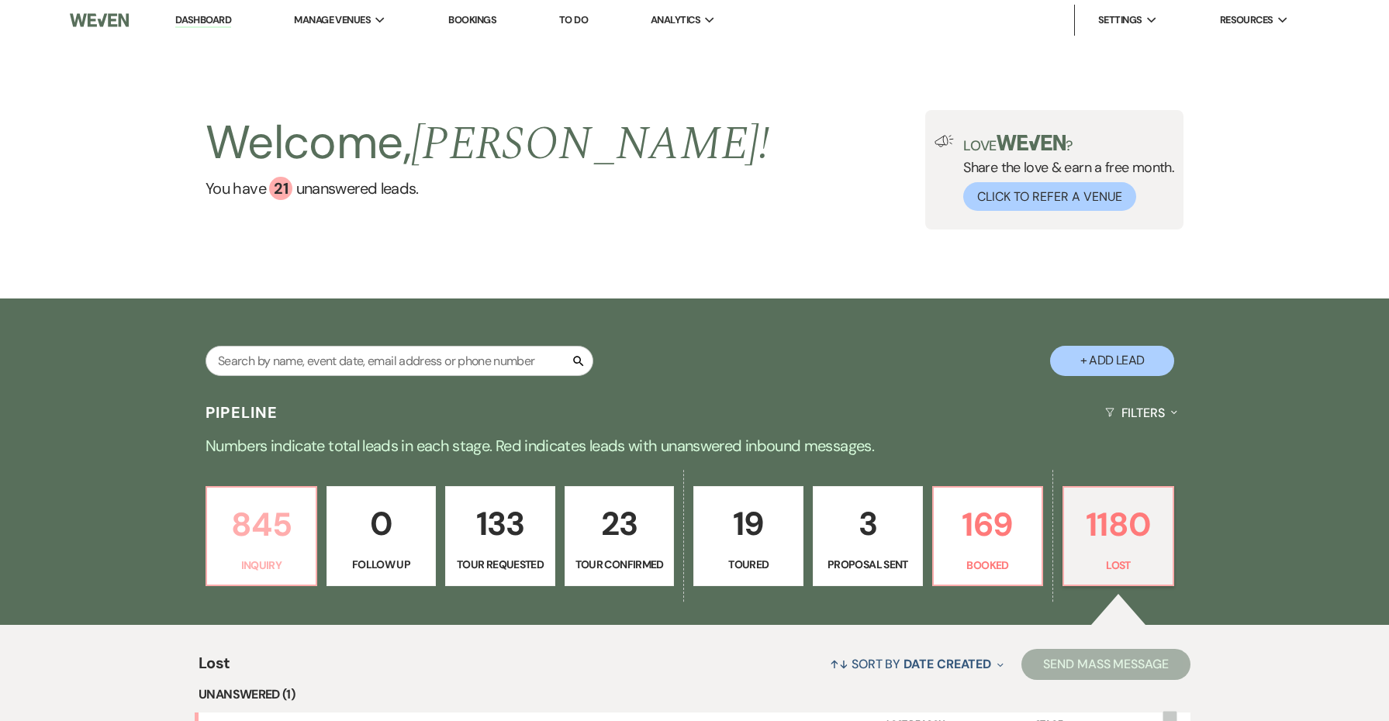
click at [268, 509] on p "845" at bounding box center [261, 525] width 90 height 52
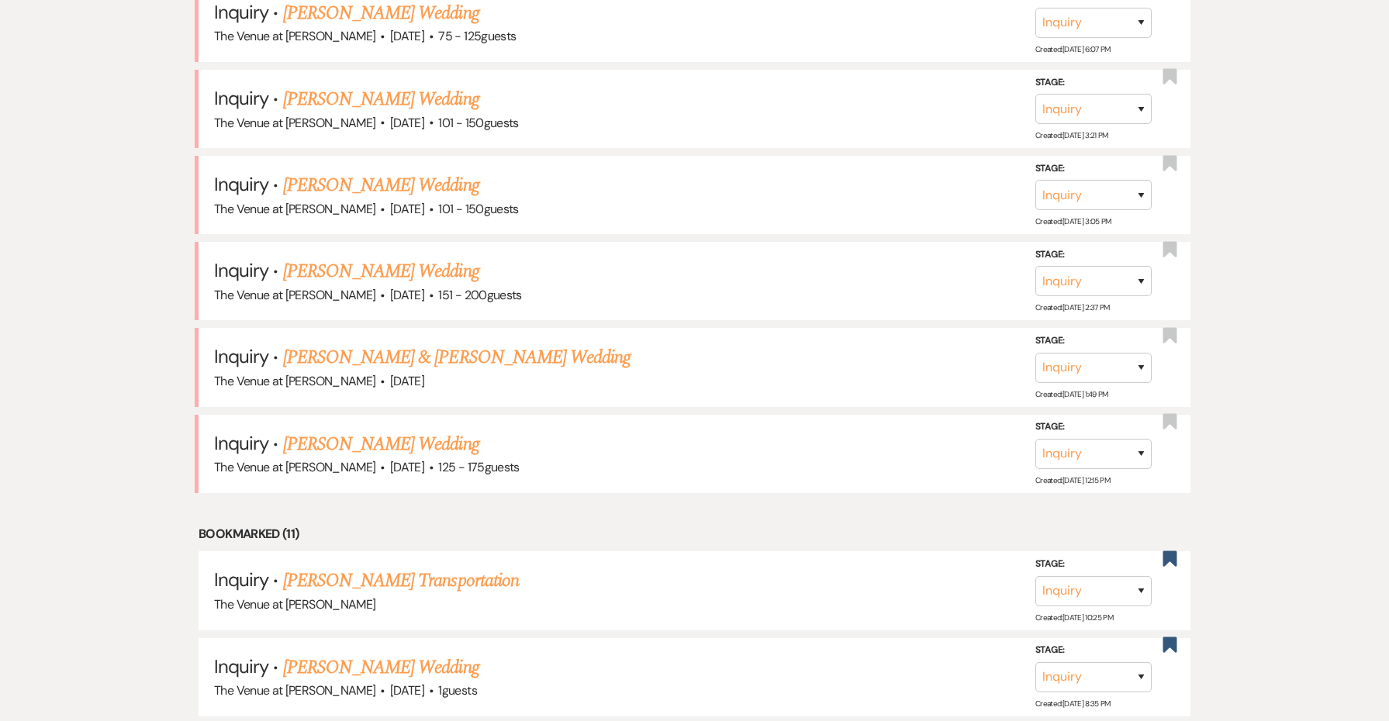
scroll to position [762, 0]
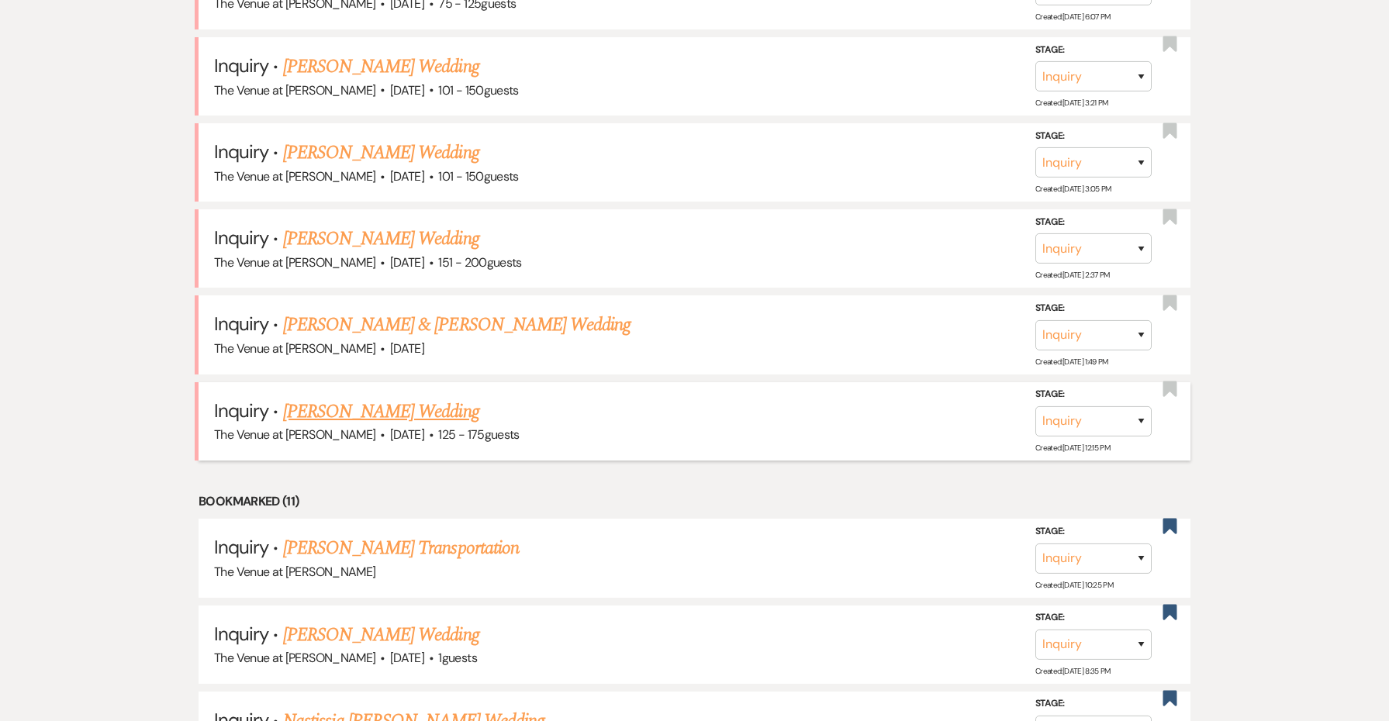
click at [303, 399] on link "[PERSON_NAME] Wedding" at bounding box center [381, 412] width 196 height 28
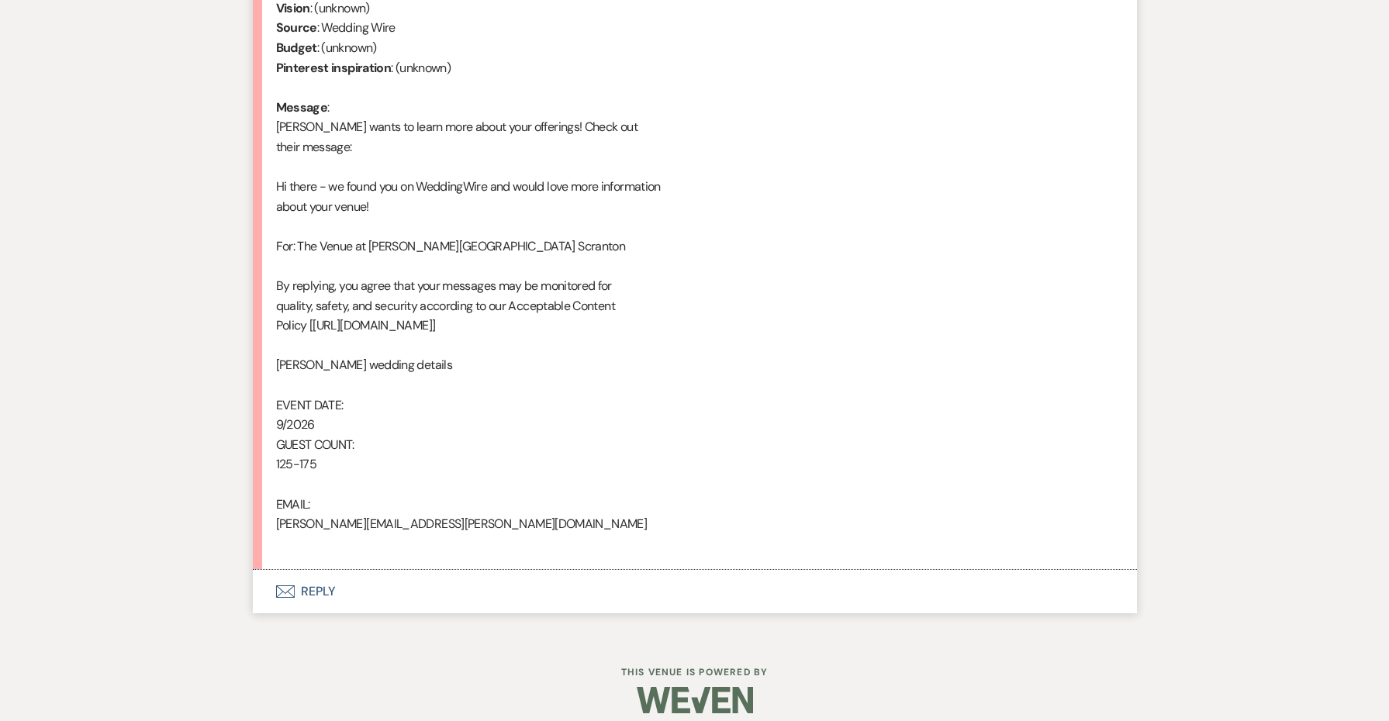
click at [323, 573] on button "Envelope Reply" at bounding box center [695, 591] width 884 height 43
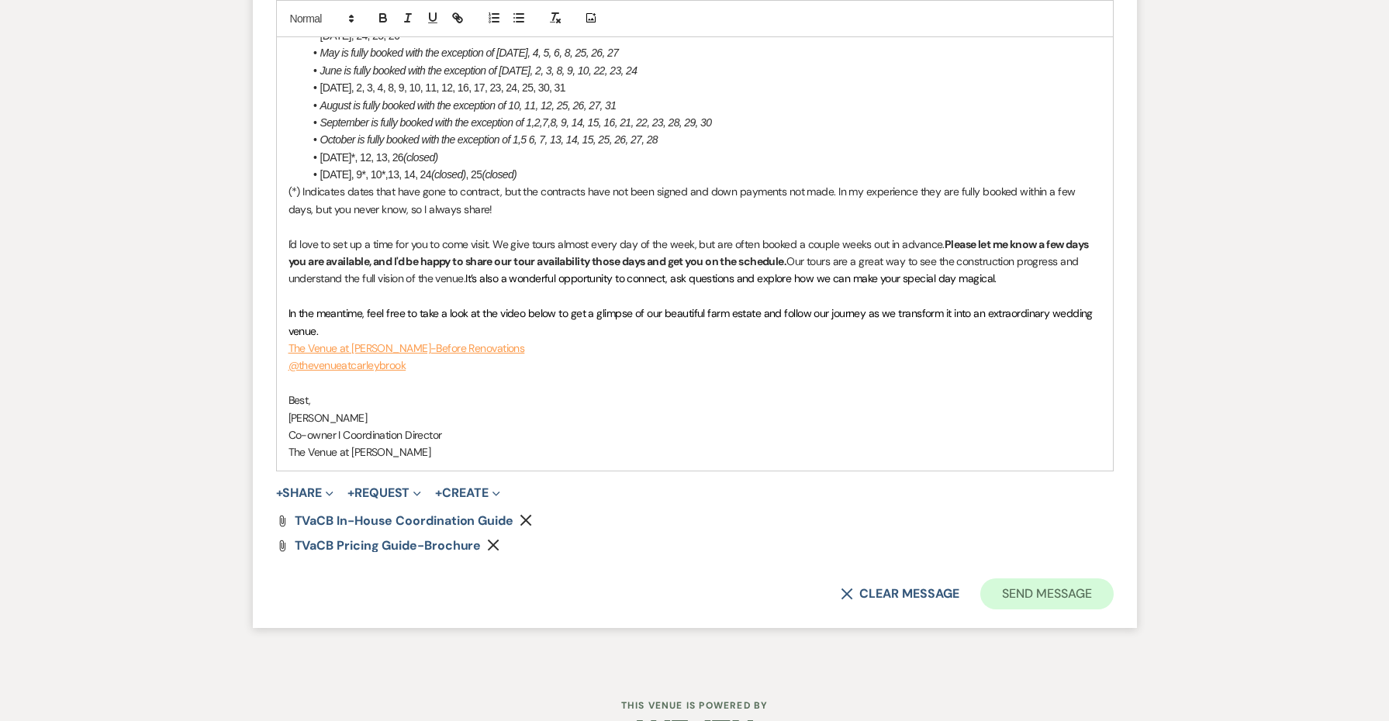
scroll to position [1960, 0]
click at [1045, 579] on button "Send Message" at bounding box center [1047, 594] width 133 height 31
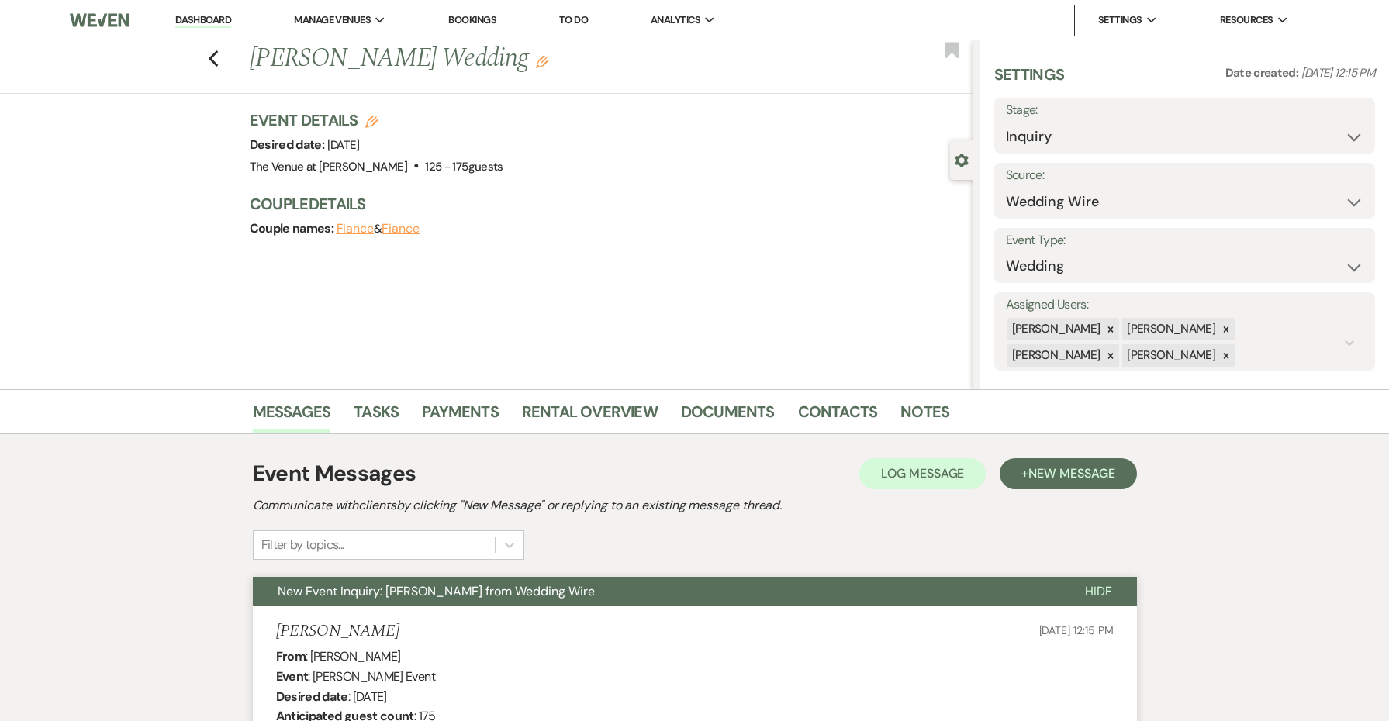
scroll to position [0, 0]
click at [213, 53] on icon "Previous" at bounding box center [214, 59] width 12 height 19
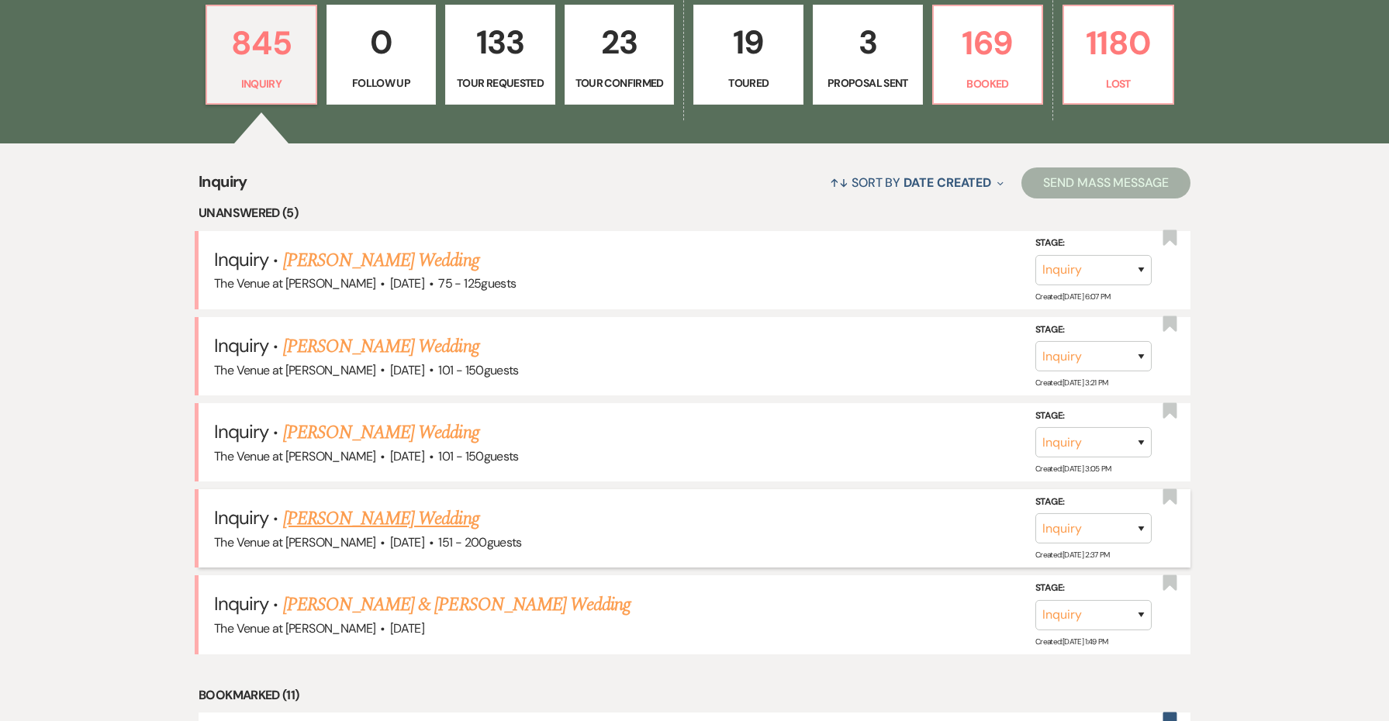
scroll to position [462, 0]
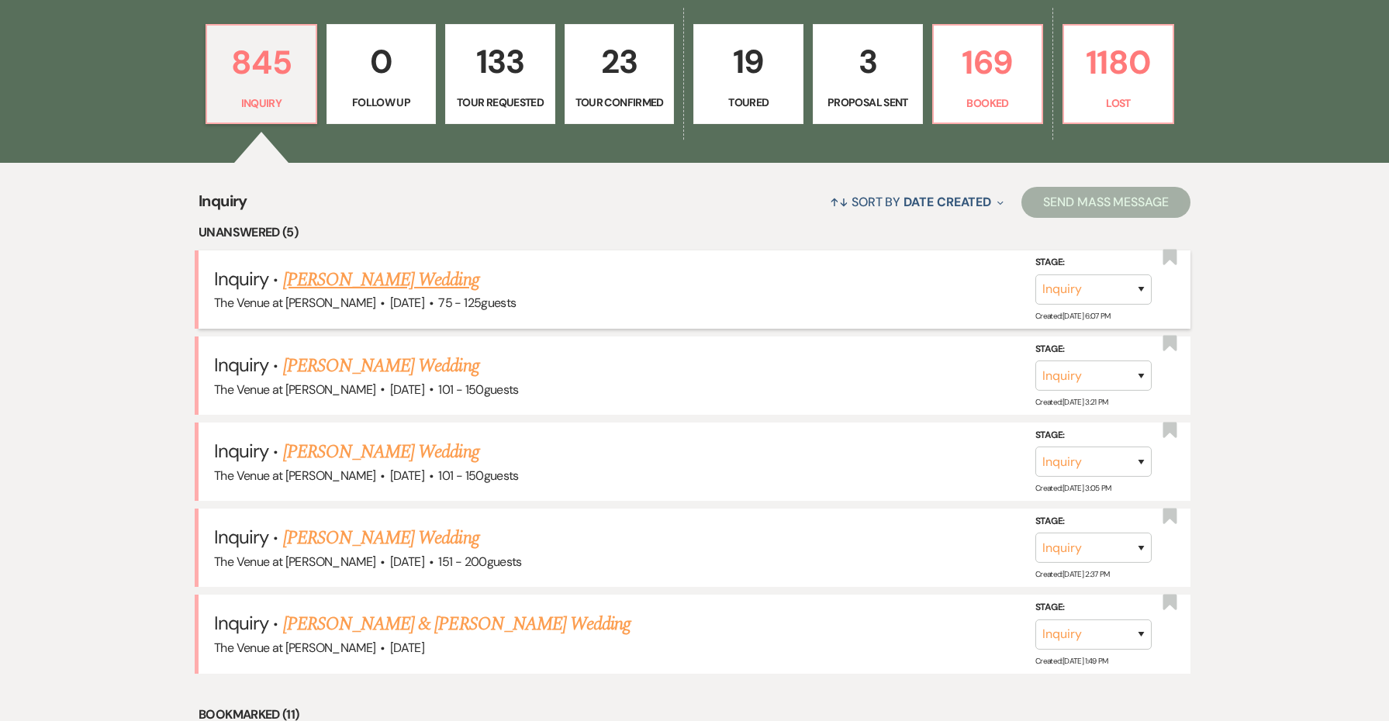
click at [315, 272] on link "[PERSON_NAME] Wedding" at bounding box center [381, 280] width 196 height 28
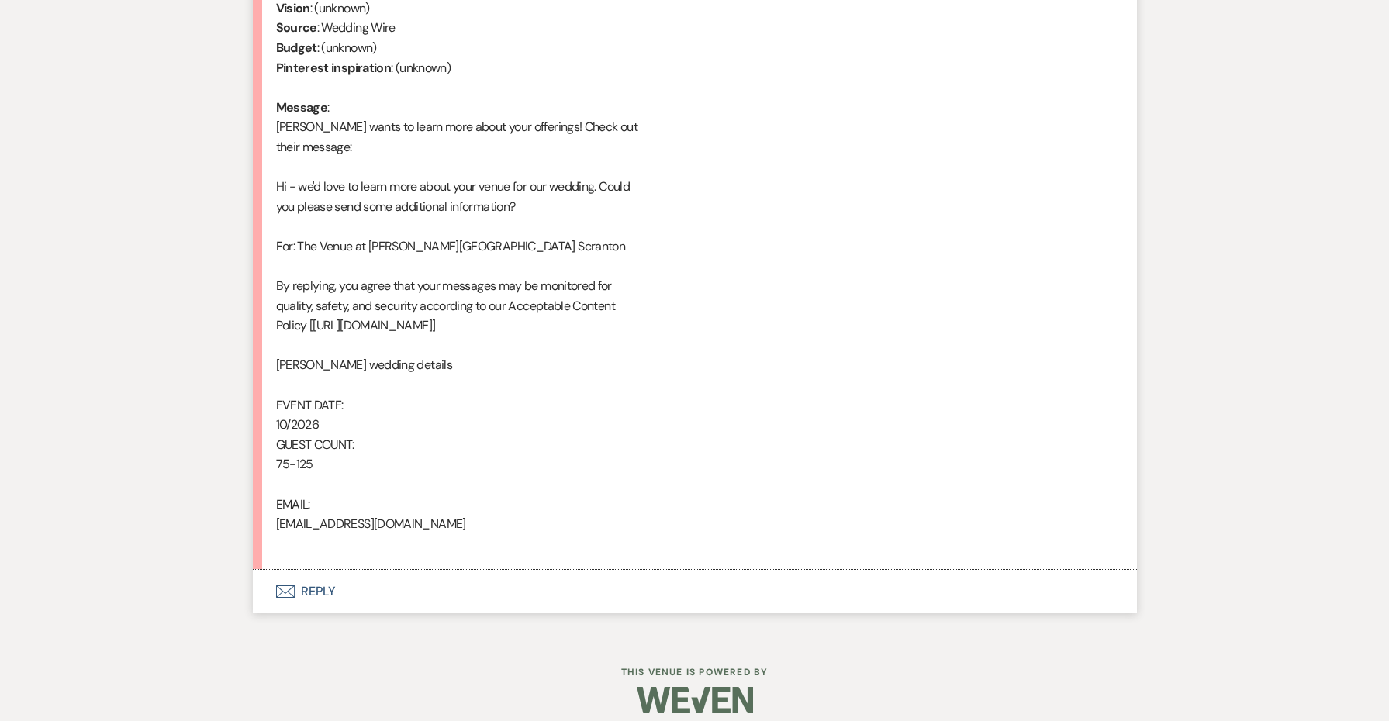
click at [313, 570] on button "Envelope Reply" at bounding box center [695, 591] width 884 height 43
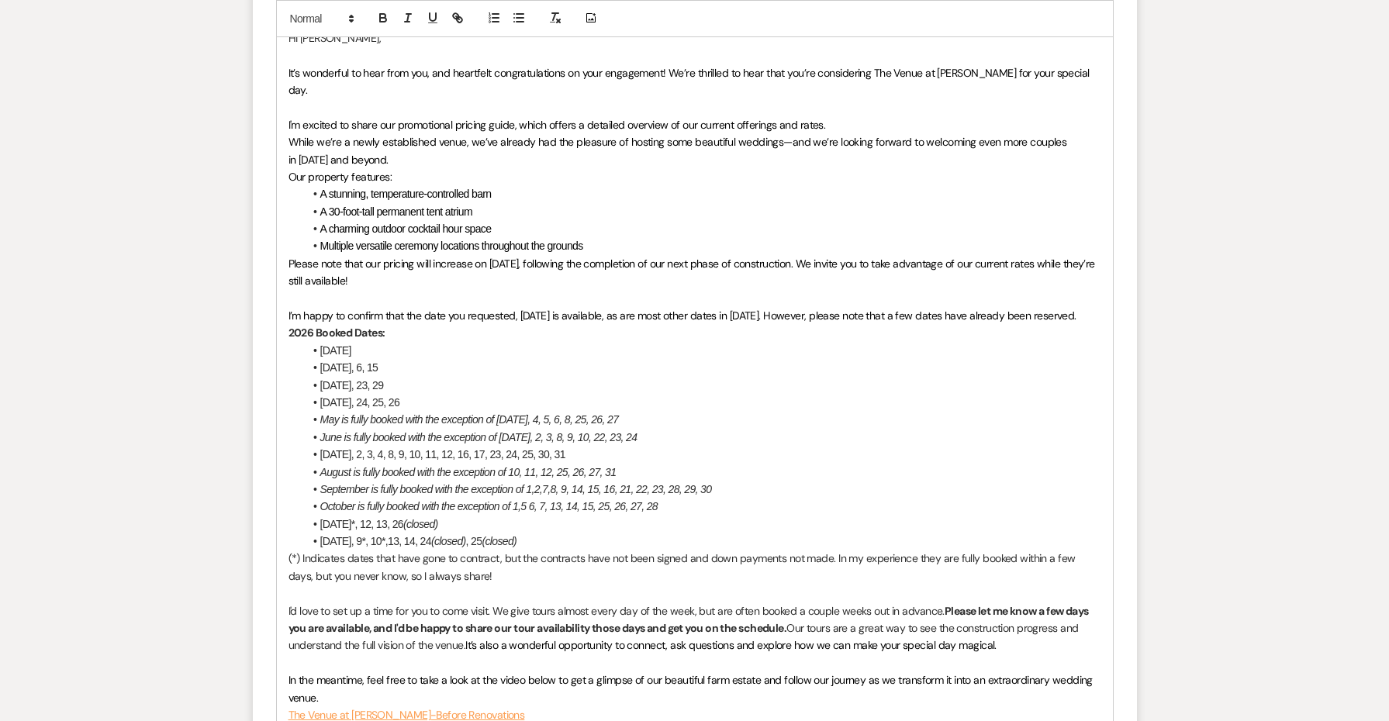
scroll to position [1610, 0]
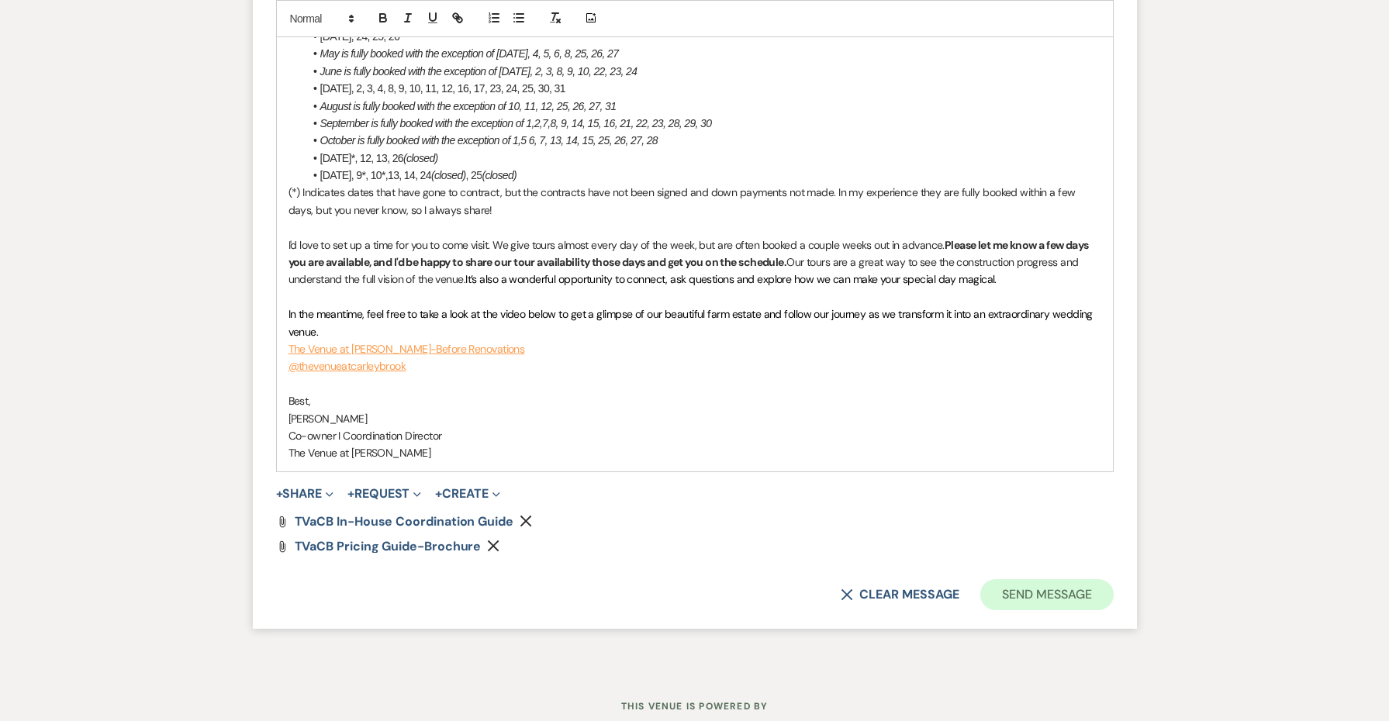
click at [1010, 579] on button "Send Message" at bounding box center [1047, 594] width 133 height 31
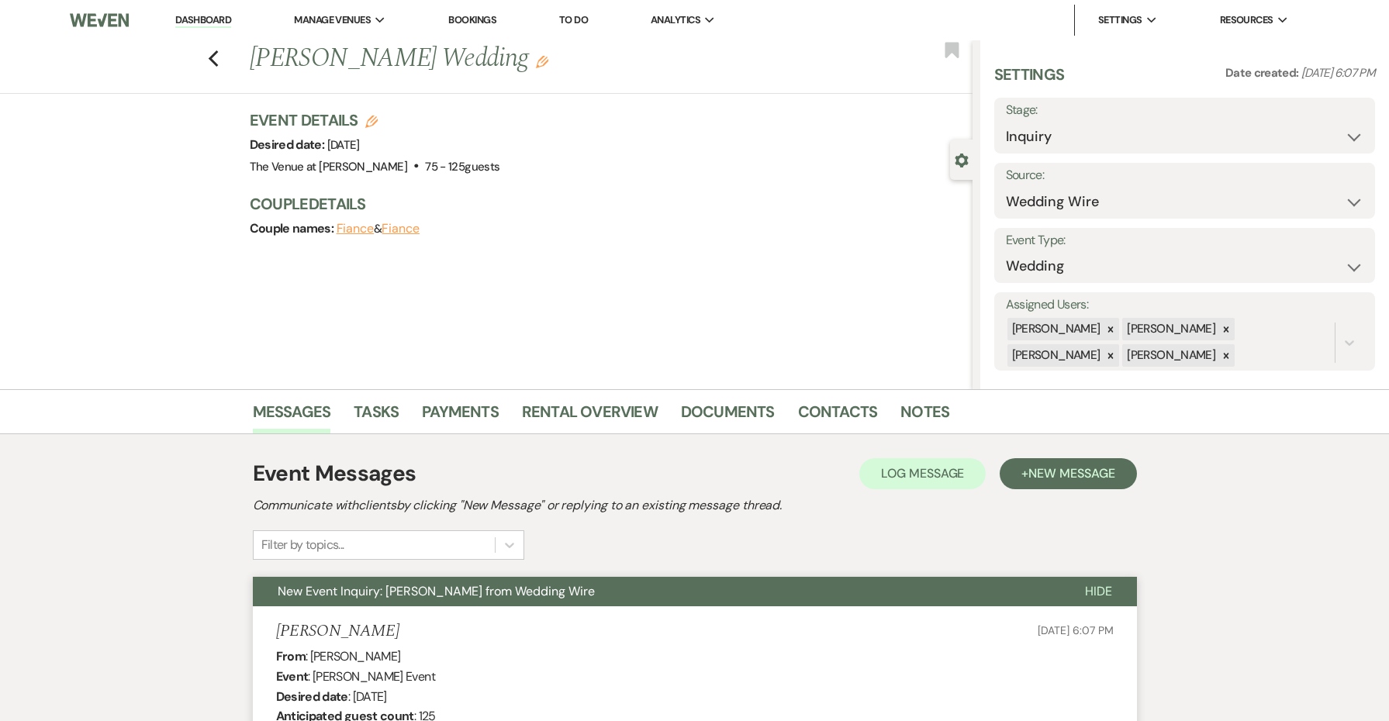
scroll to position [0, 0]
click at [214, 57] on icon "Previous" at bounding box center [214, 59] width 12 height 19
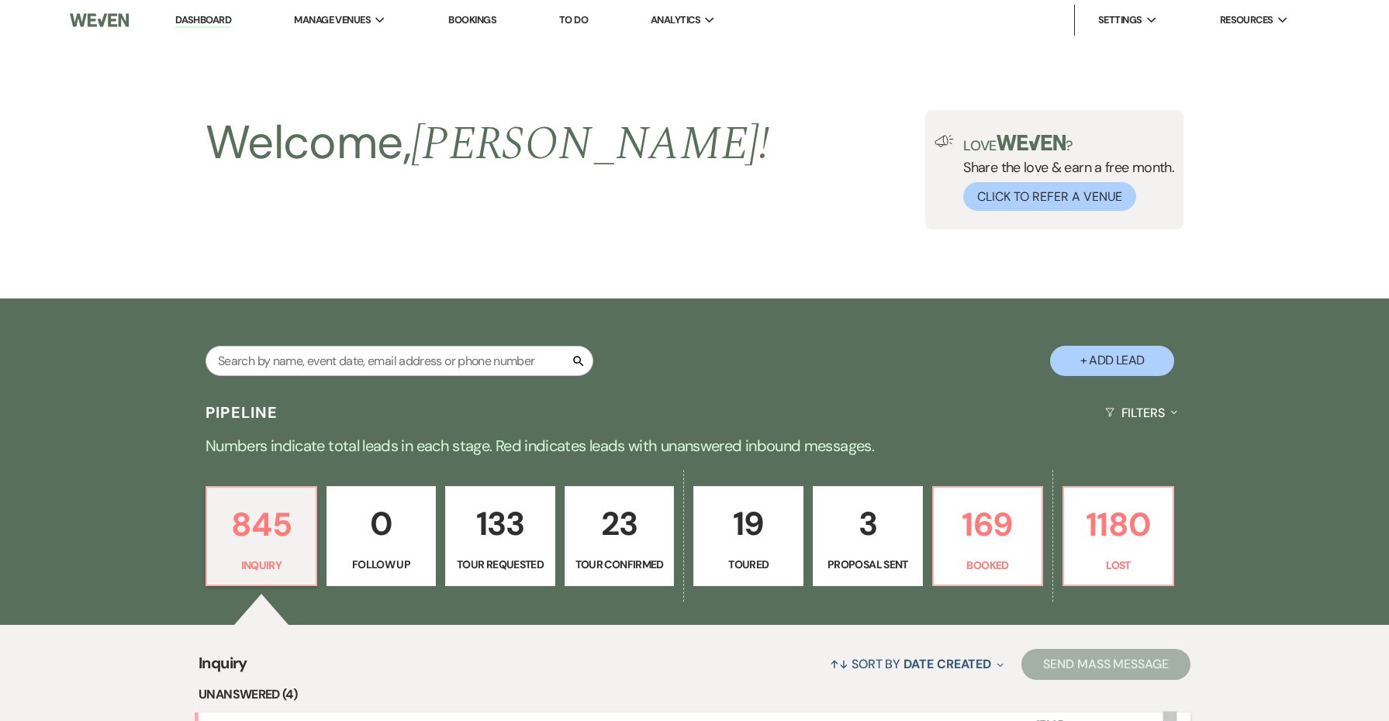
scroll to position [462, 0]
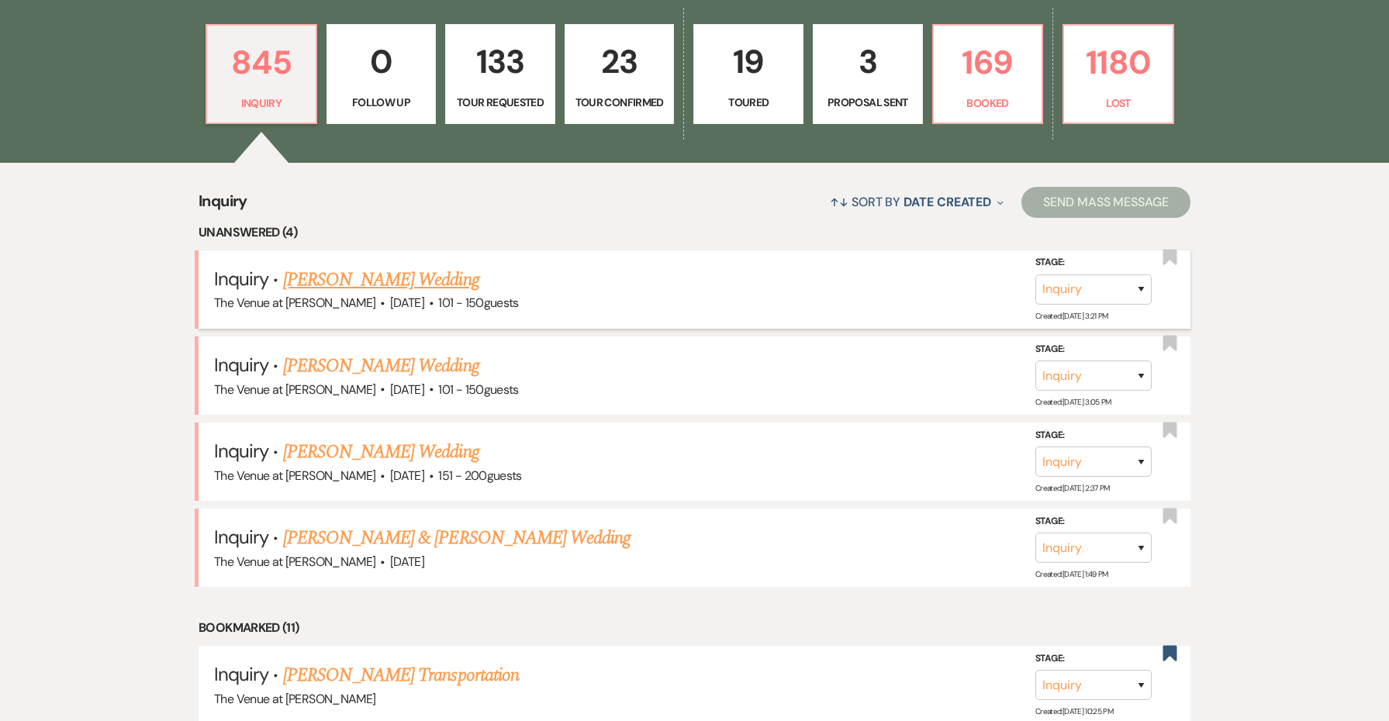
click at [415, 273] on link "[PERSON_NAME] Wedding" at bounding box center [381, 280] width 196 height 28
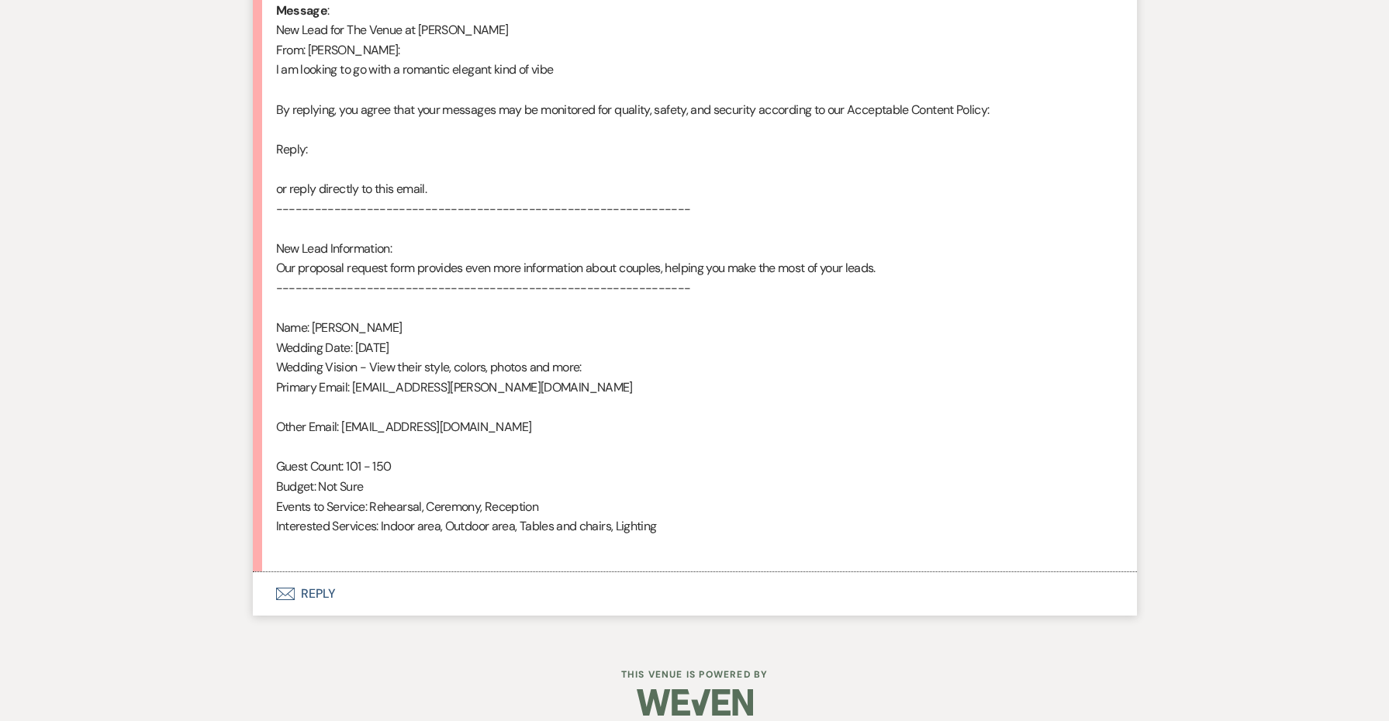
click at [291, 588] on icon "Envelope" at bounding box center [285, 594] width 19 height 12
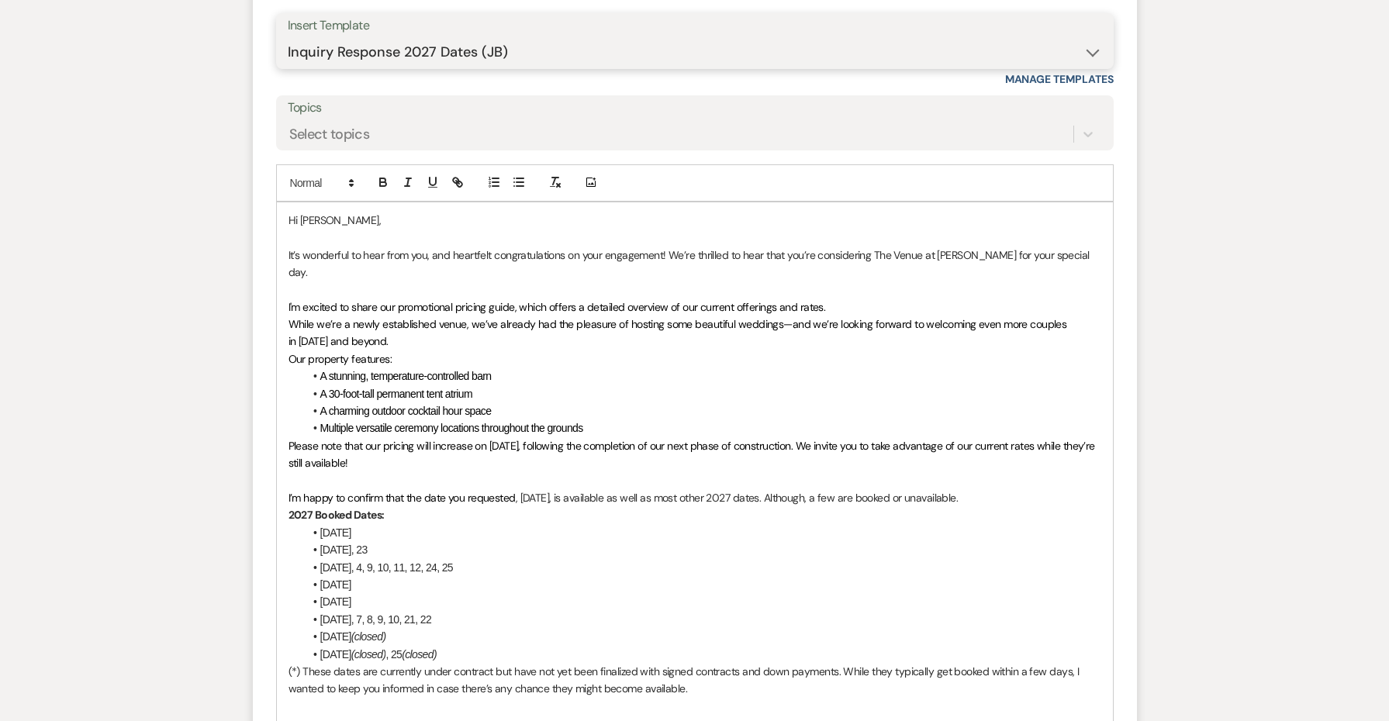
scroll to position [1555, 0]
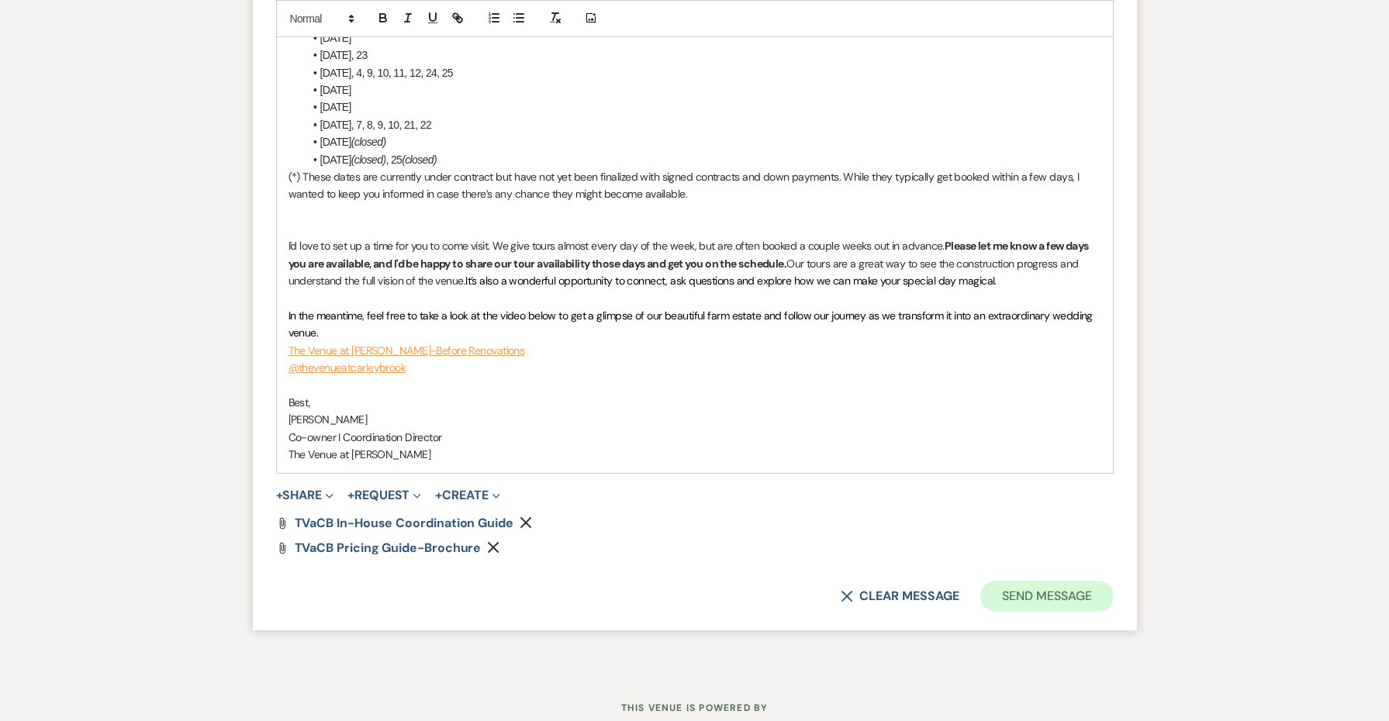
click at [1021, 581] on button "Send Message" at bounding box center [1047, 596] width 133 height 31
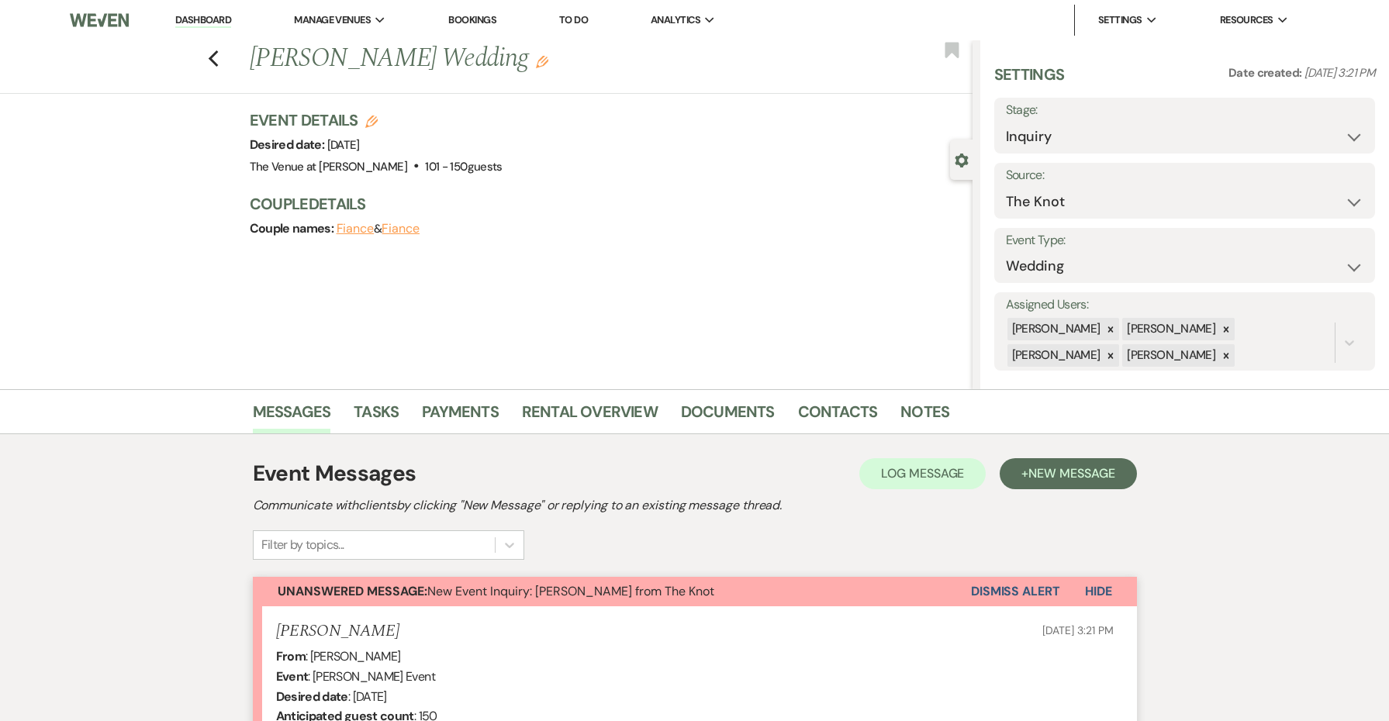
scroll to position [0, 0]
click at [215, 56] on icon "Previous" at bounding box center [214, 59] width 12 height 19
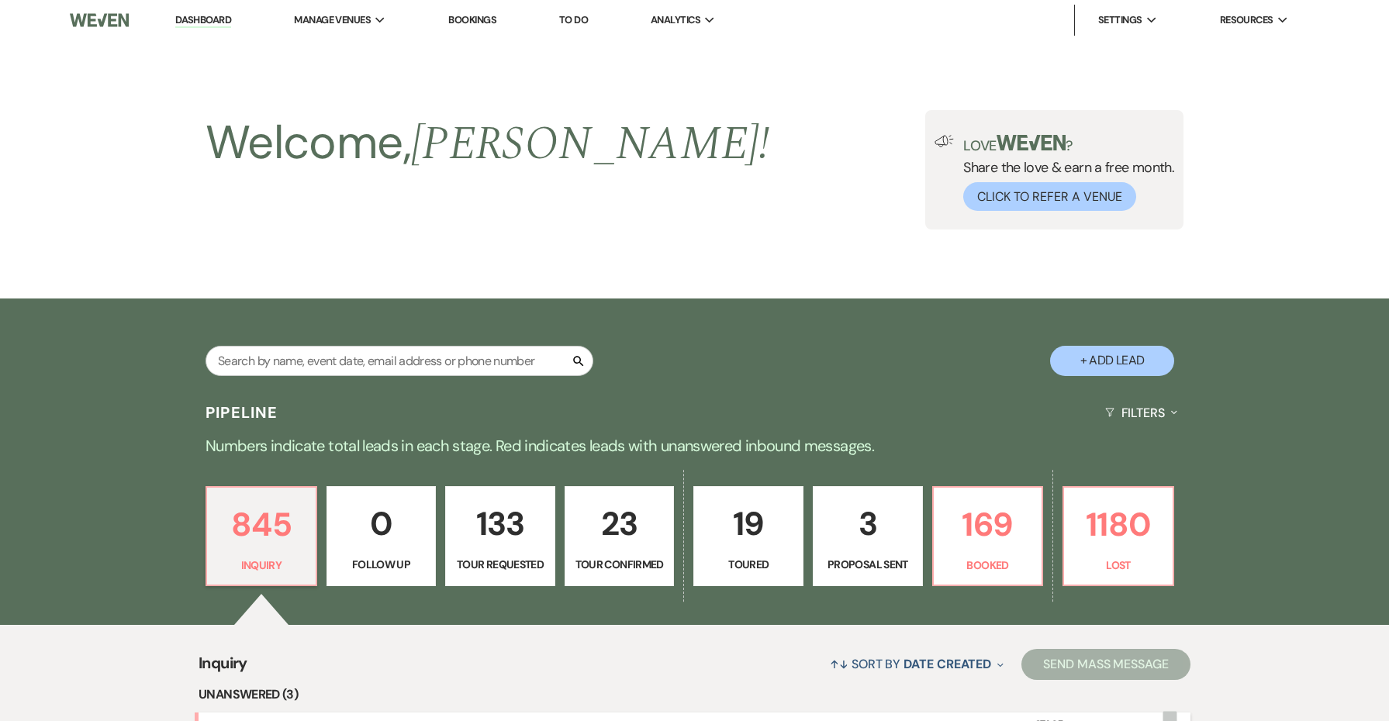
scroll to position [462, 0]
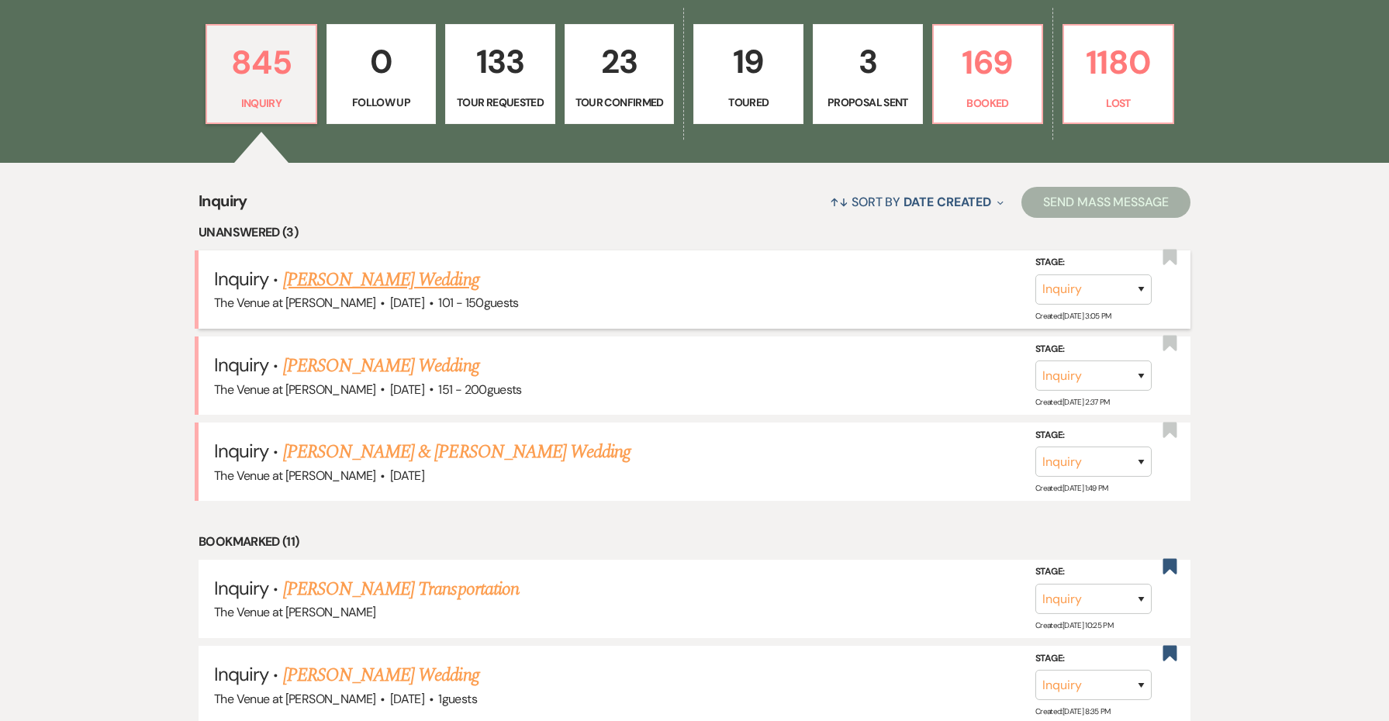
click at [334, 275] on link "[PERSON_NAME] Wedding" at bounding box center [381, 280] width 196 height 28
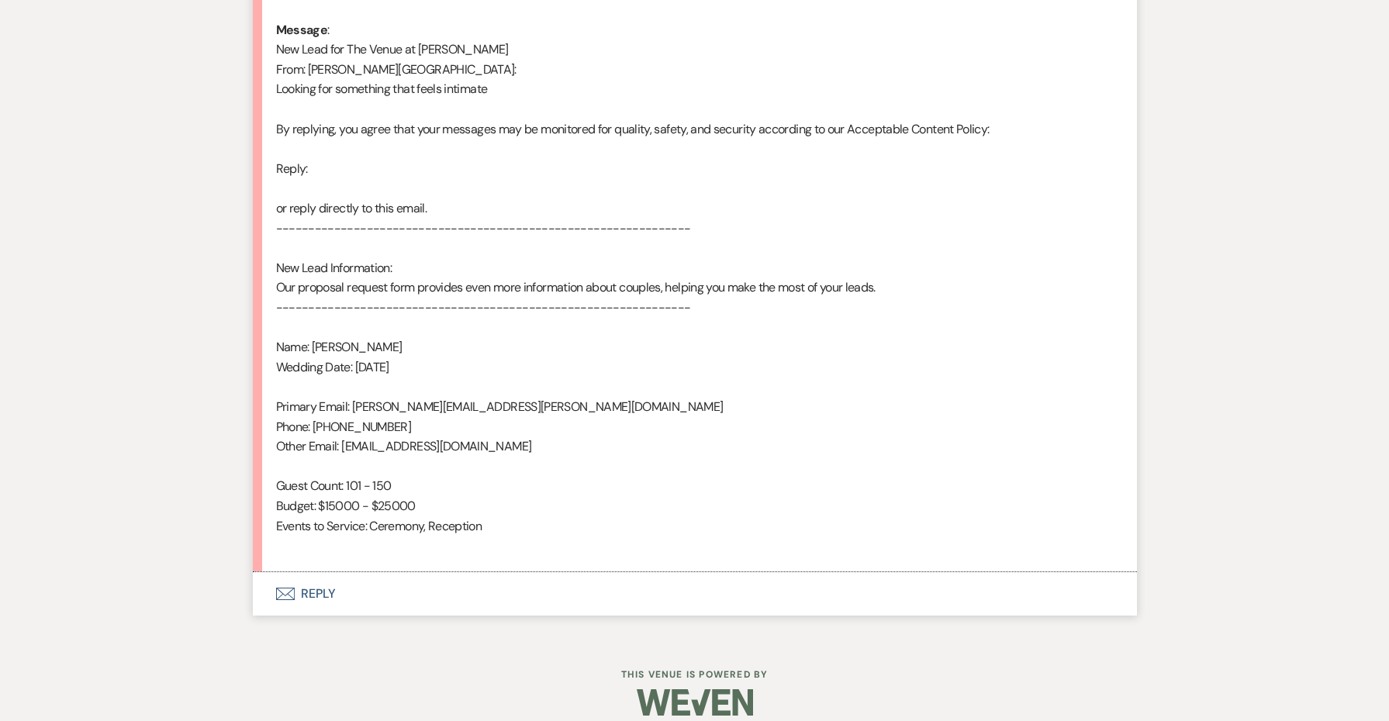
click at [326, 573] on button "Envelope Reply" at bounding box center [695, 593] width 884 height 43
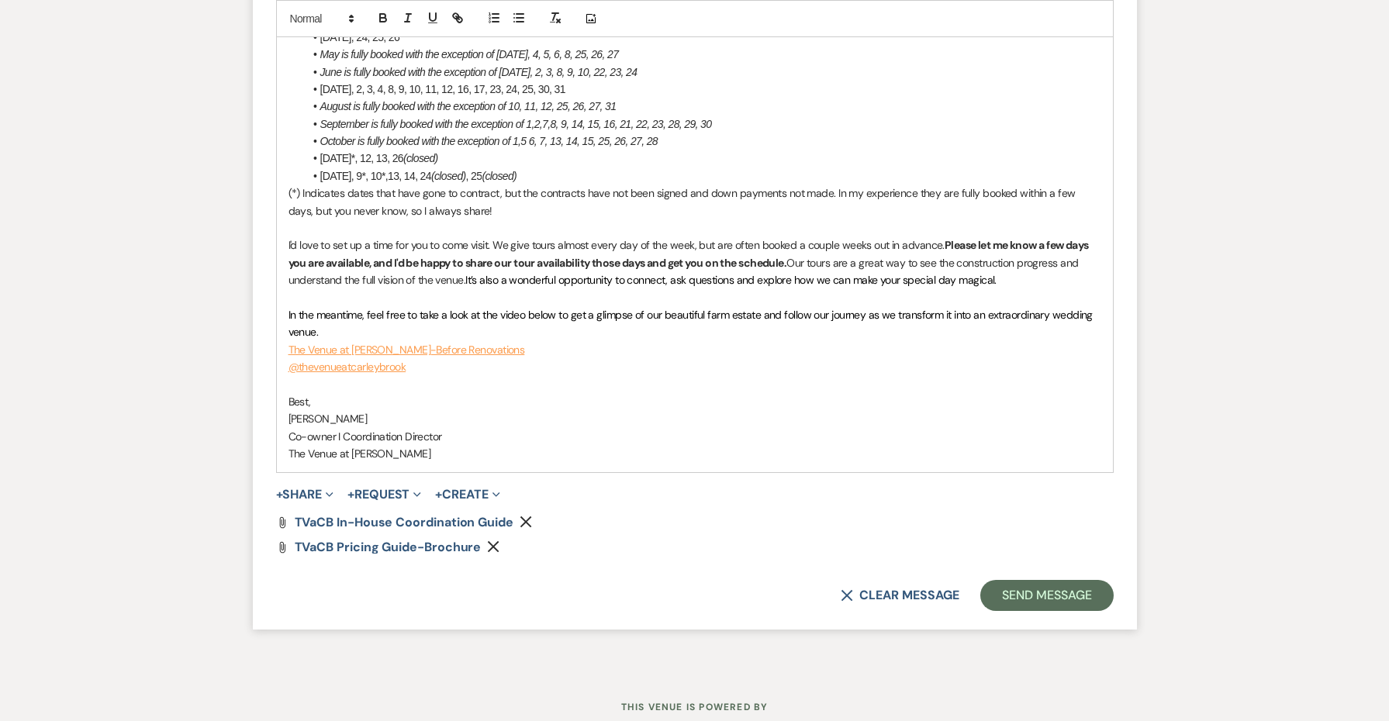
scroll to position [2055, 0]
click at [1003, 582] on button "Send Message" at bounding box center [1047, 597] width 133 height 31
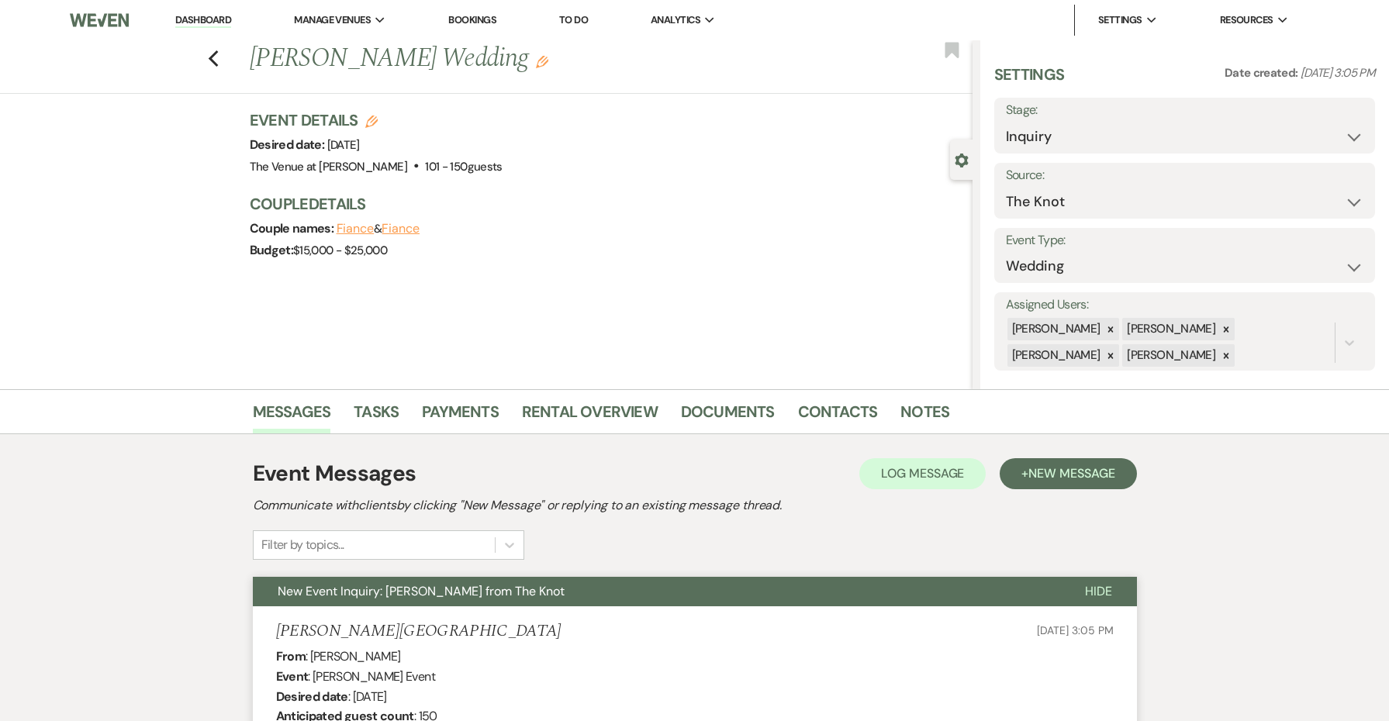
scroll to position [0, 0]
click at [216, 57] on icon "Previous" at bounding box center [214, 59] width 12 height 19
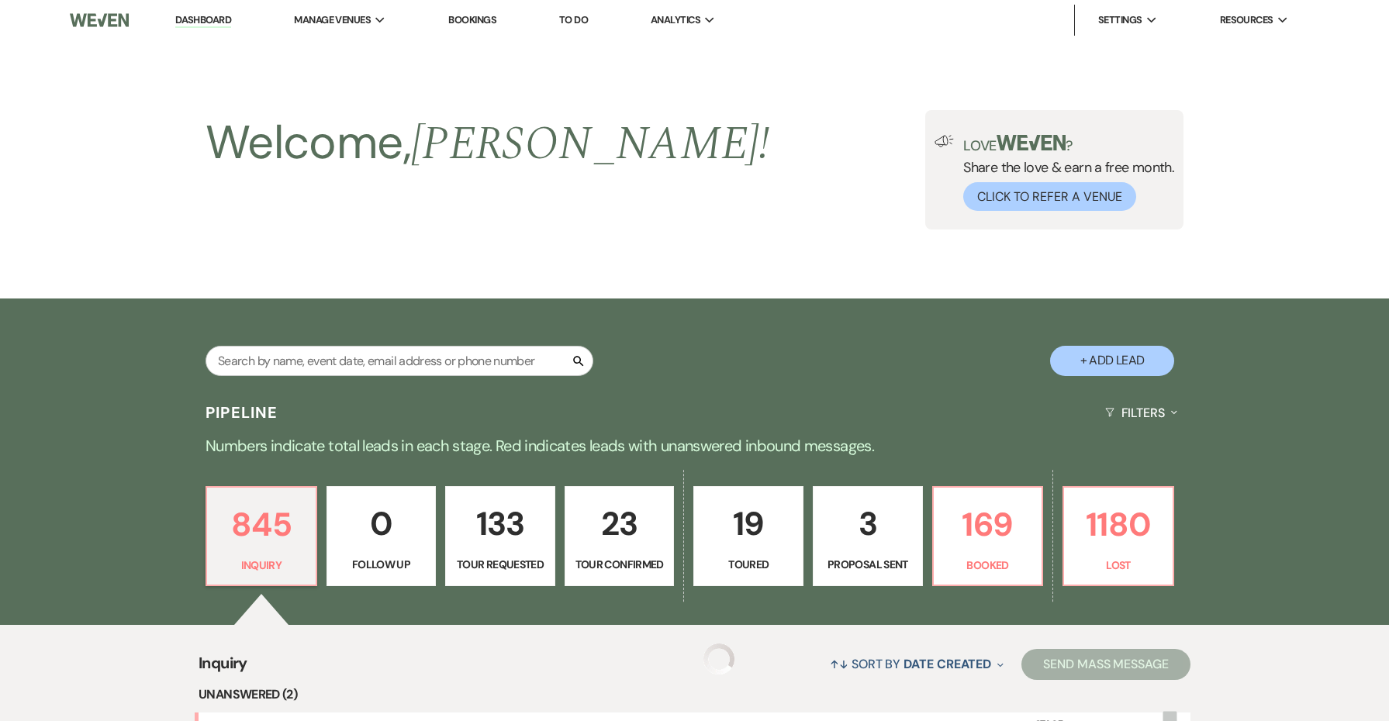
scroll to position [462, 0]
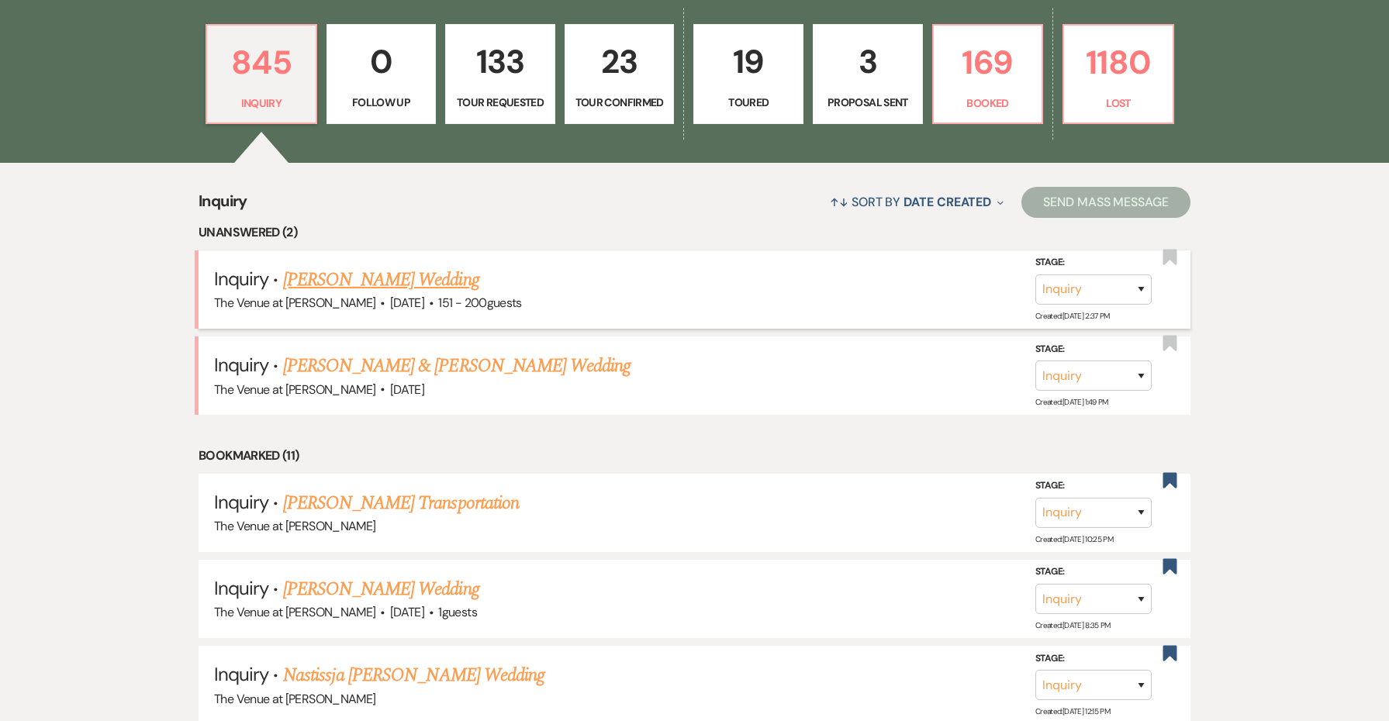
click at [410, 278] on link "[PERSON_NAME] Wedding" at bounding box center [381, 280] width 196 height 28
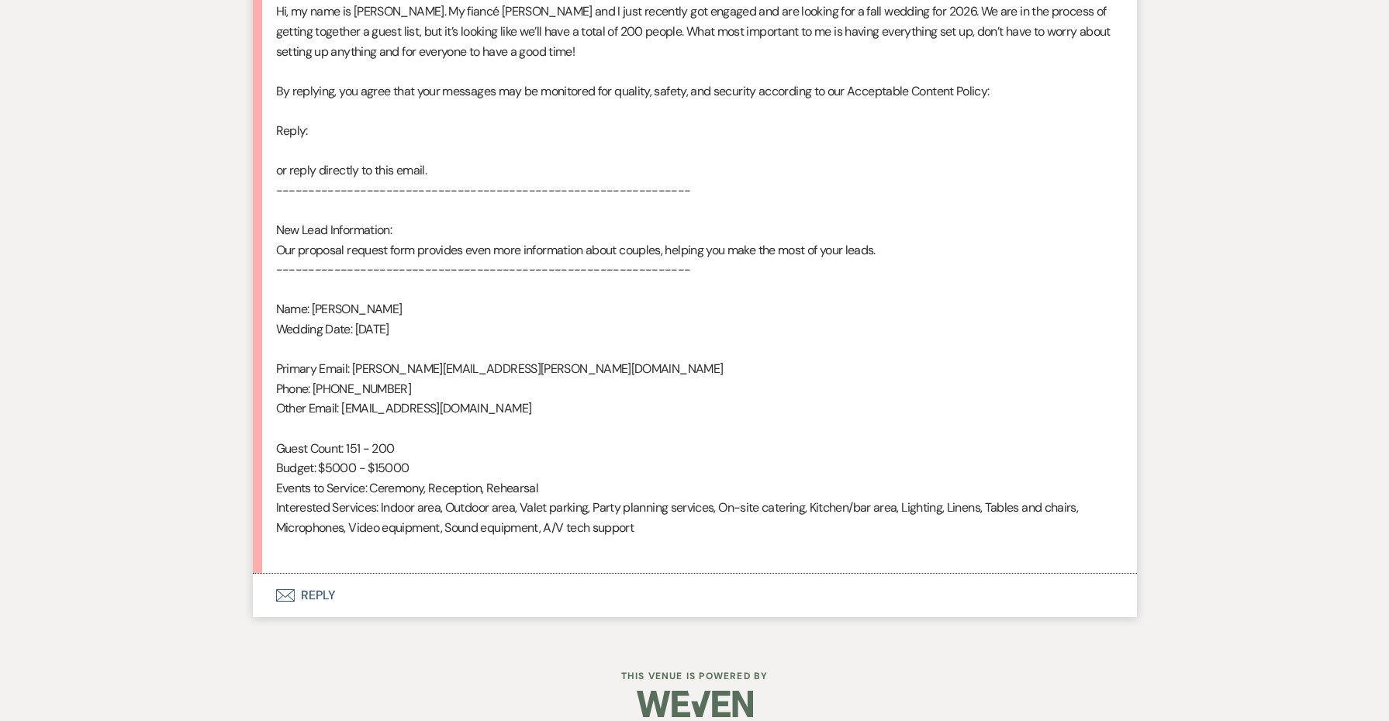
click at [325, 577] on button "Envelope Reply" at bounding box center [695, 595] width 884 height 43
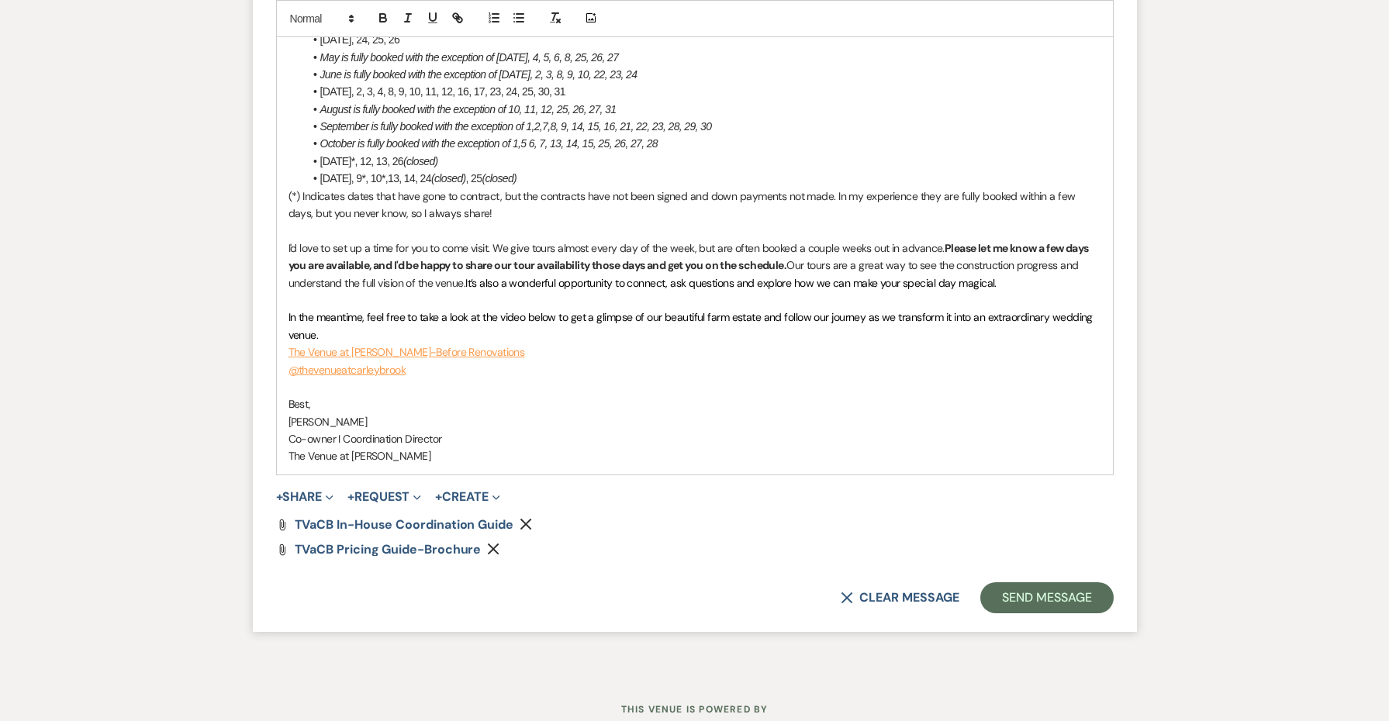
scroll to position [2132, 0]
click at [1019, 583] on button "Send Message" at bounding box center [1047, 598] width 133 height 31
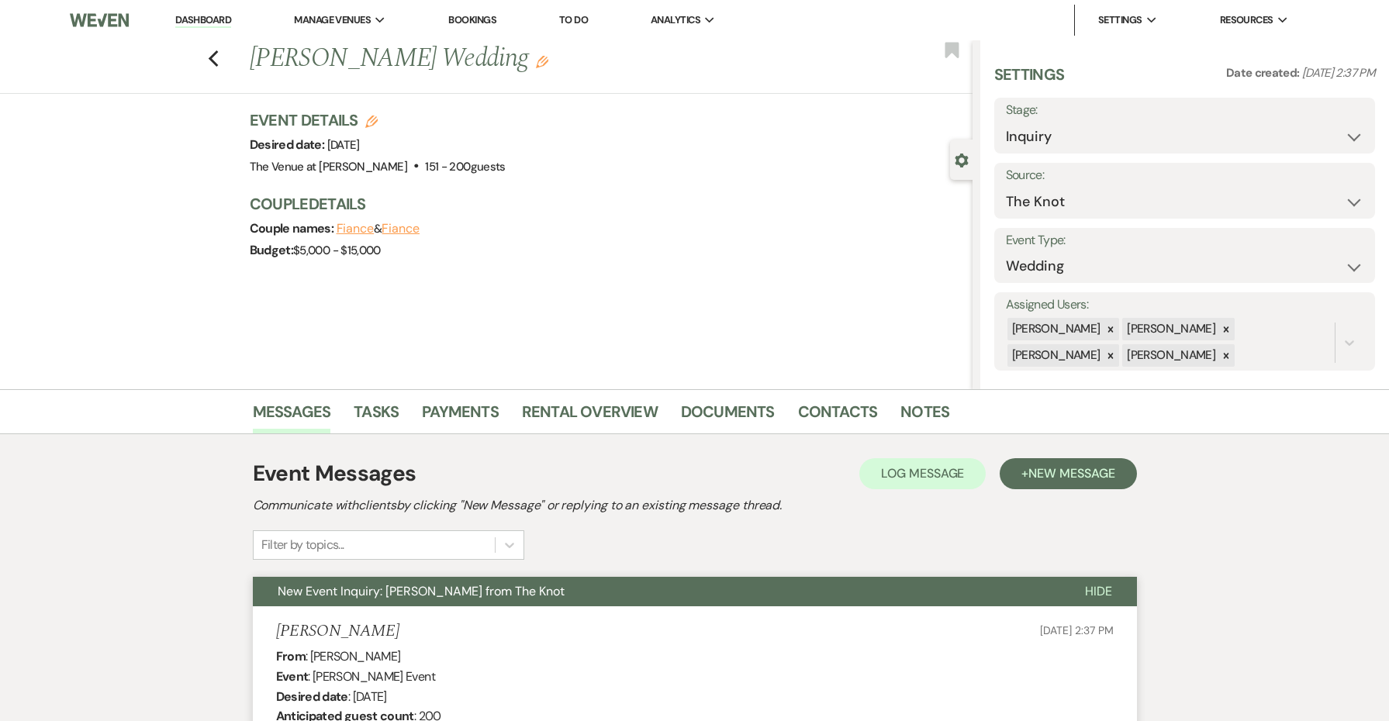
scroll to position [0, 0]
click at [216, 54] on use "button" at bounding box center [213, 58] width 10 height 17
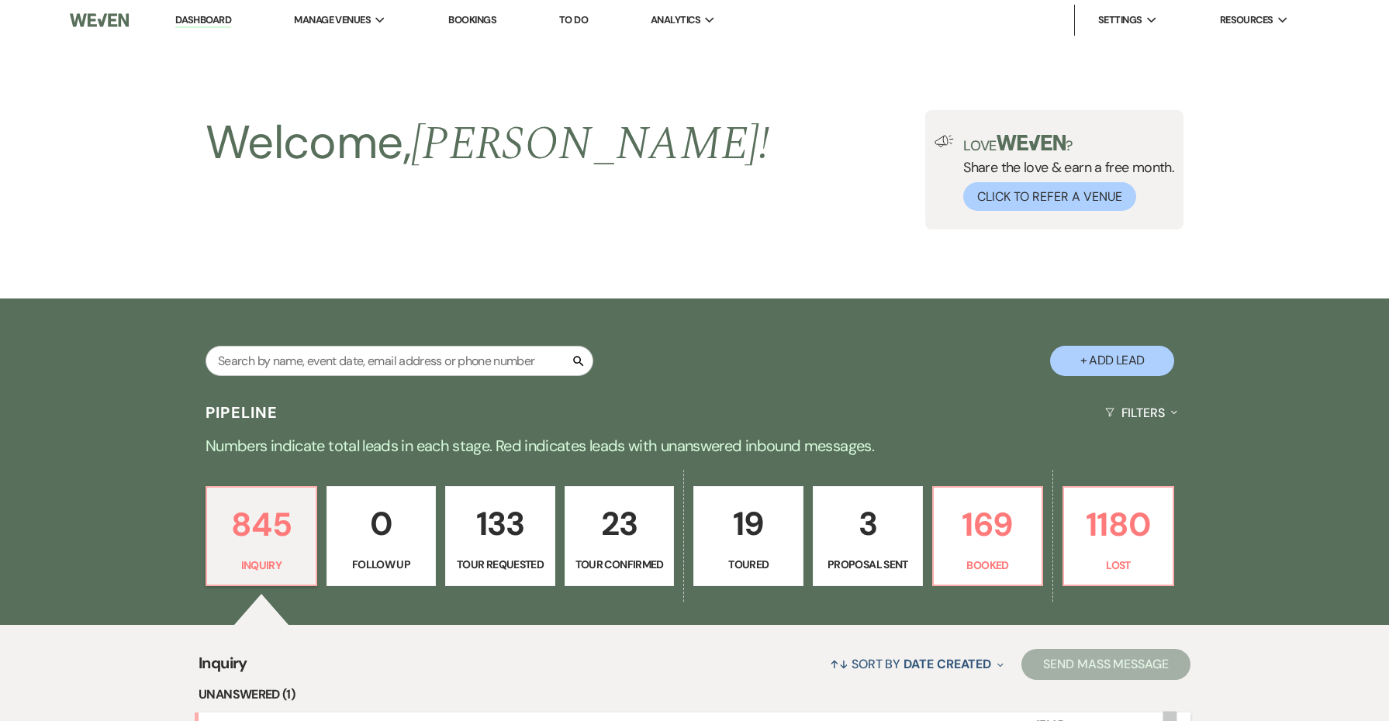
scroll to position [462, 0]
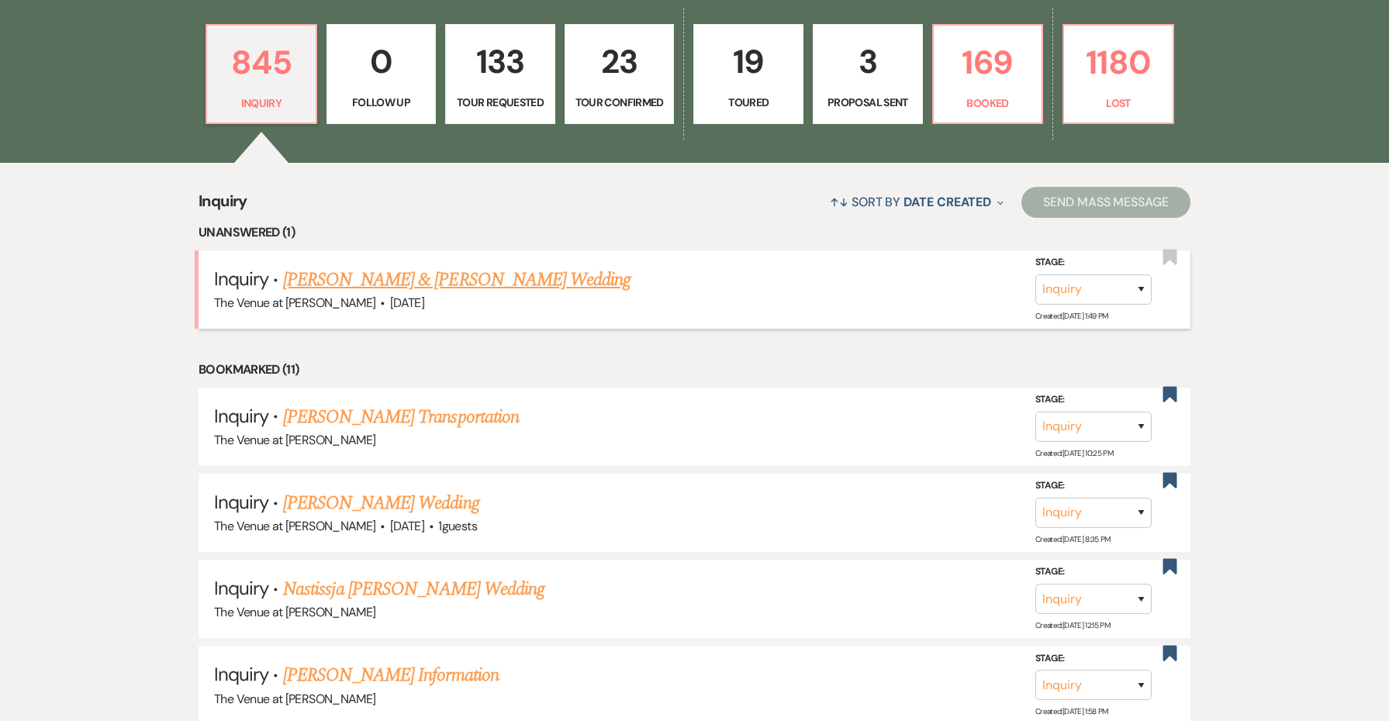
click at [386, 287] on link "[PERSON_NAME] & [PERSON_NAME] Wedding" at bounding box center [457, 280] width 348 height 28
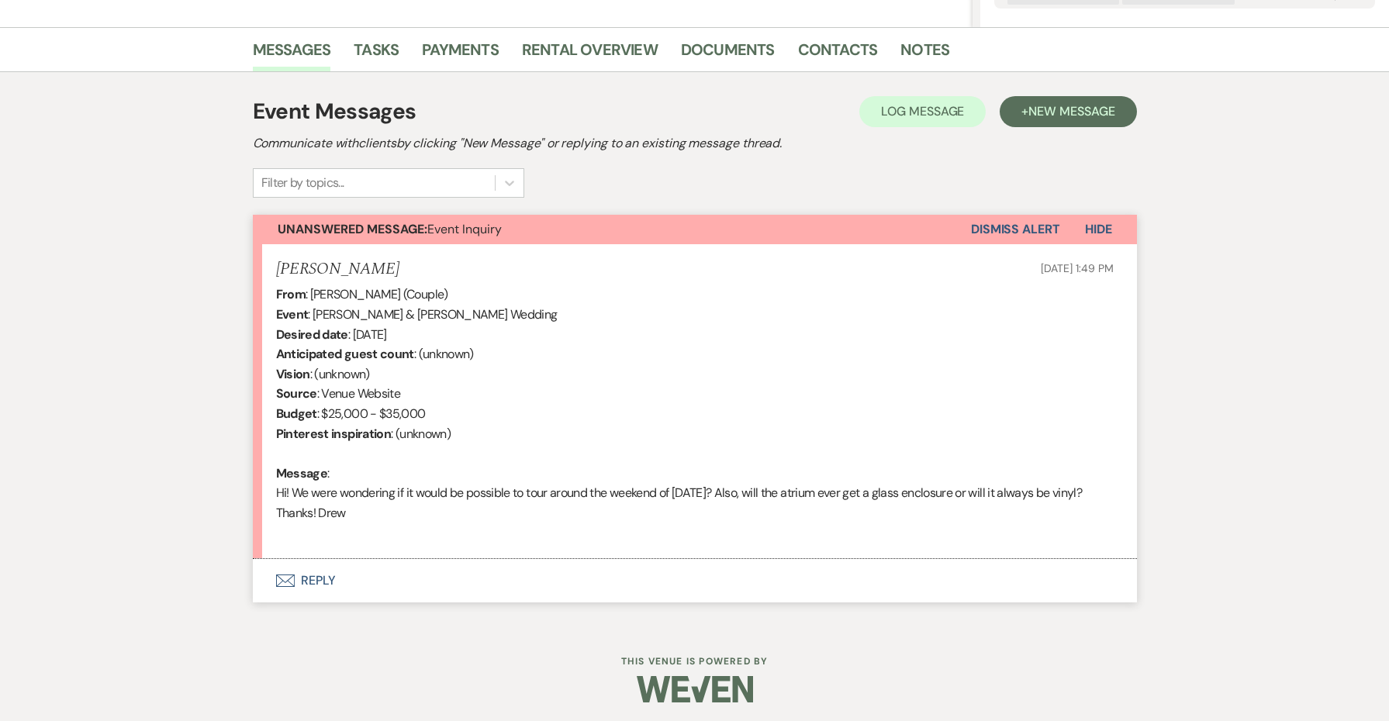
scroll to position [360, 0]
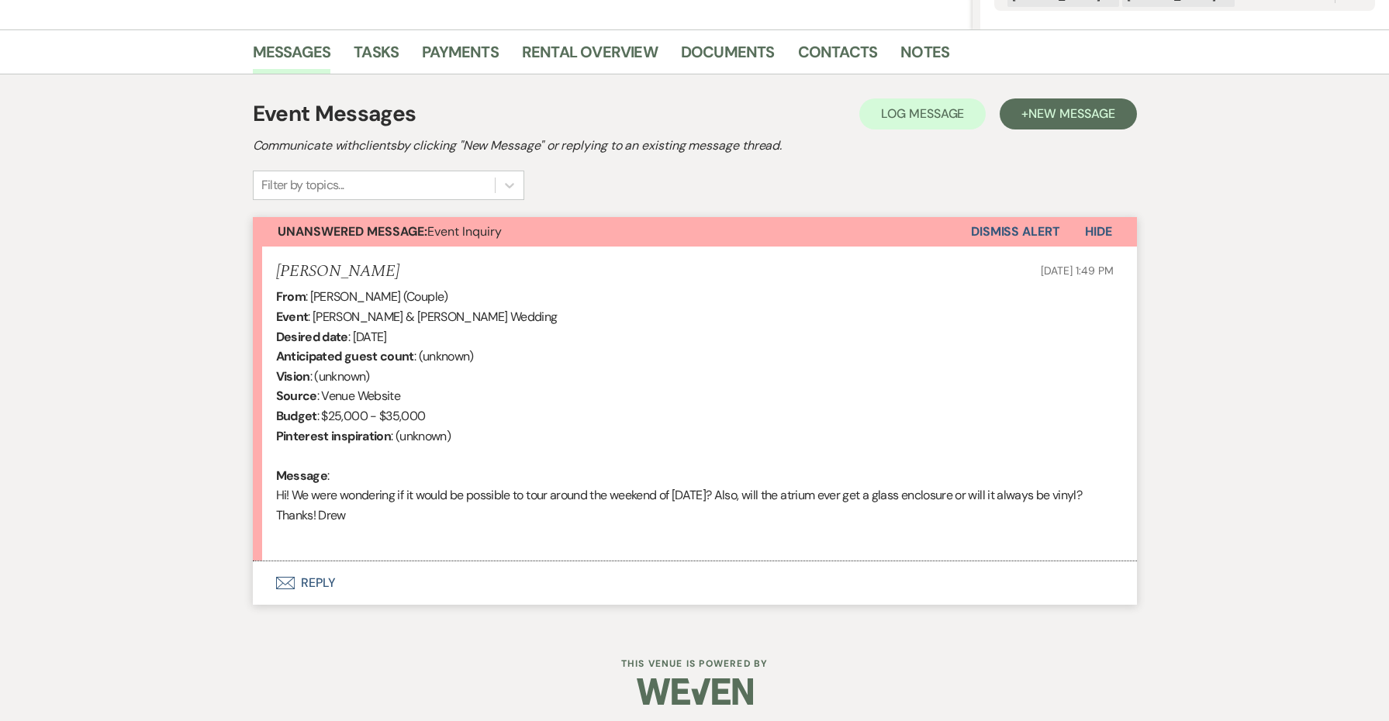
click at [312, 570] on button "Envelope Reply" at bounding box center [695, 583] width 884 height 43
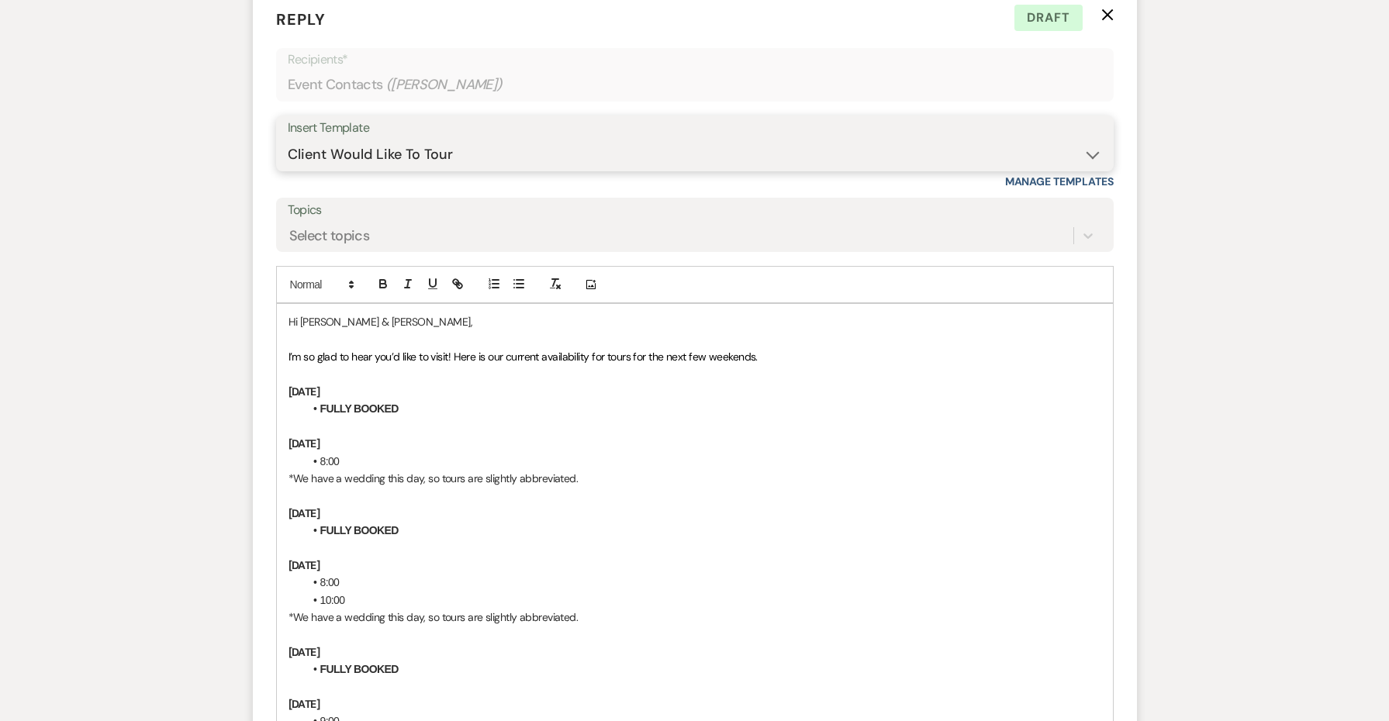
scroll to position [934, 0]
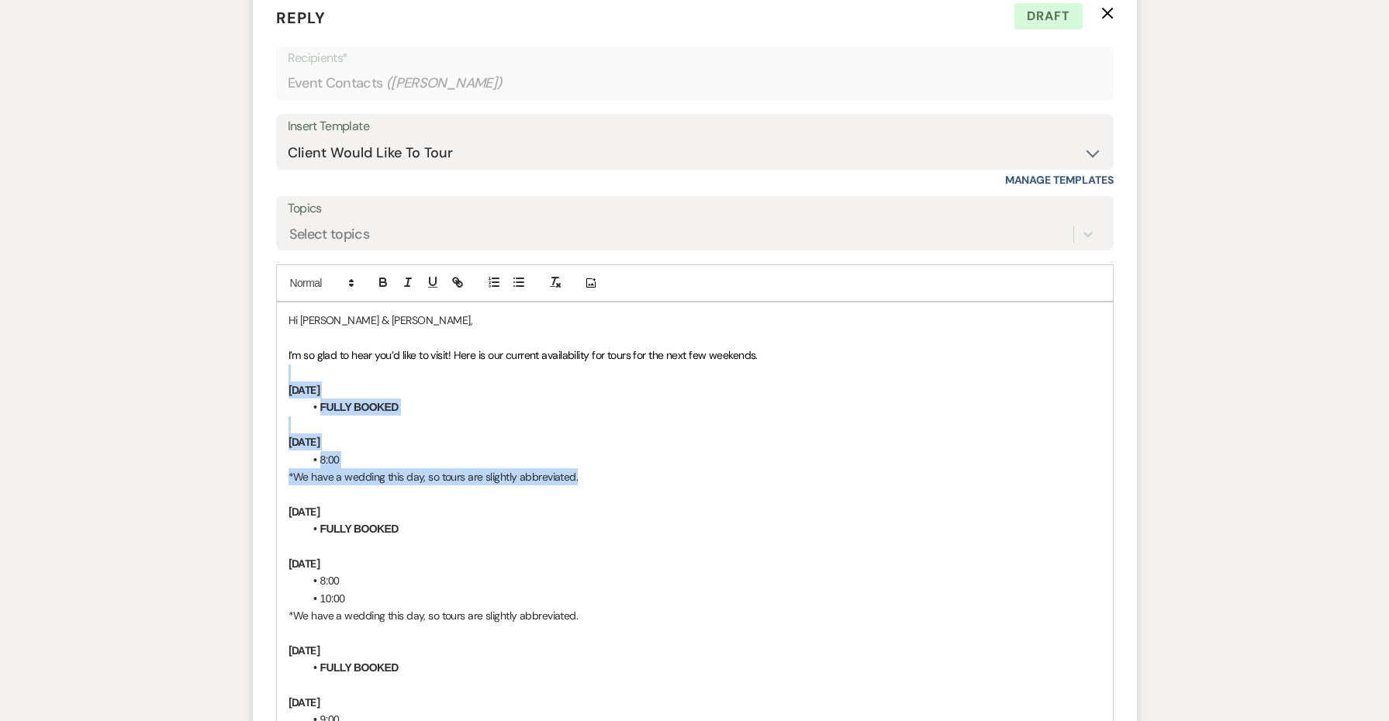
drag, startPoint x: 590, startPoint y: 460, endPoint x: 286, endPoint y: 366, distance: 318.2
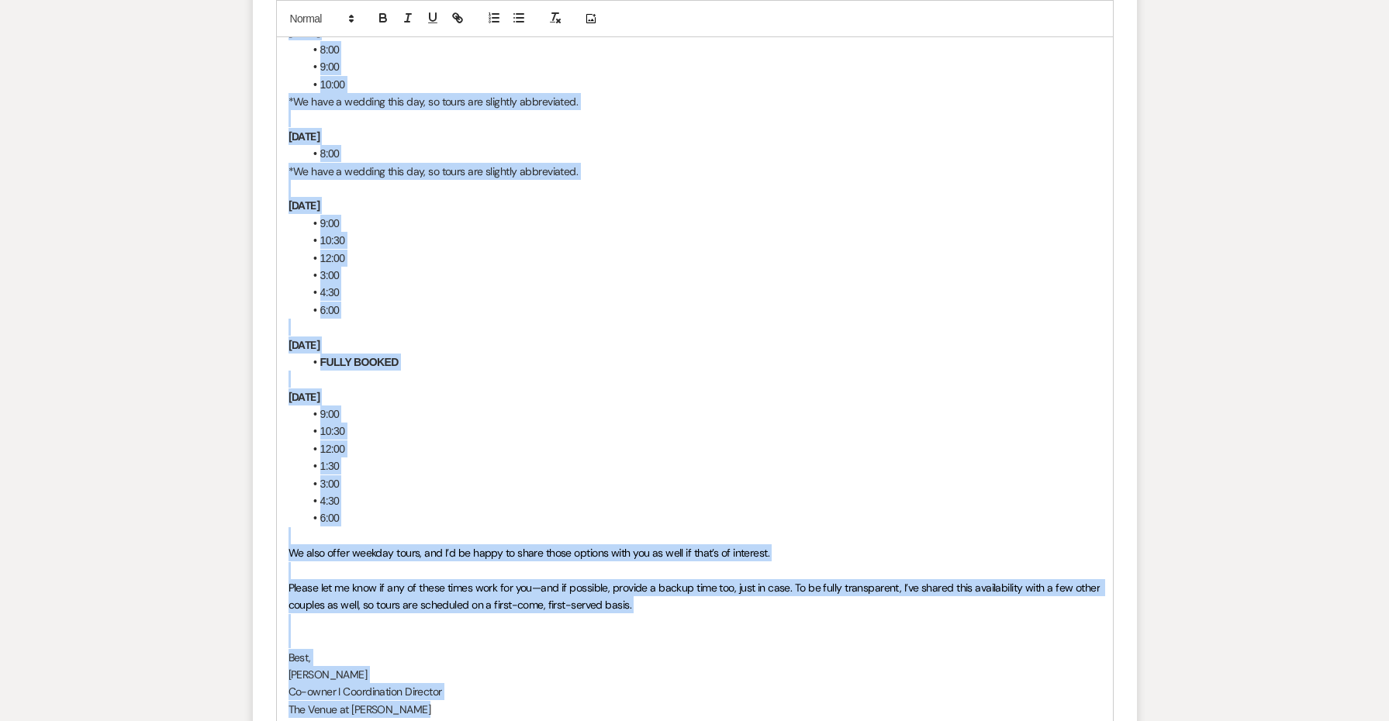
scroll to position [1683, 0]
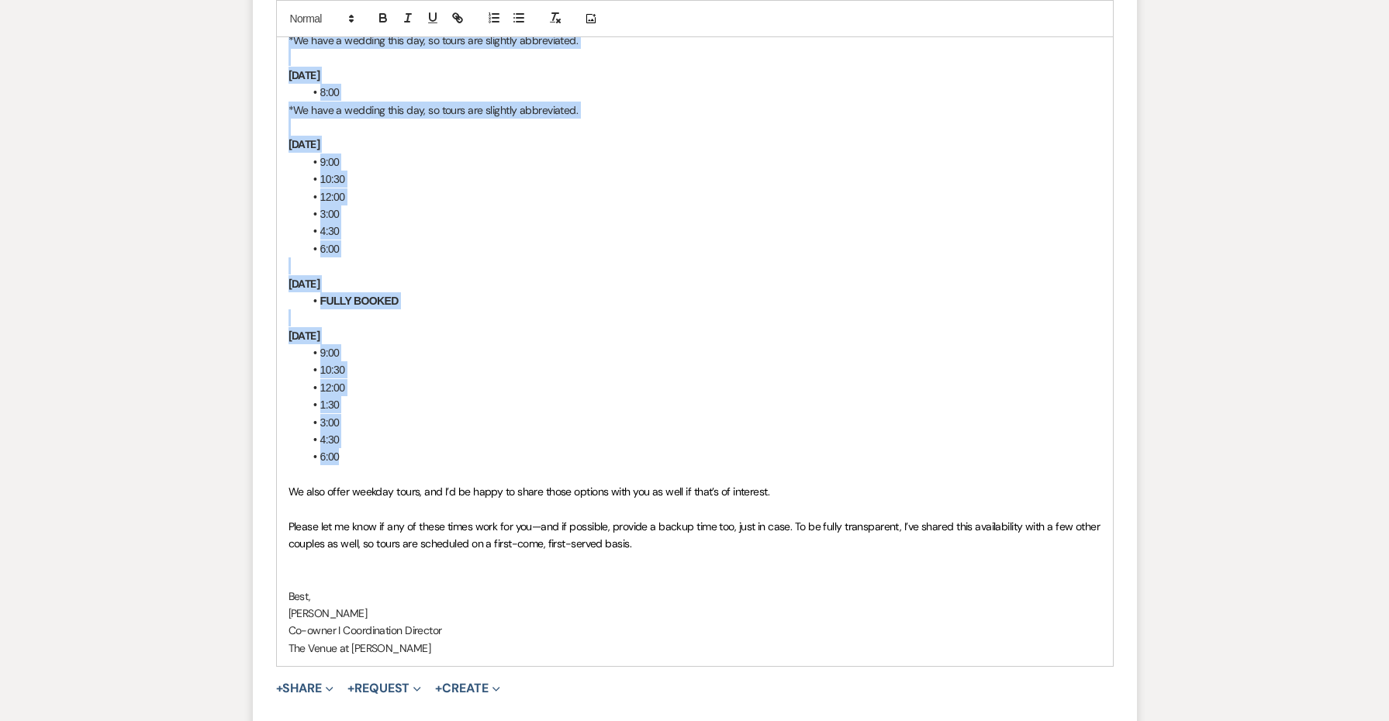
drag, startPoint x: 287, startPoint y: 528, endPoint x: 713, endPoint y: 434, distance: 436.1
click at [713, 434] on div "Hi [PERSON_NAME] & [PERSON_NAME], I’m so glad to hear you’d like to visit! Here…" at bounding box center [695, 109] width 836 height 1113
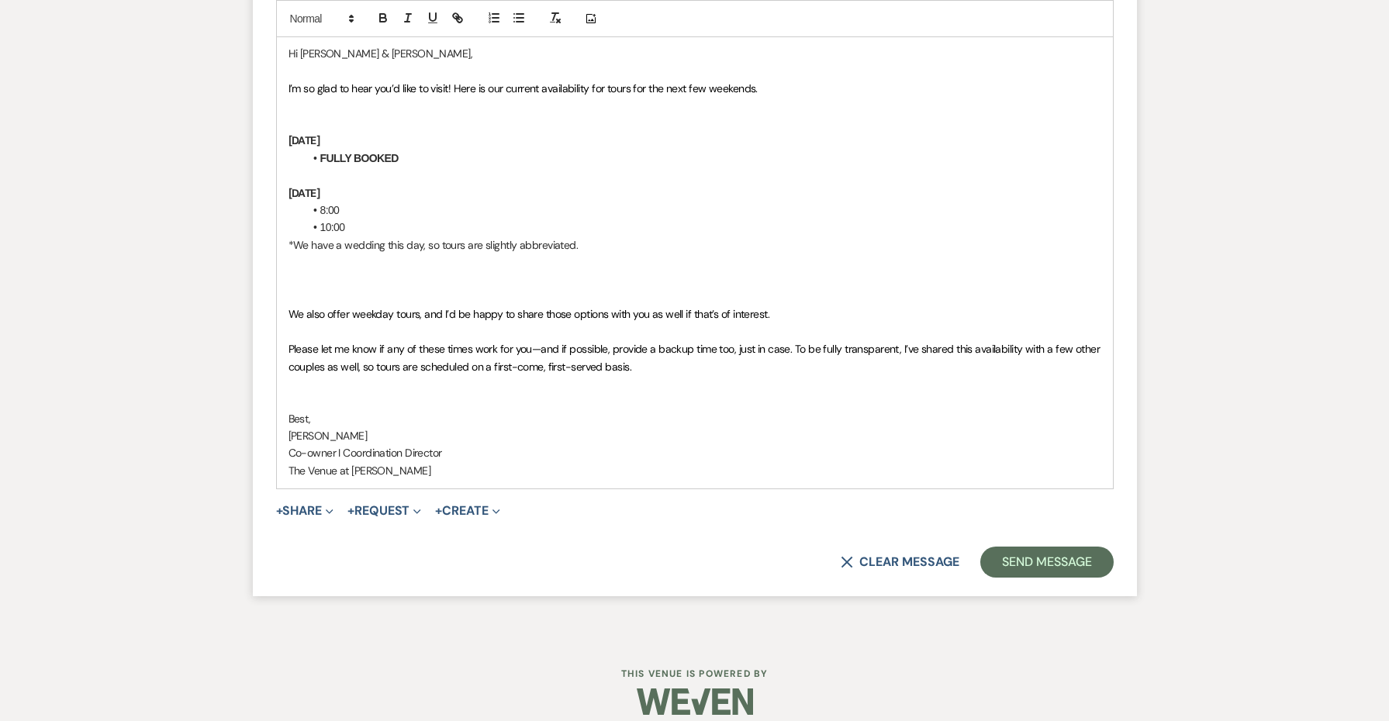
scroll to position [1184, 0]
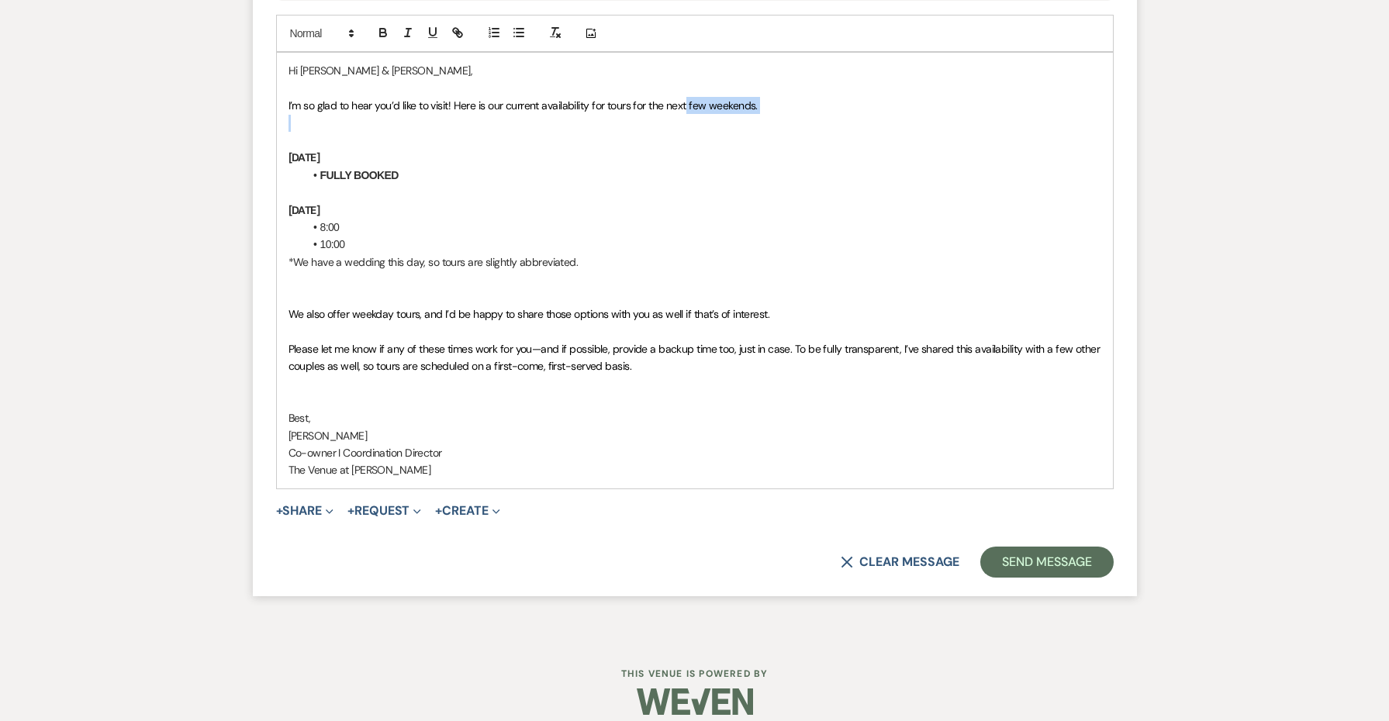
drag, startPoint x: 793, startPoint y: 105, endPoint x: 688, endPoint y: 93, distance: 105.5
click at [688, 93] on div "Hi [PERSON_NAME] & [PERSON_NAME], I’m so glad to hear you’d like to visit! Here…" at bounding box center [695, 270] width 836 height 435
click at [692, 99] on span "I’m so glad to hear you’d like to visit! Here is our current availability for t…" at bounding box center [523, 106] width 469 height 14
drag, startPoint x: 789, startPoint y: 96, endPoint x: 649, endPoint y: 92, distance: 139.7
click at [649, 97] on p "I’m so glad to hear you’d like to visit! Here is our current availability for t…" at bounding box center [695, 105] width 813 height 17
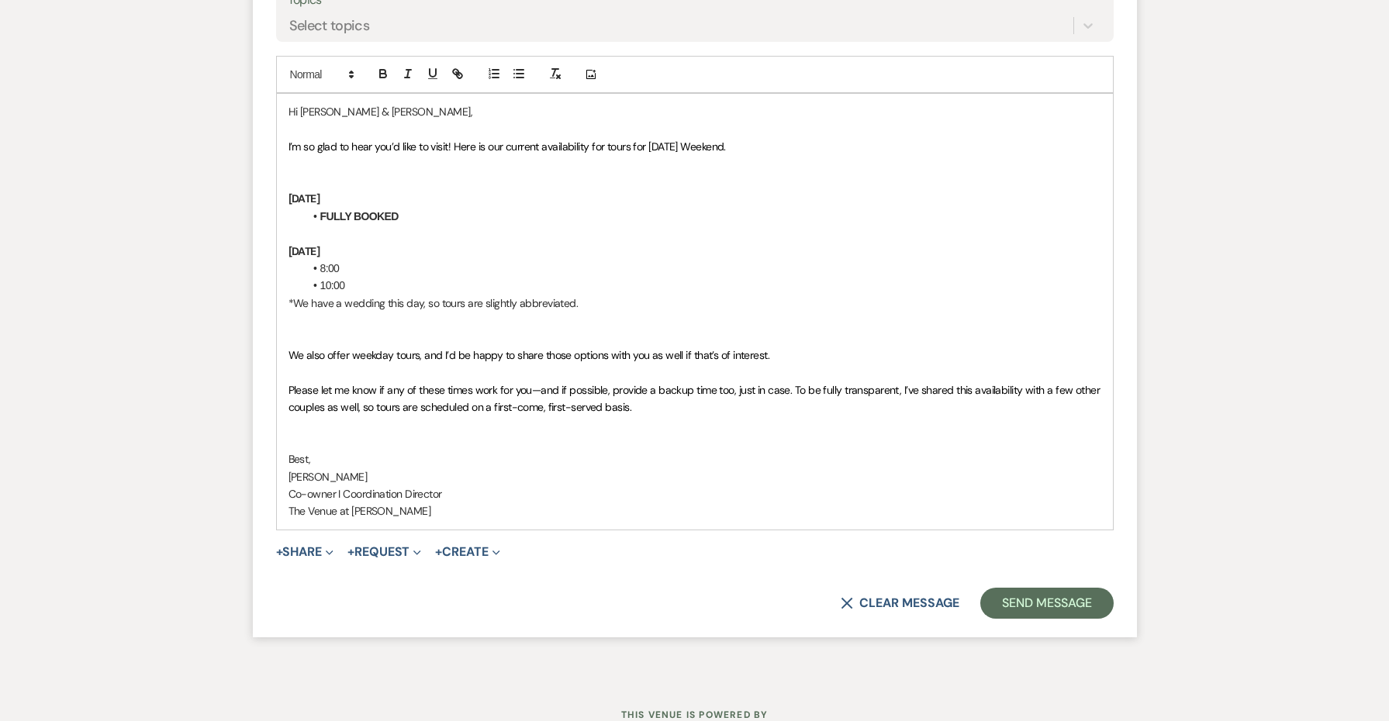
scroll to position [1140, 0]
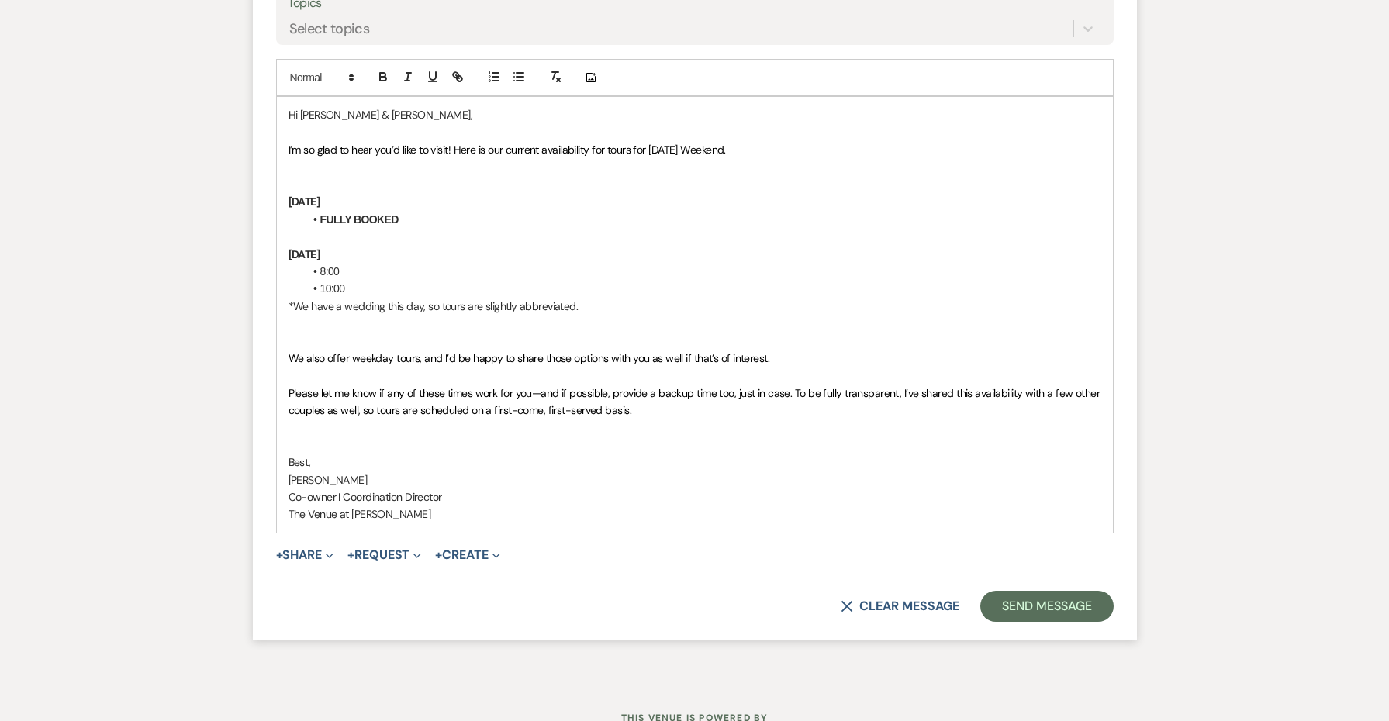
click at [399, 182] on p at bounding box center [695, 184] width 813 height 17
drag, startPoint x: 392, startPoint y: 188, endPoint x: 281, endPoint y: 189, distance: 110.9
click at [280, 189] on div "Hi [PERSON_NAME] & [PERSON_NAME], I’m so glad to hear you’d like to visit! Here…" at bounding box center [695, 314] width 836 height 435
click at [320, 178] on p at bounding box center [695, 184] width 813 height 17
click at [320, 178] on strong "[DATE]" at bounding box center [305, 185] width 32 height 14
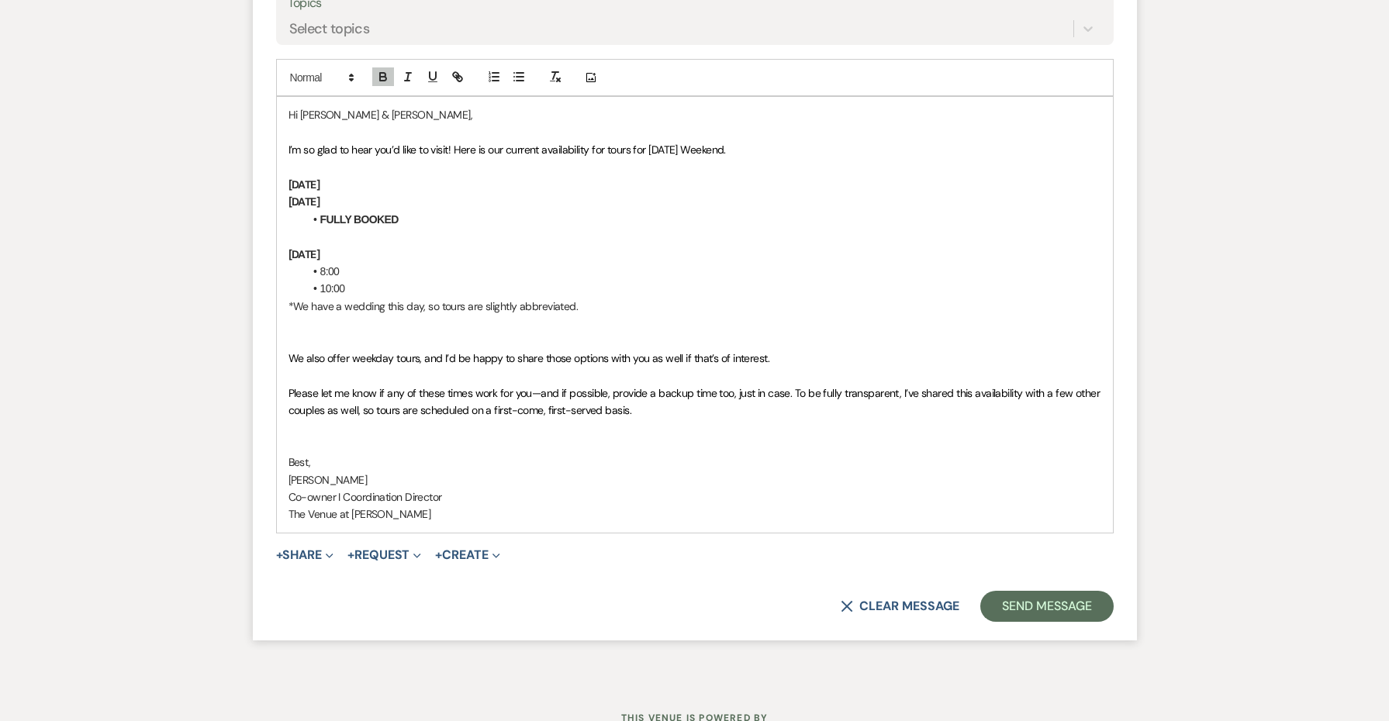
click at [320, 178] on strong "[DATE]" at bounding box center [305, 185] width 32 height 14
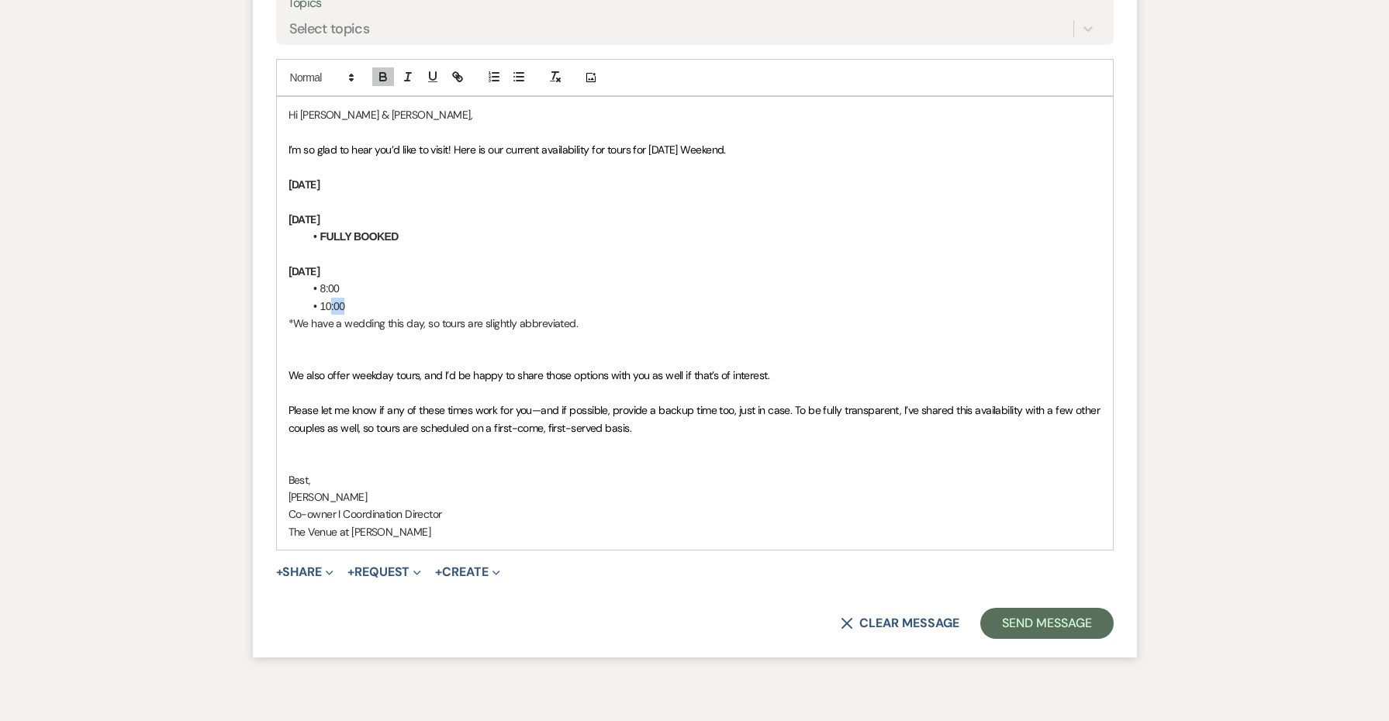
drag, startPoint x: 375, startPoint y: 292, endPoint x: 330, endPoint y: 291, distance: 44.2
click at [330, 298] on li "10:00" at bounding box center [702, 306] width 797 height 17
drag, startPoint x: 587, startPoint y: 310, endPoint x: 289, endPoint y: 276, distance: 300.6
click at [289, 276] on div "Hi [PERSON_NAME] & [PERSON_NAME], I’m so glad to hear you’d like to visit! Here…" at bounding box center [695, 323] width 836 height 453
click at [348, 195] on p "﻿" at bounding box center [695, 201] width 813 height 17
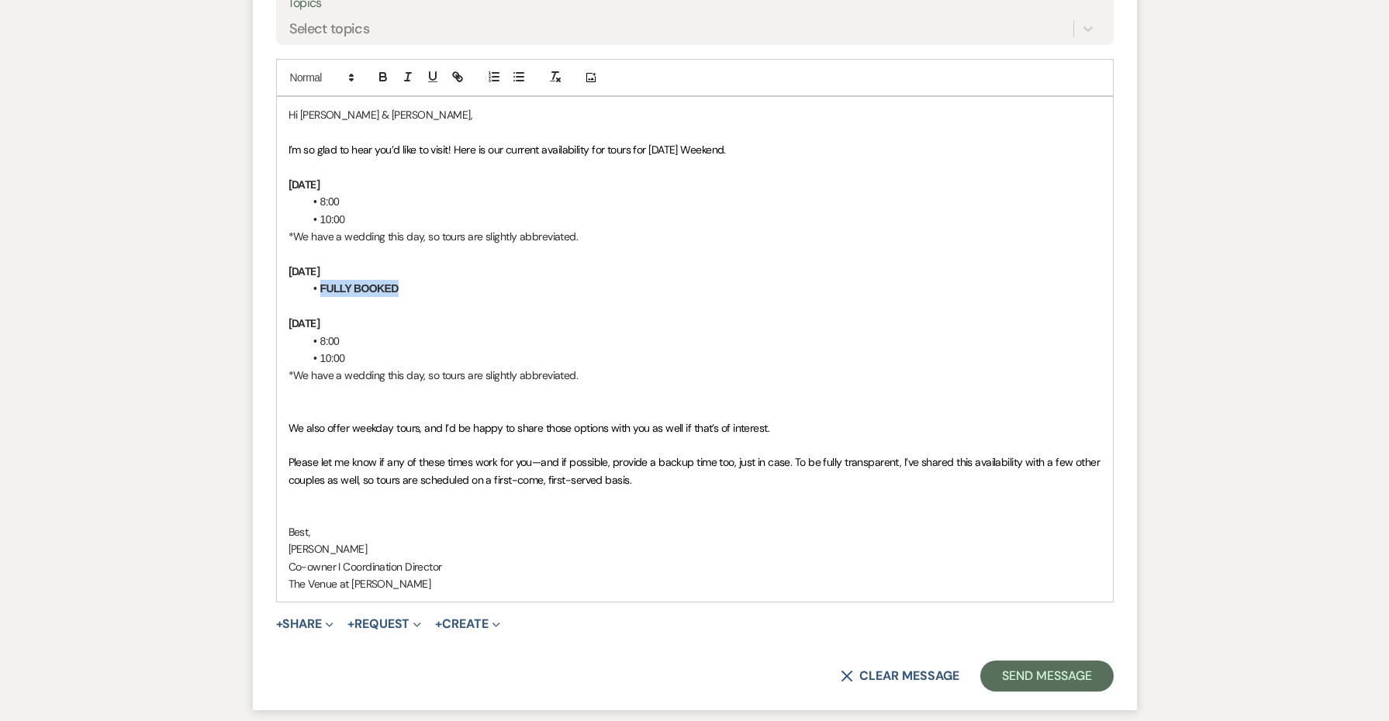
drag, startPoint x: 431, startPoint y: 273, endPoint x: 293, endPoint y: 274, distance: 138.1
click at [293, 274] on div "Hi [PERSON_NAME] & [PERSON_NAME], I’m so glad to hear you’d like to visit! Here…" at bounding box center [695, 349] width 836 height 505
click at [289, 385] on p at bounding box center [695, 393] width 813 height 17
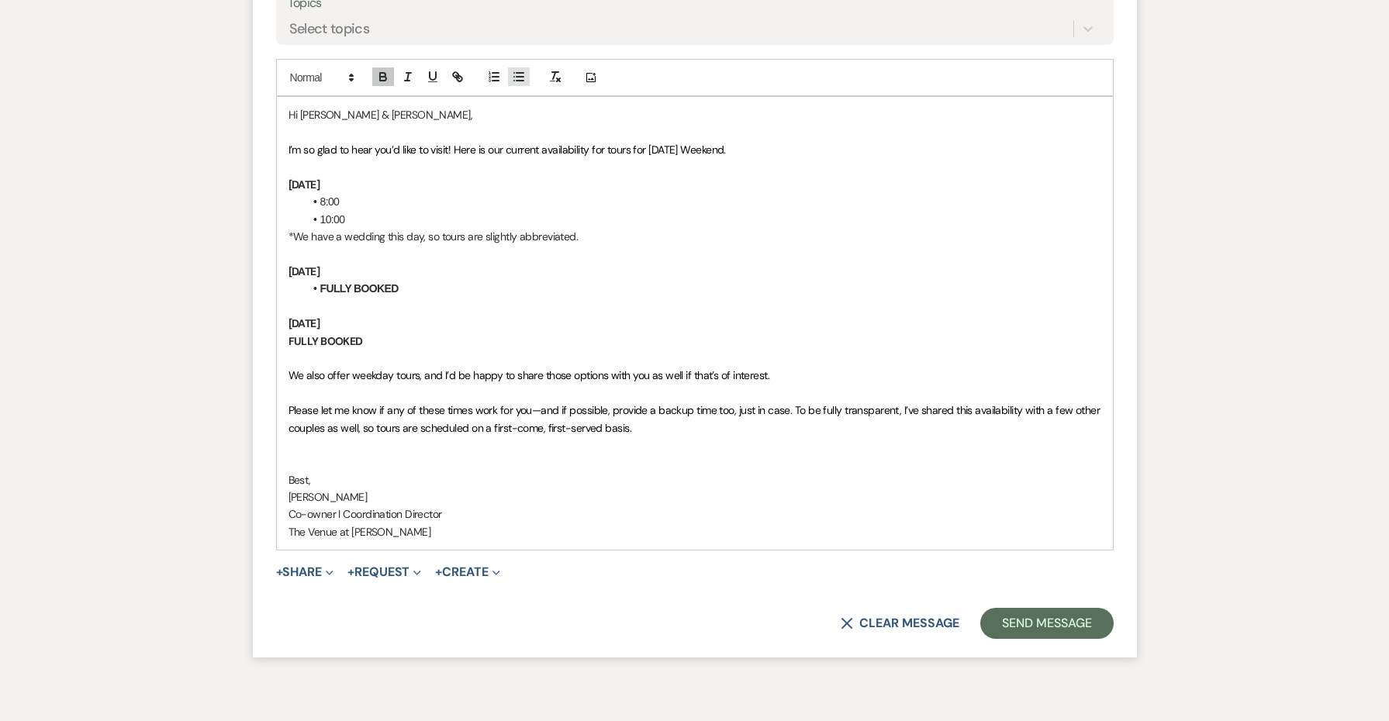
click at [520, 67] on button "button" at bounding box center [519, 76] width 22 height 19
drag, startPoint x: 378, startPoint y: 312, endPoint x: 275, endPoint y: 313, distance: 103.2
click at [275, 313] on form "Reply X Draft saved! Recipients* Event Contacts ( [PERSON_NAME] ) Insert Templa…" at bounding box center [695, 220] width 884 height 876
click at [439, 333] on li "FULLY BOOKED" at bounding box center [702, 341] width 797 height 17
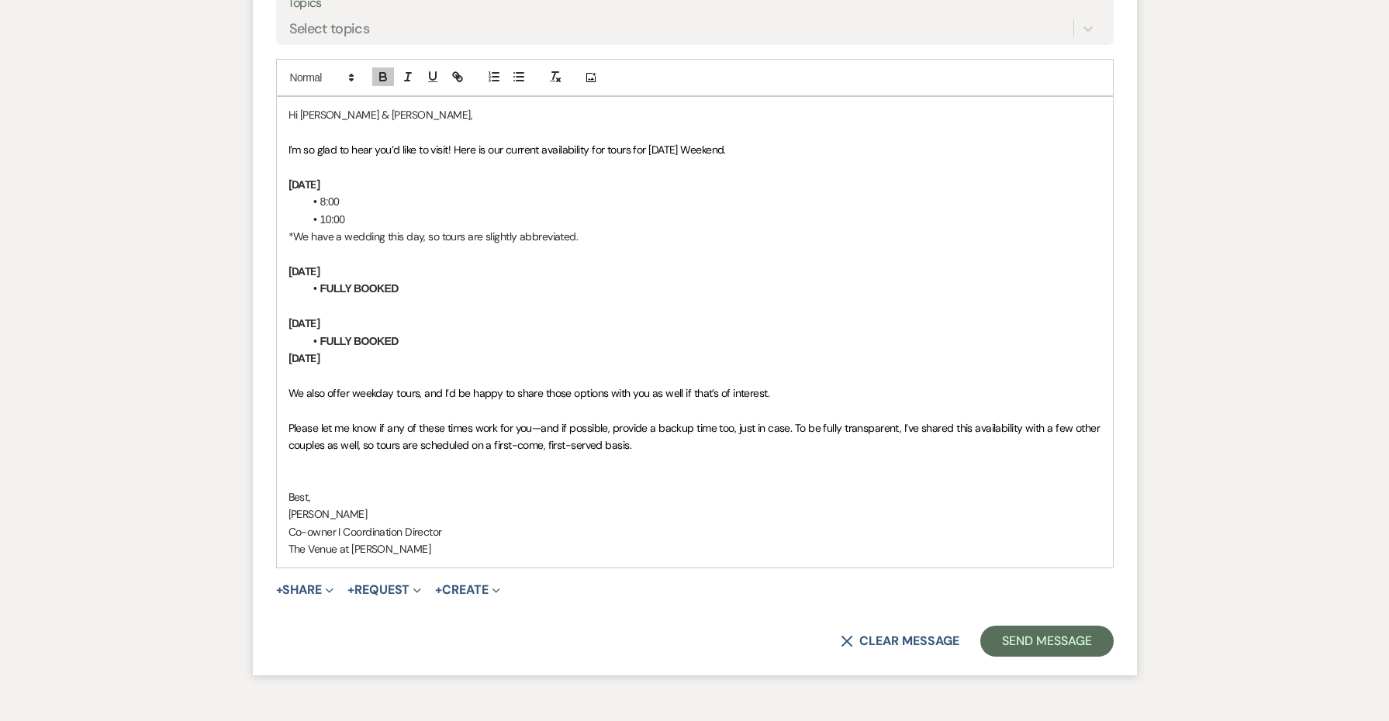
click at [418, 333] on li "FULLY BOOKED" at bounding box center [702, 341] width 797 height 17
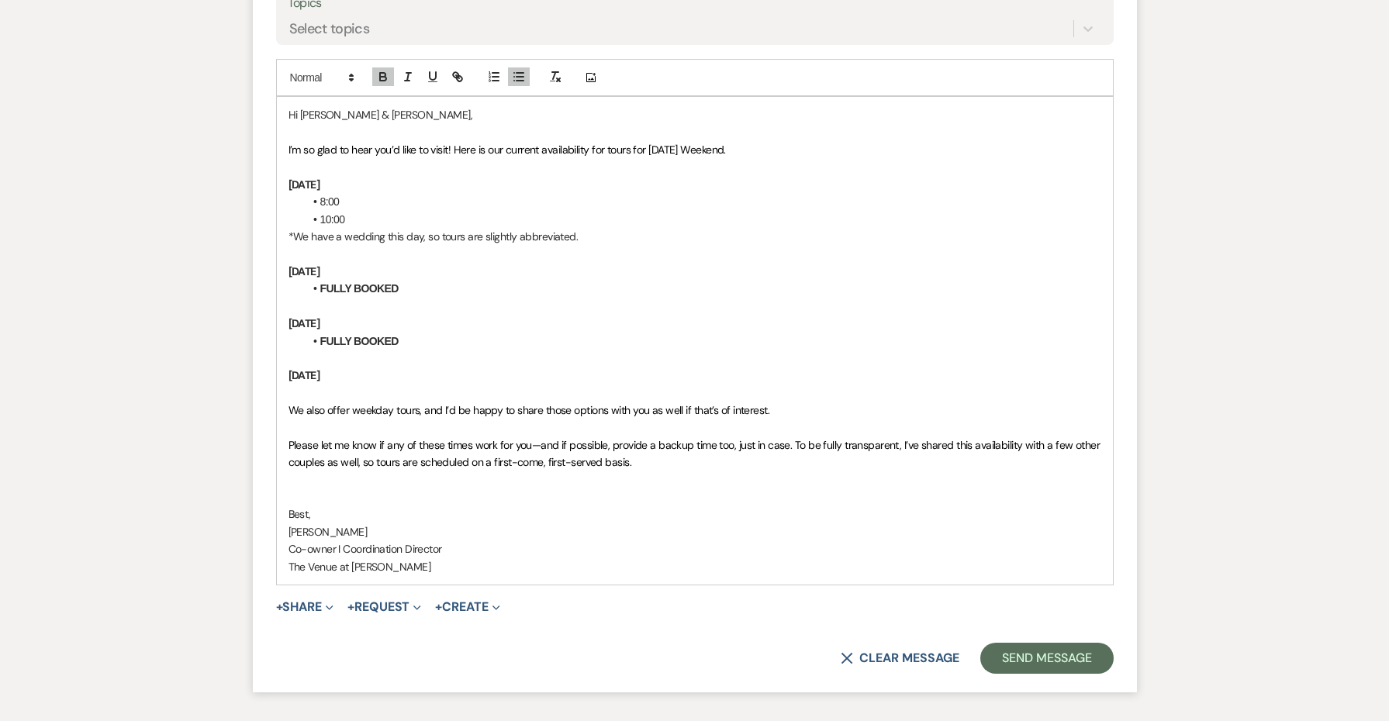
click at [317, 368] on strong "[DATE]" at bounding box center [305, 375] width 32 height 14
click at [320, 368] on strong "[DATE]" at bounding box center [305, 375] width 32 height 14
click at [389, 368] on strong "[DATE], September 31" at bounding box center [339, 375] width 101 height 14
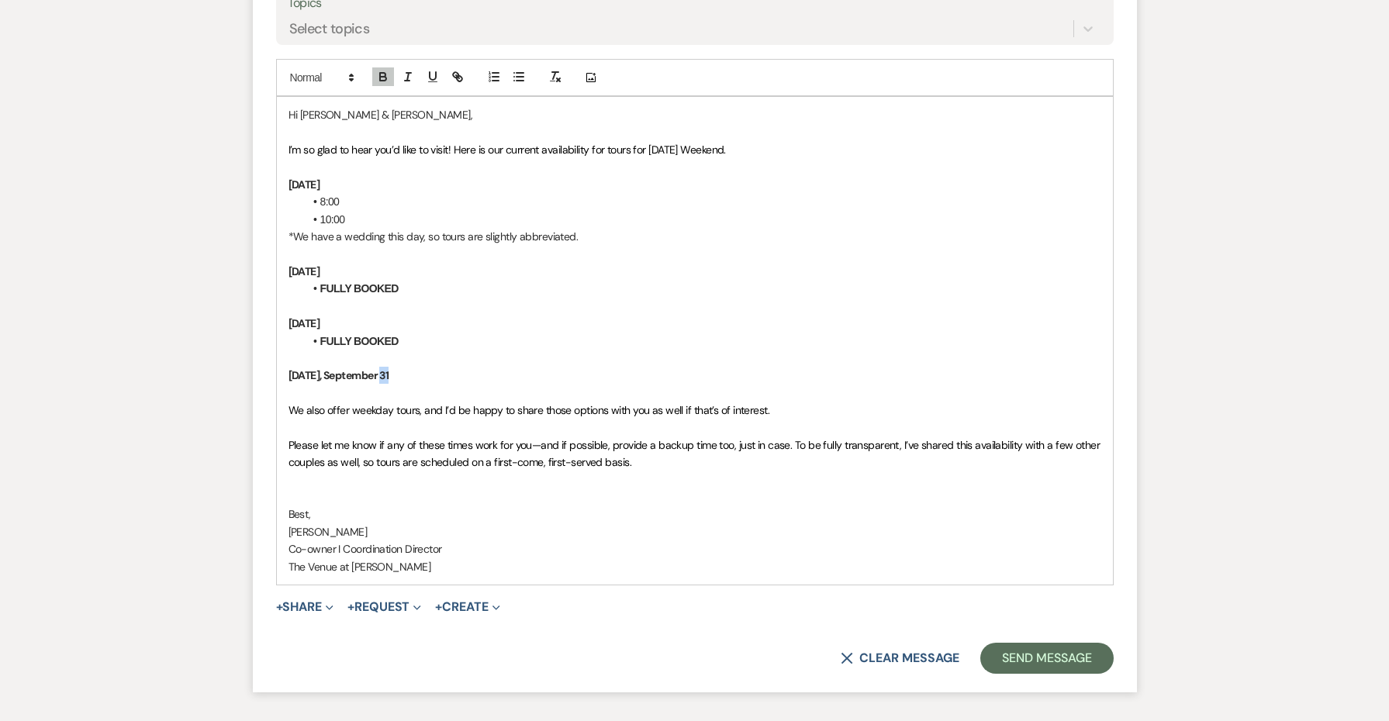
click at [389, 368] on strong "[DATE], September 31" at bounding box center [339, 375] width 101 height 14
drag, startPoint x: 532, startPoint y: 228, endPoint x: 286, endPoint y: 195, distance: 248.2
click at [286, 195] on div "Hi [PERSON_NAME] & [PERSON_NAME], I’m so glad to hear you’d like to visit! Here…" at bounding box center [695, 341] width 836 height 488
click at [368, 385] on p at bounding box center [695, 393] width 813 height 17
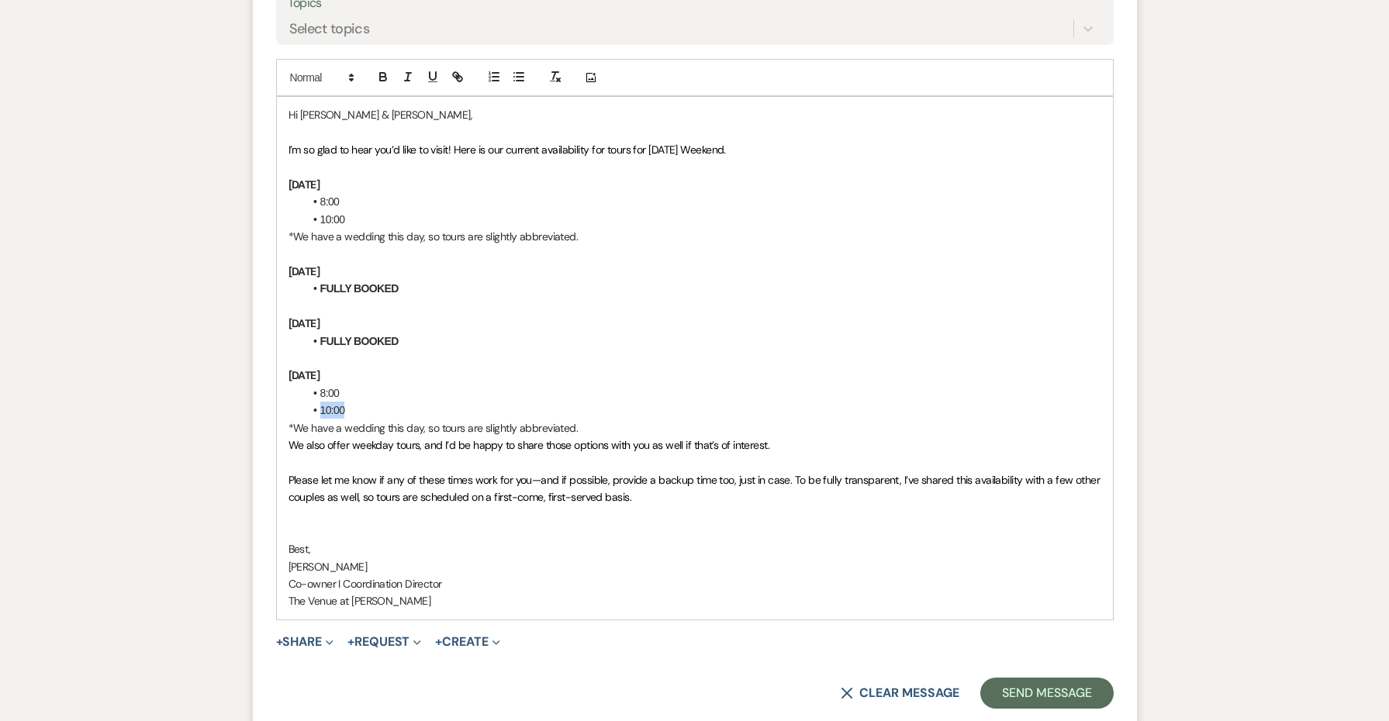
drag, startPoint x: 351, startPoint y: 394, endPoint x: 277, endPoint y: 394, distance: 73.7
click at [277, 394] on div "Hi [PERSON_NAME] & [PERSON_NAME], I’m so glad to hear you’d like to visit! Here…" at bounding box center [695, 358] width 836 height 522
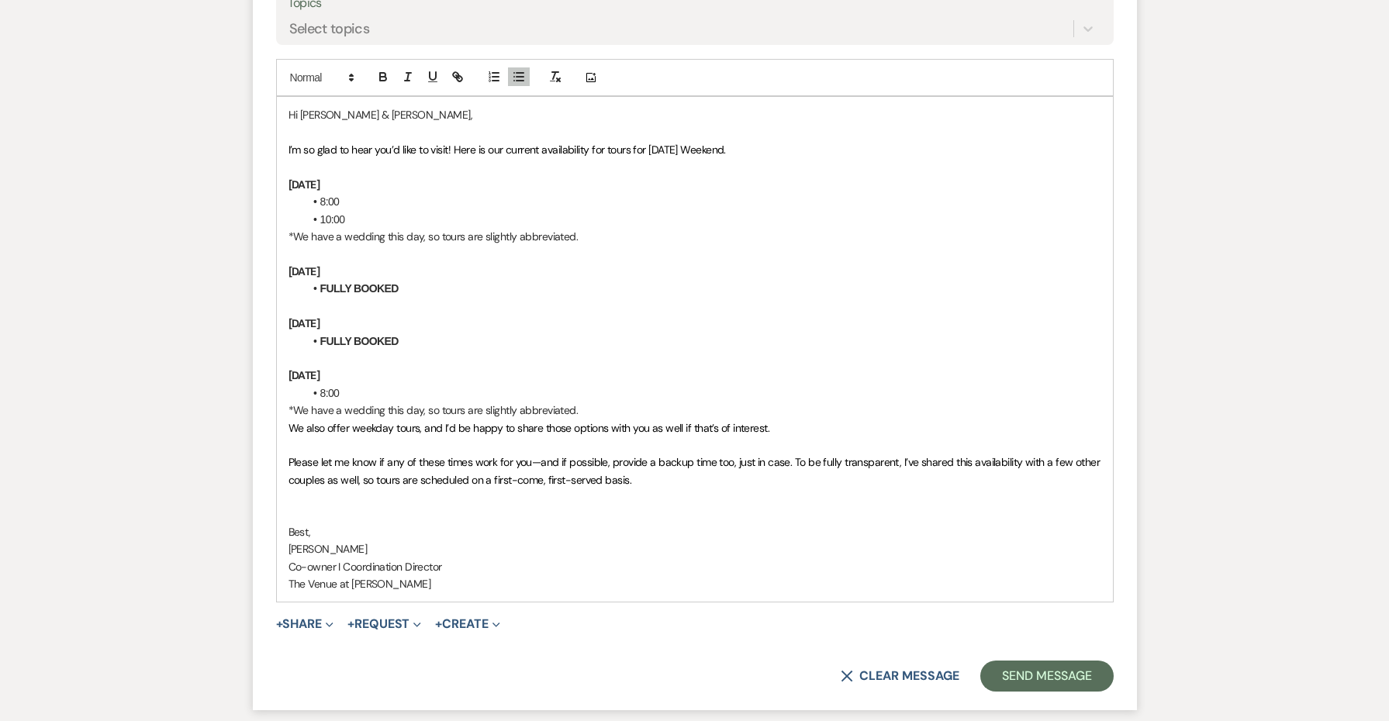
click at [644, 402] on p "*We have a wedding this day, so tours are slightly abbreviated." at bounding box center [695, 410] width 813 height 17
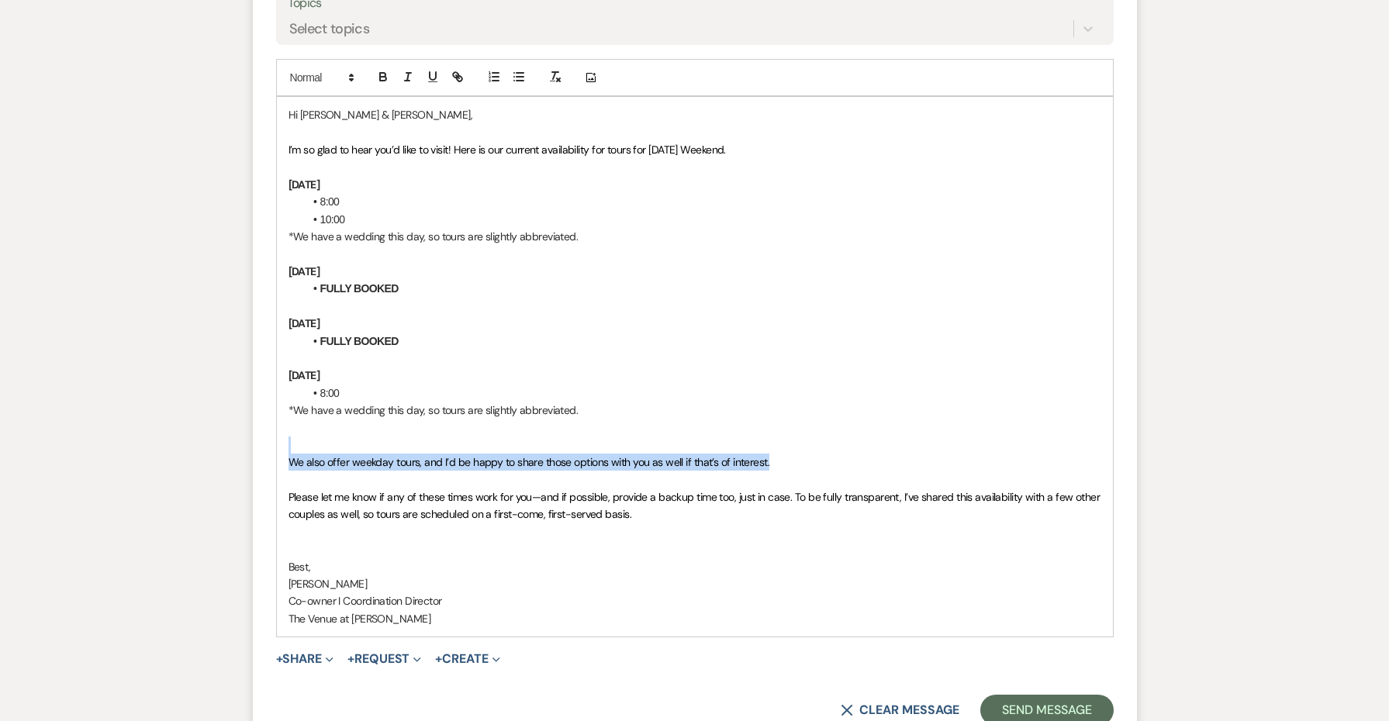
drag, startPoint x: 775, startPoint y: 448, endPoint x: 203, endPoint y: 433, distance: 571.9
click at [203, 433] on div "Messages Tasks Payments Rental Overview Documents Contacts Notes Event Messages…" at bounding box center [694, 18] width 1389 height 1537
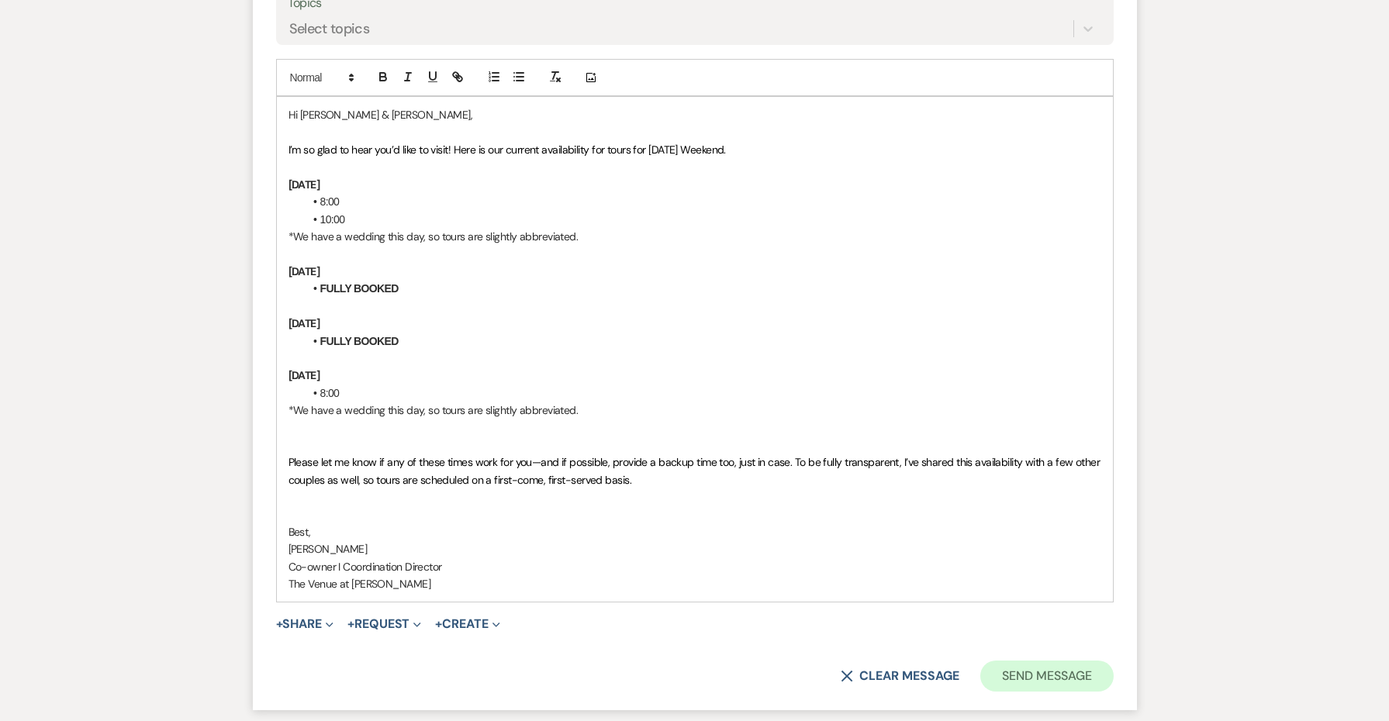
click at [1036, 665] on button "Send Message" at bounding box center [1047, 676] width 133 height 31
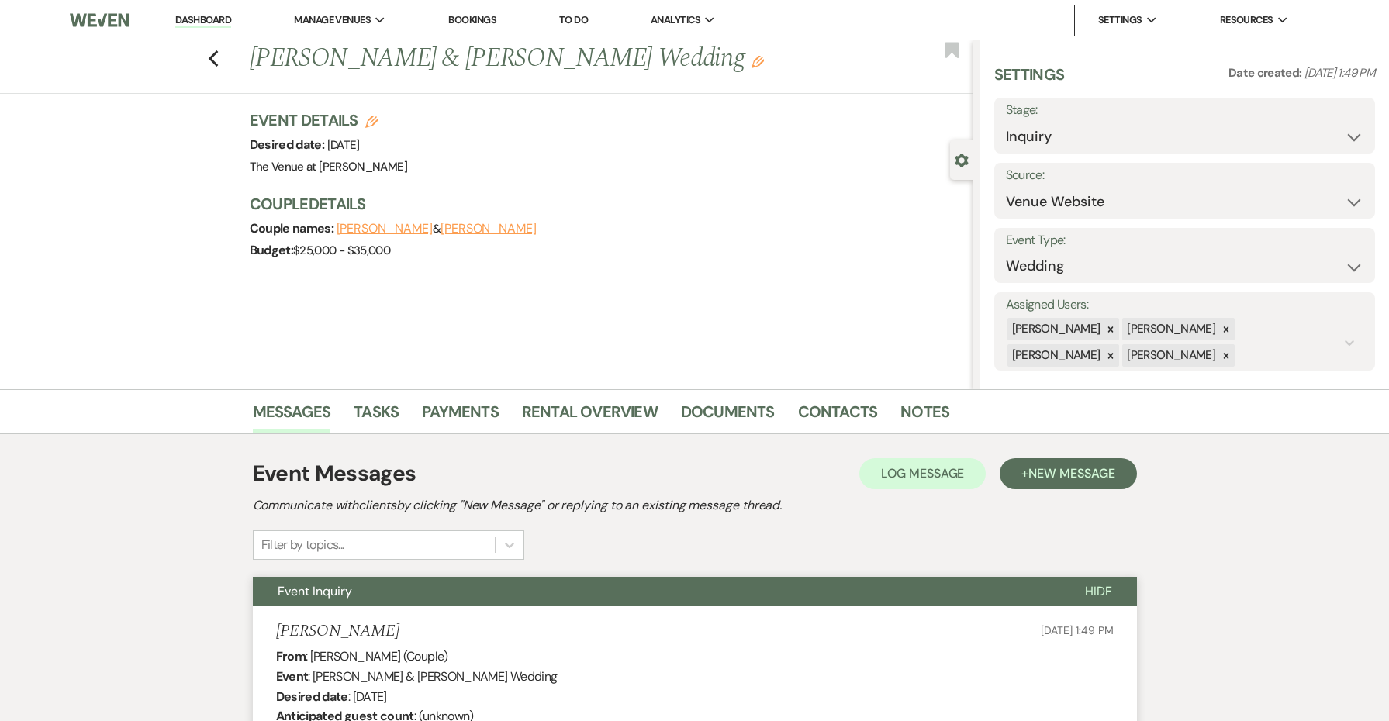
scroll to position [0, 0]
click at [1344, 137] on button "Save" at bounding box center [1334, 125] width 81 height 31
click at [207, 19] on link "Dashboard" at bounding box center [203, 20] width 56 height 15
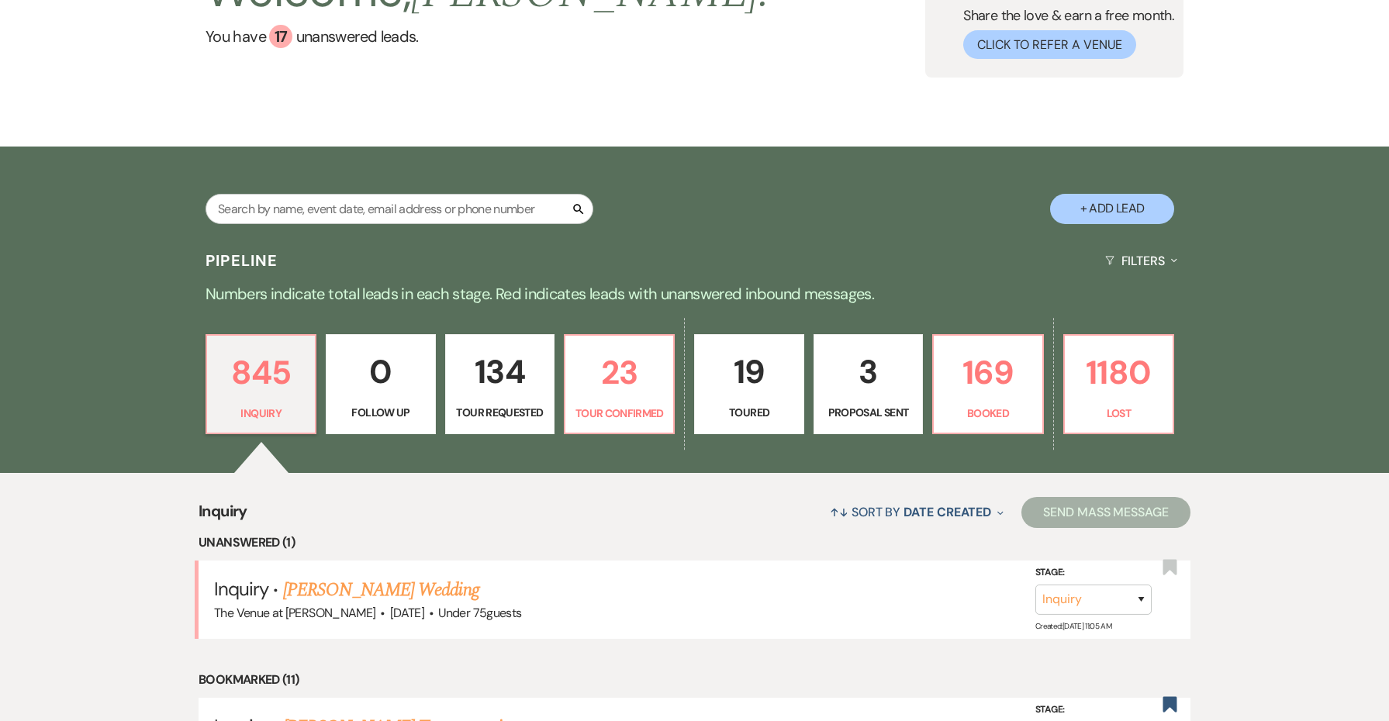
scroll to position [160, 0]
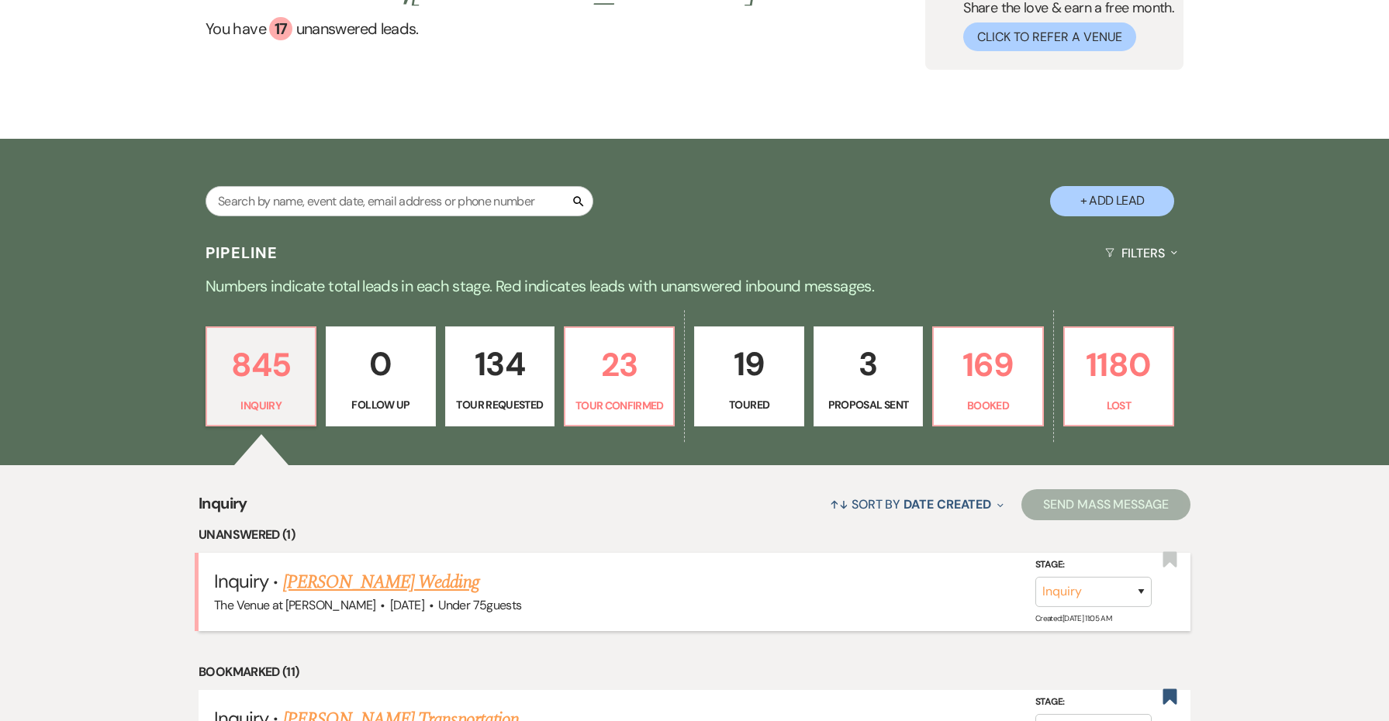
click at [365, 576] on link "[PERSON_NAME] Wedding" at bounding box center [381, 583] width 196 height 28
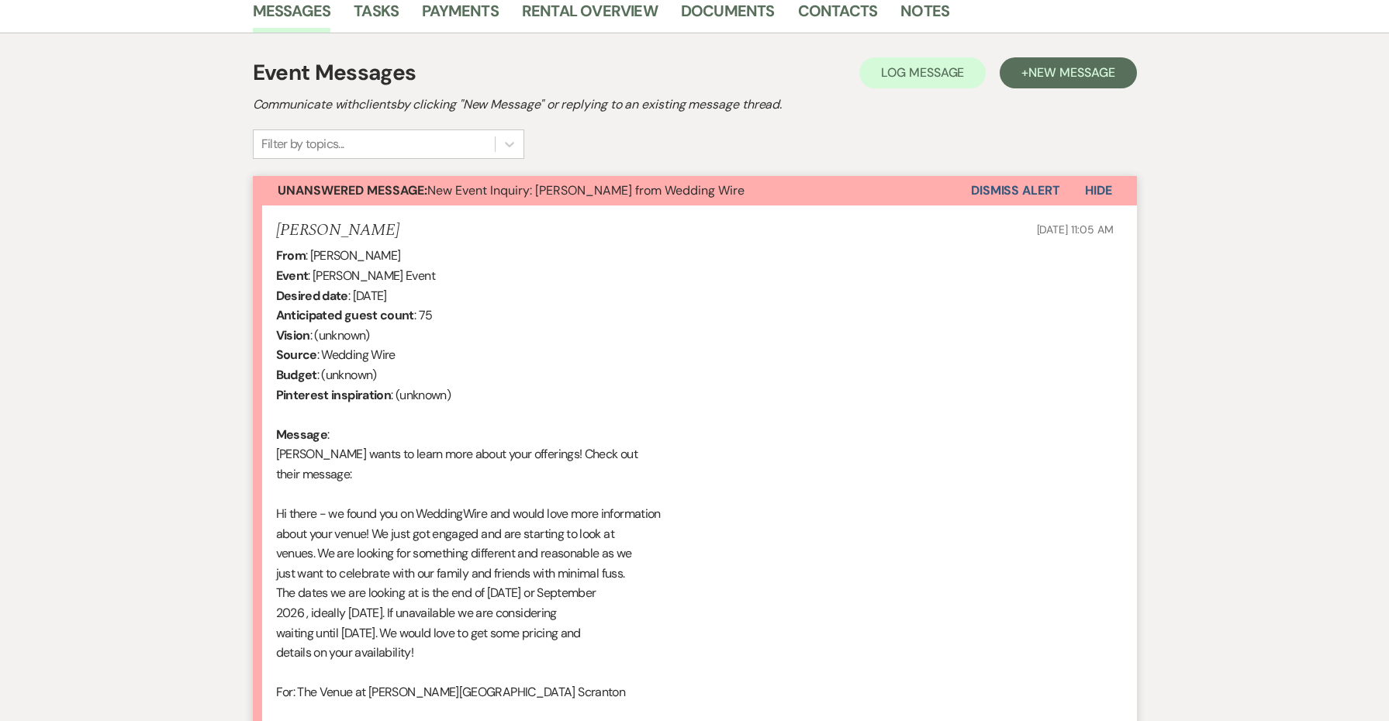
scroll to position [193, 0]
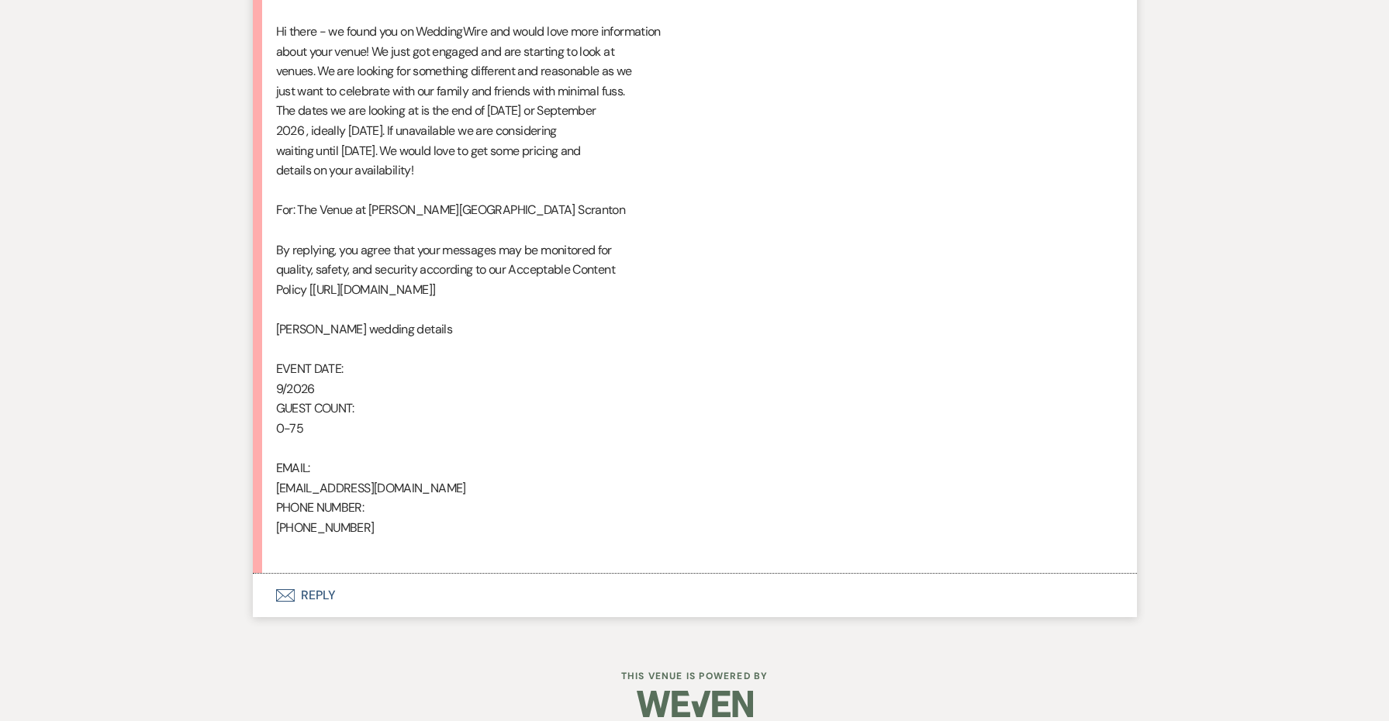
click at [316, 576] on button "Envelope Reply" at bounding box center [695, 595] width 884 height 43
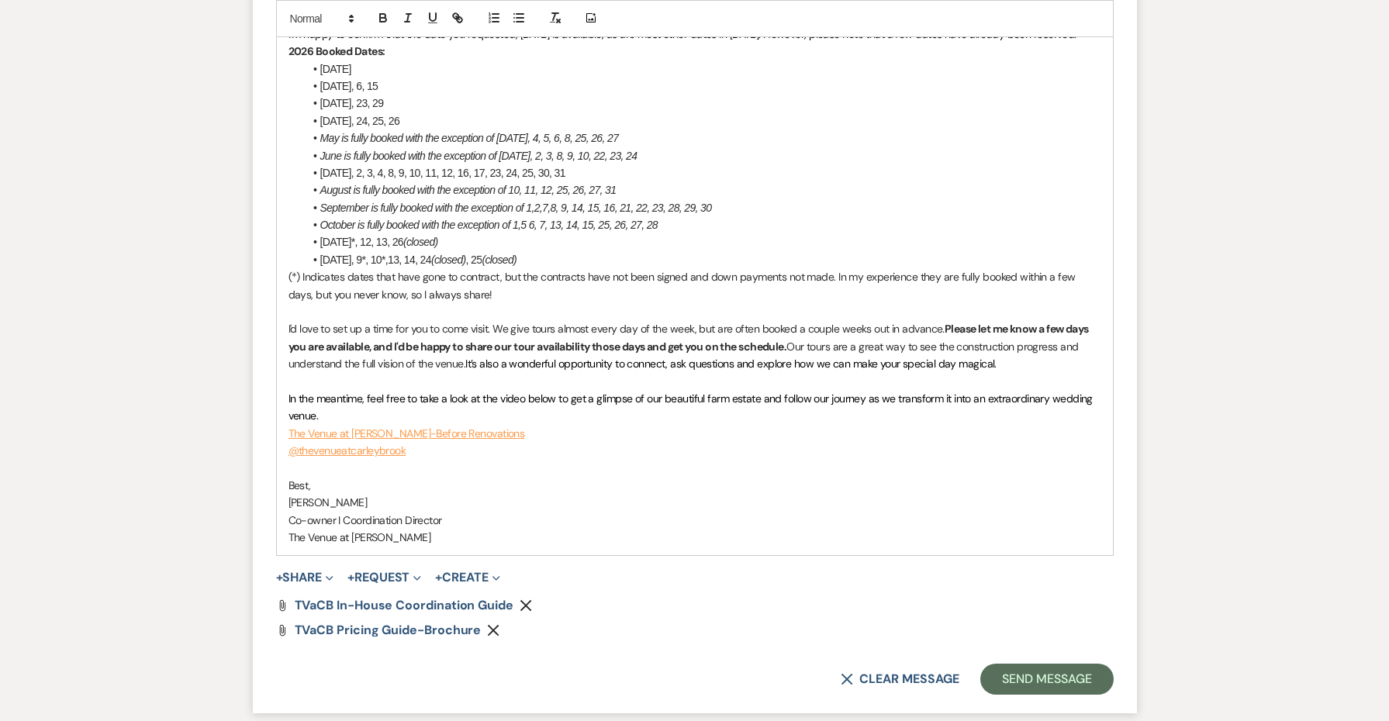
scroll to position [2091, 0]
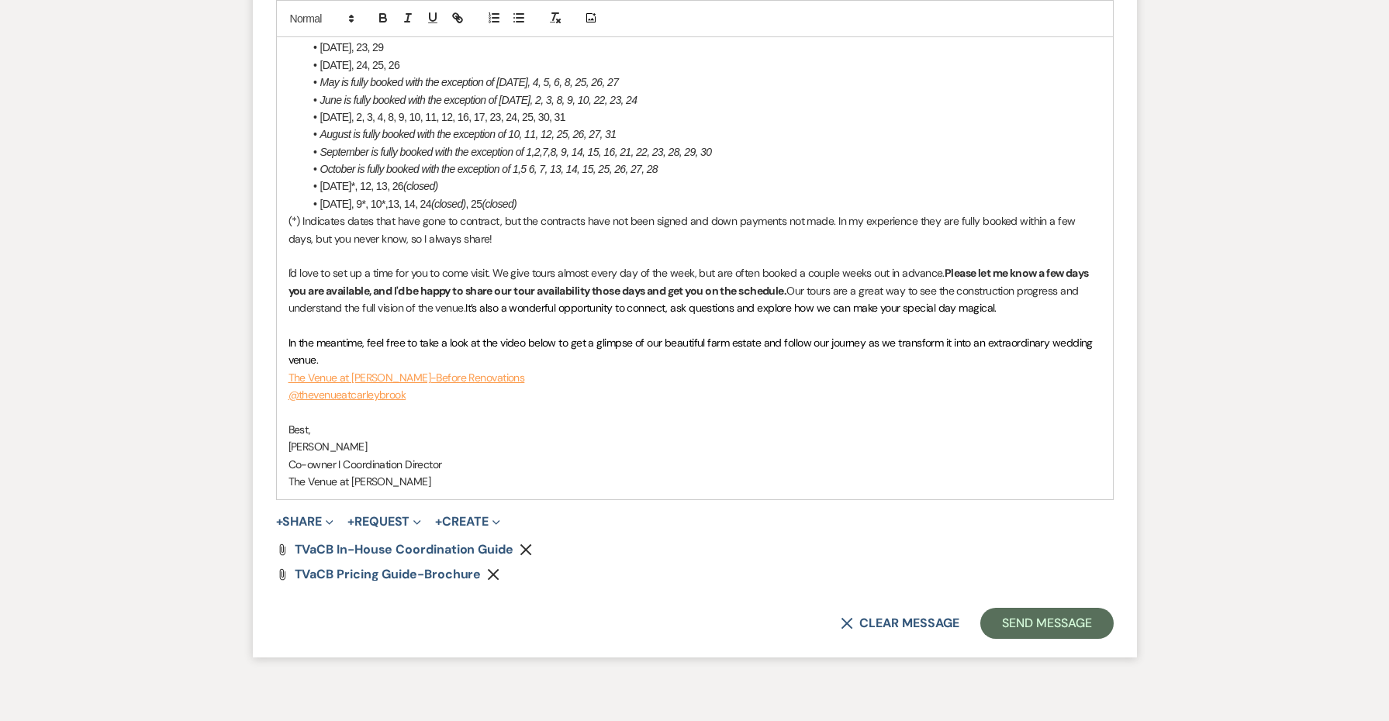
click at [1034, 587] on form "Reply X Saving draft... Recipients* Event Contacts ( [PERSON_NAME] ) Insert Tem…" at bounding box center [695, 12] width 884 height 1290
click at [1025, 608] on button "Send Message" at bounding box center [1047, 623] width 133 height 31
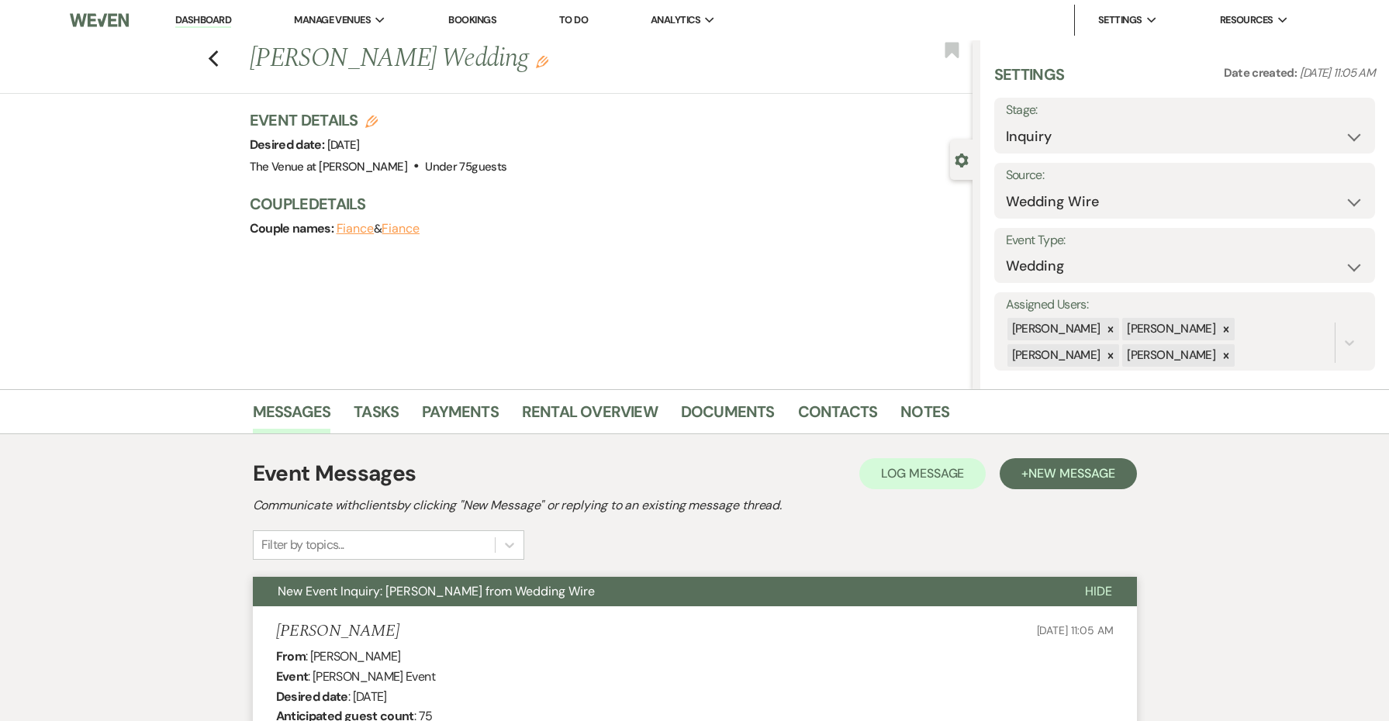
scroll to position [0, 0]
click at [218, 22] on link "Dashboard" at bounding box center [203, 20] width 56 height 15
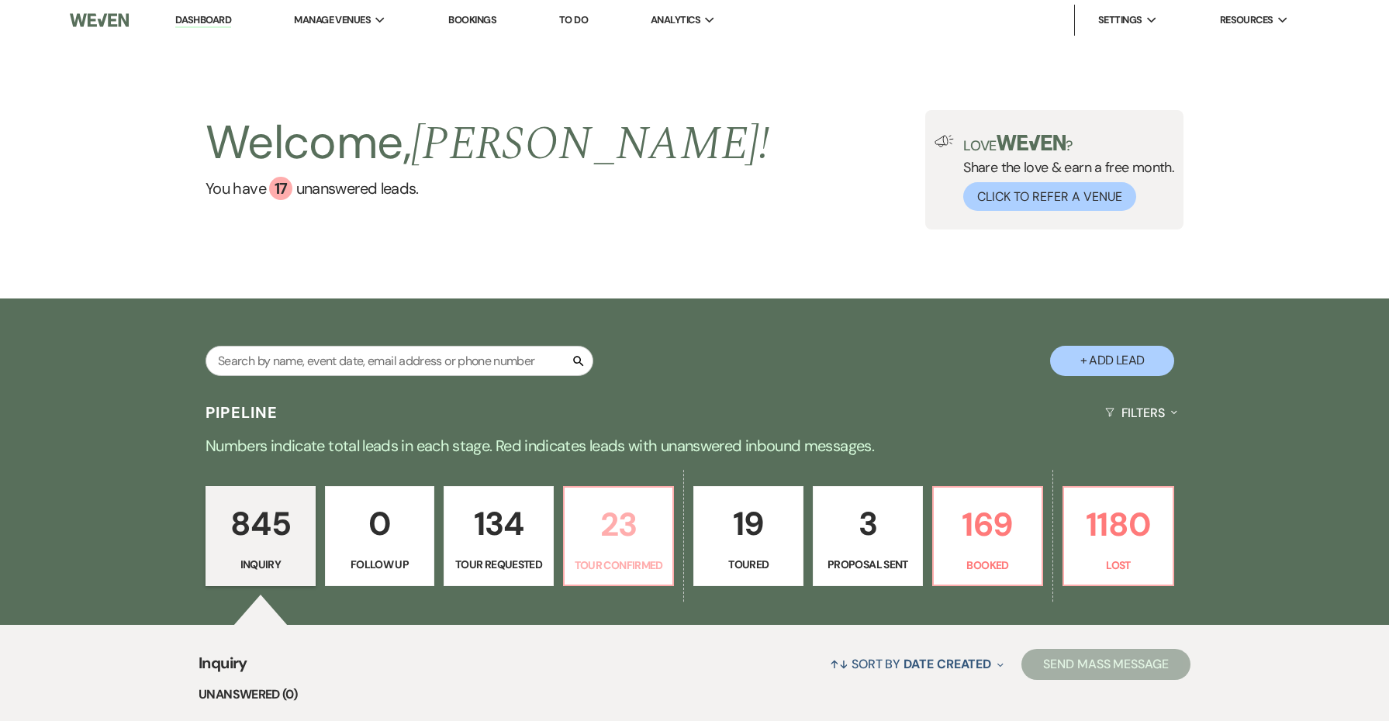
click at [646, 528] on p "23" at bounding box center [619, 525] width 90 height 52
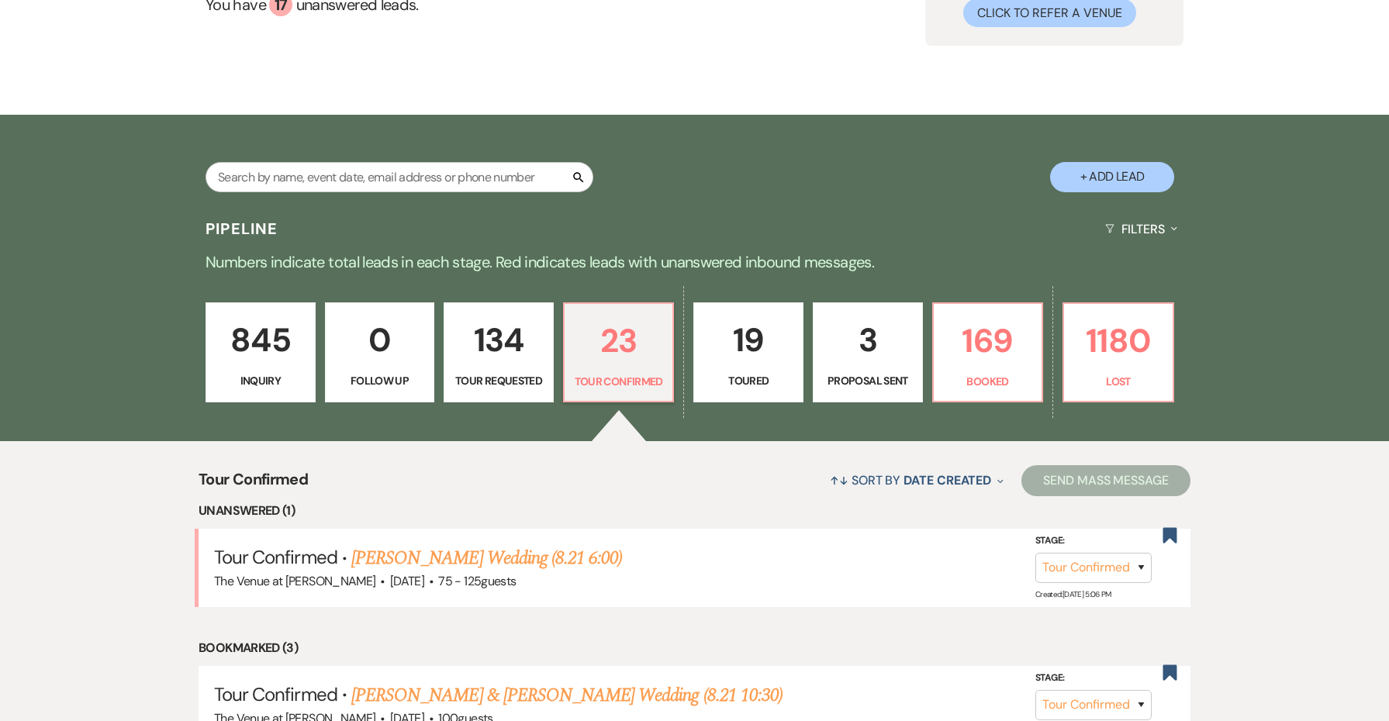
scroll to position [231, 0]
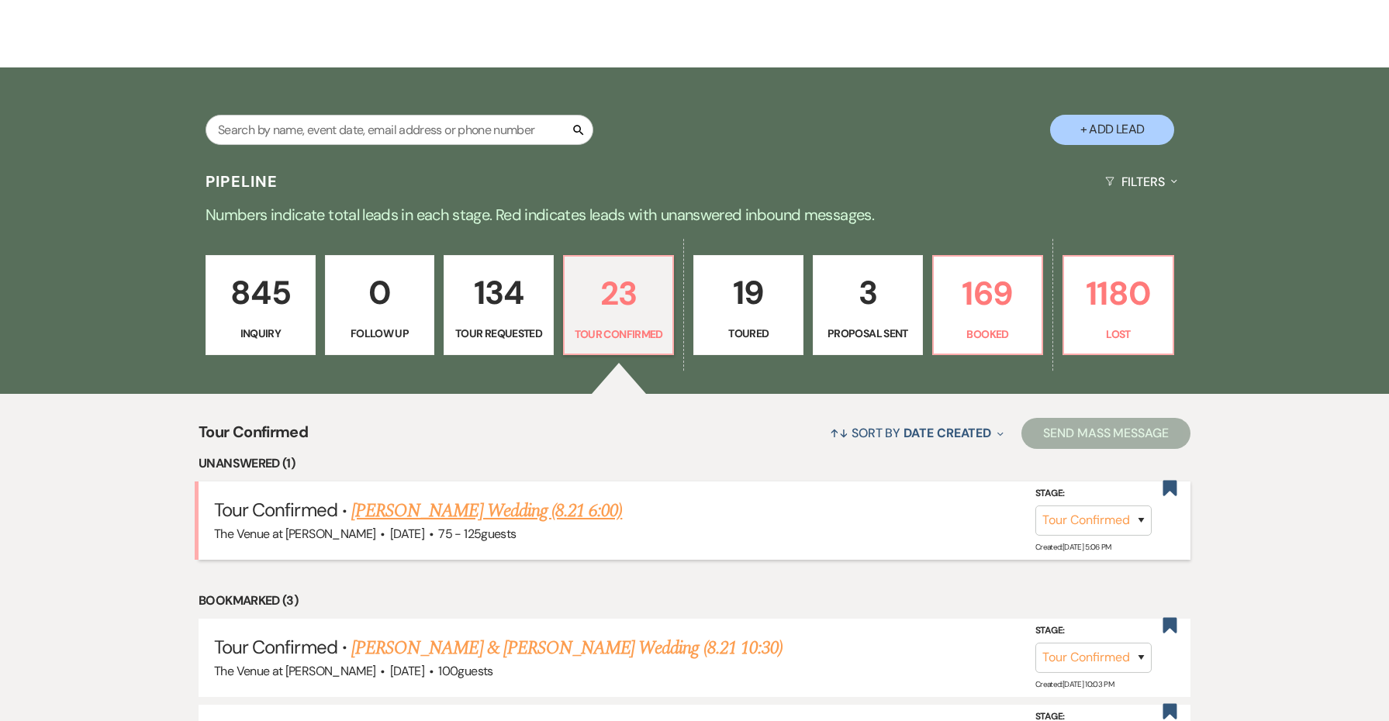
click at [614, 515] on link "[PERSON_NAME] Wedding (8.21 6:00)" at bounding box center [486, 511] width 271 height 28
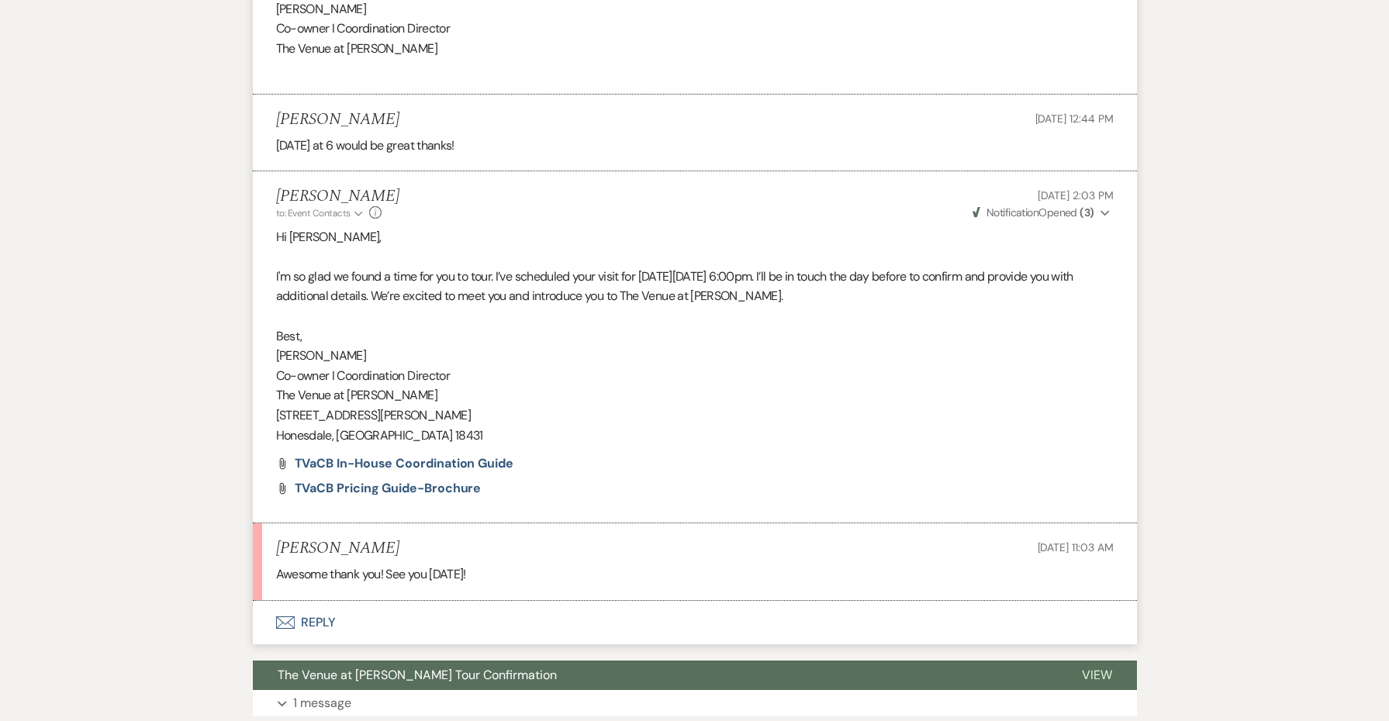
scroll to position [5605, 0]
click at [458, 668] on span "The Venue at [PERSON_NAME] Tour Confirmation" at bounding box center [417, 676] width 279 height 16
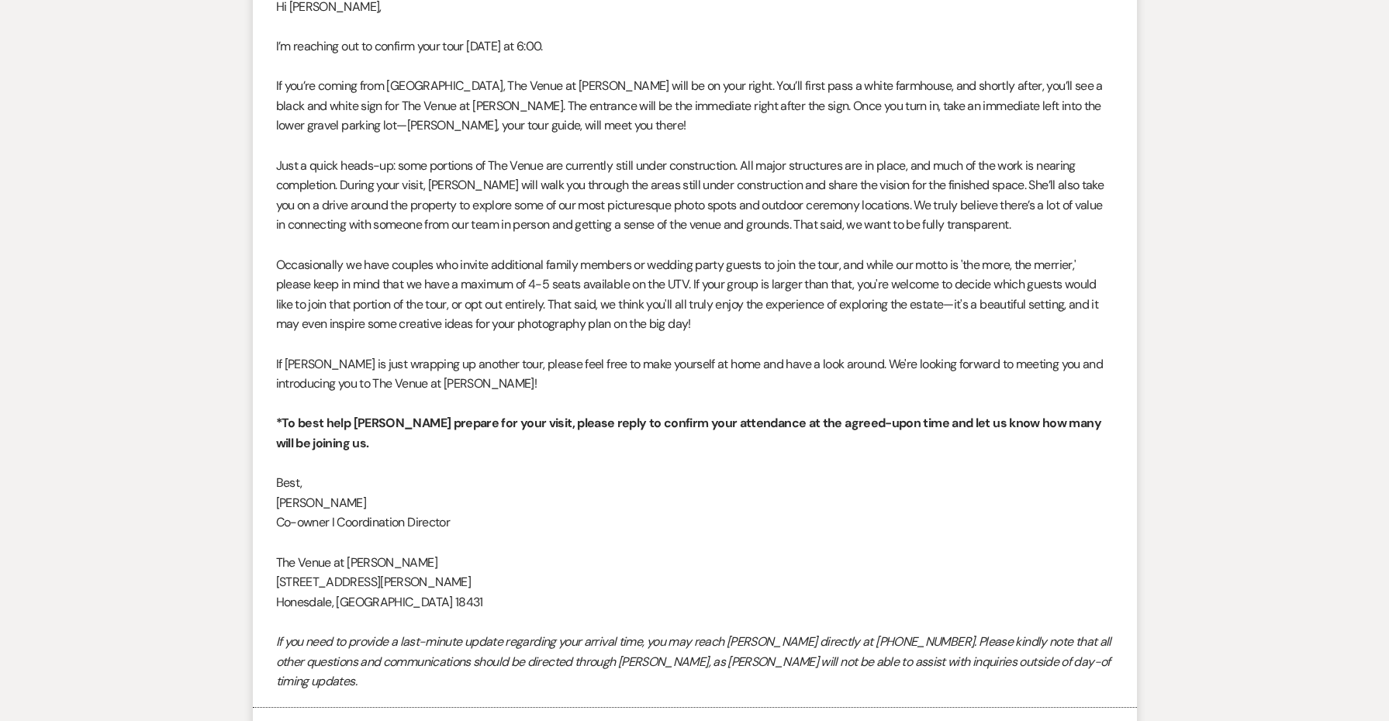
scroll to position [6353, 0]
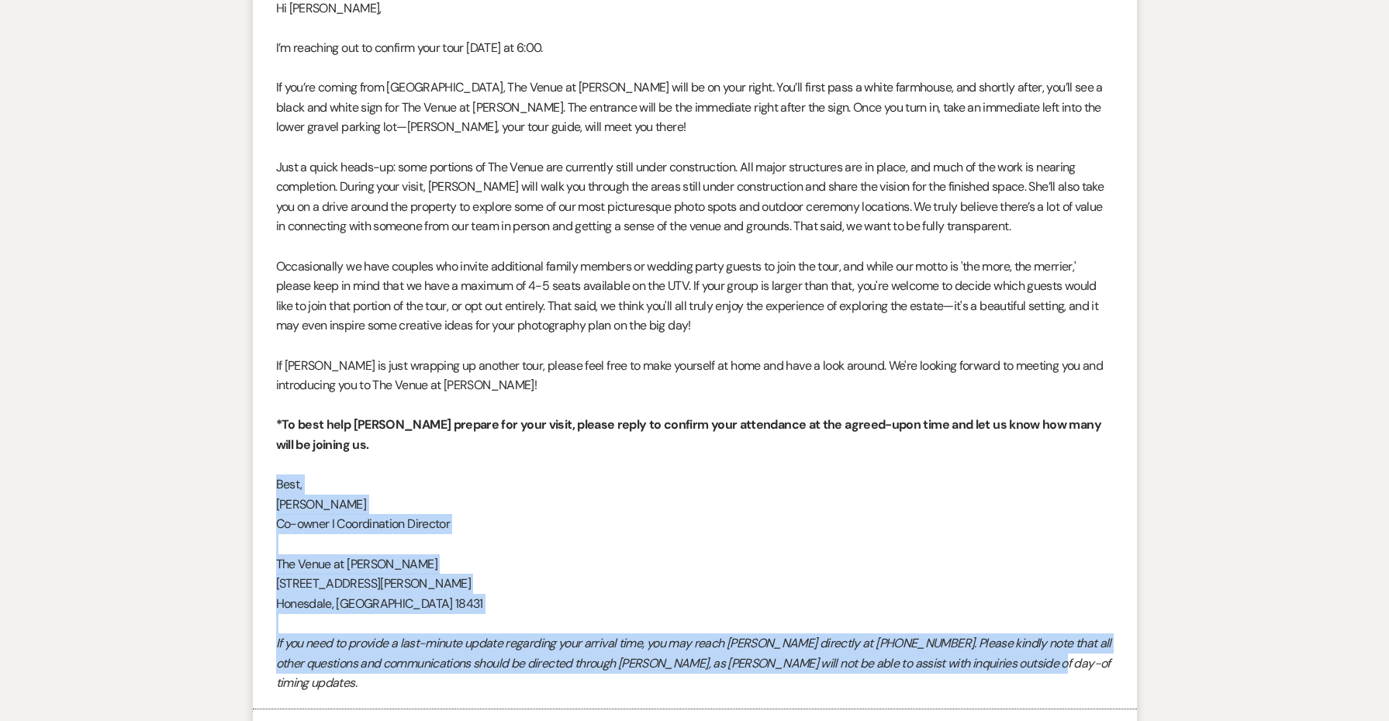
drag, startPoint x: 1072, startPoint y: 526, endPoint x: 275, endPoint y: 354, distance: 815.1
click at [276, 354] on div "Hi [PERSON_NAME], I’m reaching out to confirm your tour [DATE] at 6:00. If you’…" at bounding box center [695, 345] width 838 height 695
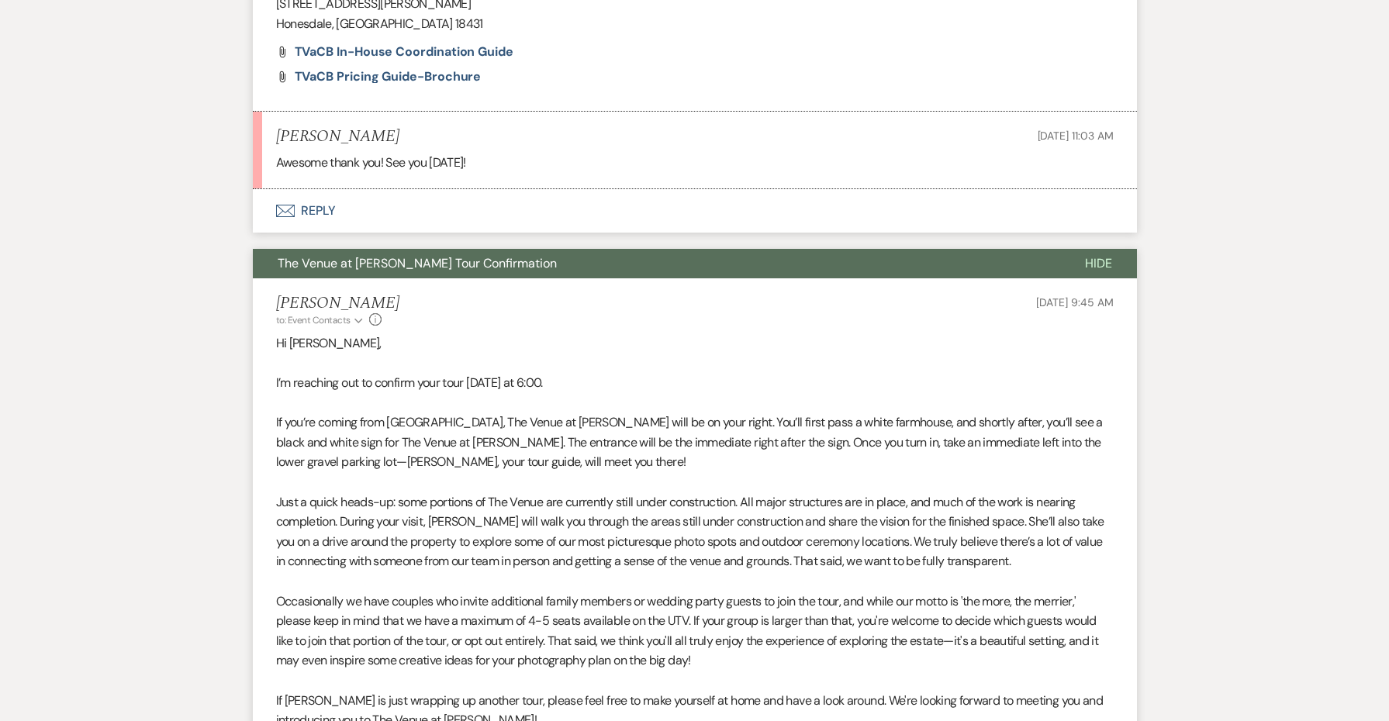
scroll to position [6145, 0]
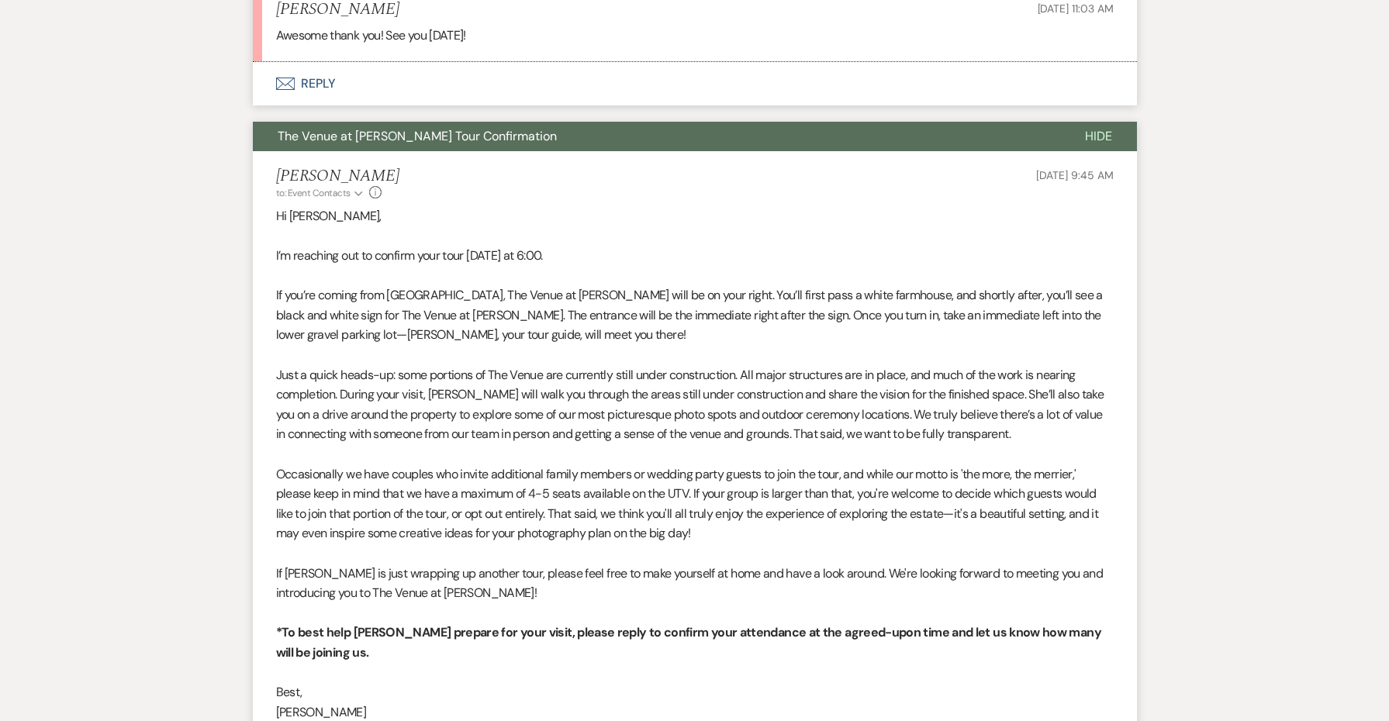
click at [828, 565] on span "If [PERSON_NAME] is just wrapping up another tour, please feel free to make you…" at bounding box center [690, 583] width 828 height 36
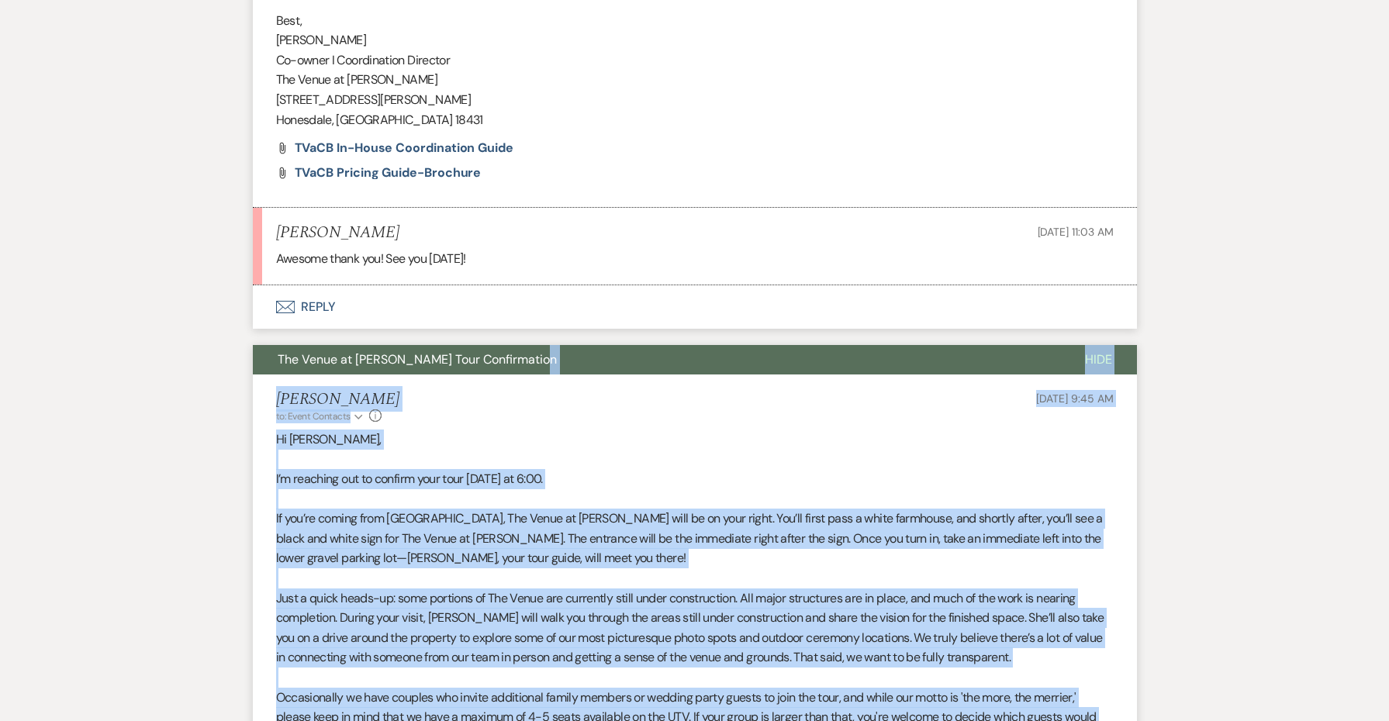
scroll to position [5730, 0]
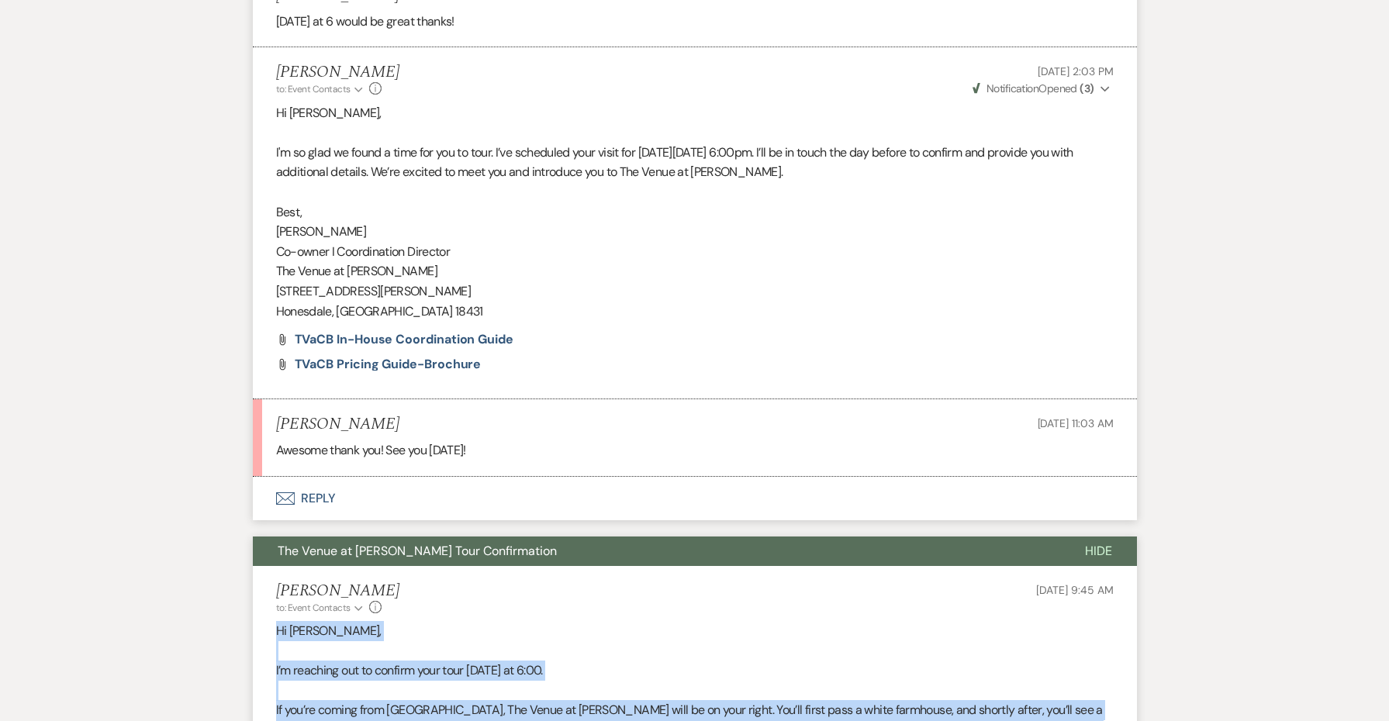
drag, startPoint x: 1063, startPoint y: 531, endPoint x: 269, endPoint y: 507, distance: 793.9
click at [316, 477] on button "Envelope Reply" at bounding box center [695, 498] width 884 height 43
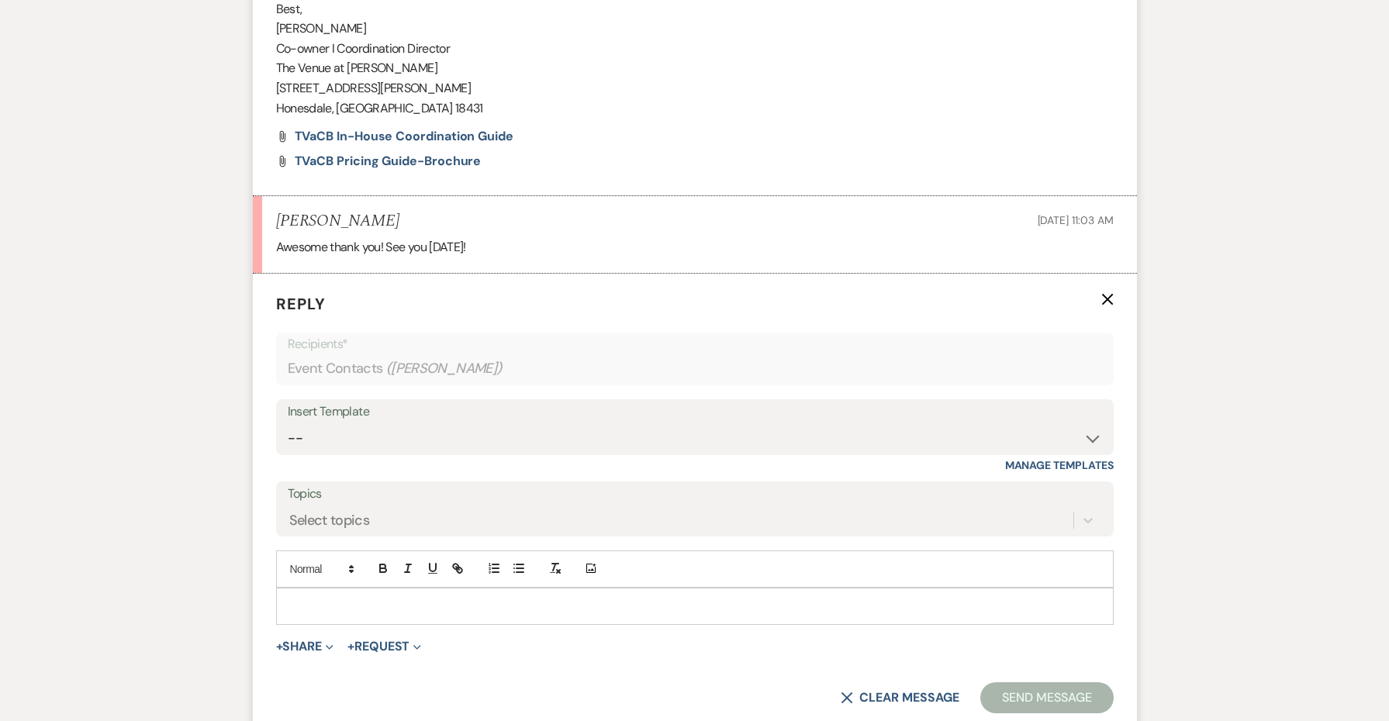
scroll to position [5958, 0]
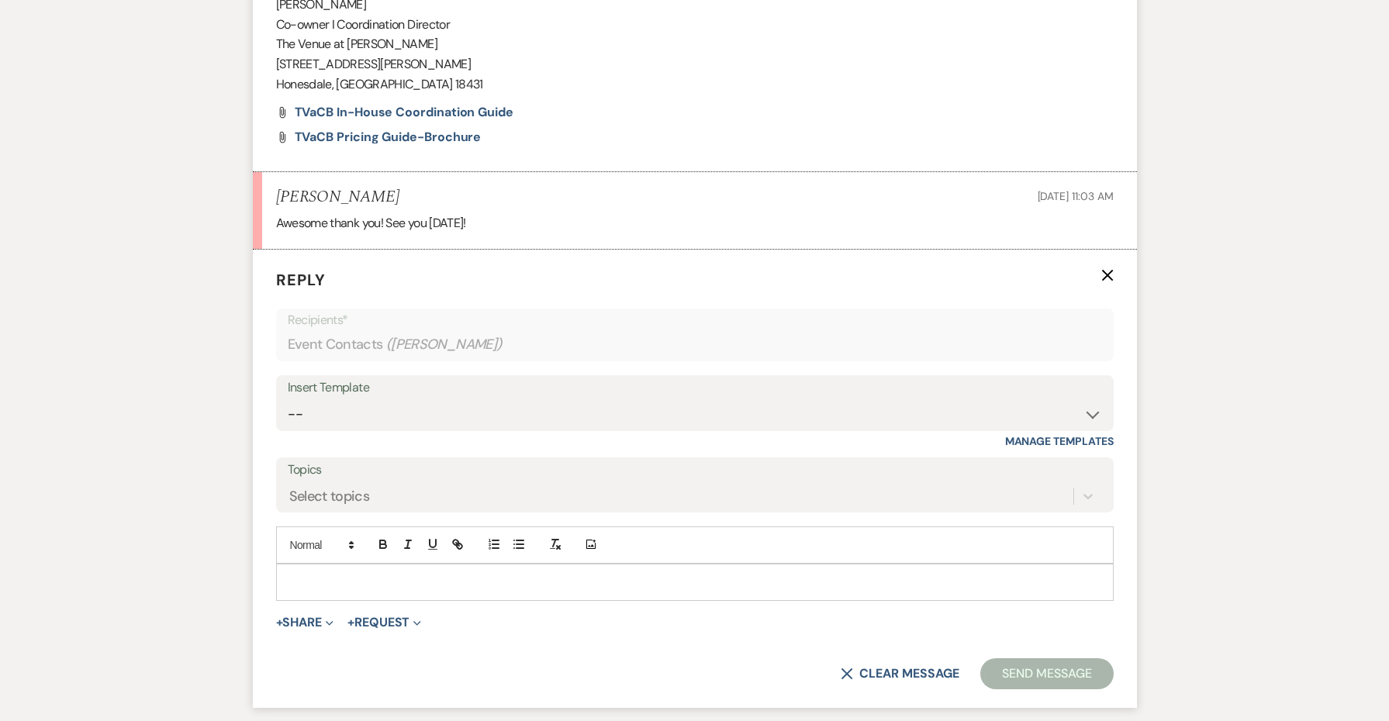
click at [340, 574] on p at bounding box center [695, 582] width 813 height 17
paste div
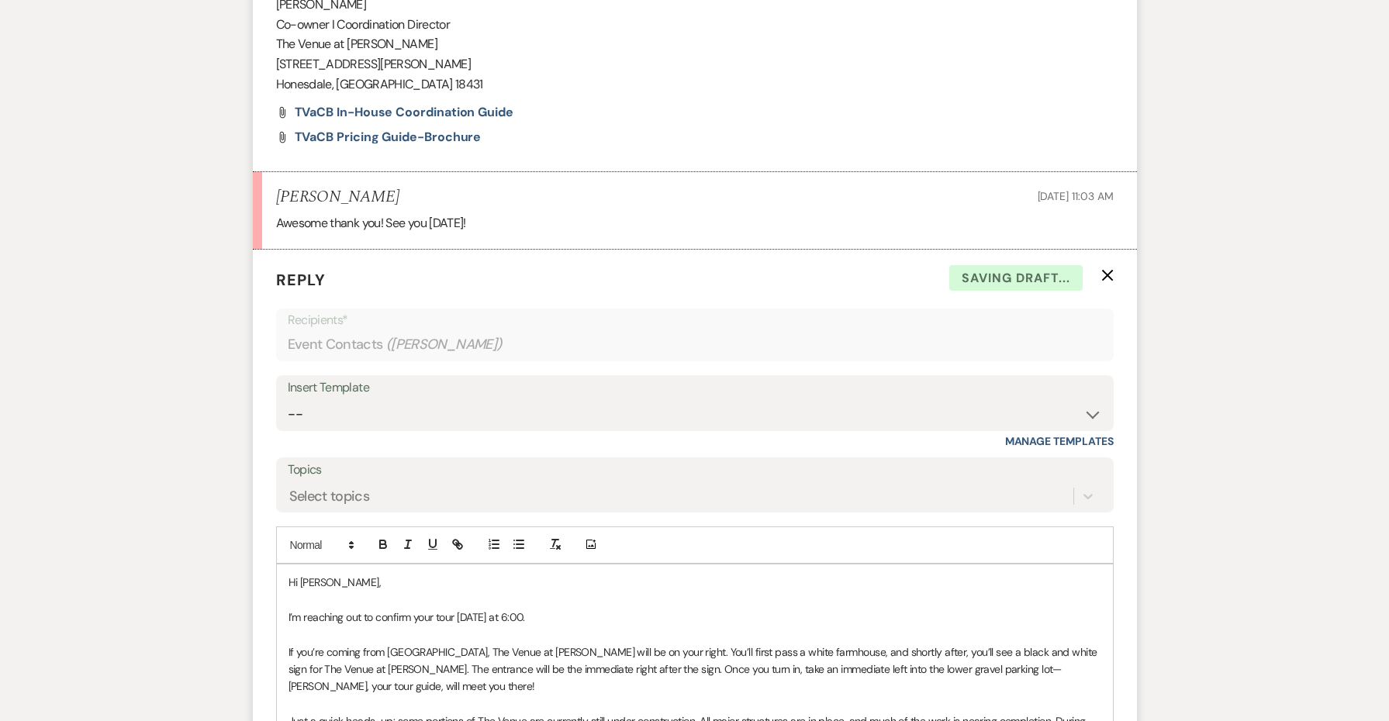
click at [386, 574] on p "Hi [PERSON_NAME]," at bounding box center [695, 582] width 813 height 17
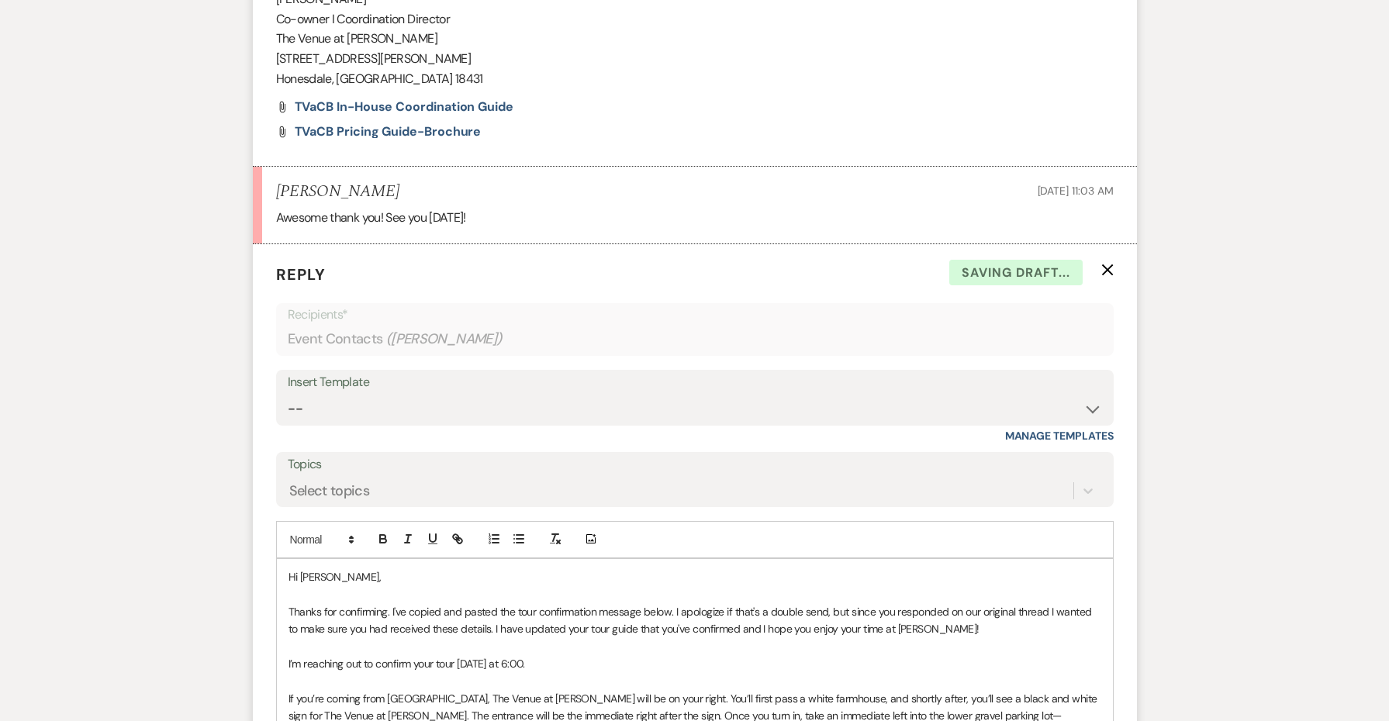
scroll to position [5950, 0]
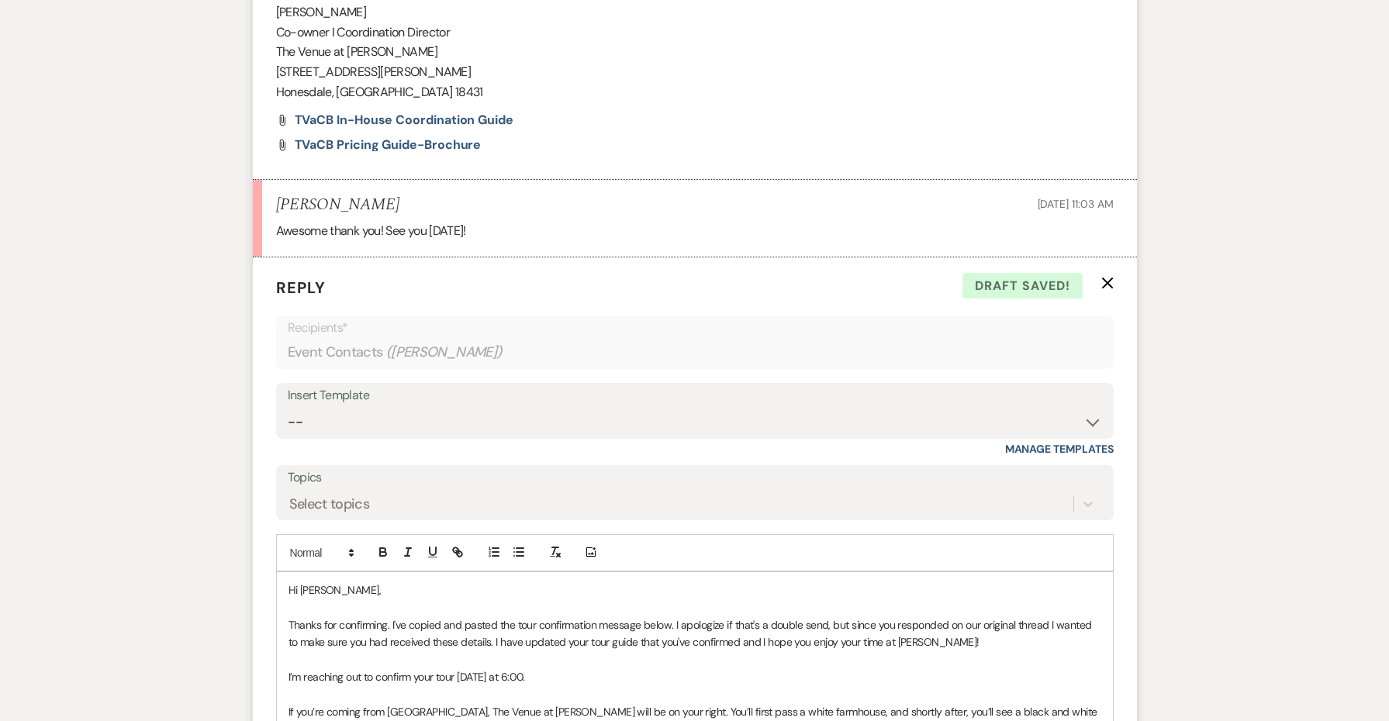
click at [600, 617] on p "Thanks for confirming. I've copied and pasted the tour confirmation message bel…" at bounding box center [695, 634] width 813 height 35
click at [642, 617] on p "Thanks for confirming. I've copied and pasted the tour confirmation message bel…" at bounding box center [695, 634] width 813 height 35
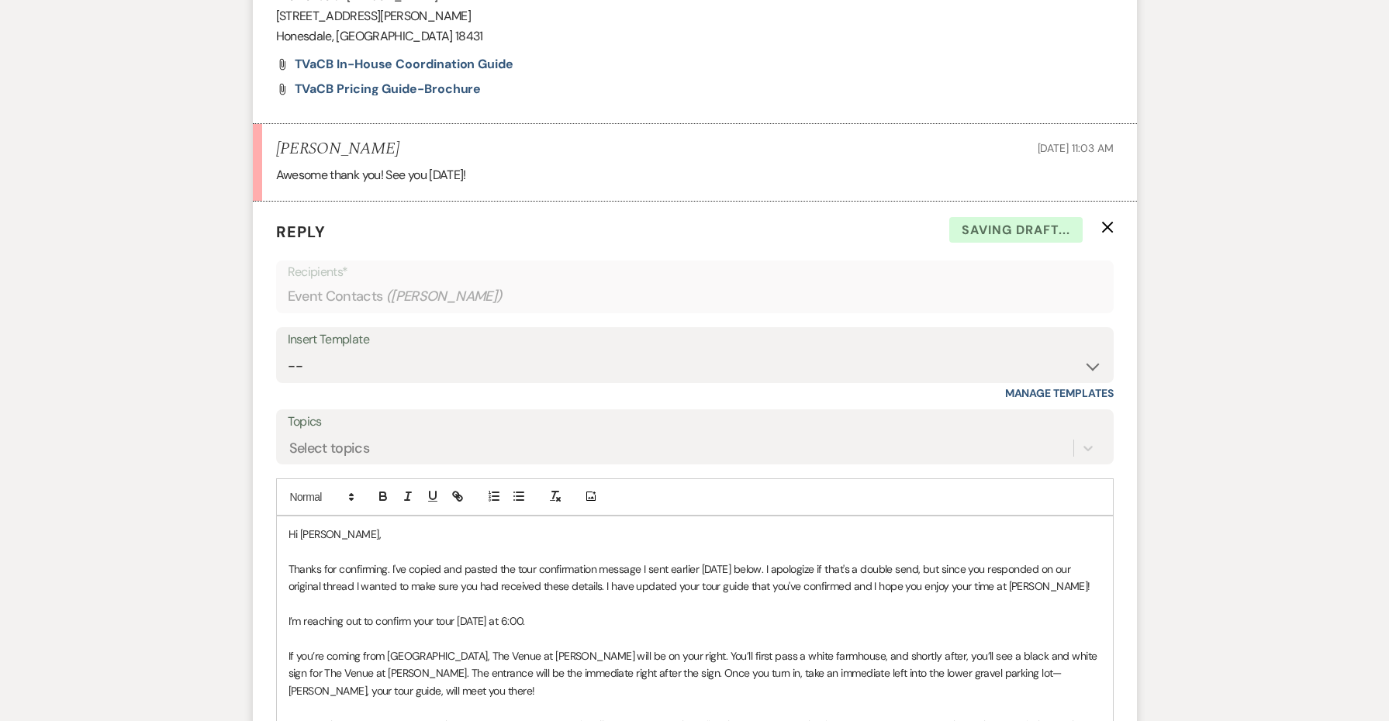
scroll to position [6130, 0]
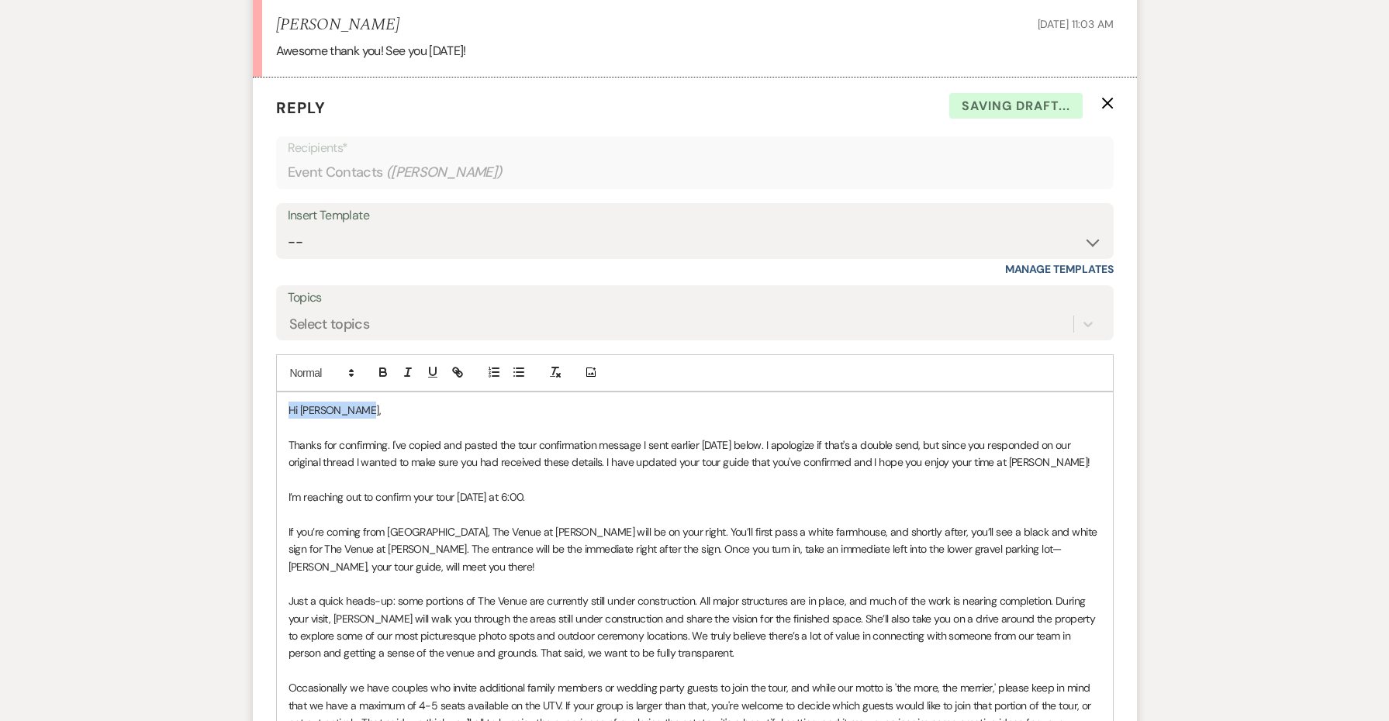
drag, startPoint x: 384, startPoint y: 296, endPoint x: 213, endPoint y: 278, distance: 172.4
click at [387, 472] on p at bounding box center [695, 480] width 813 height 17
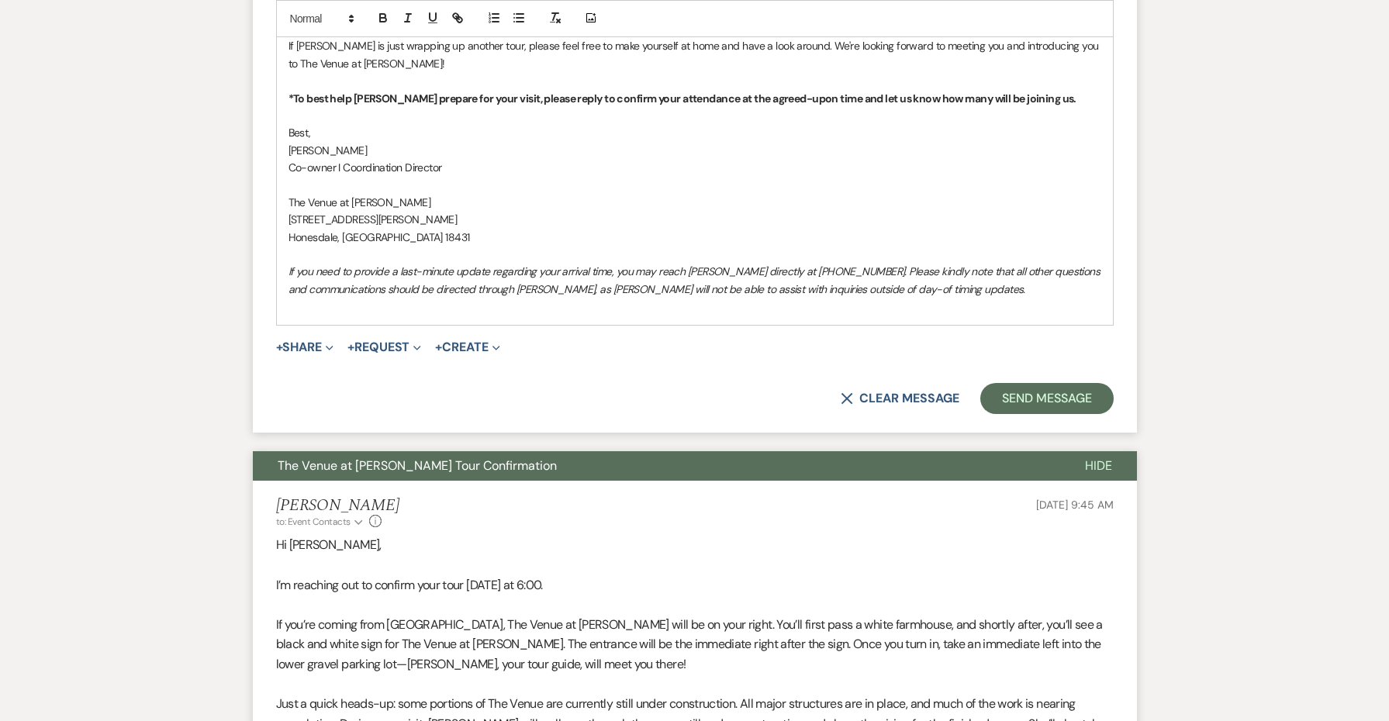
scroll to position [6929, 0]
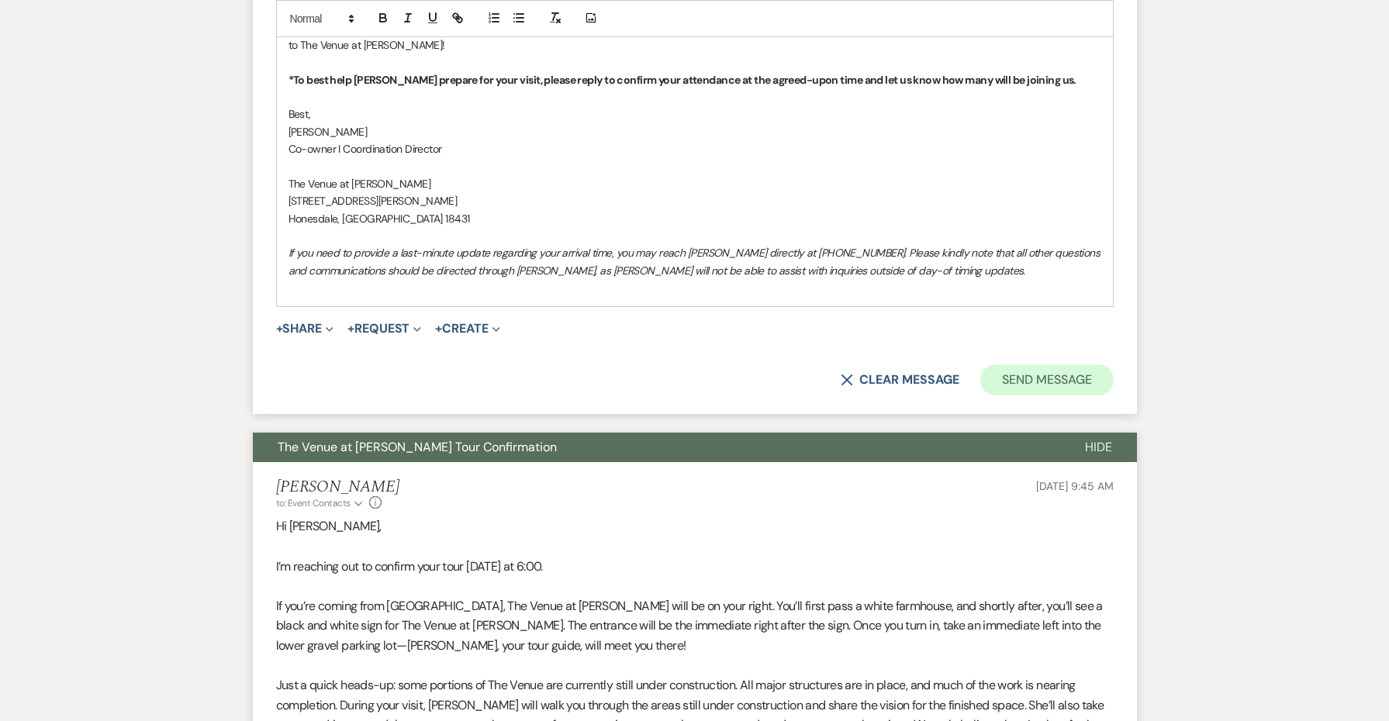
click at [1077, 365] on button "Send Message" at bounding box center [1047, 380] width 133 height 31
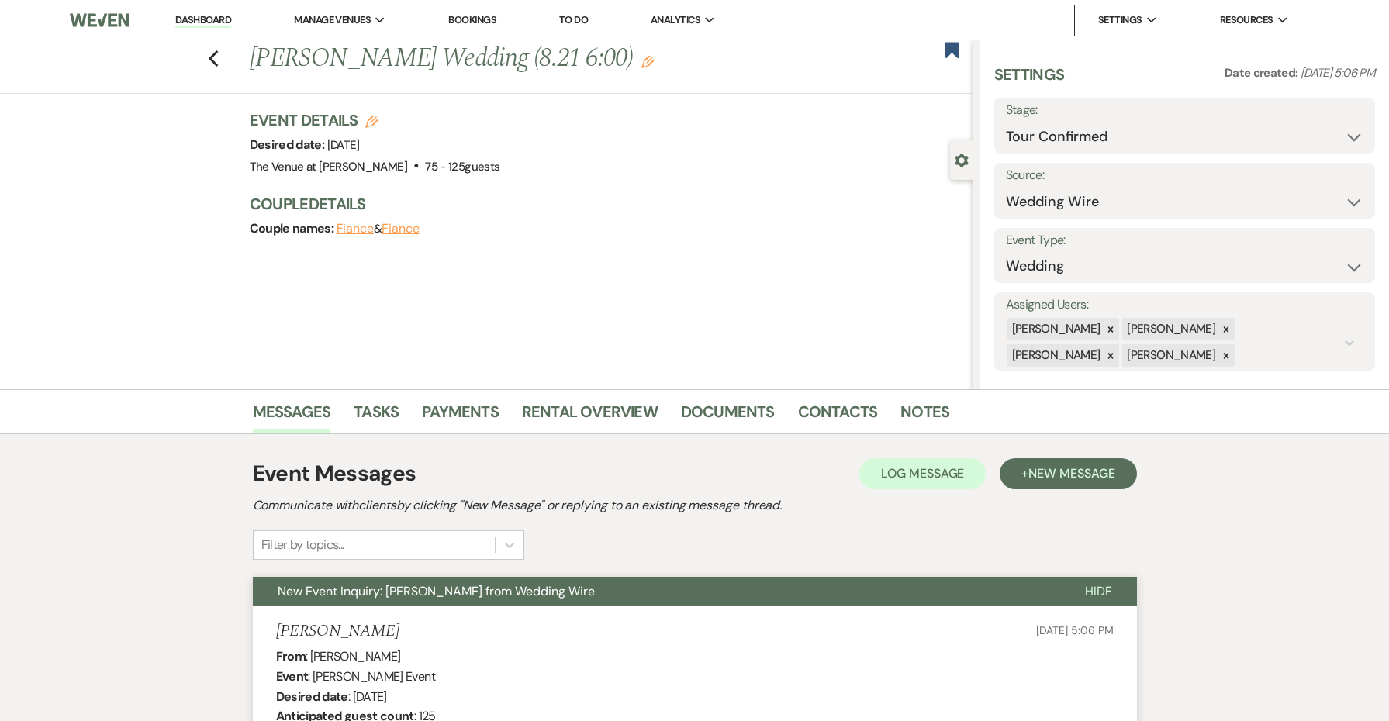
scroll to position [0, 0]
click at [208, 19] on link "Dashboard" at bounding box center [203, 20] width 56 height 15
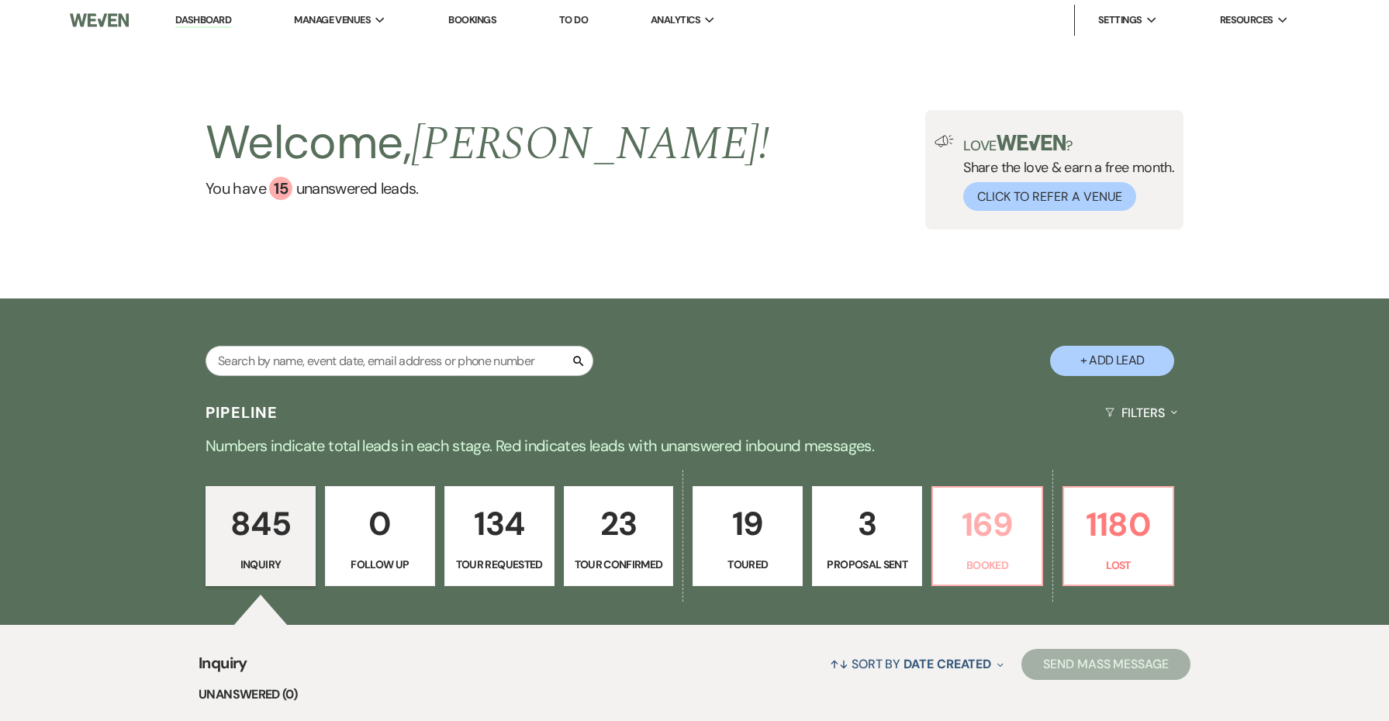
click at [956, 527] on p "169" at bounding box center [987, 525] width 90 height 52
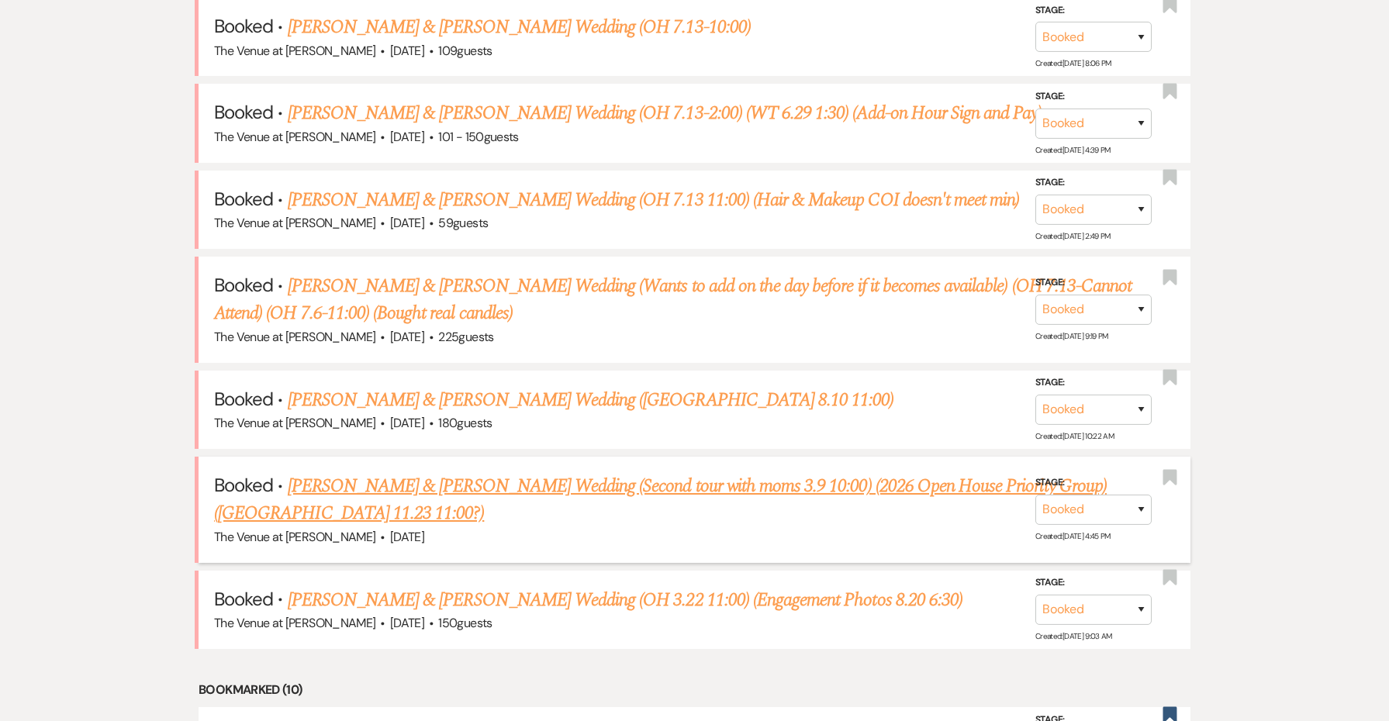
scroll to position [1378, 0]
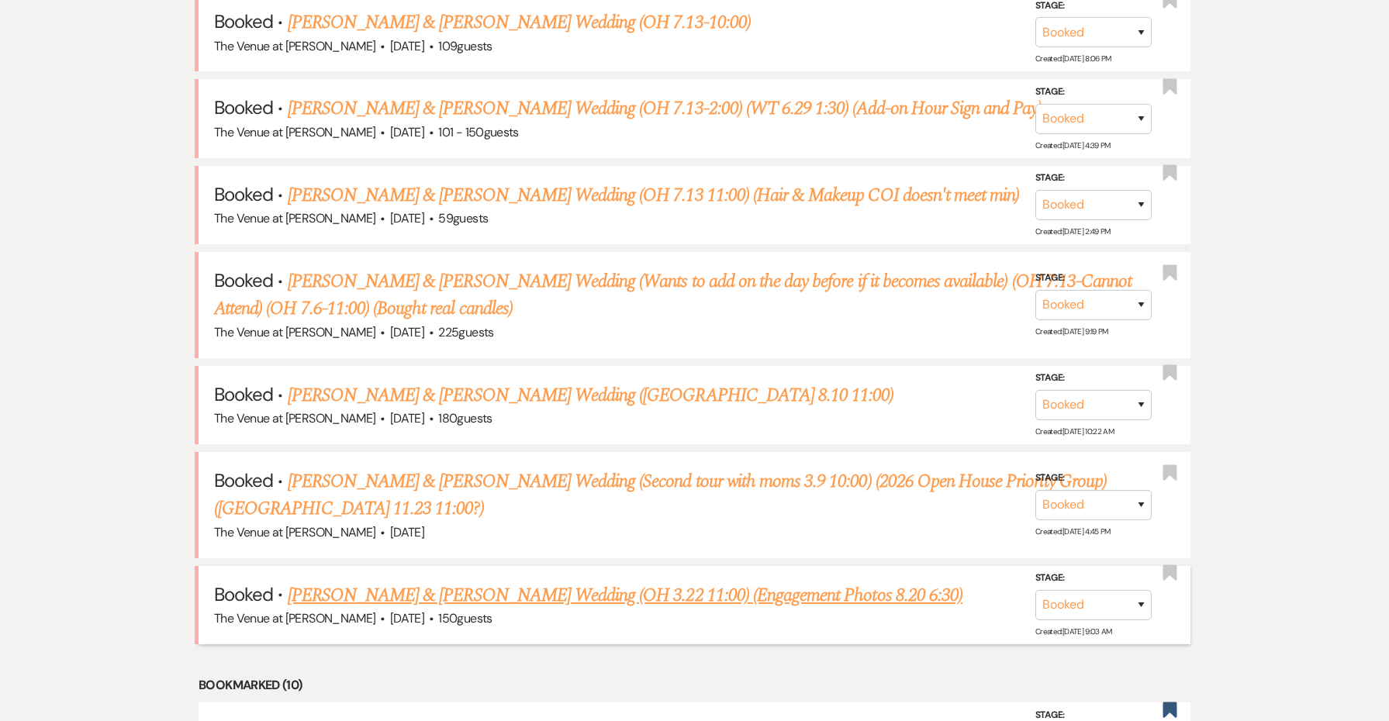
click at [694, 582] on link "[PERSON_NAME] & [PERSON_NAME] Wedding (OH 3.22 11:00) (Engagement Photos 8.20 6…" at bounding box center [625, 596] width 675 height 28
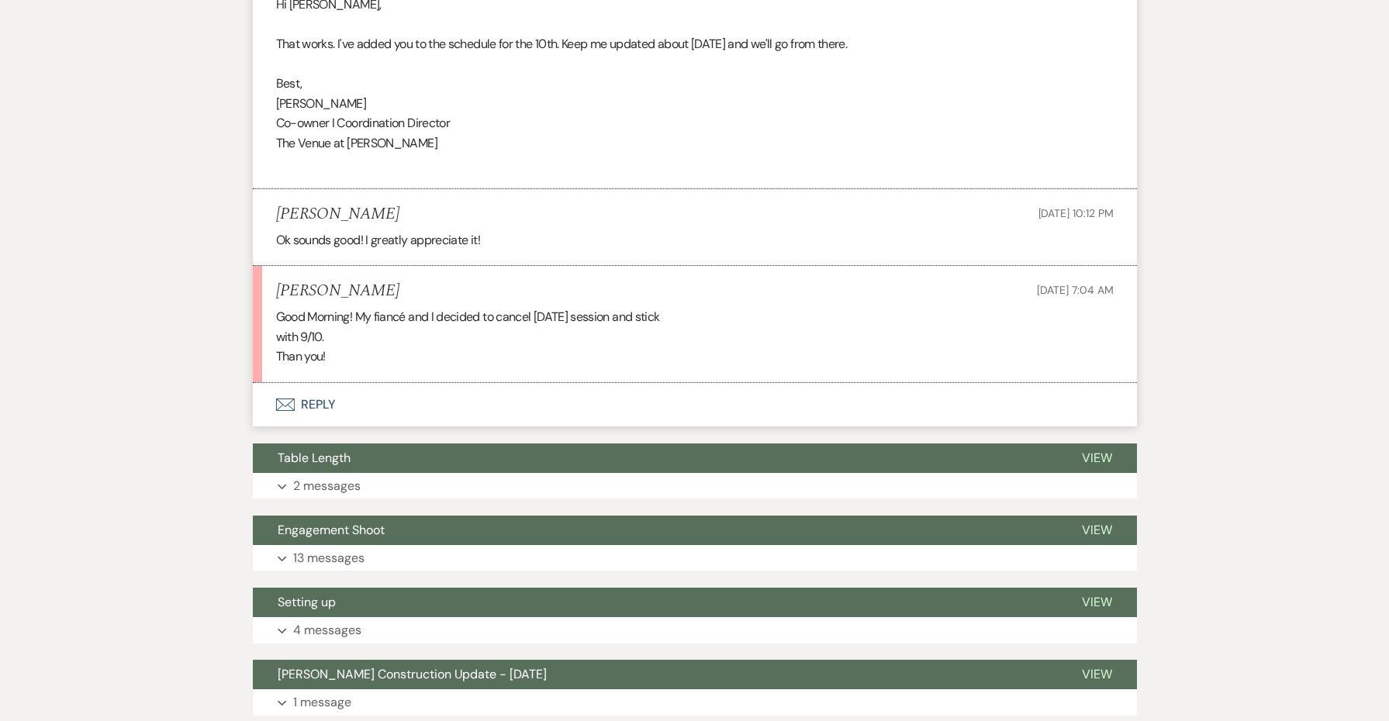
scroll to position [2053, 0]
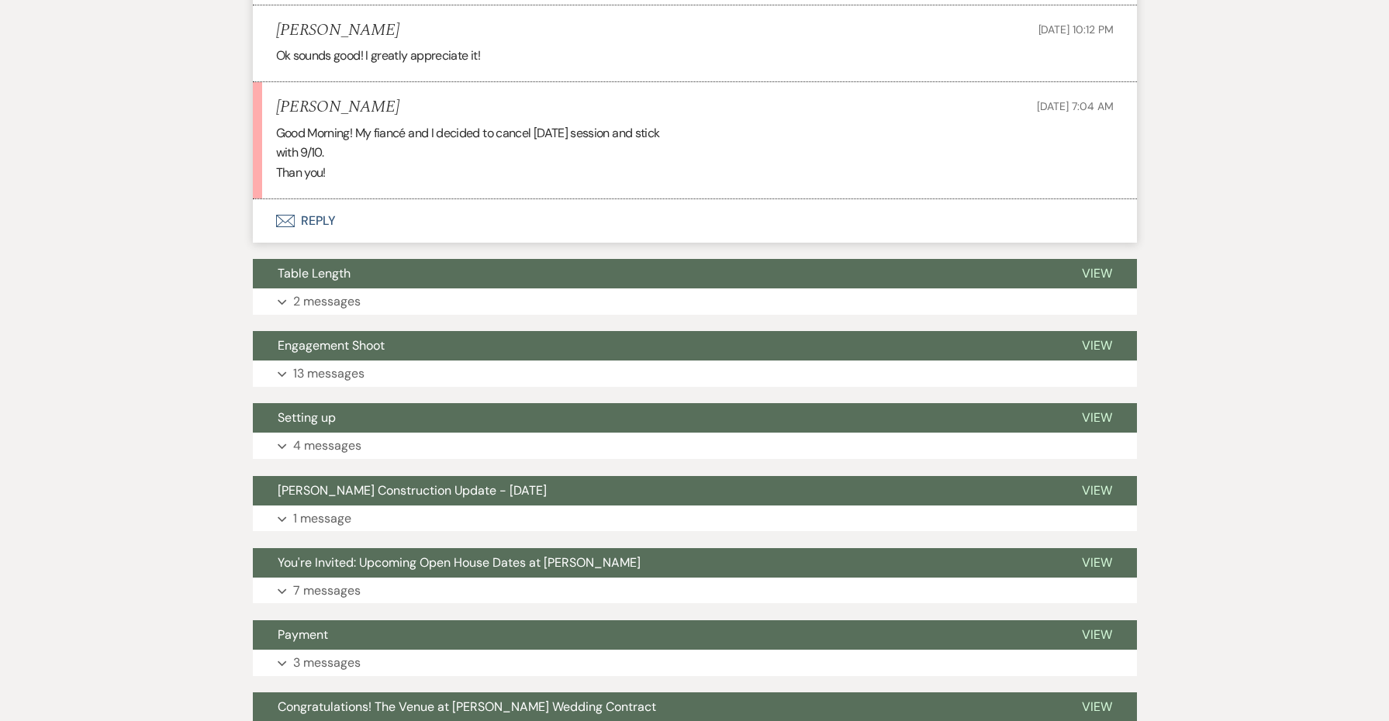
click at [320, 203] on button "Envelope Reply" at bounding box center [695, 220] width 884 height 43
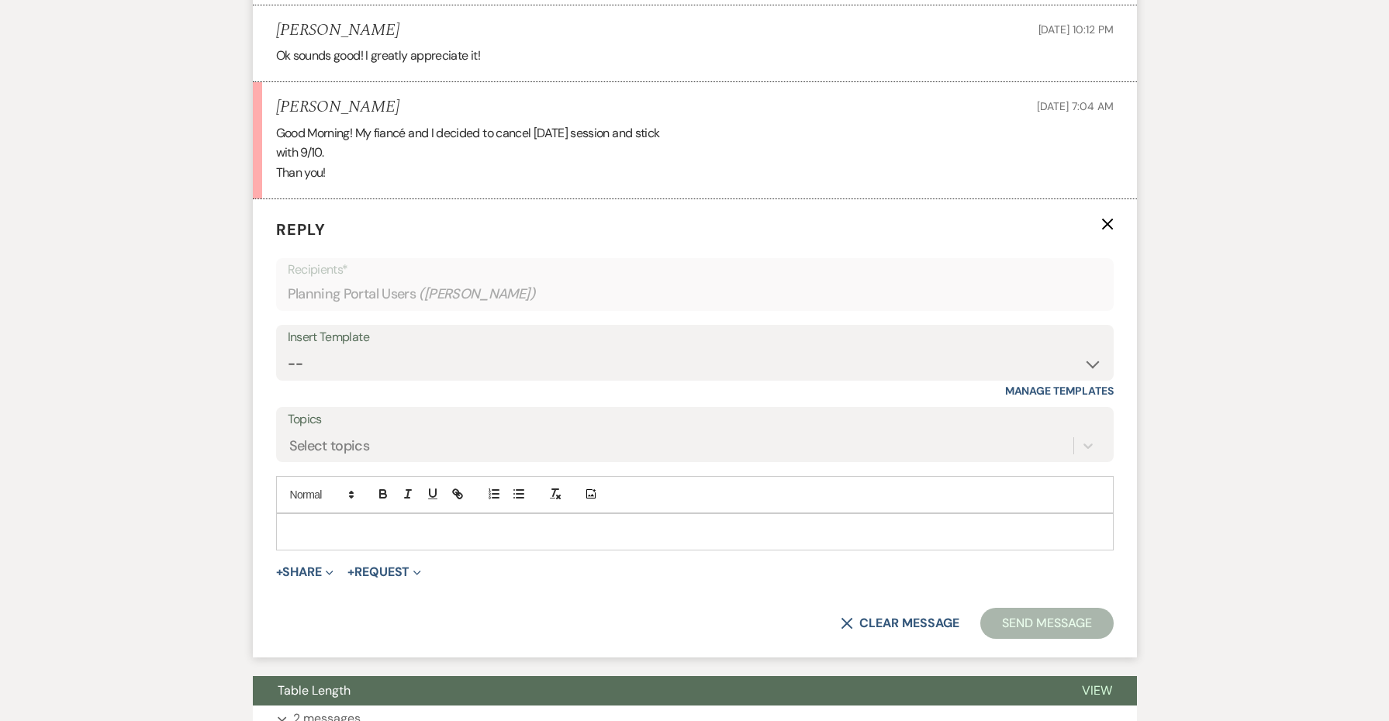
scroll to position [2090, 0]
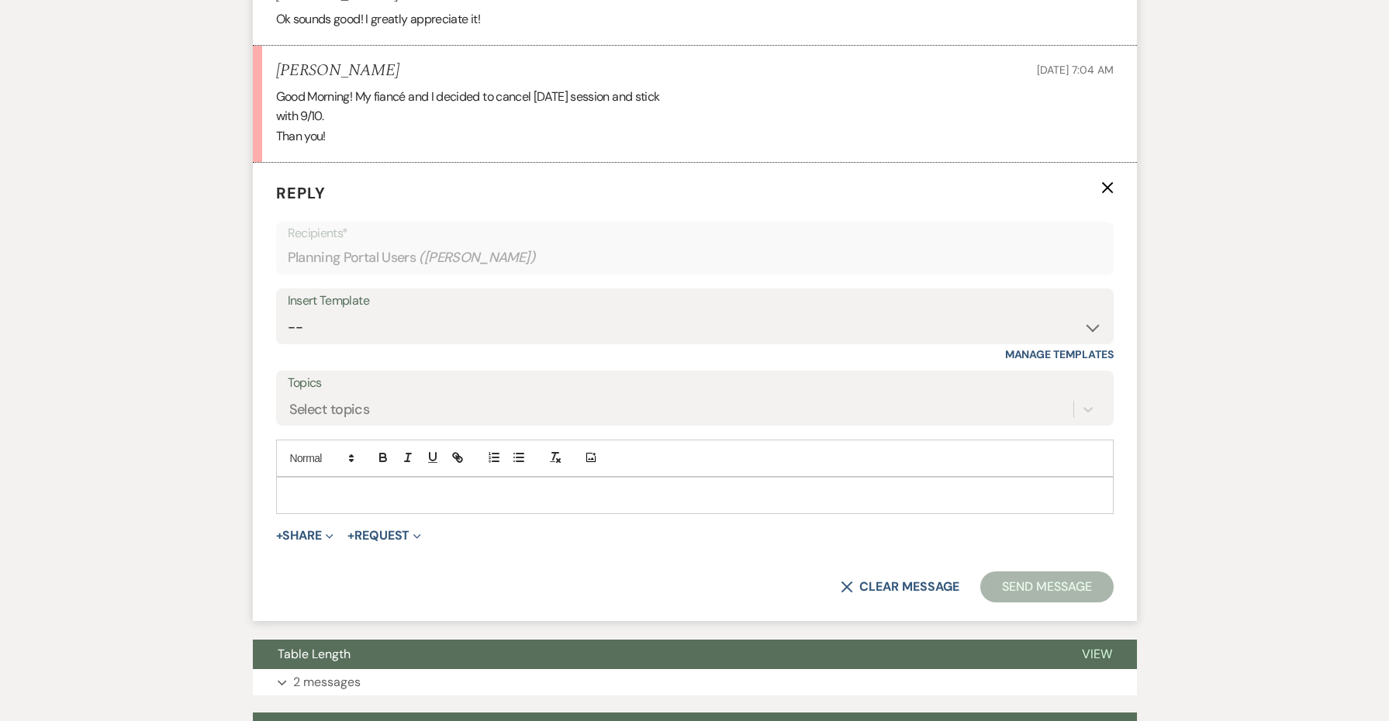
click at [326, 487] on p at bounding box center [695, 495] width 813 height 17
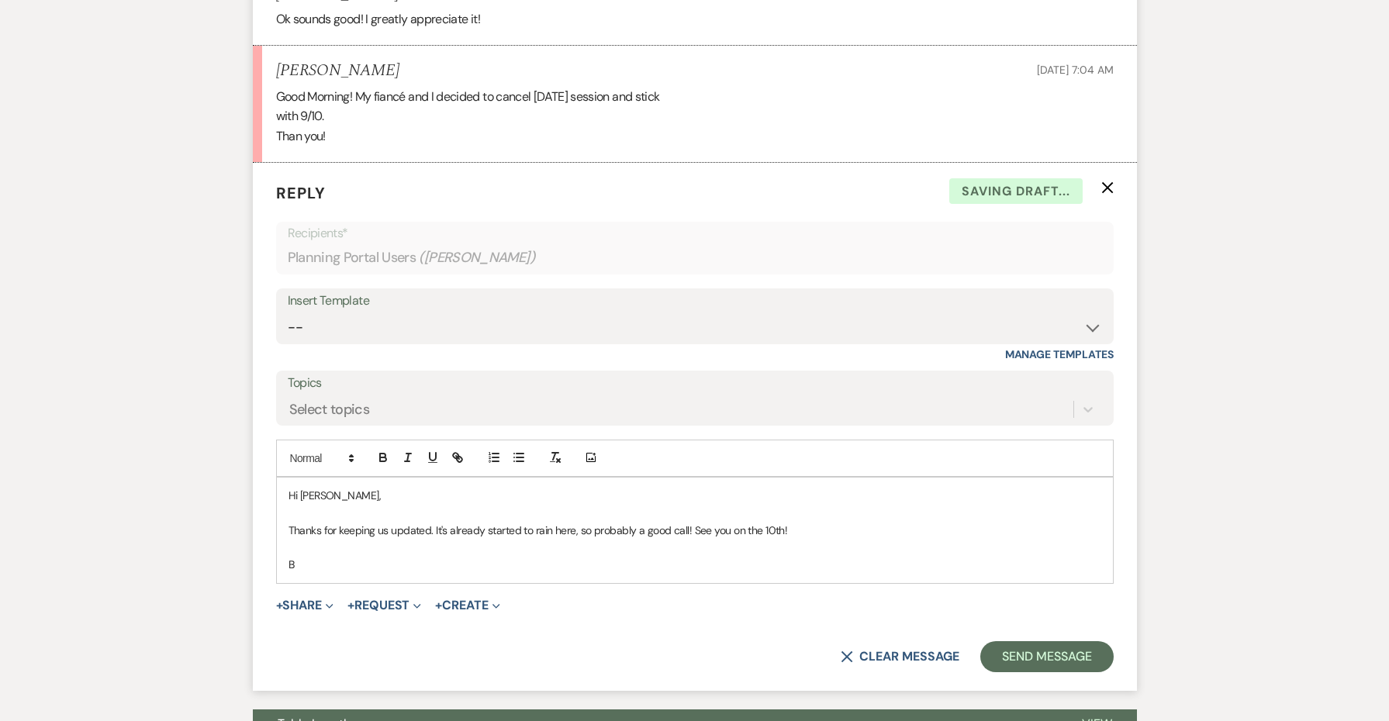
scroll to position [1810, 0]
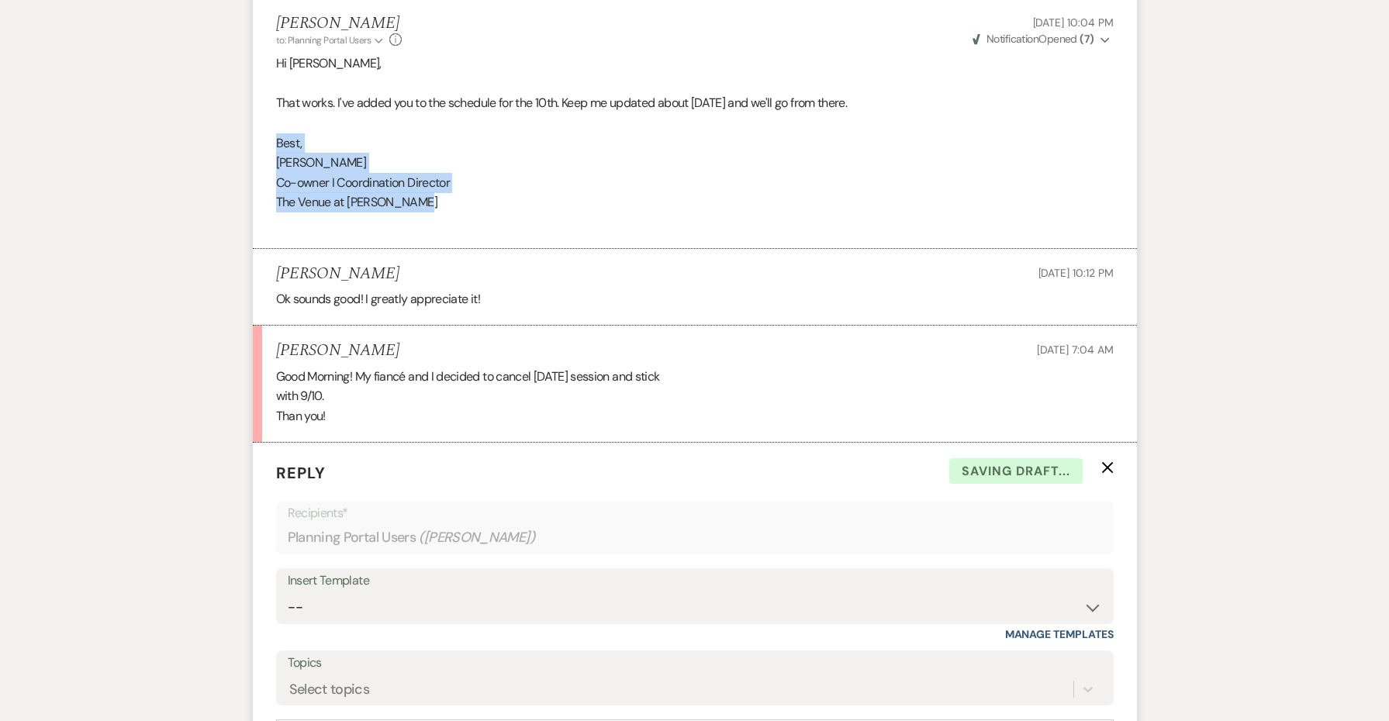
drag, startPoint x: 428, startPoint y: 172, endPoint x: 253, endPoint y: 112, distance: 185.5
click at [253, 112] on li "[PERSON_NAME] to: Planning Portal Users Expand Info [DATE] 10:04 PM Weven Check…" at bounding box center [695, 123] width 884 height 251
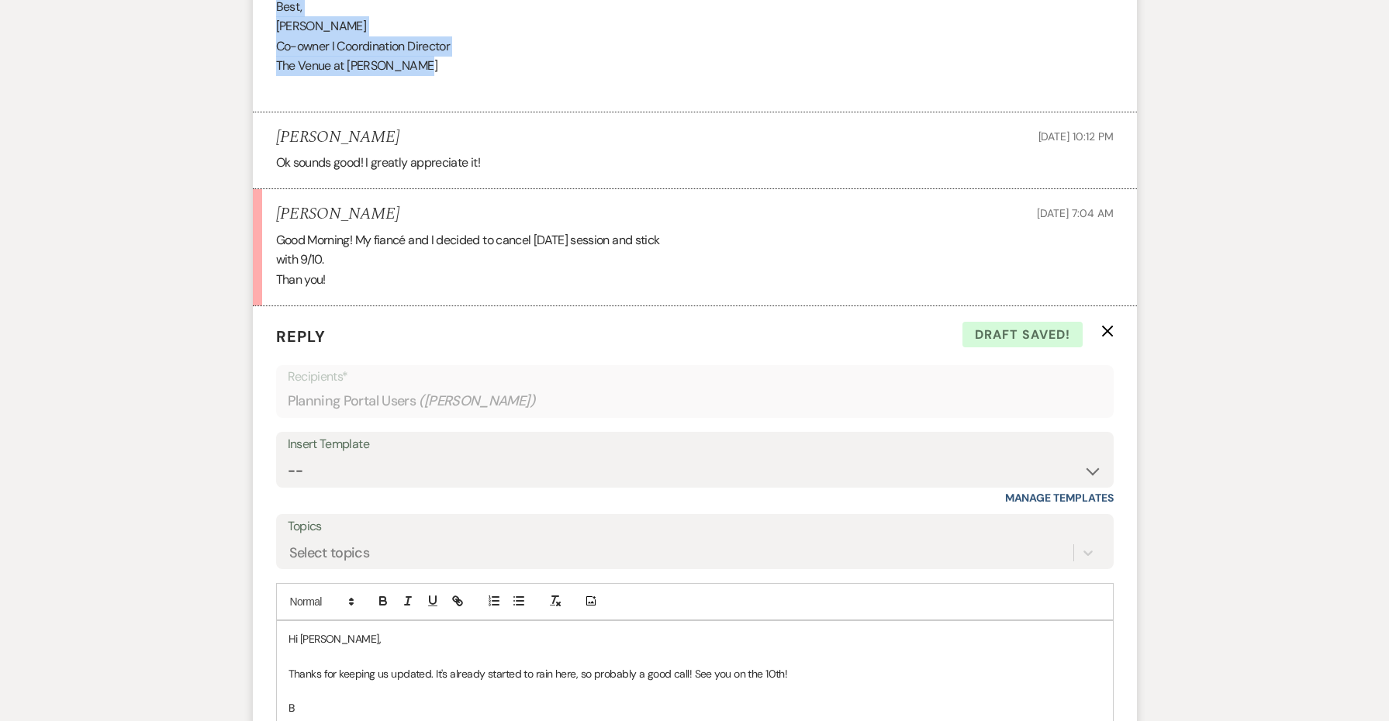
scroll to position [2240, 0]
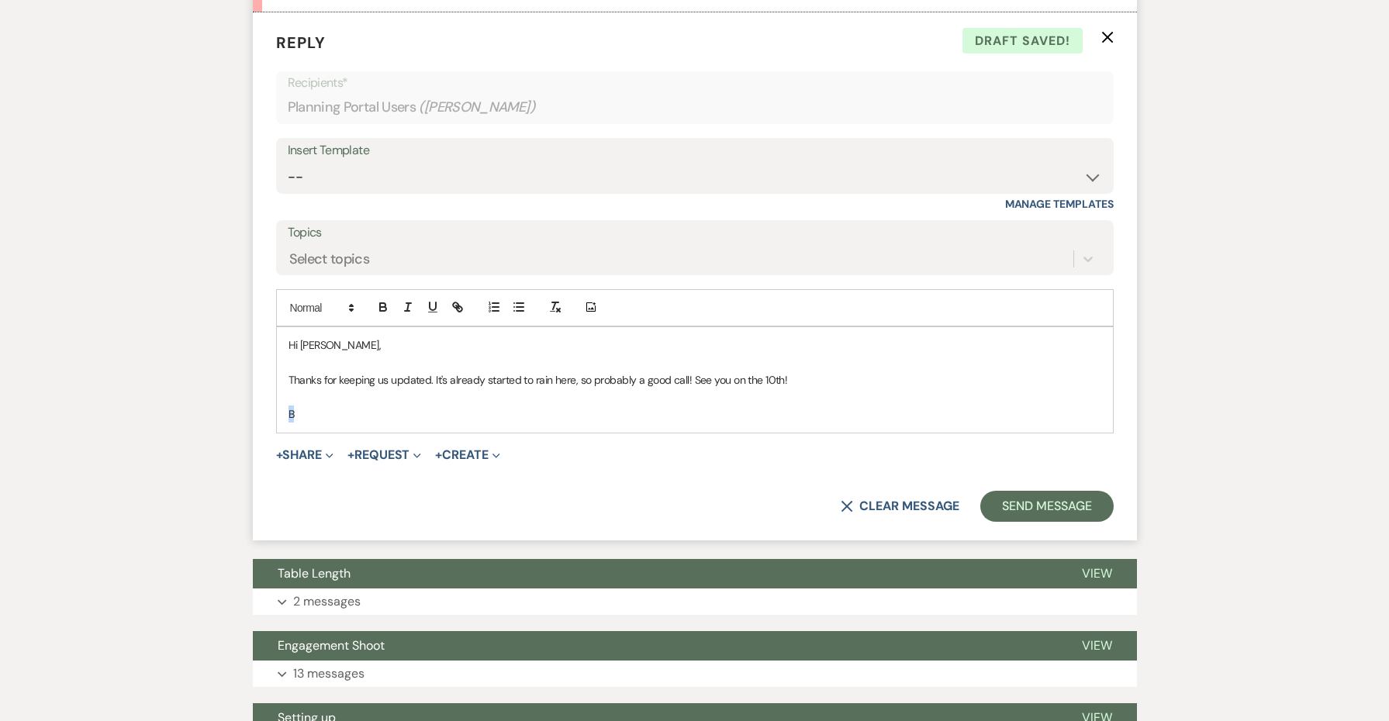
drag, startPoint x: 312, startPoint y: 378, endPoint x: 271, endPoint y: 378, distance: 41.1
click at [271, 378] on form "Reply X Draft saved! Recipients* Planning Portal Users ( [PERSON_NAME] ) Insert…" at bounding box center [695, 276] width 884 height 528
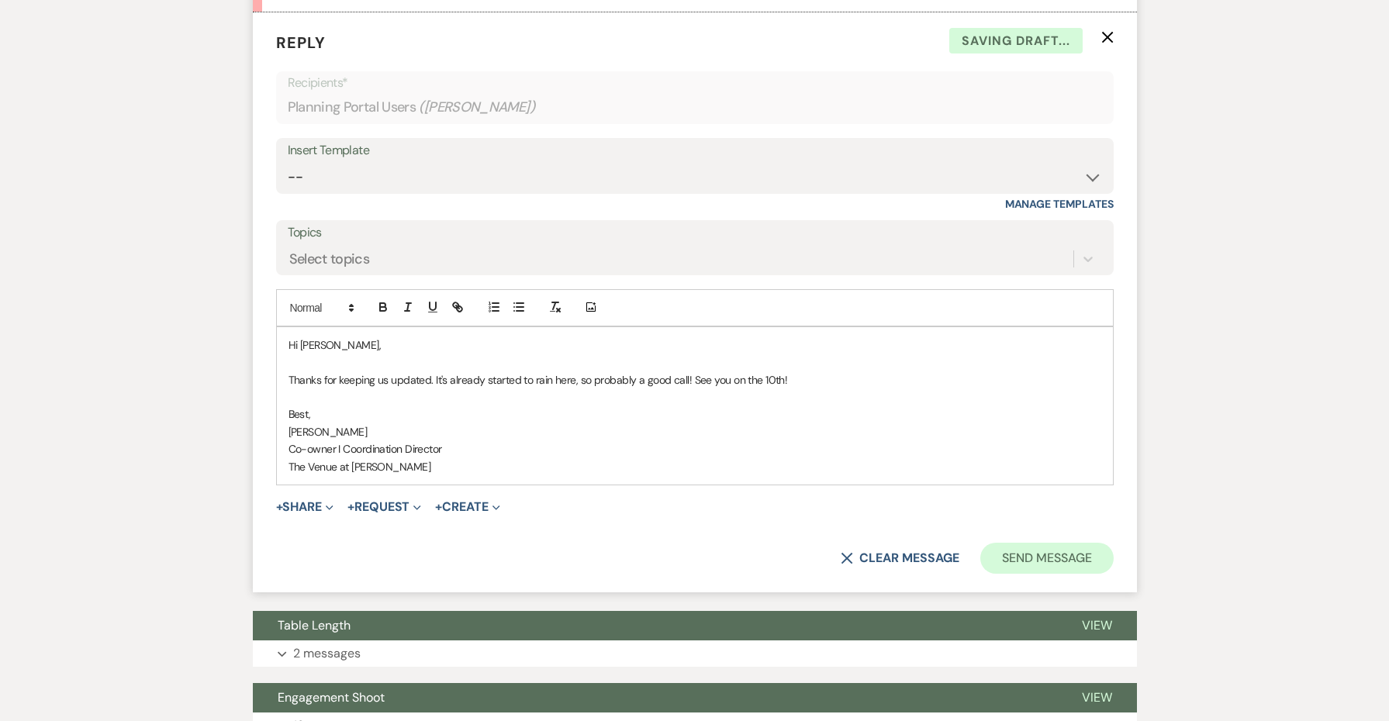
click at [1084, 543] on button "Send Message" at bounding box center [1047, 558] width 133 height 31
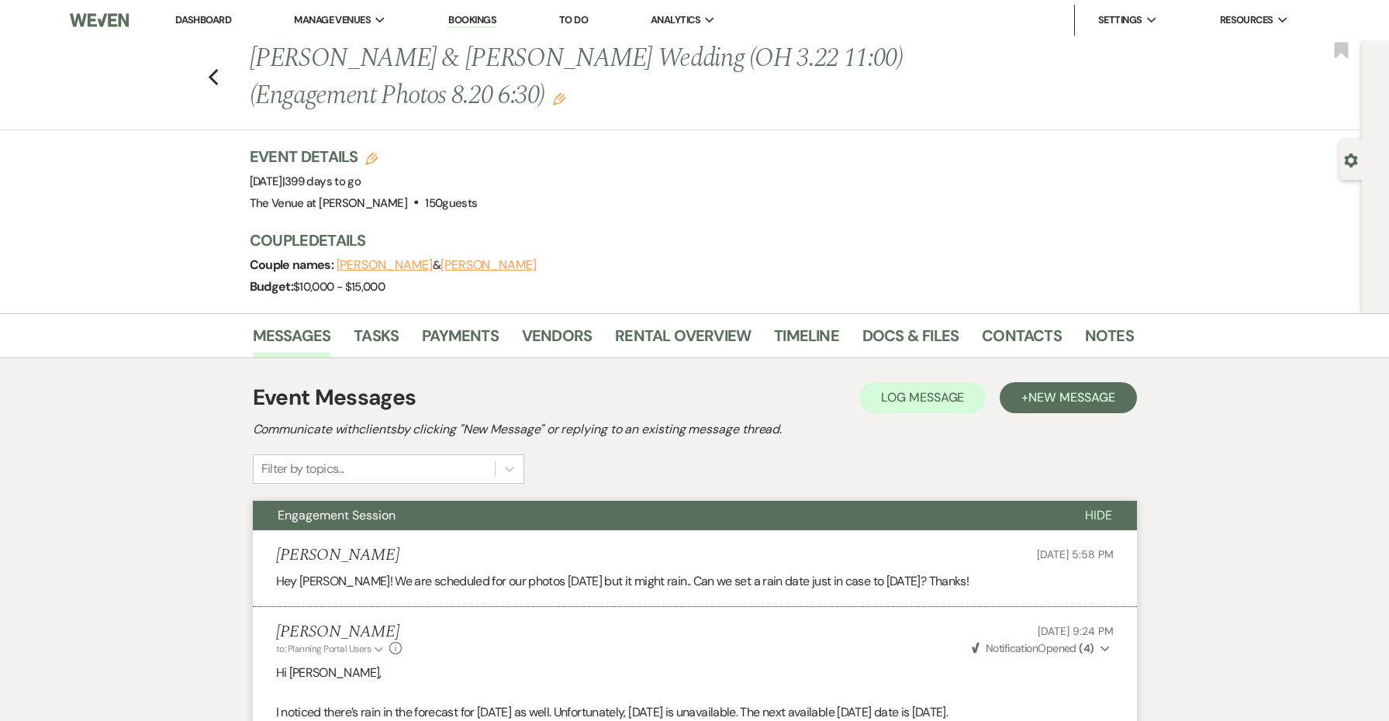
scroll to position [0, 0]
click at [565, 94] on icon "Edit" at bounding box center [559, 99] width 12 height 12
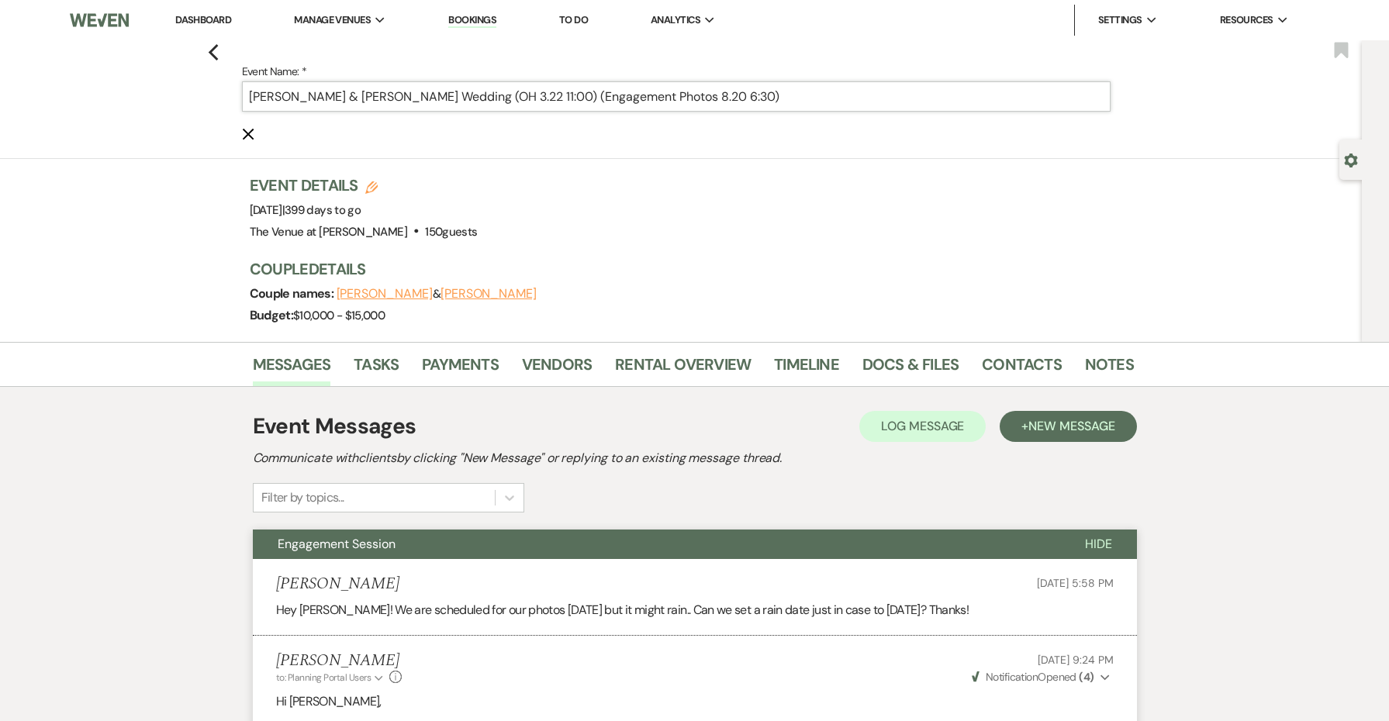
drag, startPoint x: 743, startPoint y: 100, endPoint x: 715, endPoint y: 100, distance: 27.9
click at [715, 100] on input "[PERSON_NAME] & [PERSON_NAME] Wedding (OH 3.22 11:00) (Engagement Photos 8.20 6…" at bounding box center [676, 96] width 869 height 30
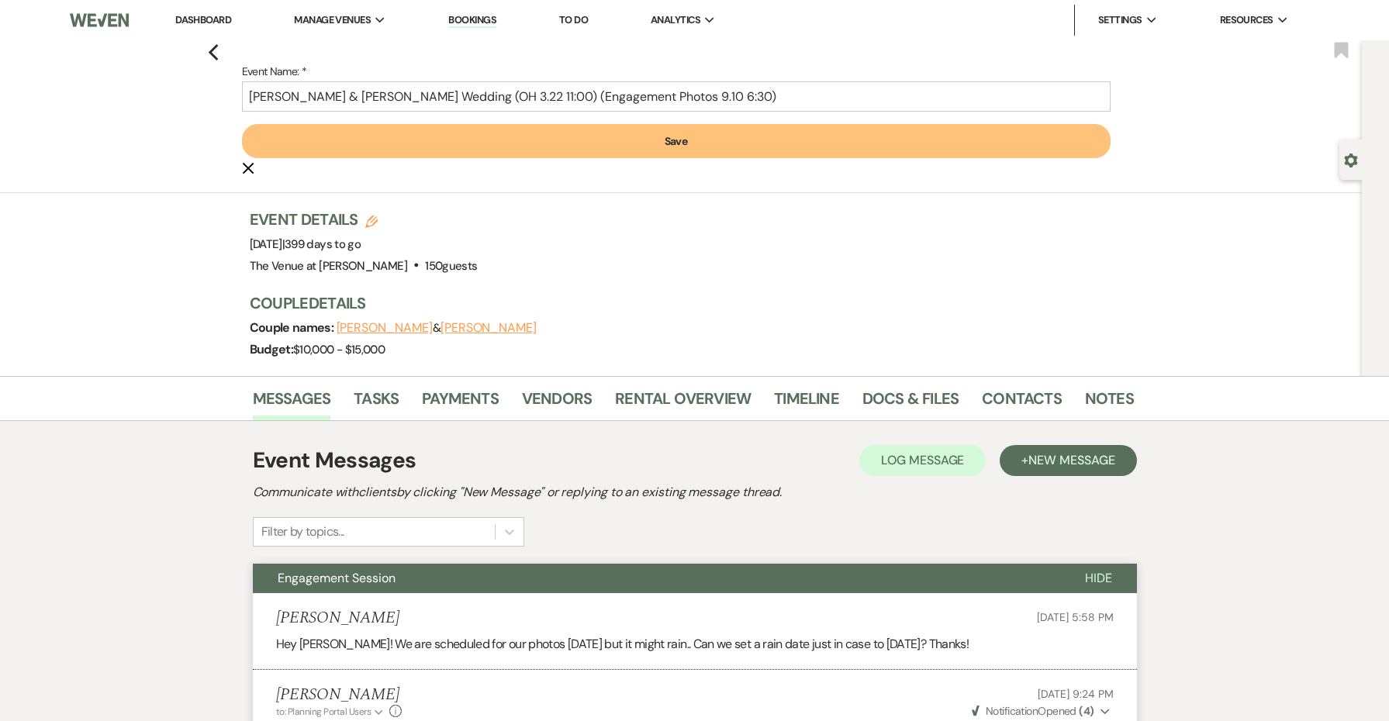
click at [710, 147] on button "Save" at bounding box center [676, 141] width 869 height 34
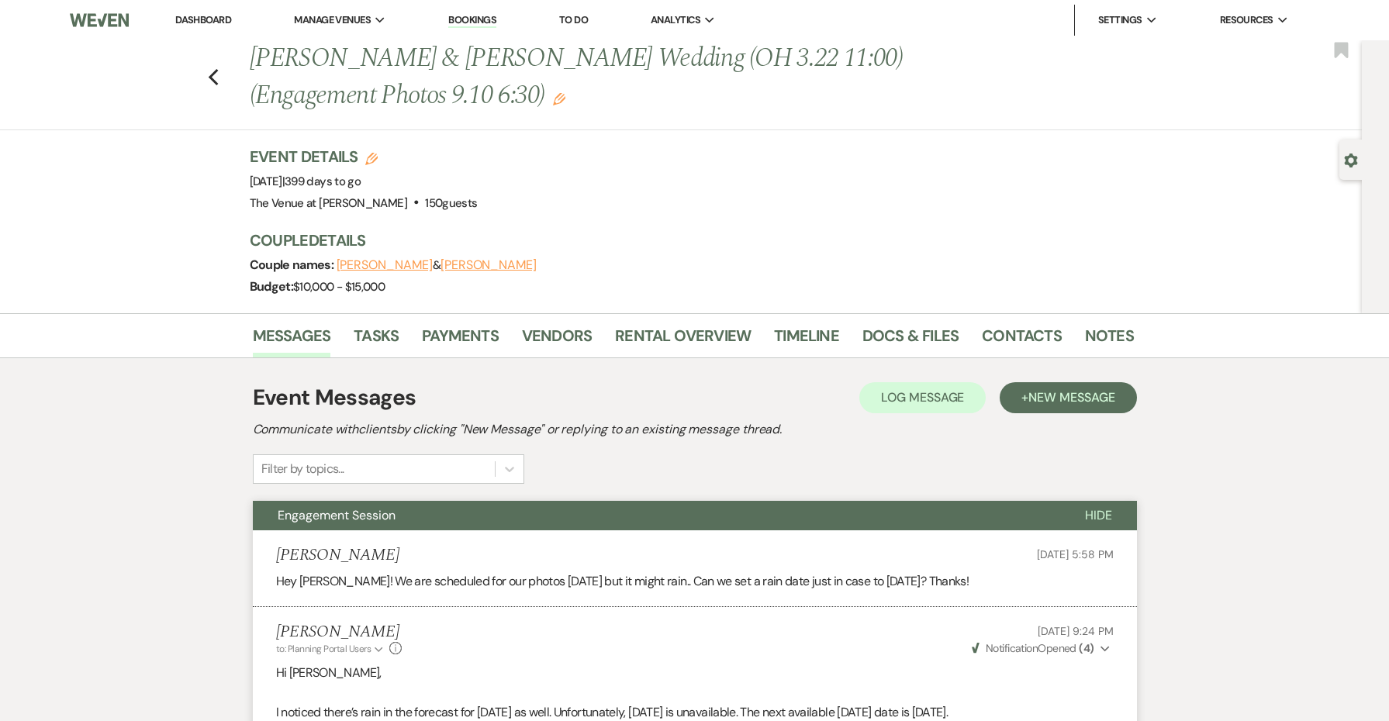
click at [215, 86] on div "Previous [PERSON_NAME] & [PERSON_NAME] Wedding (OH 3.22 11:00) (Engagement Phot…" at bounding box center [677, 85] width 1370 height 90
click at [190, 23] on link "Dashboard" at bounding box center [203, 19] width 56 height 13
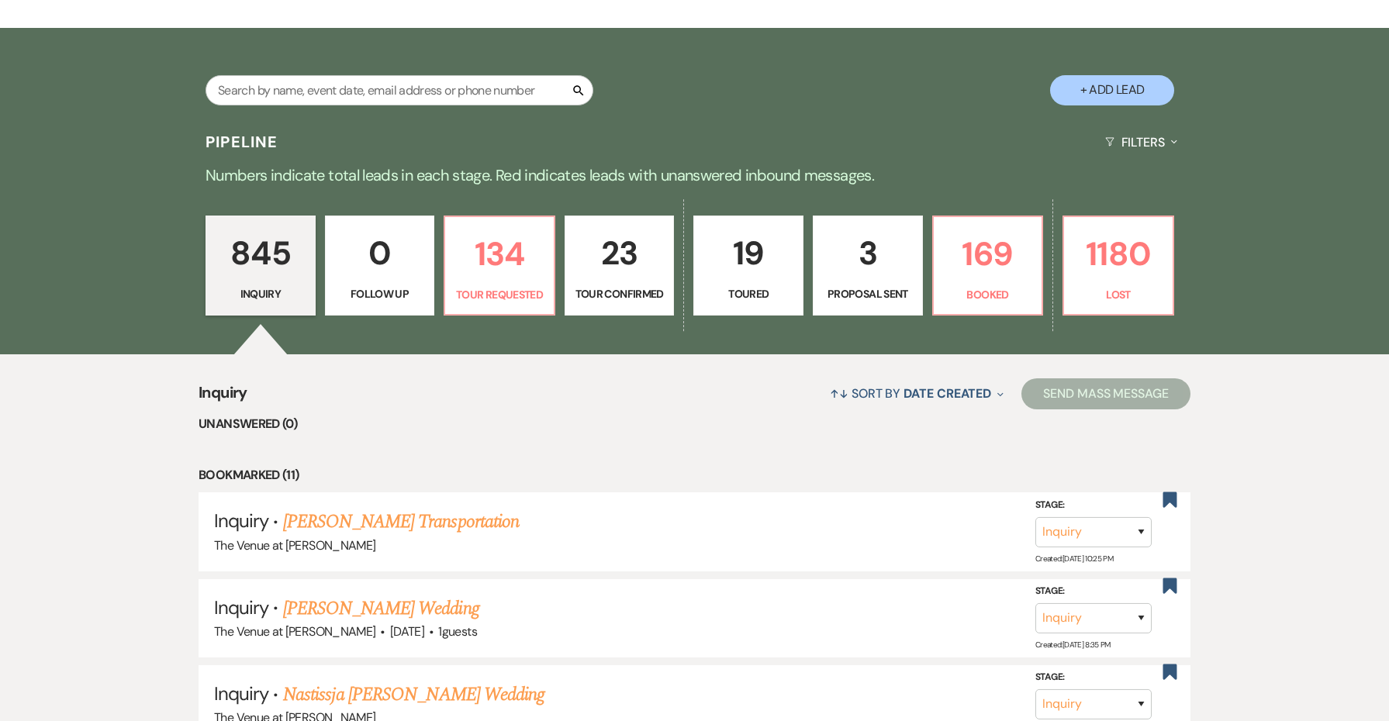
scroll to position [300, 0]
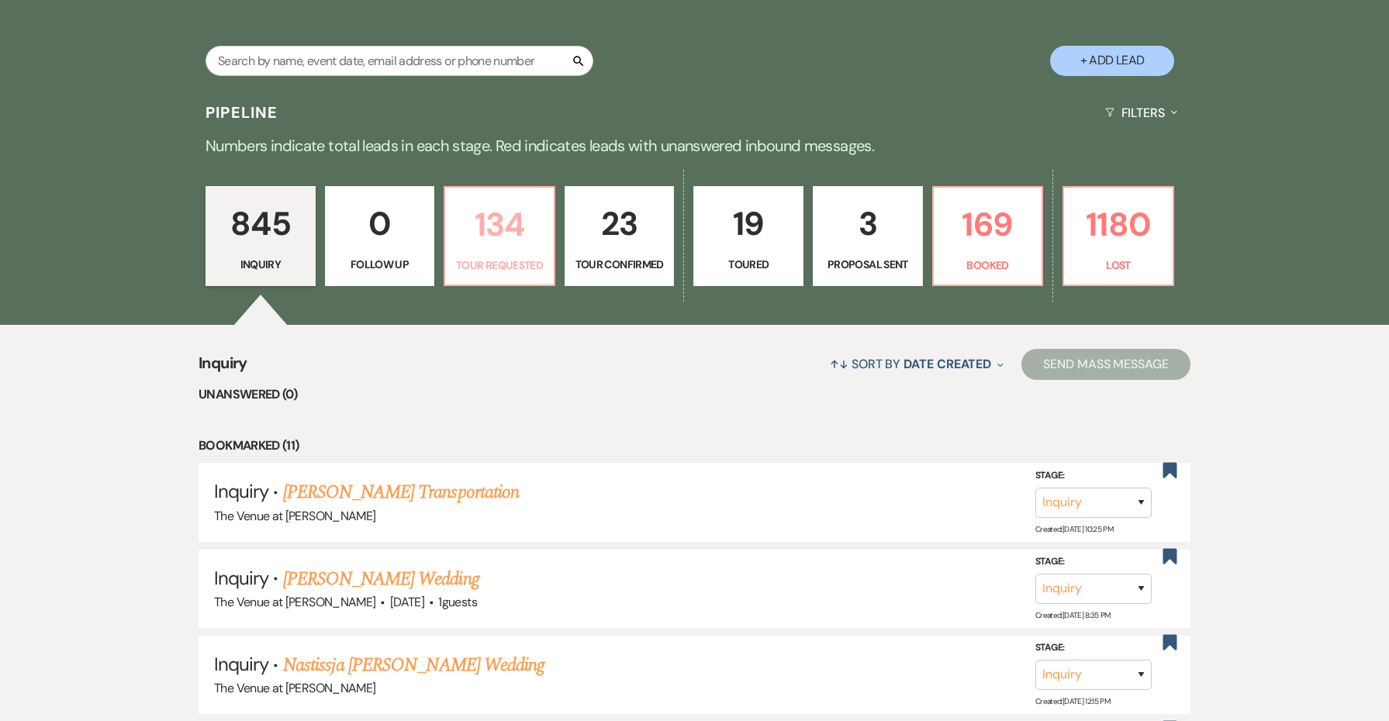
click at [494, 252] on link "134 Tour Requested" at bounding box center [500, 236] width 112 height 101
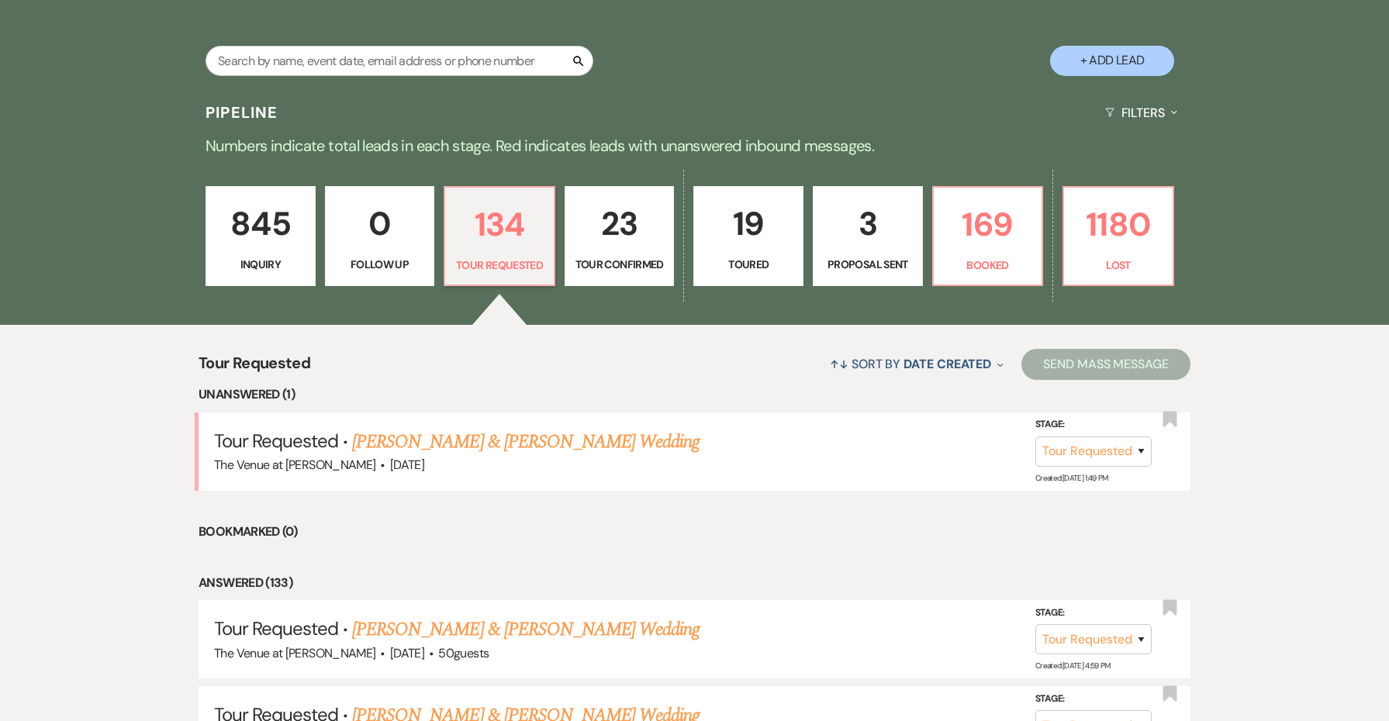
scroll to position [353, 0]
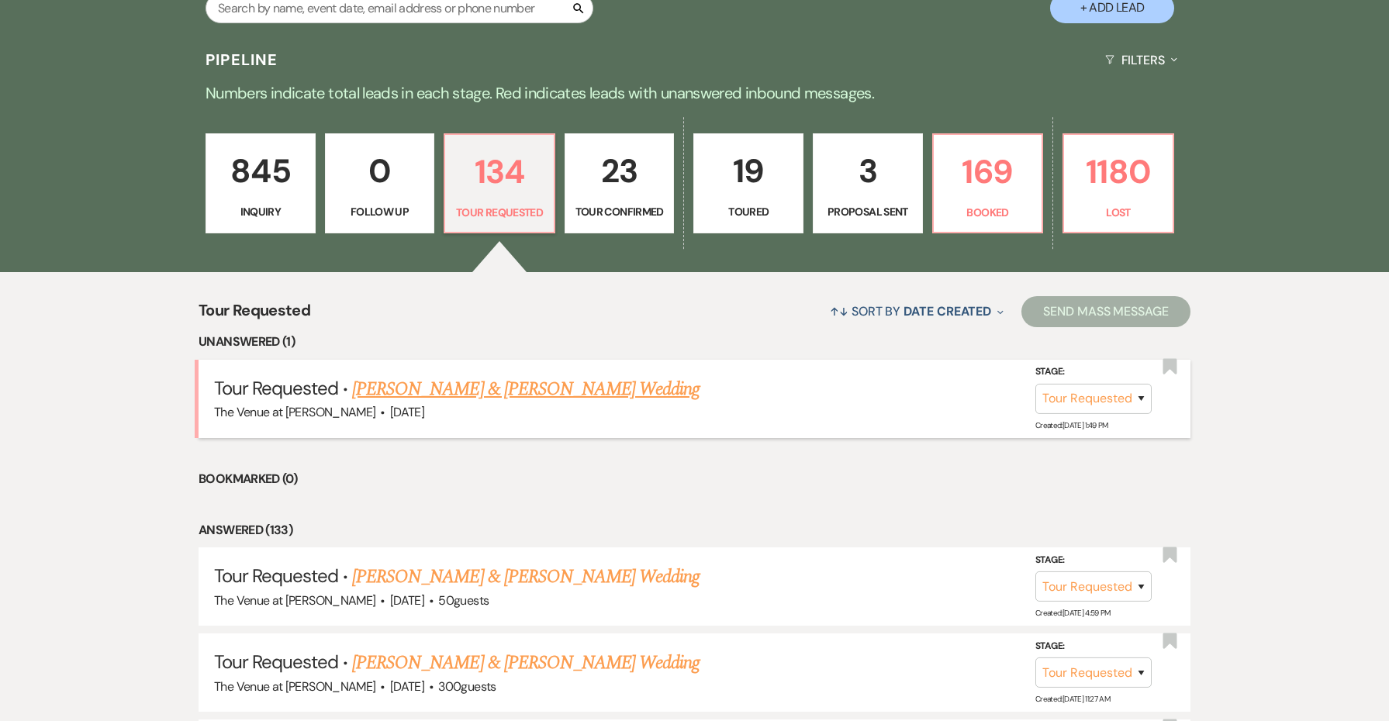
click at [530, 385] on link "[PERSON_NAME] & [PERSON_NAME] Wedding" at bounding box center [526, 389] width 348 height 28
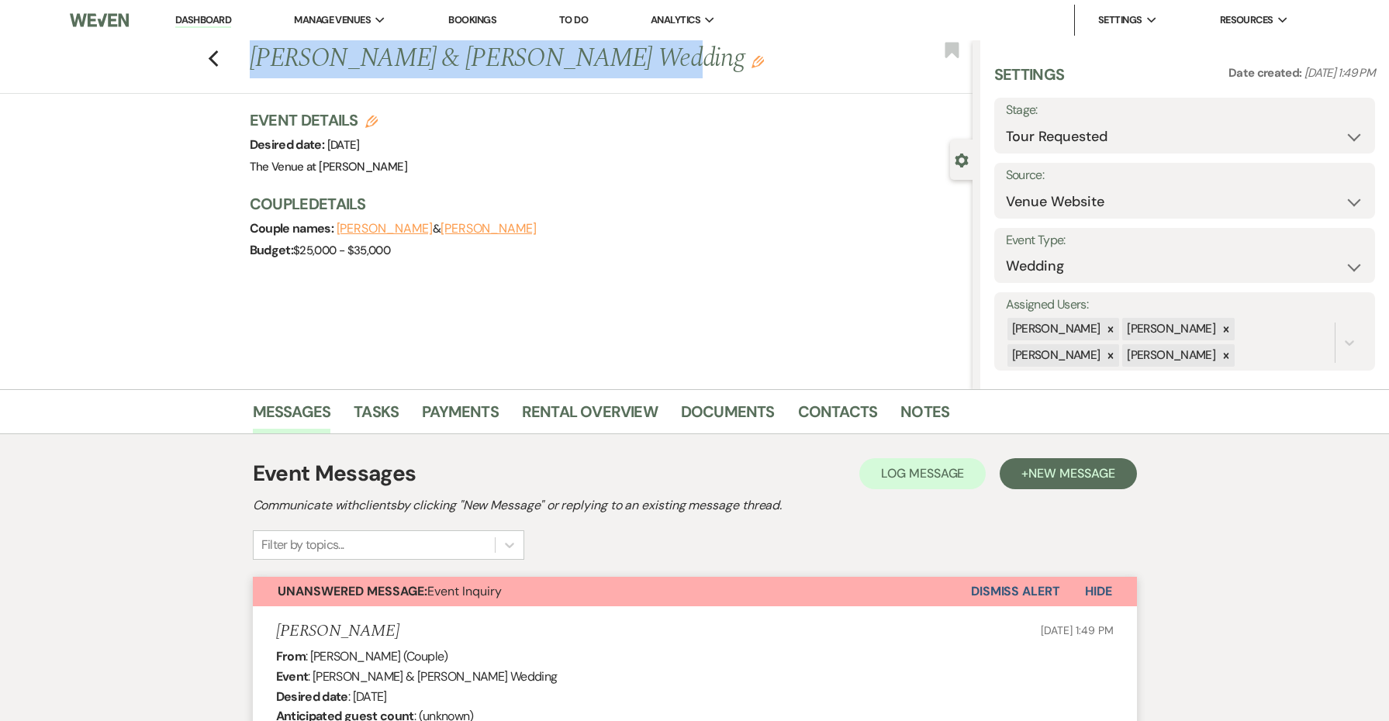
drag, startPoint x: 598, startPoint y: 64, endPoint x: 183, endPoint y: 65, distance: 415.0
click at [183, 65] on div "Previous [PERSON_NAME] & [PERSON_NAME] Wedding Edit Bookmark" at bounding box center [482, 67] width 981 height 54
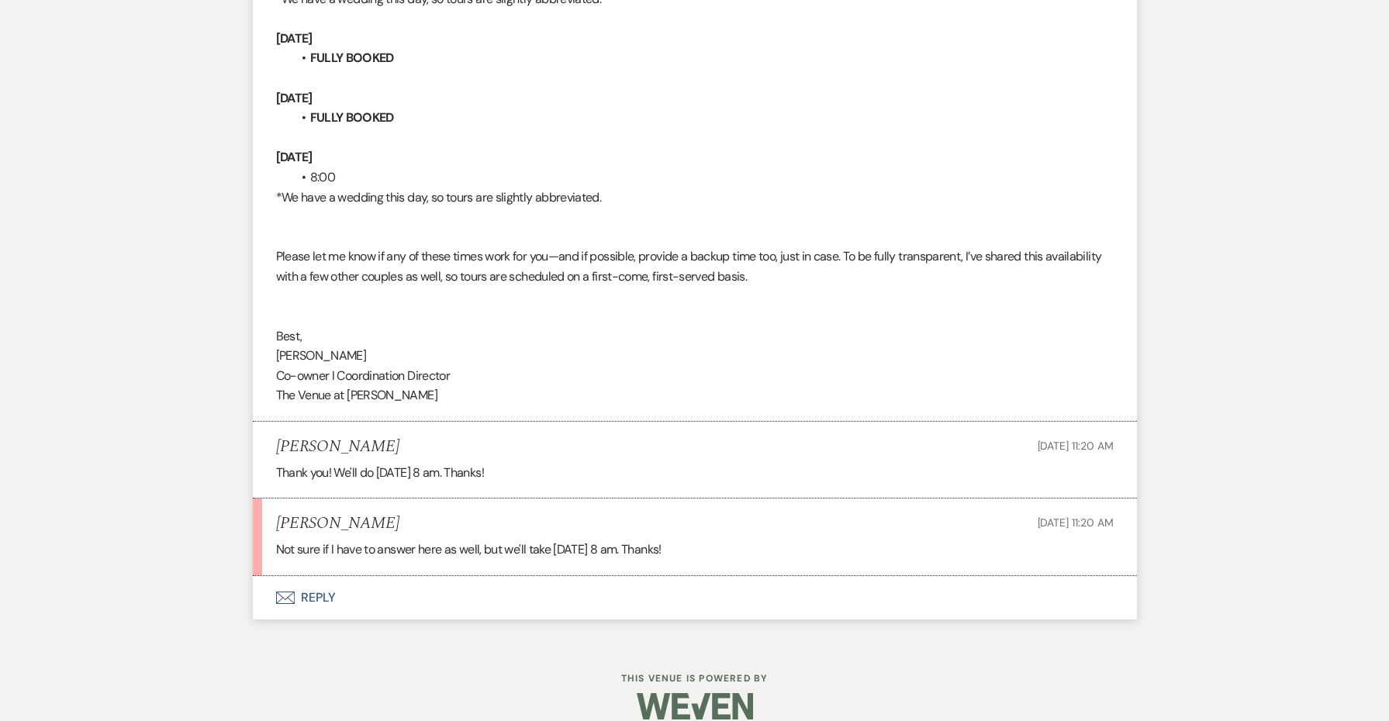
scroll to position [1126, 0]
click at [320, 577] on button "Envelope Reply" at bounding box center [695, 598] width 884 height 43
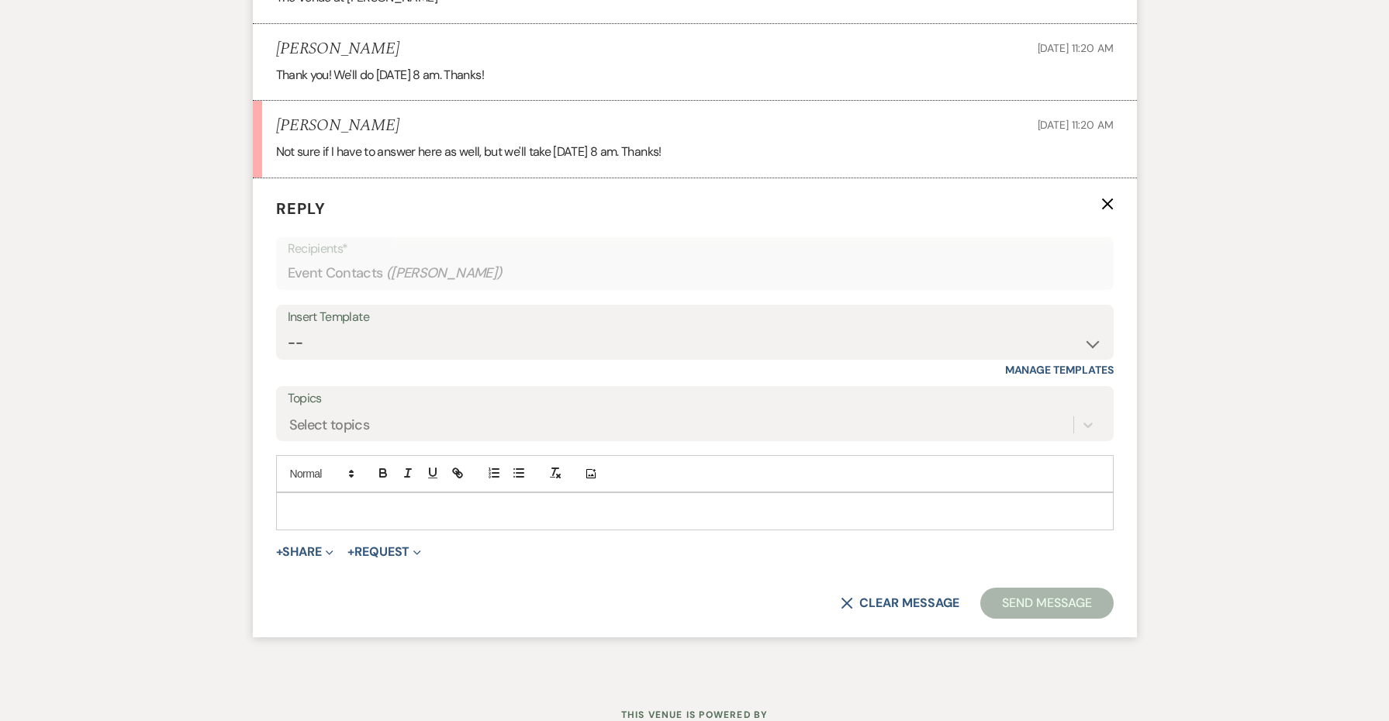
scroll to position [1550, 0]
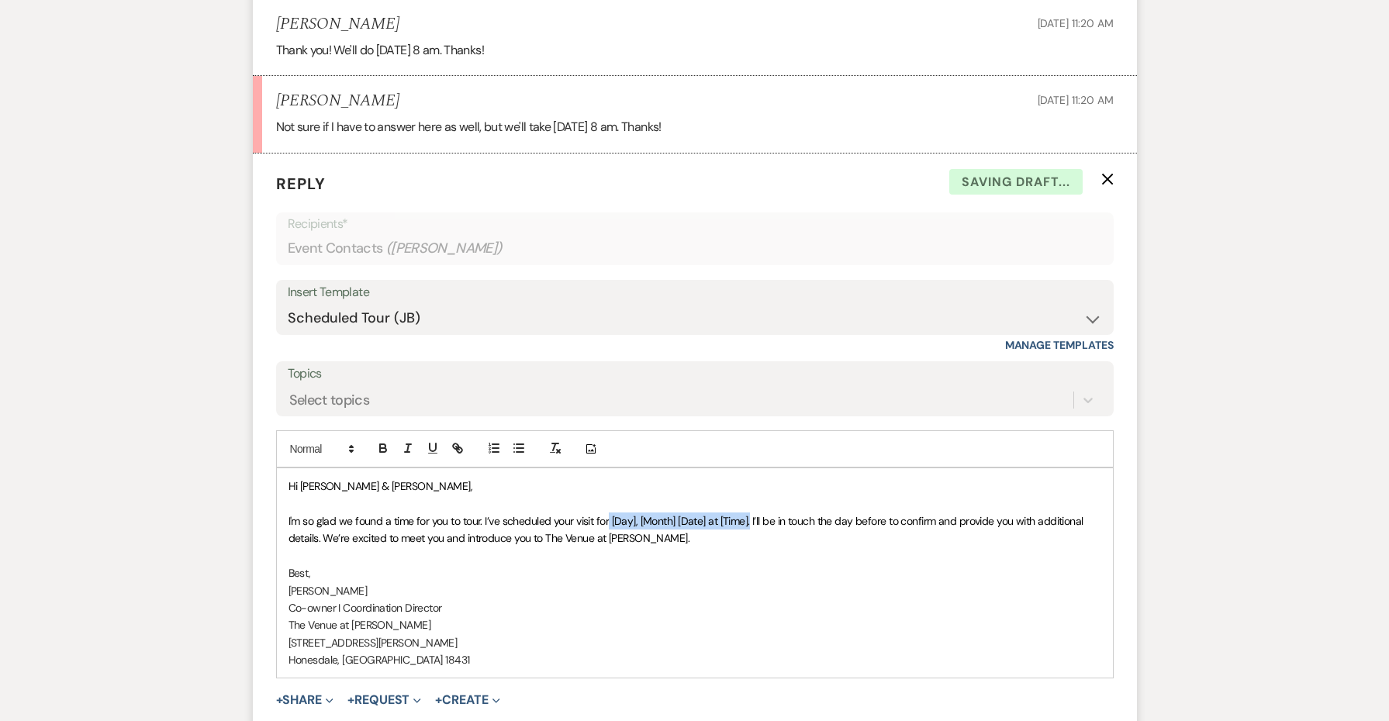
drag, startPoint x: 750, startPoint y: 497, endPoint x: 610, endPoint y: 499, distance: 140.4
click at [610, 514] on span "I'm so glad we found a time for you to tour. I’ve scheduled your visit for [Day…" at bounding box center [688, 529] width 798 height 31
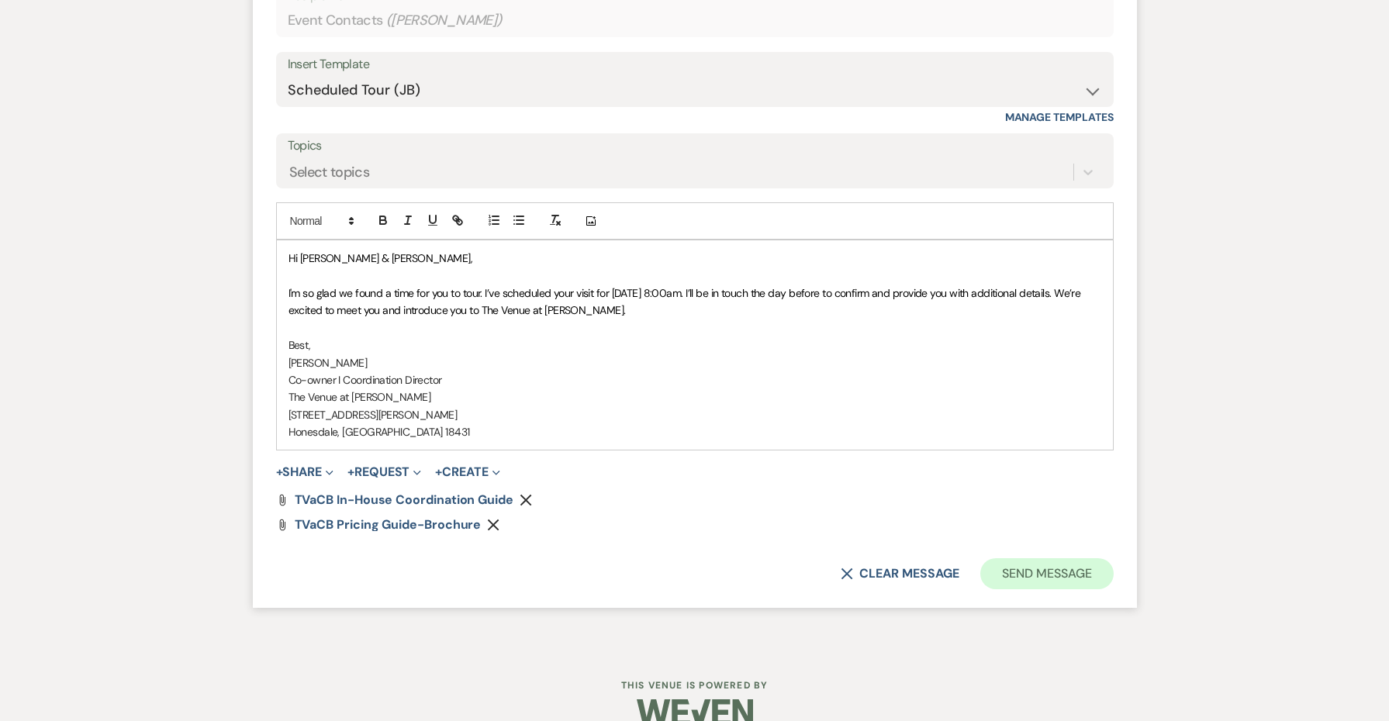
click at [1102, 559] on button "Send Message" at bounding box center [1047, 574] width 133 height 31
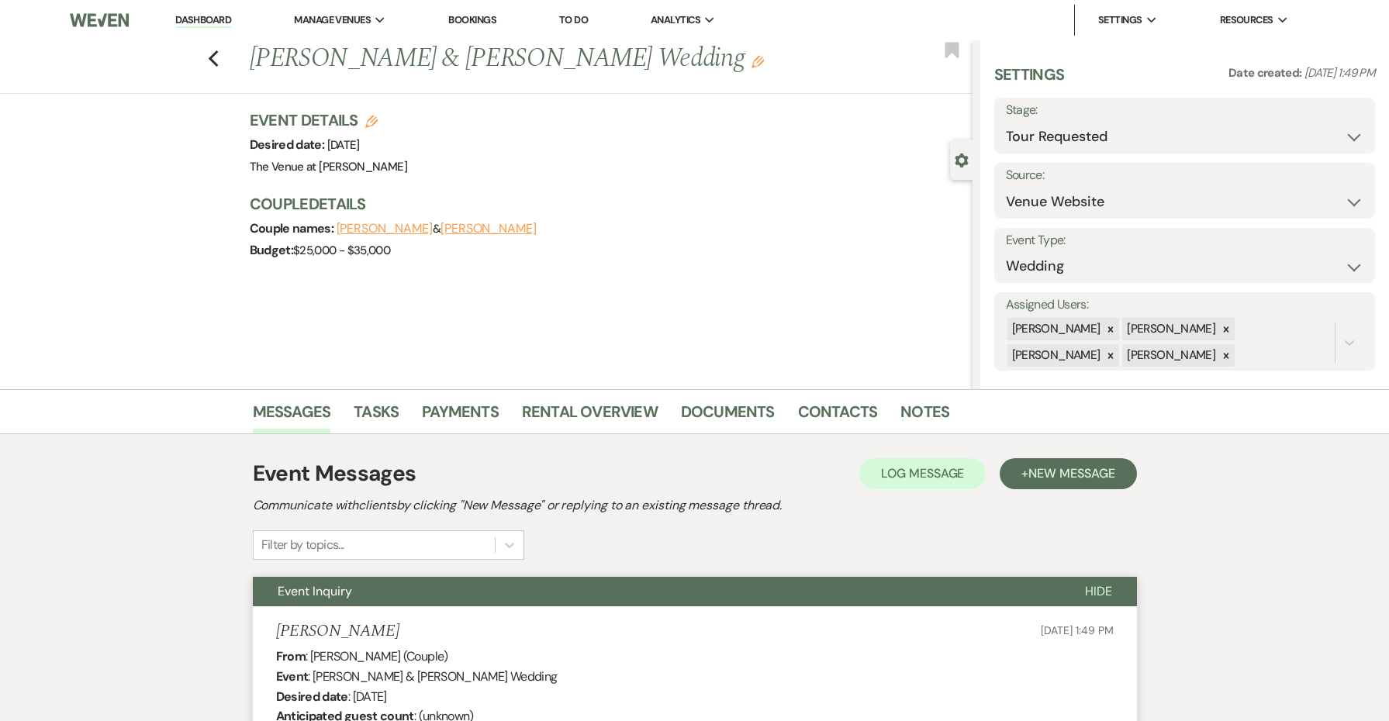
scroll to position [0, 0]
click at [1316, 120] on button "Save" at bounding box center [1334, 125] width 81 height 31
click at [752, 61] on icon "Edit" at bounding box center [758, 62] width 12 height 12
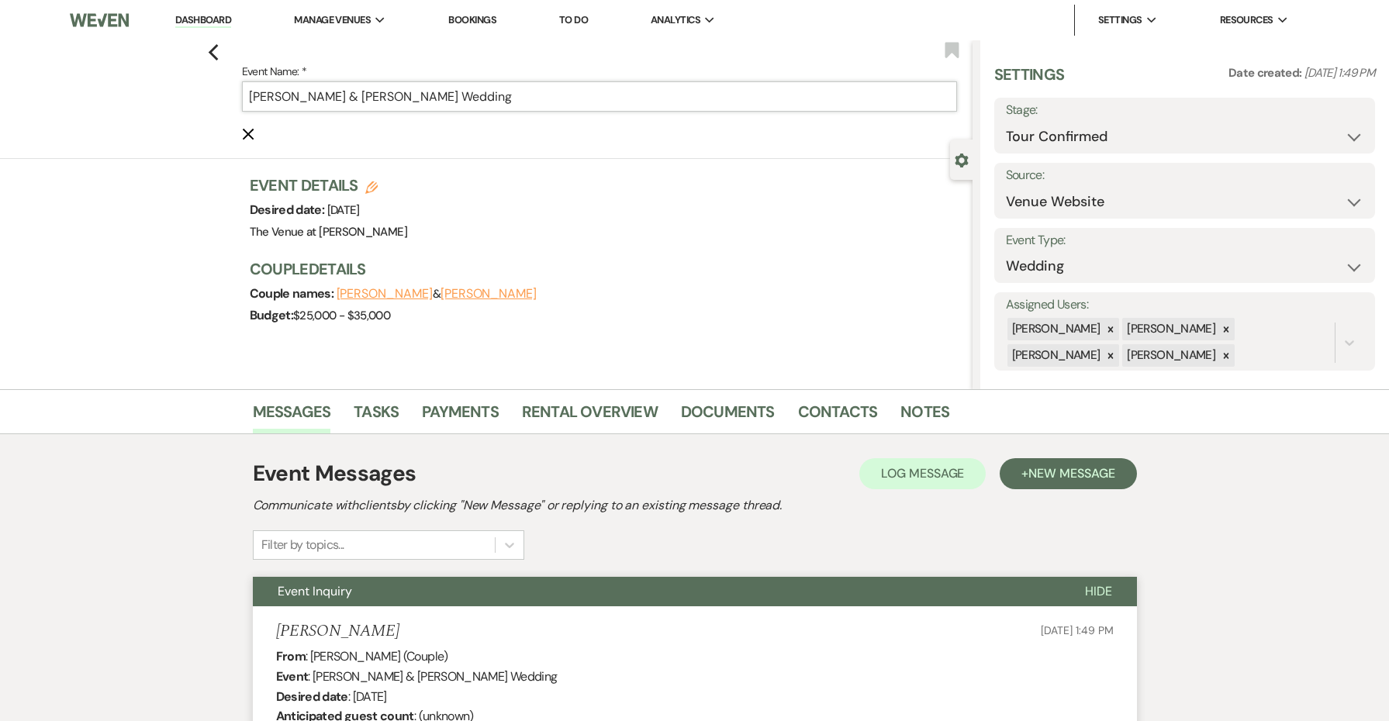
click at [711, 97] on input "[PERSON_NAME] & [PERSON_NAME] Wedding" at bounding box center [599, 96] width 715 height 30
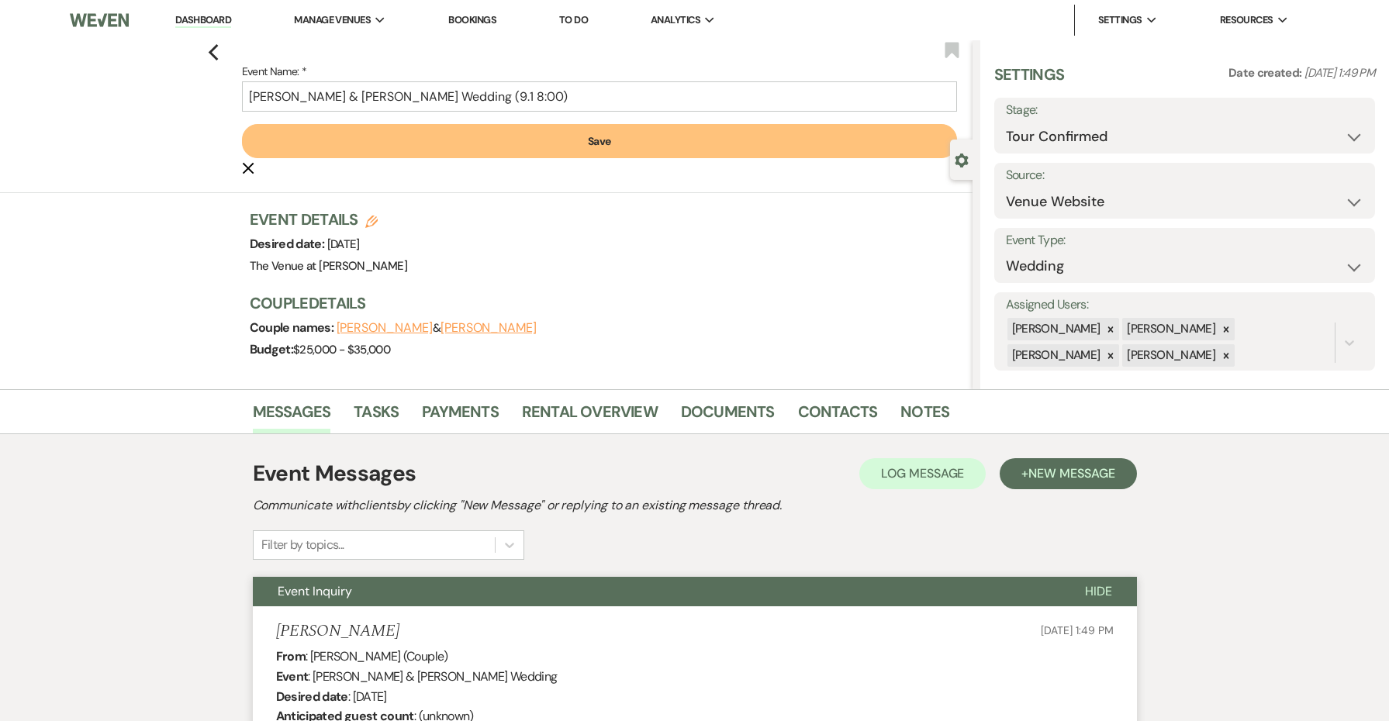
click at [751, 147] on button "Save" at bounding box center [599, 141] width 715 height 34
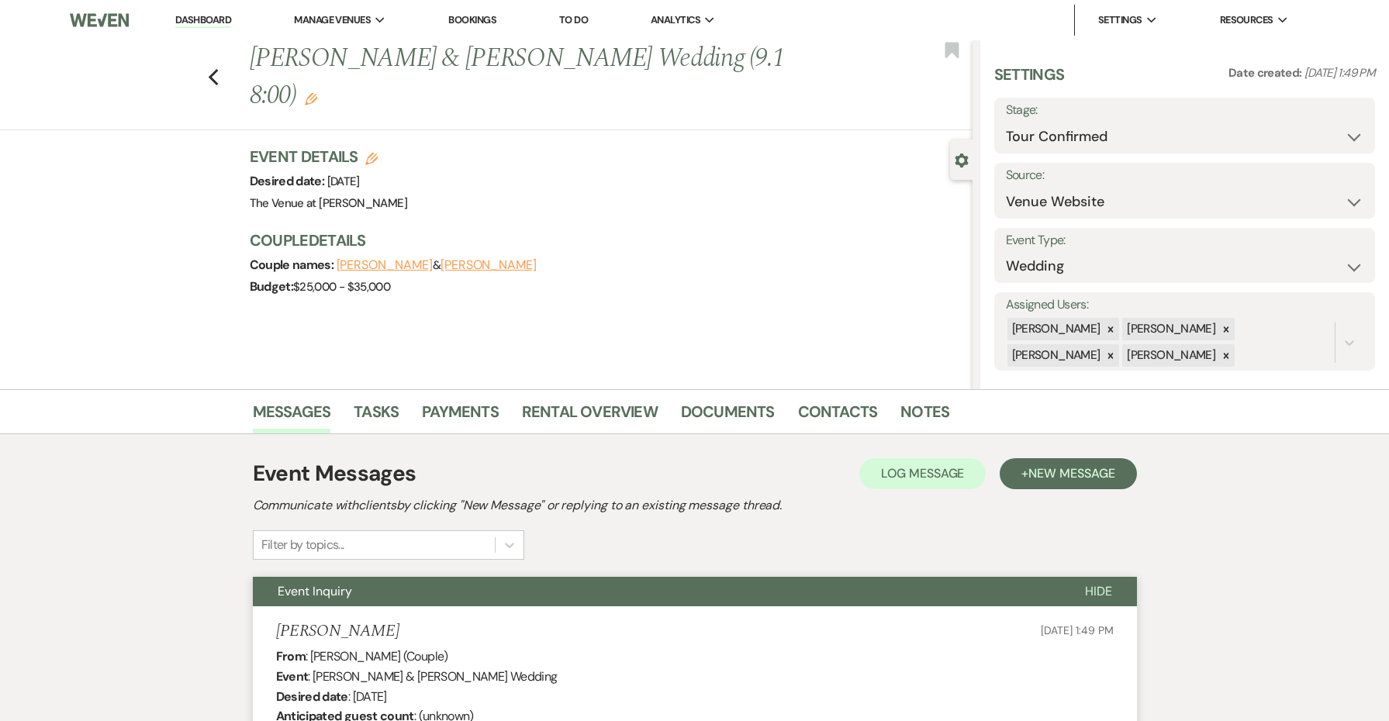
click at [228, 21] on link "Dashboard" at bounding box center [203, 20] width 56 height 15
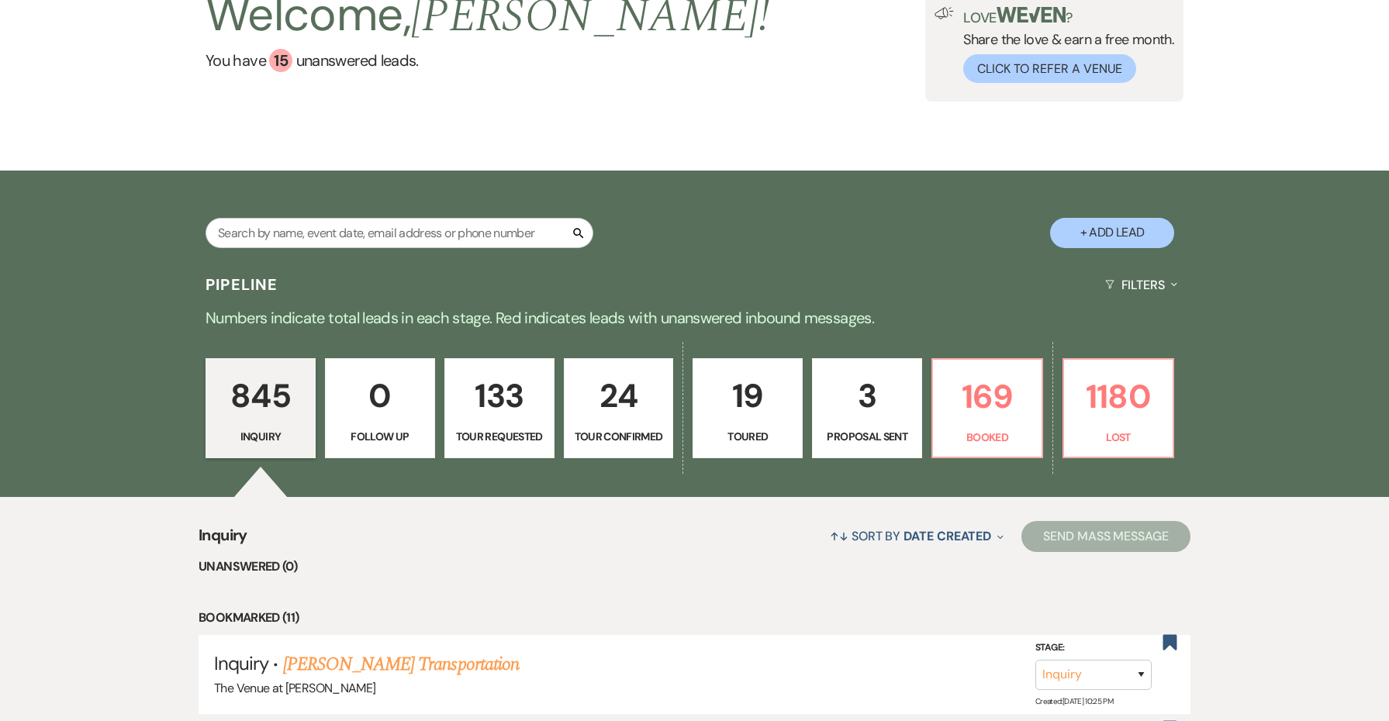
scroll to position [282, 0]
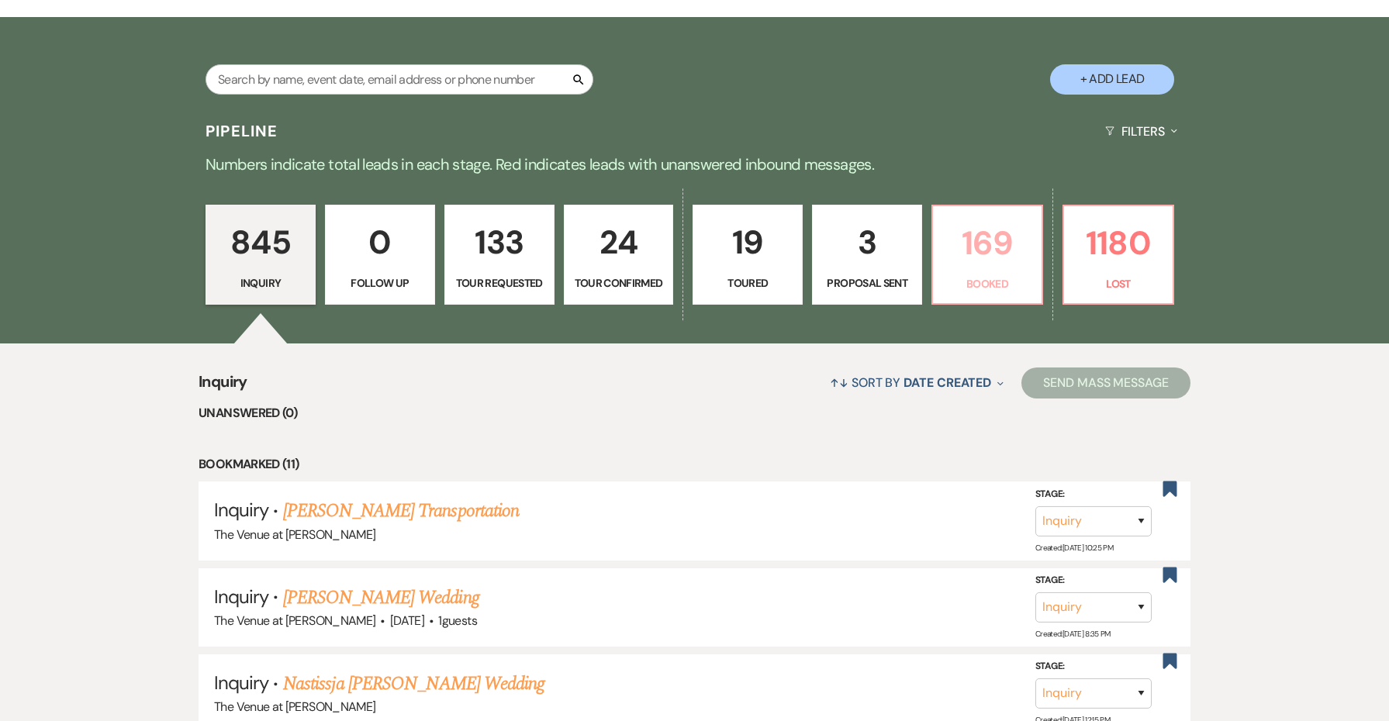
click at [976, 249] on p "169" at bounding box center [987, 243] width 90 height 52
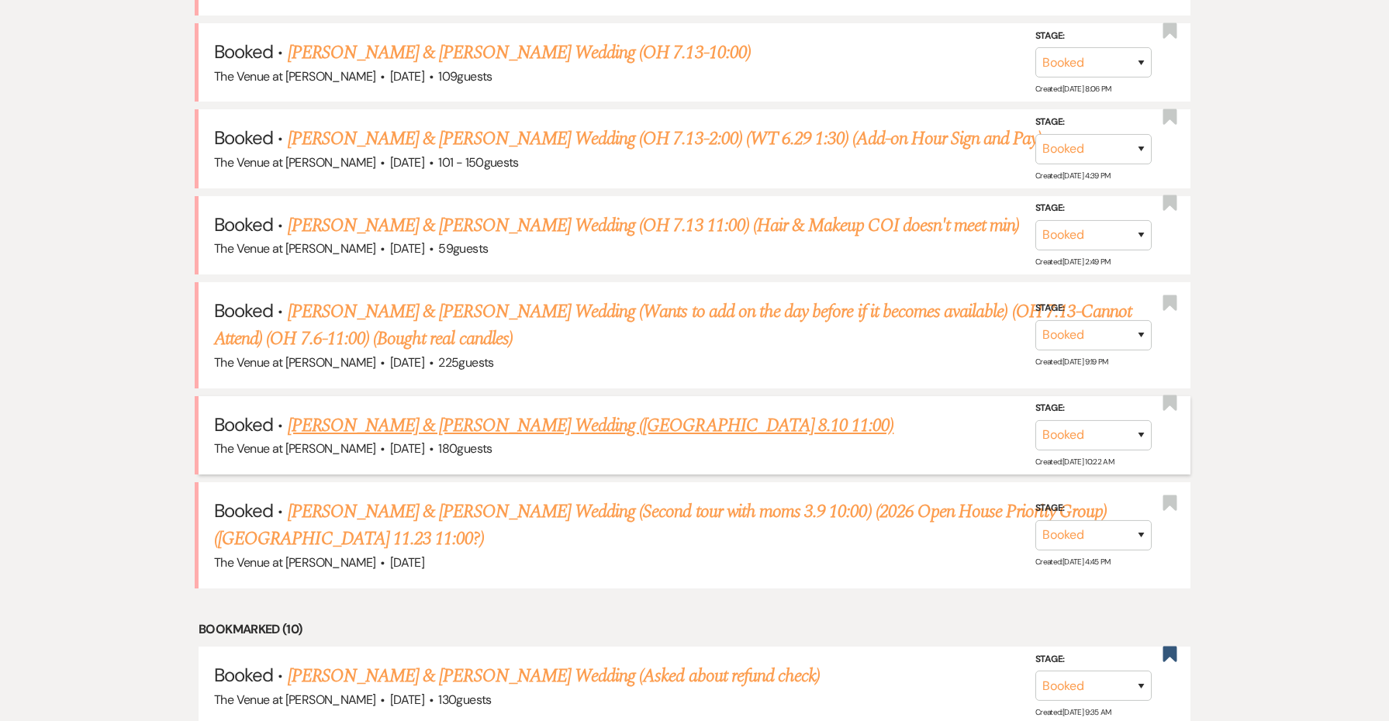
scroll to position [1348, 0]
click at [511, 412] on link "[PERSON_NAME] & [PERSON_NAME] Wedding ([GEOGRAPHIC_DATA] 8.10 11:00)" at bounding box center [591, 426] width 607 height 28
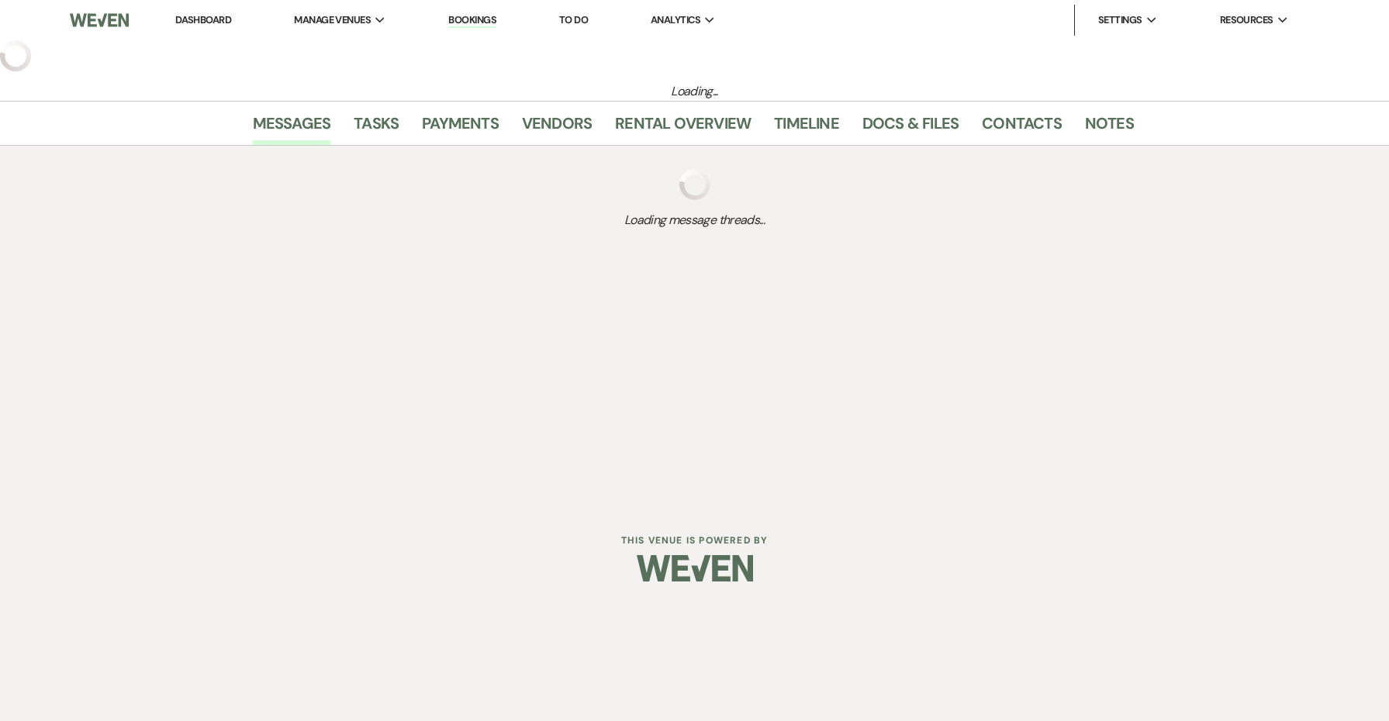
drag, startPoint x: 511, startPoint y: 358, endPoint x: 507, endPoint y: 350, distance: 9.4
click at [507, 350] on div "Dashboard Manage Venues Expand The Venue at [PERSON_NAME] Bookings To Do Analyt…" at bounding box center [694, 252] width 1389 height 505
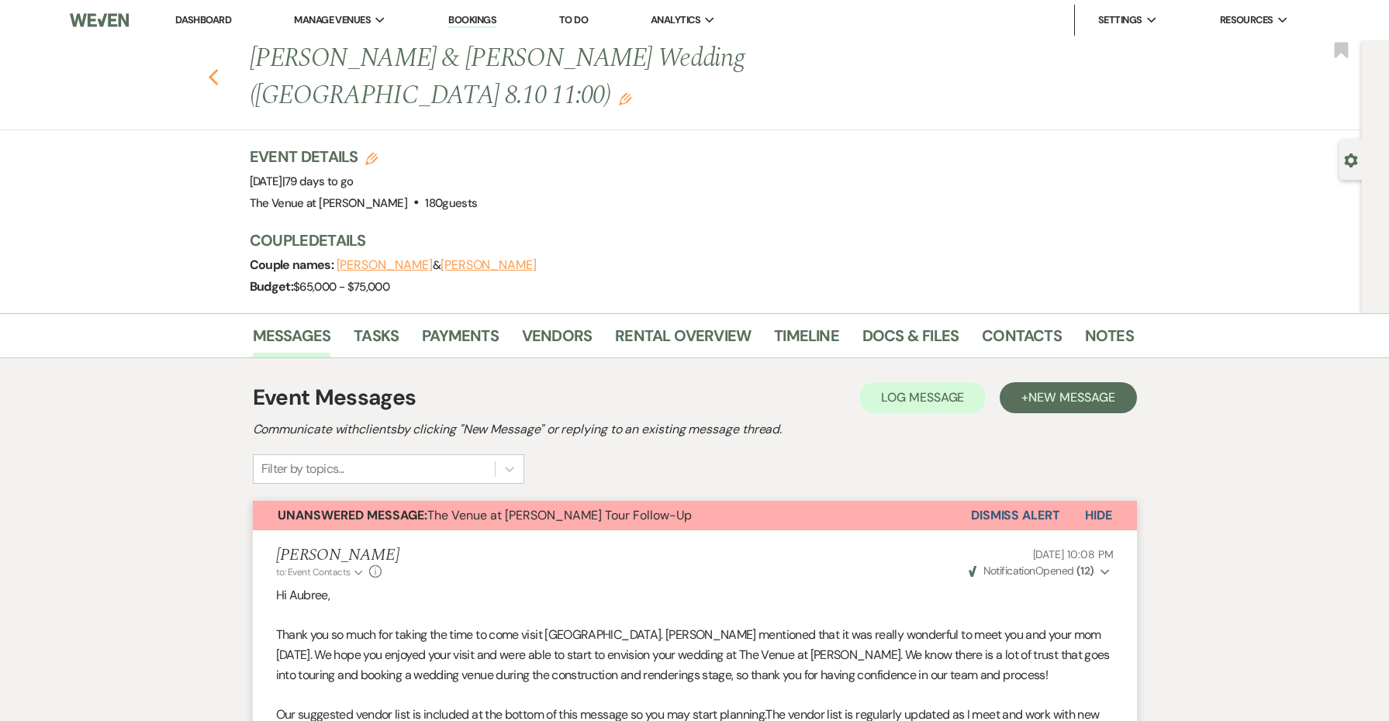
click at [208, 68] on icon "Previous" at bounding box center [214, 77] width 12 height 19
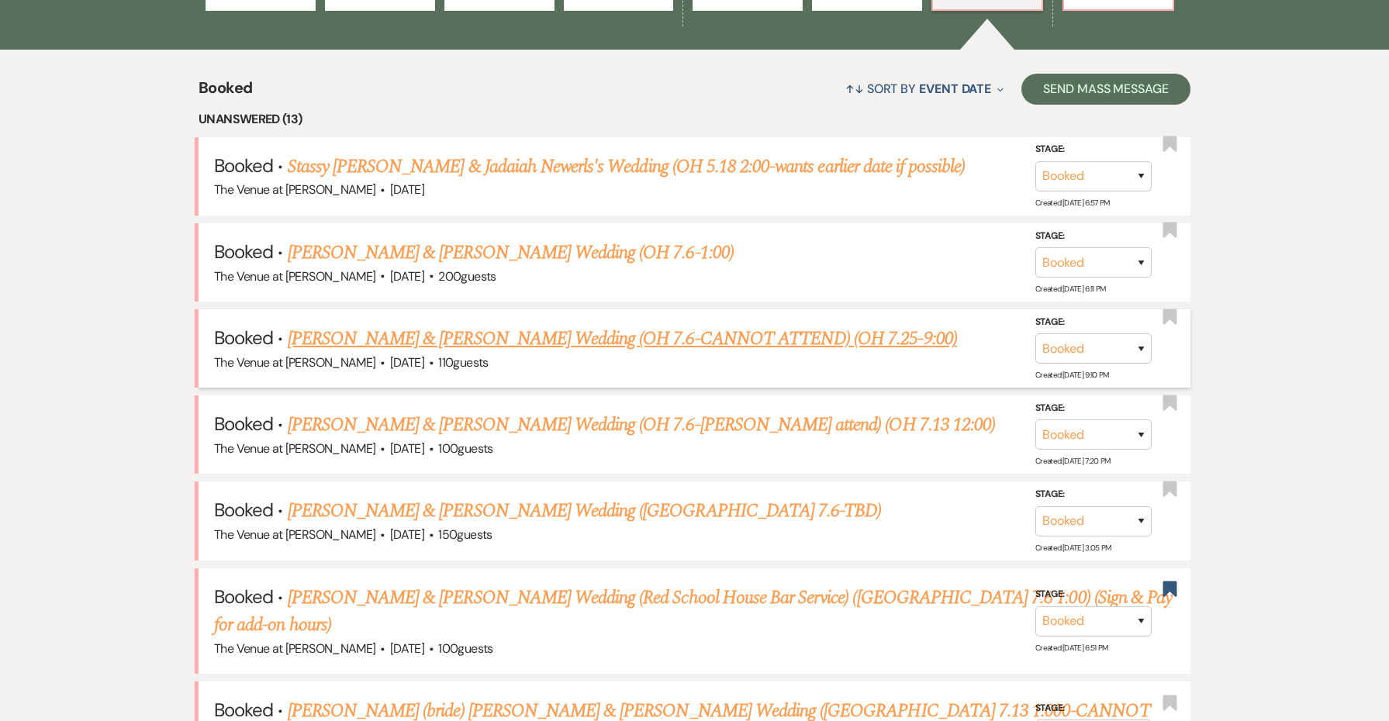
scroll to position [564, 0]
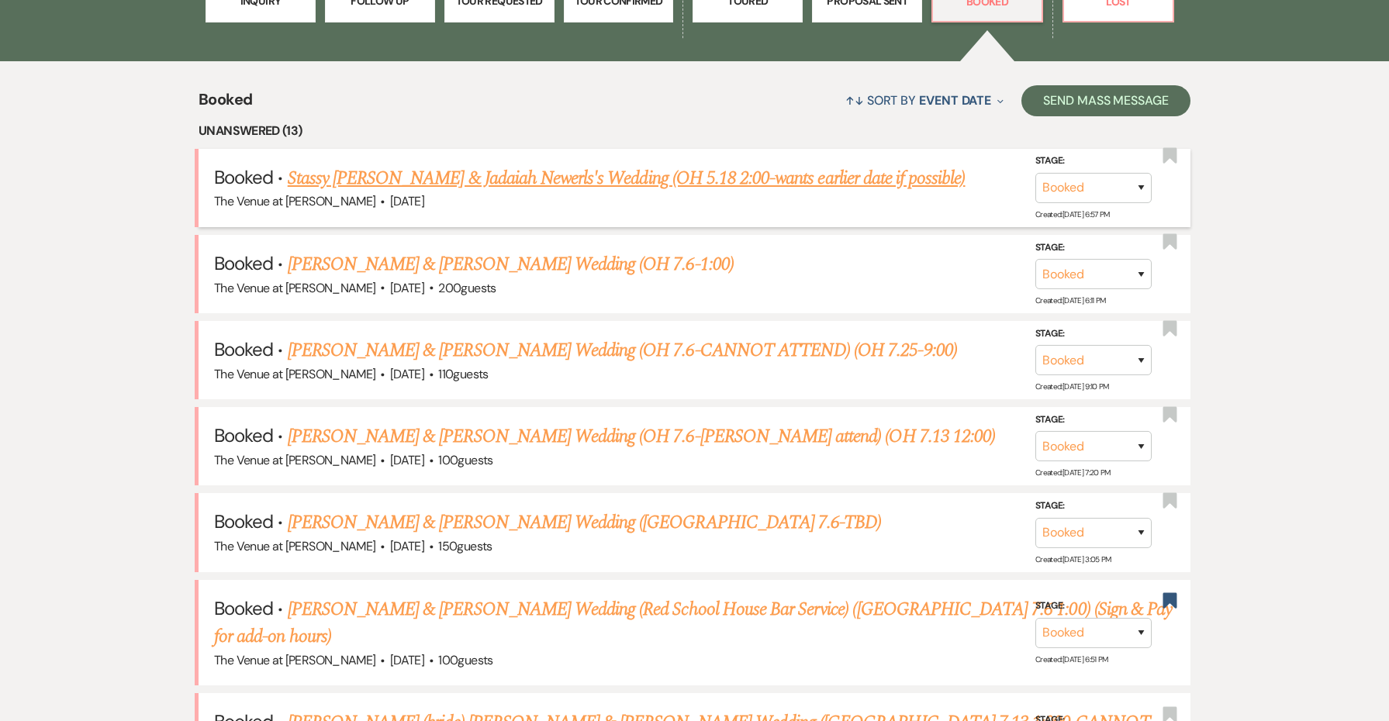
click at [555, 181] on link "Stassy [PERSON_NAME] & Jadaiah Newerls's Wedding (OH 5.18 2:00-wants earlier da…" at bounding box center [627, 178] width 678 height 28
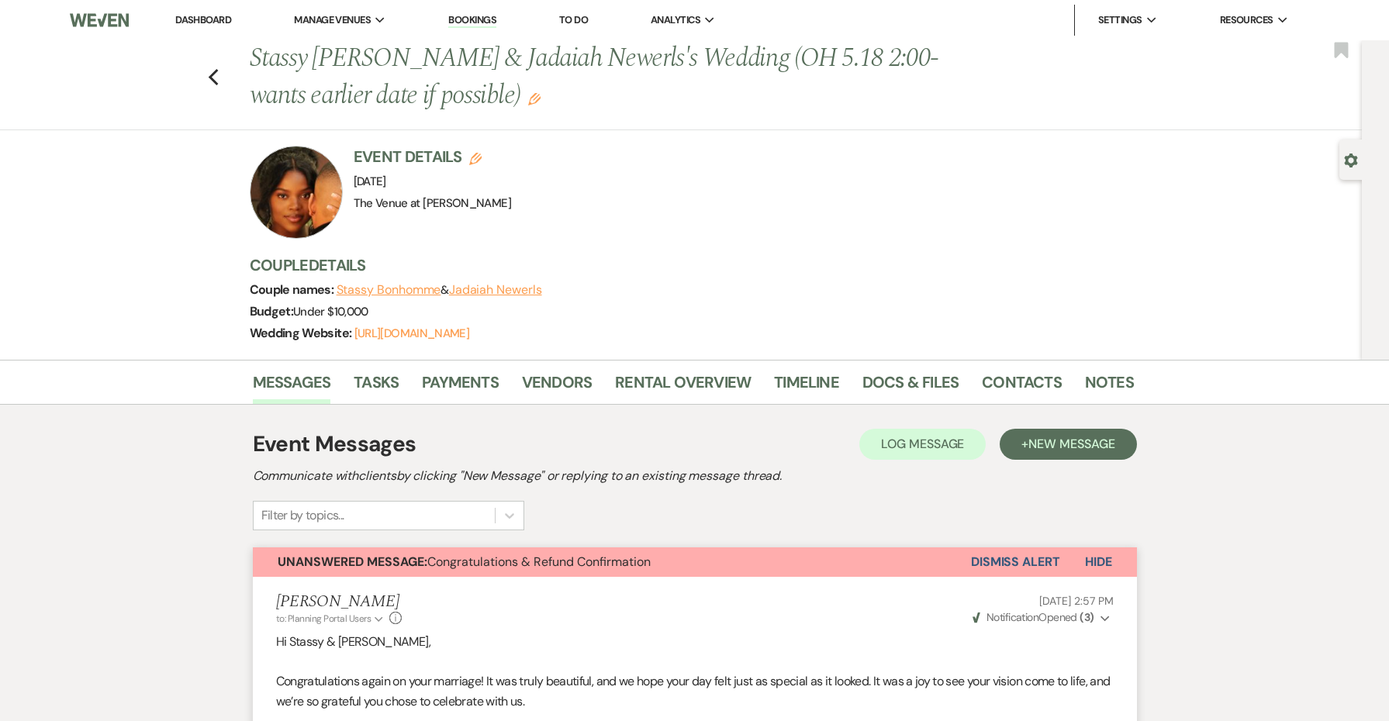
click at [218, 18] on link "Dashboard" at bounding box center [203, 19] width 56 height 13
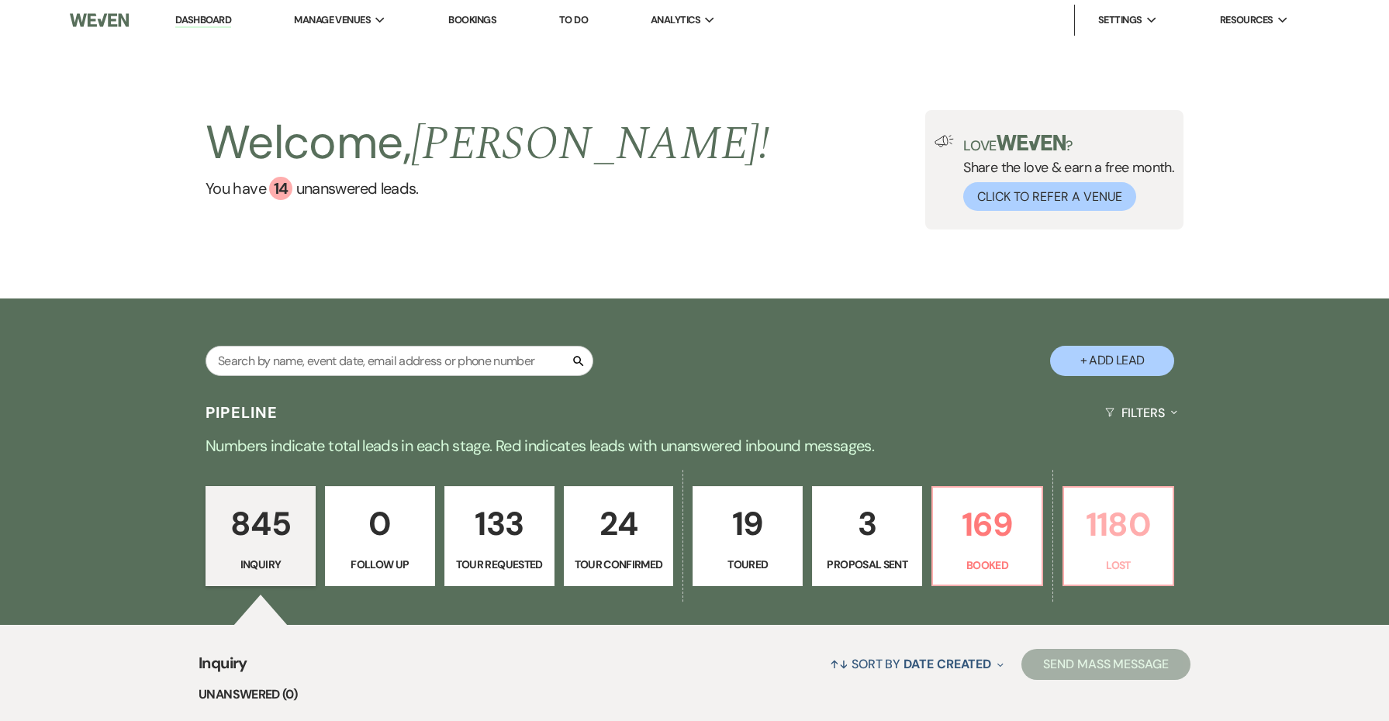
click at [1143, 503] on p "1180" at bounding box center [1119, 525] width 90 height 52
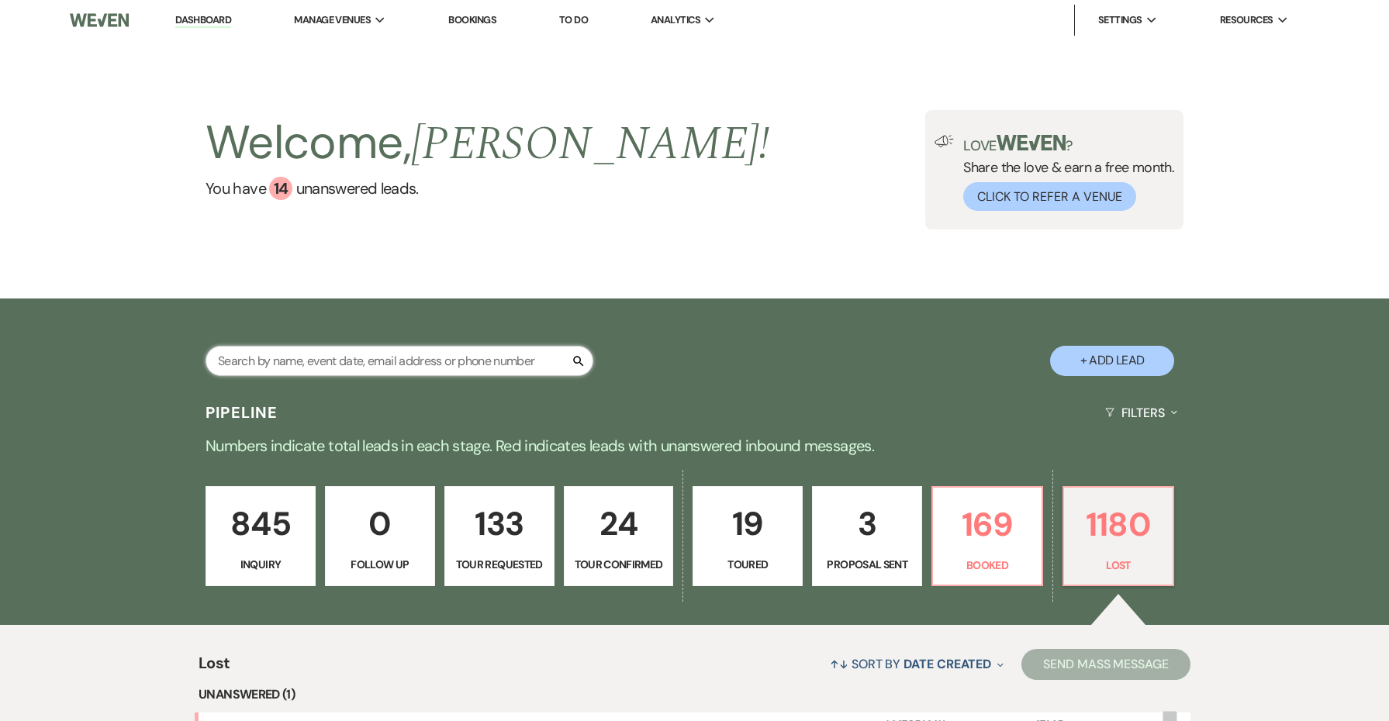
click at [376, 372] on input "text" at bounding box center [400, 361] width 388 height 30
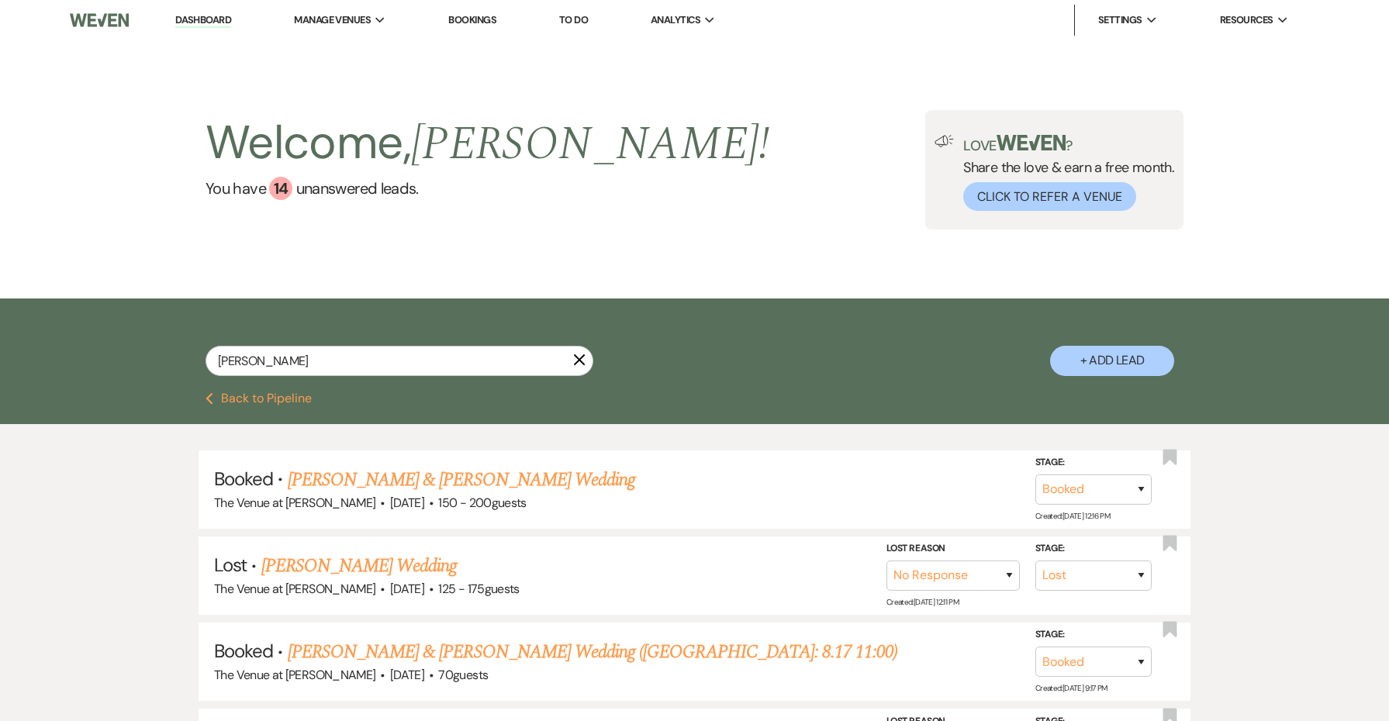
click at [306, 378] on div "[PERSON_NAME]" at bounding box center [400, 367] width 388 height 43
click at [301, 359] on input "[PERSON_NAME]" at bounding box center [400, 361] width 388 height 30
click at [355, 482] on link "[PERSON_NAME] & [PERSON_NAME] Wedding" at bounding box center [462, 480] width 348 height 28
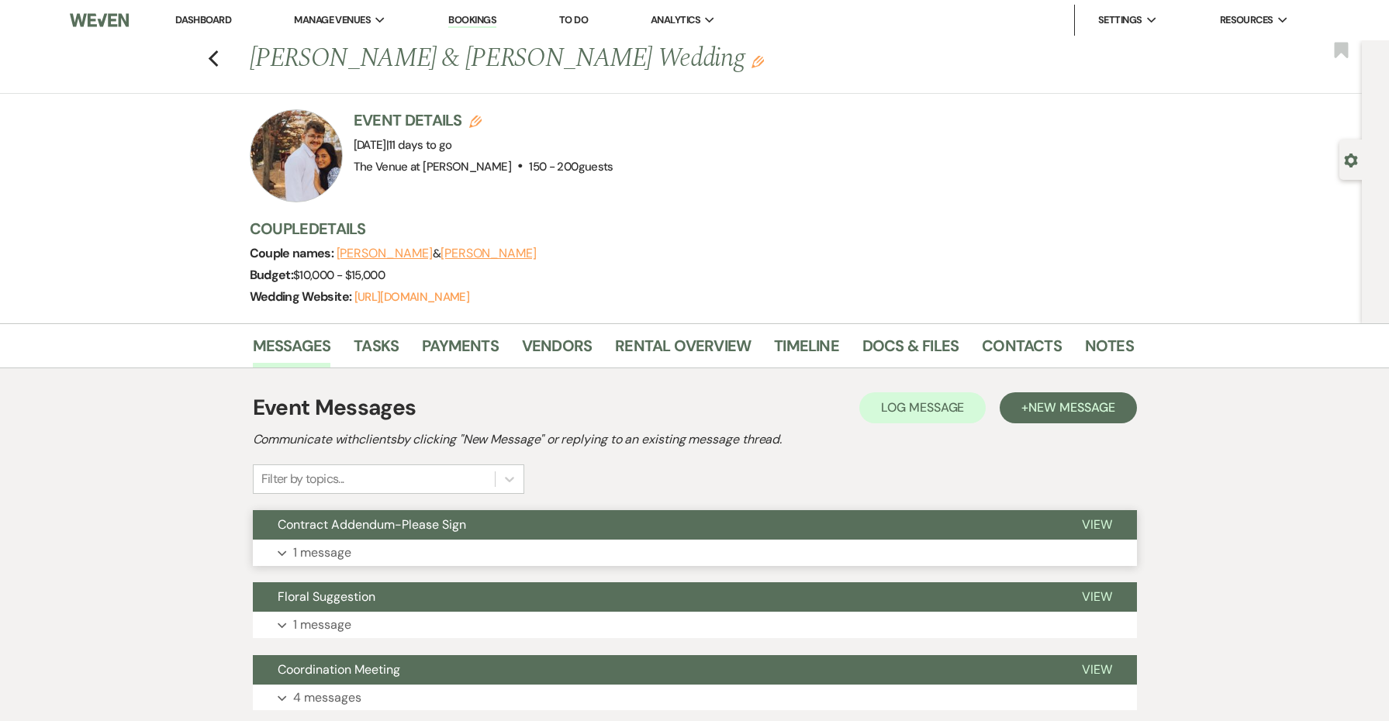
click at [350, 555] on p "1 message" at bounding box center [322, 553] width 58 height 20
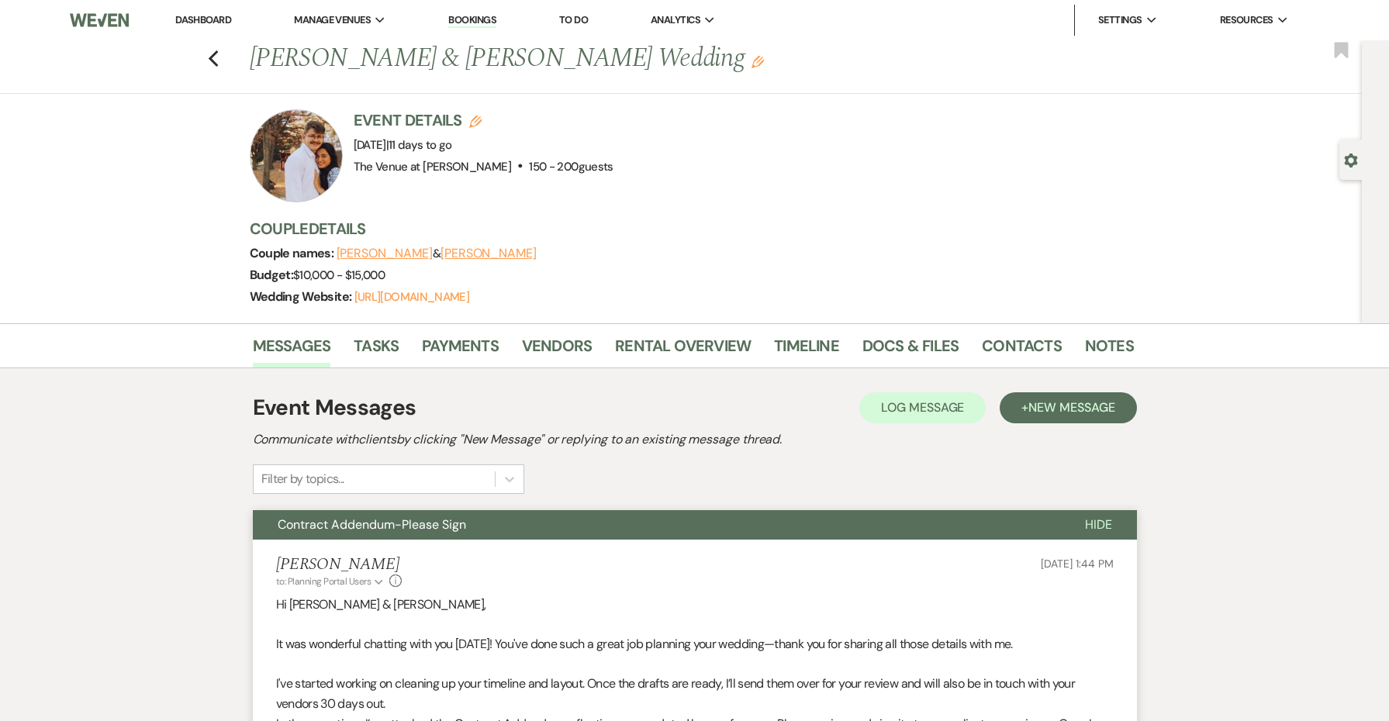
scroll to position [761, 0]
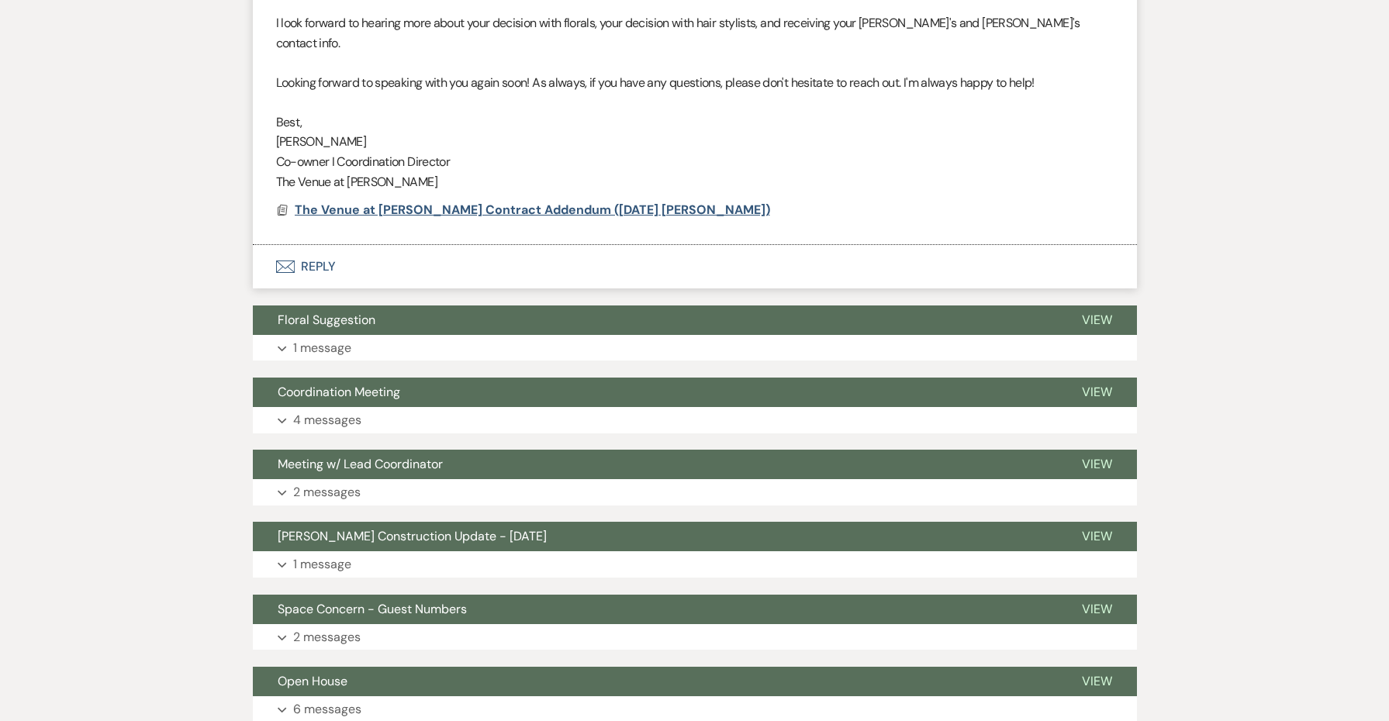
click at [473, 202] on span "The Venue at [PERSON_NAME] Contract Addendum ([DATE] [PERSON_NAME])" at bounding box center [533, 210] width 476 height 16
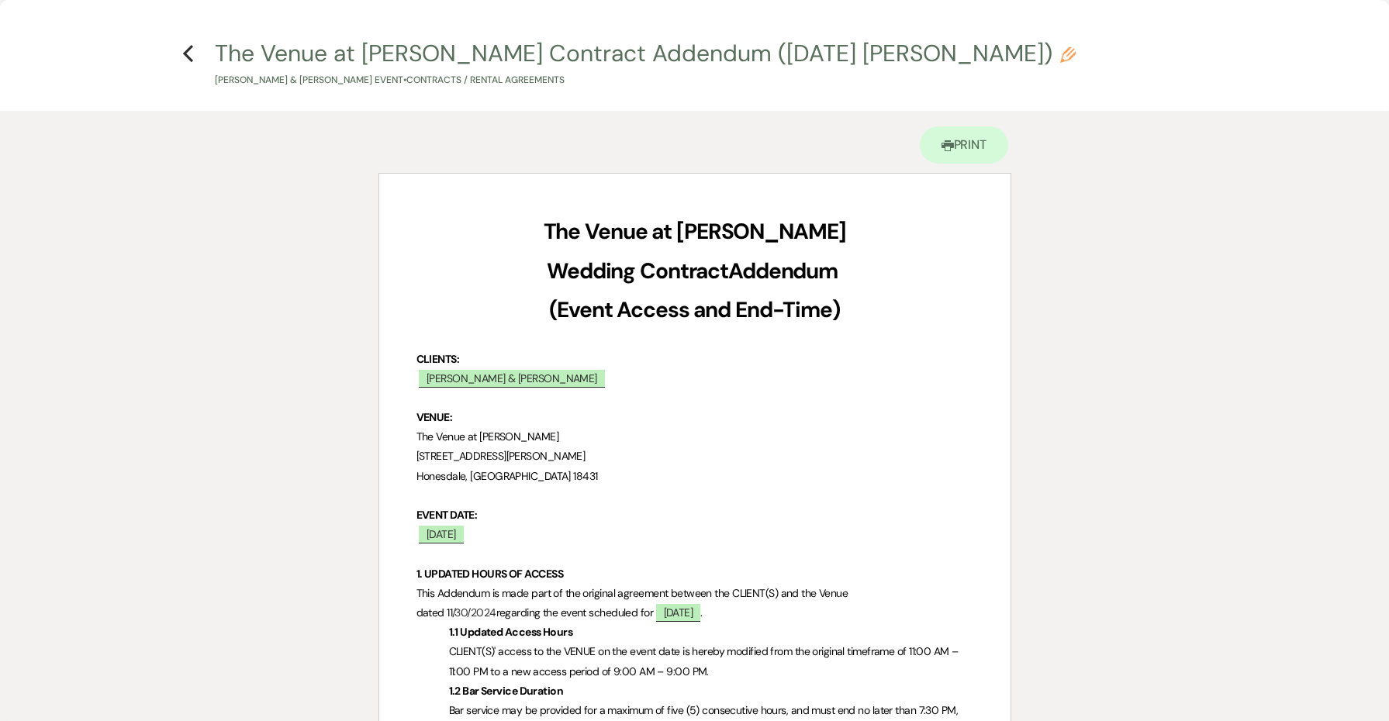
scroll to position [0, 0]
click at [185, 51] on use "button" at bounding box center [188, 53] width 10 height 17
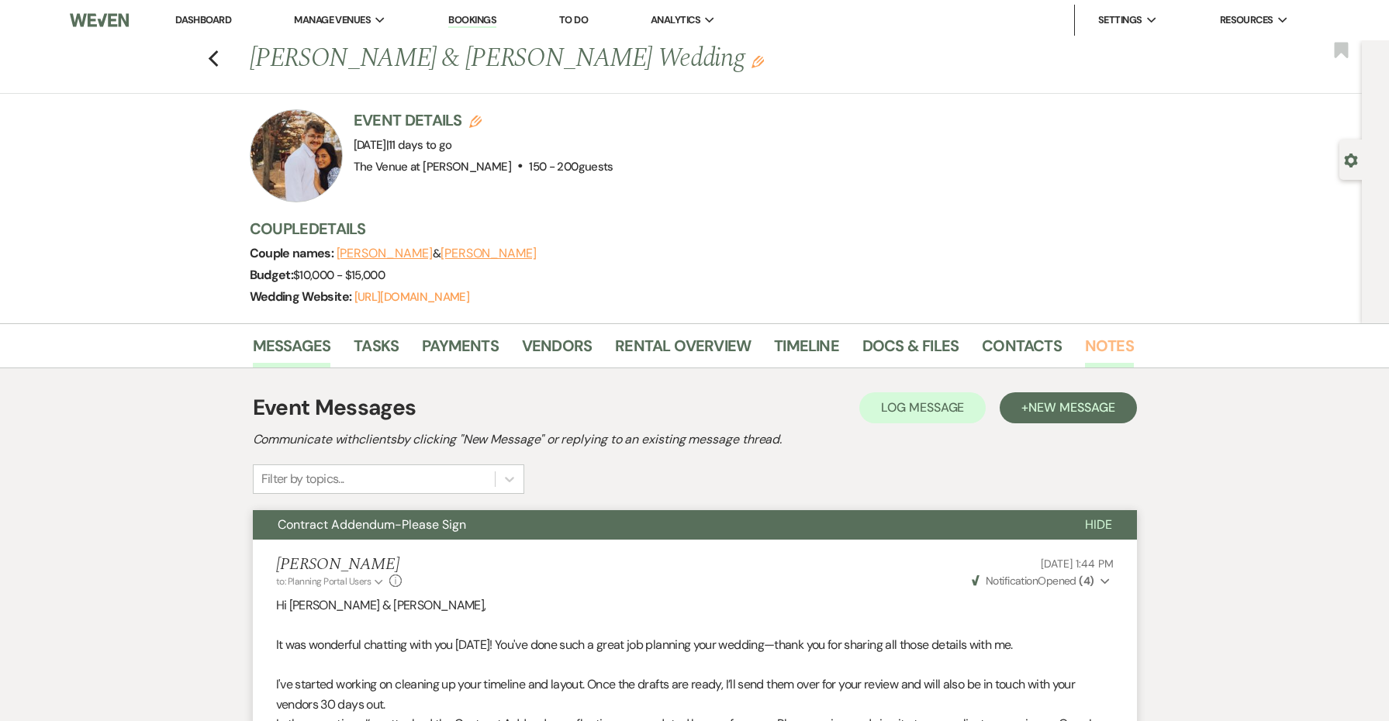
click at [1095, 348] on link "Notes" at bounding box center [1109, 351] width 49 height 34
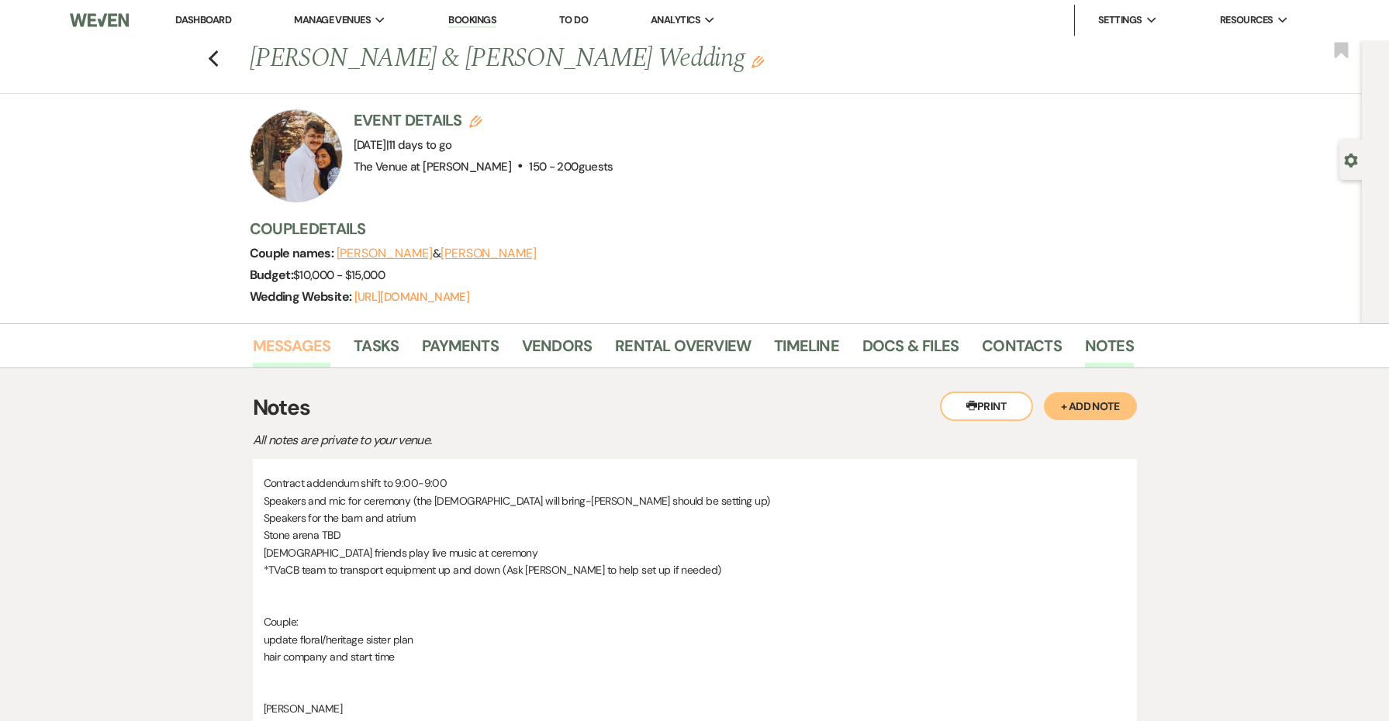
click at [275, 341] on link "Messages" at bounding box center [292, 351] width 78 height 34
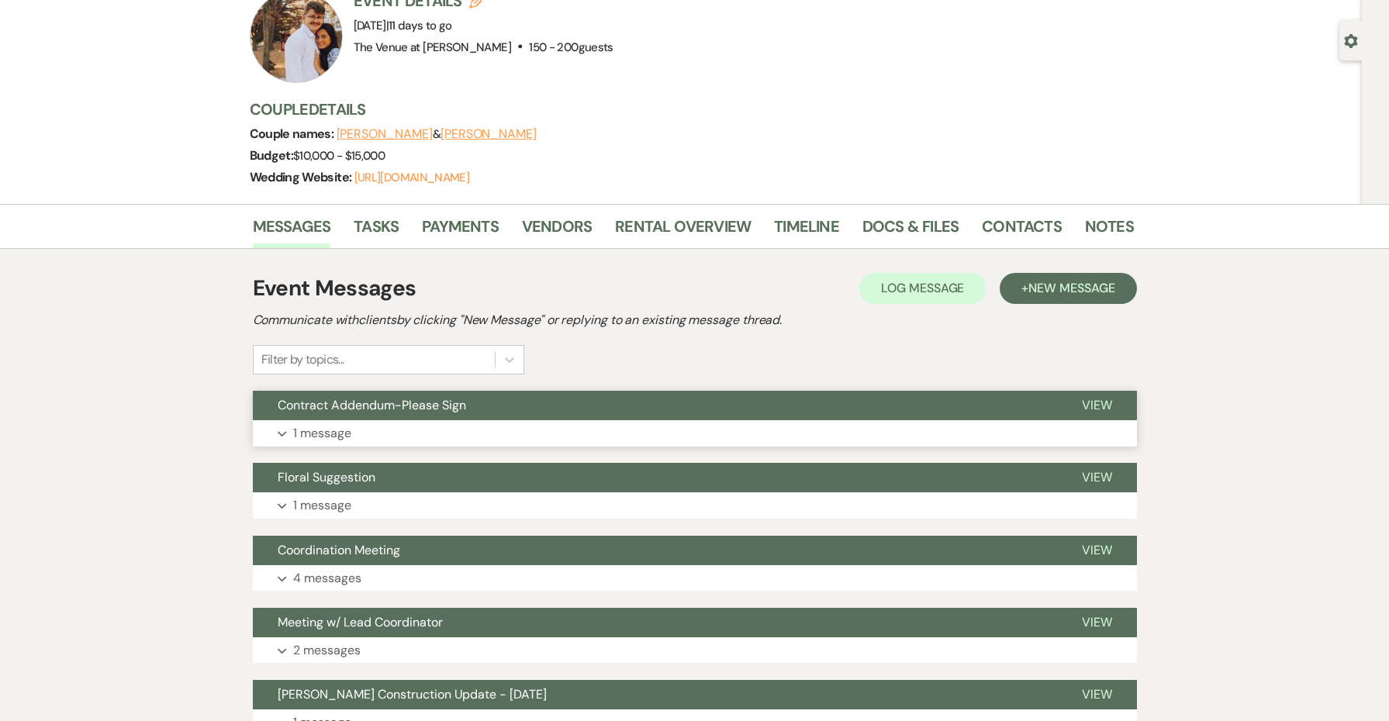
scroll to position [320, 0]
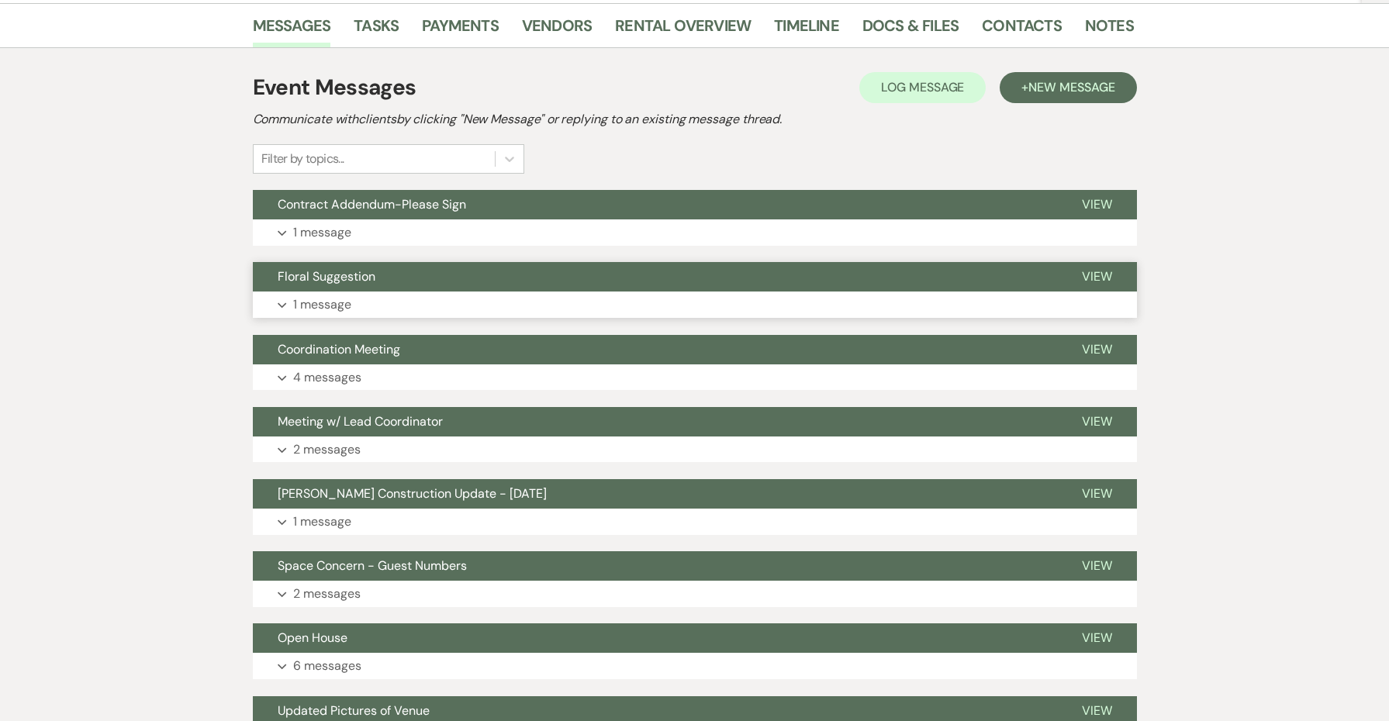
click at [342, 296] on p "1 message" at bounding box center [322, 305] width 58 height 20
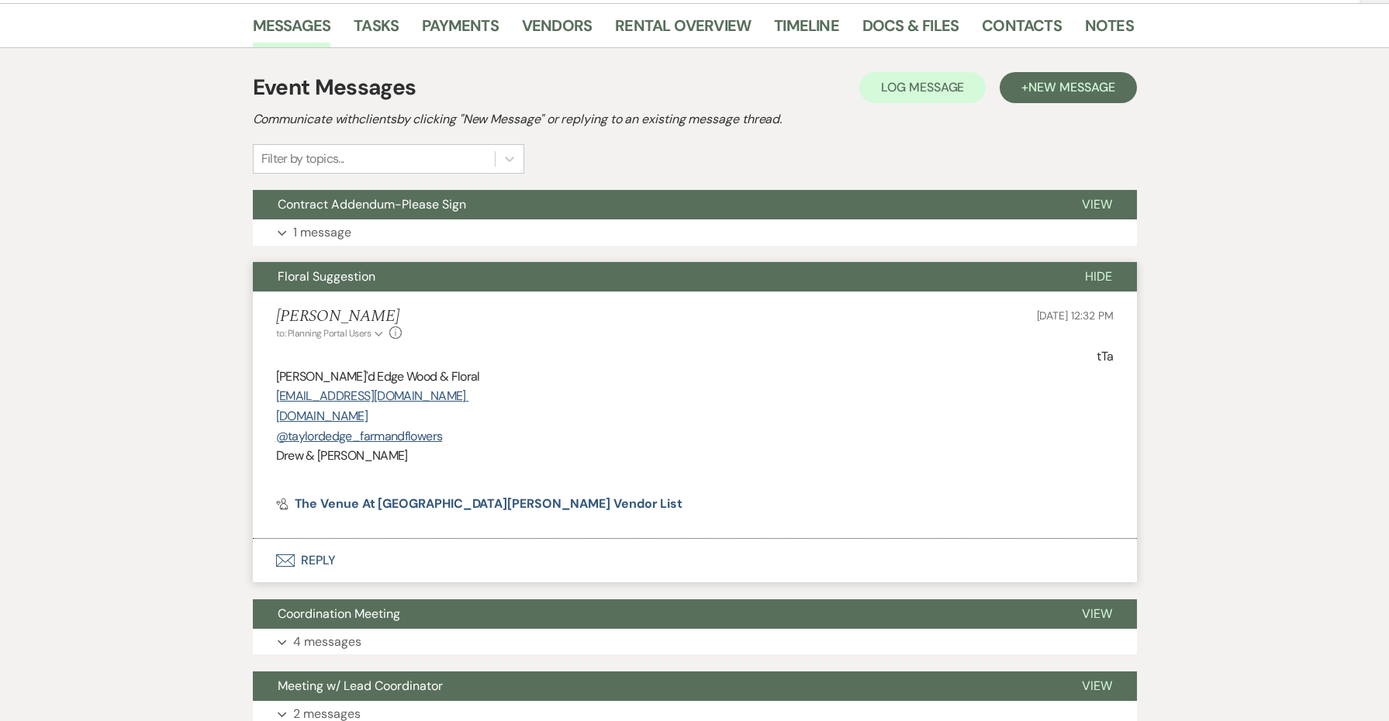
click at [342, 296] on li "[PERSON_NAME] to: Planning Portal Users Expand Info [DATE] 12:32 PM tTa [PERSON…" at bounding box center [695, 415] width 884 height 247
click at [337, 284] on span "Floral Suggestion" at bounding box center [327, 276] width 98 height 16
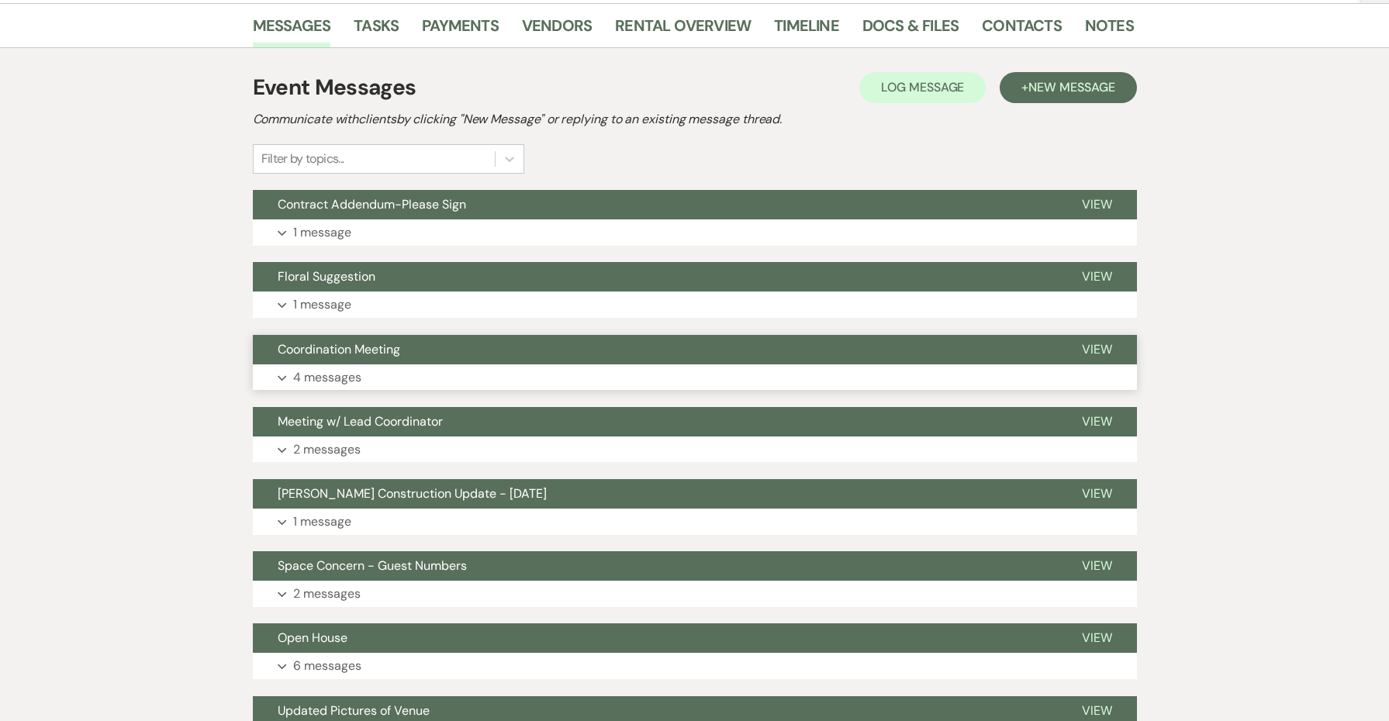
click at [330, 376] on p "4 messages" at bounding box center [327, 378] width 68 height 20
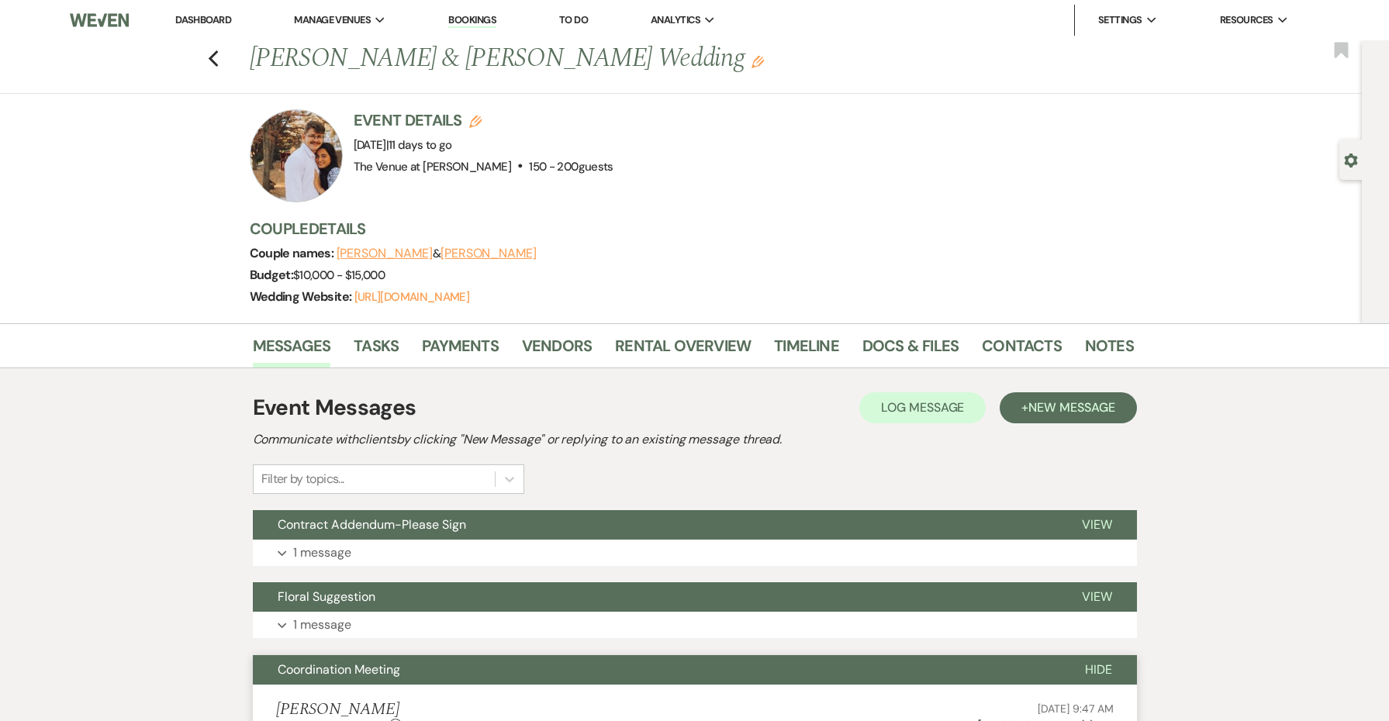
scroll to position [0, 0]
click at [355, 670] on span "Coordination Meeting" at bounding box center [339, 670] width 123 height 16
click at [225, 21] on link "Dashboard" at bounding box center [203, 19] width 56 height 13
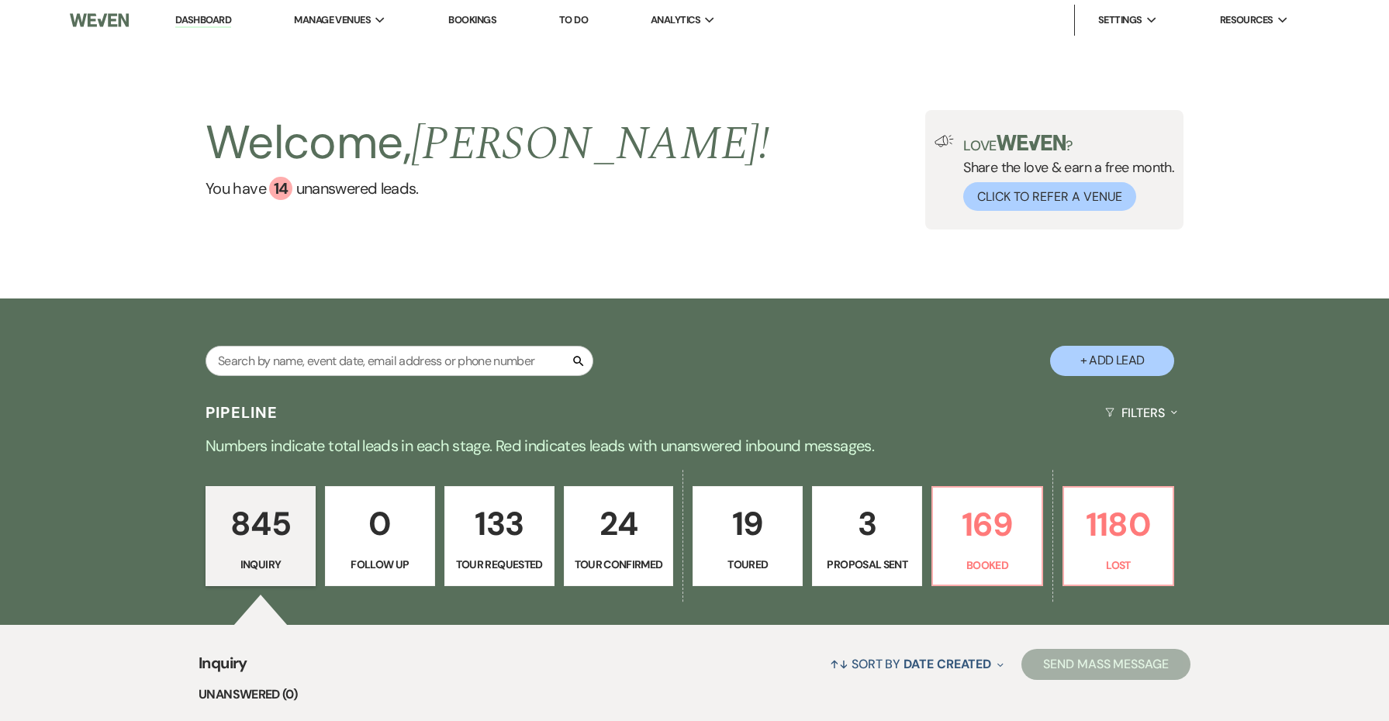
click at [632, 522] on p "24" at bounding box center [619, 524] width 90 height 52
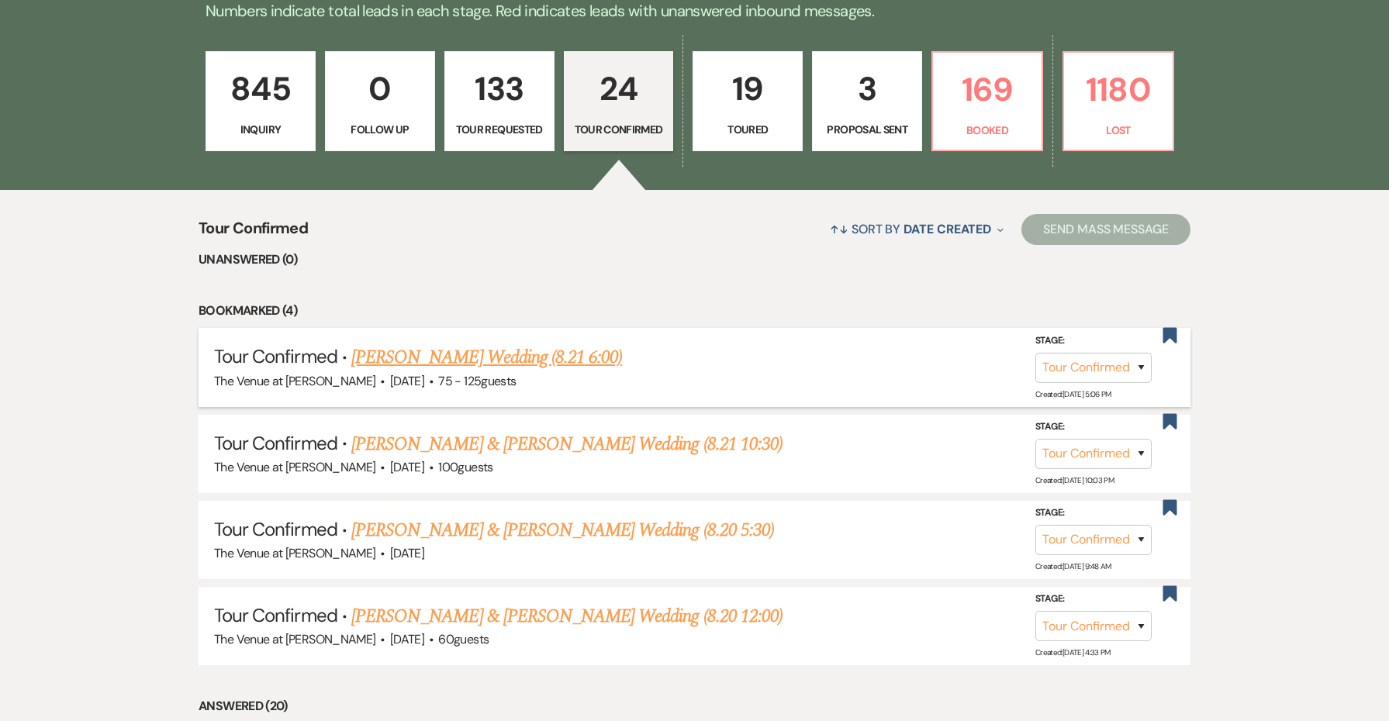
scroll to position [562, 0]
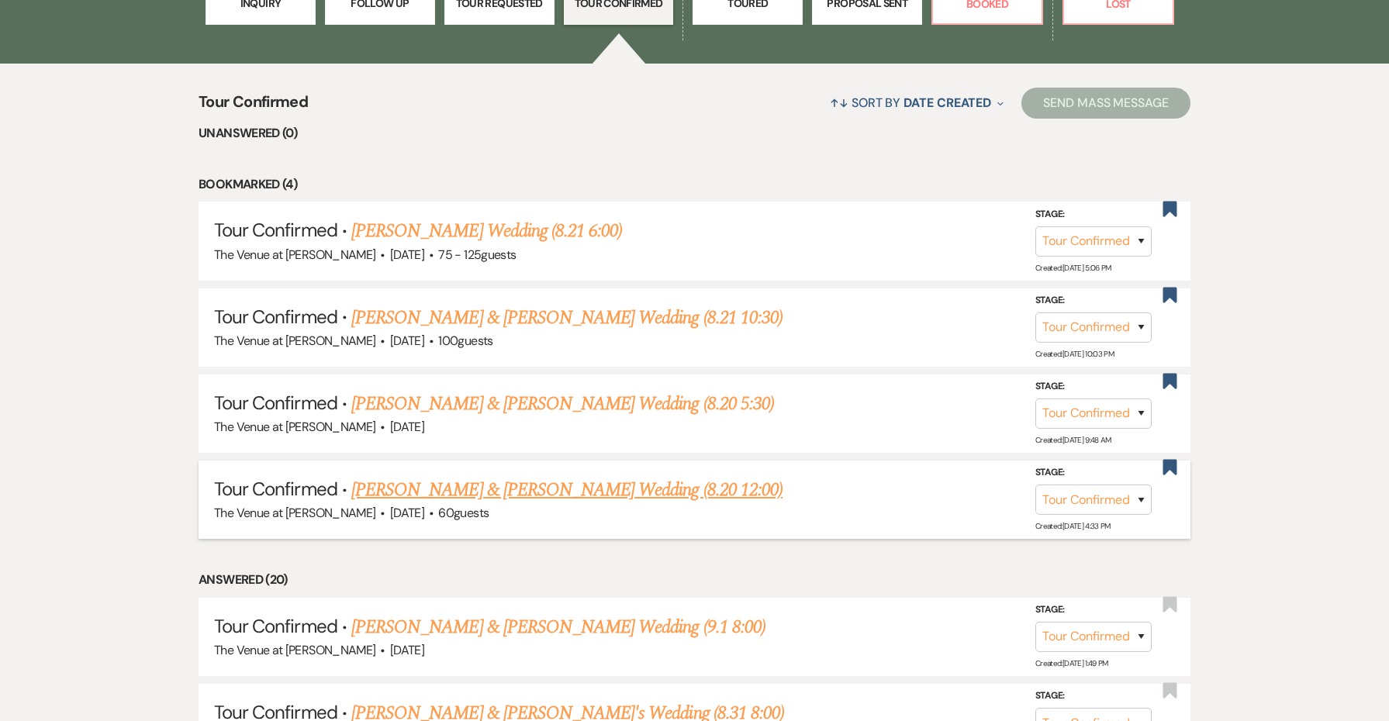
click at [586, 485] on link "[PERSON_NAME] & [PERSON_NAME] Wedding (8.20 12:00)" at bounding box center [566, 490] width 431 height 28
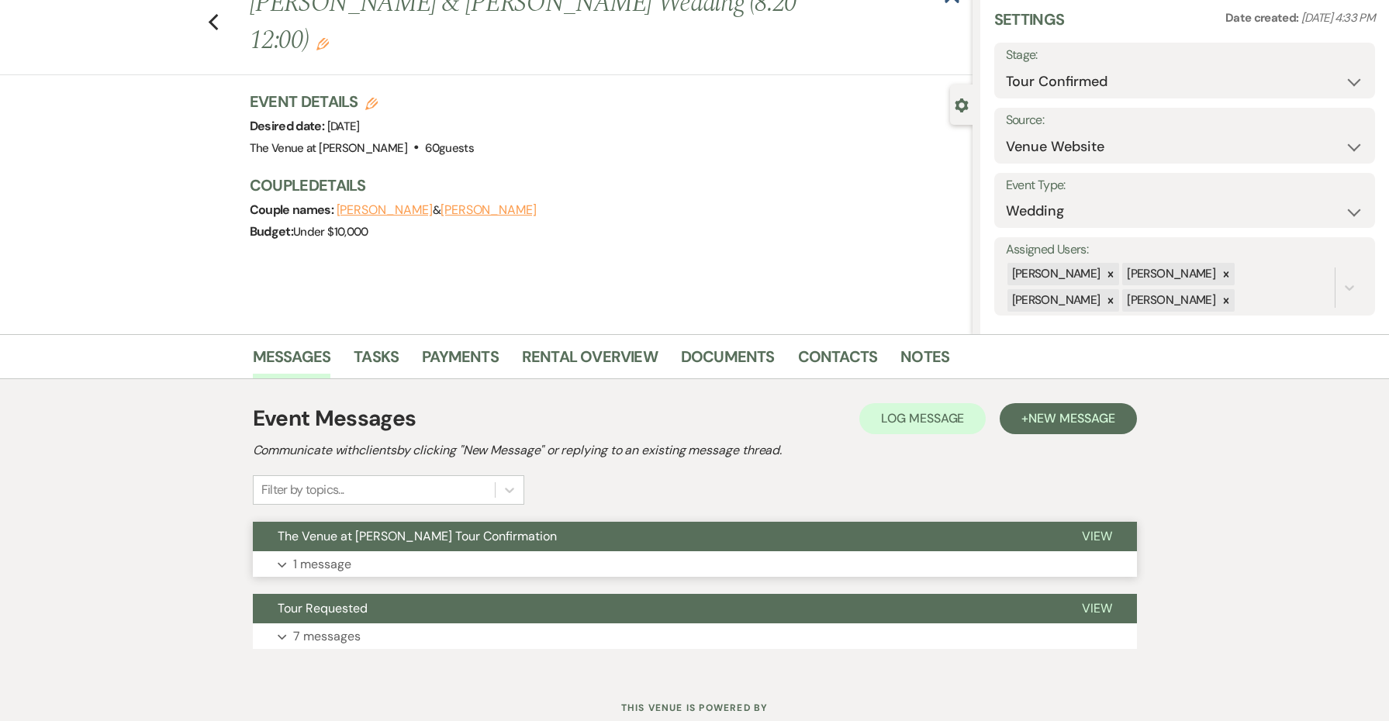
click at [545, 550] on button "The Venue at [PERSON_NAME] Tour Confirmation" at bounding box center [655, 536] width 804 height 29
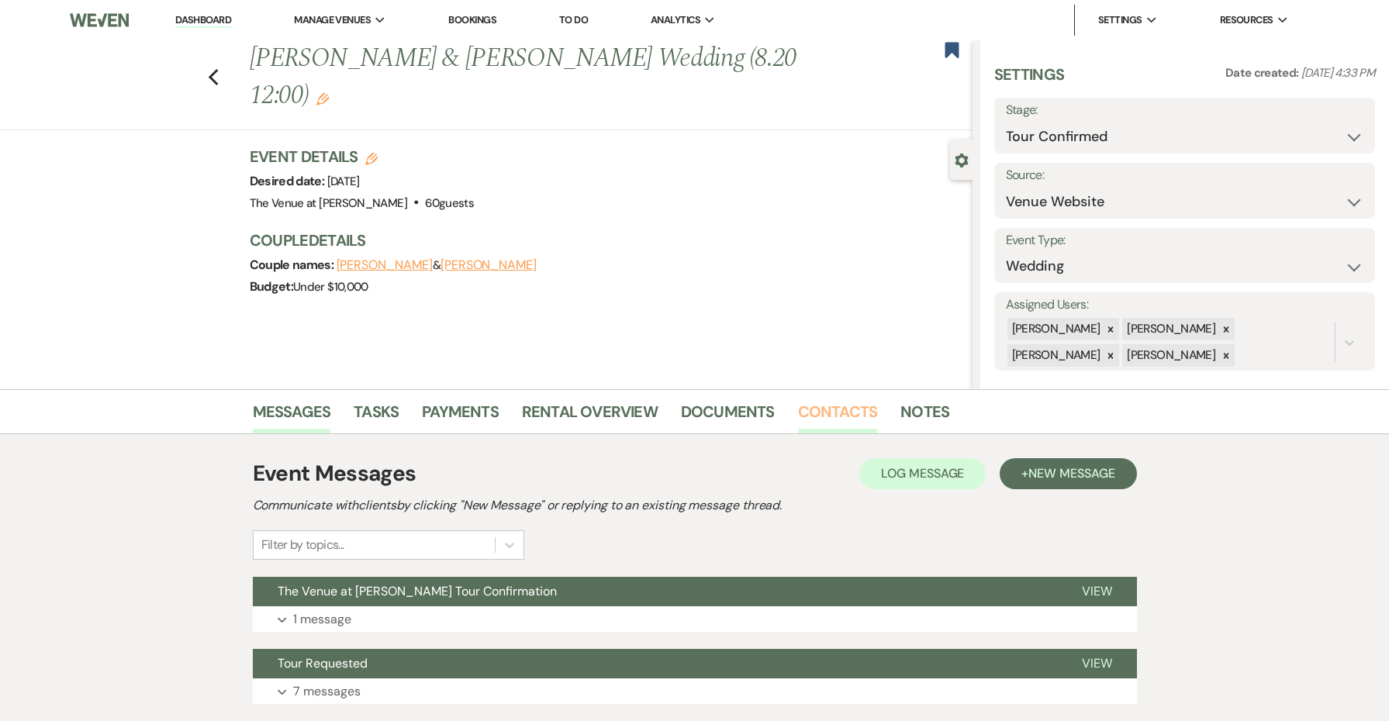
click at [855, 413] on link "Contacts" at bounding box center [838, 416] width 80 height 34
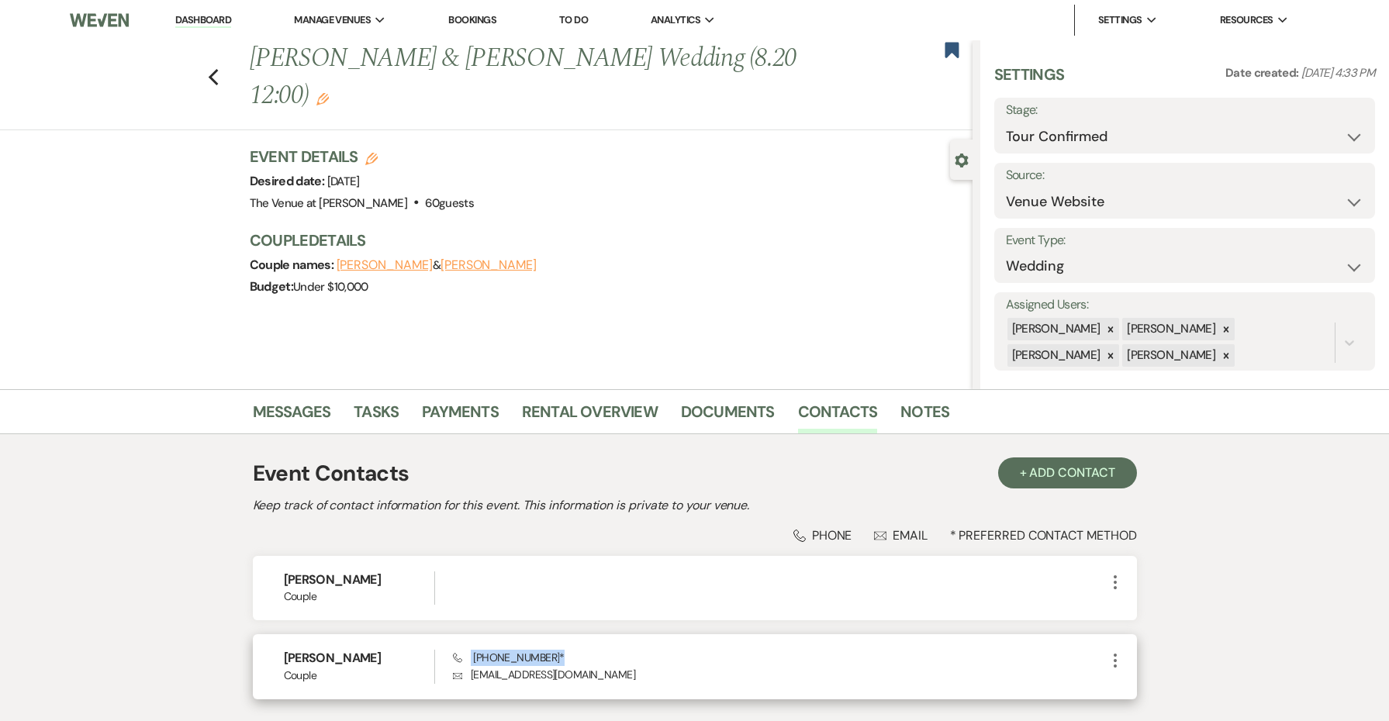
drag, startPoint x: 545, startPoint y: 657, endPoint x: 457, endPoint y: 656, distance: 88.4
click at [456, 656] on span "Phone (267) 574-3515 *" at bounding box center [509, 658] width 112 height 14
copy span "(267) 574-3515"
click at [310, 406] on link "Messages" at bounding box center [292, 416] width 78 height 34
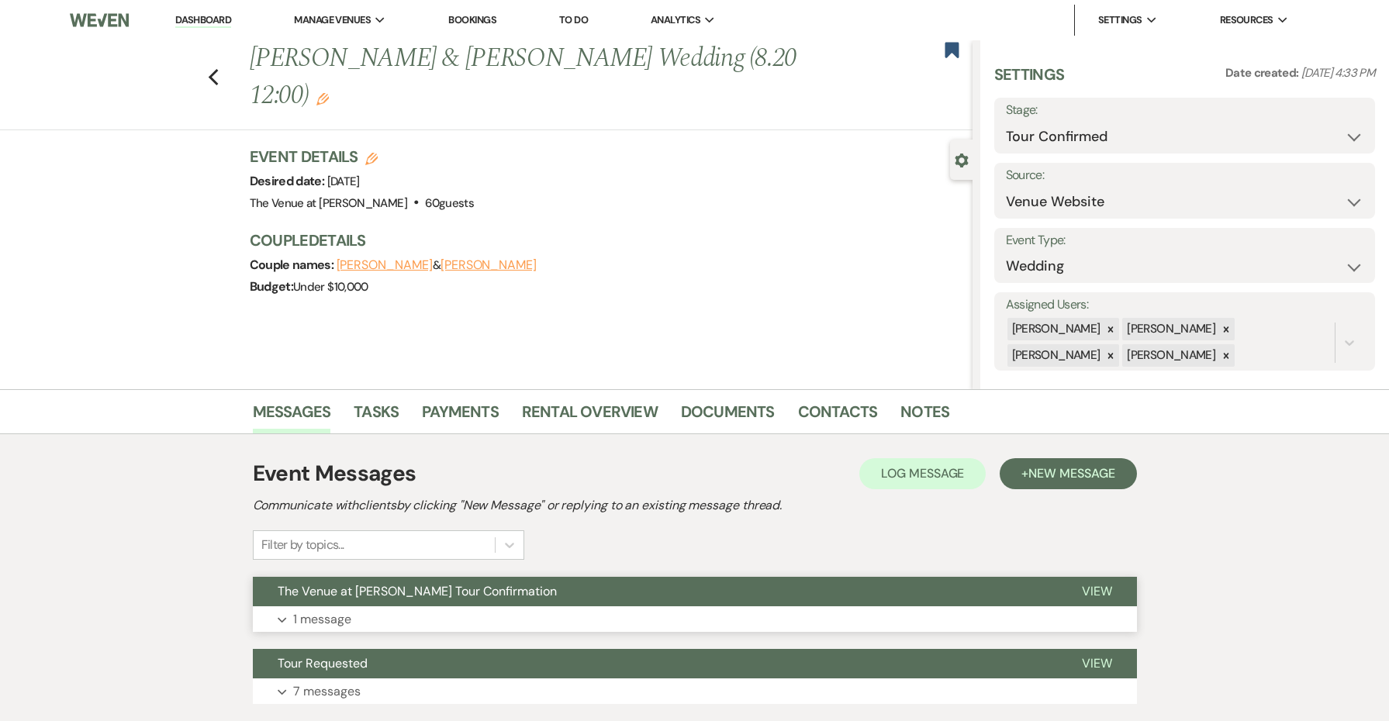
click at [579, 590] on button "The Venue at [PERSON_NAME] Tour Confirmation" at bounding box center [655, 591] width 804 height 29
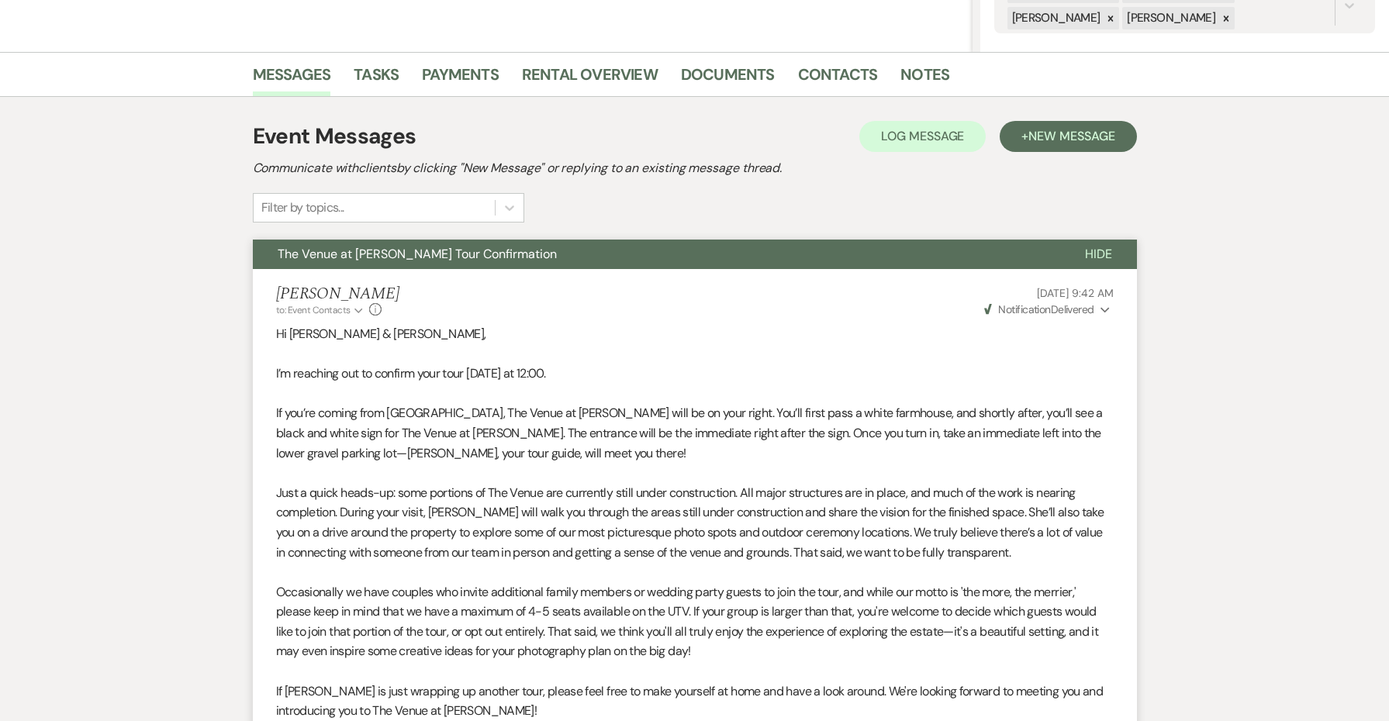
scroll to position [378, 0]
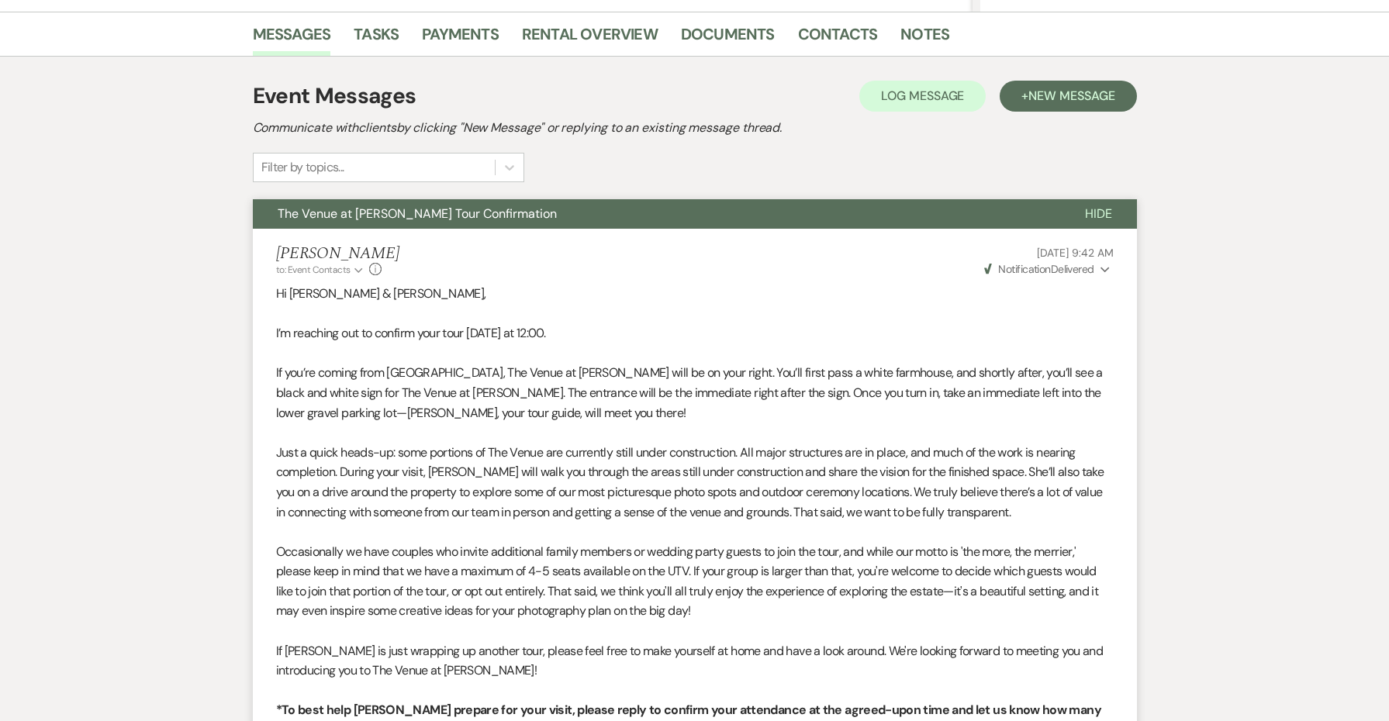
click at [1105, 265] on icon "Expand" at bounding box center [1105, 270] width 9 height 11
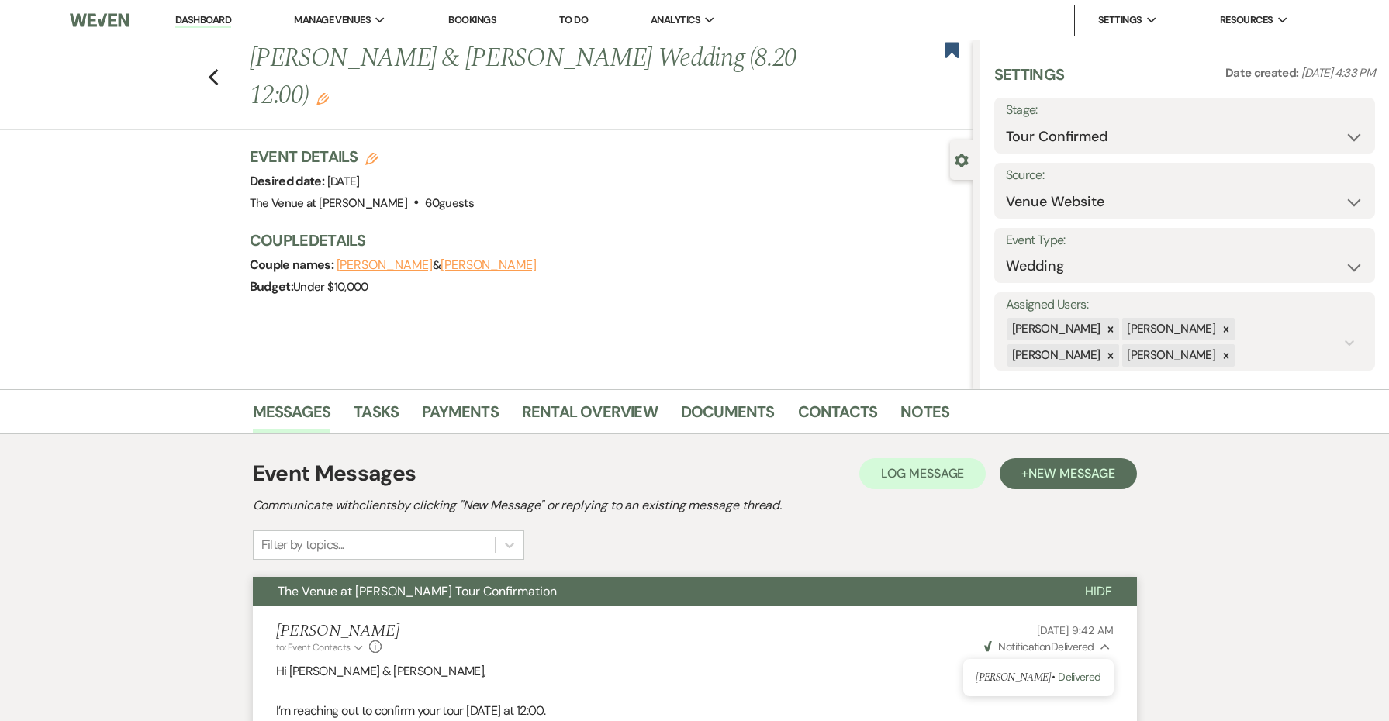
scroll to position [0, 0]
click at [849, 410] on link "Contacts" at bounding box center [838, 416] width 80 height 34
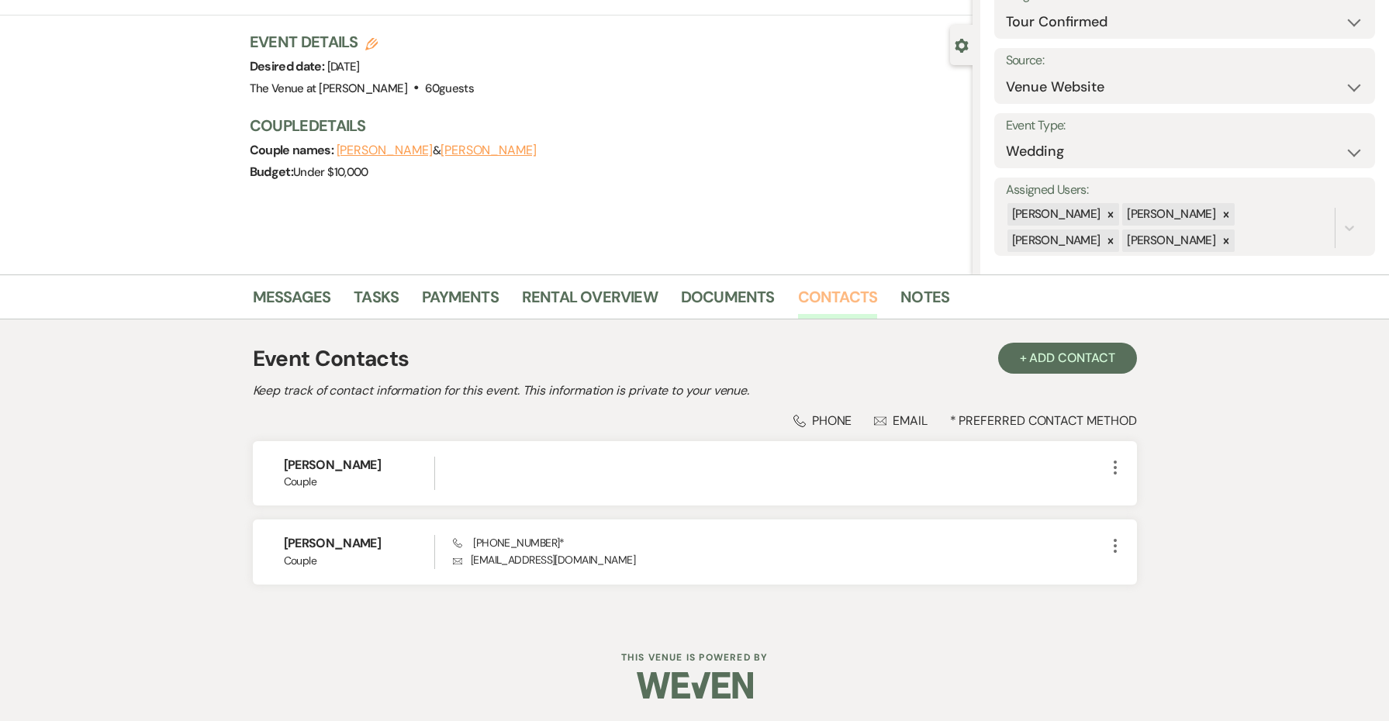
scroll to position [114, 0]
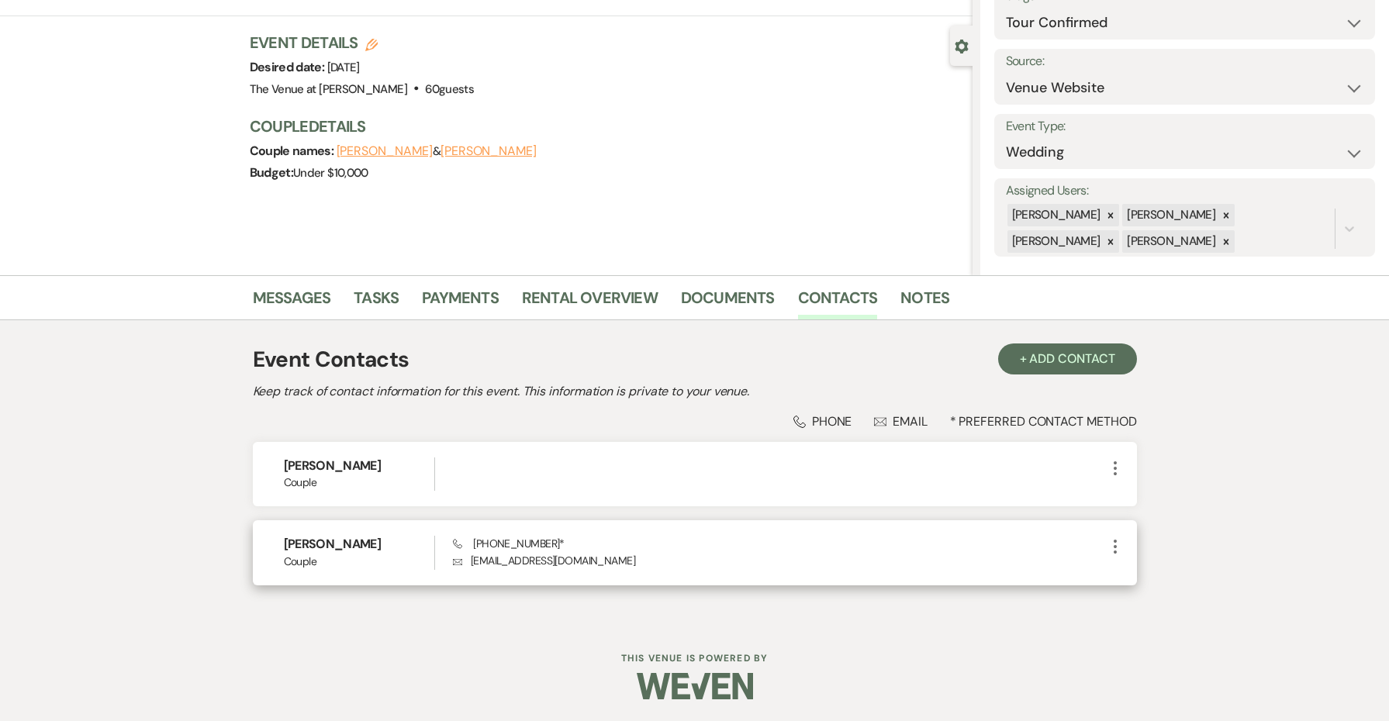
click at [519, 545] on span "Phone (267) 574-3515 *" at bounding box center [509, 544] width 112 height 14
copy span "(267) 574-3515 *"
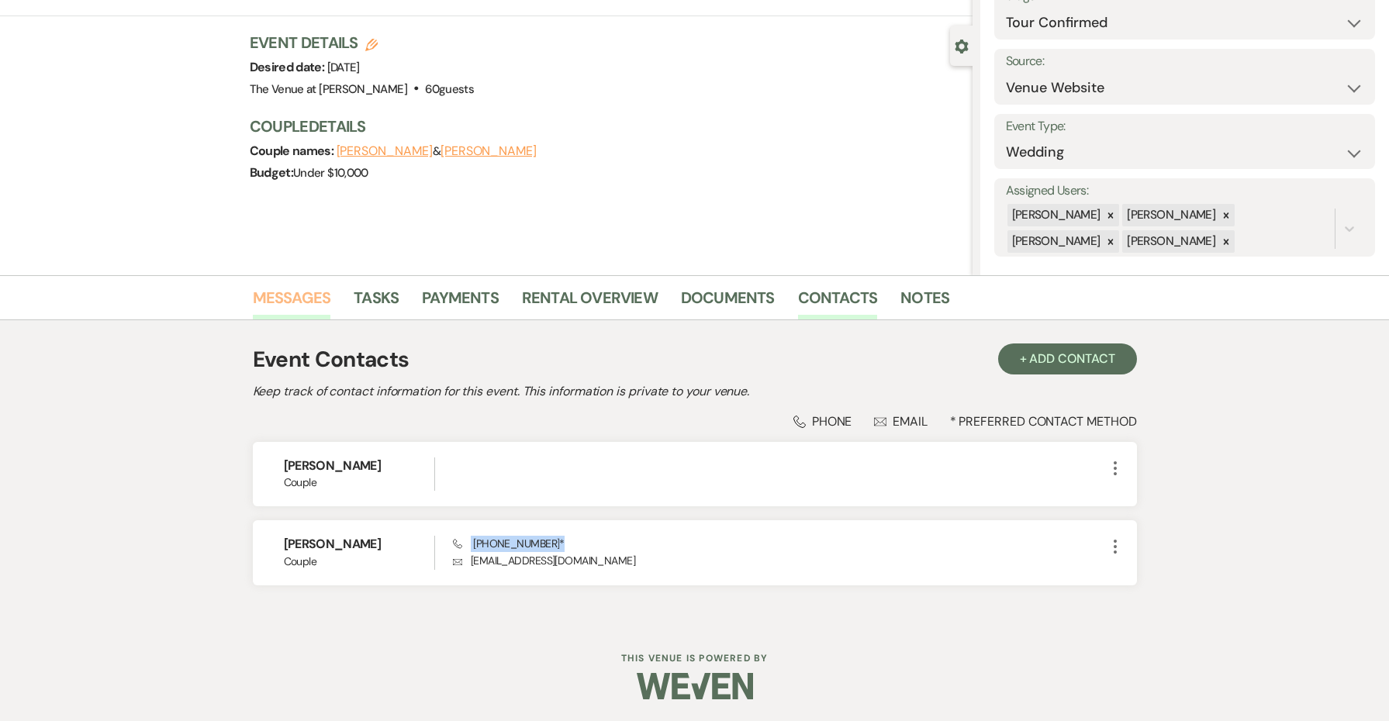
click at [306, 293] on link "Messages" at bounding box center [292, 302] width 78 height 34
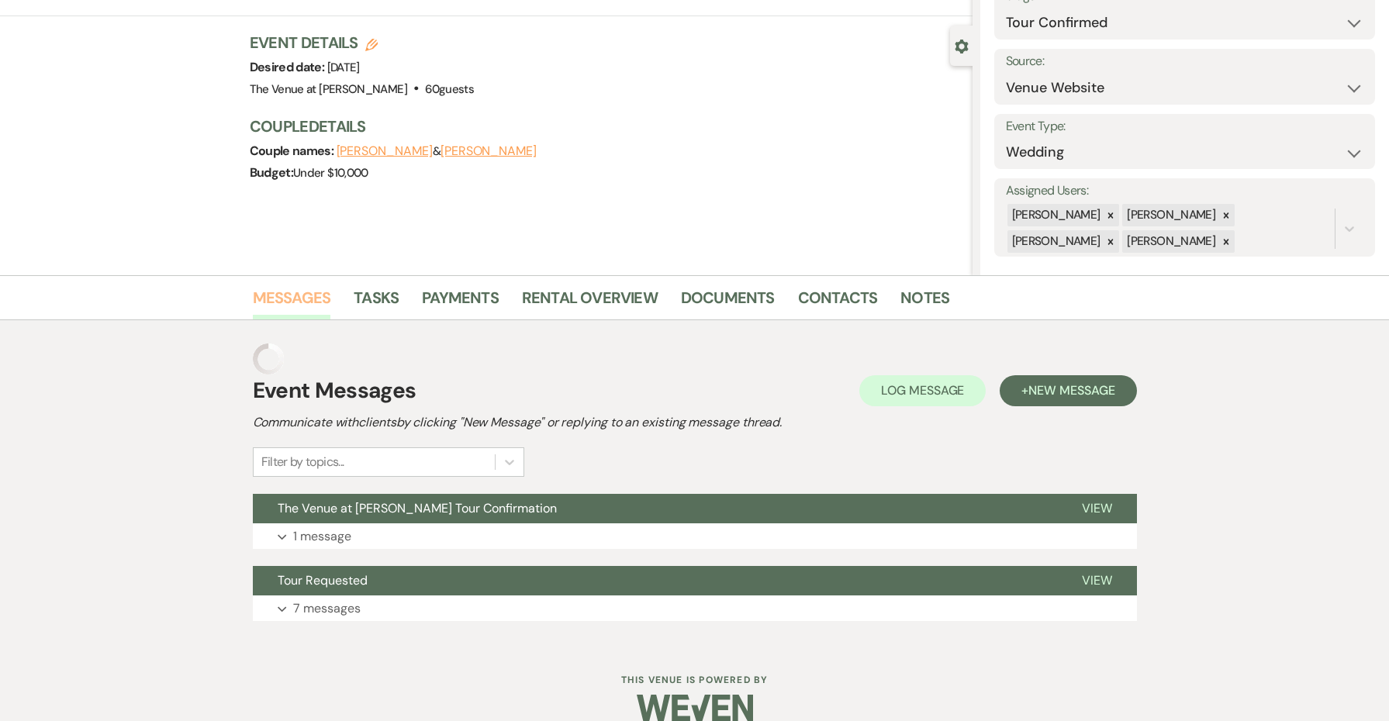
scroll to position [105, 0]
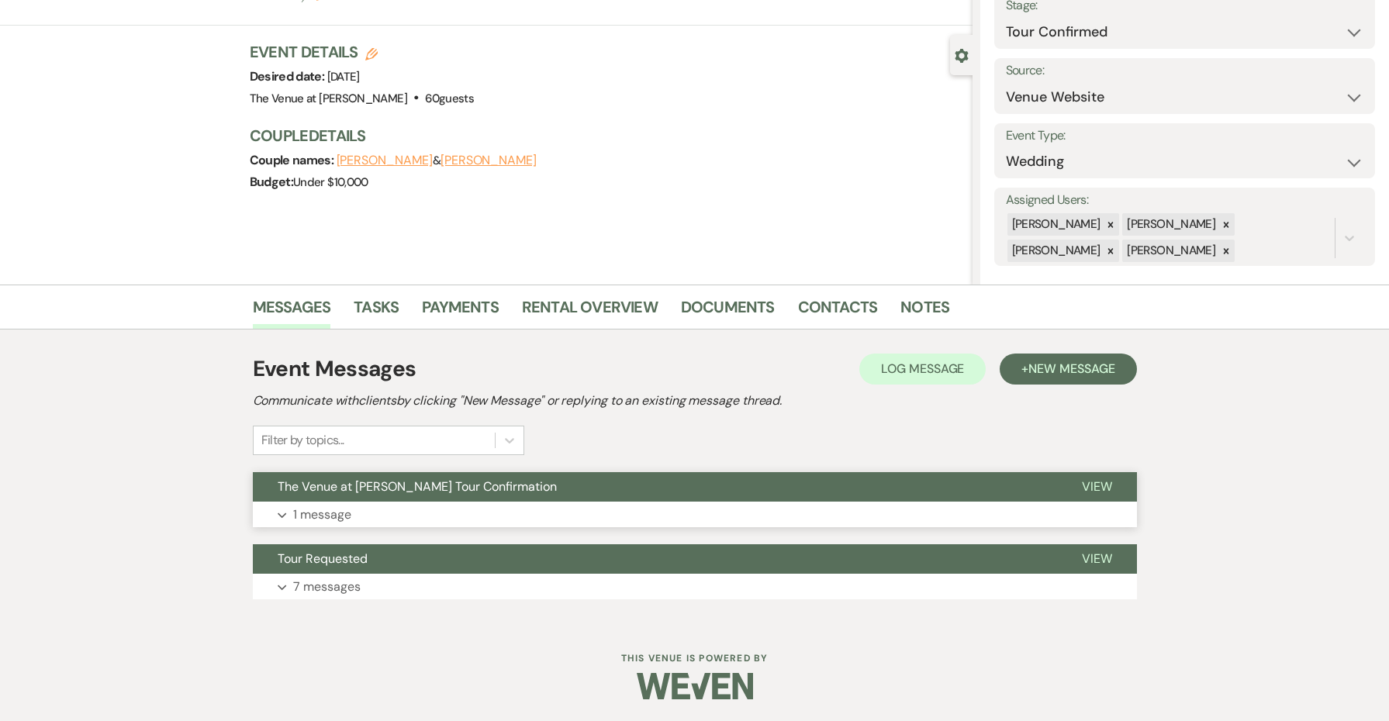
click at [481, 512] on button "Expand 1 message" at bounding box center [695, 515] width 884 height 26
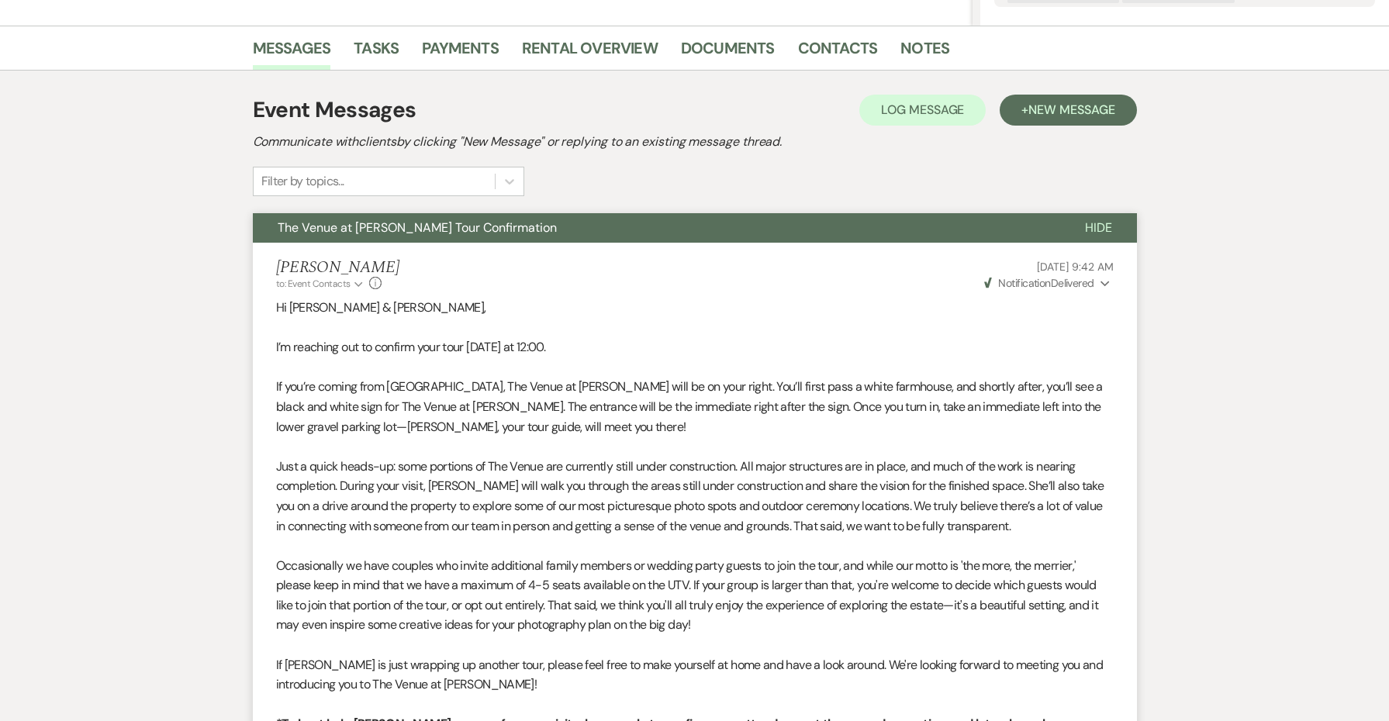
scroll to position [393, 0]
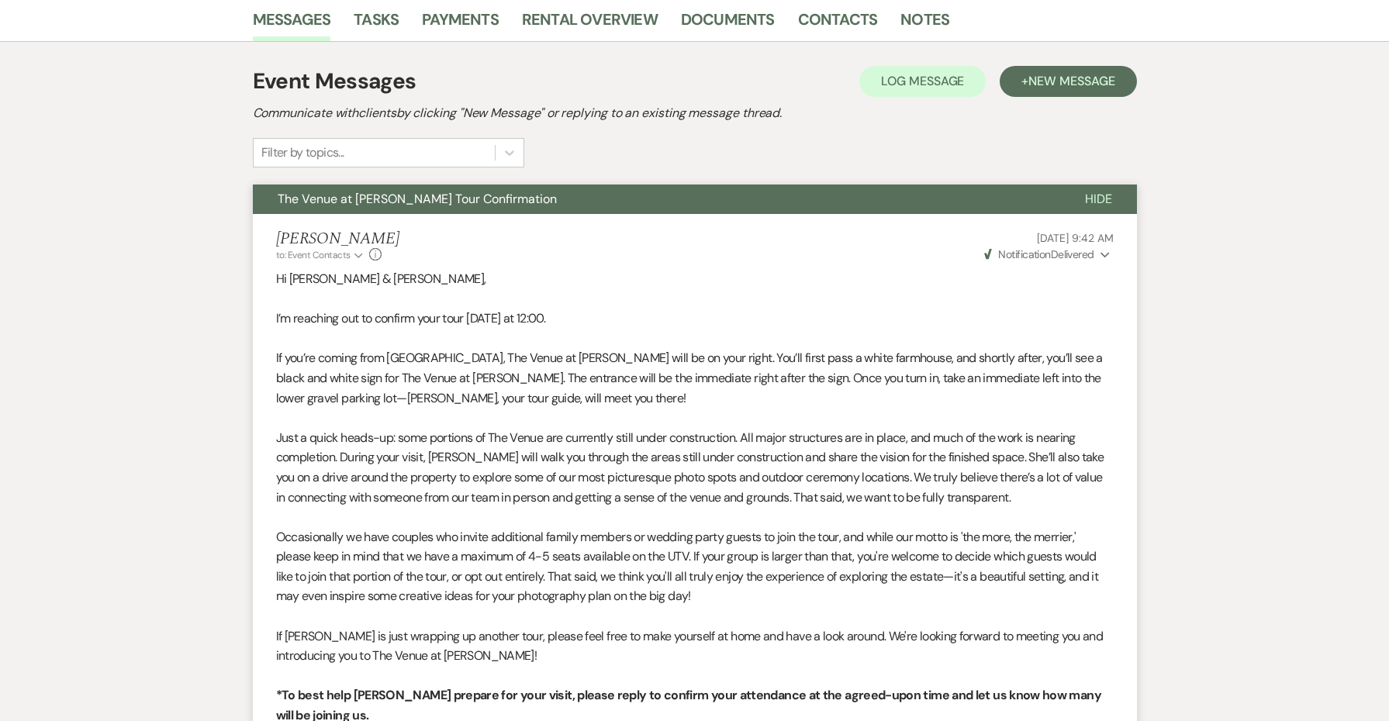
click at [1098, 251] on button "Weven Check Notification Delivered Expand" at bounding box center [1047, 255] width 131 height 16
click at [1106, 254] on use "button" at bounding box center [1105, 254] width 9 height 5
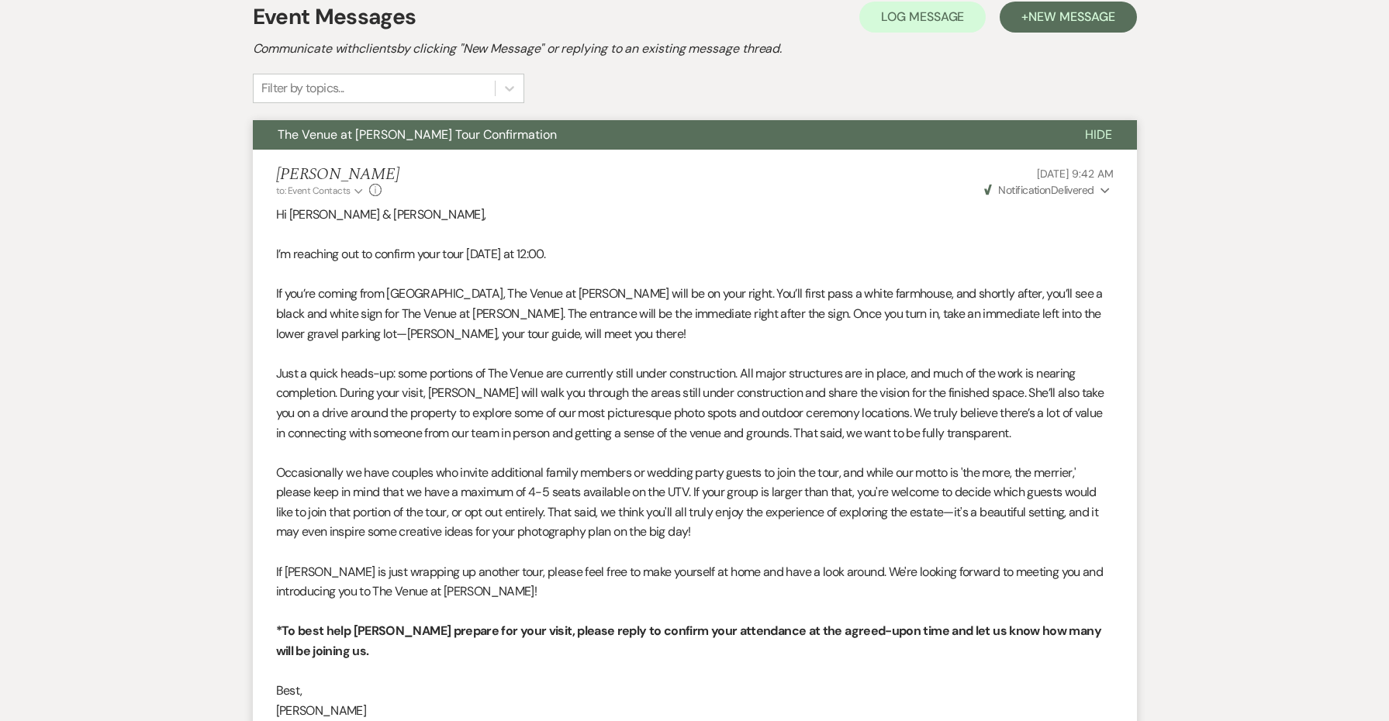
scroll to position [724, 0]
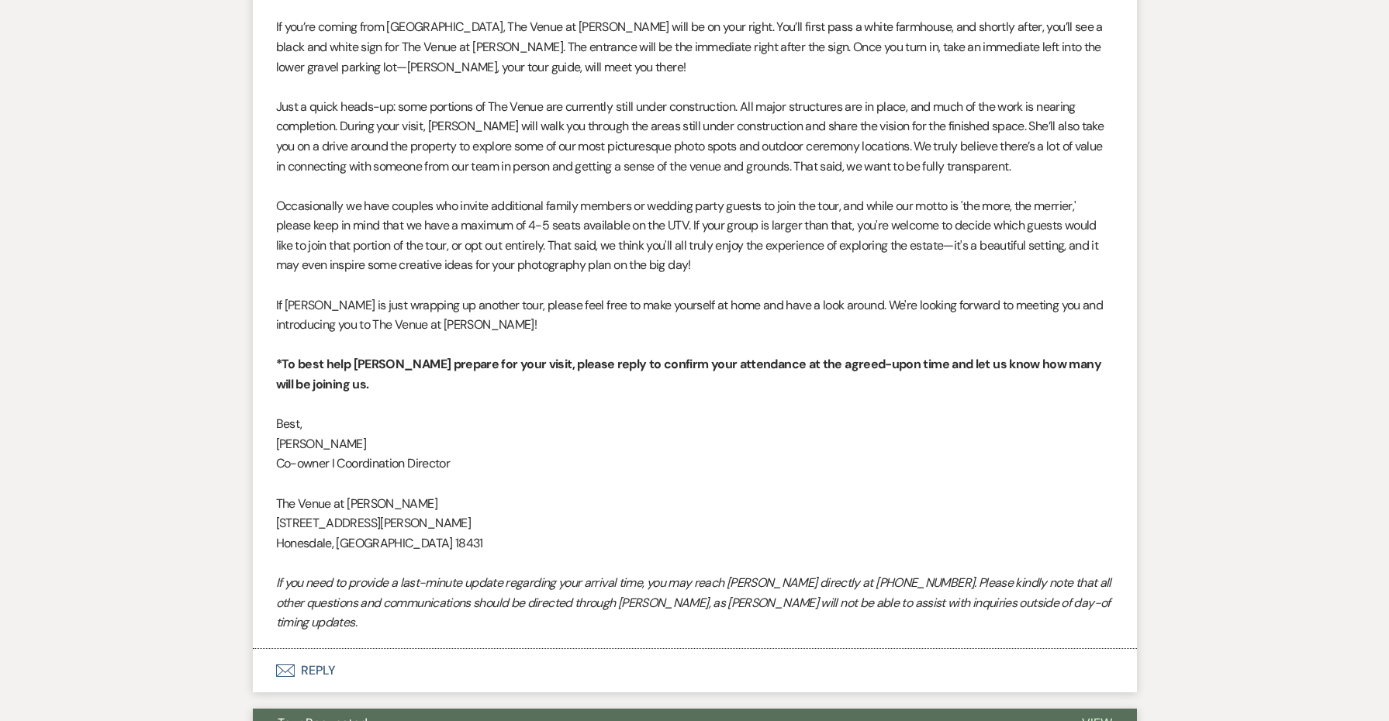
click at [538, 709] on button "Tour Requested" at bounding box center [655, 723] width 804 height 29
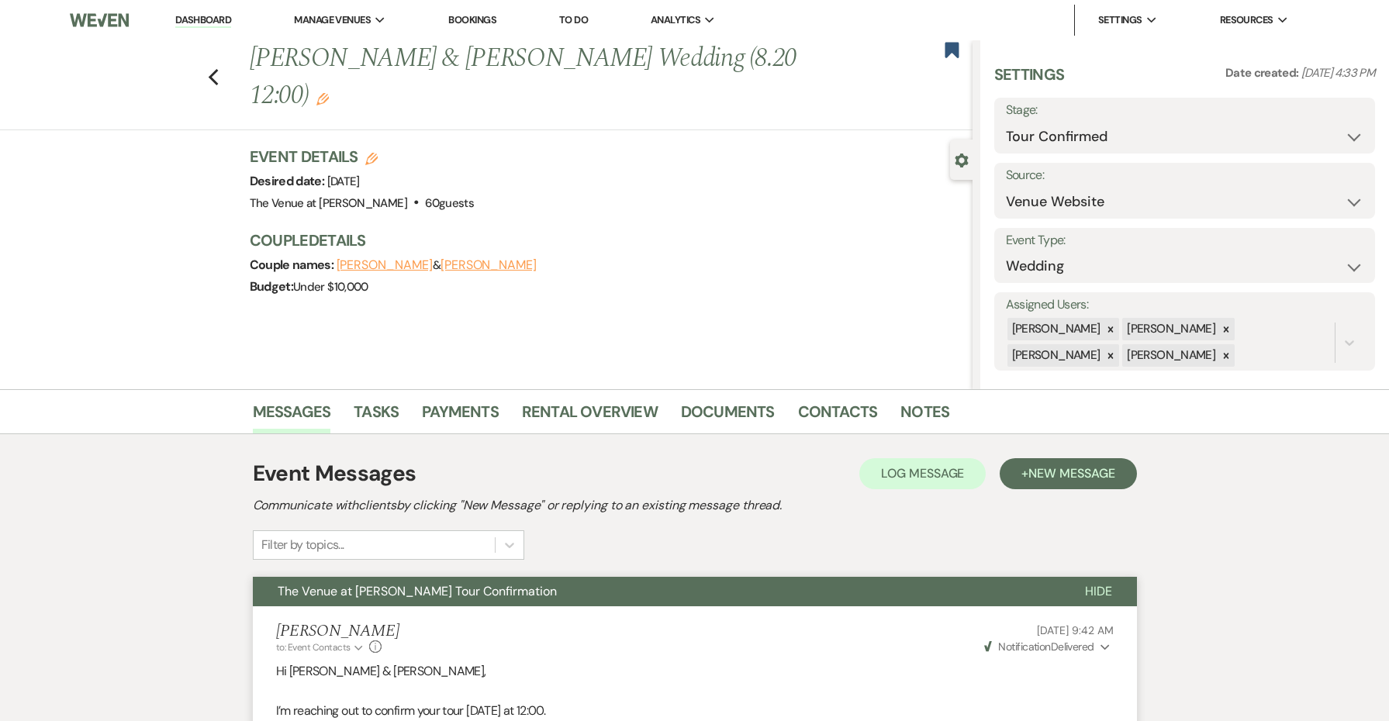
scroll to position [0, 0]
click at [216, 68] on icon "Previous" at bounding box center [214, 77] width 12 height 19
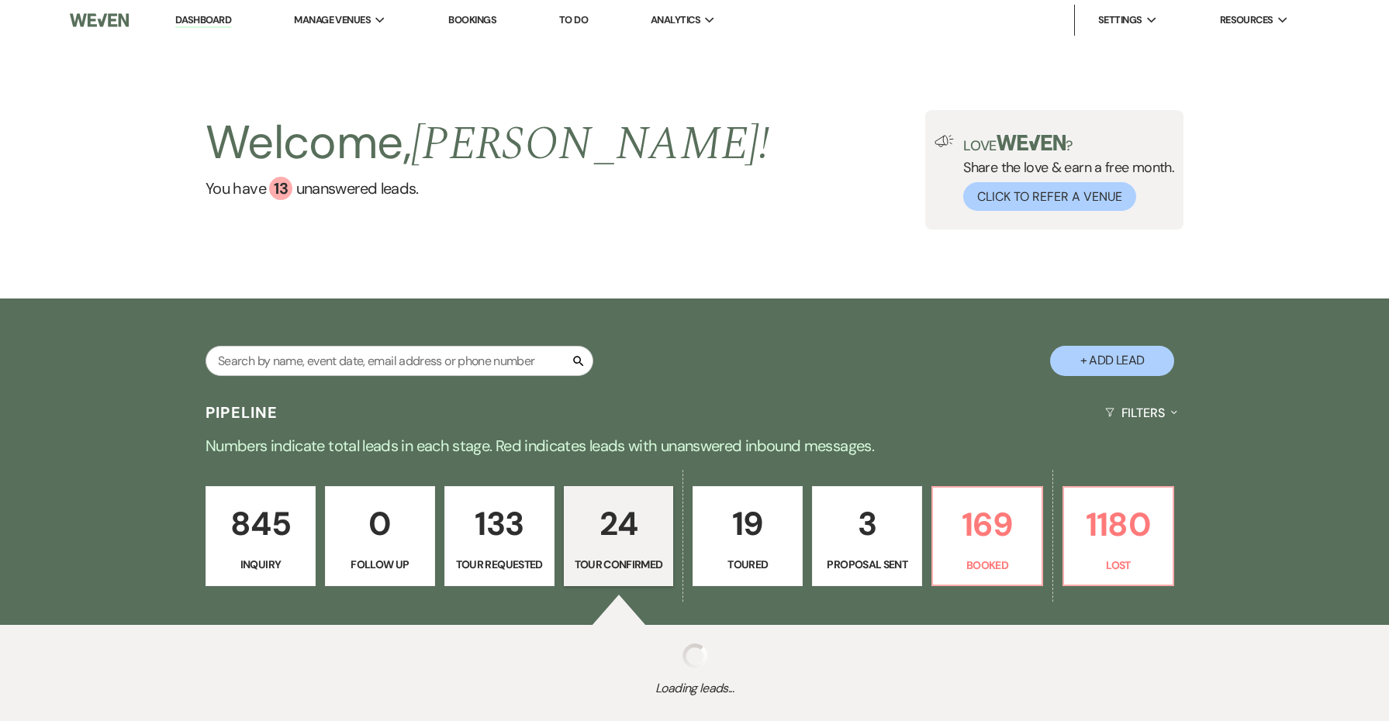
select select "4"
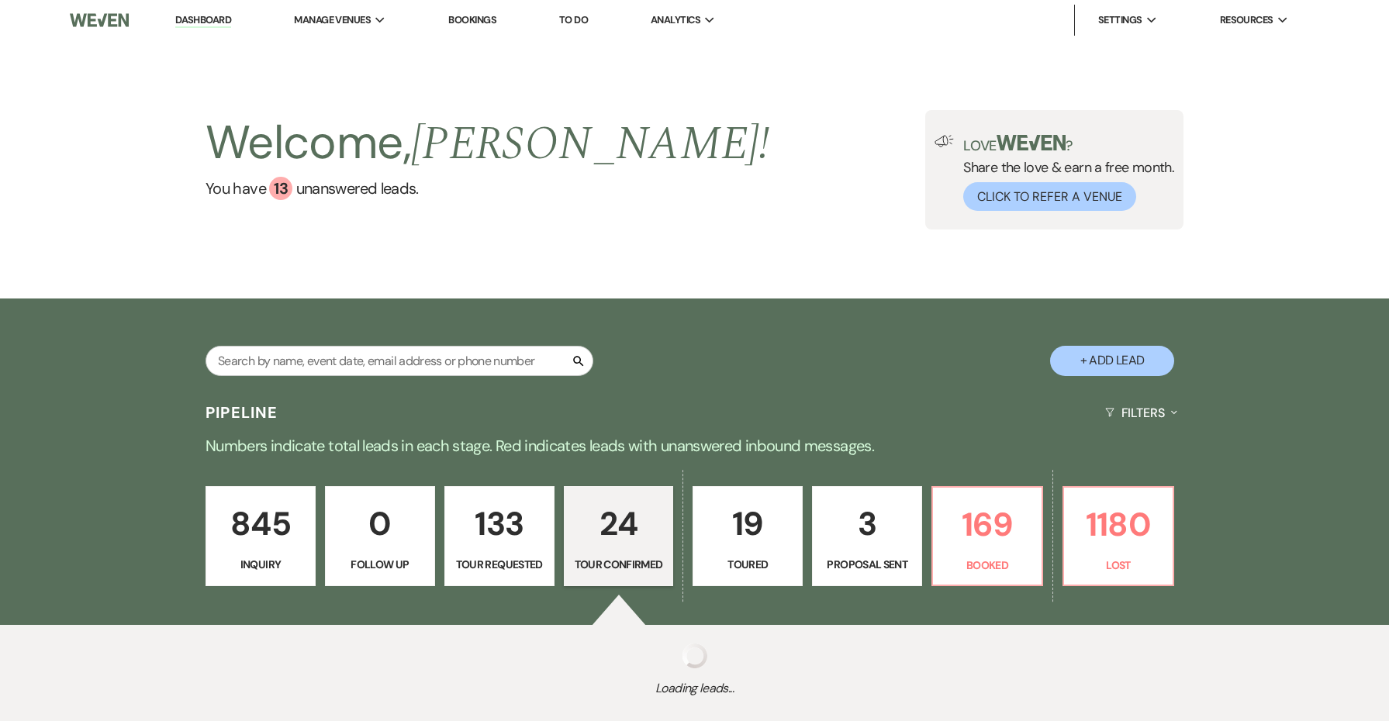
select select "4"
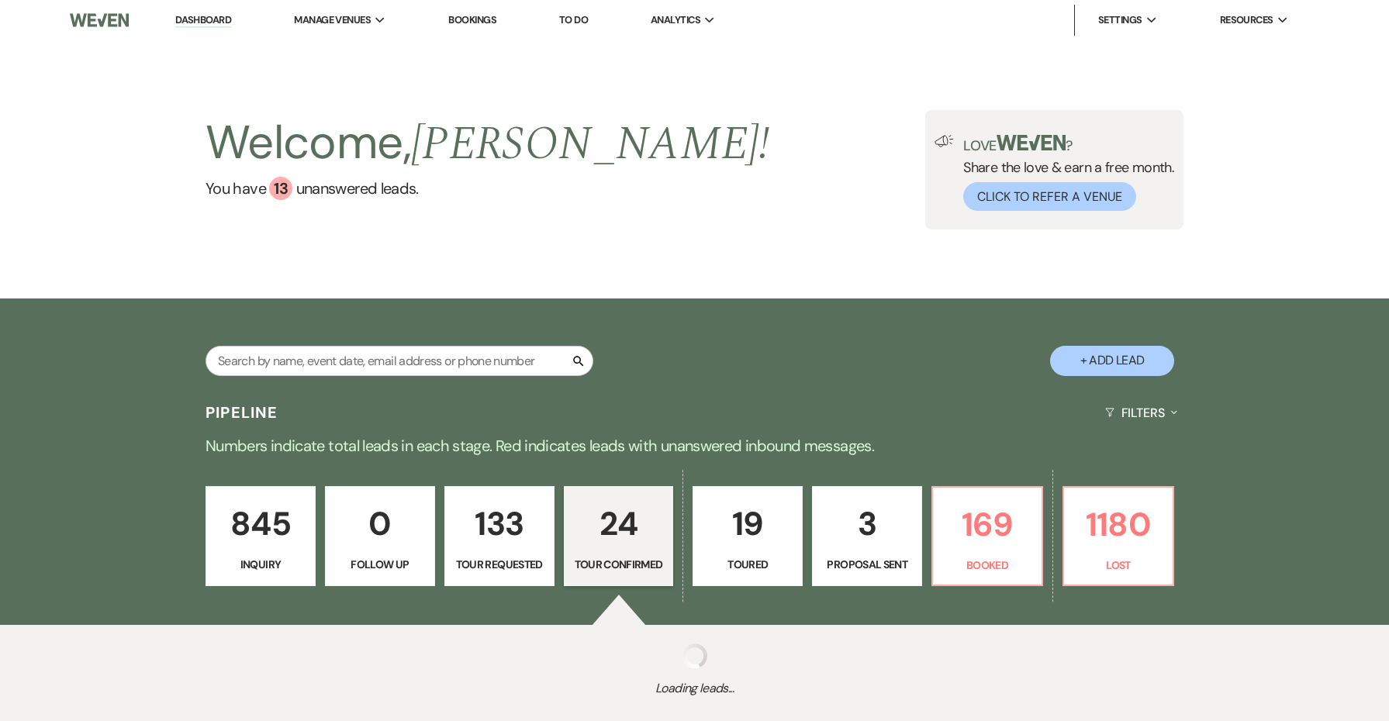
select select "4"
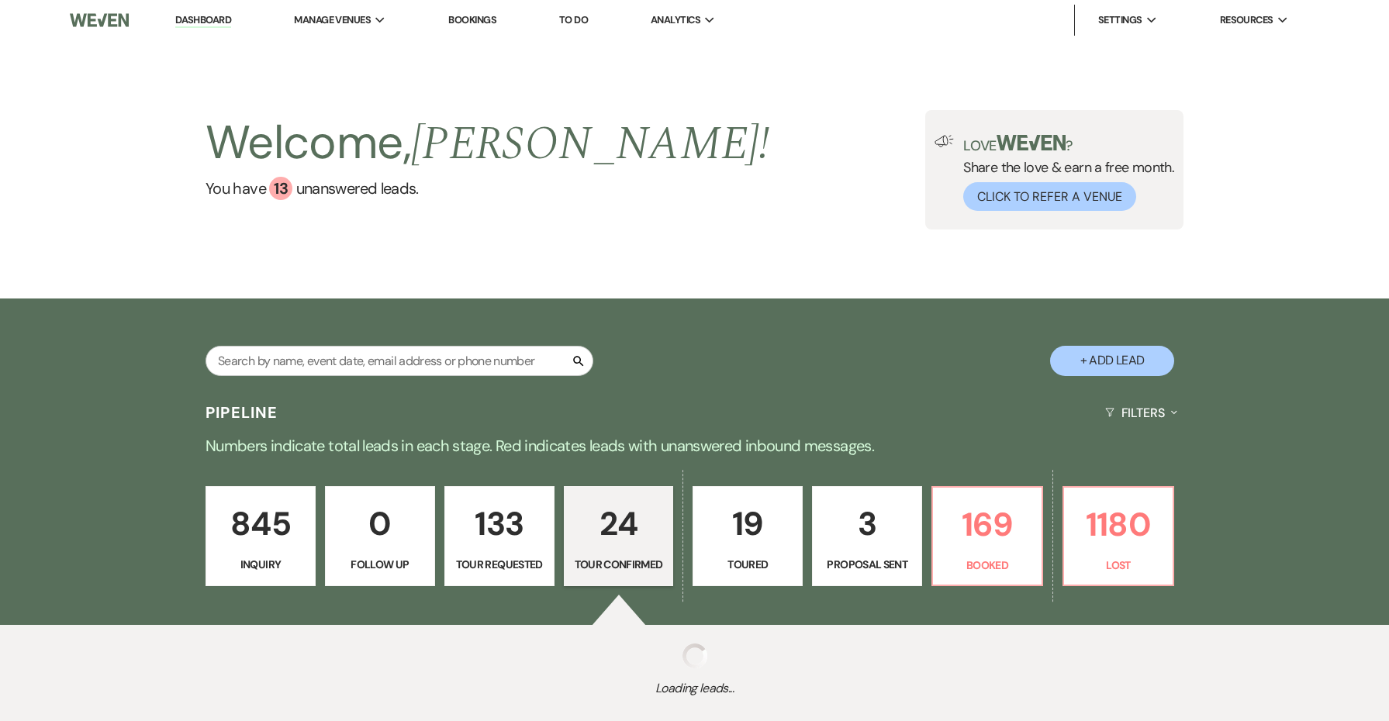
select select "4"
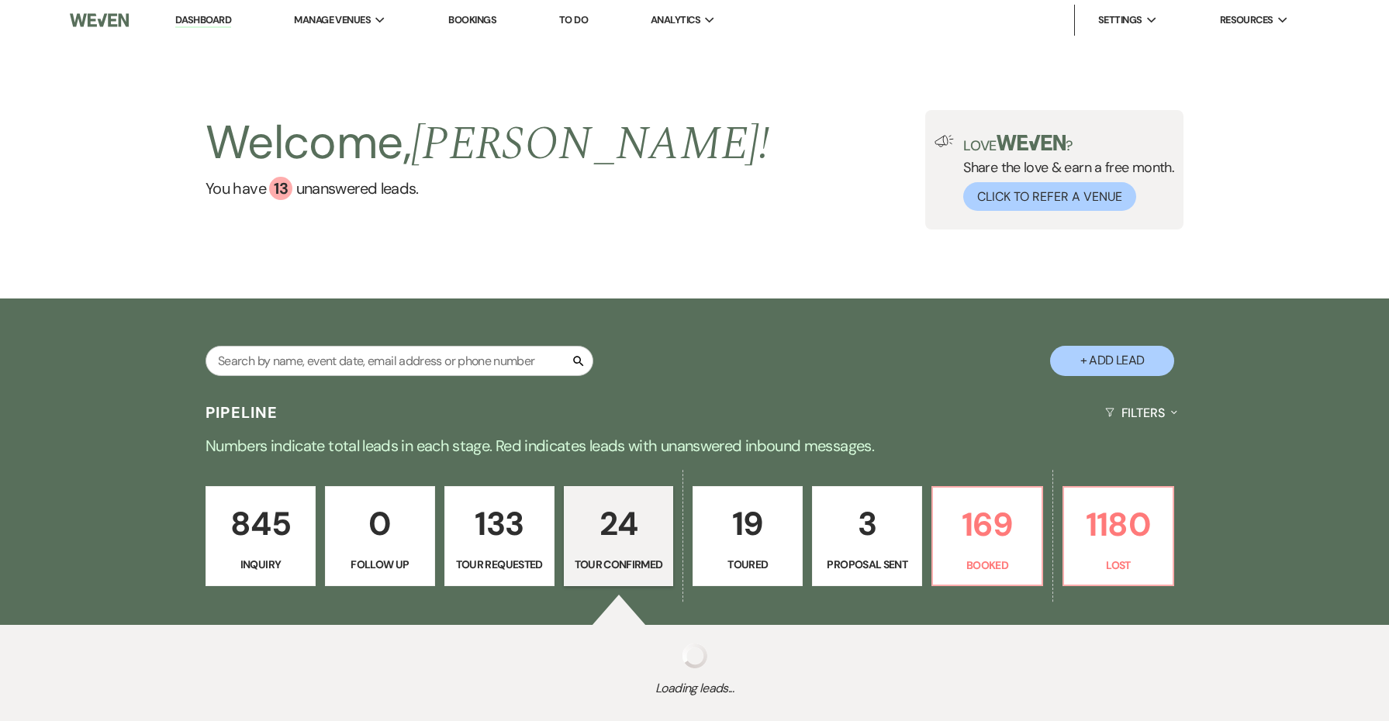
select select "4"
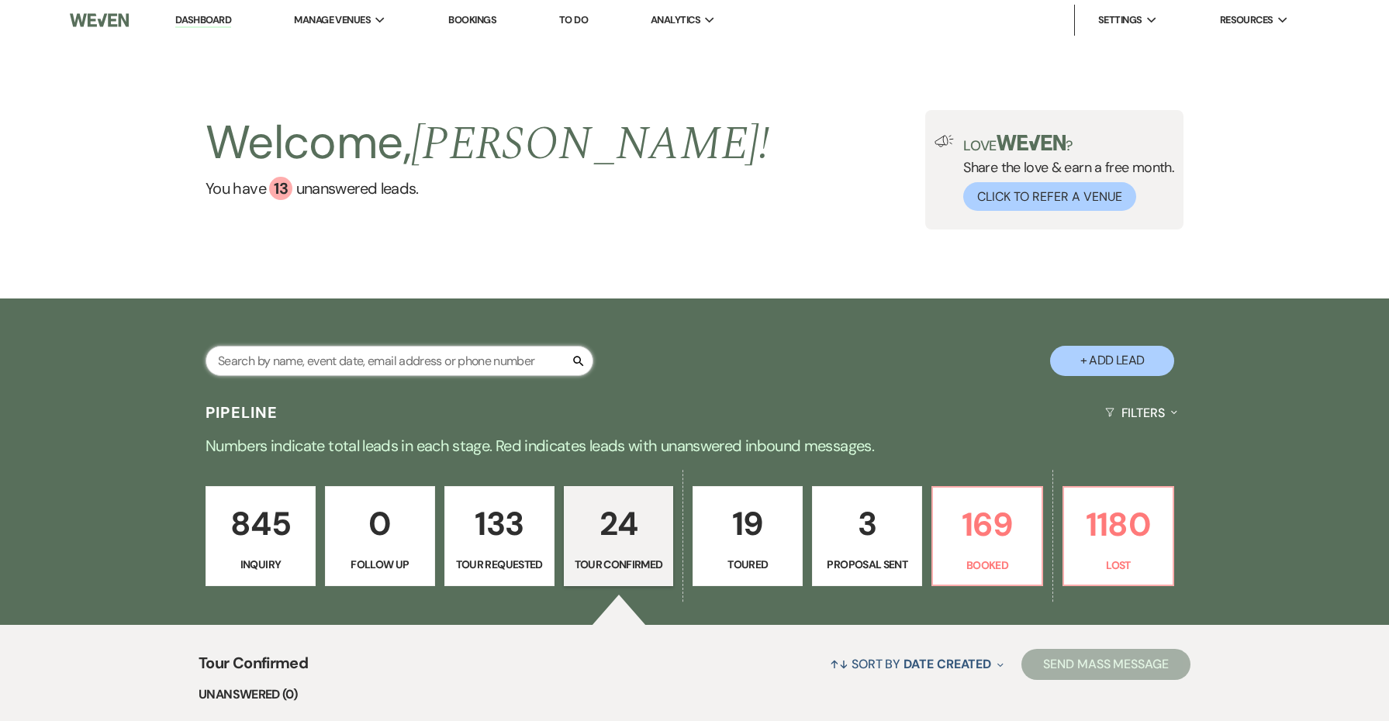
click at [408, 368] on input "text" at bounding box center [400, 361] width 388 height 30
type input "maroun"
select select "8"
select select "5"
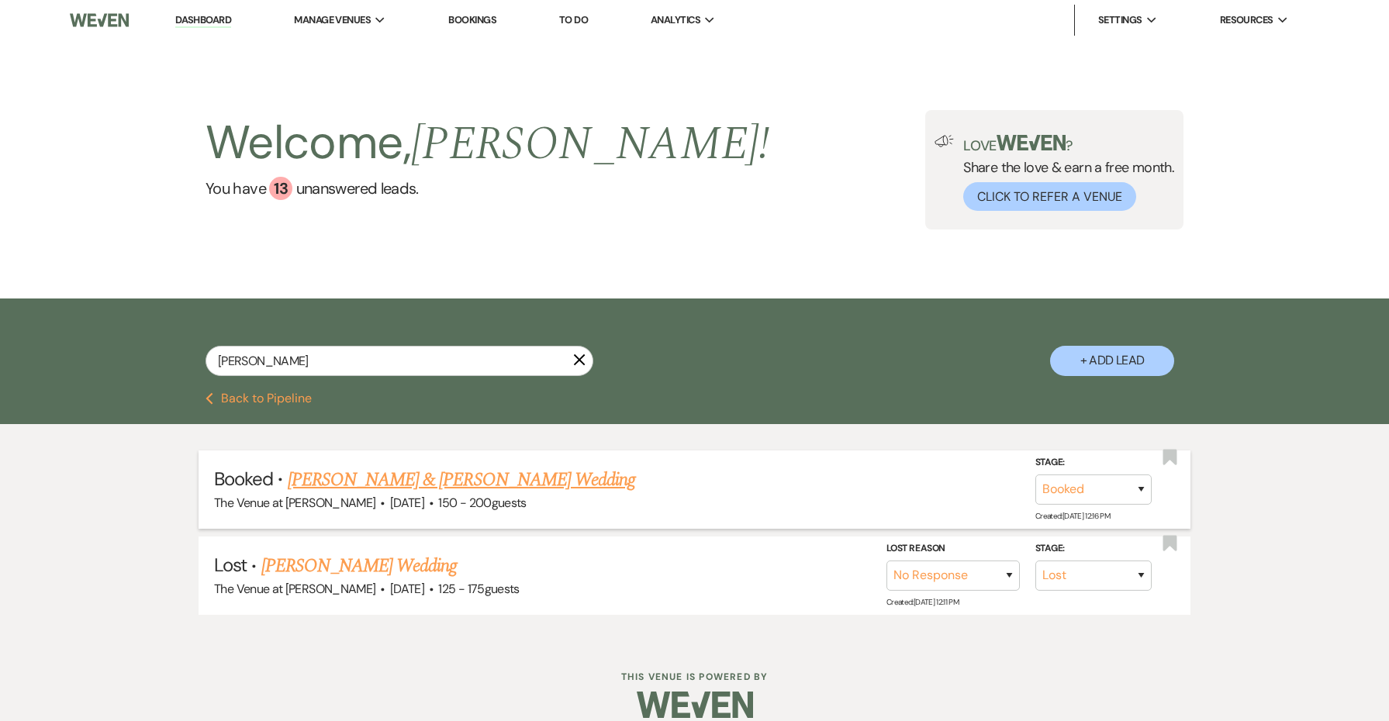
click at [496, 477] on link "[PERSON_NAME] & [PERSON_NAME] Wedding" at bounding box center [462, 480] width 348 height 28
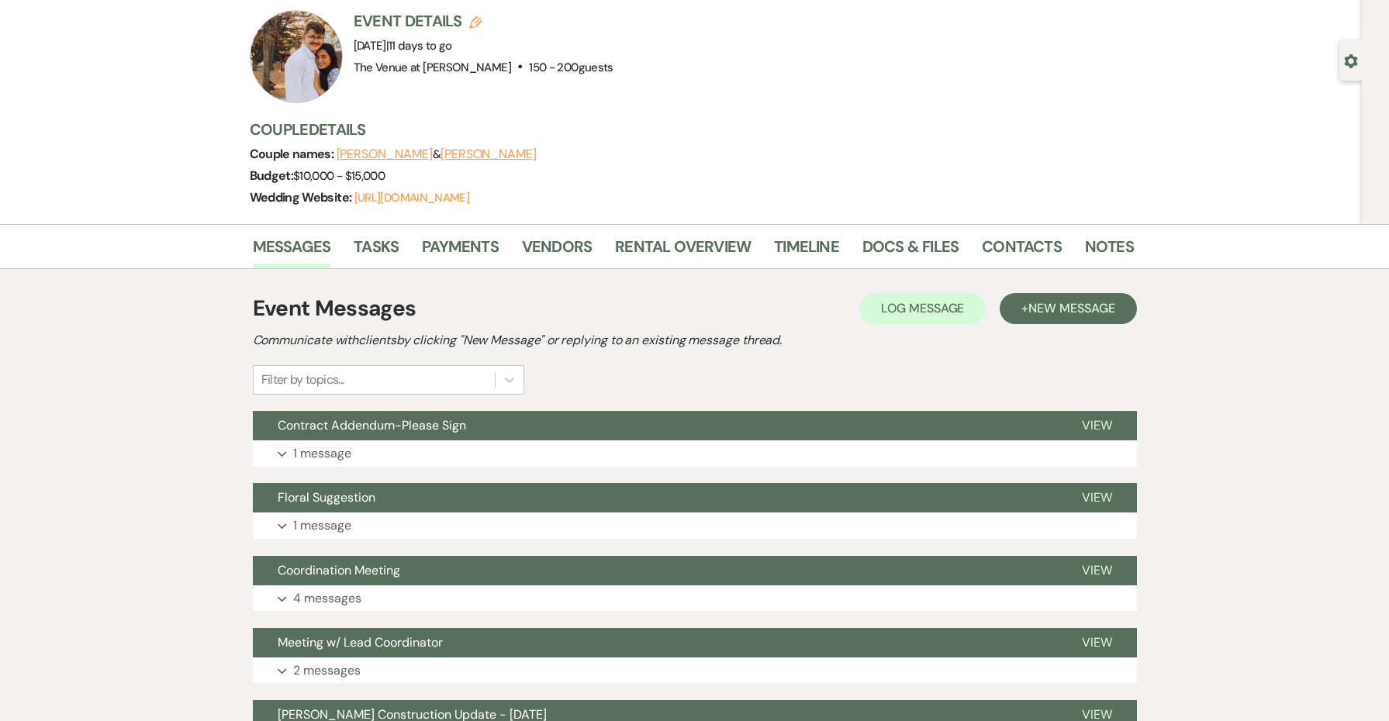
scroll to position [73, 0]
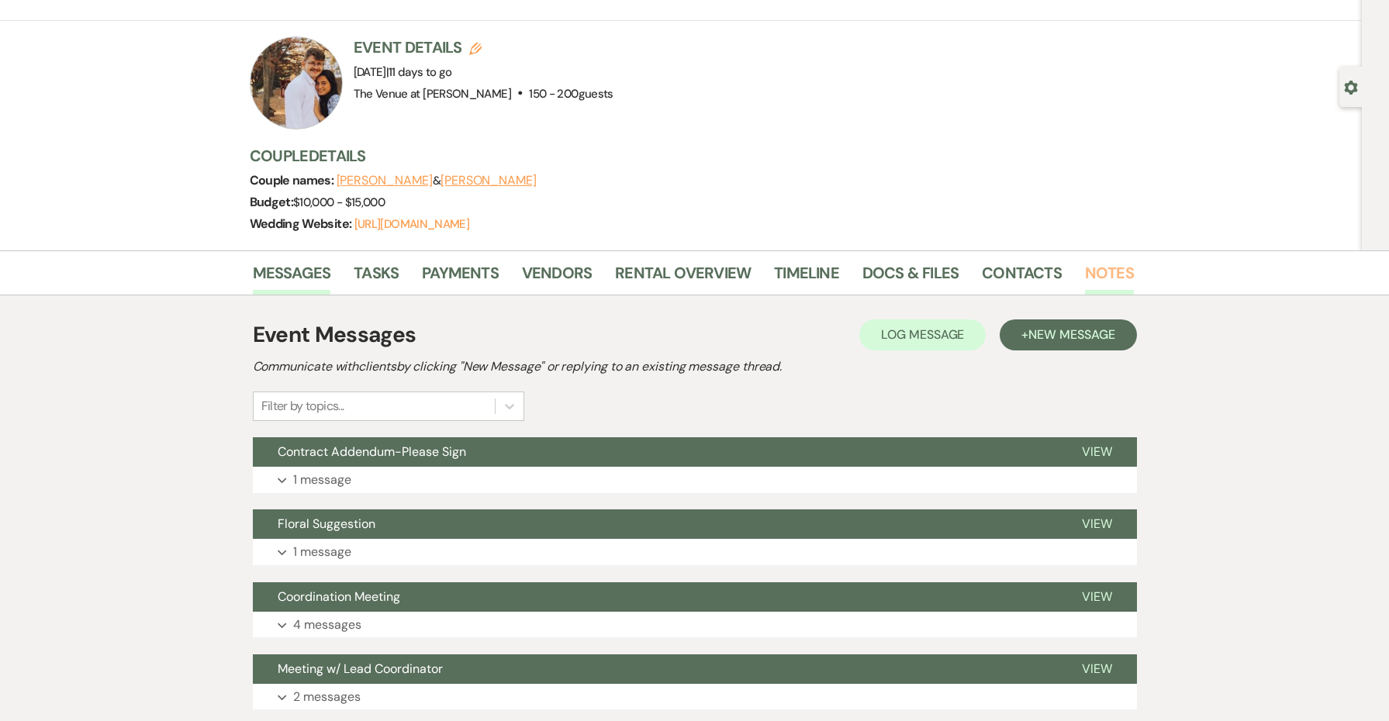
click at [1098, 278] on link "Notes" at bounding box center [1109, 278] width 49 height 34
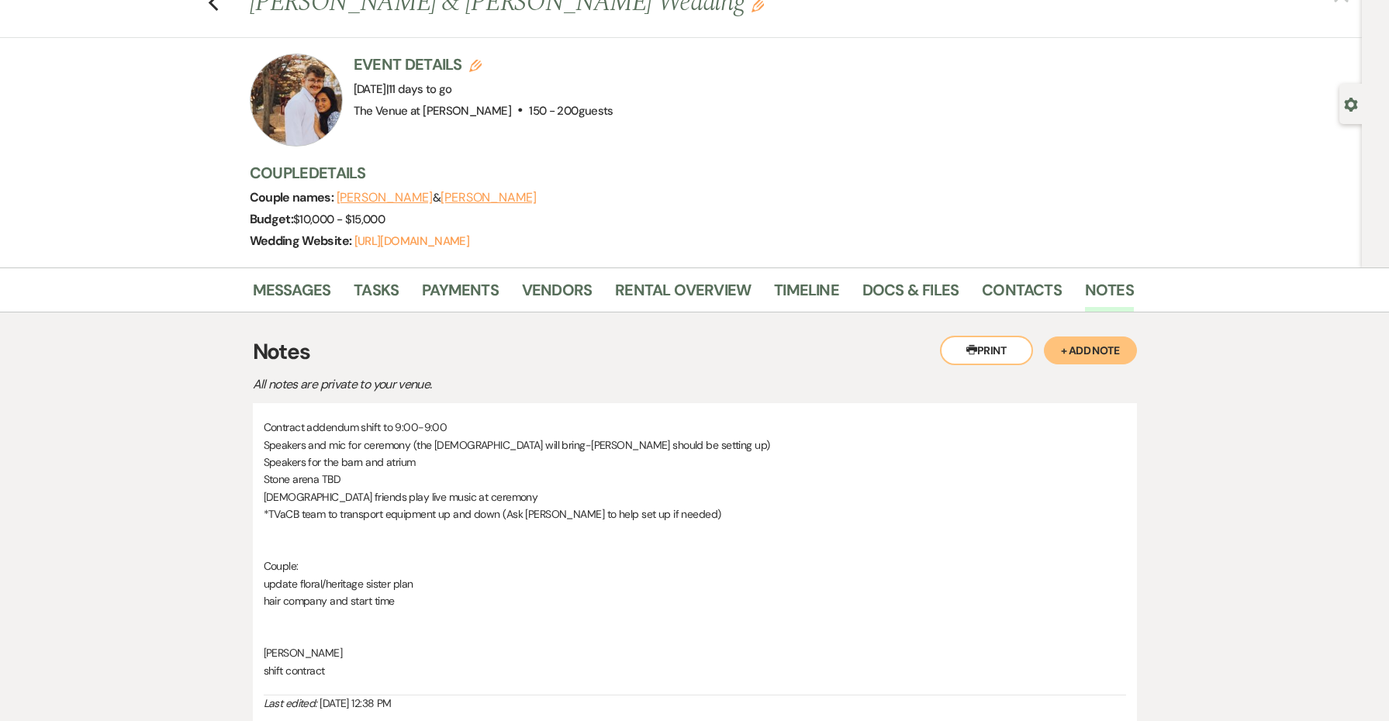
scroll to position [52, 0]
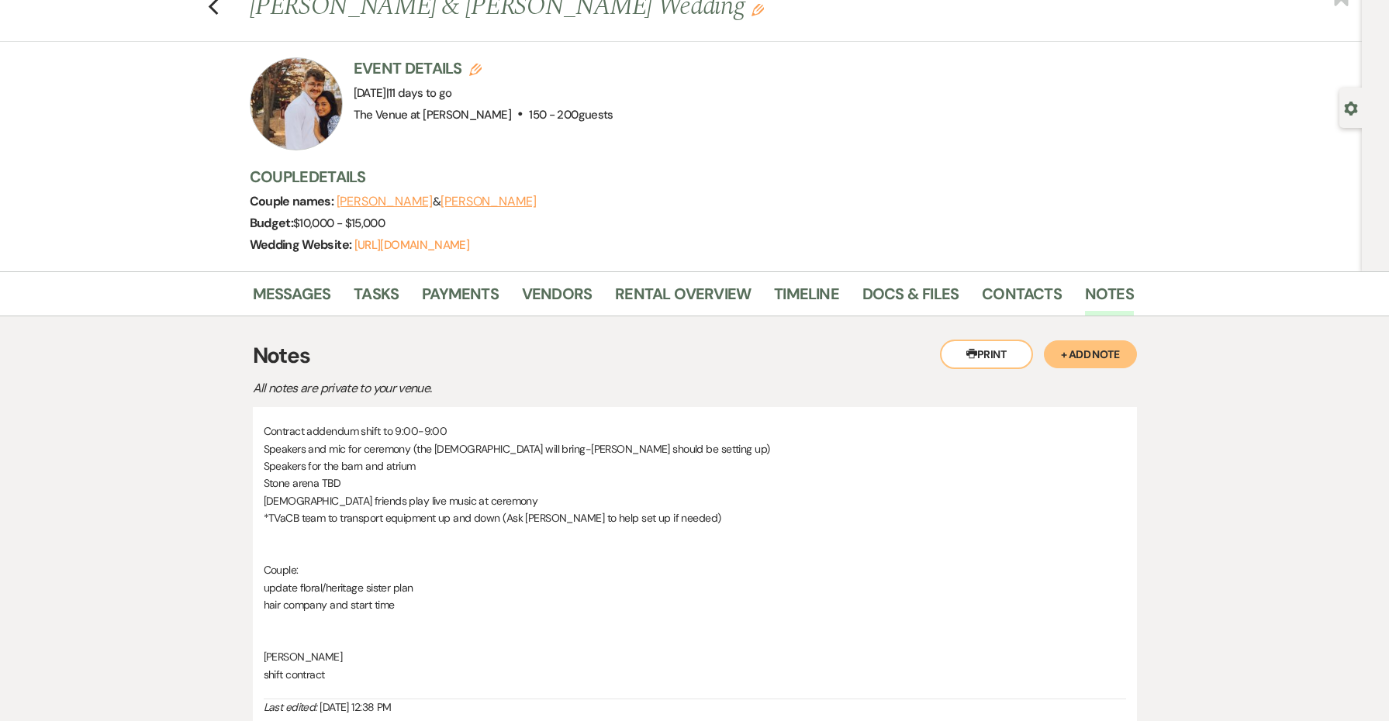
click at [1127, 348] on button "+ Add Note" at bounding box center [1090, 355] width 93 height 28
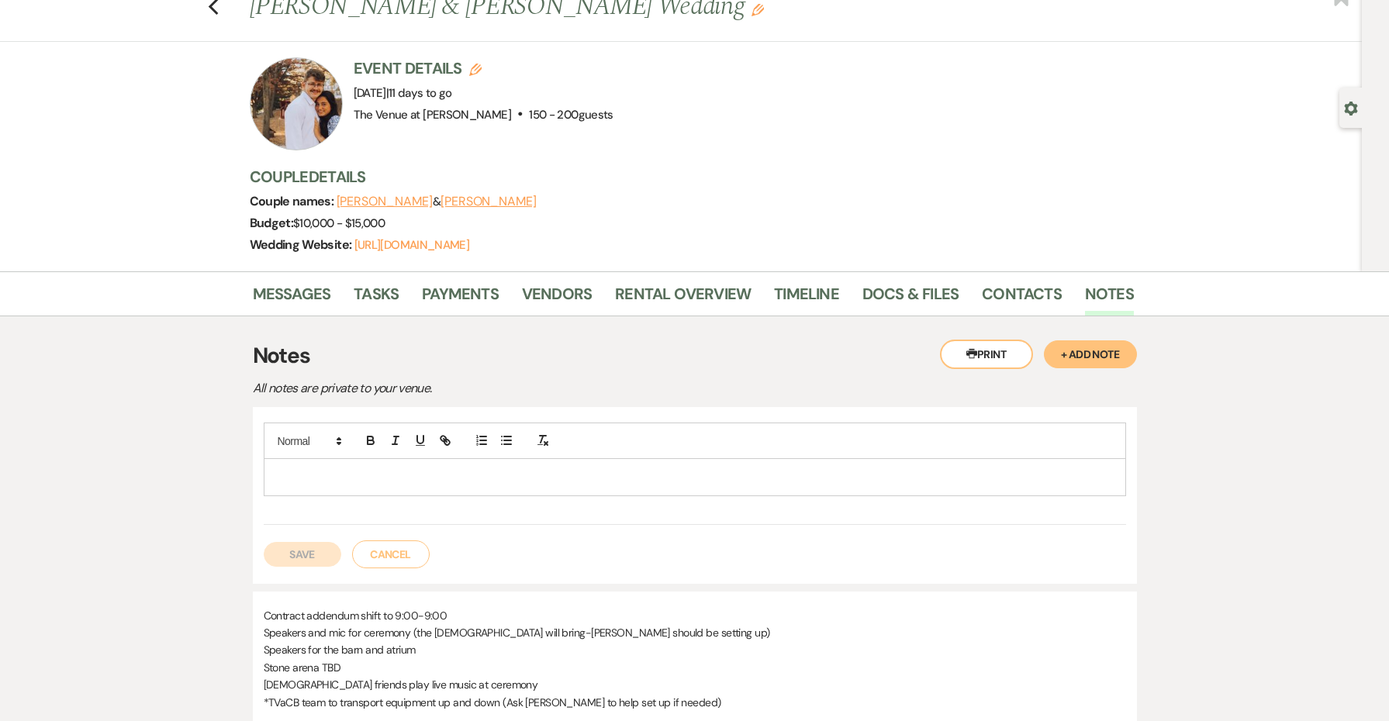
click at [323, 485] on div at bounding box center [695, 477] width 861 height 36
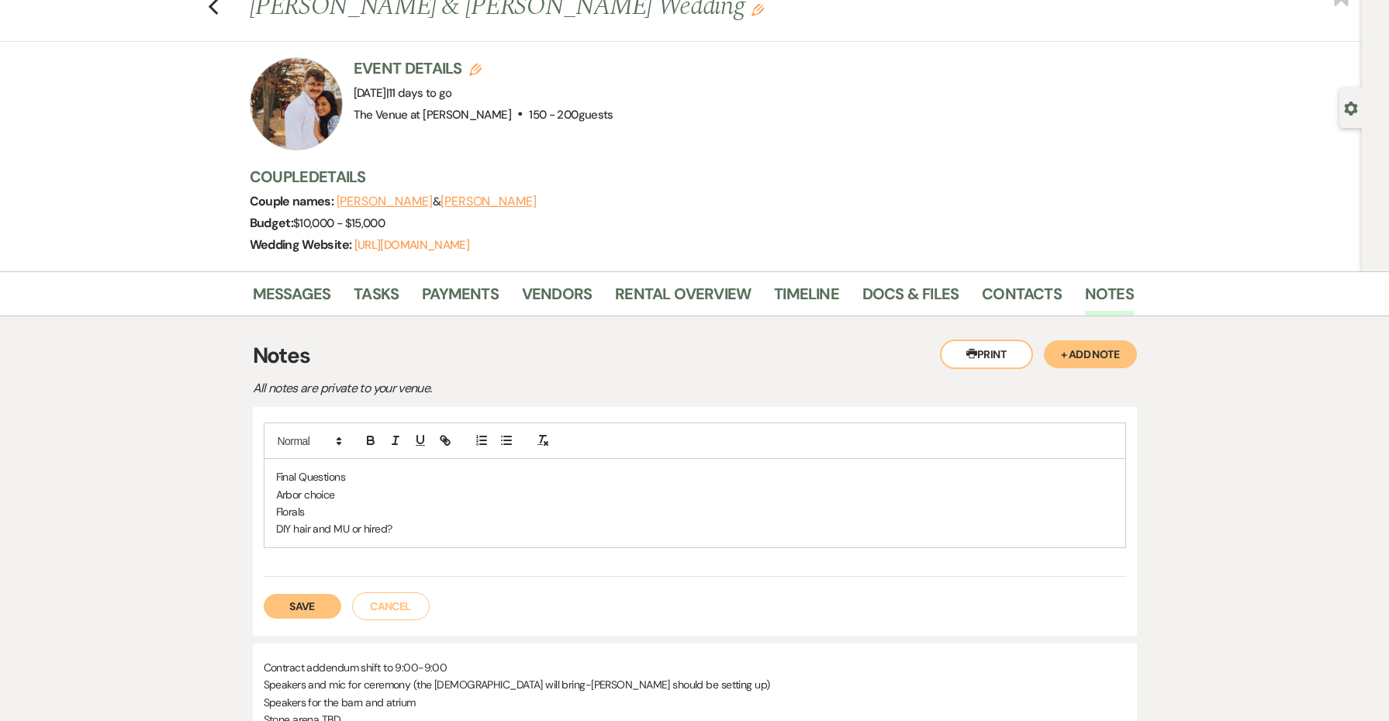
click at [352, 509] on p "Florals" at bounding box center [695, 511] width 838 height 17
drag, startPoint x: 361, startPoint y: 467, endPoint x: 248, endPoint y: 479, distance: 113.9
click at [302, 601] on button "Save" at bounding box center [303, 606] width 78 height 25
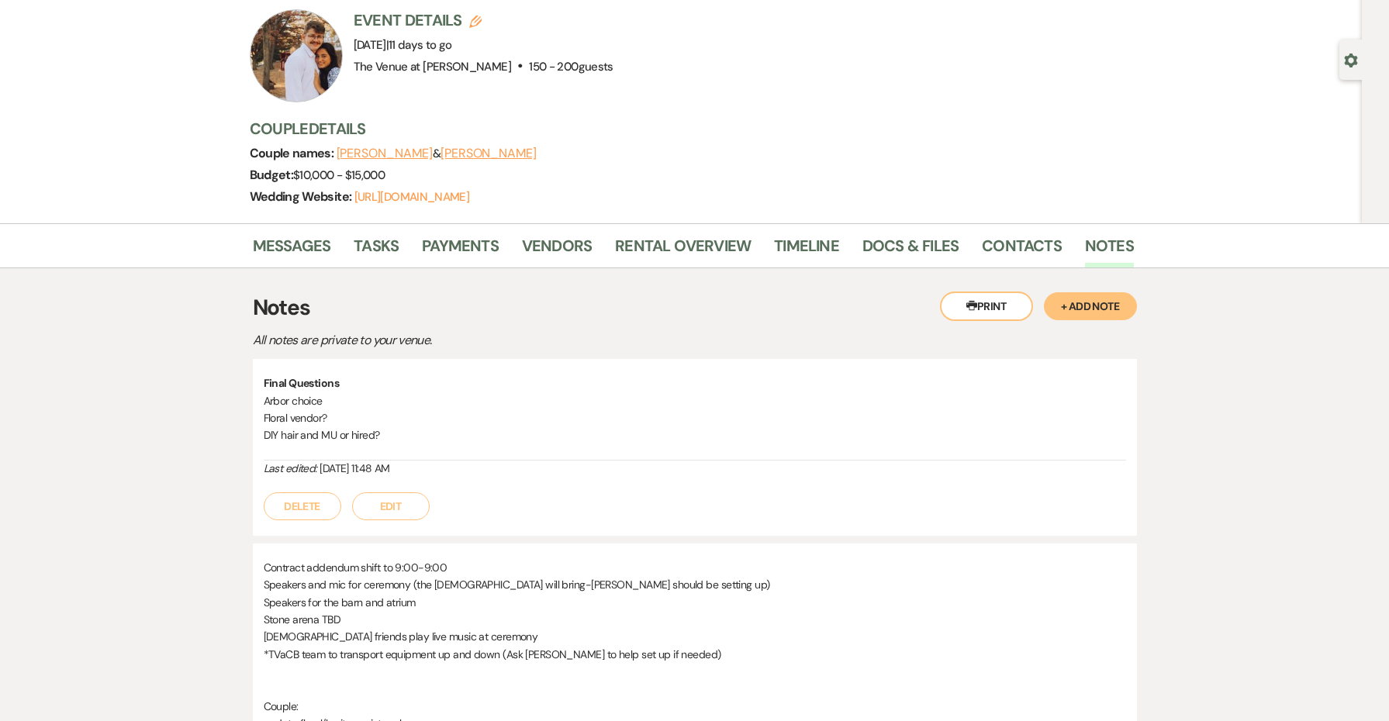
scroll to position [0, 0]
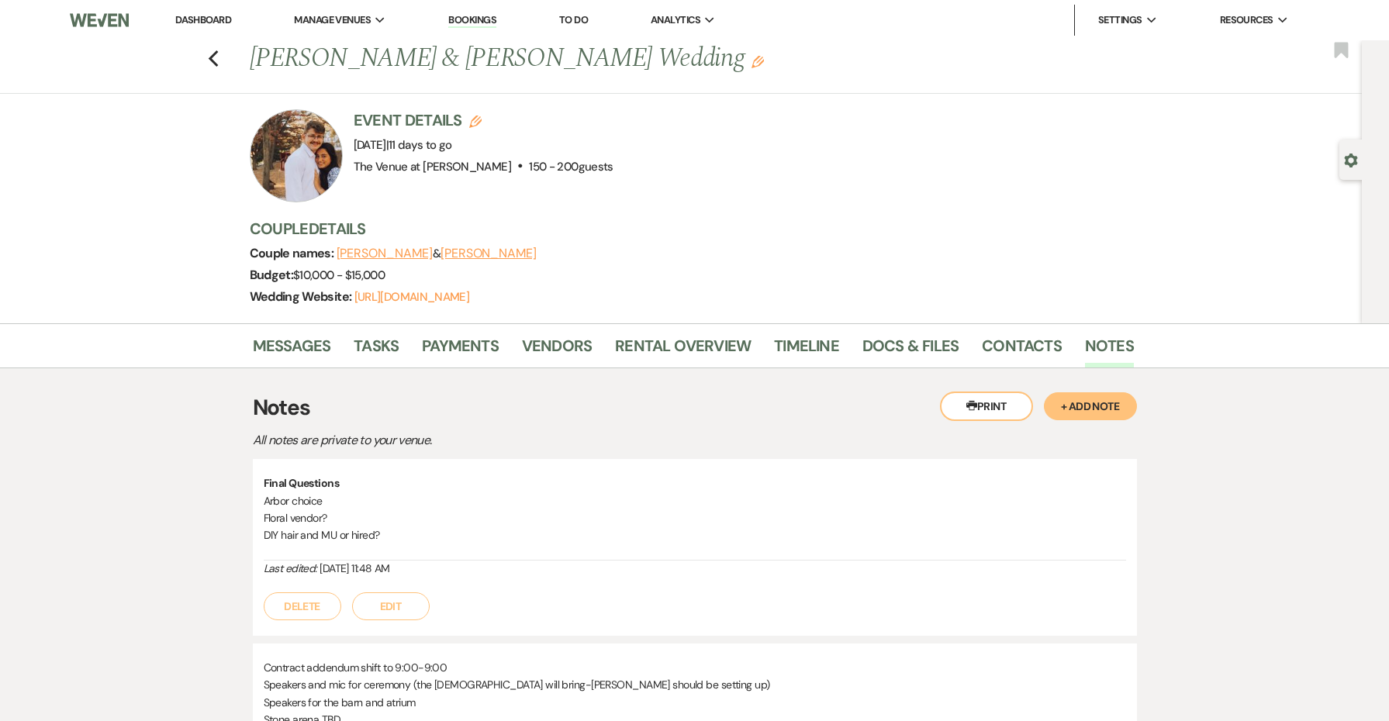
click at [392, 608] on button "Edit" at bounding box center [391, 607] width 78 height 28
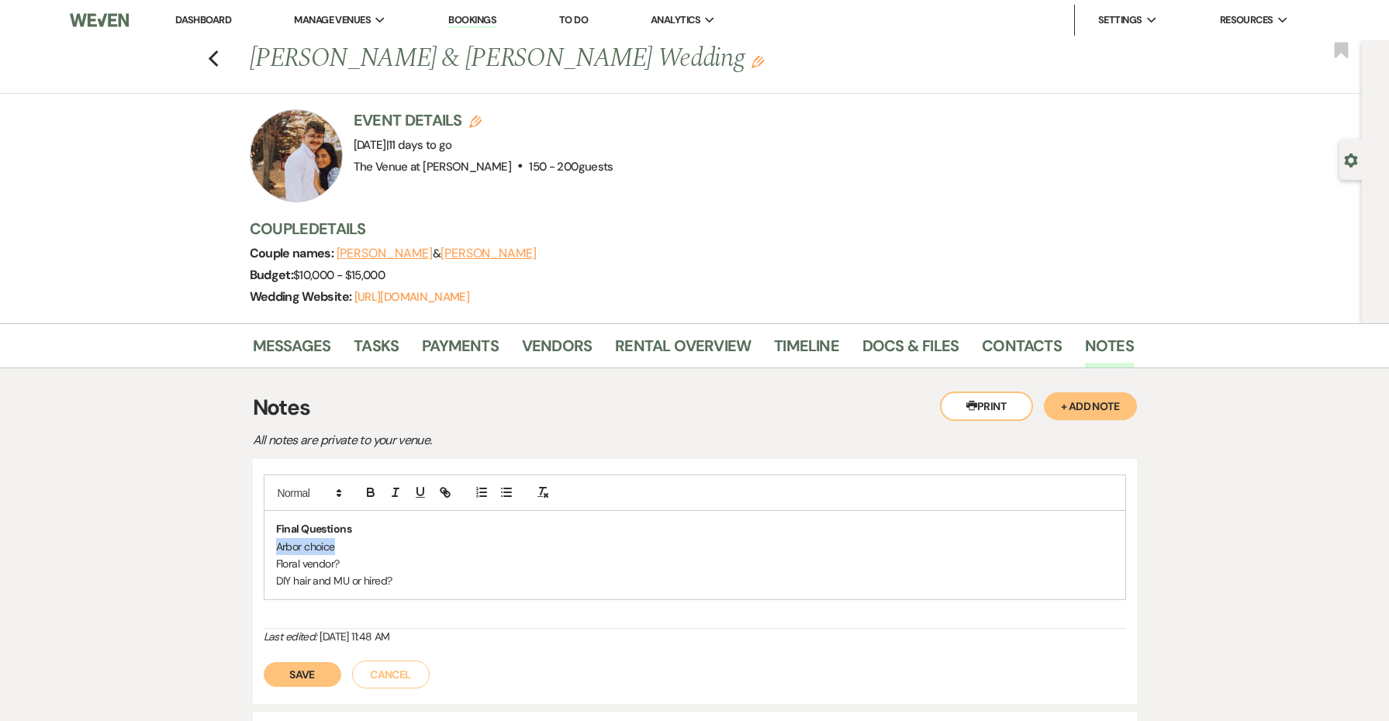
drag, startPoint x: 351, startPoint y: 548, endPoint x: 236, endPoint y: 547, distance: 114.8
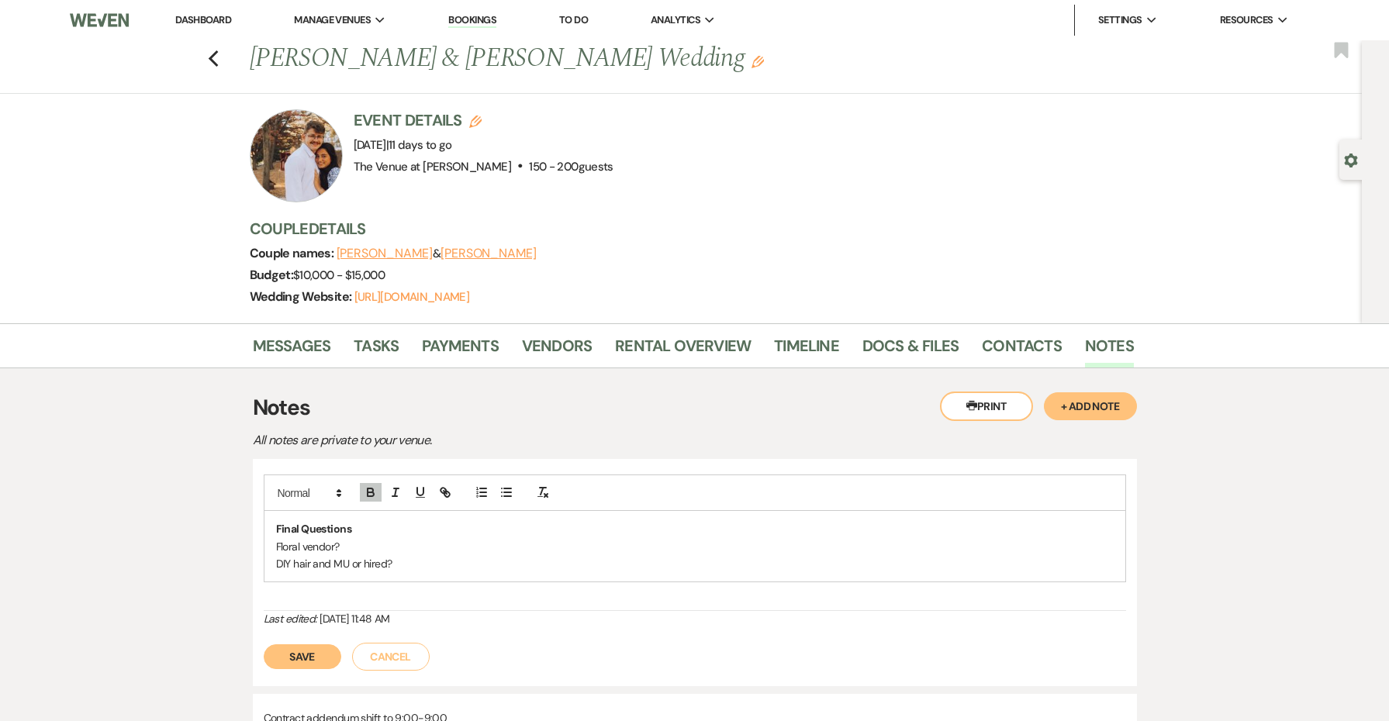
click at [309, 662] on button "Save" at bounding box center [303, 657] width 78 height 25
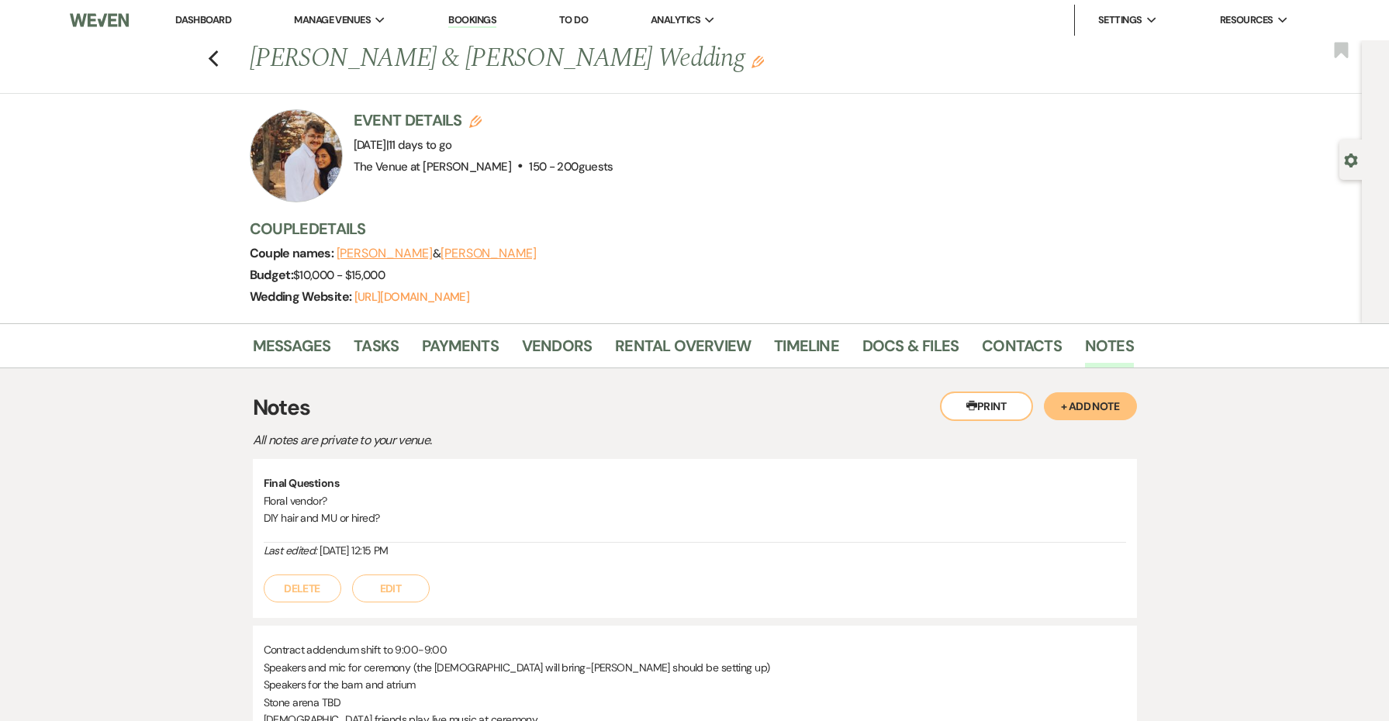
click at [399, 583] on button "Edit" at bounding box center [391, 589] width 78 height 28
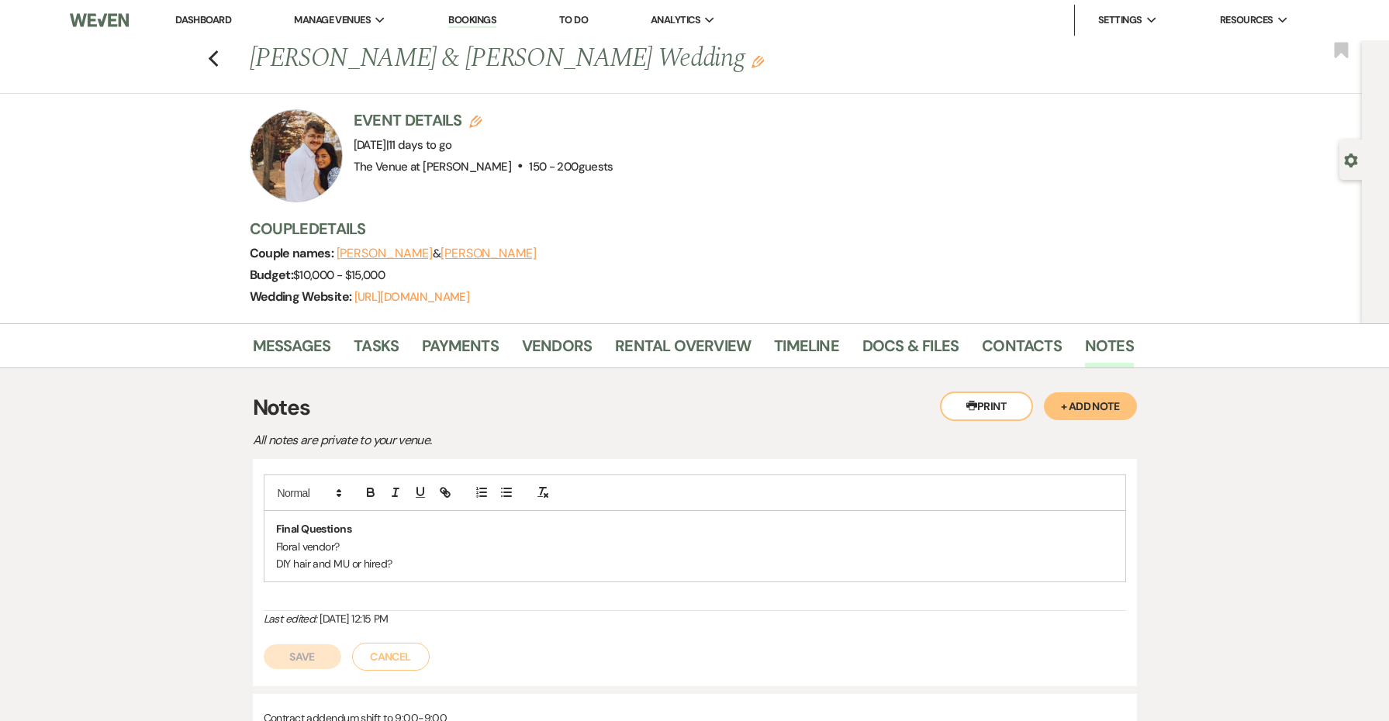
click at [415, 529] on p "Final Questions" at bounding box center [695, 529] width 838 height 17
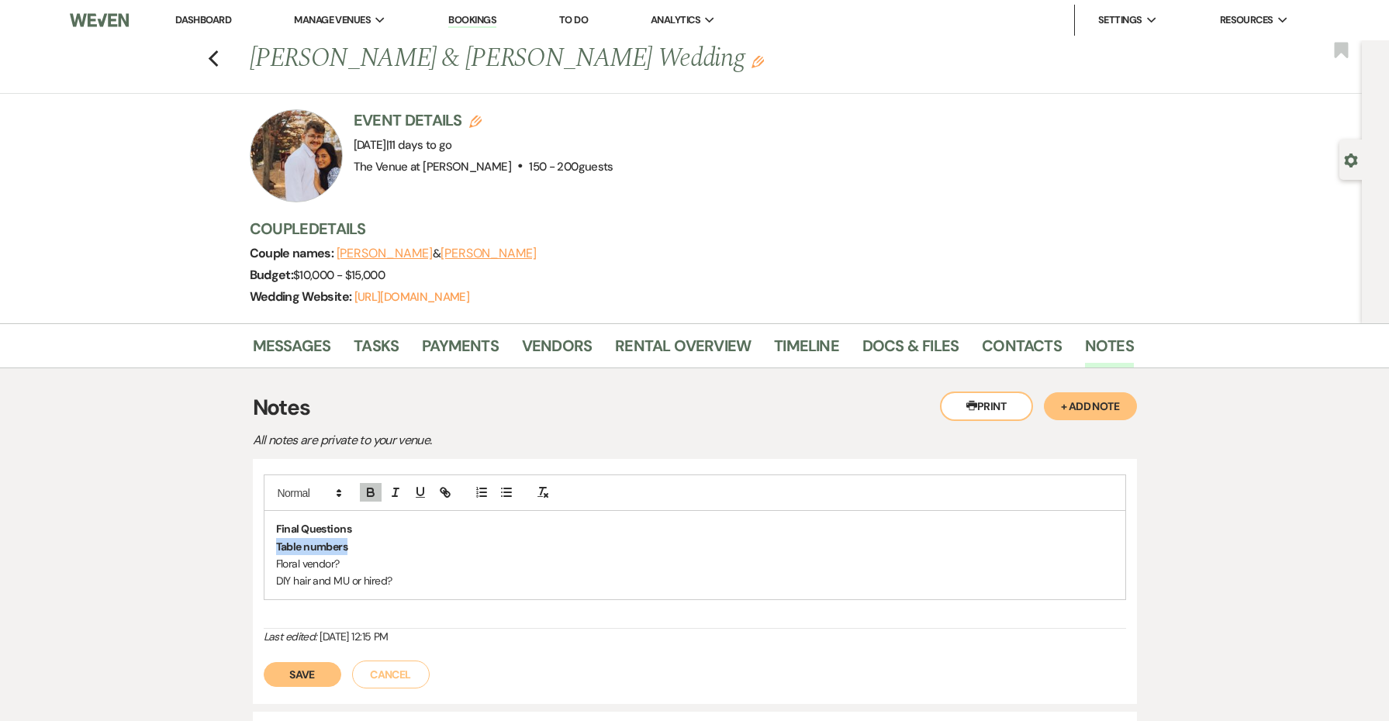
drag, startPoint x: 379, startPoint y: 541, endPoint x: 240, endPoint y: 541, distance: 139.6
click at [310, 543] on strong "Which table is which" at bounding box center [327, 547] width 102 height 14
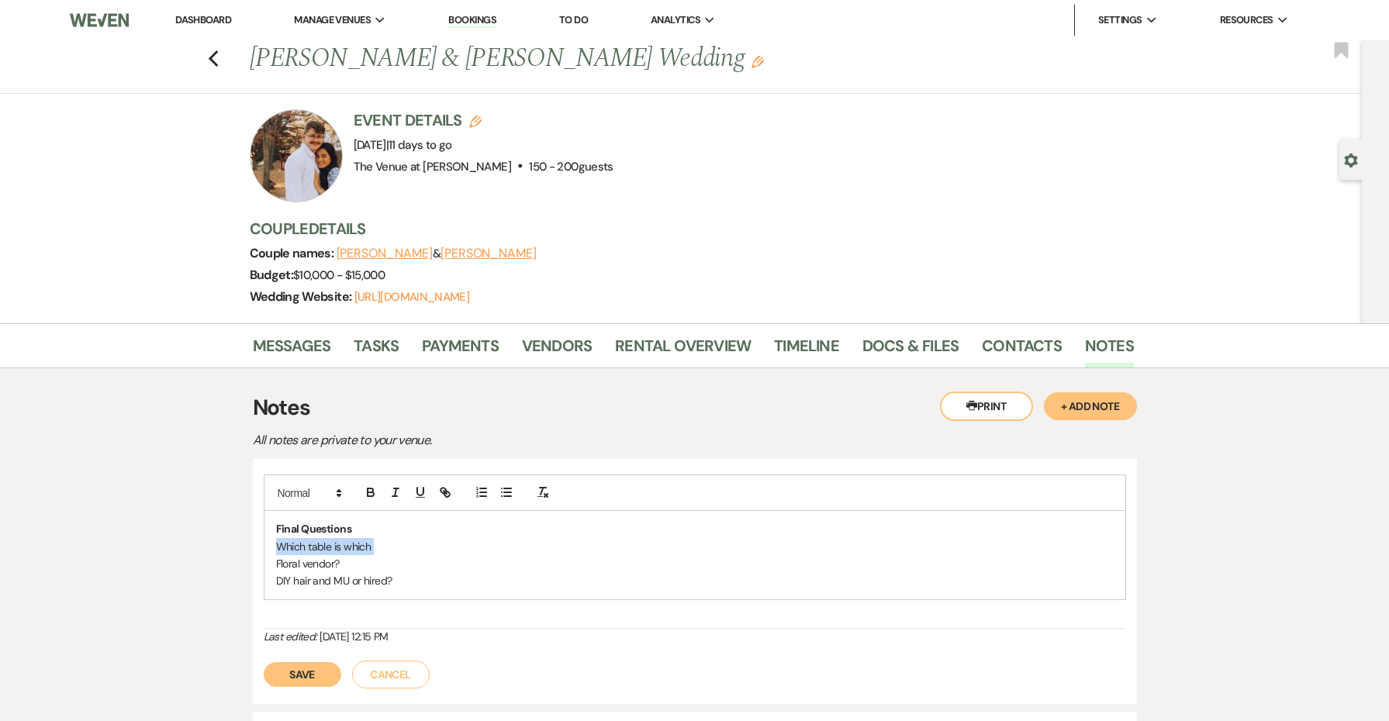
click at [417, 552] on p "Which table is which" at bounding box center [695, 546] width 838 height 17
click at [327, 671] on button "Save" at bounding box center [303, 674] width 78 height 25
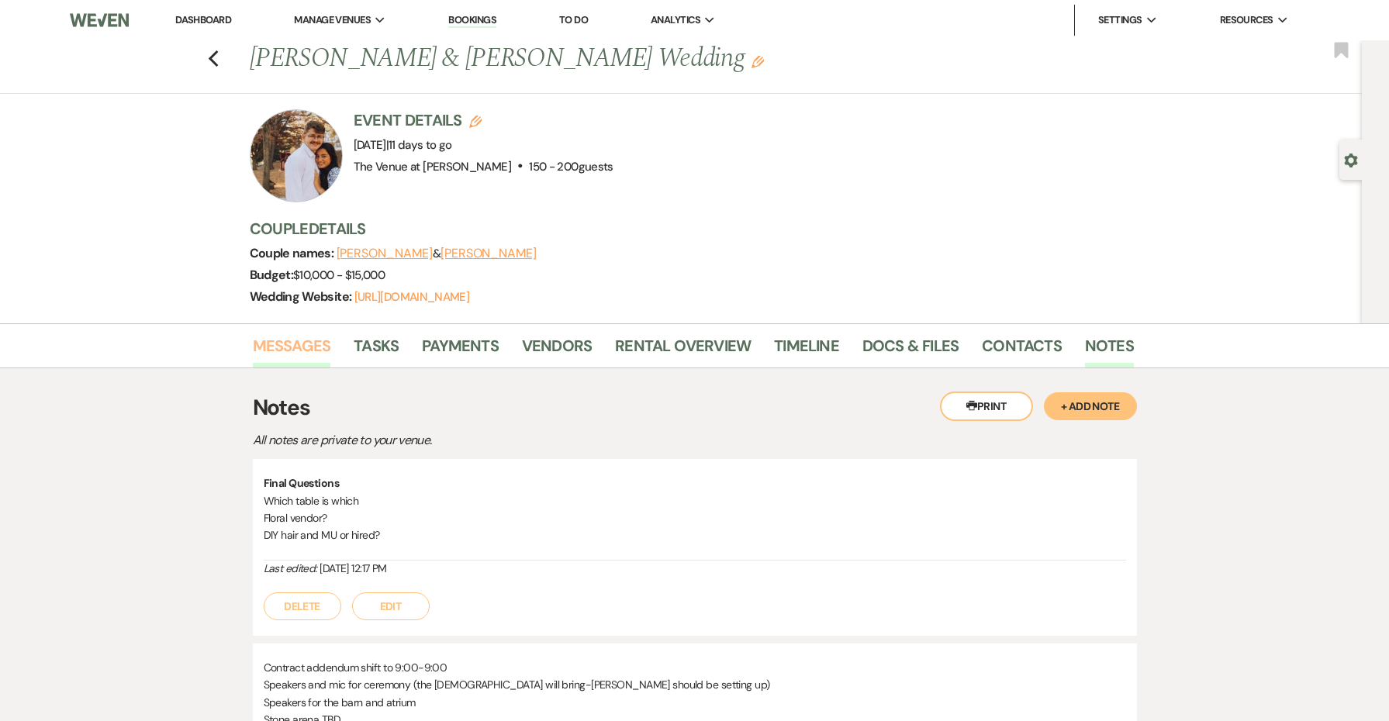
click at [286, 350] on link "Messages" at bounding box center [292, 351] width 78 height 34
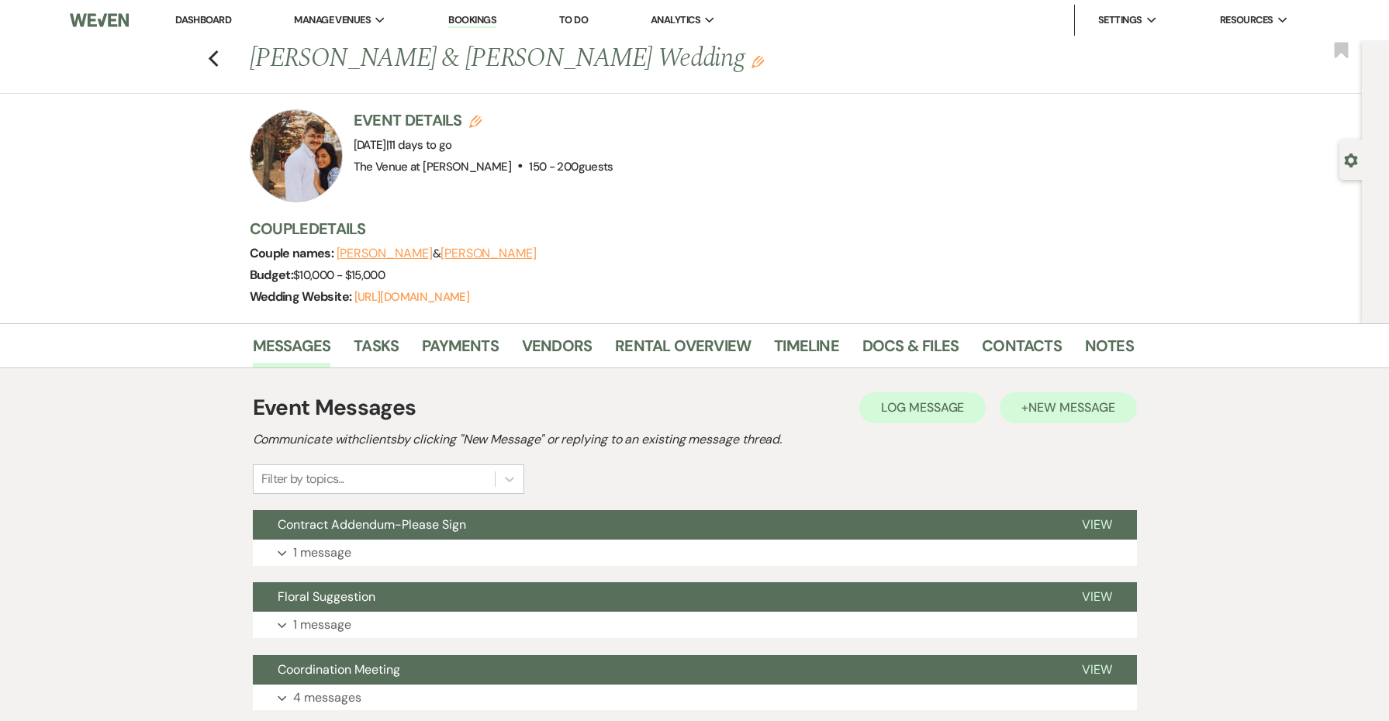
click at [1036, 412] on span "New Message" at bounding box center [1072, 407] width 86 height 16
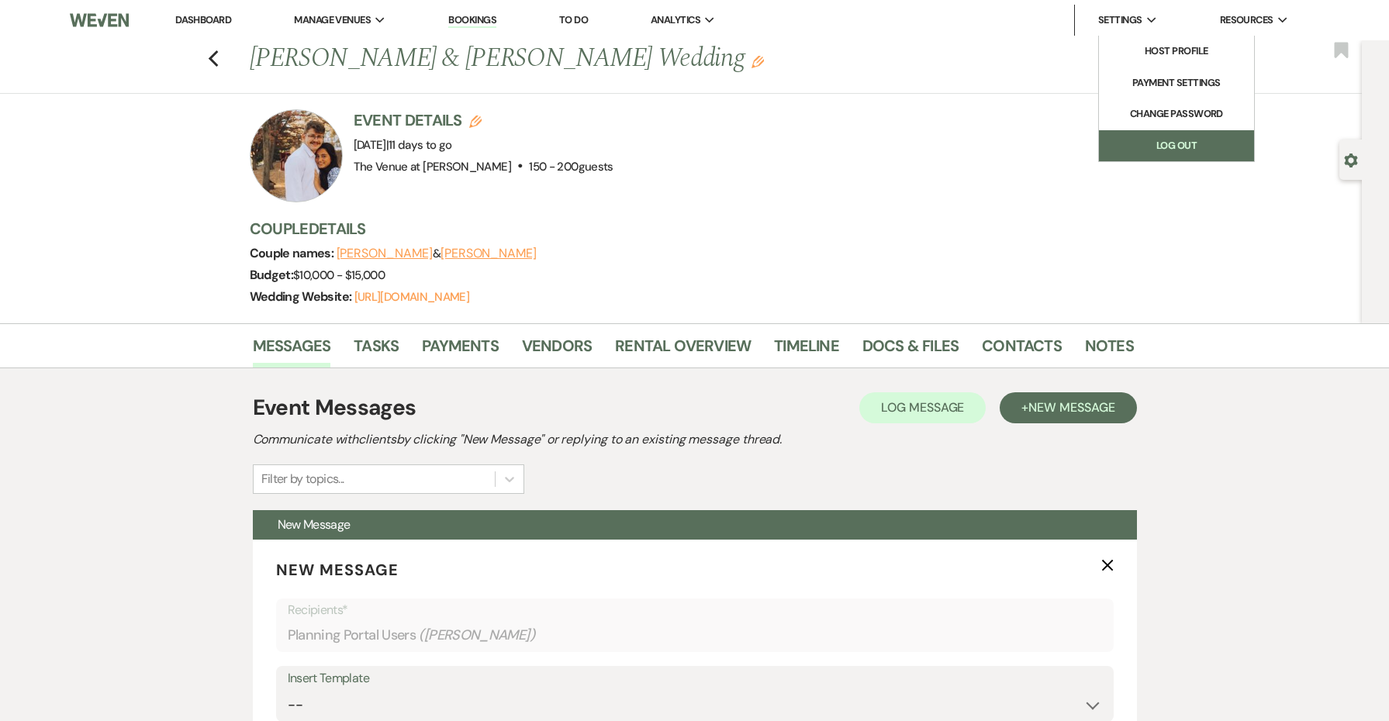
click at [1157, 150] on link "Log Out" at bounding box center [1176, 145] width 155 height 31
